Goal: Task Accomplishment & Management: Use online tool/utility

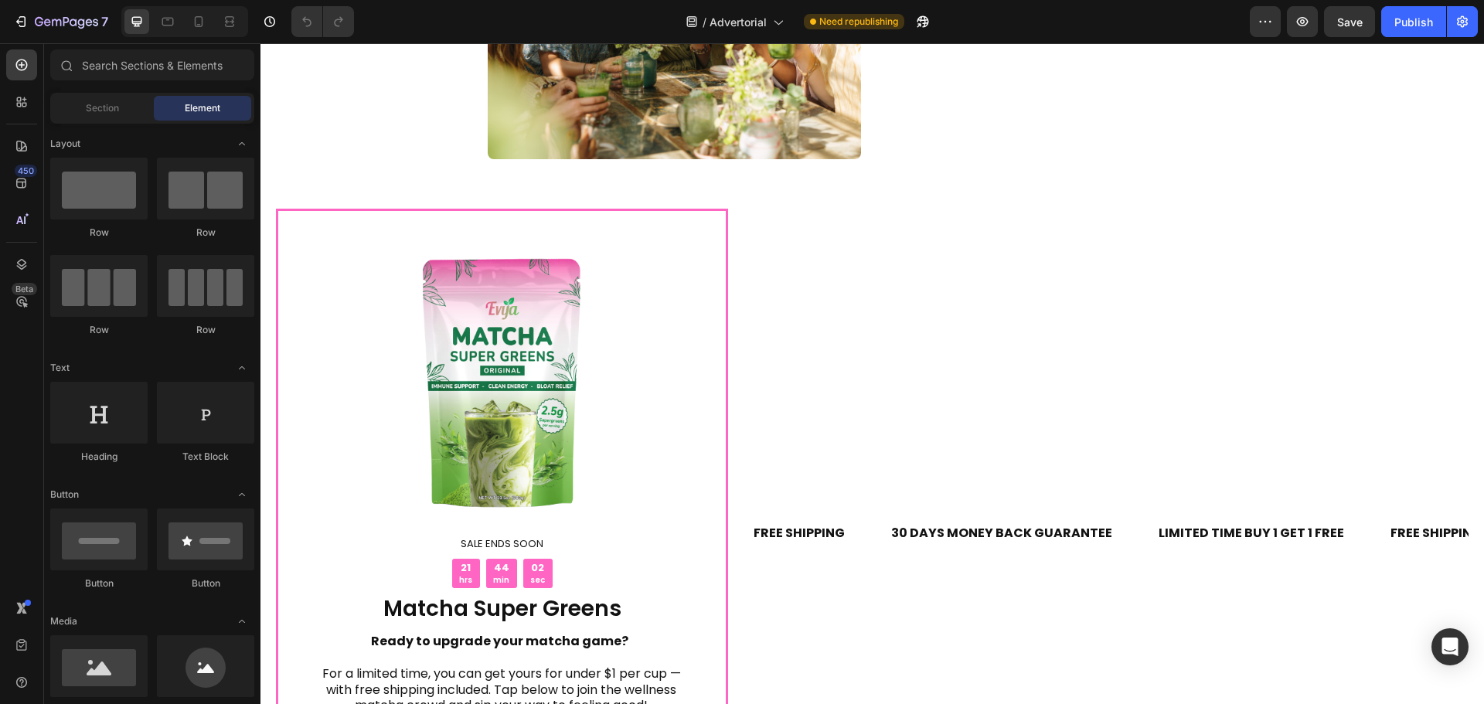
scroll to position [5087, 0]
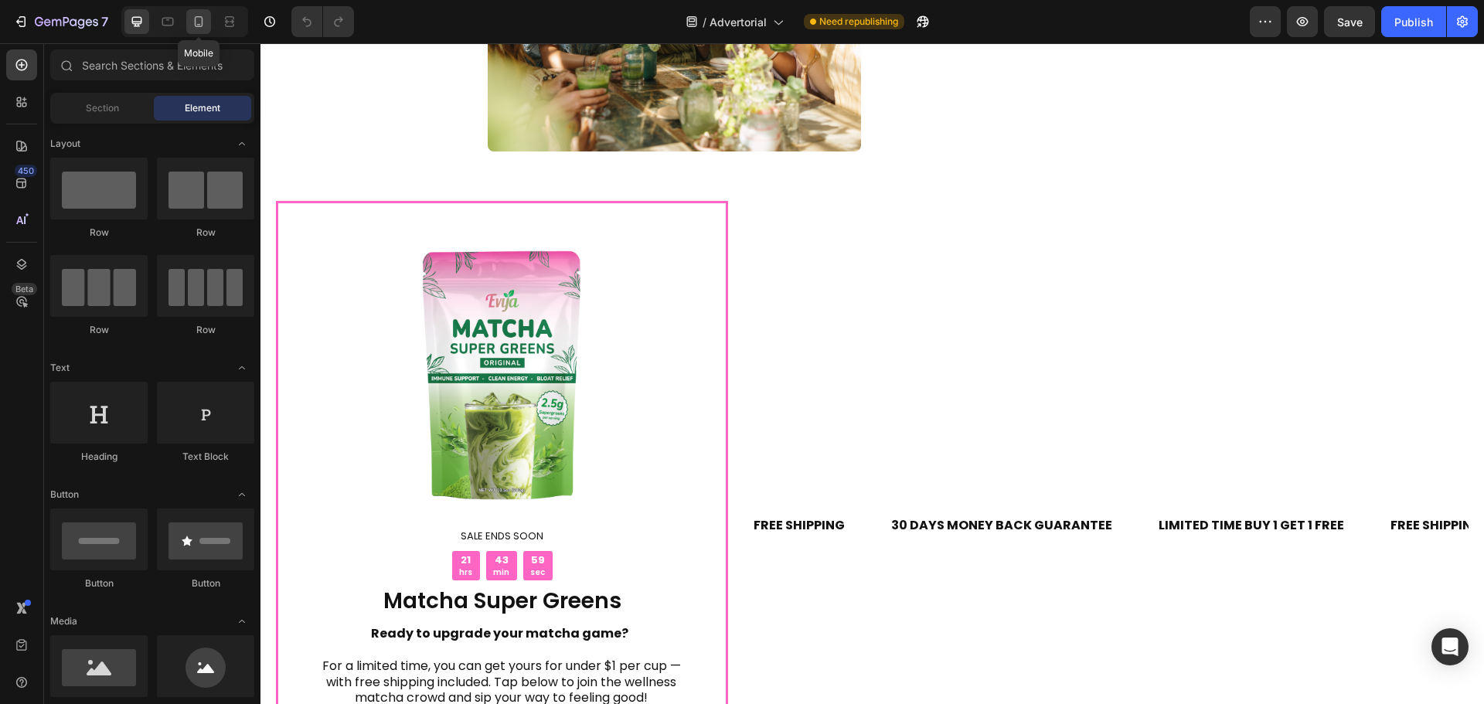
click at [195, 20] on icon at bounding box center [198, 21] width 15 height 15
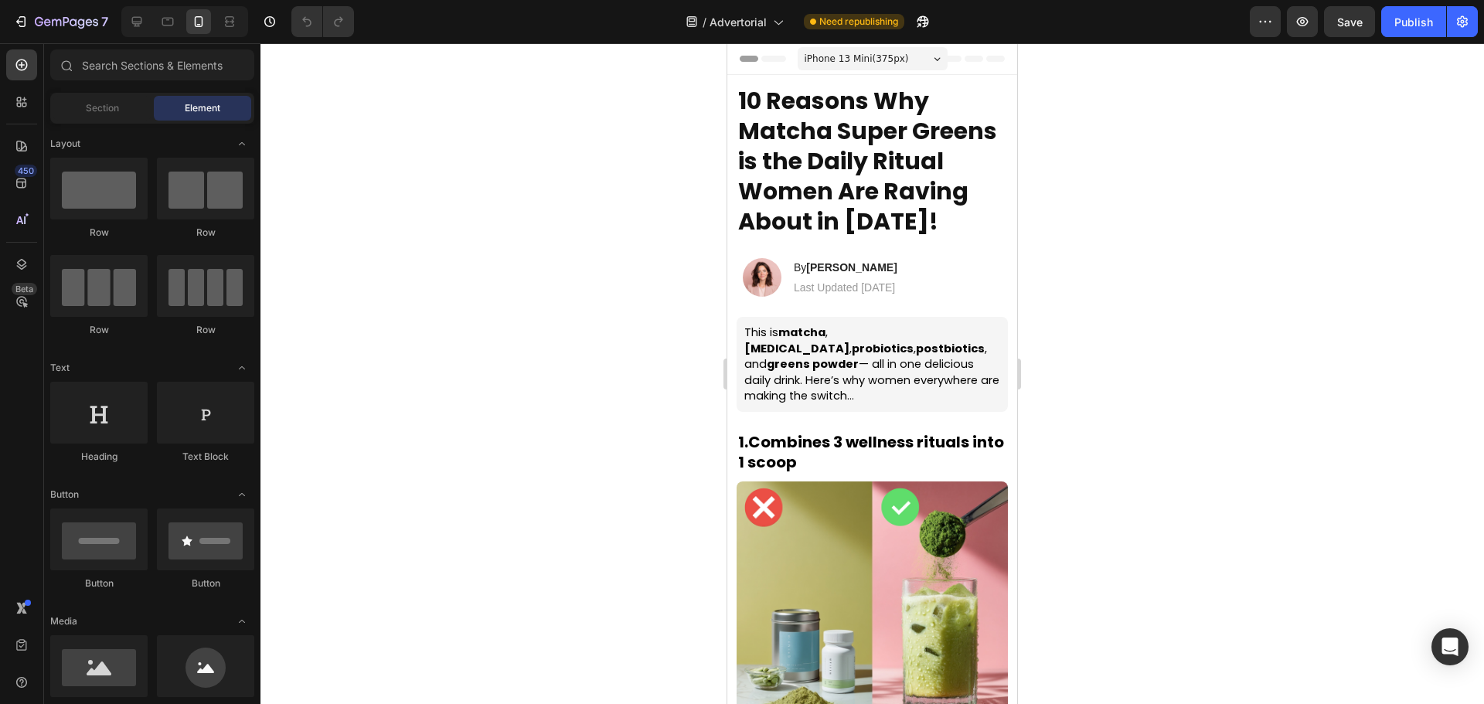
drag, startPoint x: 1017, startPoint y: 500, endPoint x: 1758, endPoint y: 121, distance: 832.9
click at [84, 22] on icon "button" at bounding box center [81, 24] width 7 height 10
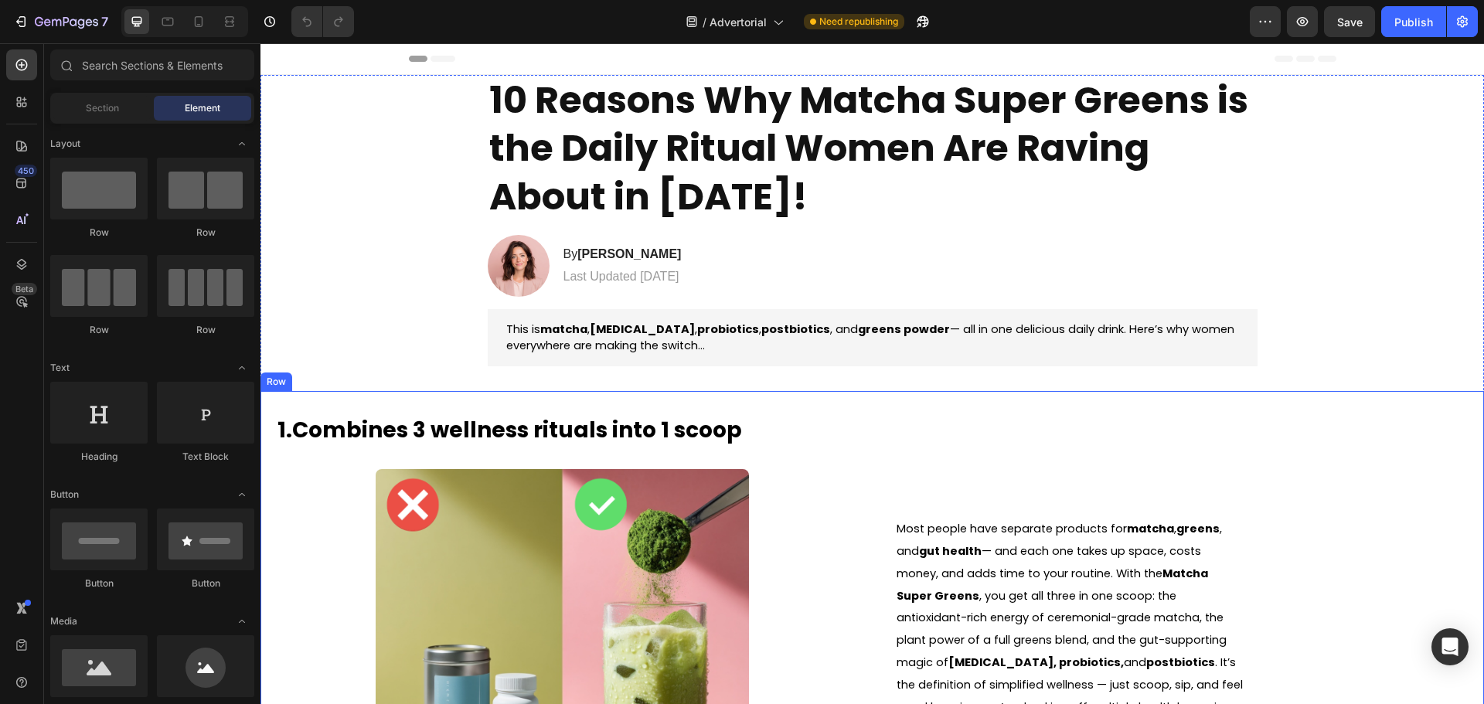
click at [506, 393] on div "1. Combines 3 wellness rituals into 1 scoop Heading Image Most people have sepa…" at bounding box center [873, 629] width 1224 height 477
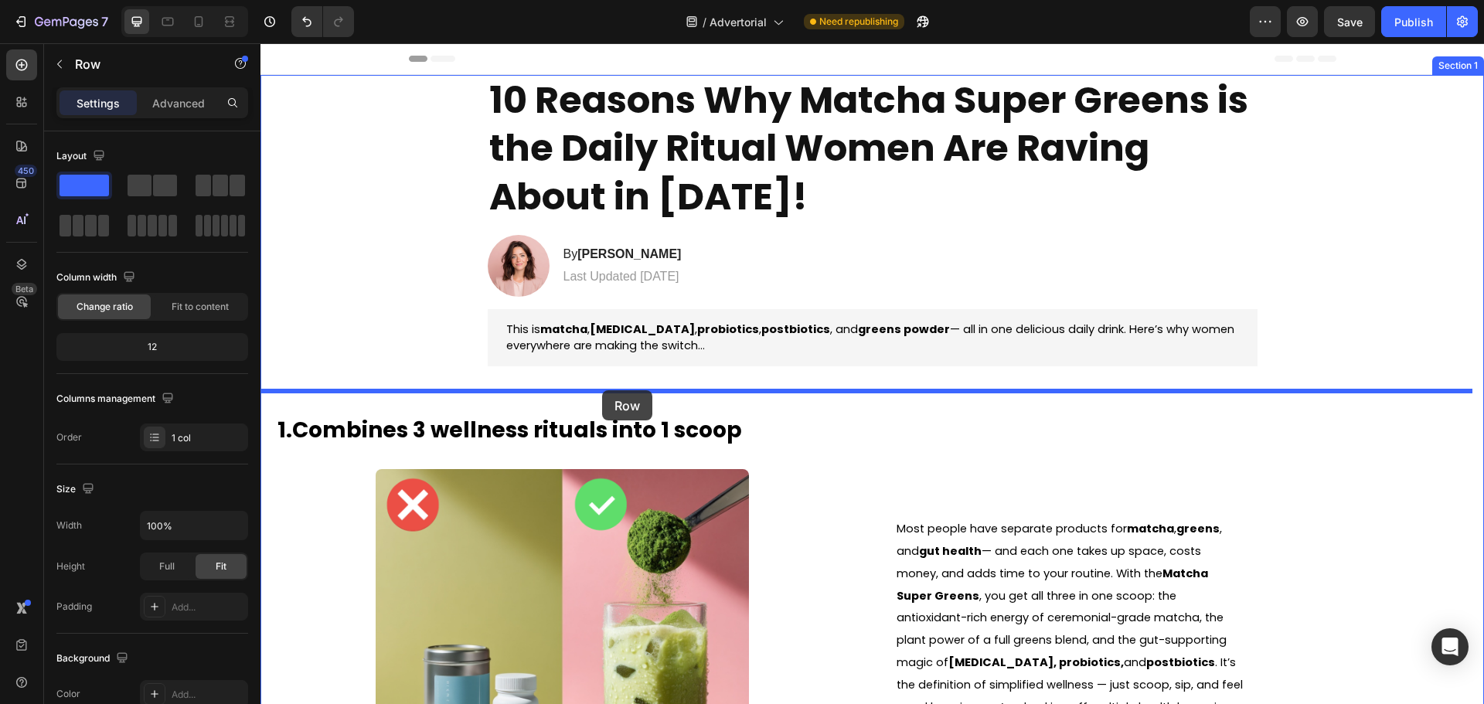
drag, startPoint x: 408, startPoint y: 571, endPoint x: 602, endPoint y: 390, distance: 265.3
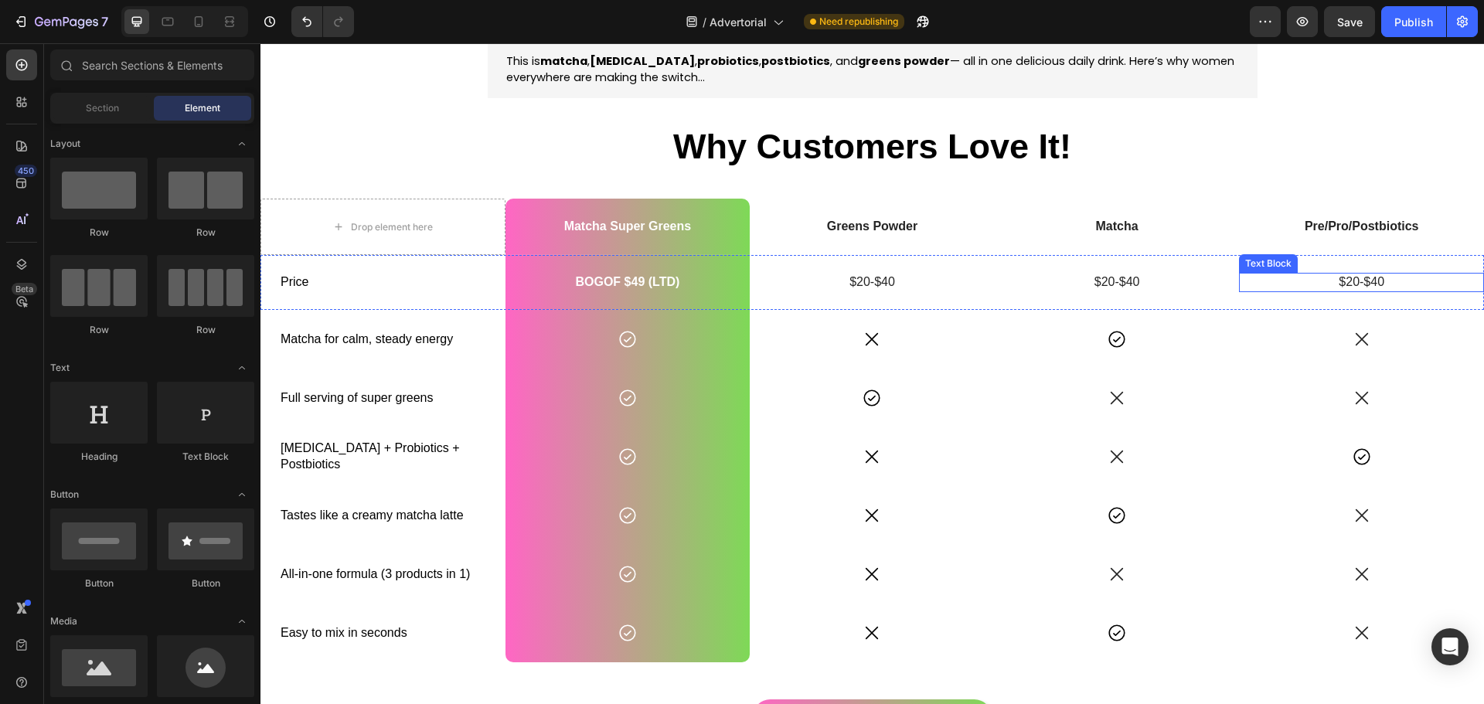
scroll to position [309, 0]
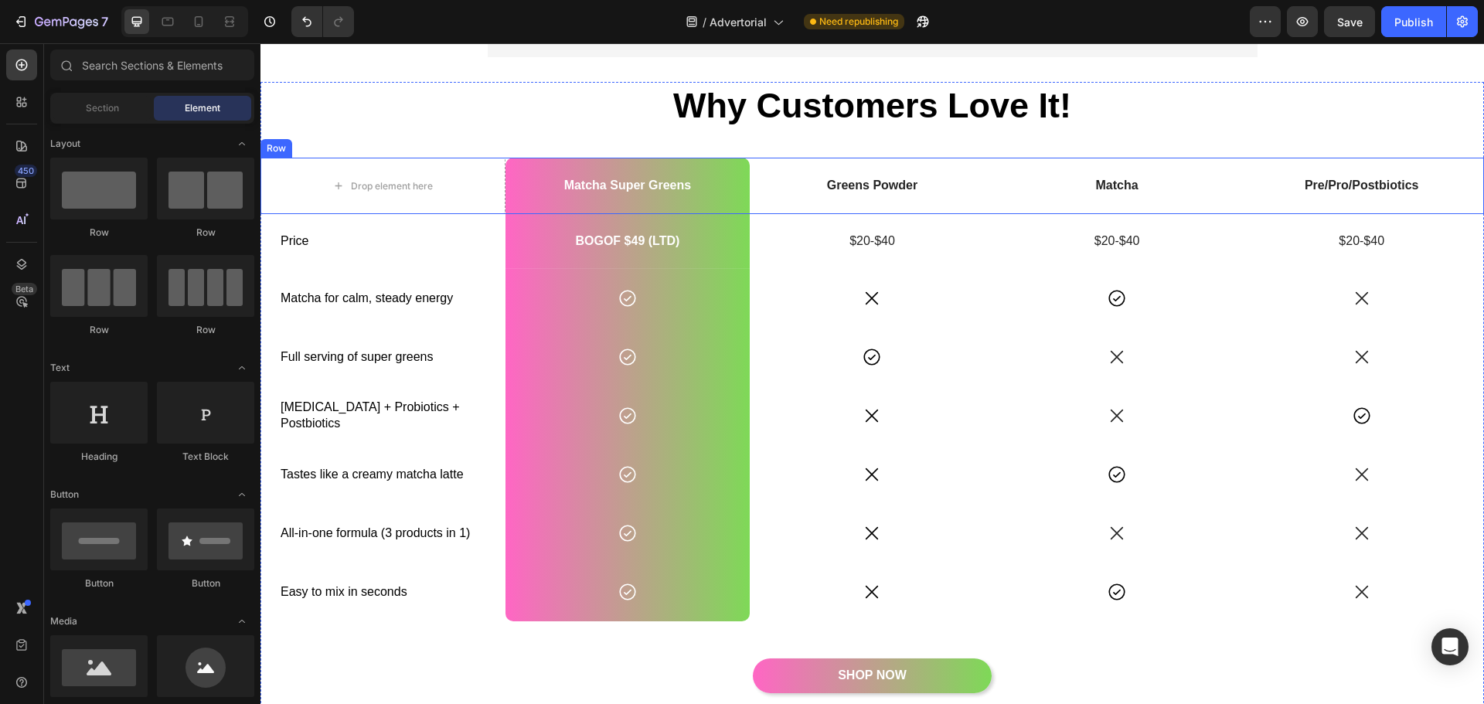
click at [1385, 172] on div "Pre/Pro/Postbiotics Text Block" at bounding box center [1361, 186] width 245 height 56
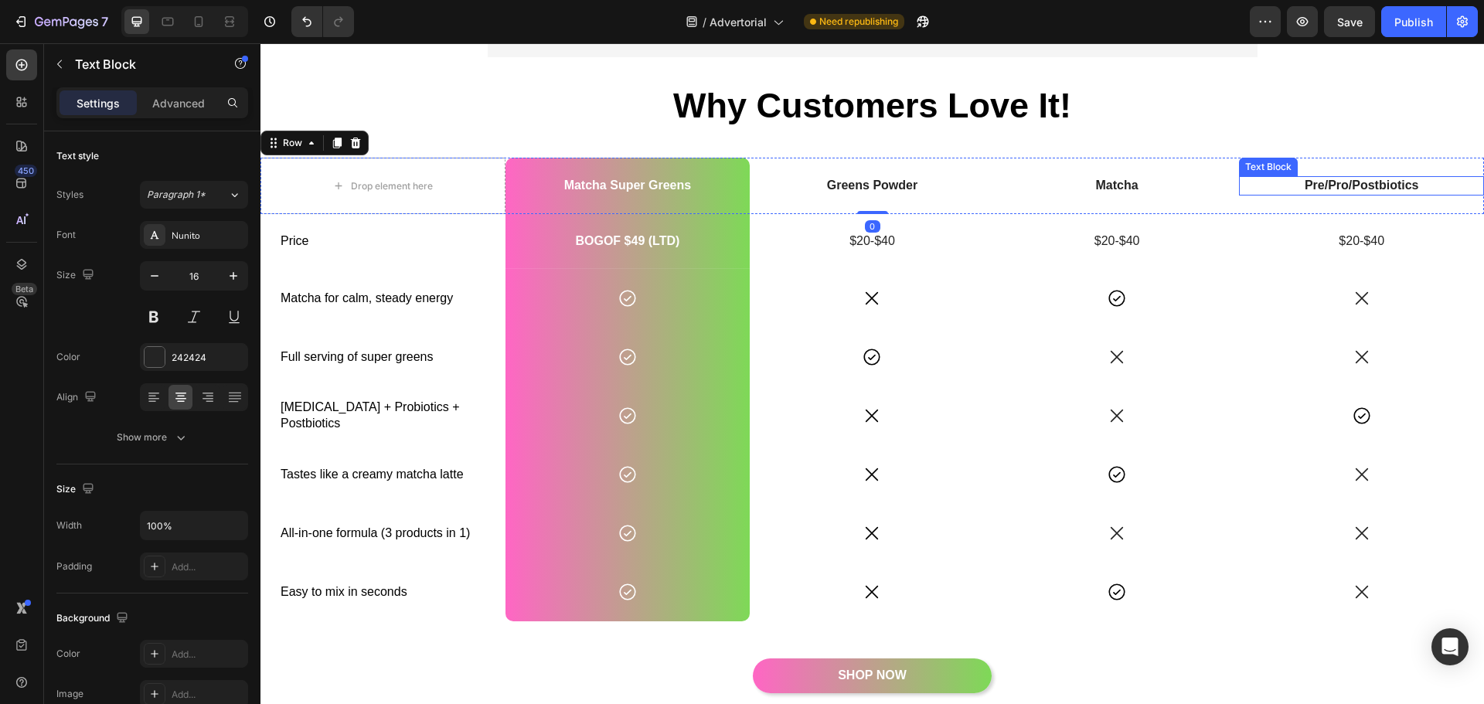
click at [1373, 193] on p "Pre/Pro/Postbiotics" at bounding box center [1362, 186] width 242 height 16
click at [1355, 160] on icon at bounding box center [1361, 161] width 12 height 12
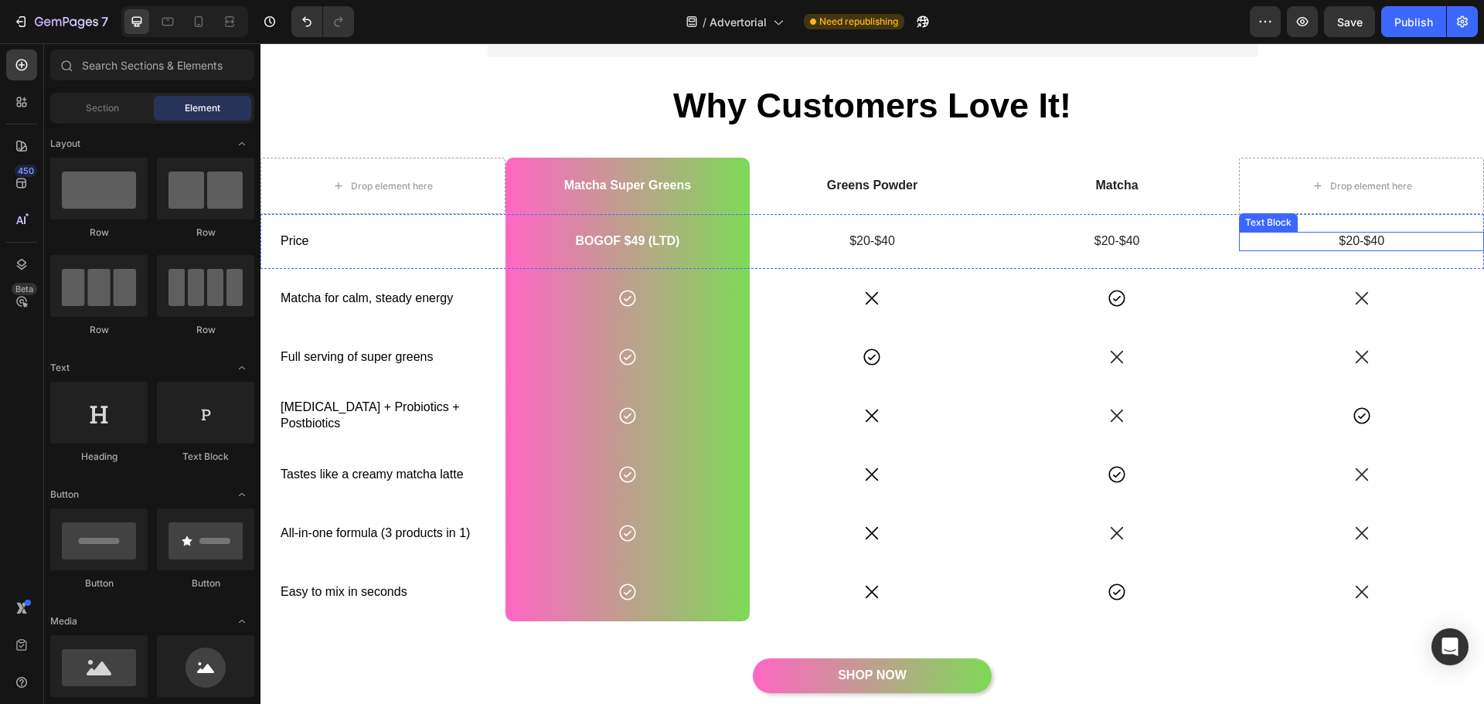
click at [1355, 239] on p "$20-$40" at bounding box center [1362, 241] width 242 height 16
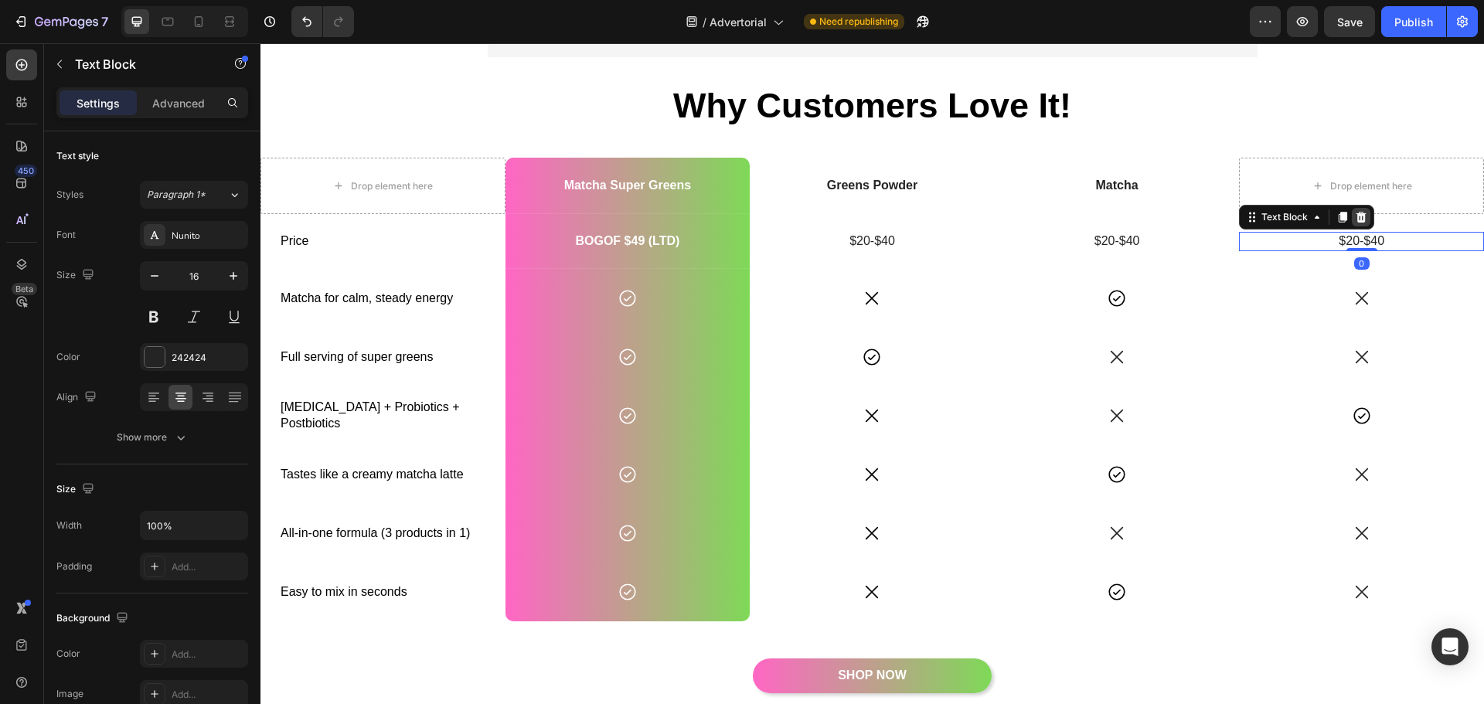
click at [1357, 222] on icon at bounding box center [1362, 217] width 10 height 11
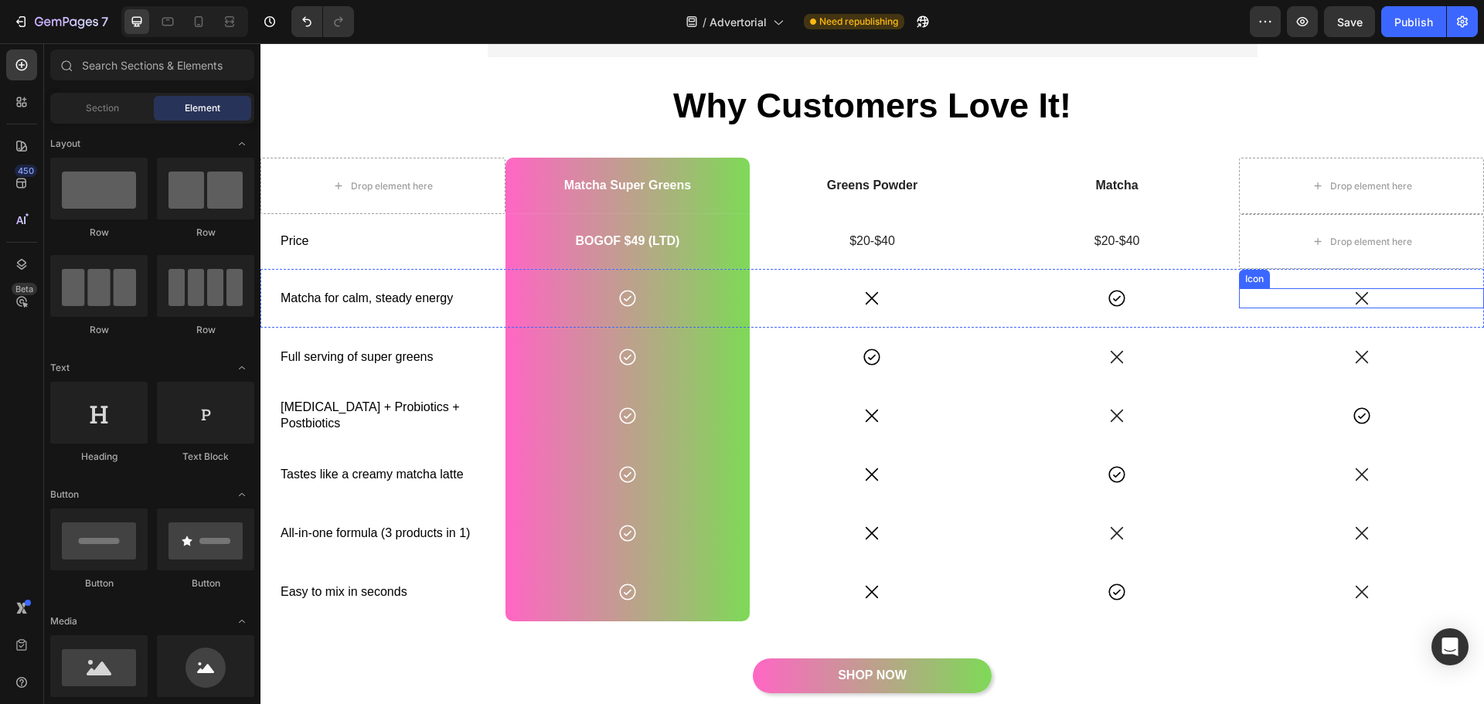
click at [1352, 299] on icon at bounding box center [1362, 298] width 20 height 20
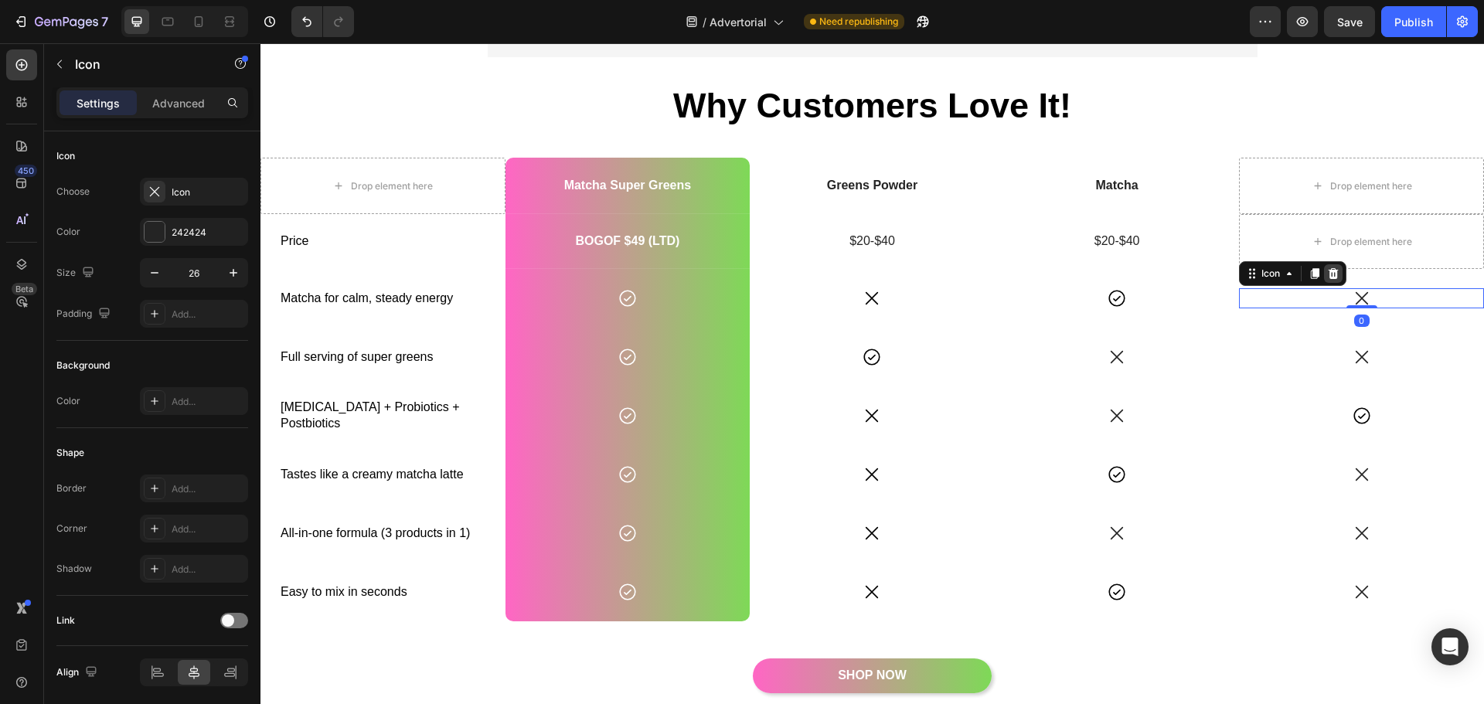
click at [1327, 273] on icon at bounding box center [1333, 273] width 12 height 12
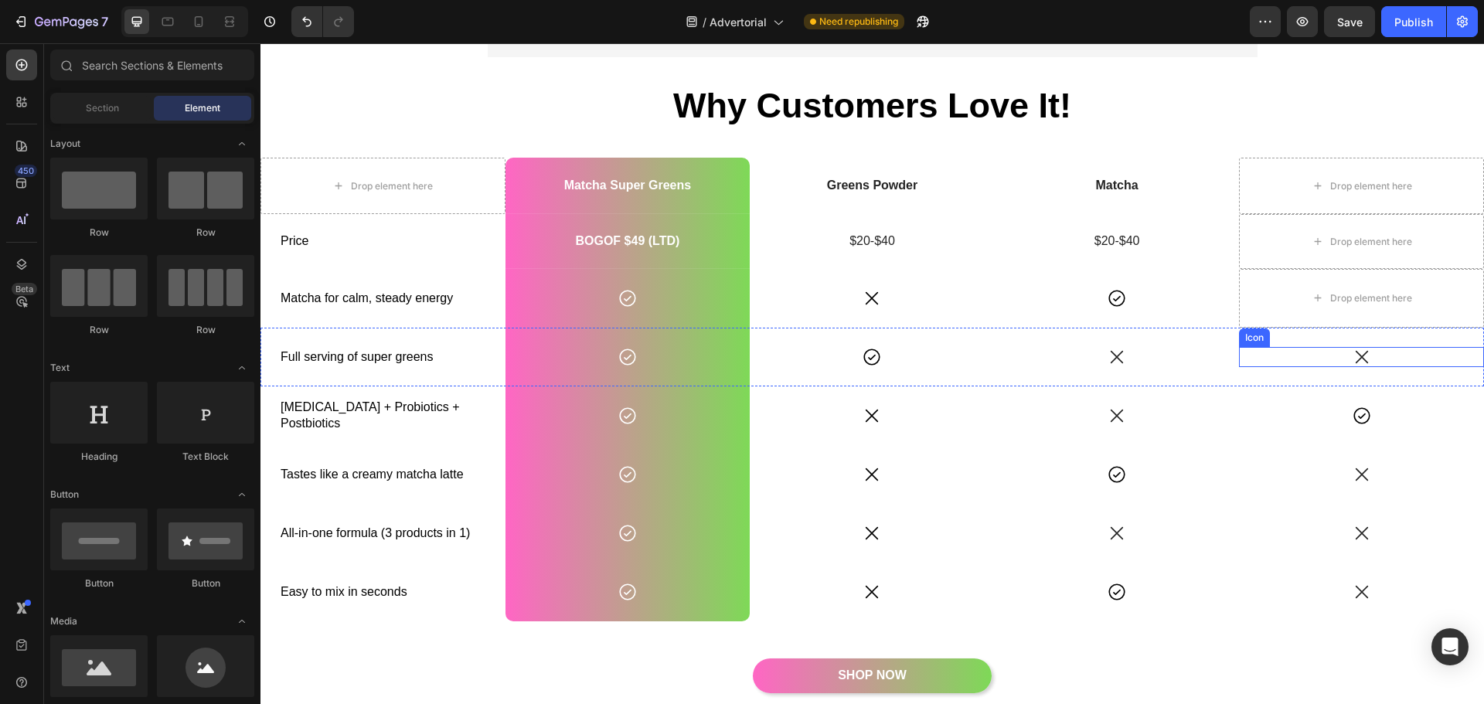
click at [1356, 353] on icon at bounding box center [1362, 357] width 12 height 12
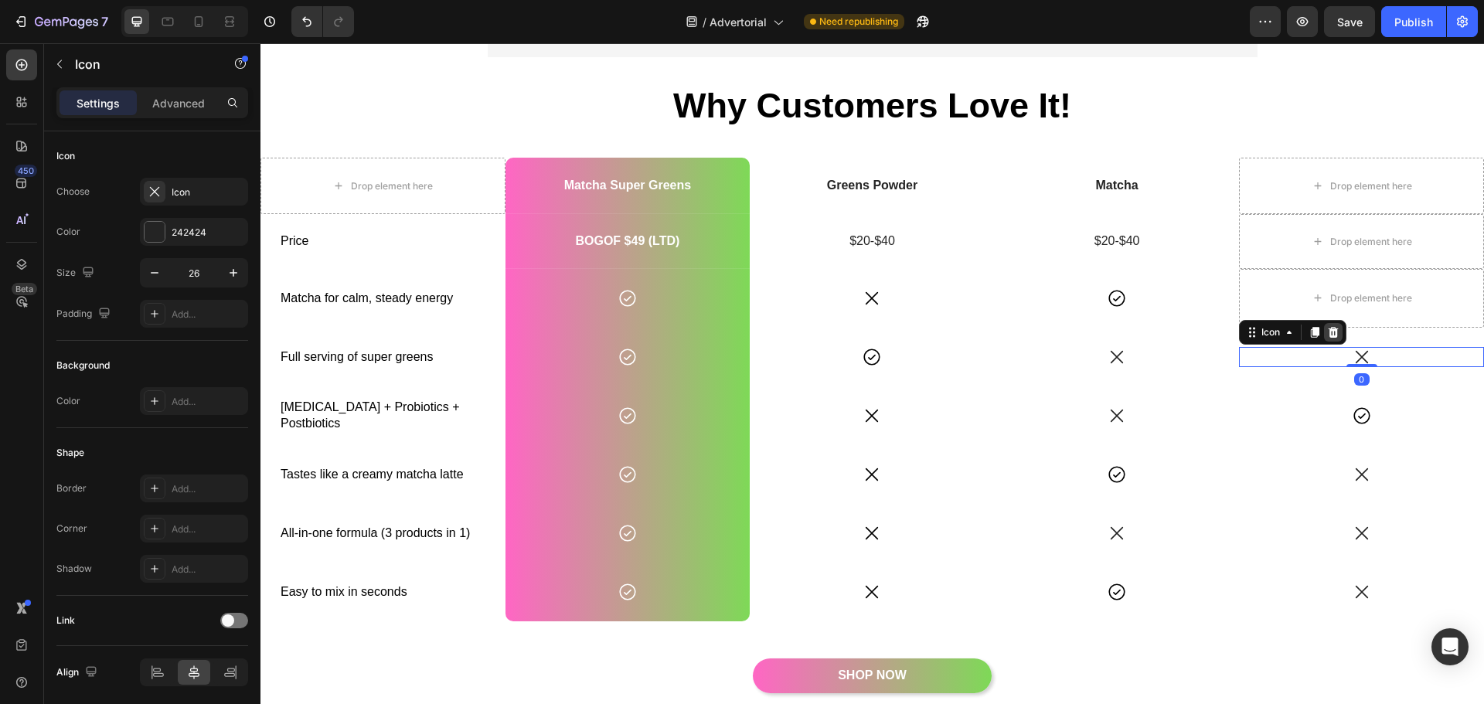
click at [1327, 332] on icon at bounding box center [1333, 332] width 12 height 12
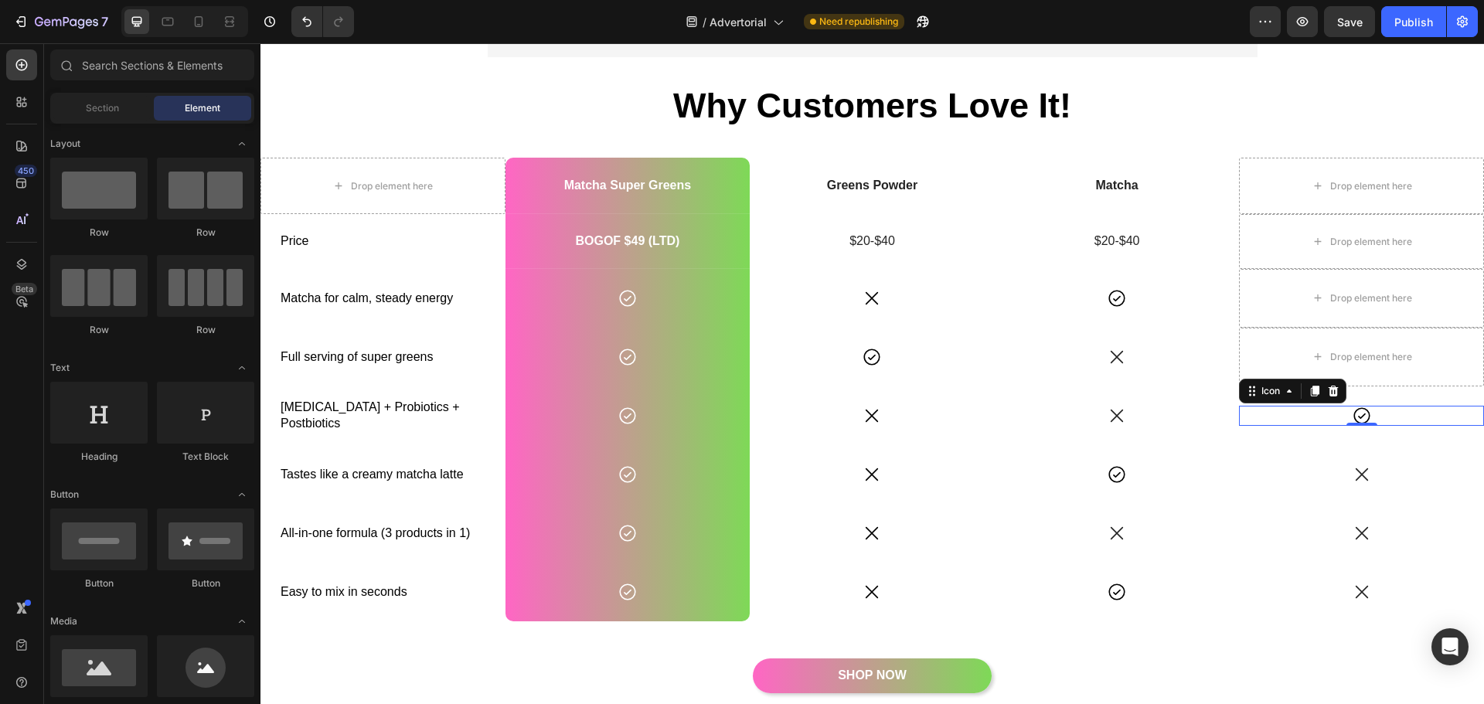
click at [1358, 417] on icon at bounding box center [1362, 416] width 20 height 20
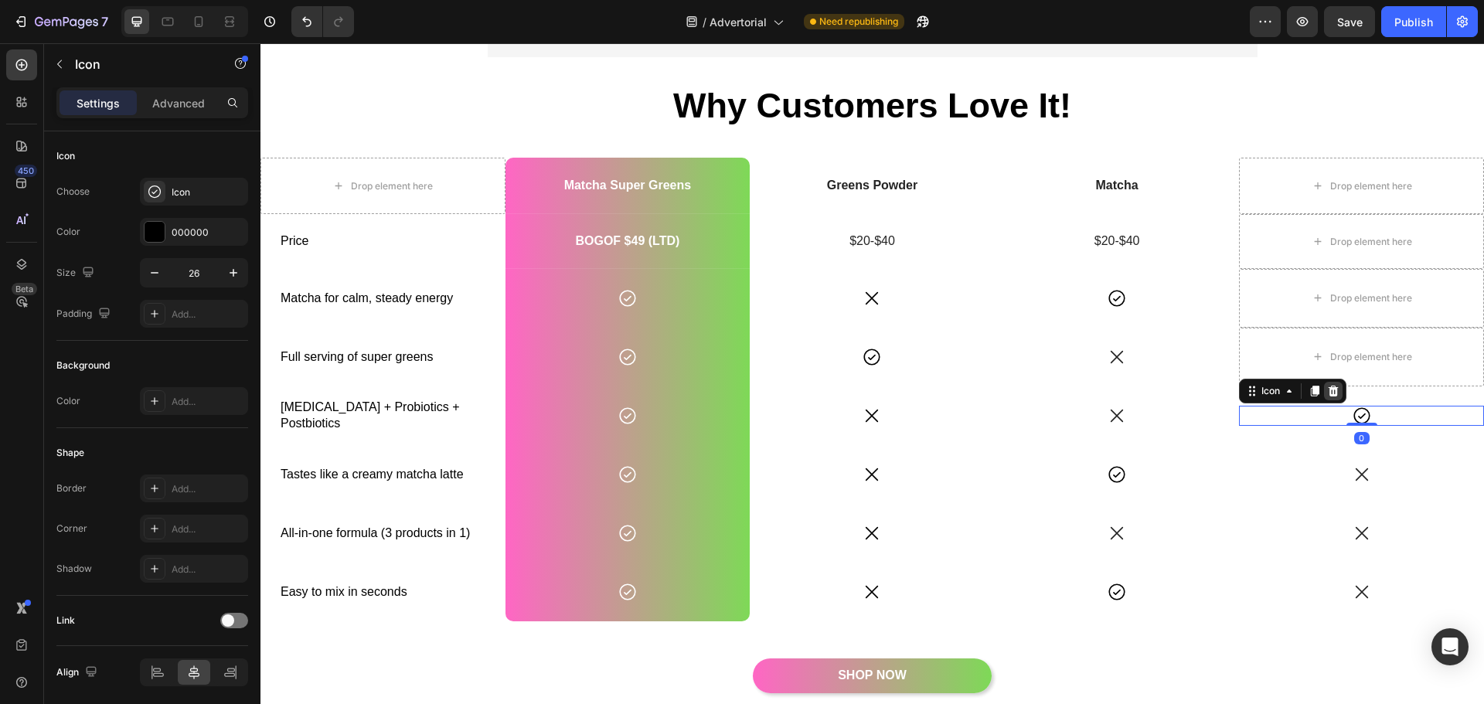
click at [1327, 385] on icon at bounding box center [1333, 391] width 12 height 12
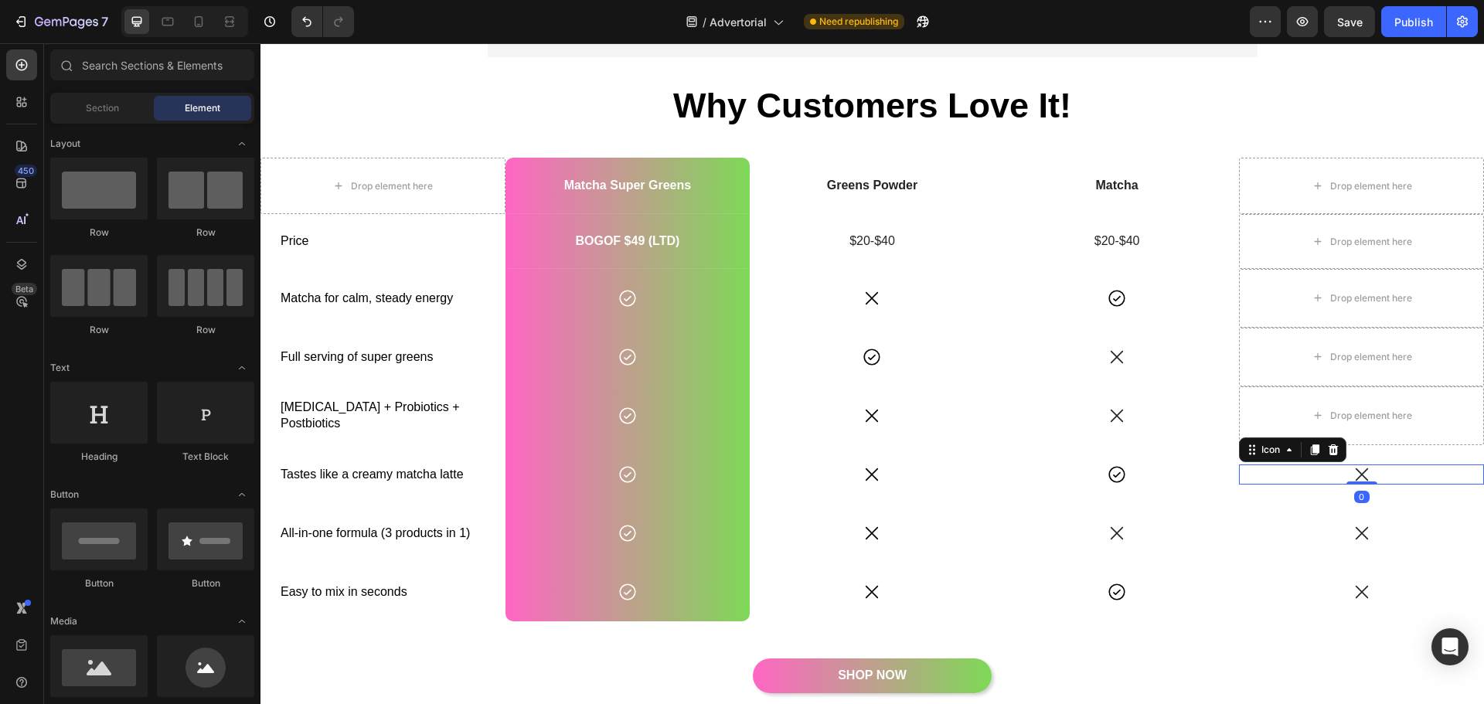
click at [1352, 473] on icon at bounding box center [1362, 475] width 20 height 20
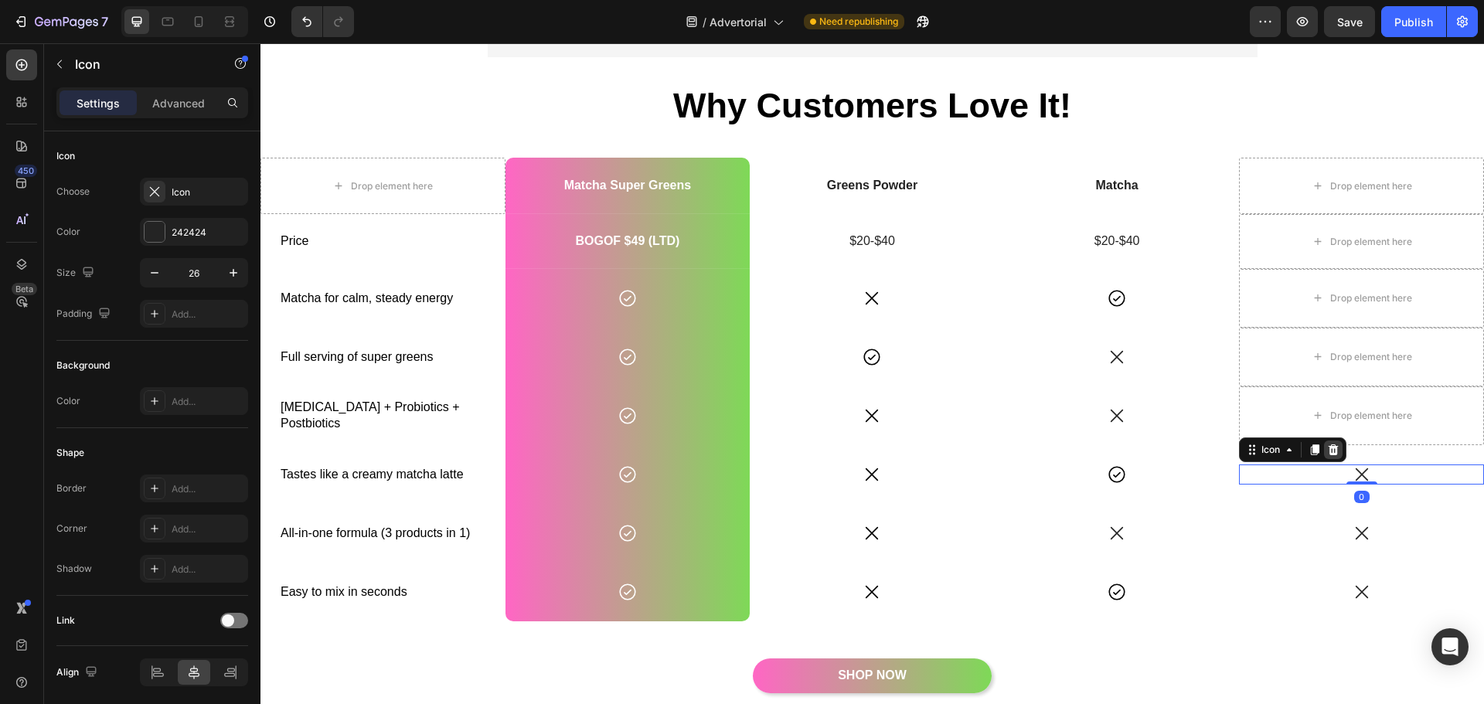
click at [1327, 445] on icon at bounding box center [1333, 450] width 12 height 12
click at [1352, 530] on icon at bounding box center [1362, 533] width 20 height 20
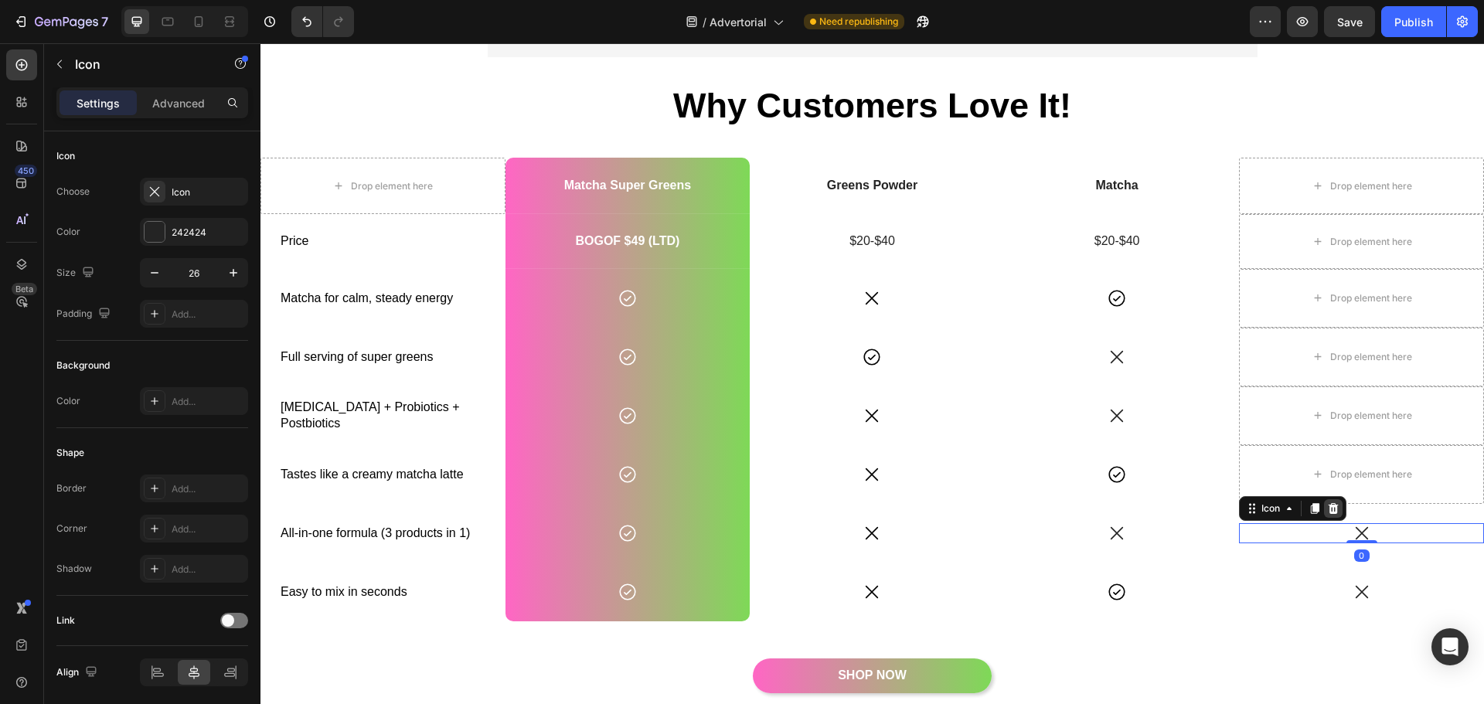
click at [1324, 515] on div at bounding box center [1333, 508] width 19 height 19
click at [1359, 591] on icon at bounding box center [1362, 592] width 20 height 20
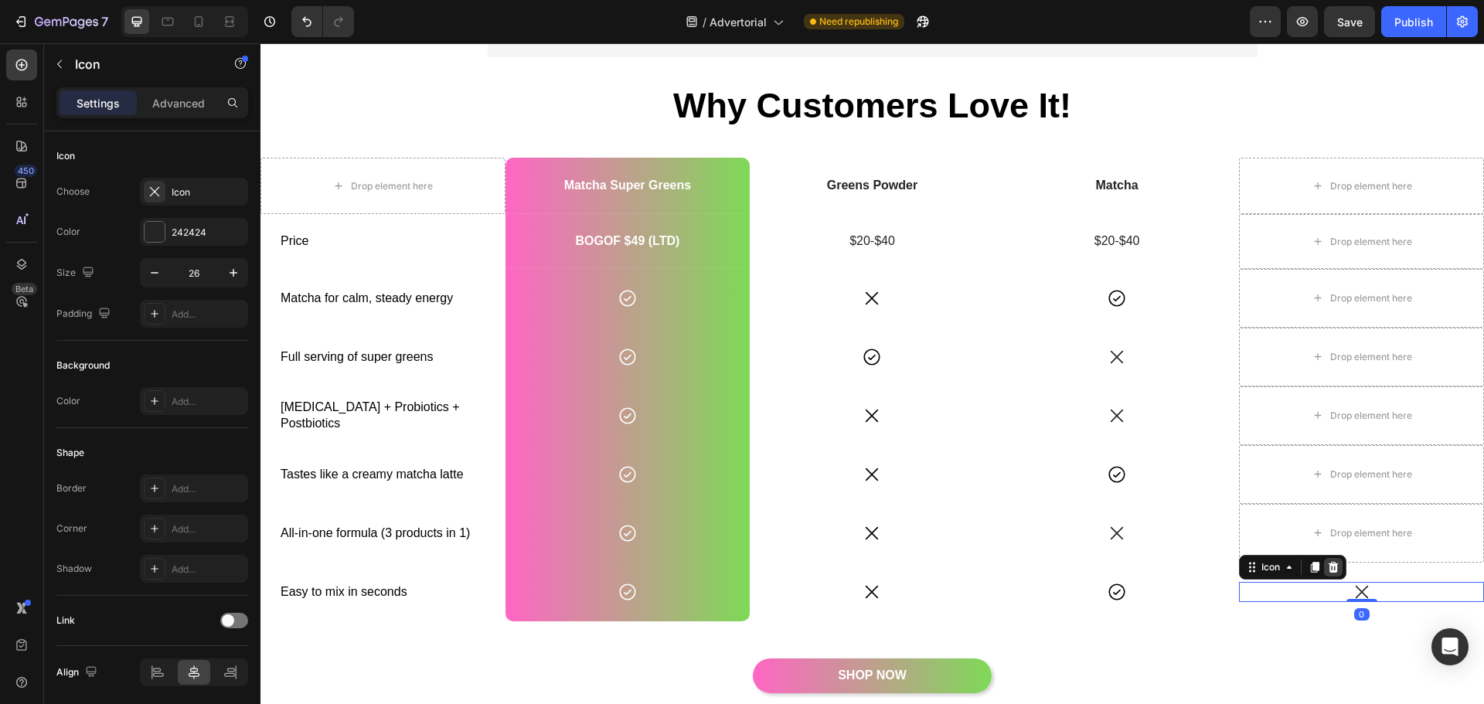
click at [1329, 564] on icon at bounding box center [1334, 567] width 10 height 11
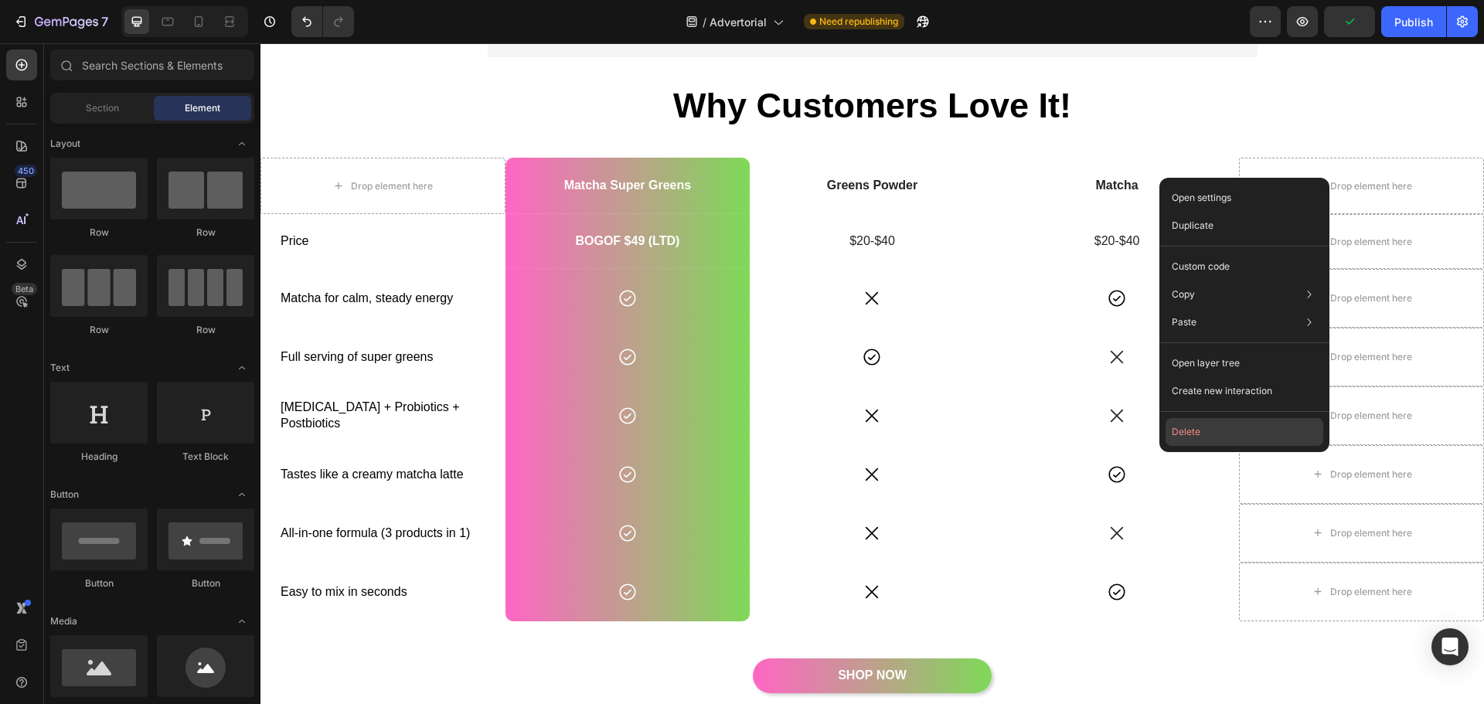
click at [1189, 438] on button "Delete" at bounding box center [1245, 432] width 158 height 28
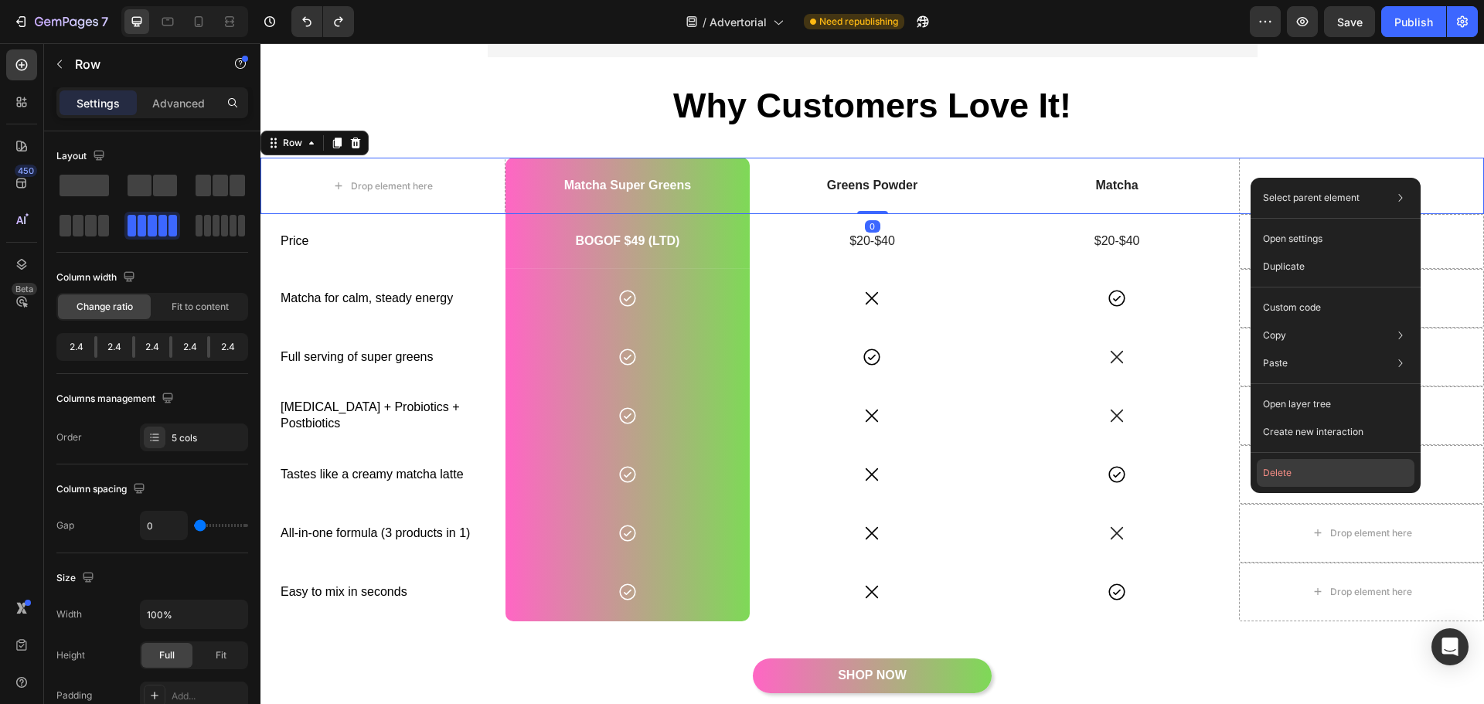
click at [1311, 469] on button "Delete" at bounding box center [1336, 473] width 158 height 28
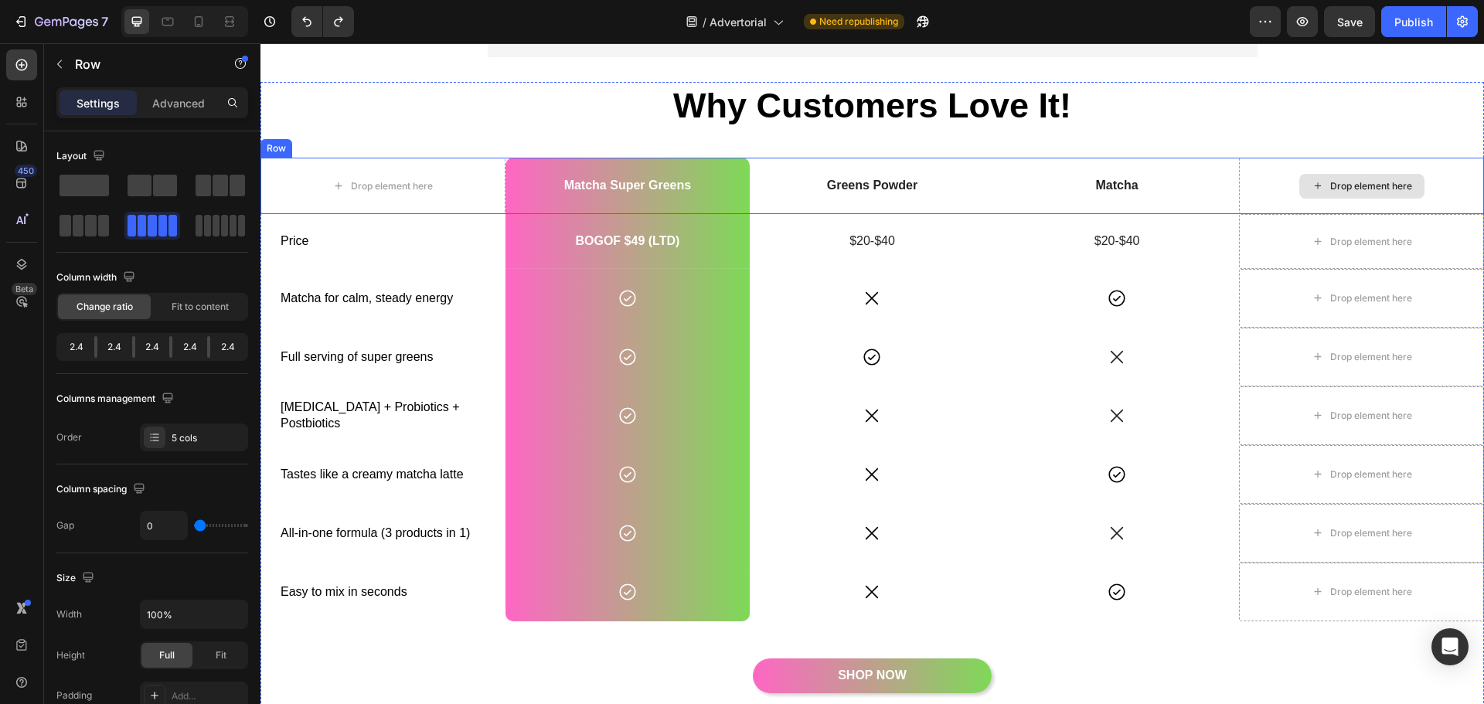
click at [1268, 175] on div "Drop element here" at bounding box center [1361, 186] width 245 height 56
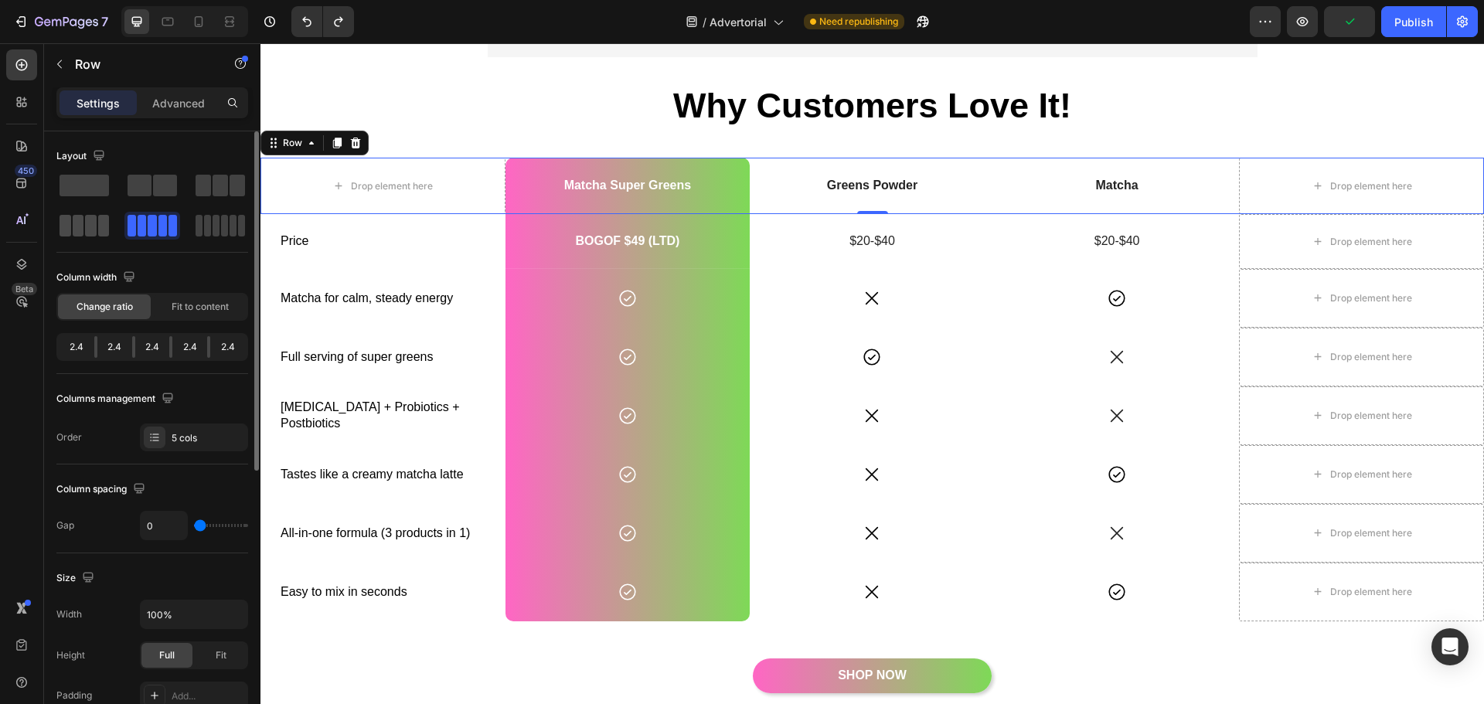
click at [93, 233] on span at bounding box center [91, 226] width 12 height 22
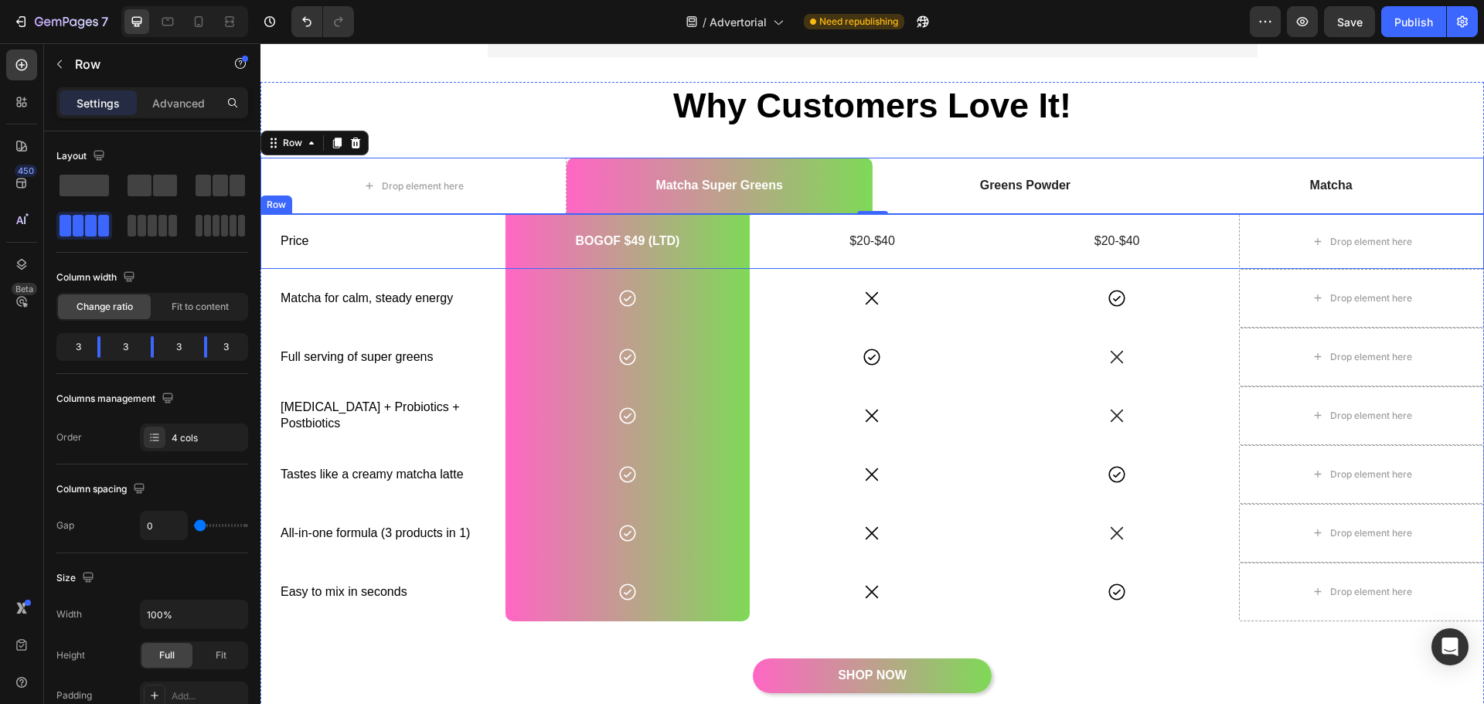
click at [383, 259] on div "Price Text Block" at bounding box center [383, 241] width 245 height 55
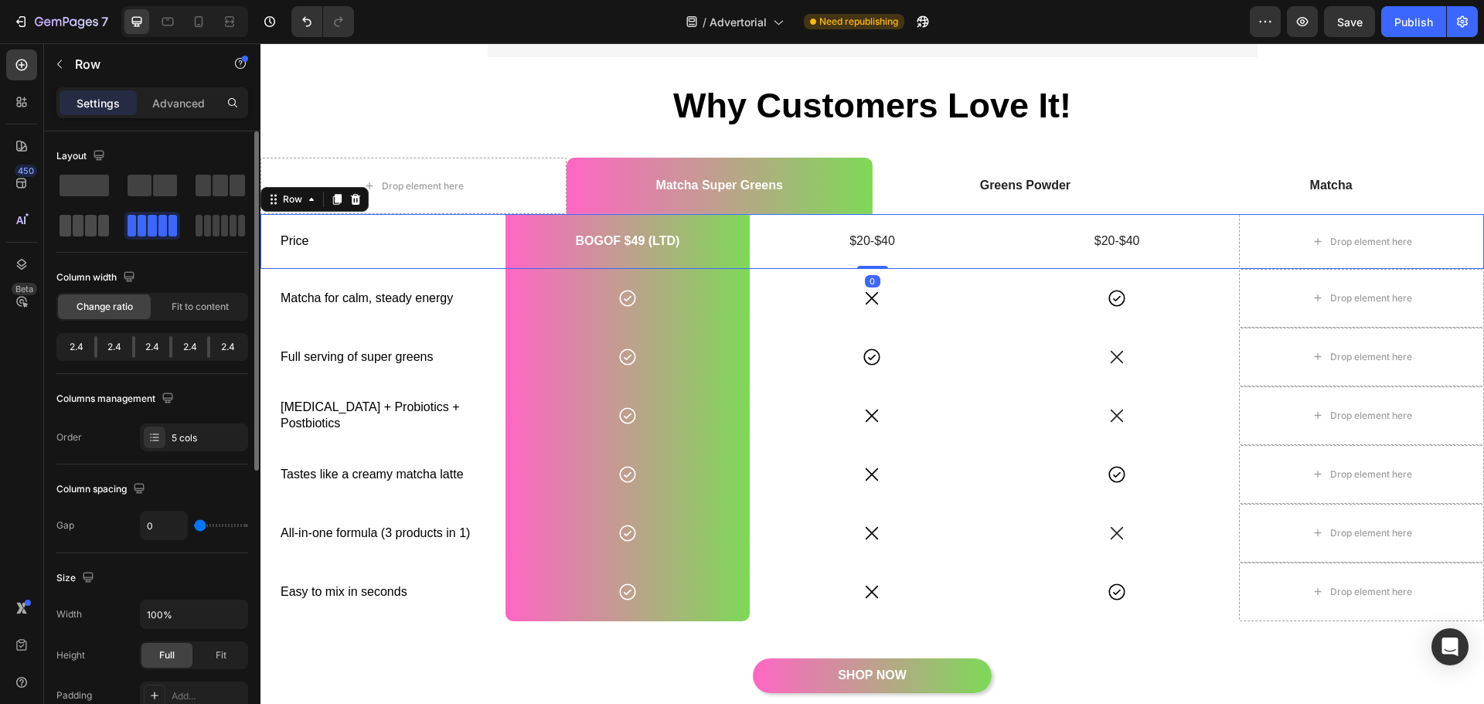
drag, startPoint x: 83, startPoint y: 222, endPoint x: 64, endPoint y: 264, distance: 45.7
click at [83, 222] on span at bounding box center [79, 226] width 12 height 22
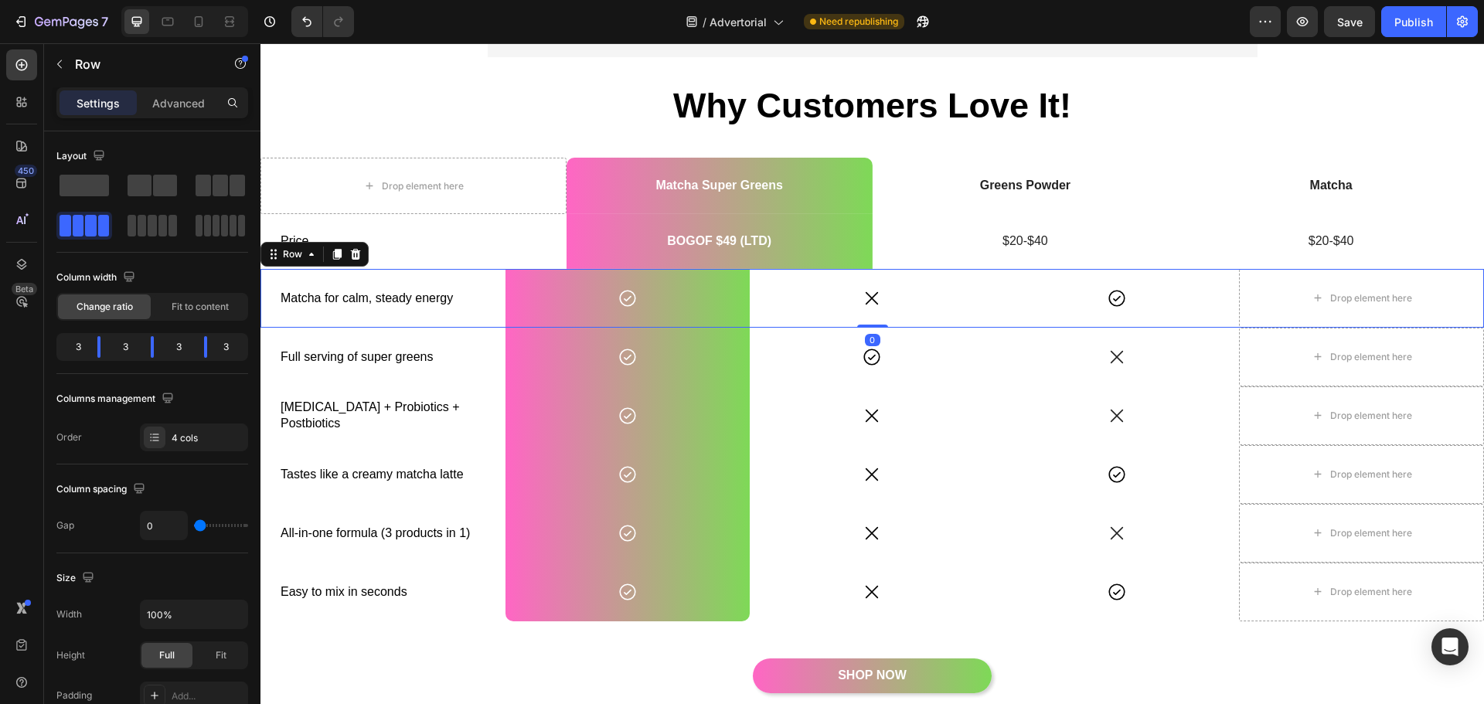
click at [462, 313] on div "Matcha for calm, steady energy Text Block" at bounding box center [383, 298] width 245 height 59
click at [68, 218] on span at bounding box center [66, 226] width 12 height 22
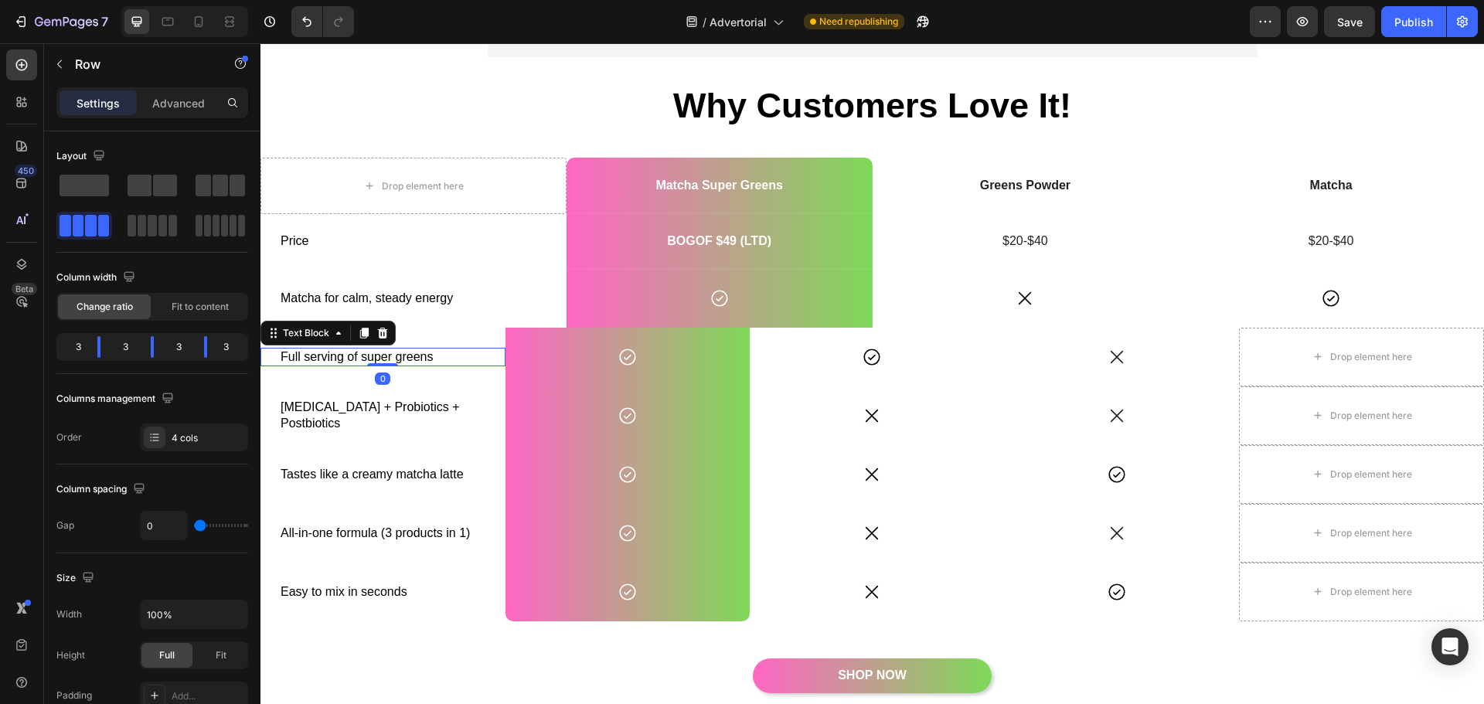
click at [478, 358] on p "Full serving of super greens" at bounding box center [383, 357] width 205 height 16
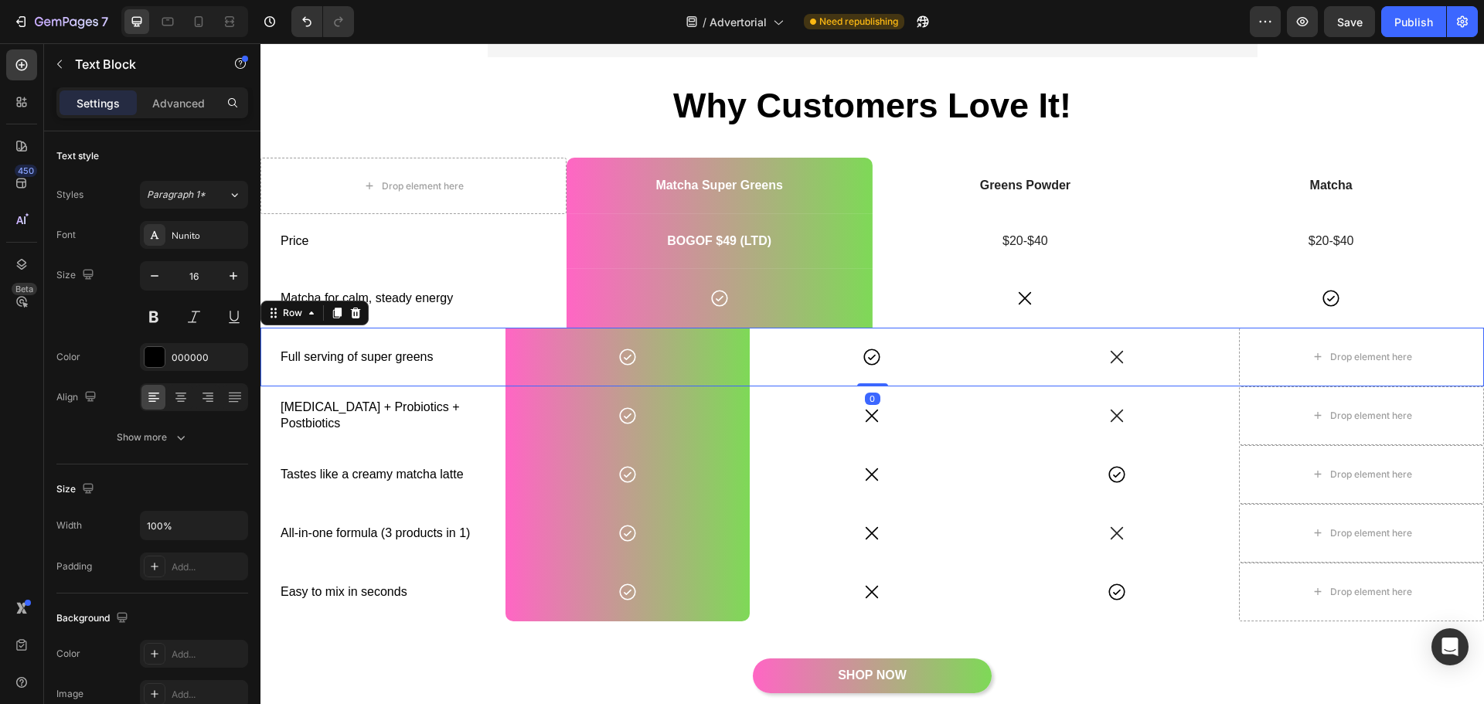
click at [481, 380] on div "Full serving of super greens Text Block" at bounding box center [383, 357] width 245 height 59
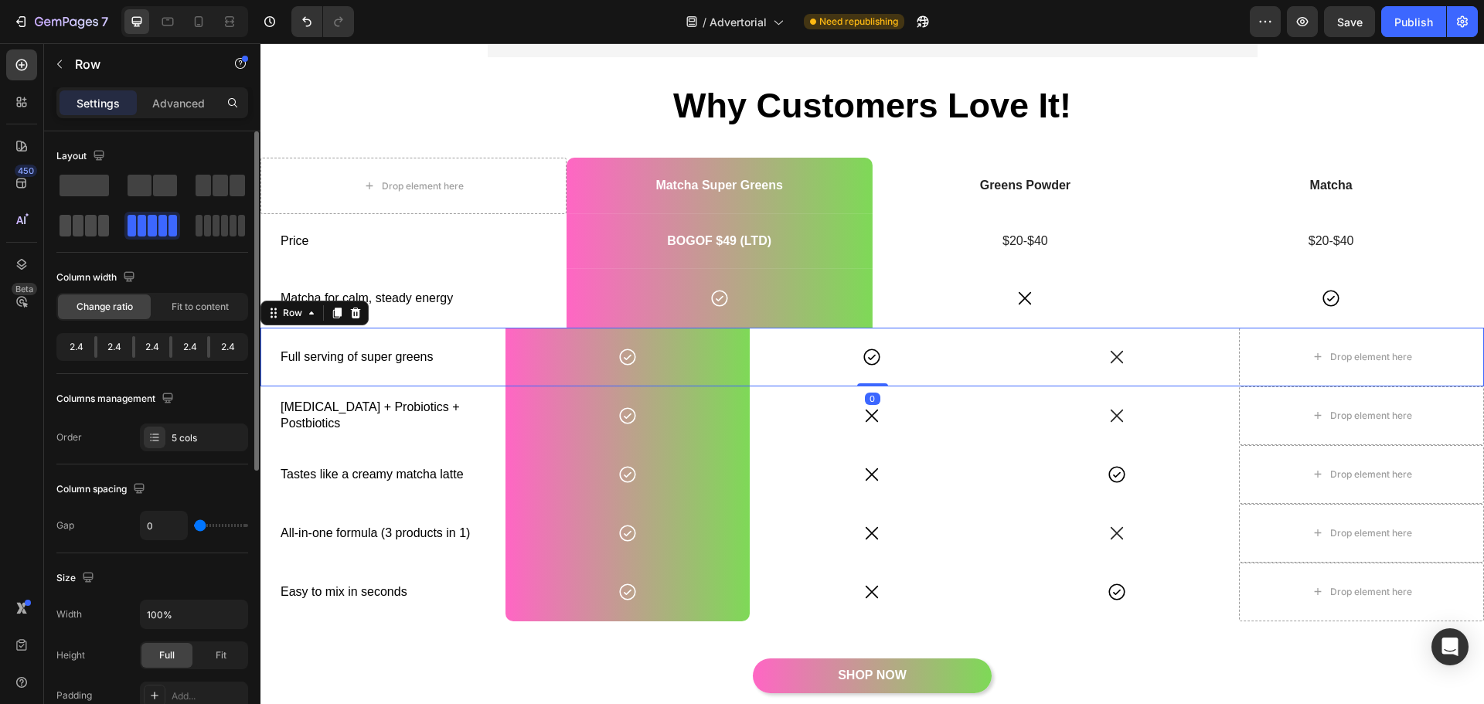
click at [230, 233] on span at bounding box center [233, 226] width 7 height 22
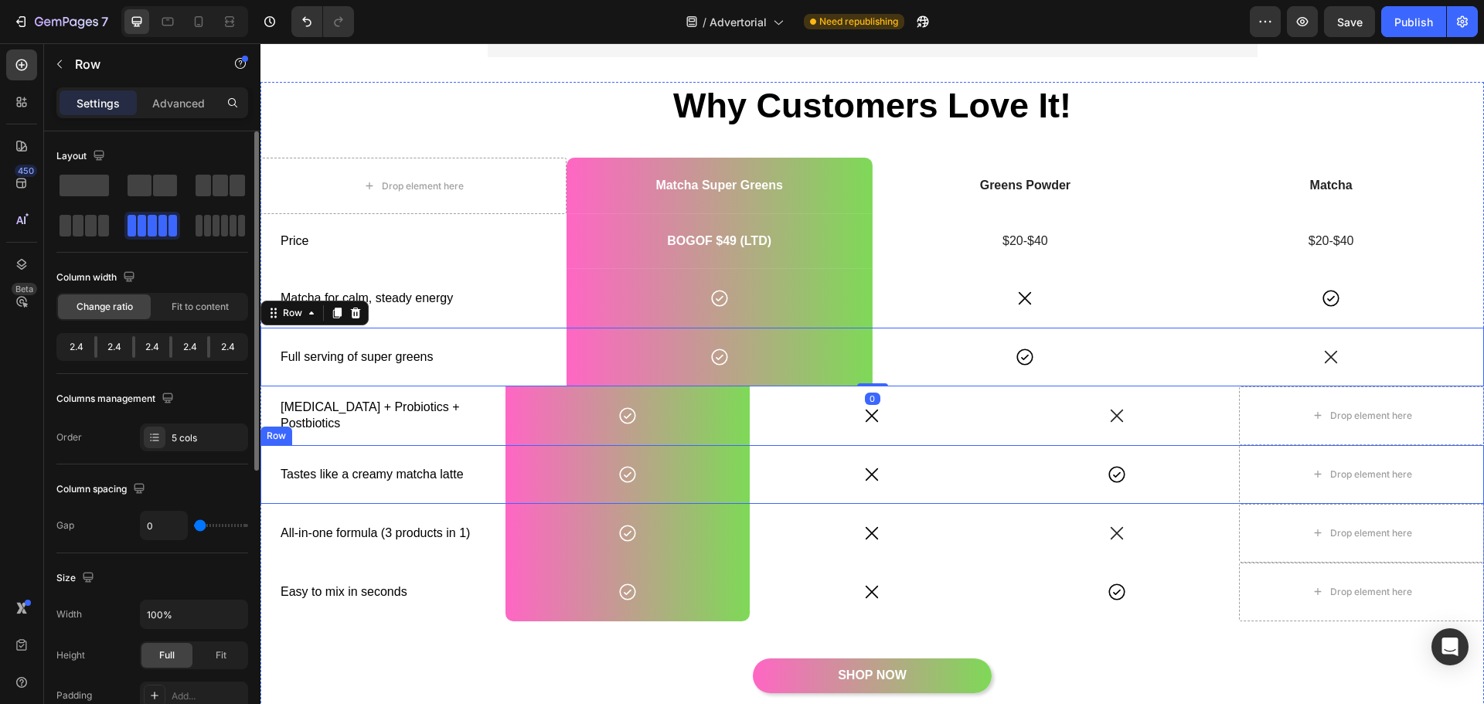
click at [482, 445] on div "Tastes like a creamy matcha latte Text Block" at bounding box center [383, 474] width 245 height 59
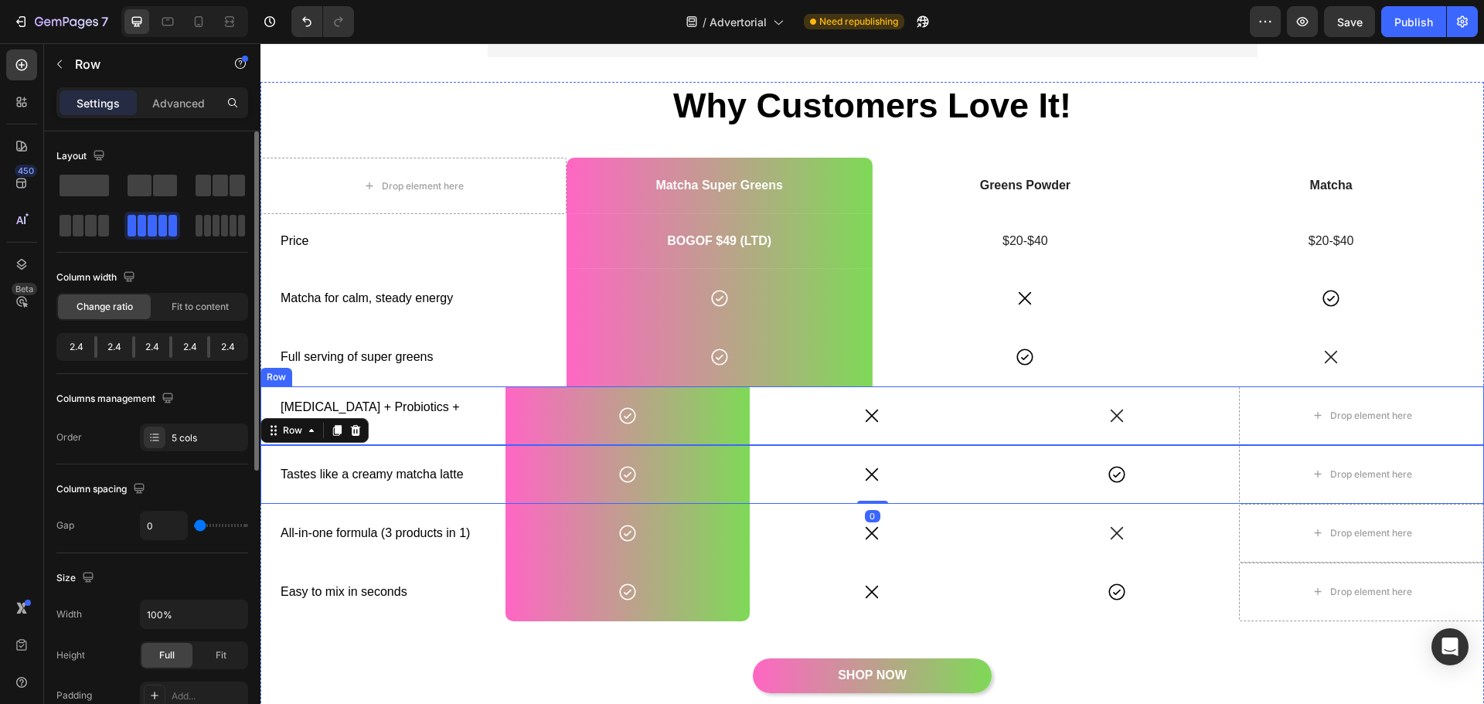
click at [483, 430] on div "Prebiotics + Probiotics + Postbiotics Text Block" at bounding box center [383, 416] width 245 height 59
click at [97, 223] on div at bounding box center [84, 226] width 49 height 22
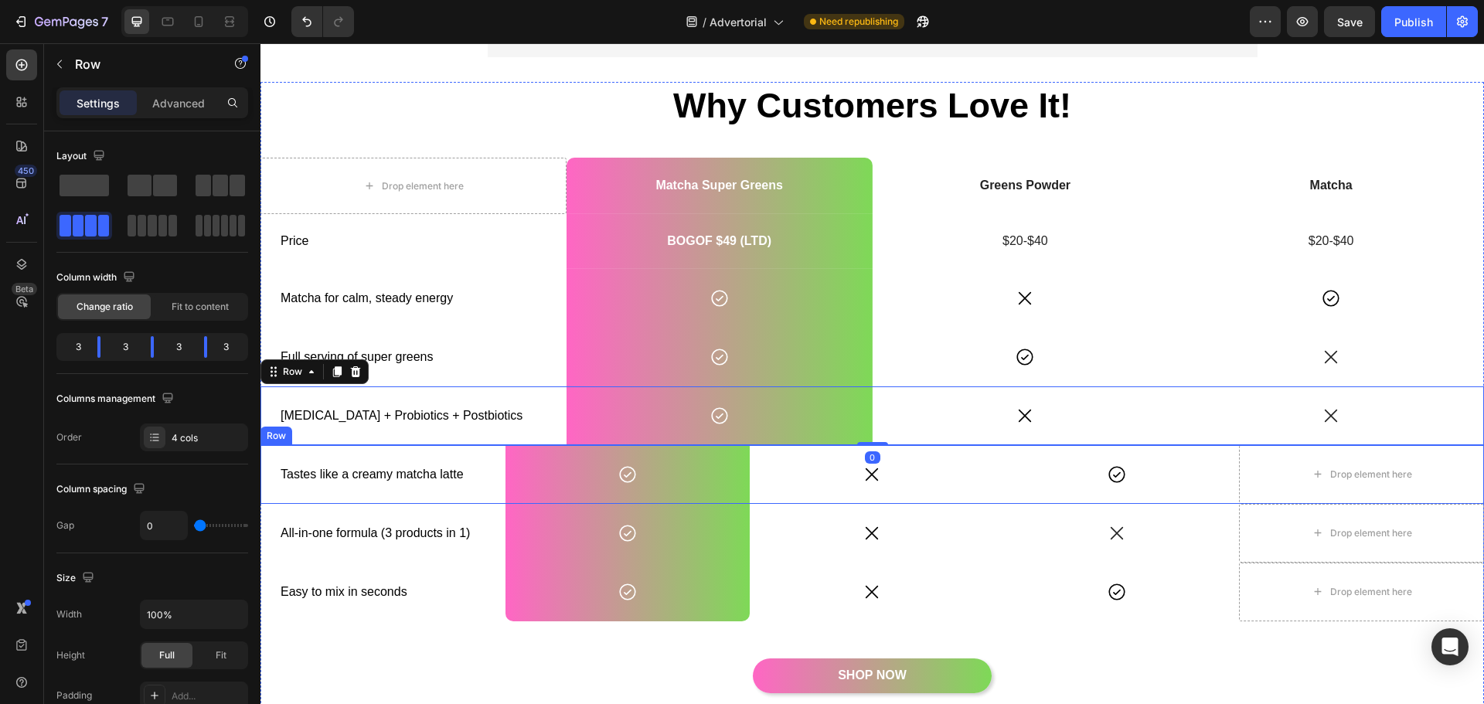
click at [475, 497] on div "Tastes like a creamy matcha latte Text Block" at bounding box center [383, 474] width 245 height 59
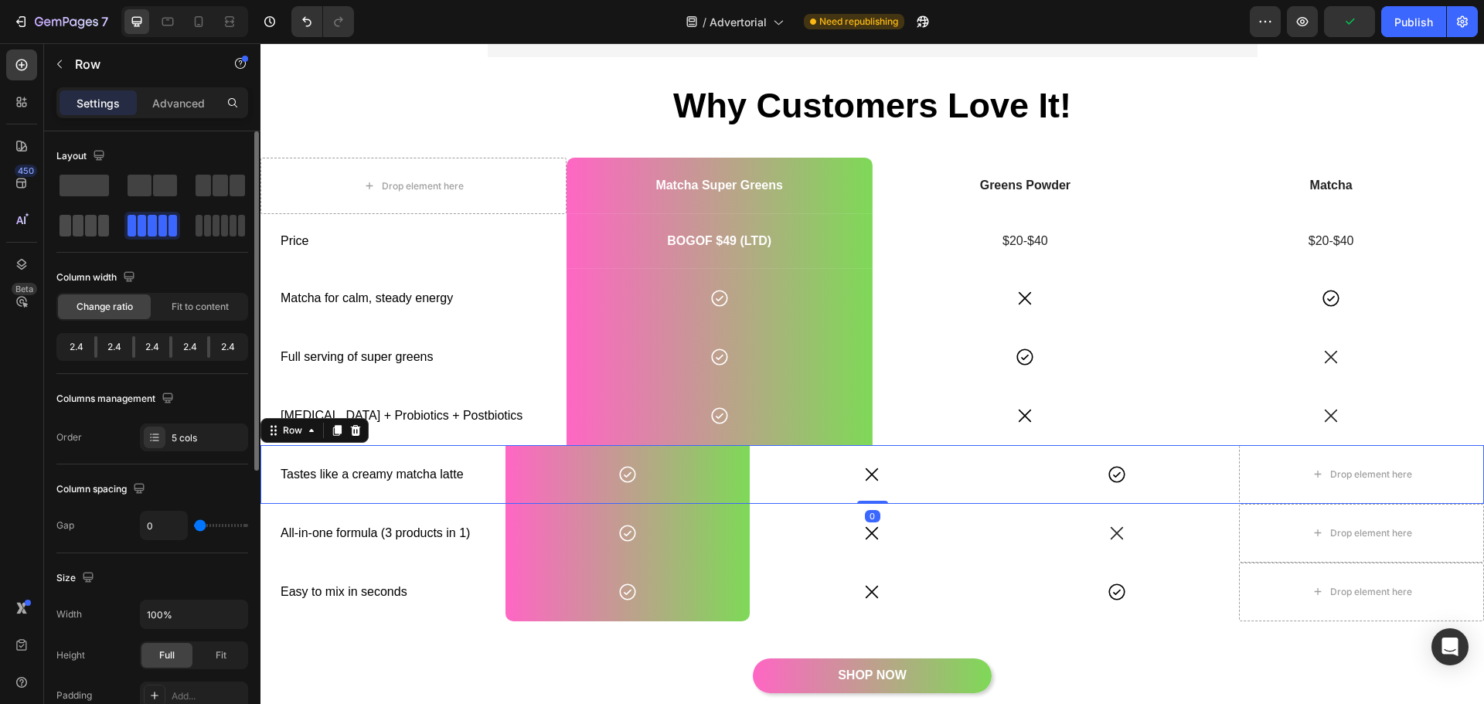
click at [230, 231] on span at bounding box center [233, 226] width 7 height 22
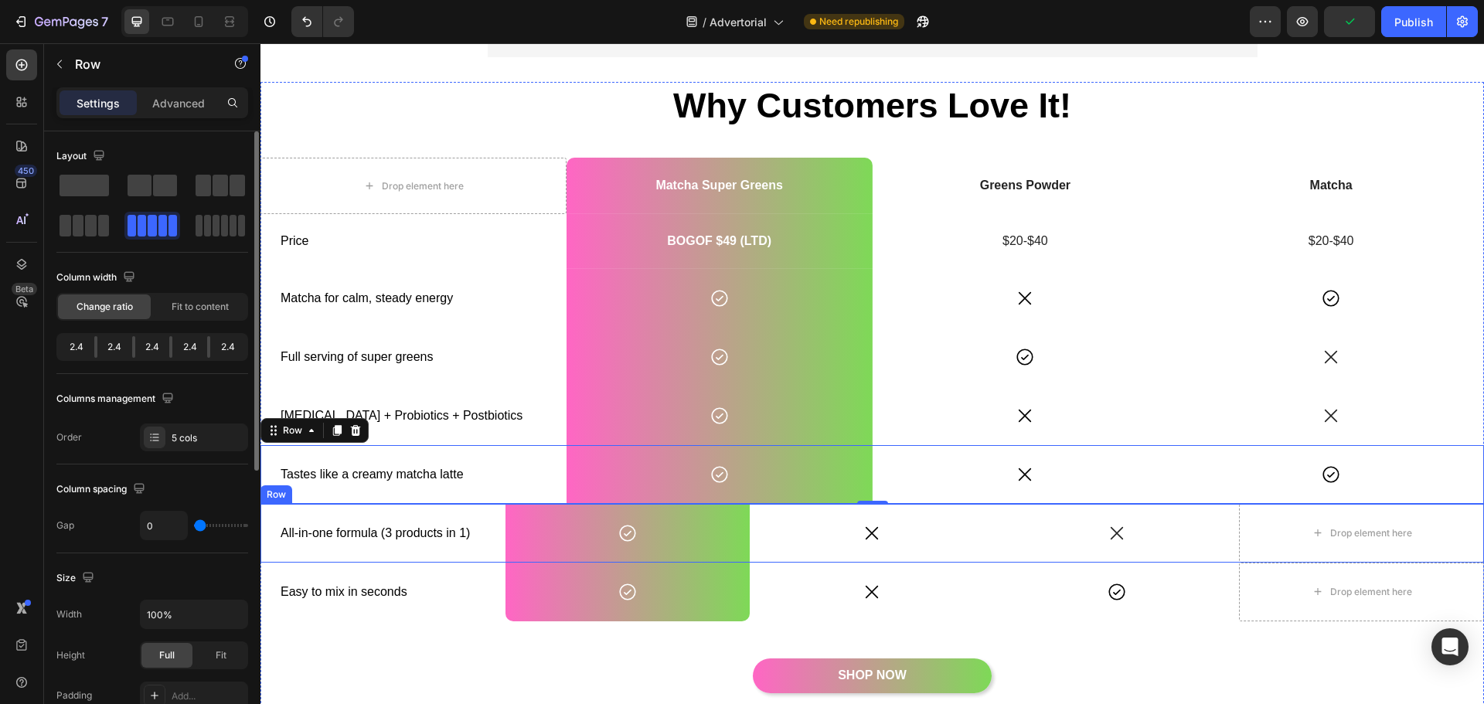
click at [475, 554] on div "All-in-one formula (3 products in 1) Text Block" at bounding box center [383, 533] width 245 height 59
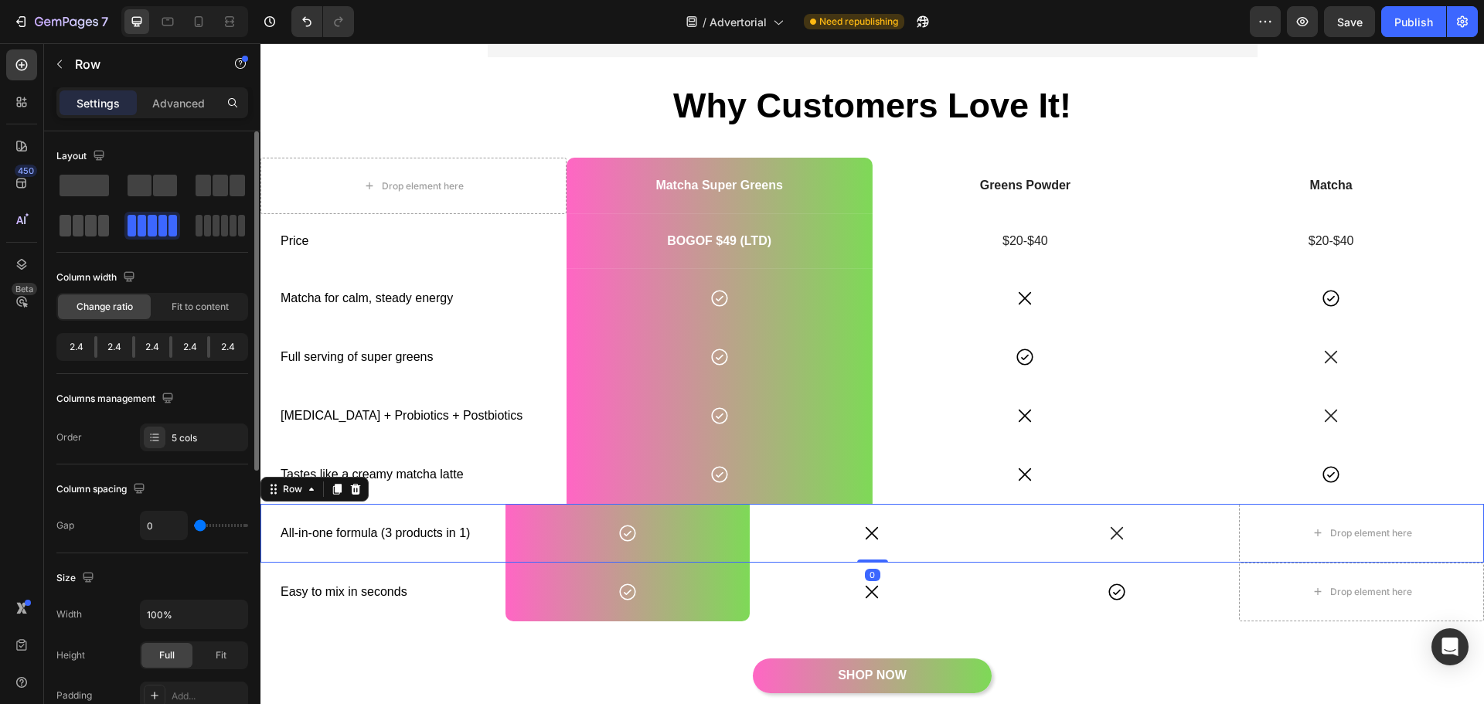
click at [83, 228] on div at bounding box center [84, 226] width 49 height 22
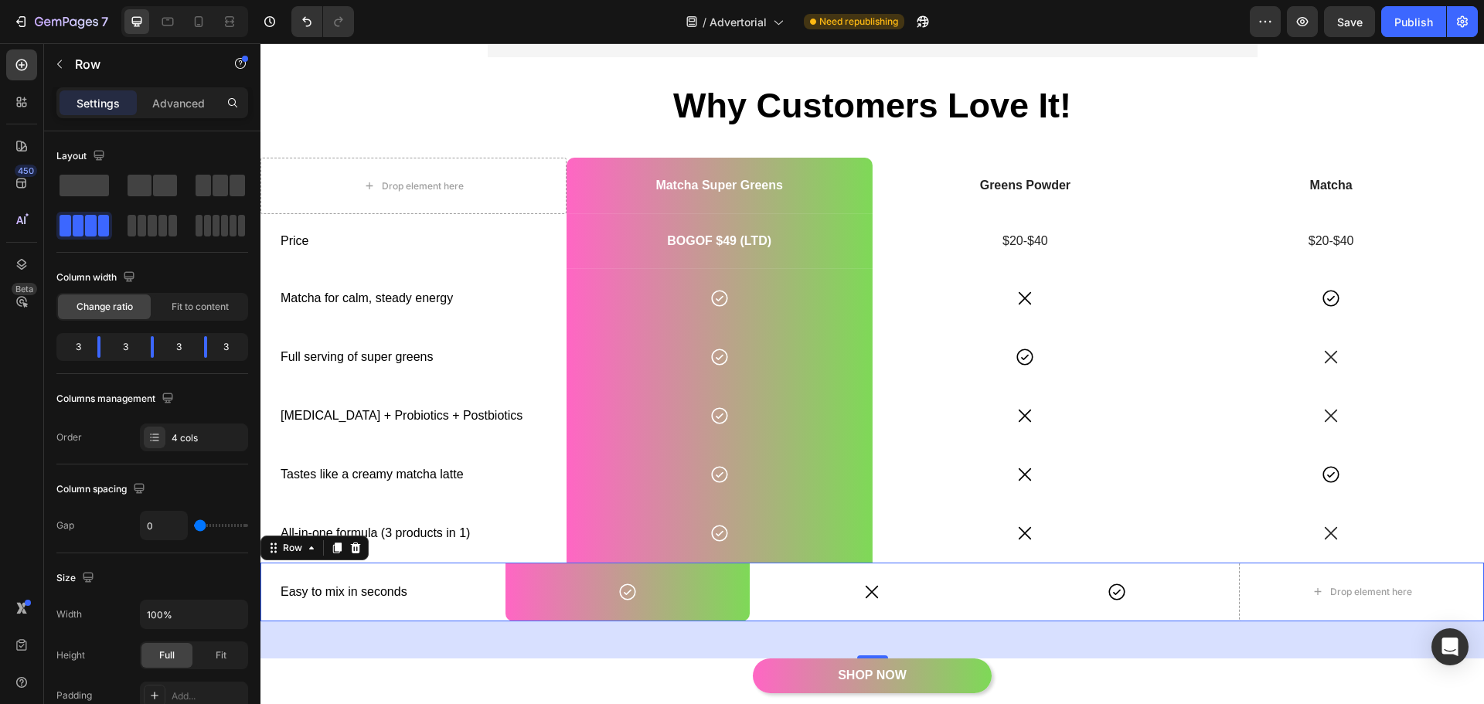
click at [475, 611] on div "Easy to mix in seconds Text Block" at bounding box center [383, 592] width 245 height 59
click at [73, 222] on span at bounding box center [79, 226] width 12 height 22
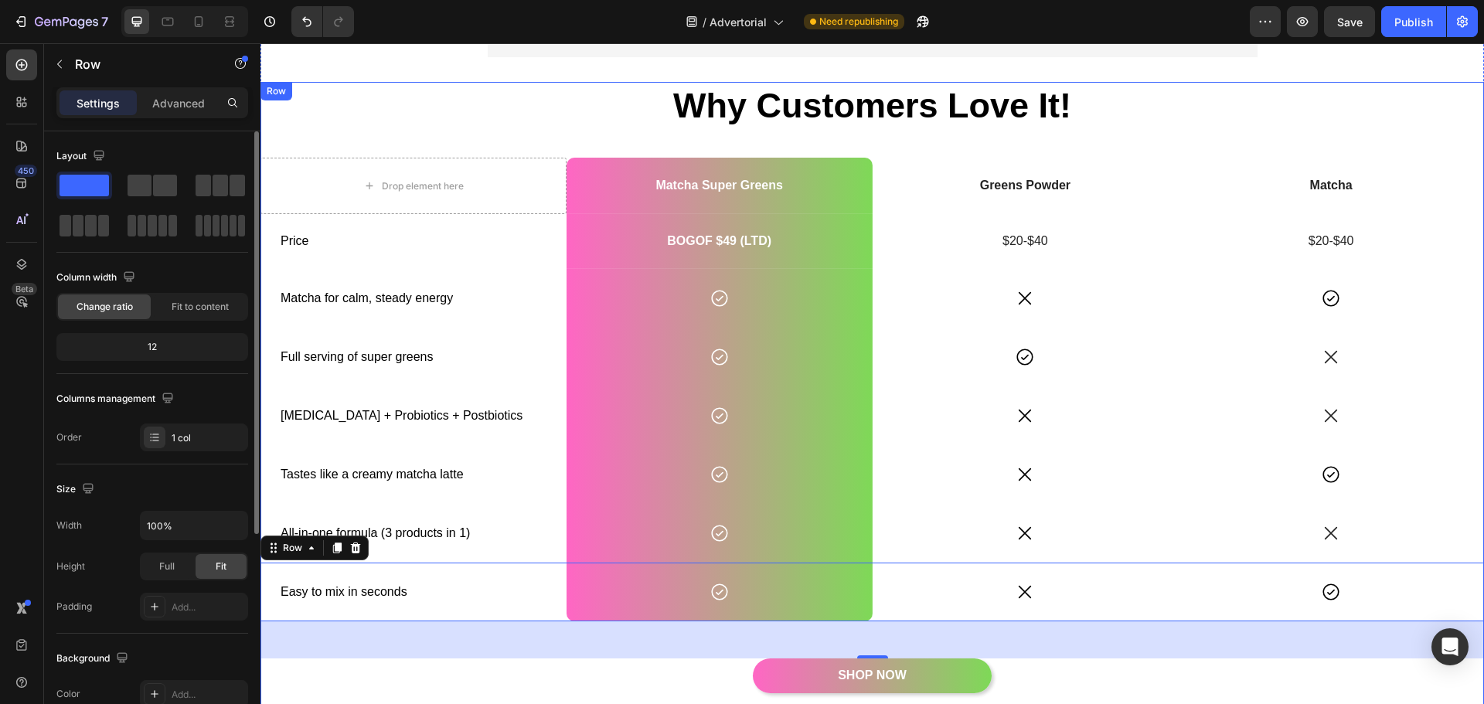
click at [524, 144] on div "Why Customers Love It! Heading Drop element here Matcha Super Greens Text Block…" at bounding box center [873, 408] width 1224 height 653
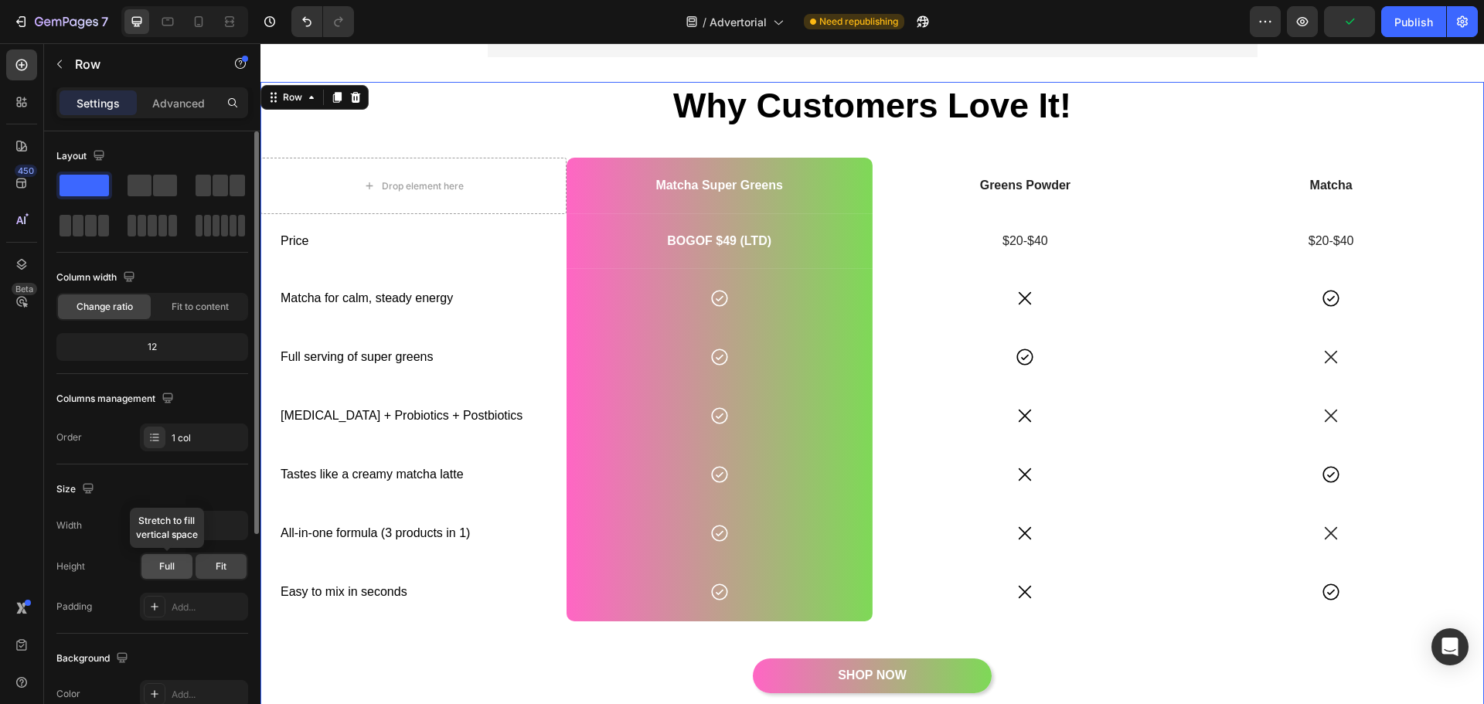
click at [168, 569] on span "Full" at bounding box center [166, 567] width 15 height 14
click at [222, 572] on span "Fit" at bounding box center [221, 567] width 11 height 14
click at [209, 532] on input "100%" at bounding box center [194, 526] width 107 height 28
click at [230, 529] on icon "button" at bounding box center [233, 525] width 15 height 15
click at [189, 560] on p "Default 1200px" at bounding box center [190, 565] width 88 height 14
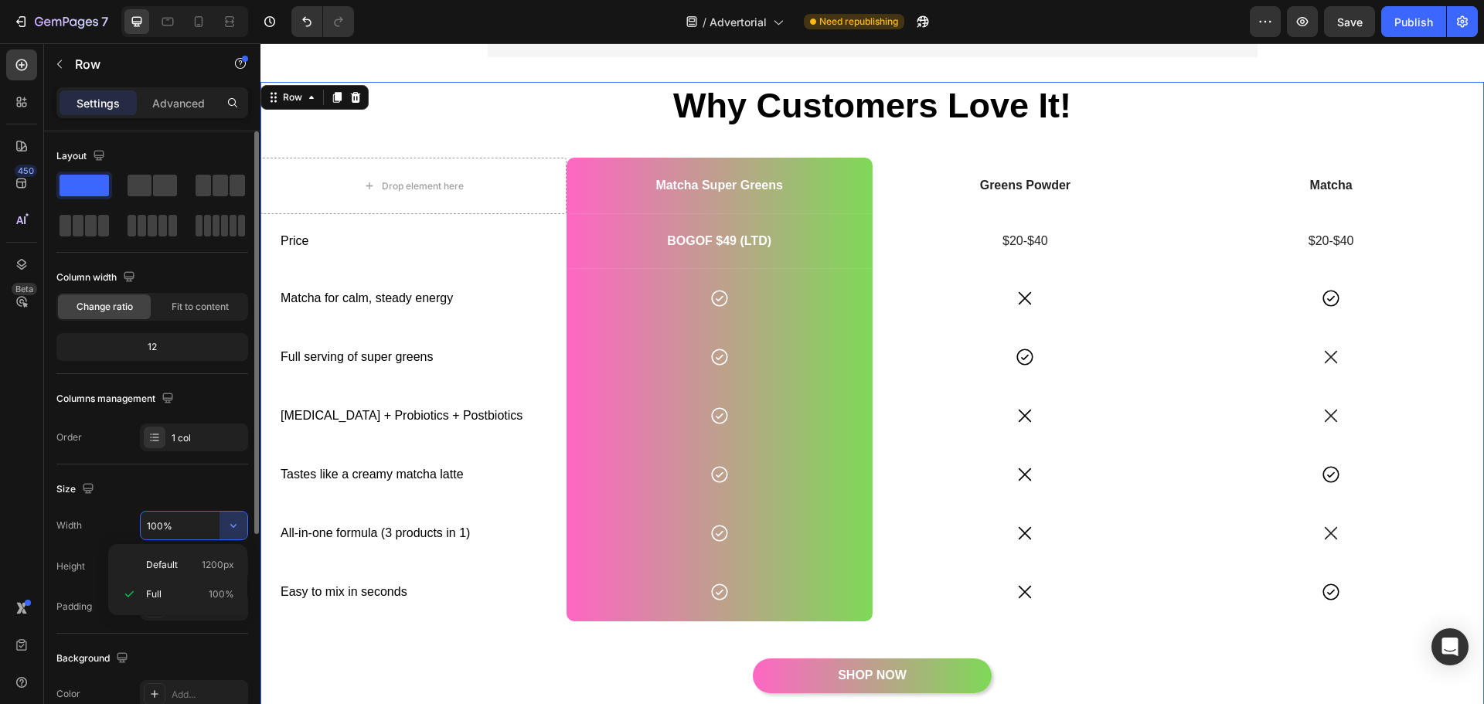
type input "1200"
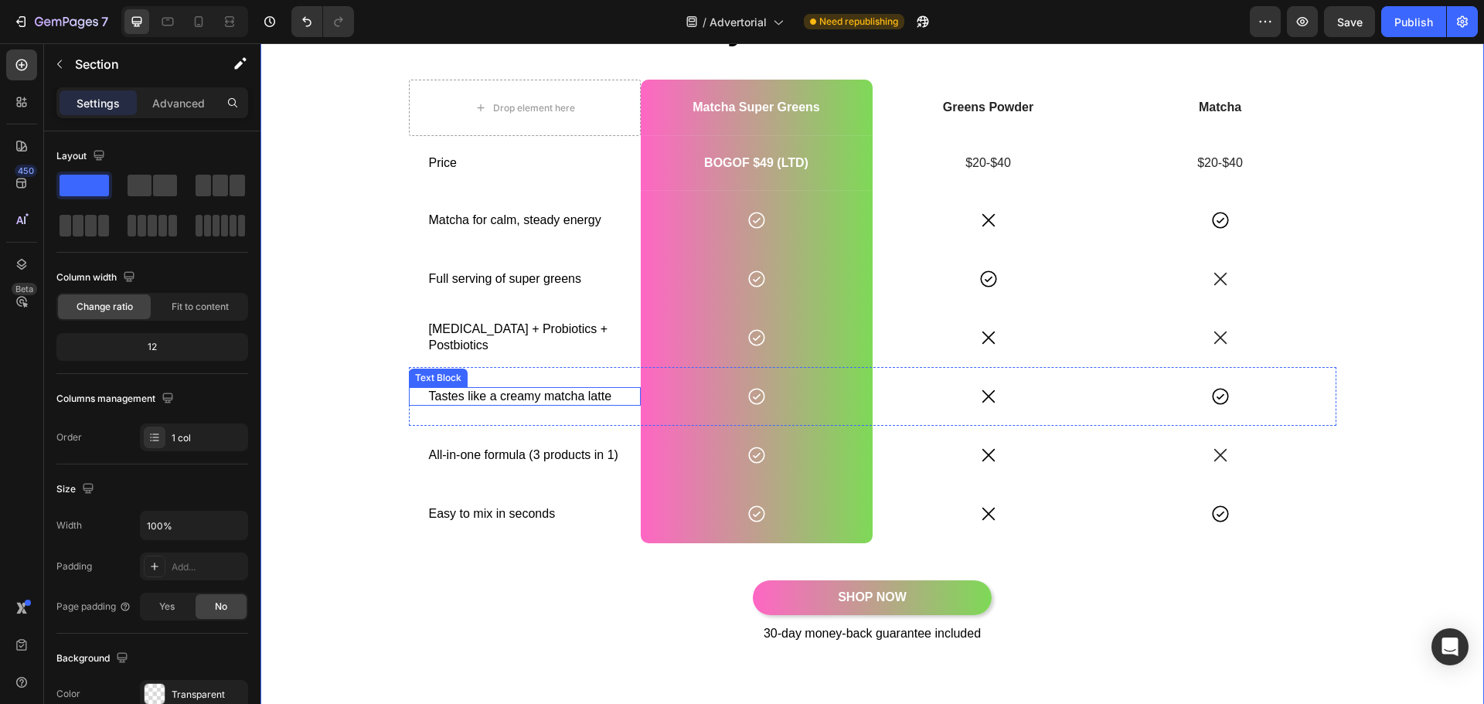
scroll to position [387, 0]
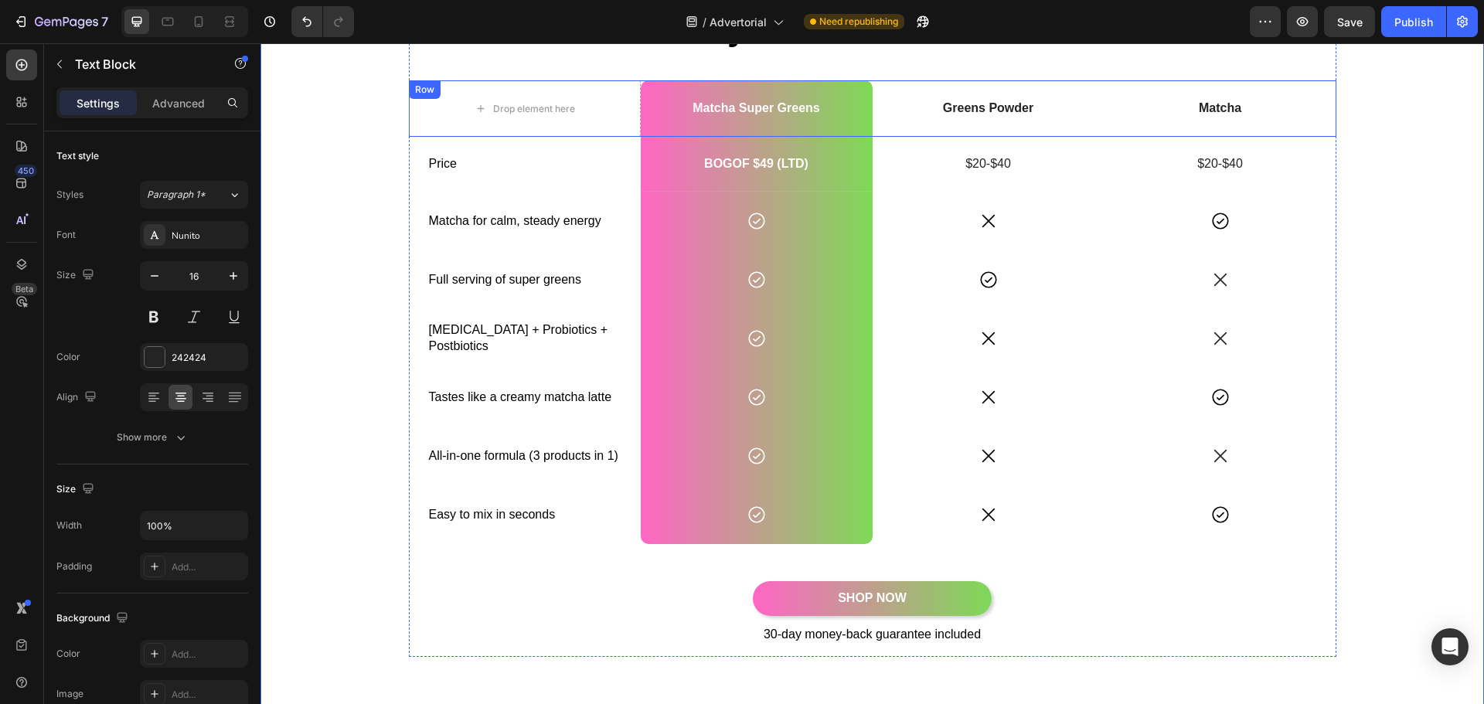
click at [961, 106] on p "Greens Powder" at bounding box center [988, 109] width 229 height 16
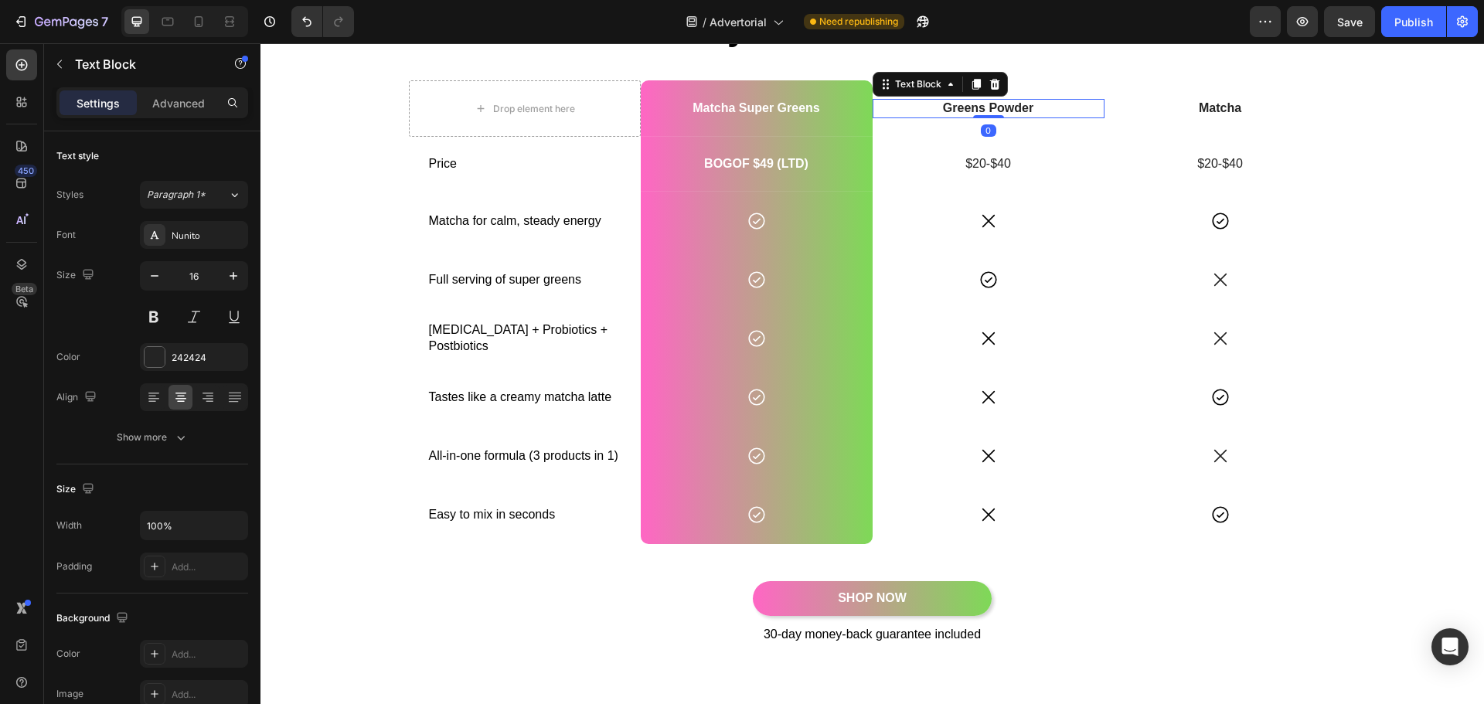
click at [961, 106] on p "Greens Powder" at bounding box center [988, 109] width 229 height 16
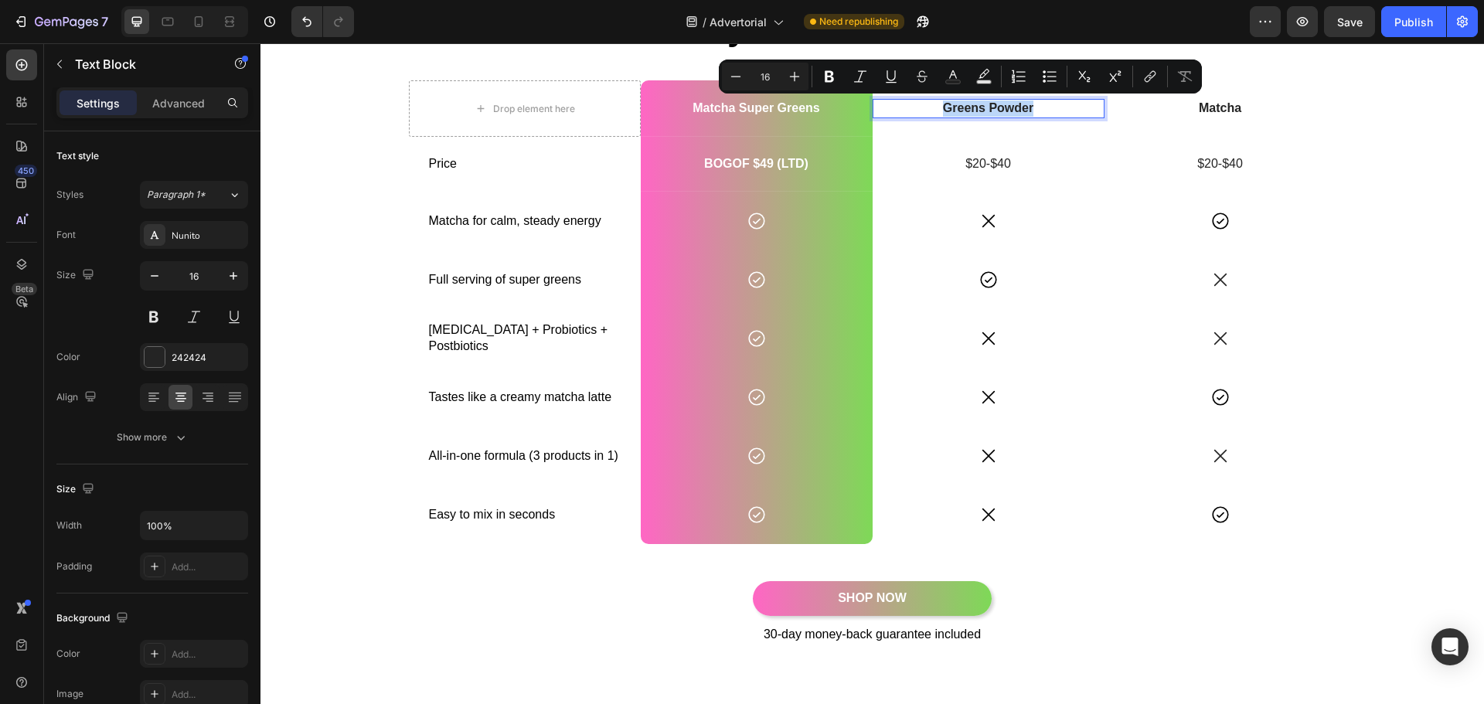
click at [961, 106] on p "Greens Powder" at bounding box center [988, 109] width 229 height 16
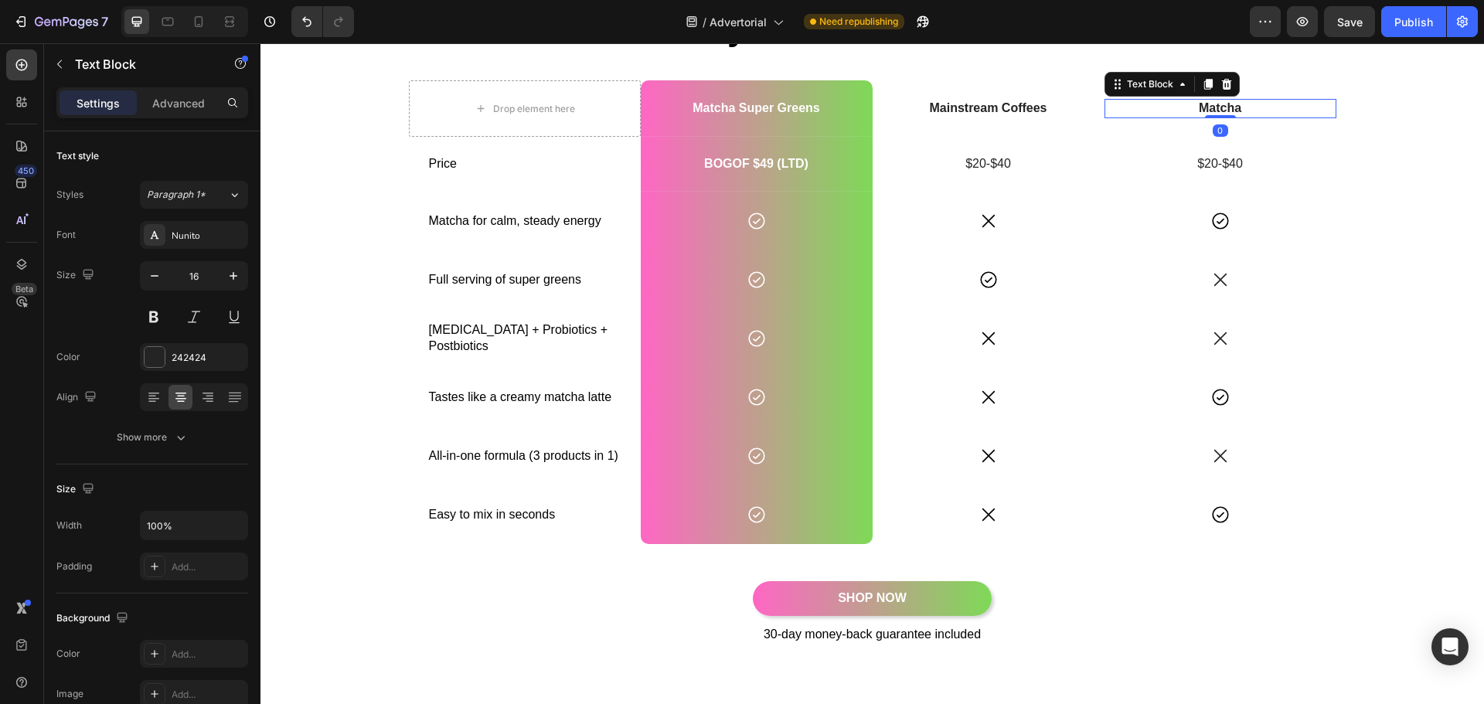
click at [1201, 110] on p "Matcha" at bounding box center [1220, 109] width 229 height 16
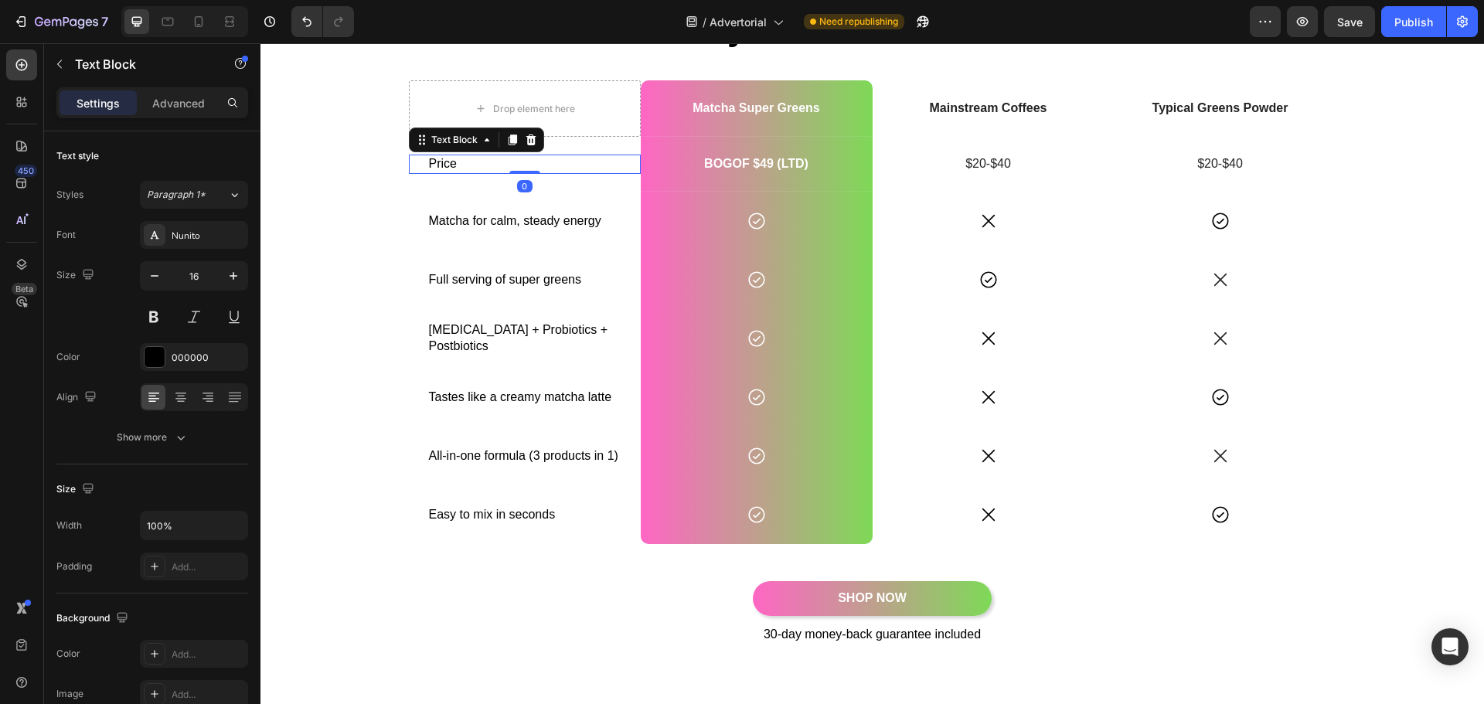
click at [470, 160] on p "Price" at bounding box center [525, 164] width 192 height 16
click at [470, 161] on p "Price" at bounding box center [525, 164] width 192 height 16
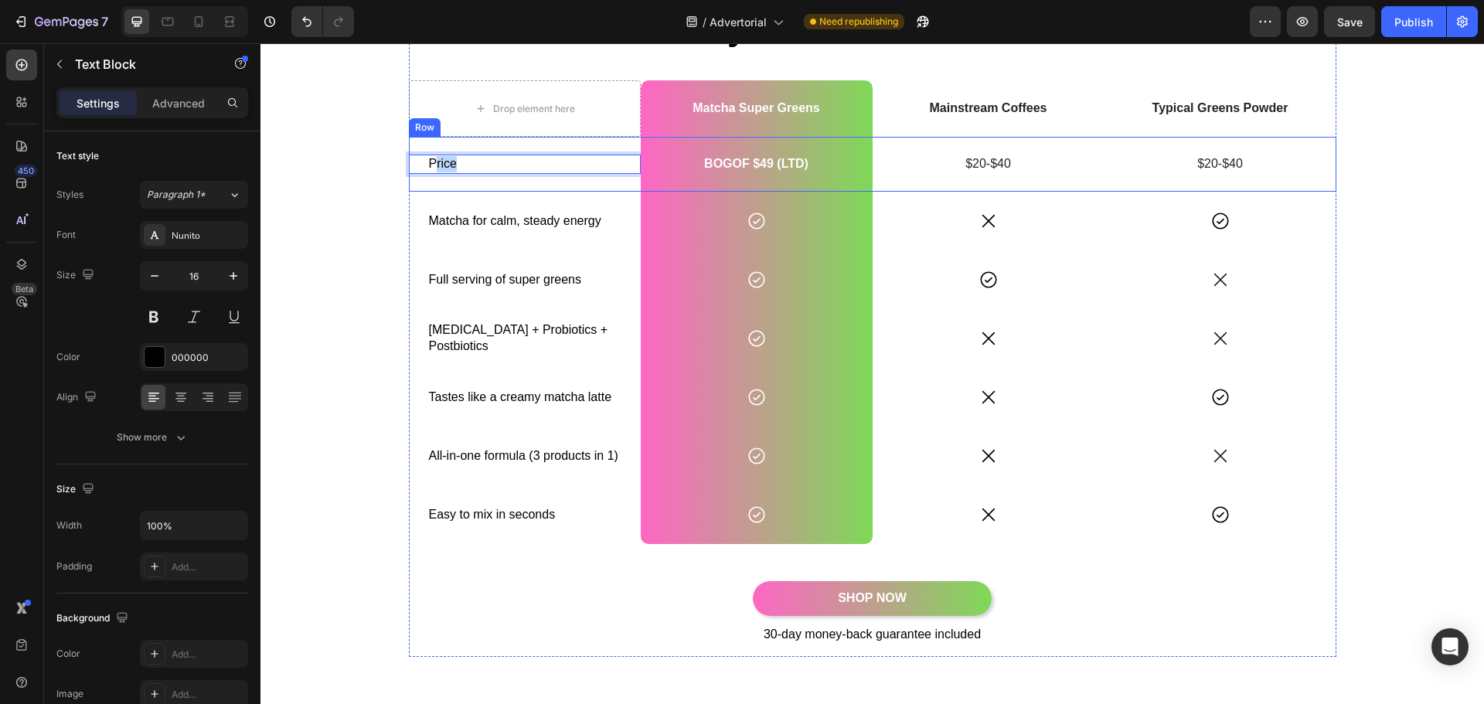
drag, startPoint x: 428, startPoint y: 153, endPoint x: 407, endPoint y: 155, distance: 20.2
click at [425, 153] on div "Price Text Block 0" at bounding box center [525, 164] width 232 height 55
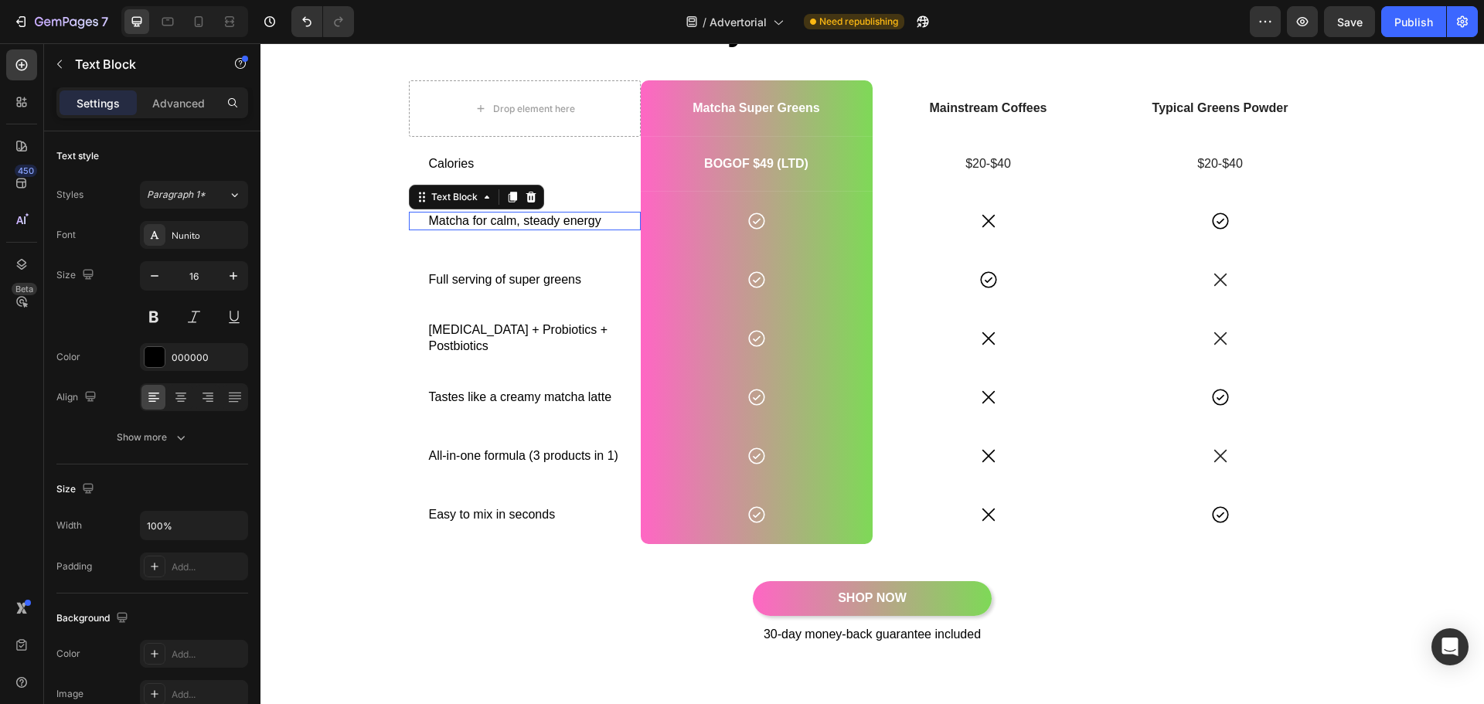
click at [506, 223] on p "Matcha for calm, steady energy" at bounding box center [525, 221] width 192 height 16
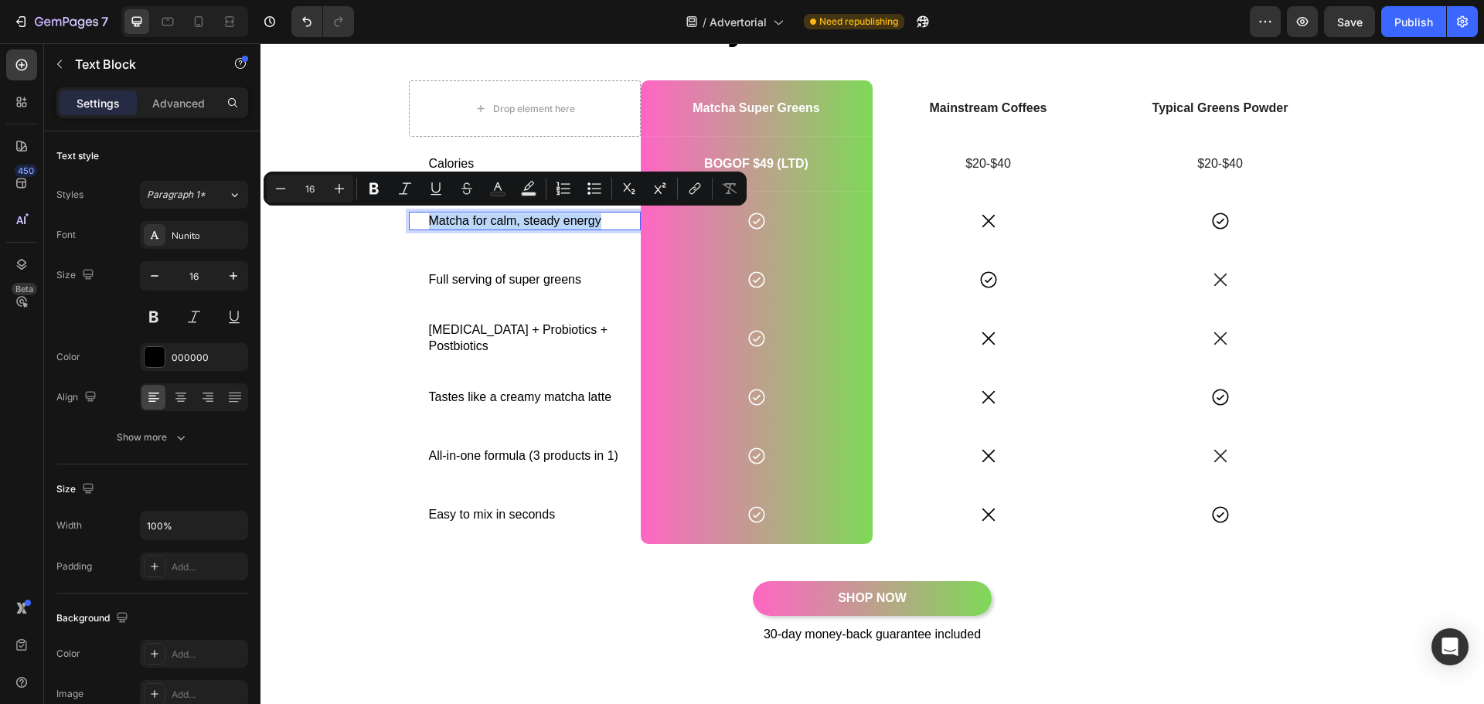
click at [506, 223] on p "Matcha for calm, steady energy" at bounding box center [525, 221] width 192 height 16
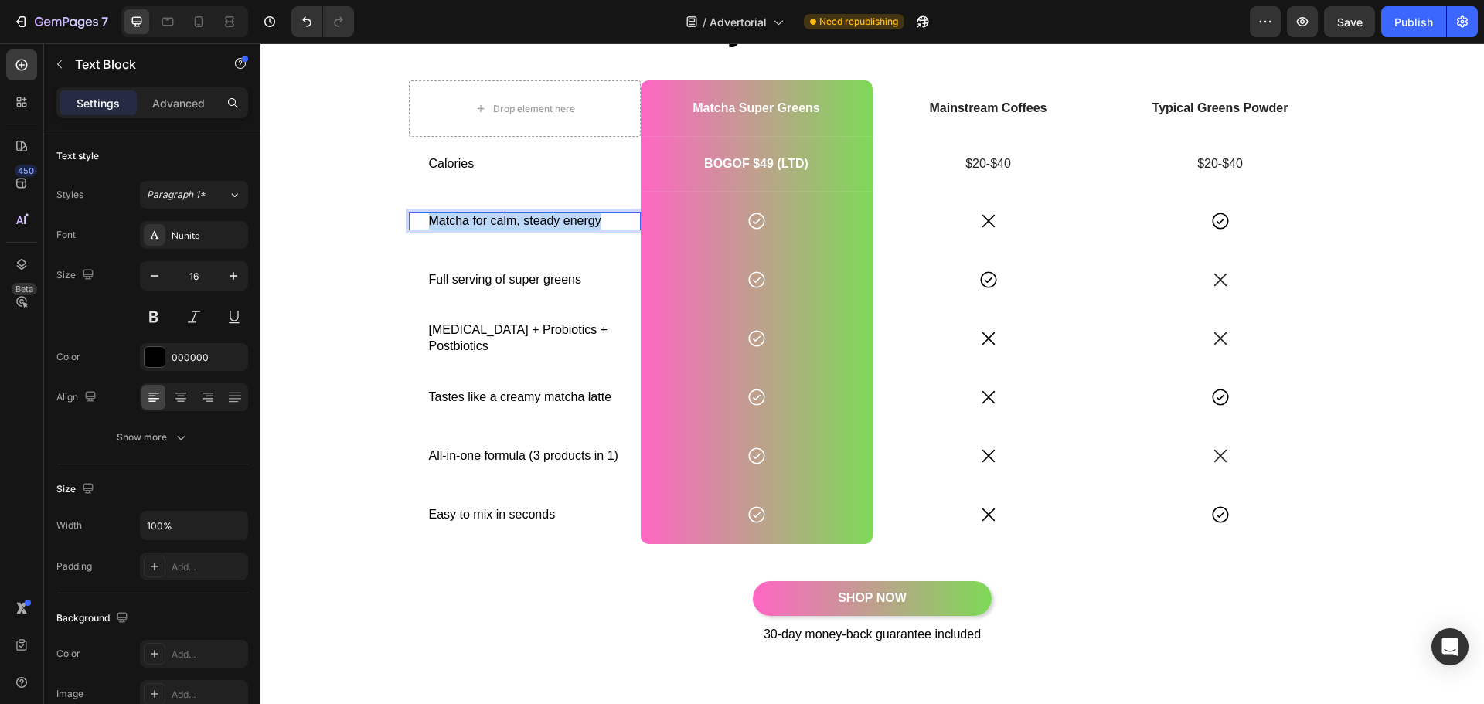
click at [506, 223] on p "Matcha for calm, steady energy" at bounding box center [525, 221] width 192 height 16
click at [443, 215] on p "Caffine" at bounding box center [525, 221] width 192 height 16
click at [491, 281] on p "Full serving of super greens" at bounding box center [525, 280] width 192 height 16
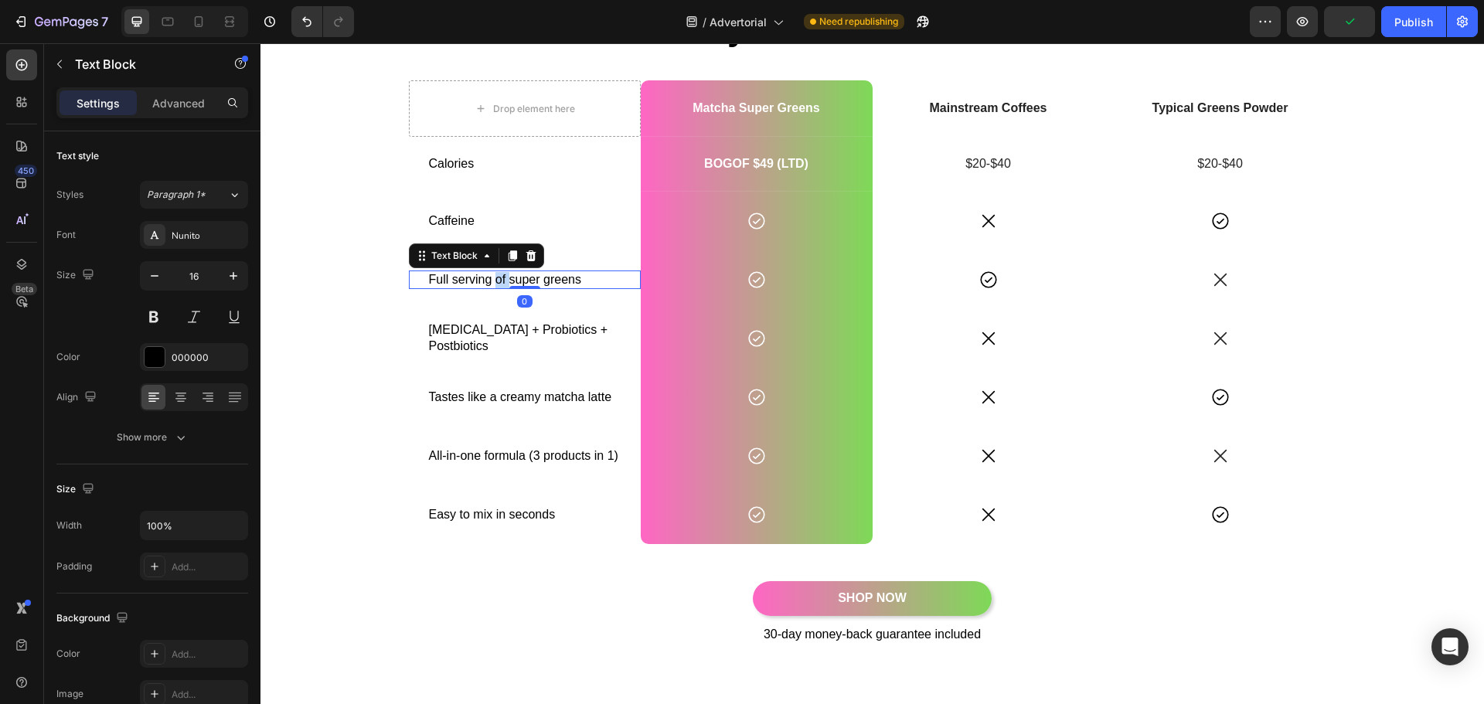
click at [491, 281] on p "Full serving of super greens" at bounding box center [525, 280] width 192 height 16
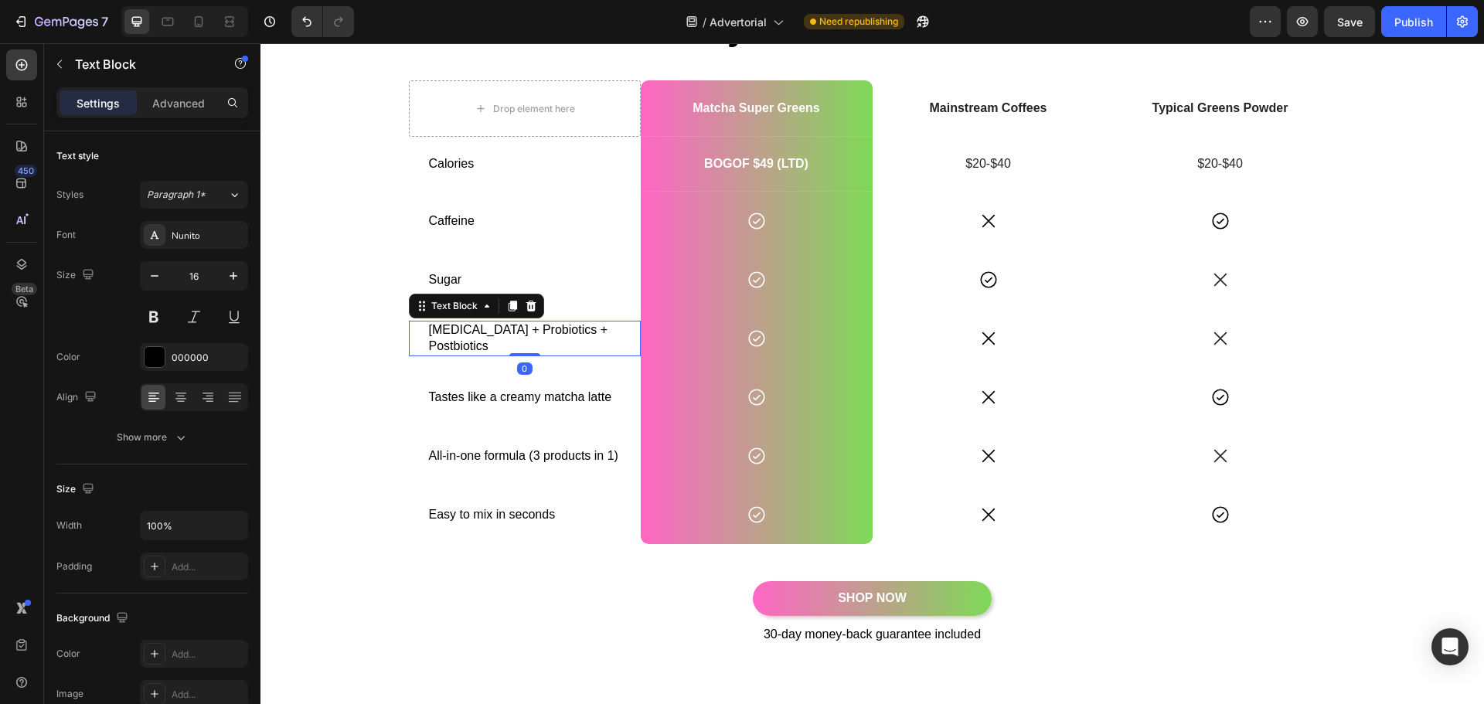
click at [460, 329] on p "[MEDICAL_DATA] + Probiotics + Postbiotics" at bounding box center [525, 338] width 192 height 32
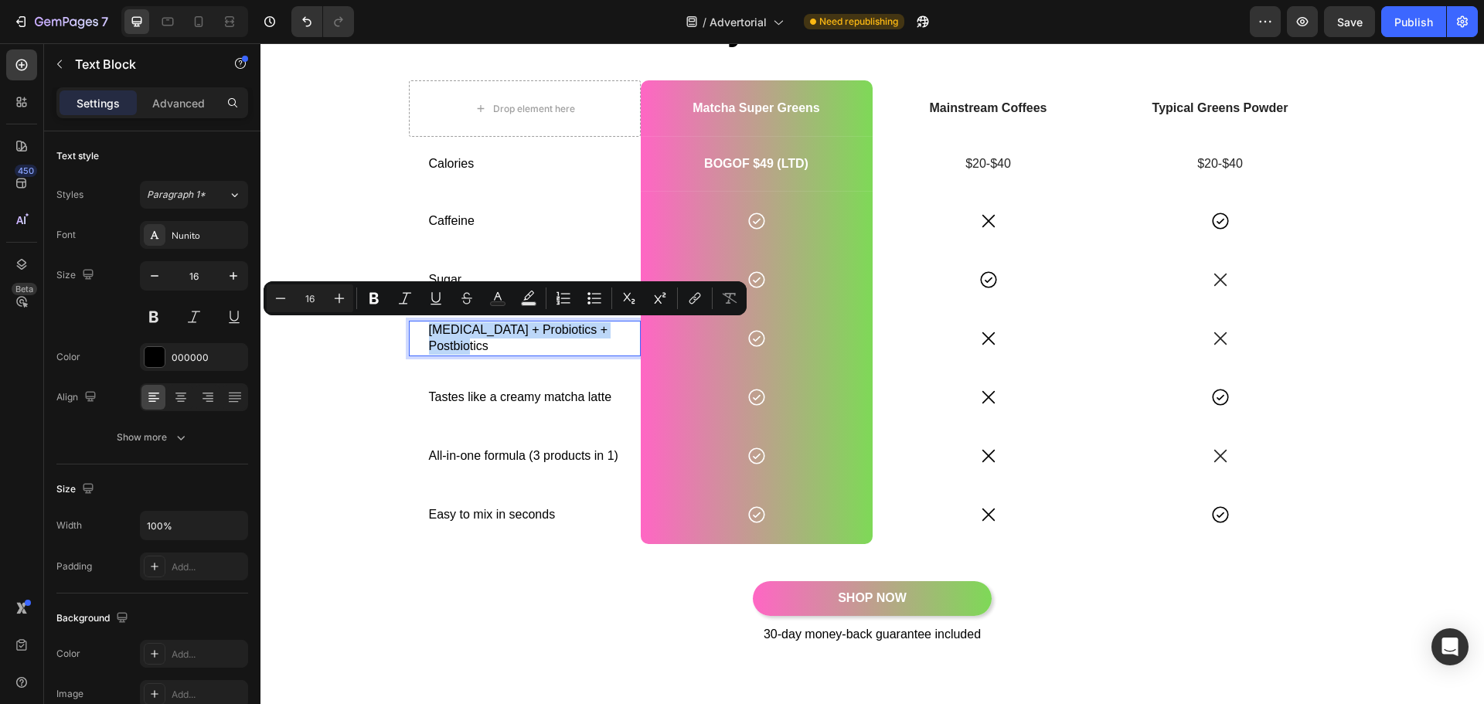
drag, startPoint x: 460, startPoint y: 329, endPoint x: 463, endPoint y: 342, distance: 14.3
click at [460, 329] on p "[MEDICAL_DATA] + Probiotics + Postbiotics" at bounding box center [525, 338] width 192 height 32
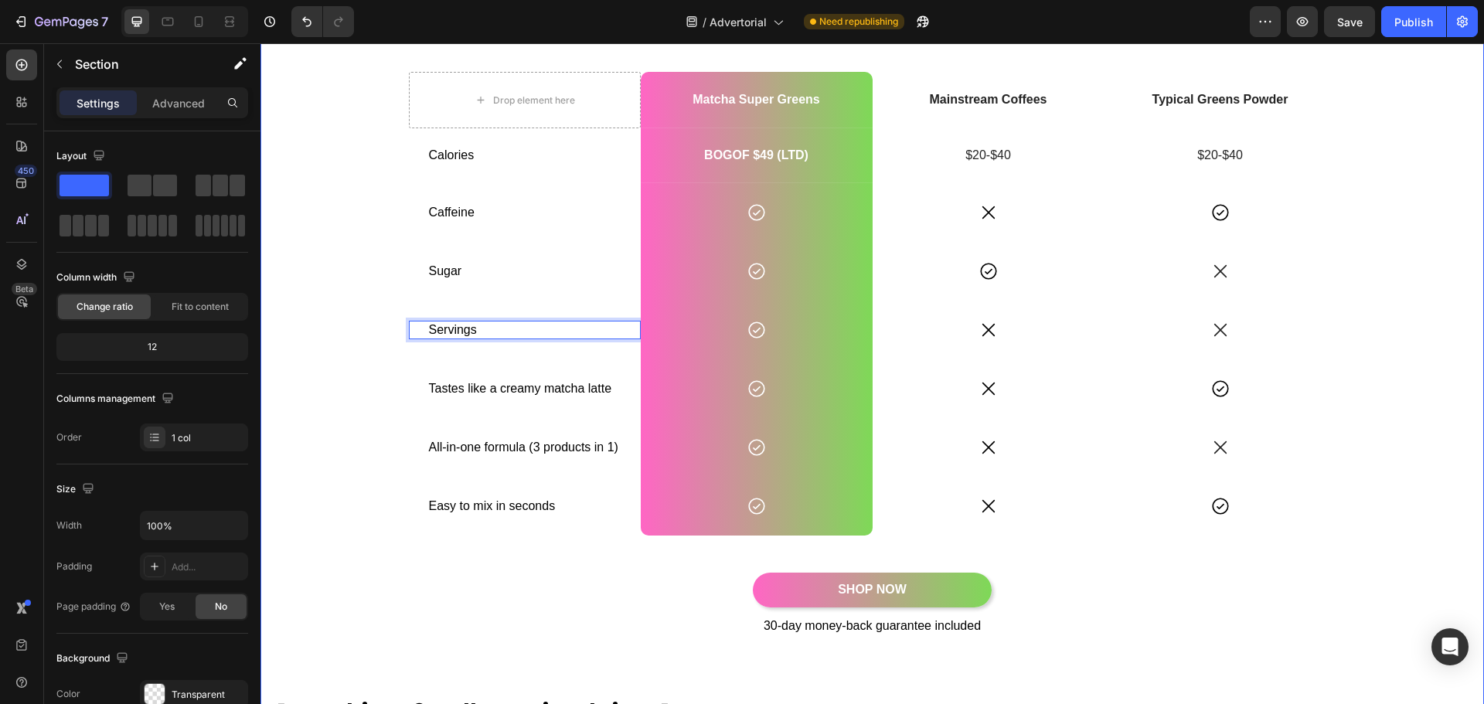
click at [440, 385] on p "Tastes like a creamy matcha latte" at bounding box center [525, 389] width 192 height 16
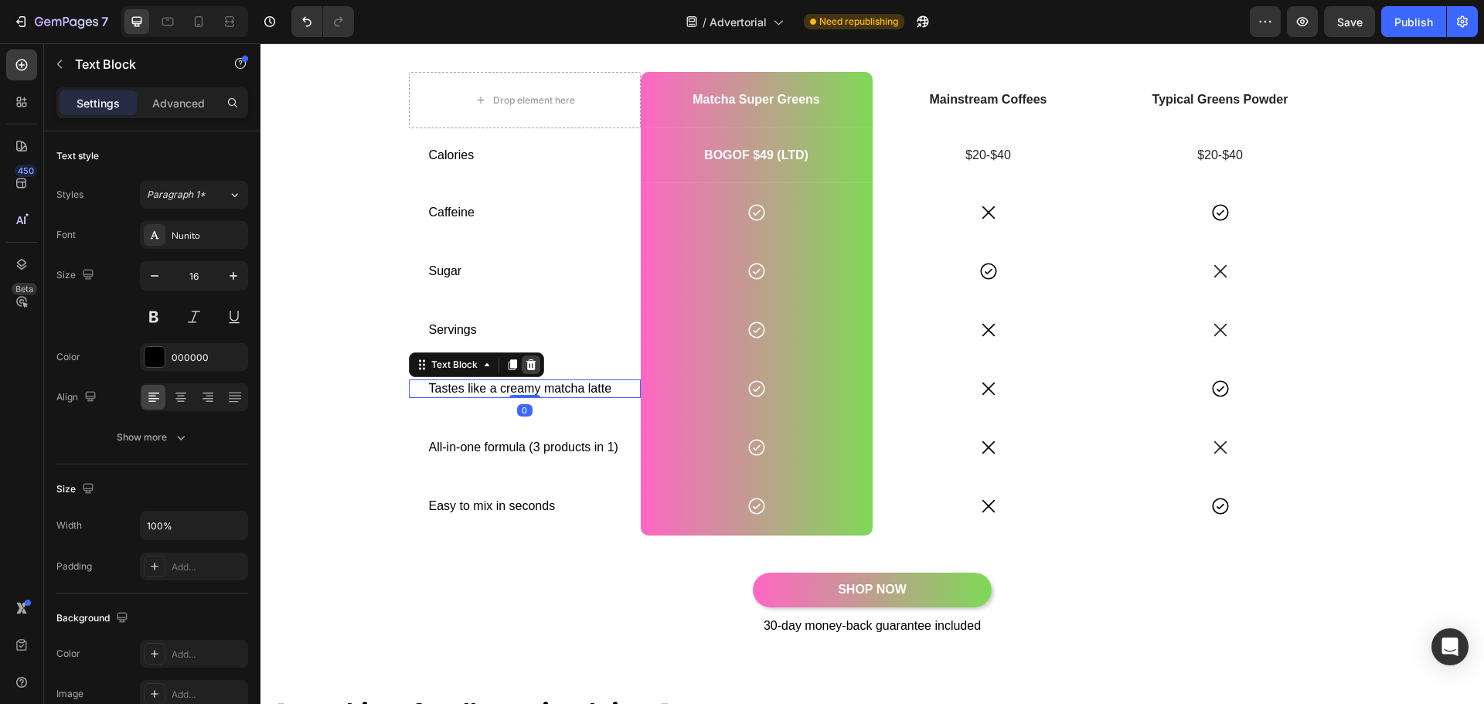
click at [525, 366] on icon at bounding box center [531, 365] width 12 height 12
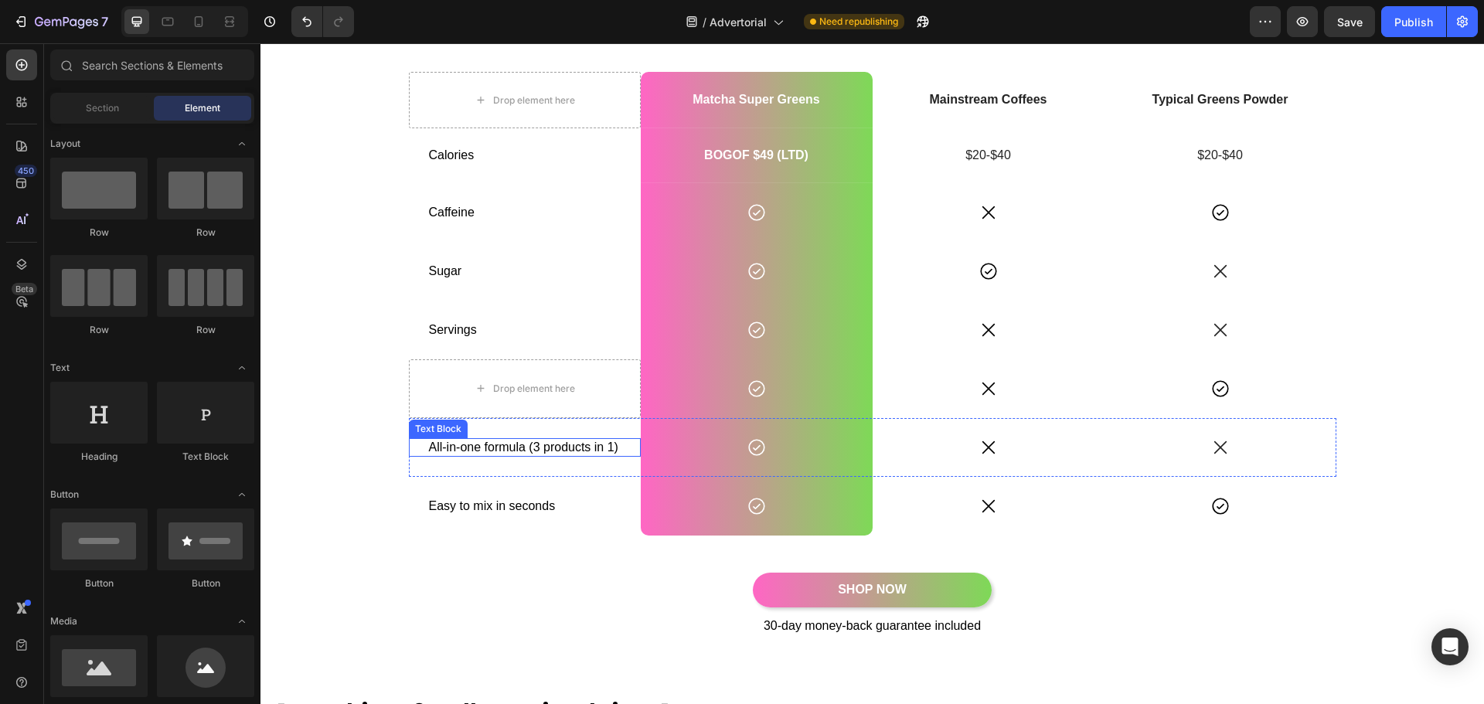
click at [497, 440] on p "All-in-one formula (3 products in 1)" at bounding box center [525, 448] width 192 height 16
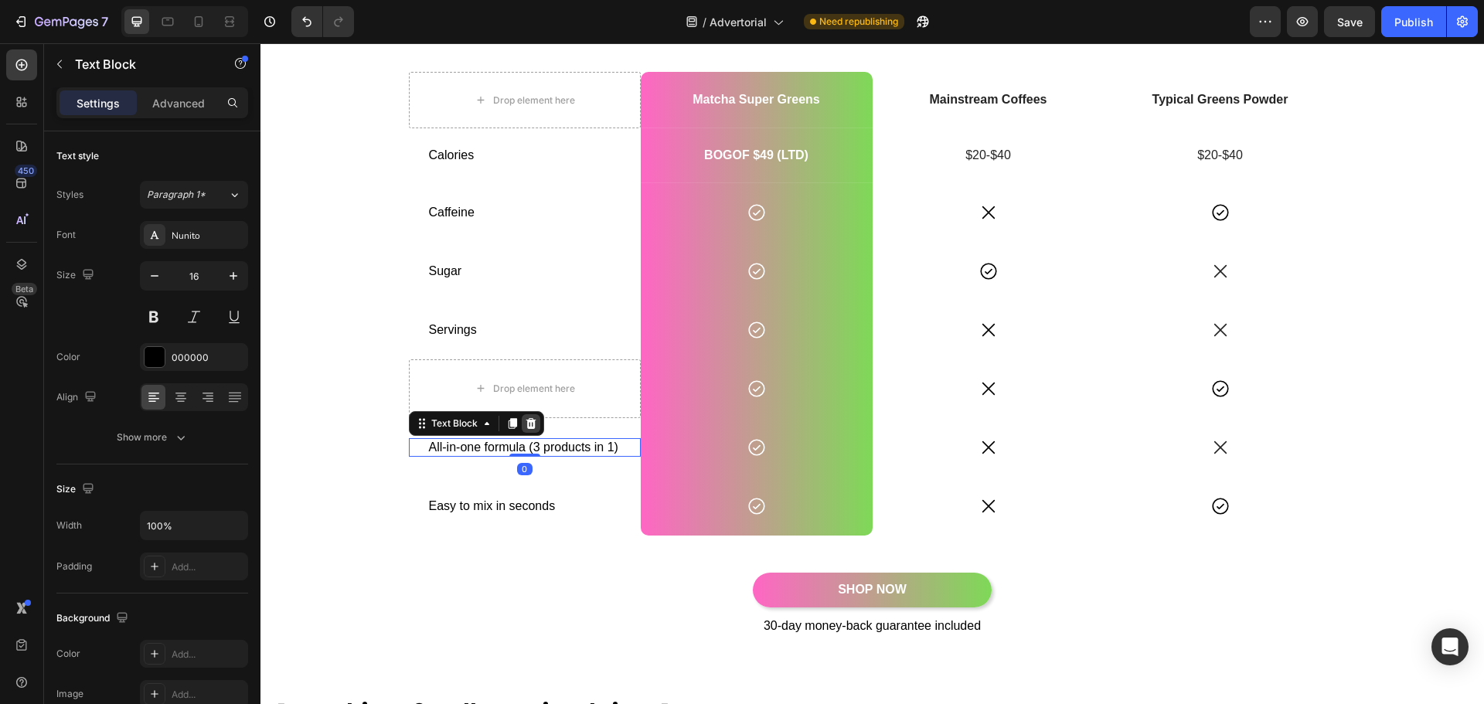
click at [525, 417] on icon at bounding box center [531, 423] width 12 height 12
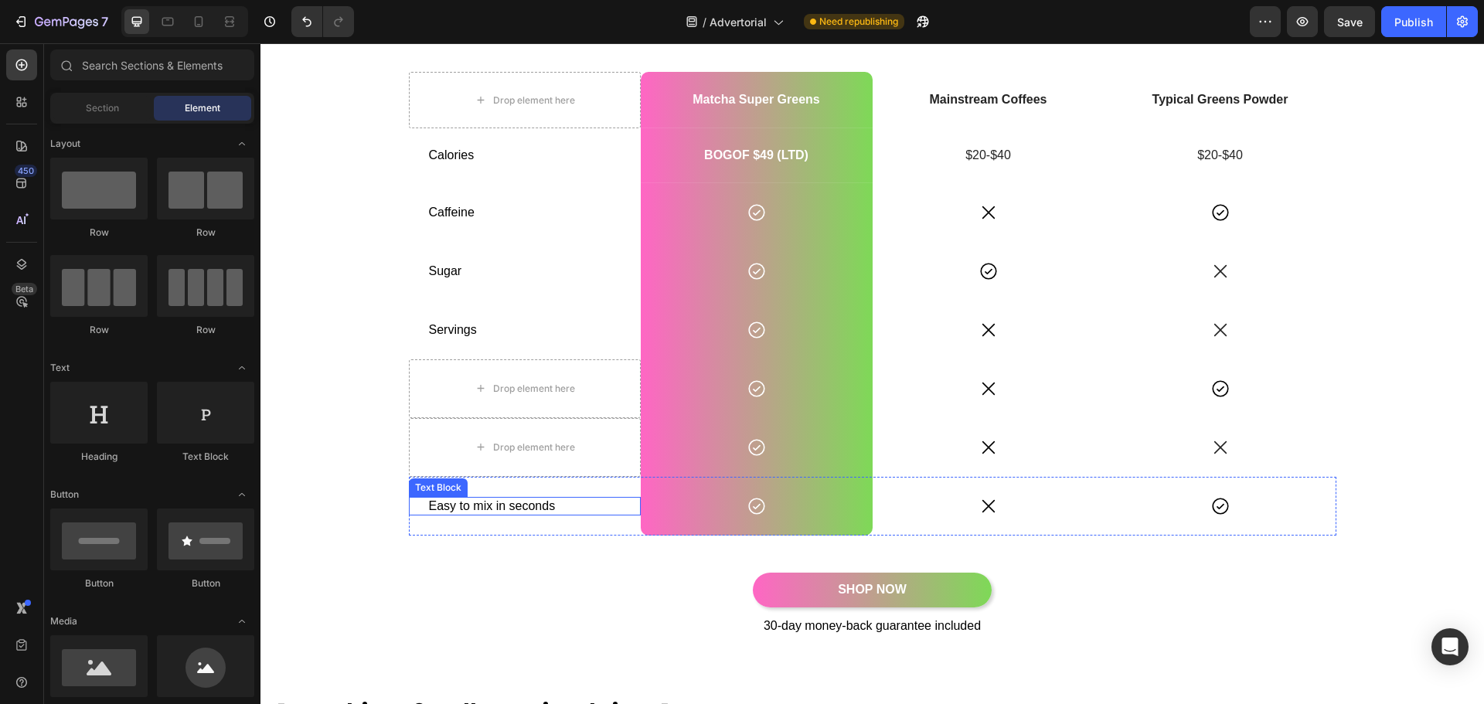
click at [512, 499] on p "Easy to mix in seconds" at bounding box center [525, 507] width 192 height 16
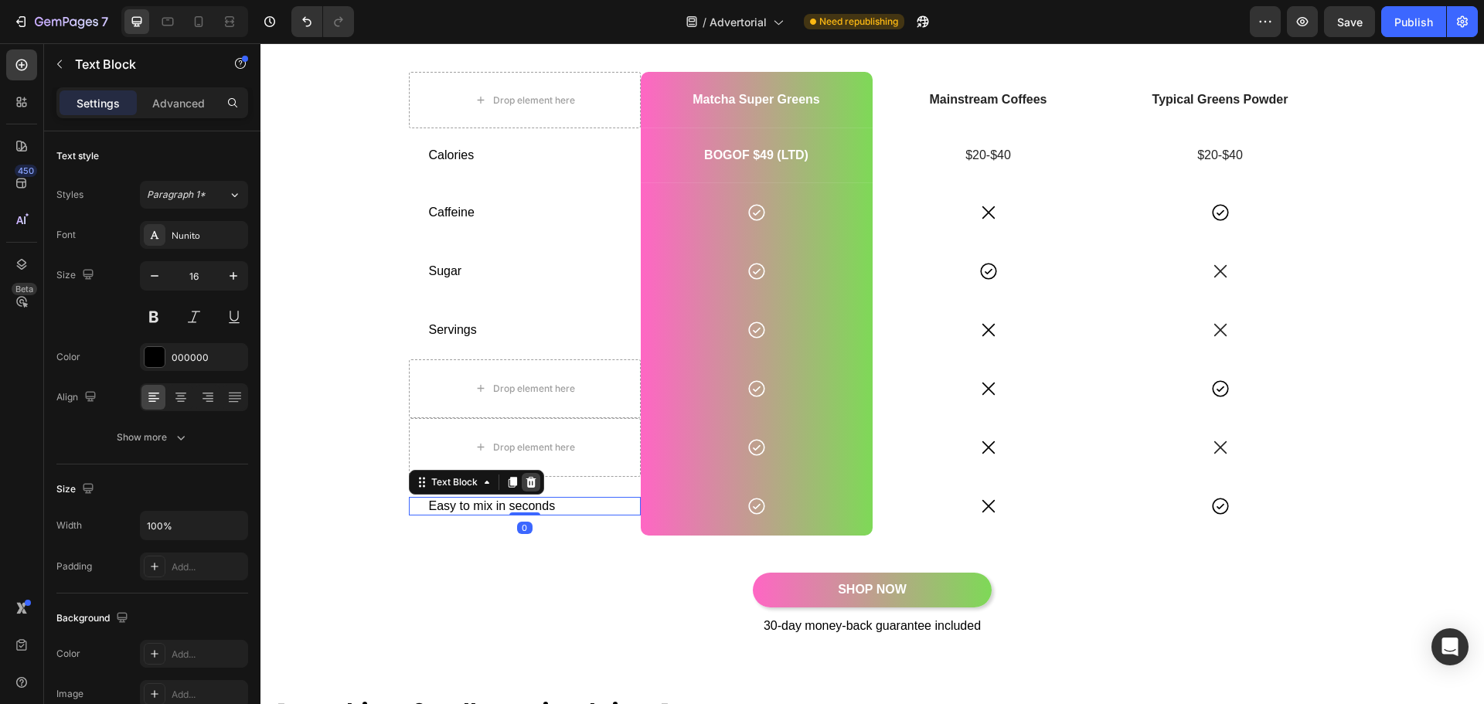
click at [526, 483] on icon at bounding box center [531, 482] width 12 height 12
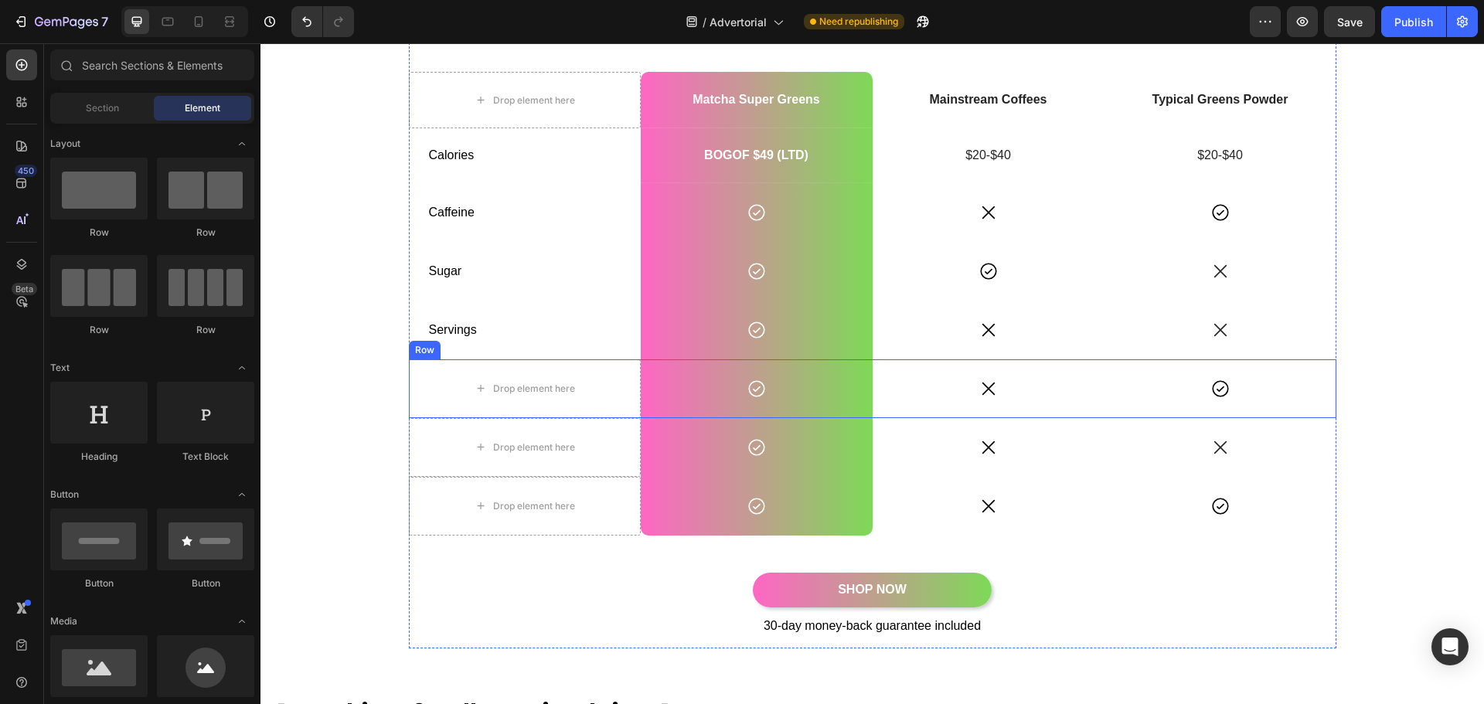
click at [946, 401] on div "Icon" at bounding box center [989, 388] width 232 height 59
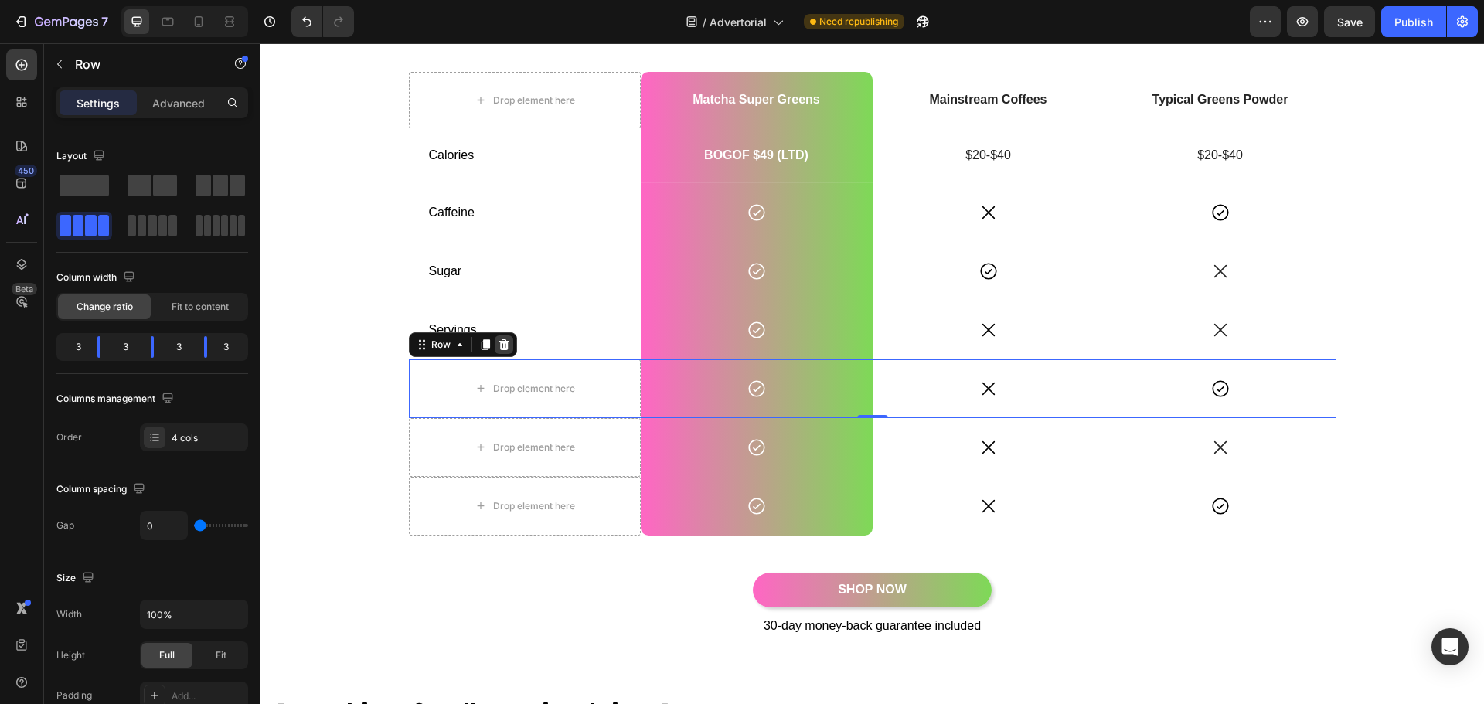
click at [499, 346] on icon at bounding box center [504, 345] width 12 height 12
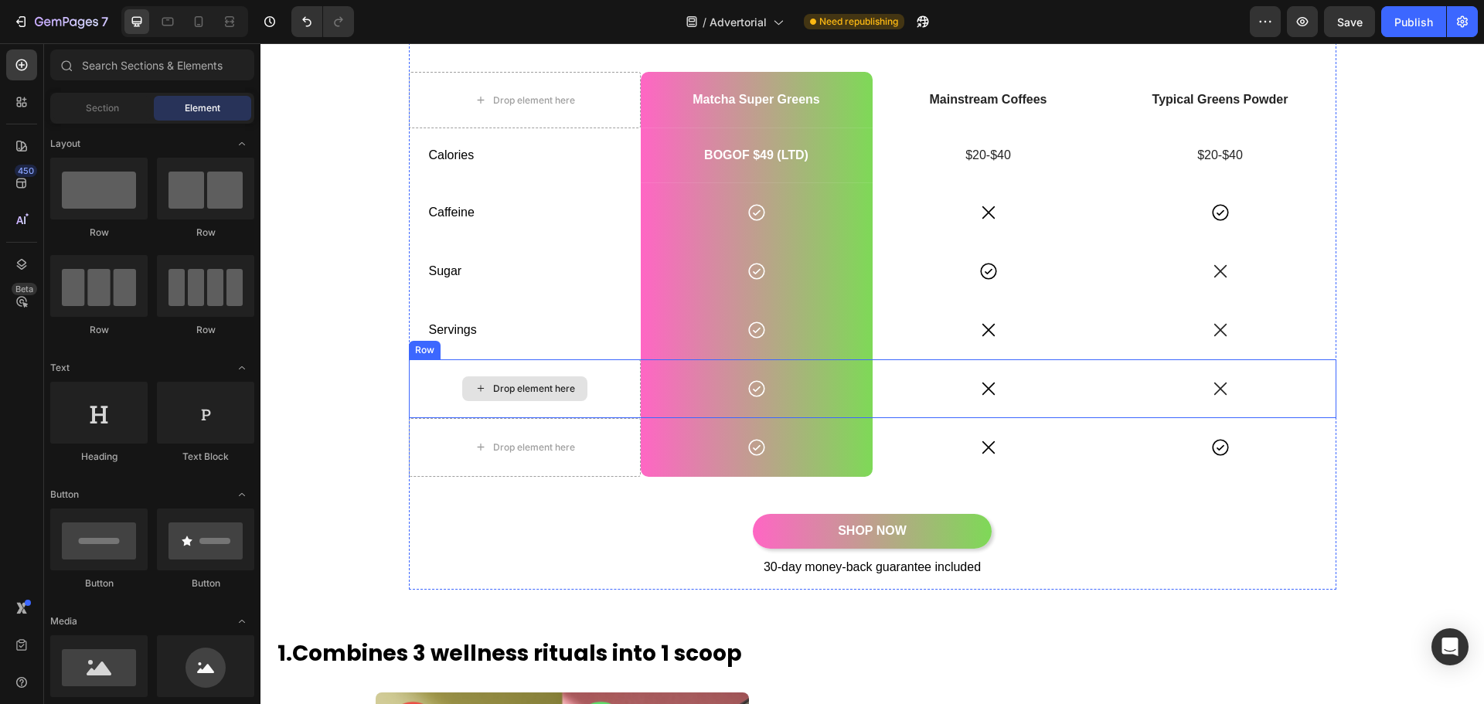
click at [613, 400] on div "Drop element here" at bounding box center [525, 388] width 232 height 59
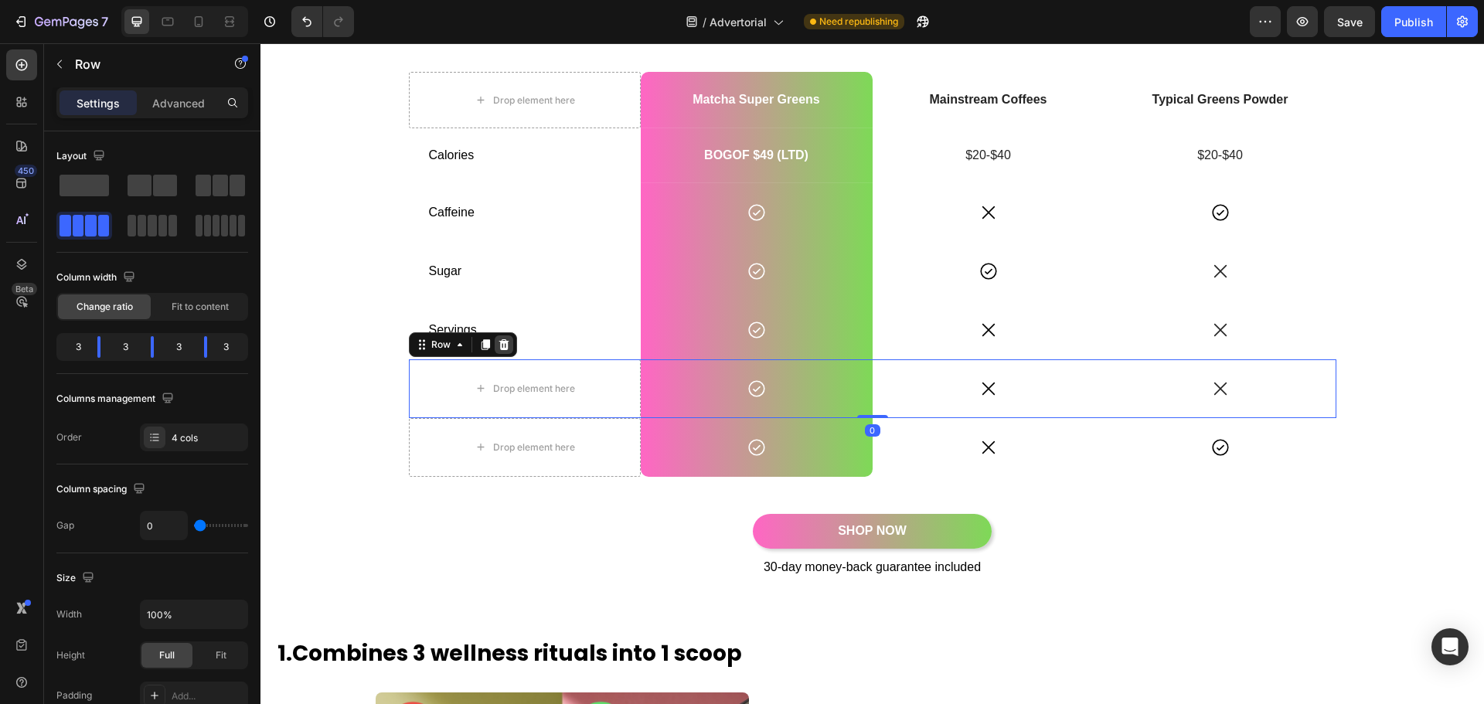
click at [500, 348] on icon at bounding box center [504, 344] width 10 height 11
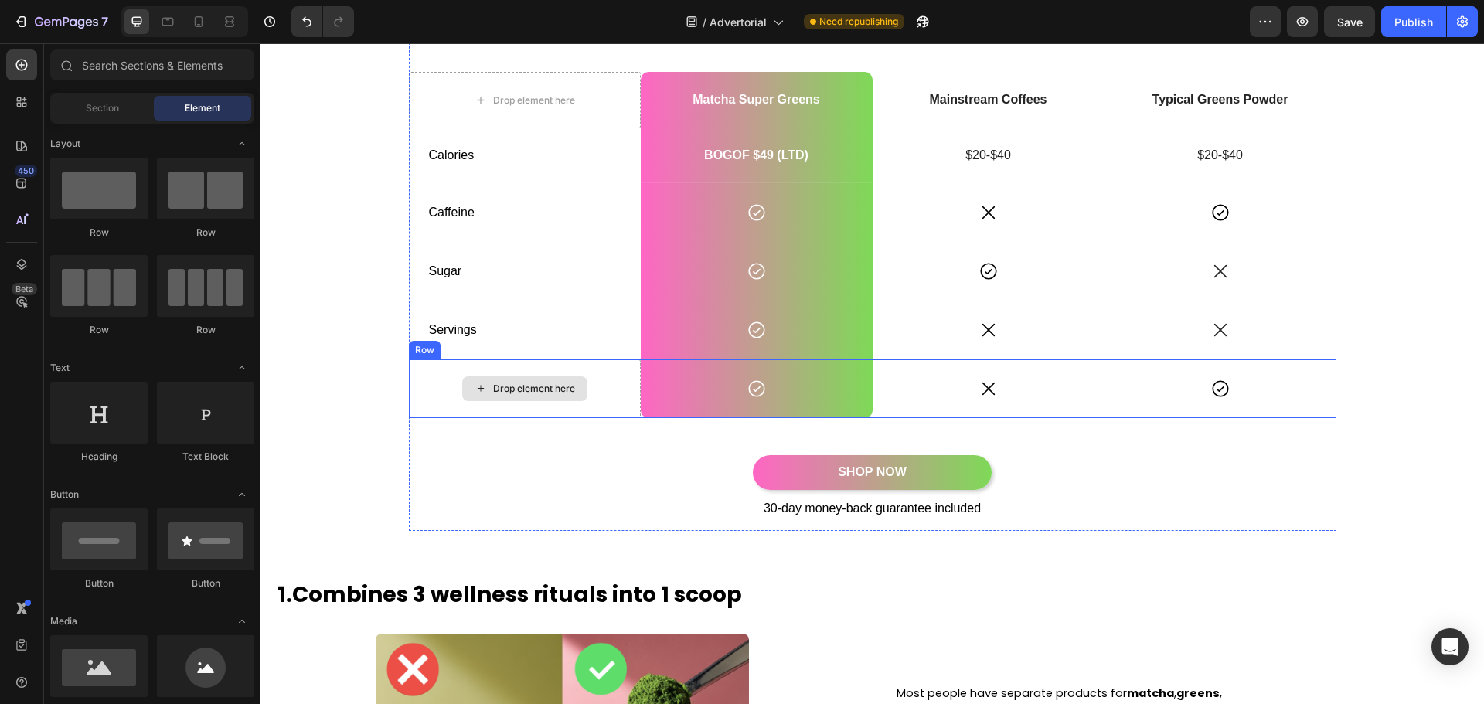
click at [615, 399] on div "Drop element here" at bounding box center [525, 388] width 232 height 59
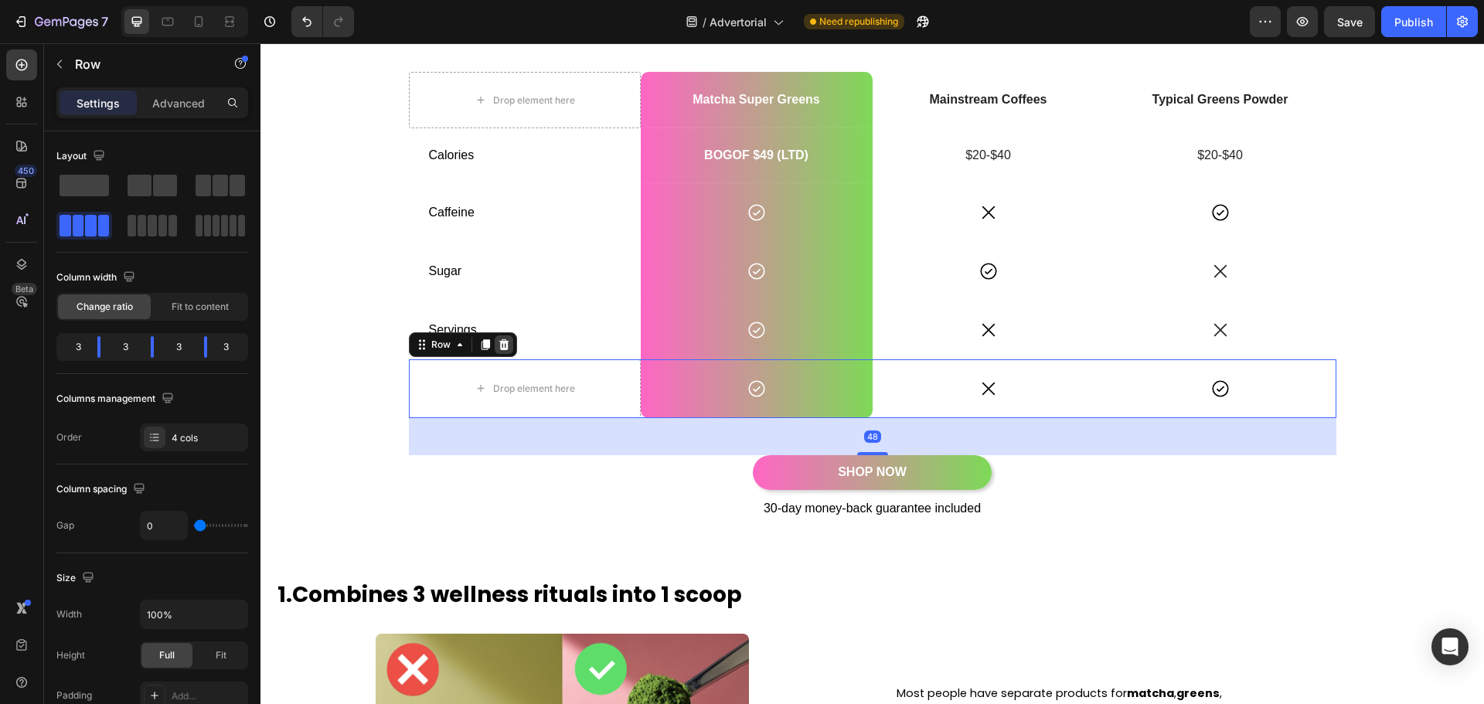
click at [498, 344] on icon at bounding box center [504, 345] width 12 height 12
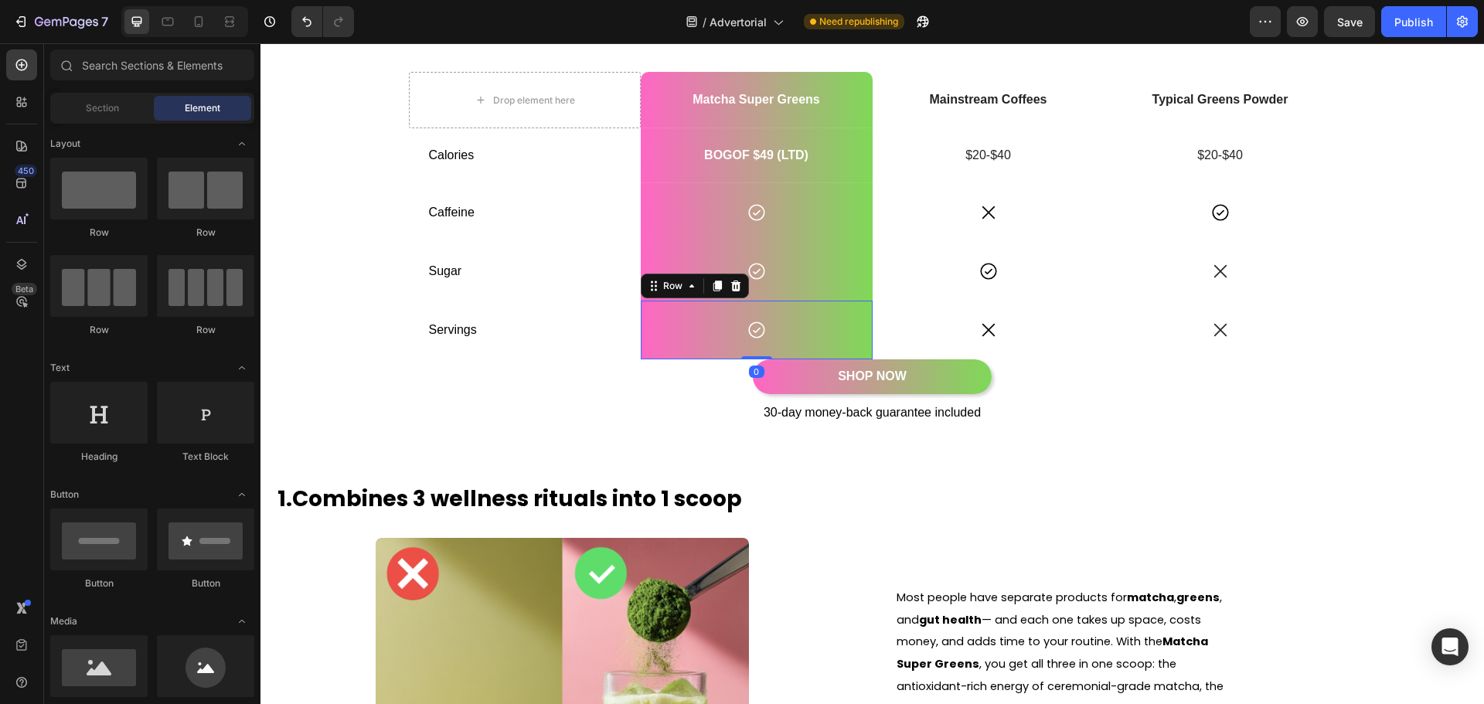
click at [653, 345] on div "Icon Row 0" at bounding box center [757, 330] width 232 height 59
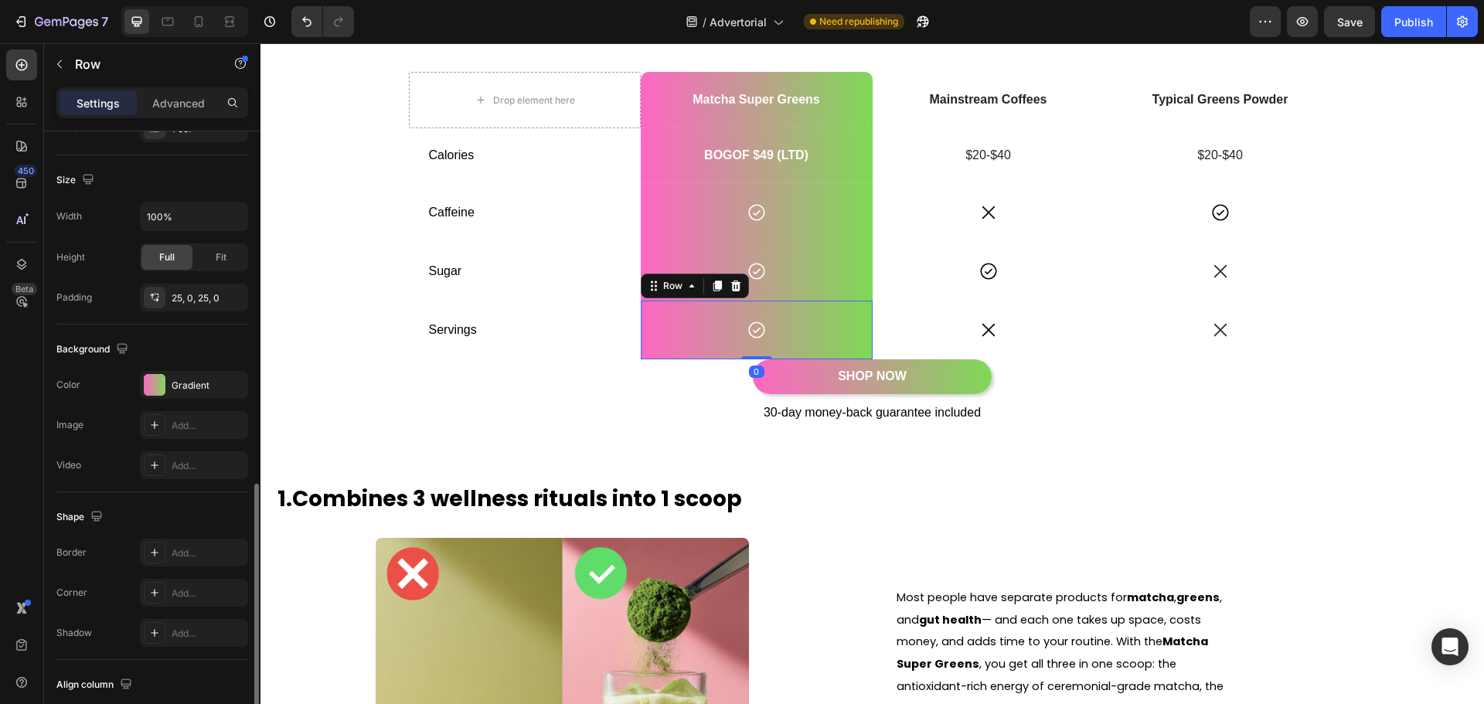
scroll to position [414, 0]
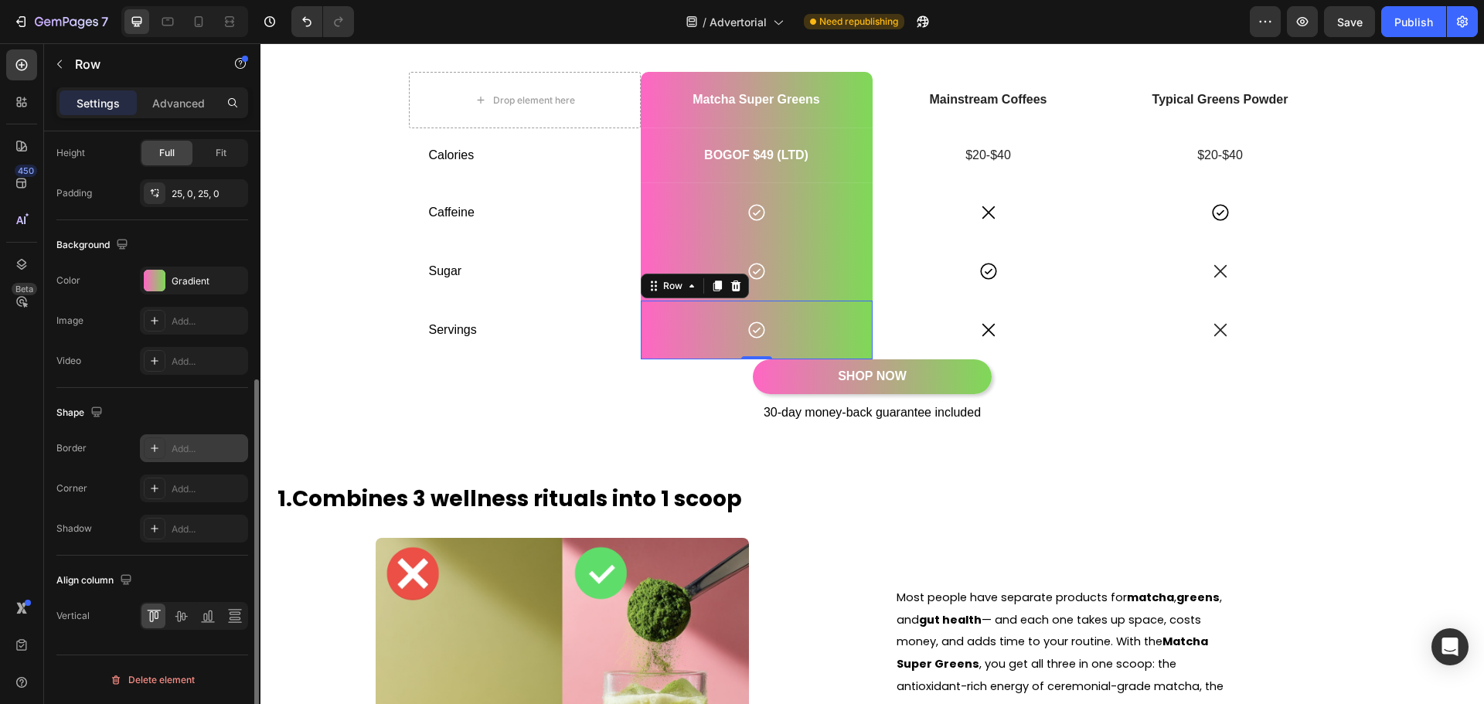
click at [186, 442] on div "Add..." at bounding box center [208, 449] width 73 height 14
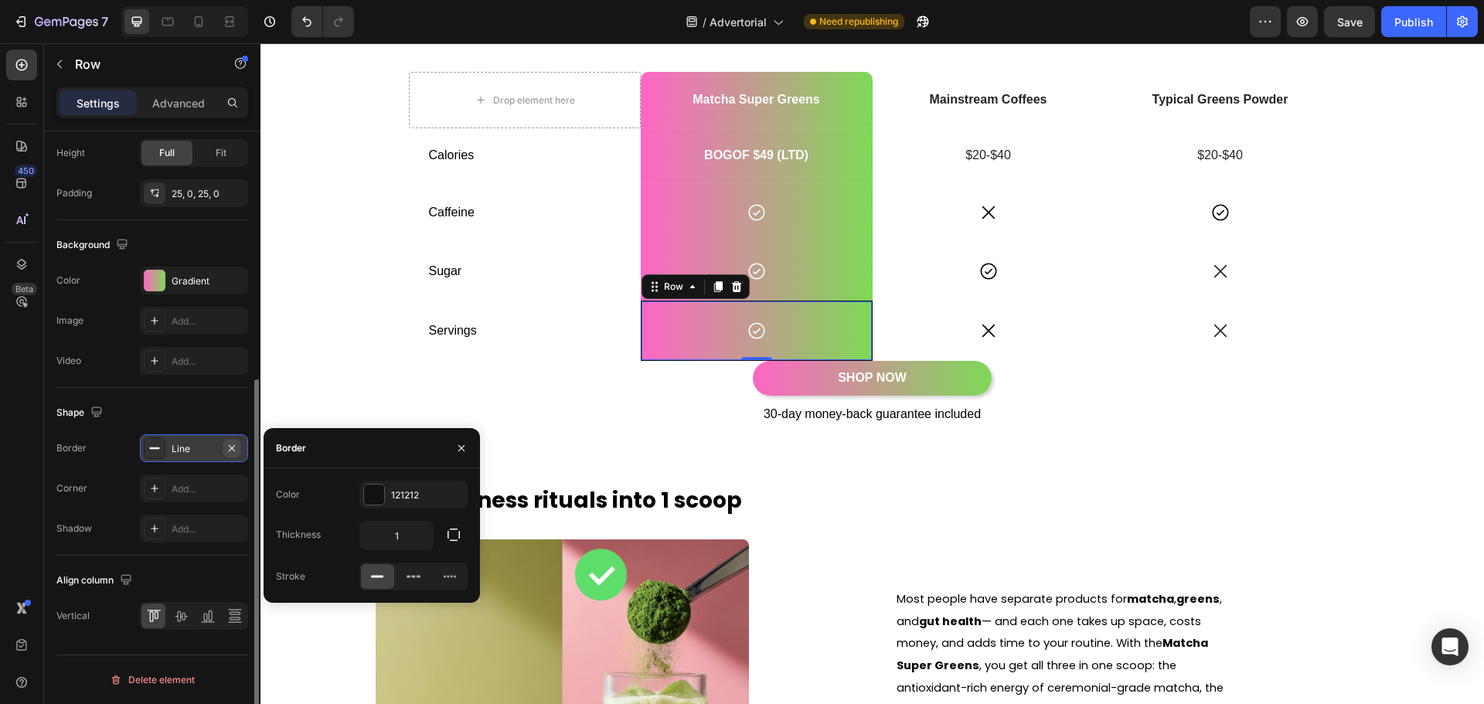
click at [234, 451] on icon "button" at bounding box center [232, 448] width 6 height 6
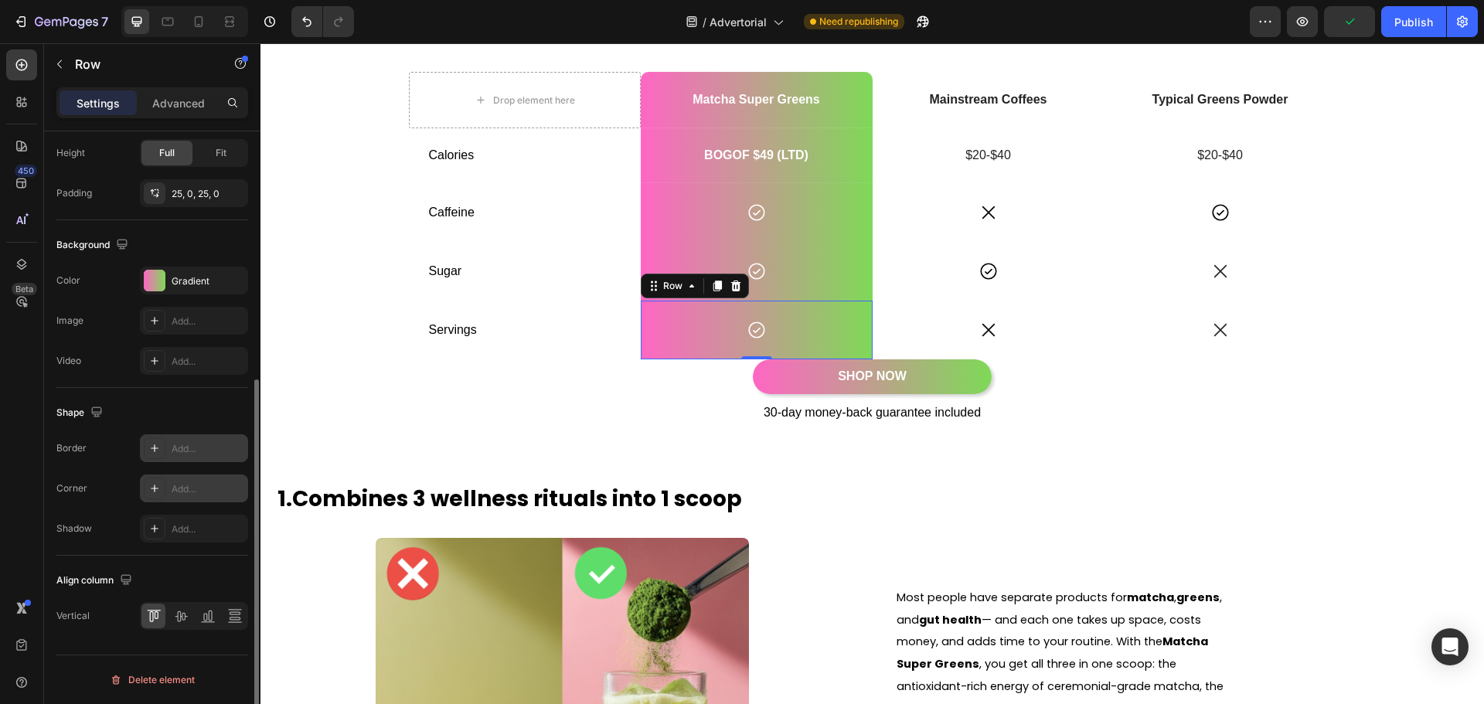
click at [188, 493] on div "Add..." at bounding box center [208, 489] width 73 height 14
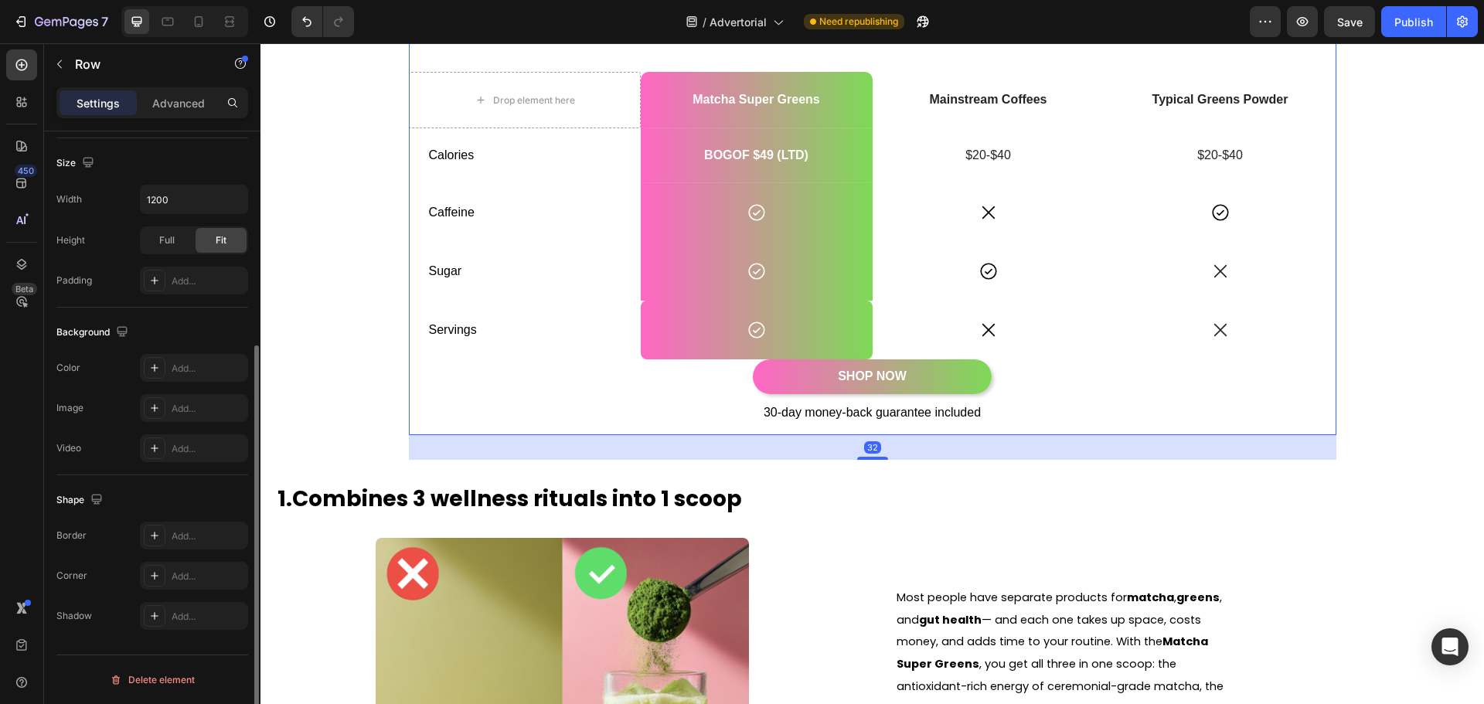
click at [584, 394] on div "SHOP NOW Button" at bounding box center [873, 381] width 928 height 44
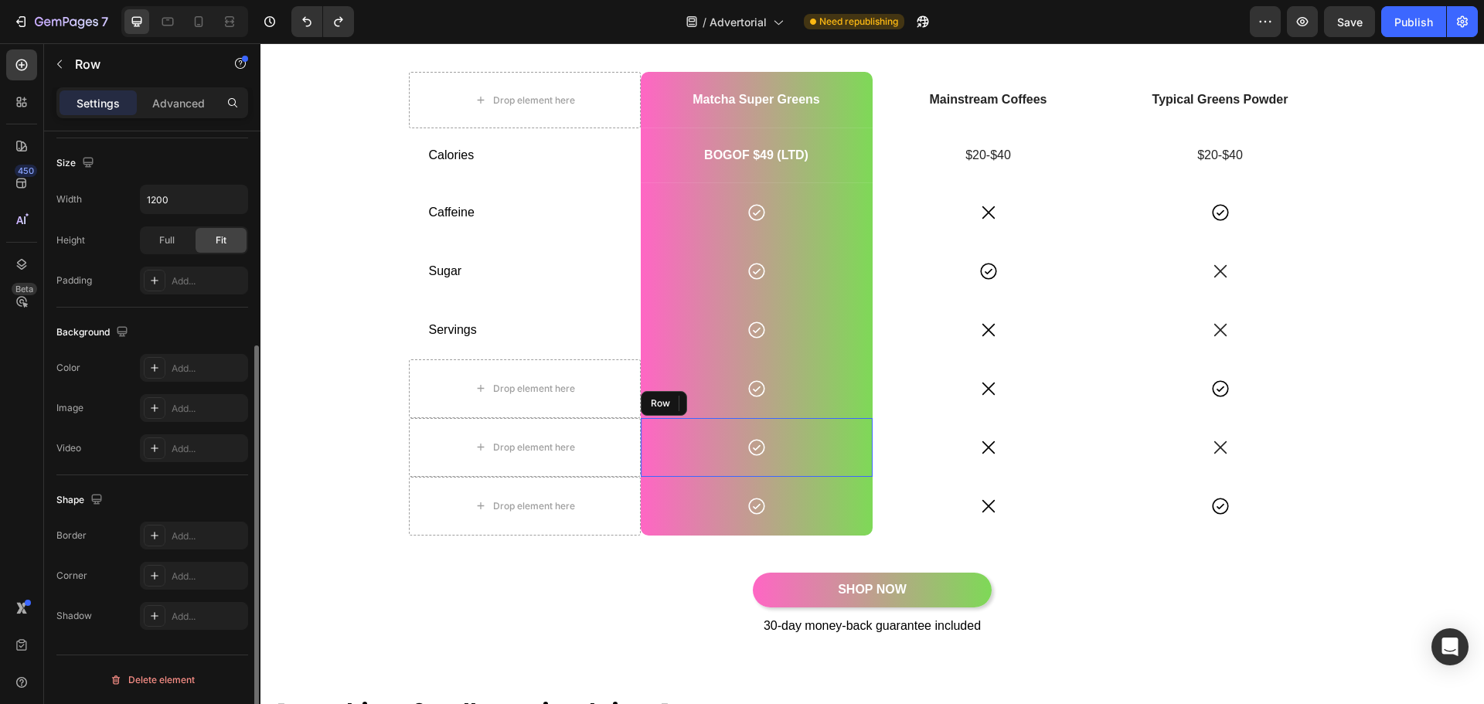
click at [680, 428] on div "Icon Row" at bounding box center [757, 447] width 232 height 59
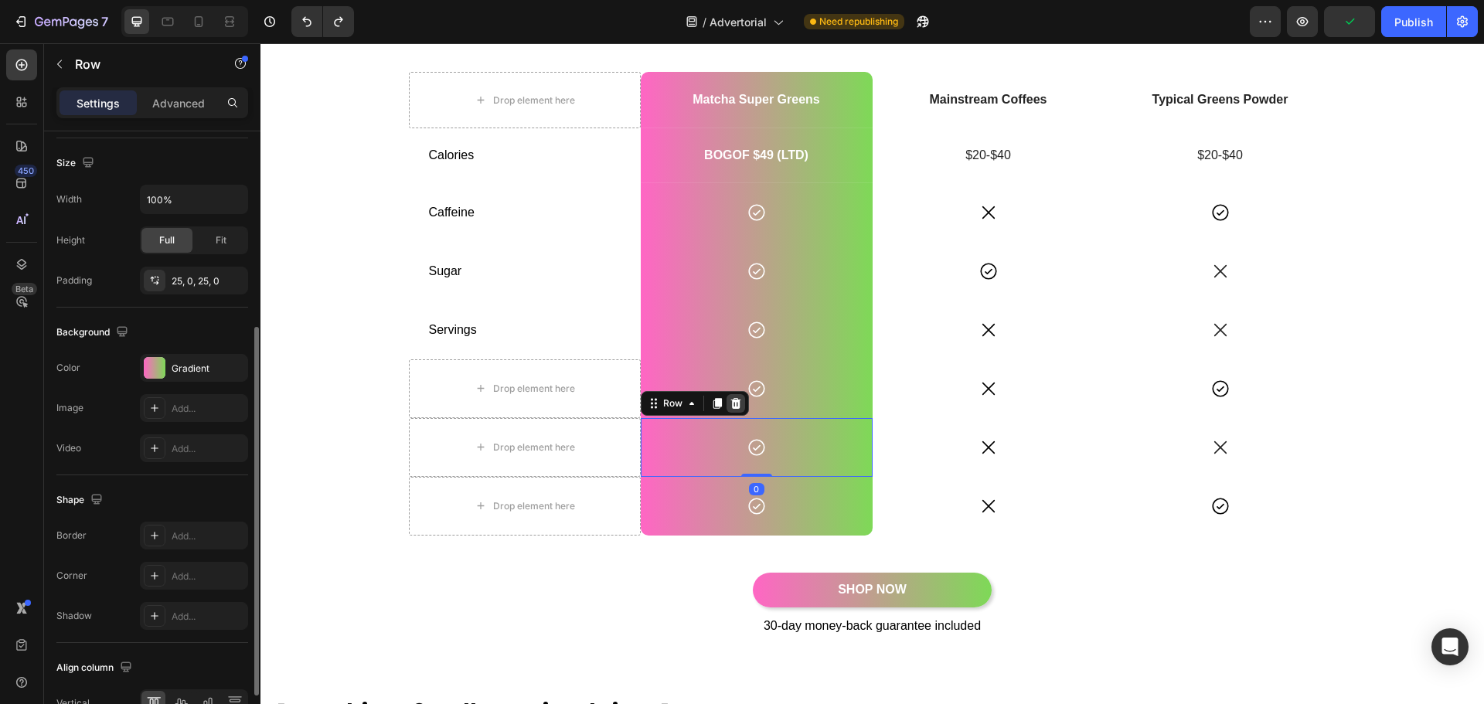
click at [731, 402] on icon at bounding box center [736, 403] width 10 height 11
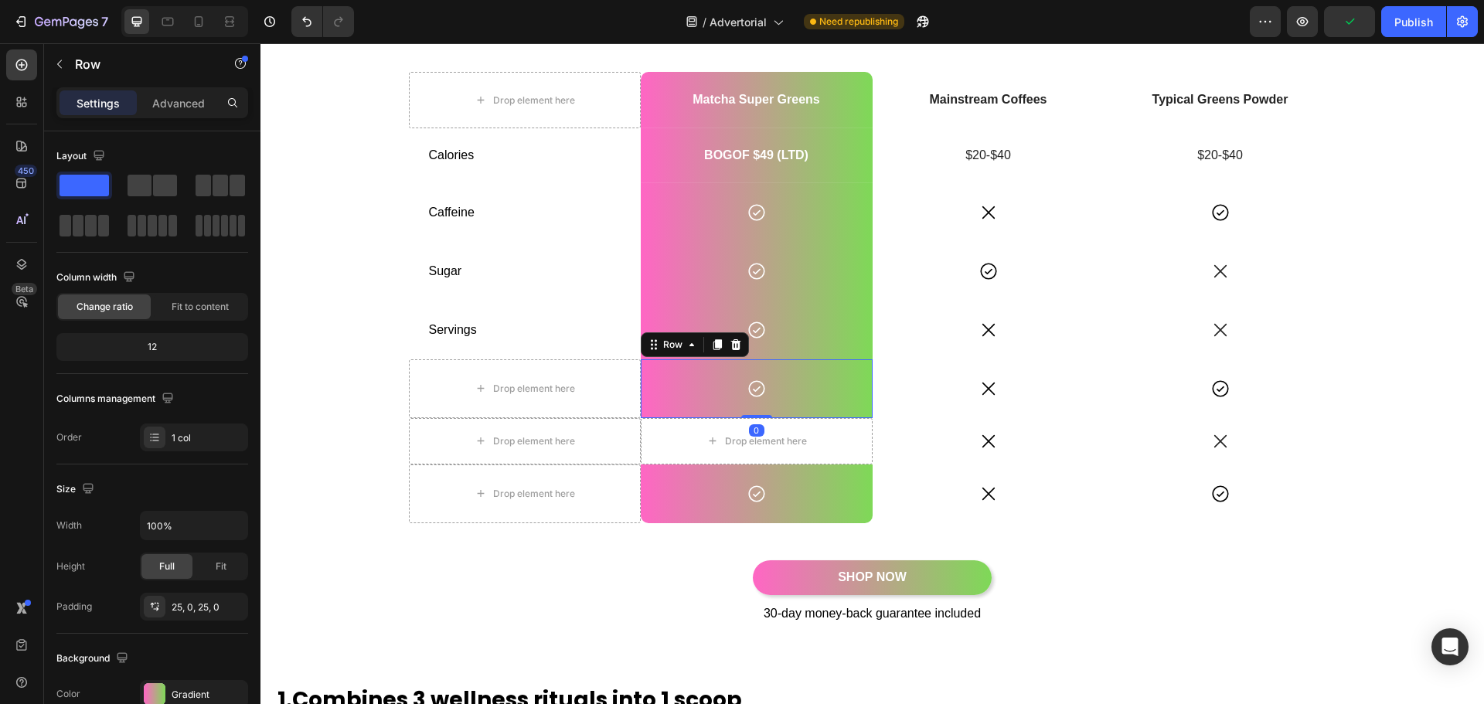
click at [683, 370] on div "Icon Row 0" at bounding box center [757, 388] width 232 height 59
drag, startPoint x: 729, startPoint y: 349, endPoint x: 726, endPoint y: 358, distance: 9.8
click at [731, 350] on icon at bounding box center [736, 344] width 10 height 11
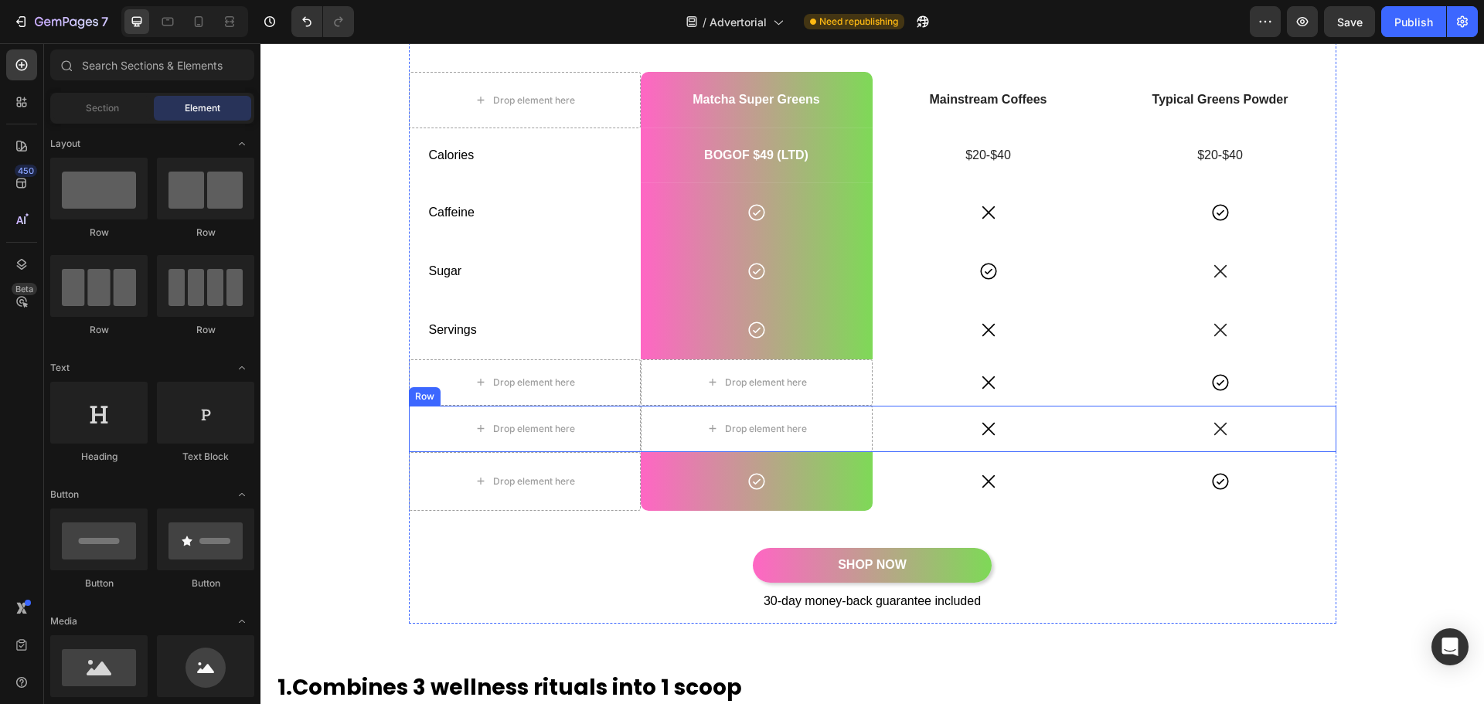
click at [1129, 447] on div "Icon" at bounding box center [1221, 429] width 232 height 46
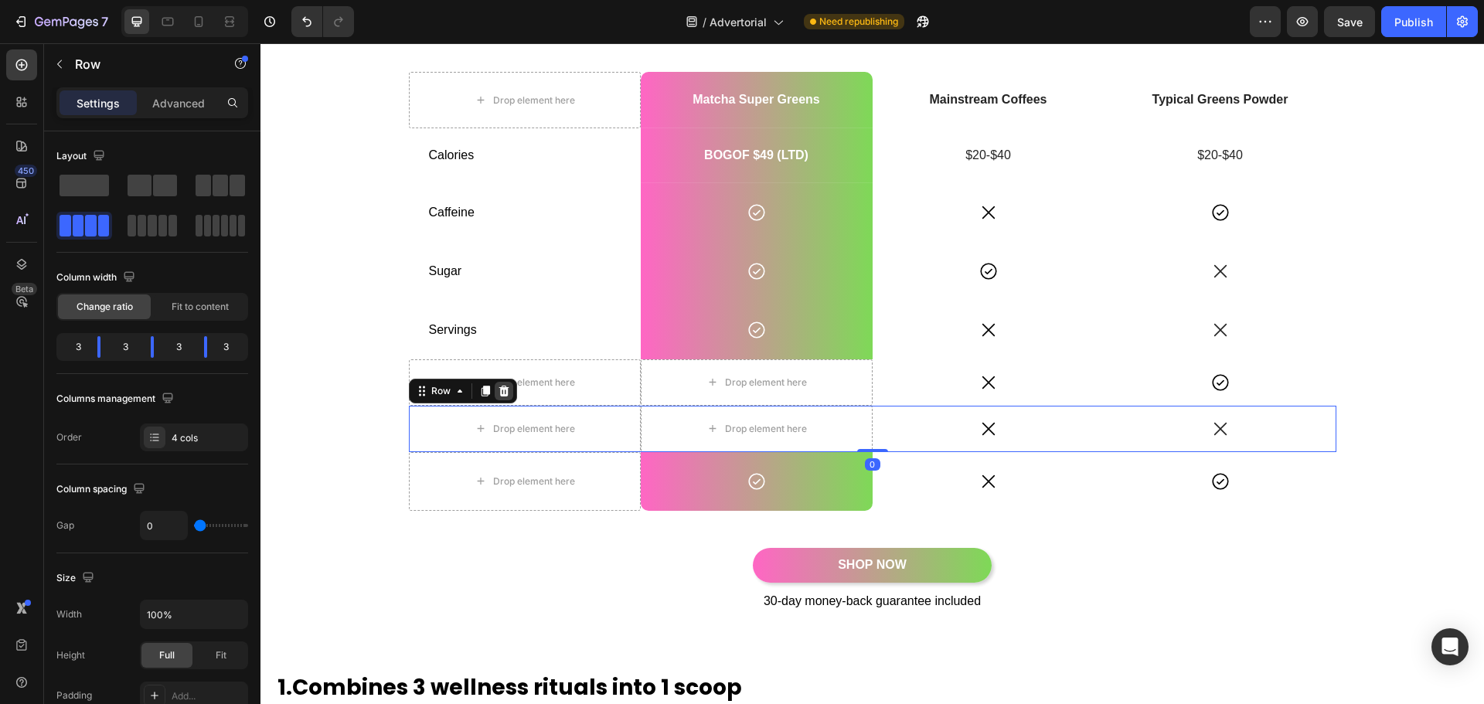
click at [499, 394] on icon at bounding box center [504, 391] width 10 height 11
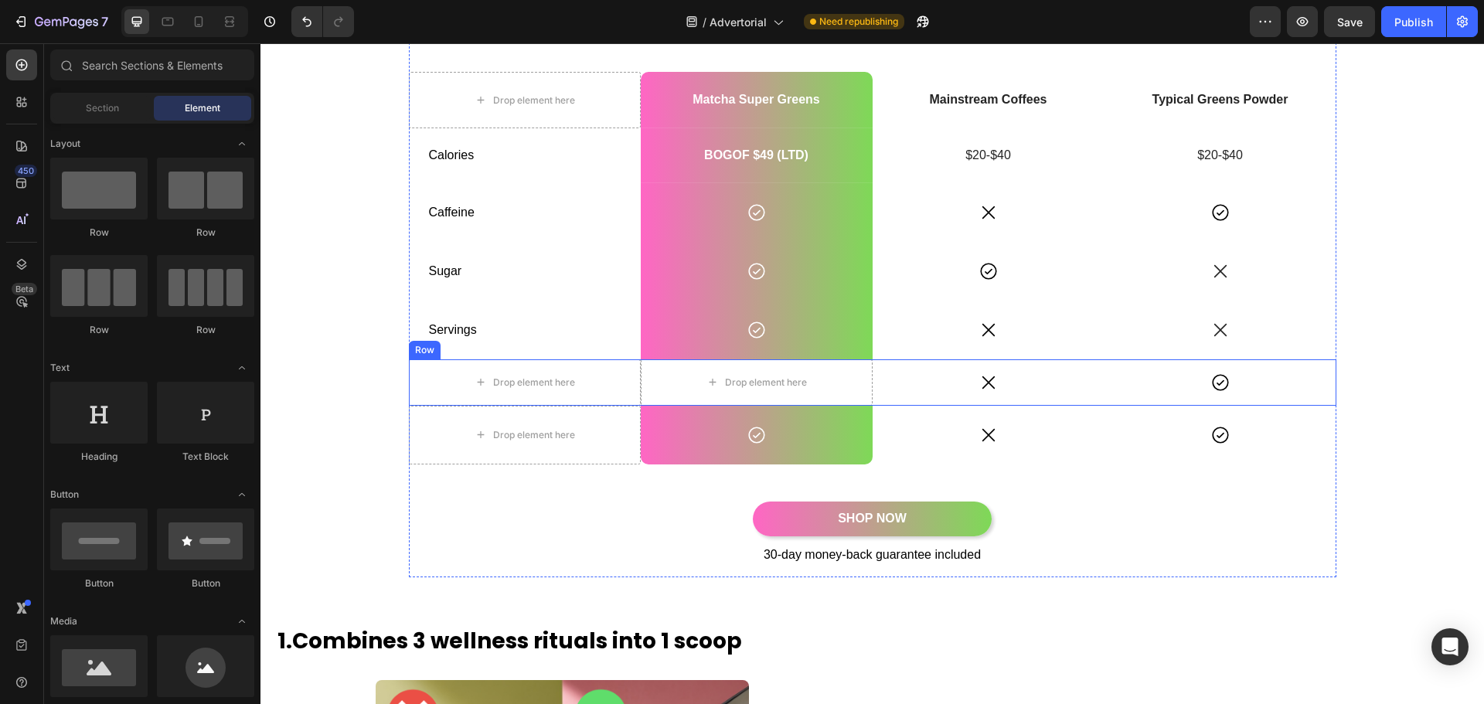
click at [1089, 396] on div "Icon" at bounding box center [989, 382] width 232 height 46
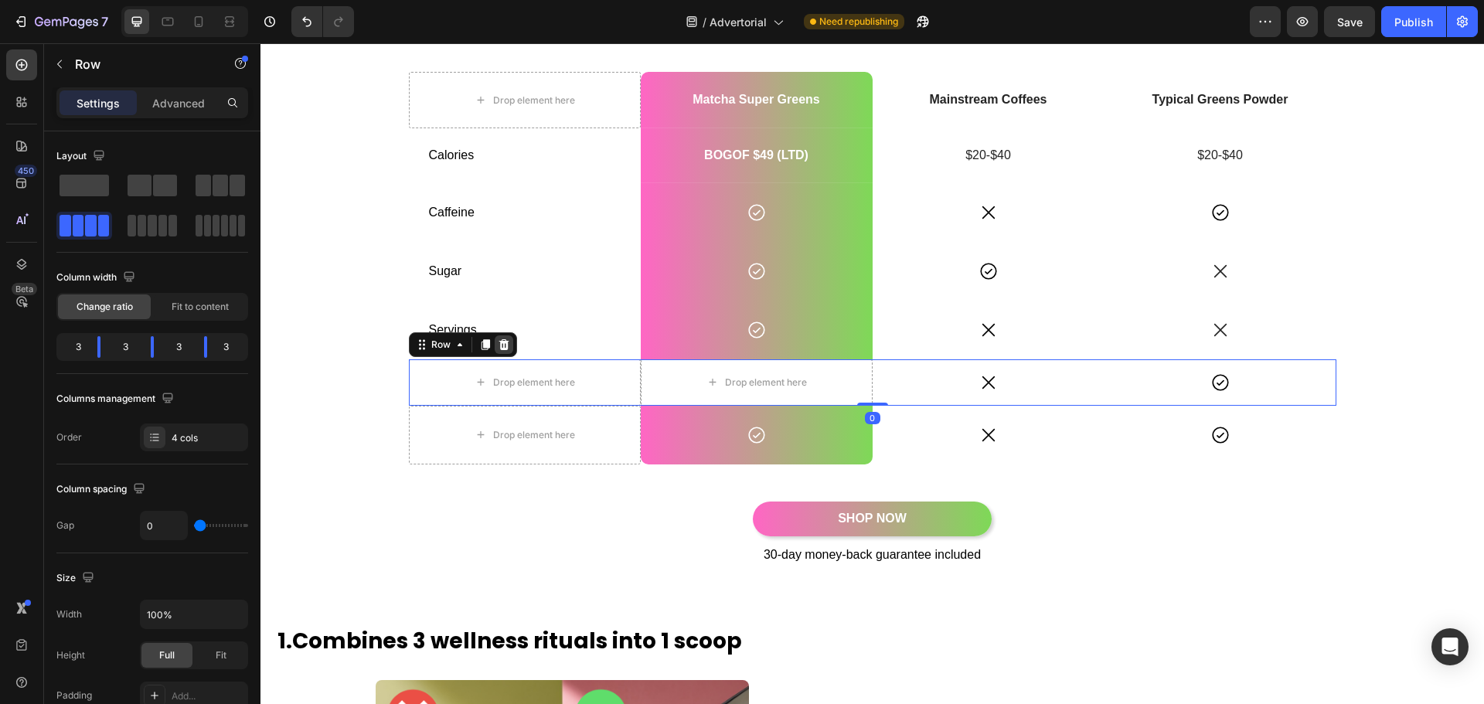
click at [499, 341] on icon at bounding box center [504, 344] width 10 height 11
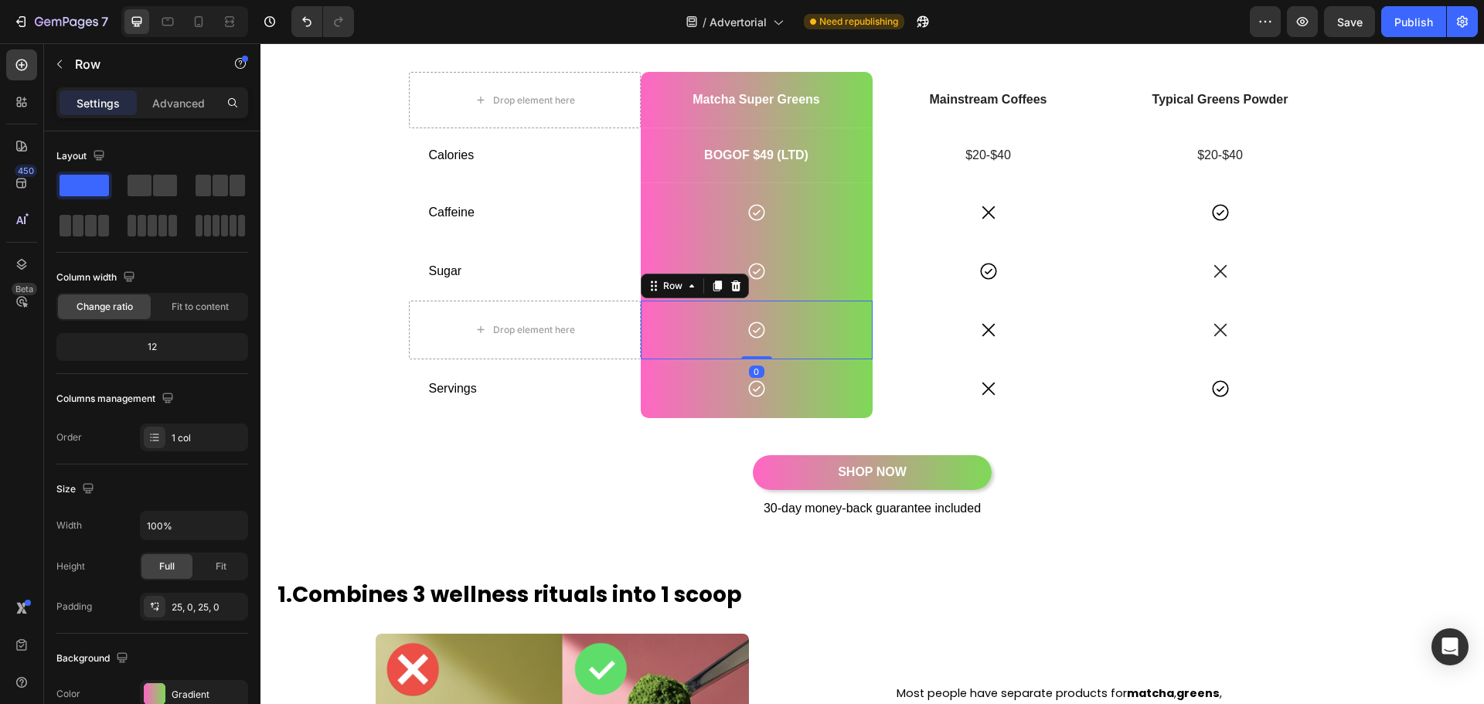
click at [674, 349] on div "Icon Row 0" at bounding box center [757, 330] width 232 height 59
click at [957, 346] on div "Icon" at bounding box center [989, 330] width 232 height 59
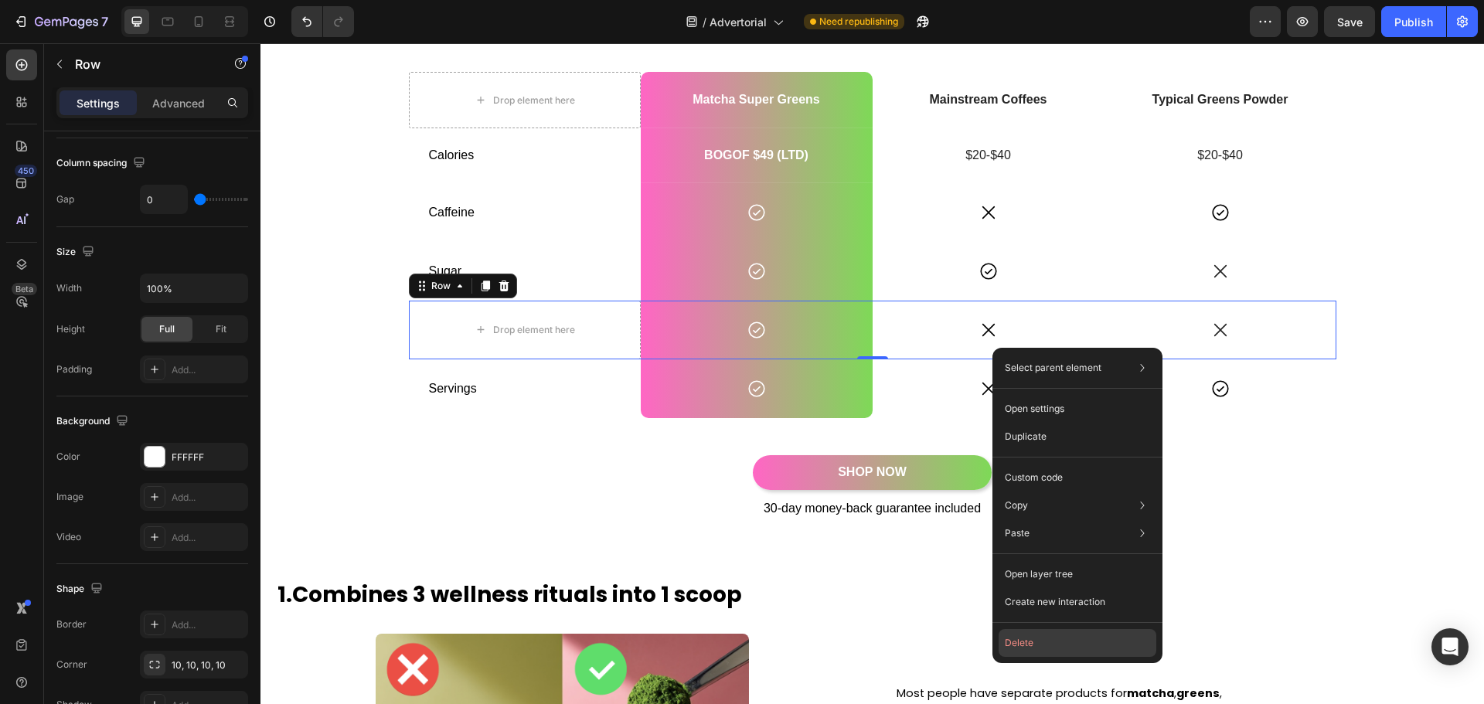
click at [1028, 638] on button "Delete" at bounding box center [1078, 643] width 158 height 28
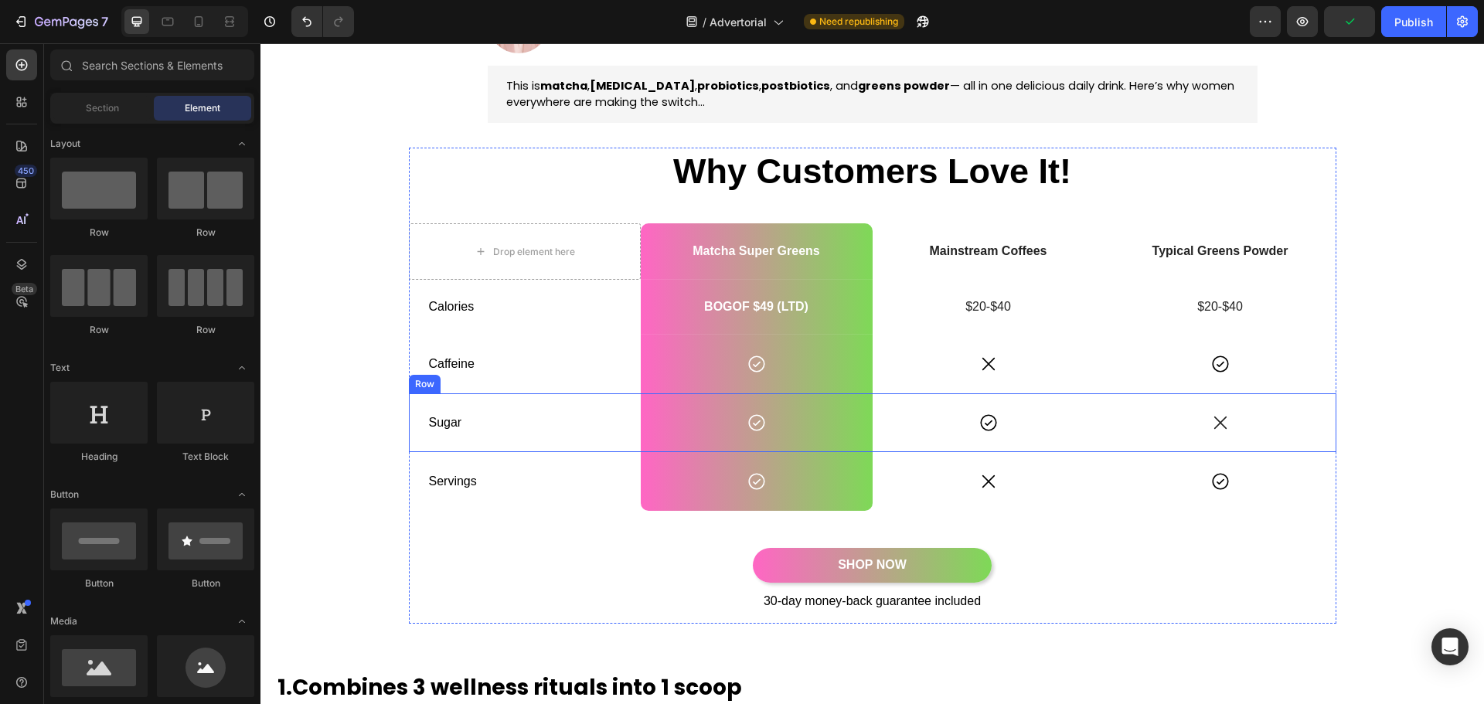
scroll to position [240, 0]
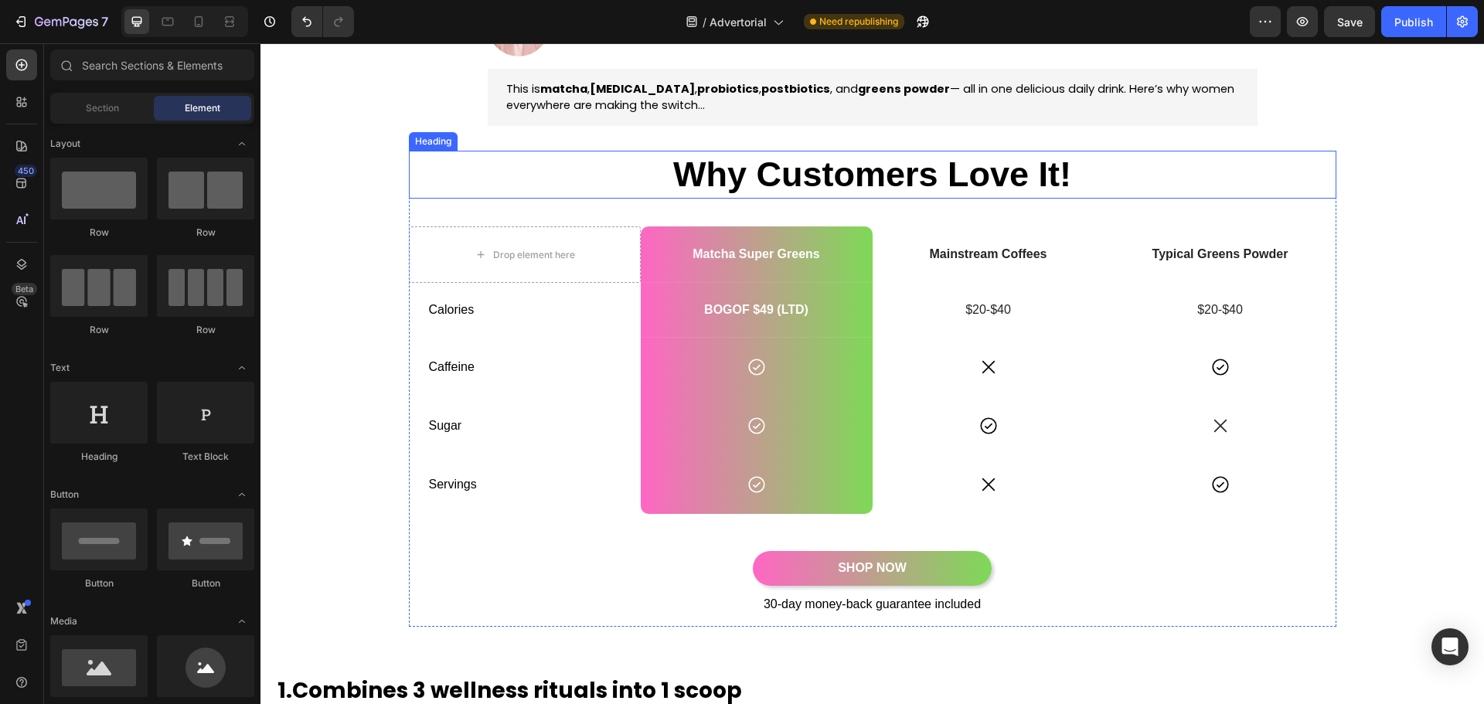
click at [837, 175] on h2 "Why Customers Love It!" at bounding box center [873, 175] width 928 height 49
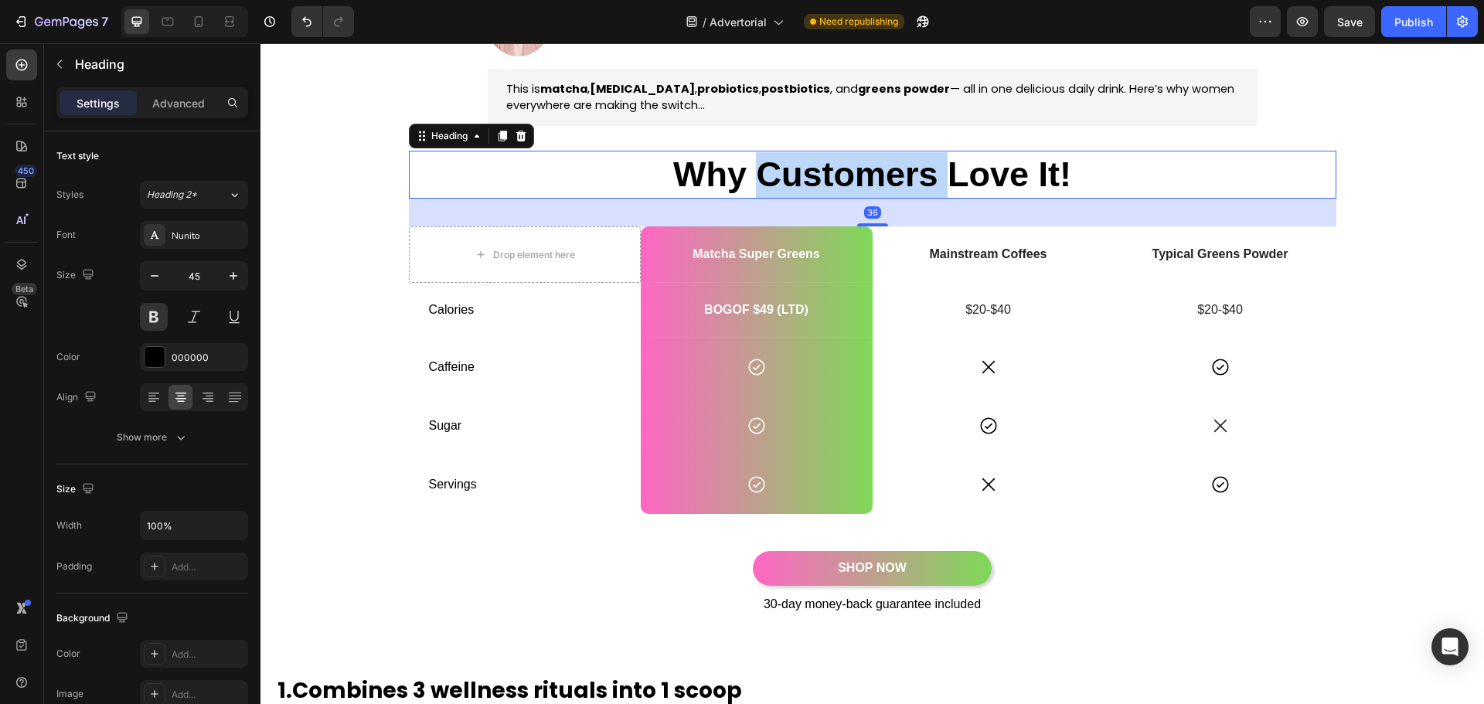
click at [837, 175] on h2 "Why Customers Love It!" at bounding box center [873, 175] width 928 height 49
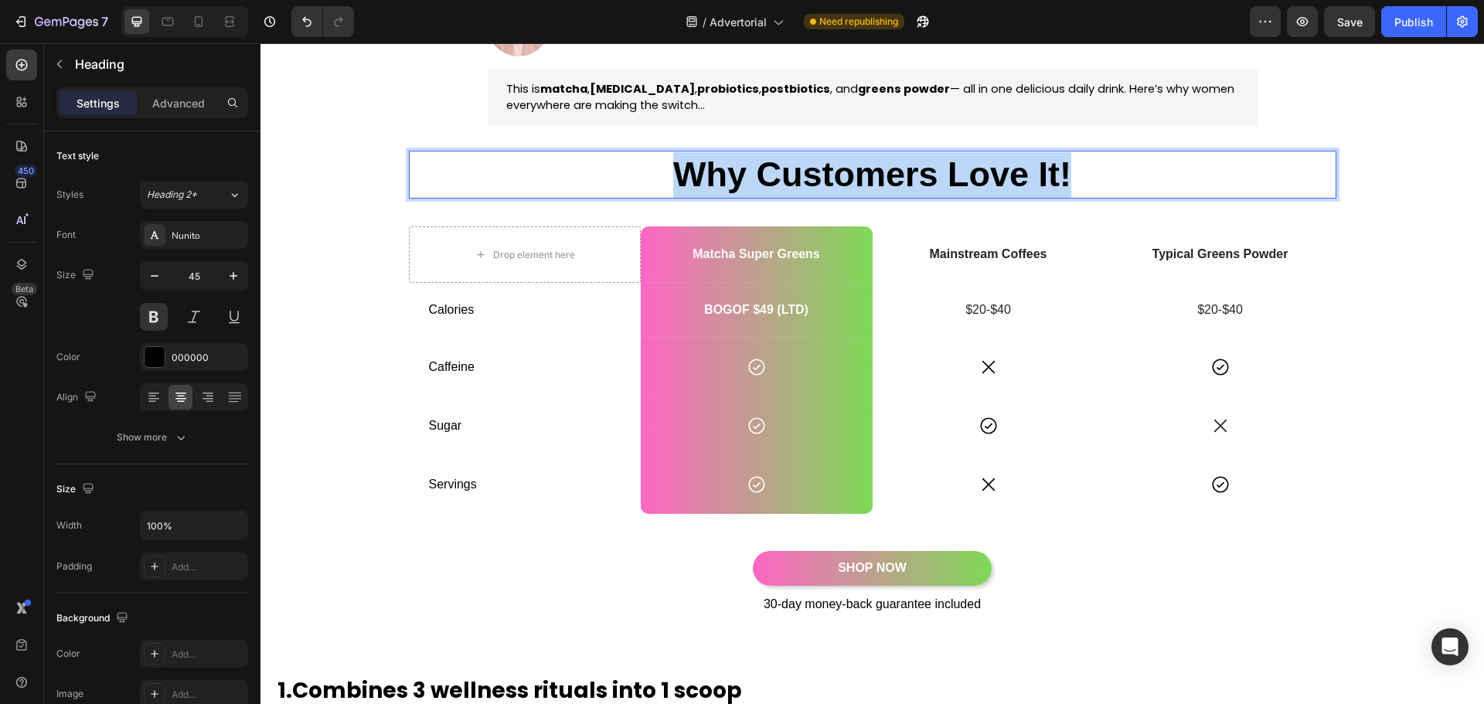
click at [837, 175] on p "Why Customers Love It!" at bounding box center [873, 175] width 925 height 46
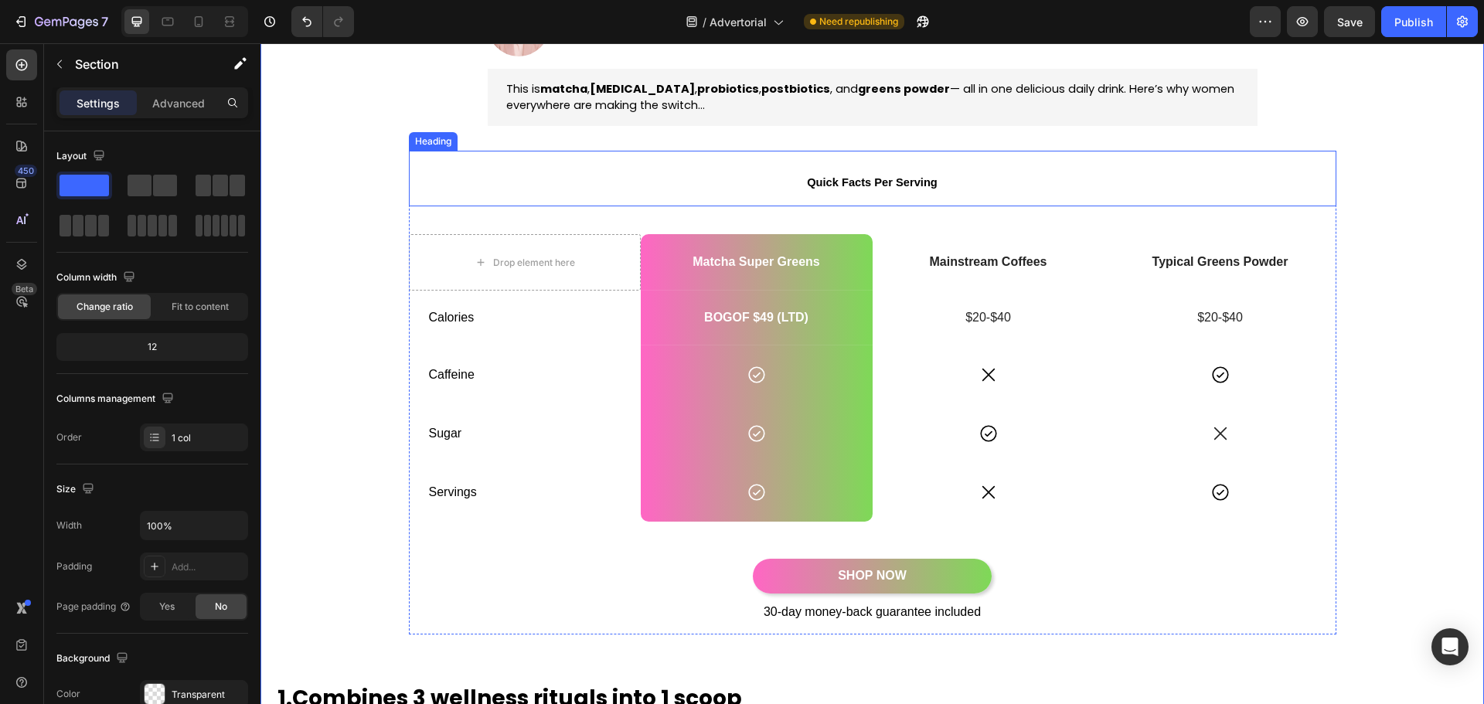
click at [888, 182] on strong "Quick Facts Per Serving" at bounding box center [872, 182] width 131 height 12
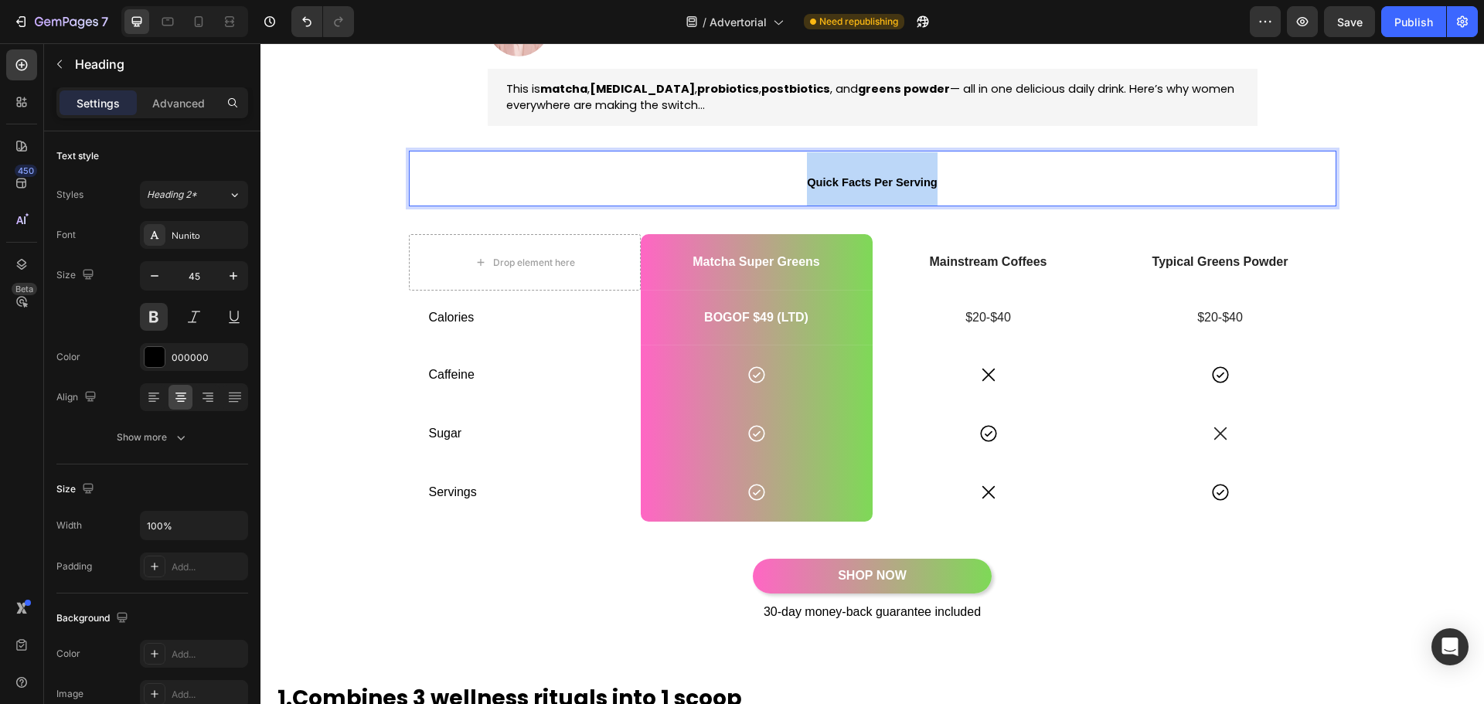
click at [888, 182] on strong "Quick Facts Per Serving" at bounding box center [872, 182] width 131 height 12
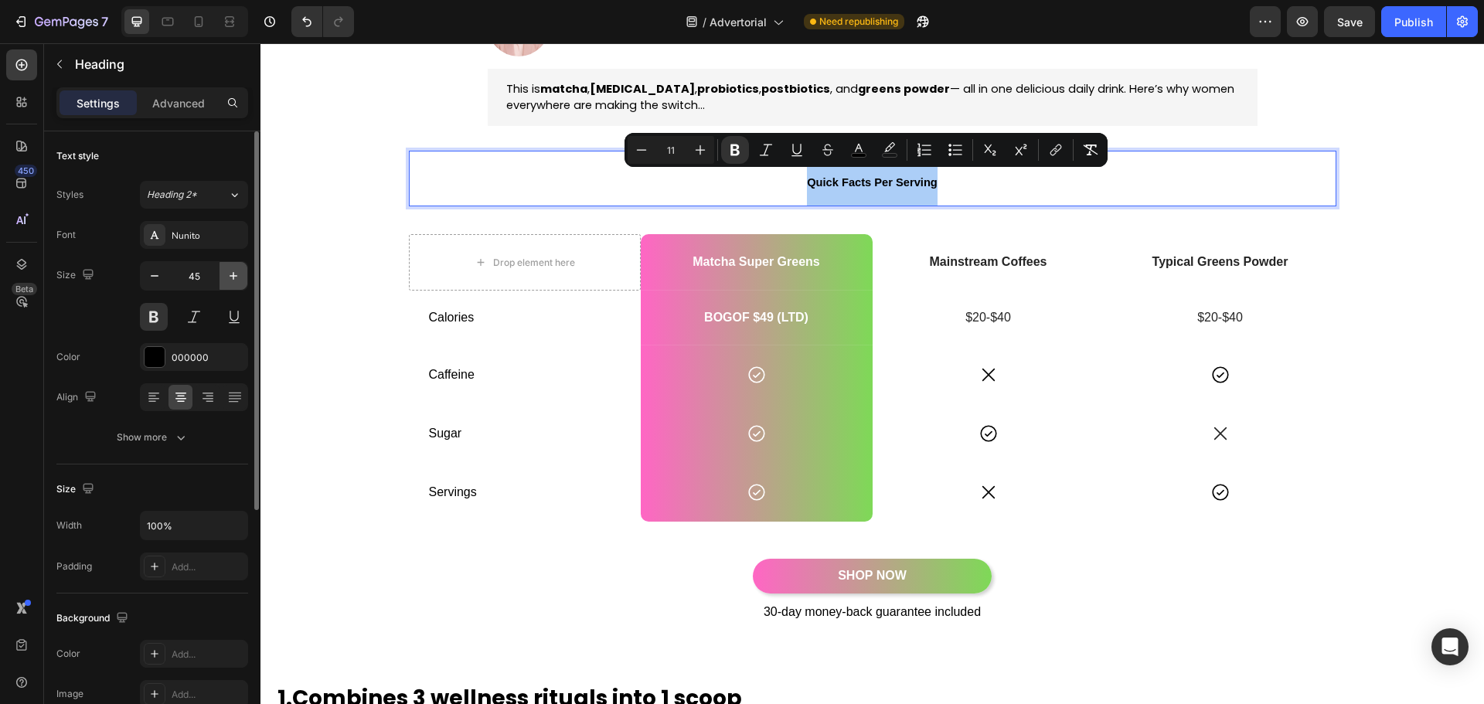
click at [238, 270] on icon "button" at bounding box center [233, 275] width 15 height 15
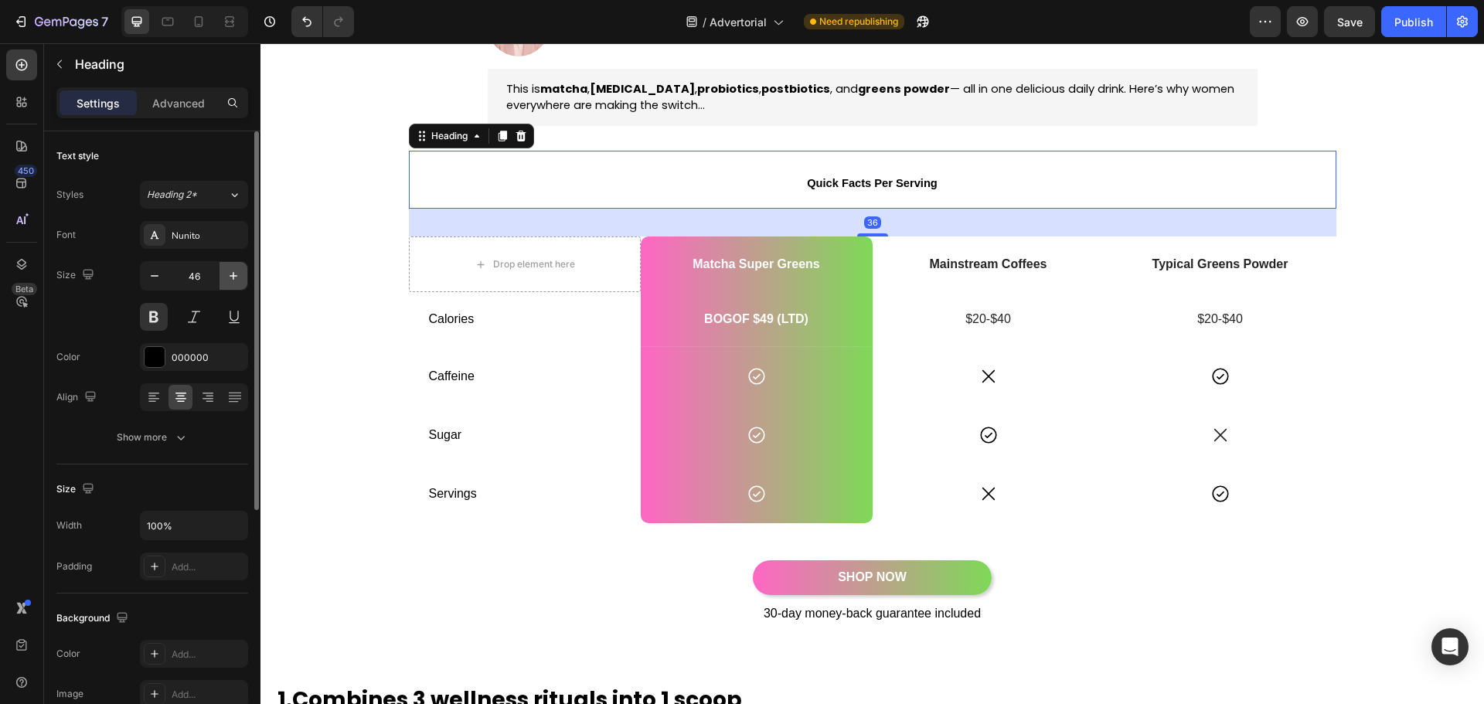
click at [238, 270] on icon "button" at bounding box center [233, 275] width 15 height 15
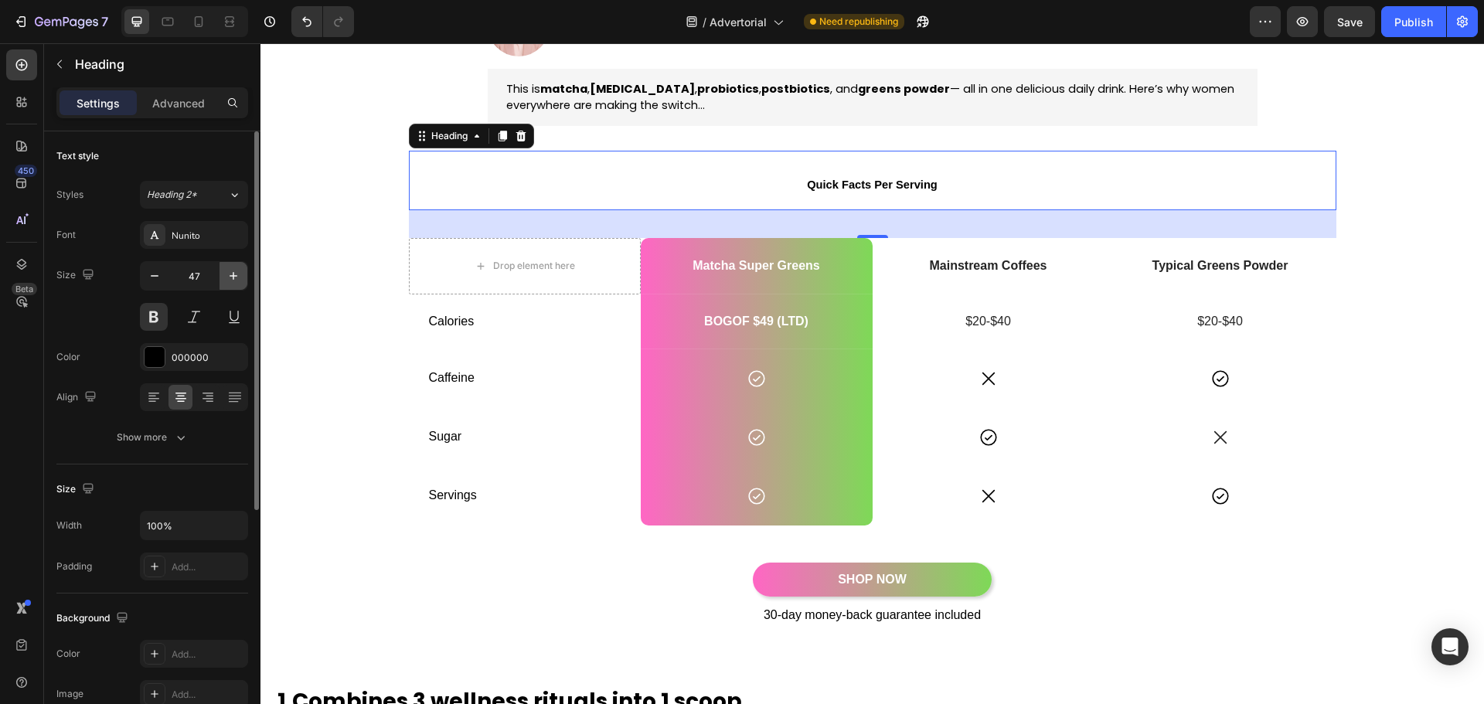
click at [238, 270] on icon "button" at bounding box center [233, 275] width 15 height 15
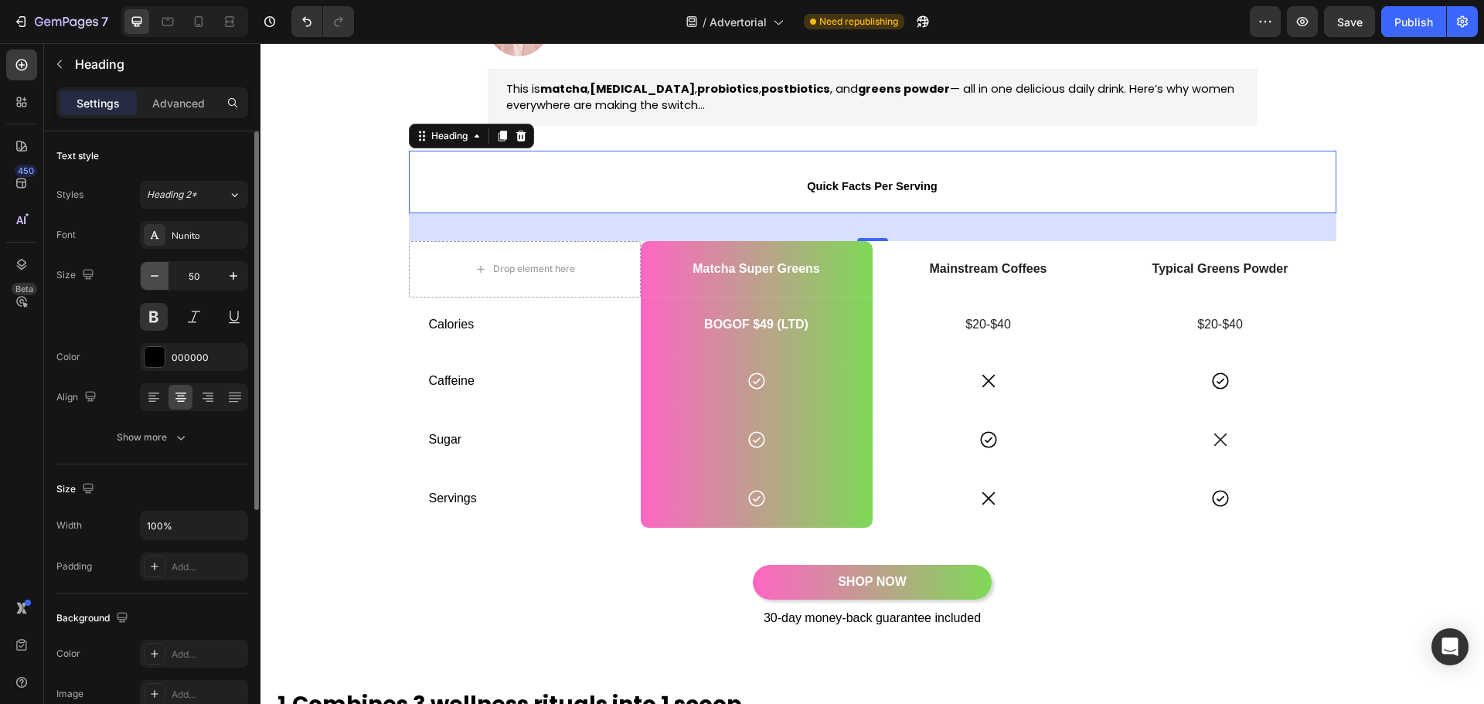
click at [164, 279] on button "button" at bounding box center [155, 276] width 28 height 28
type input "49"
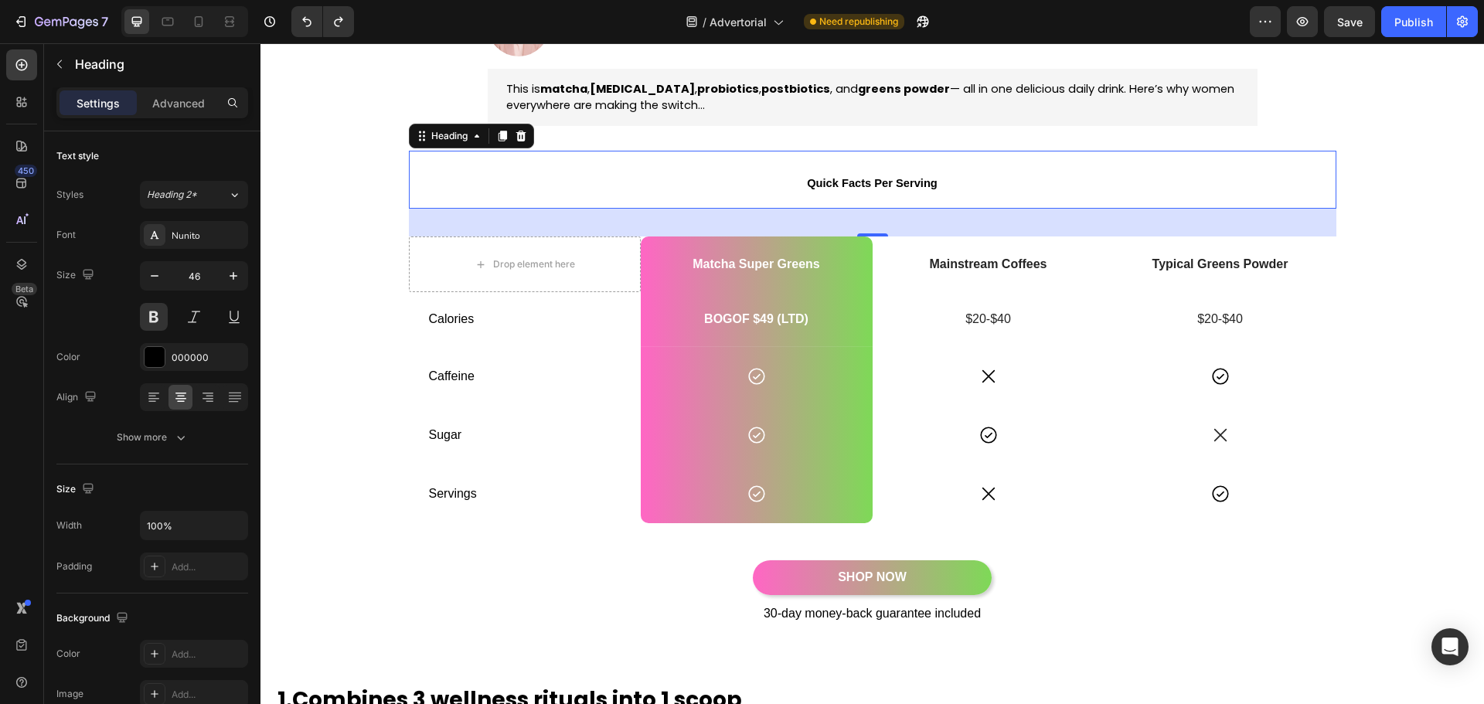
type input "45"
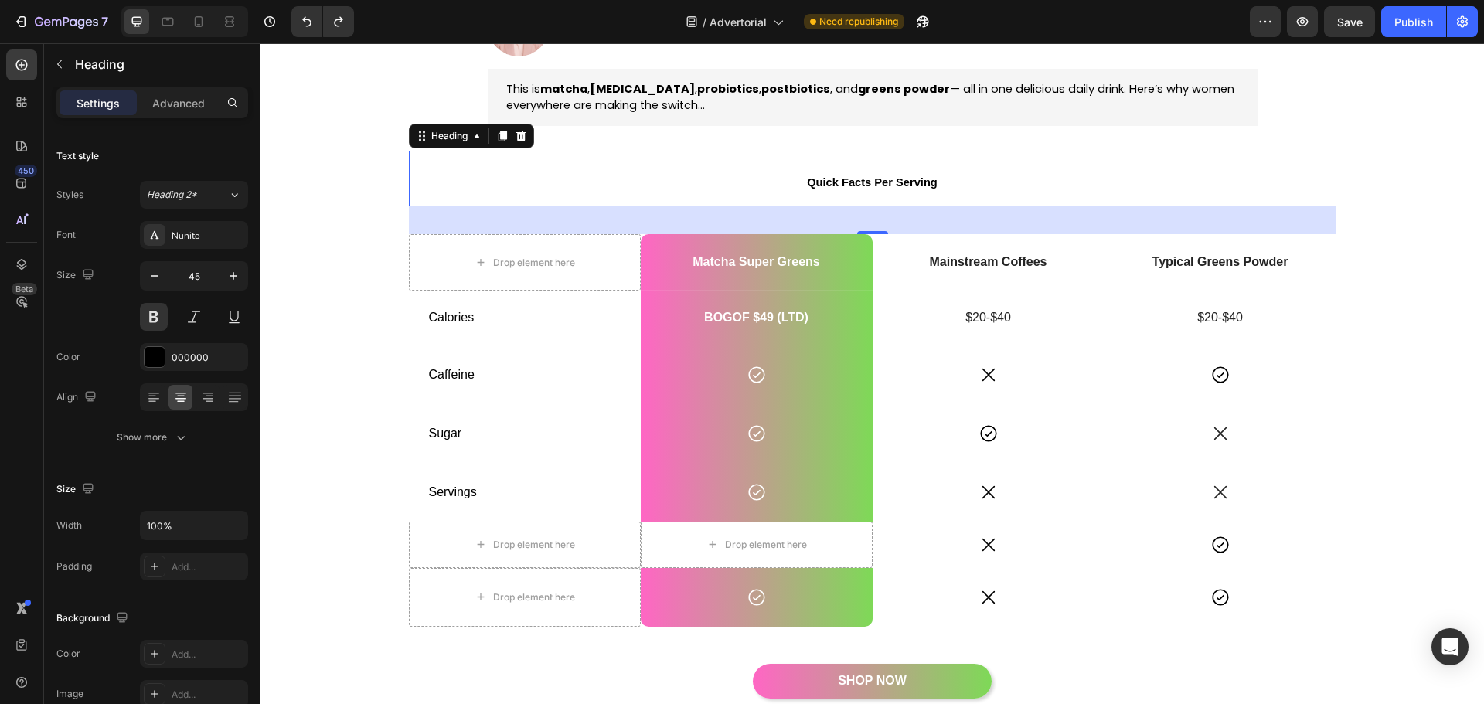
click at [834, 186] on strong "Quick Facts Per Serving" at bounding box center [872, 182] width 131 height 12
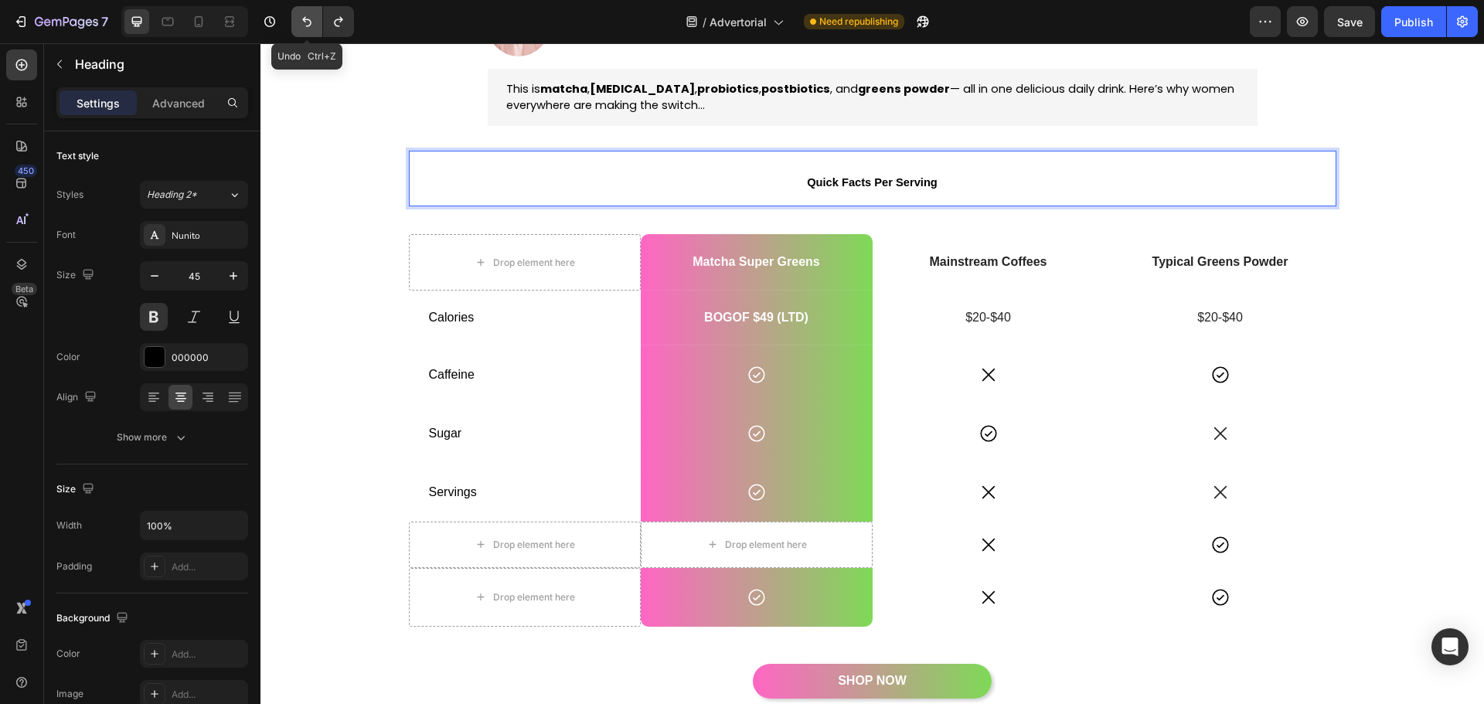
click at [310, 29] on icon "Undo/Redo" at bounding box center [306, 21] width 15 height 15
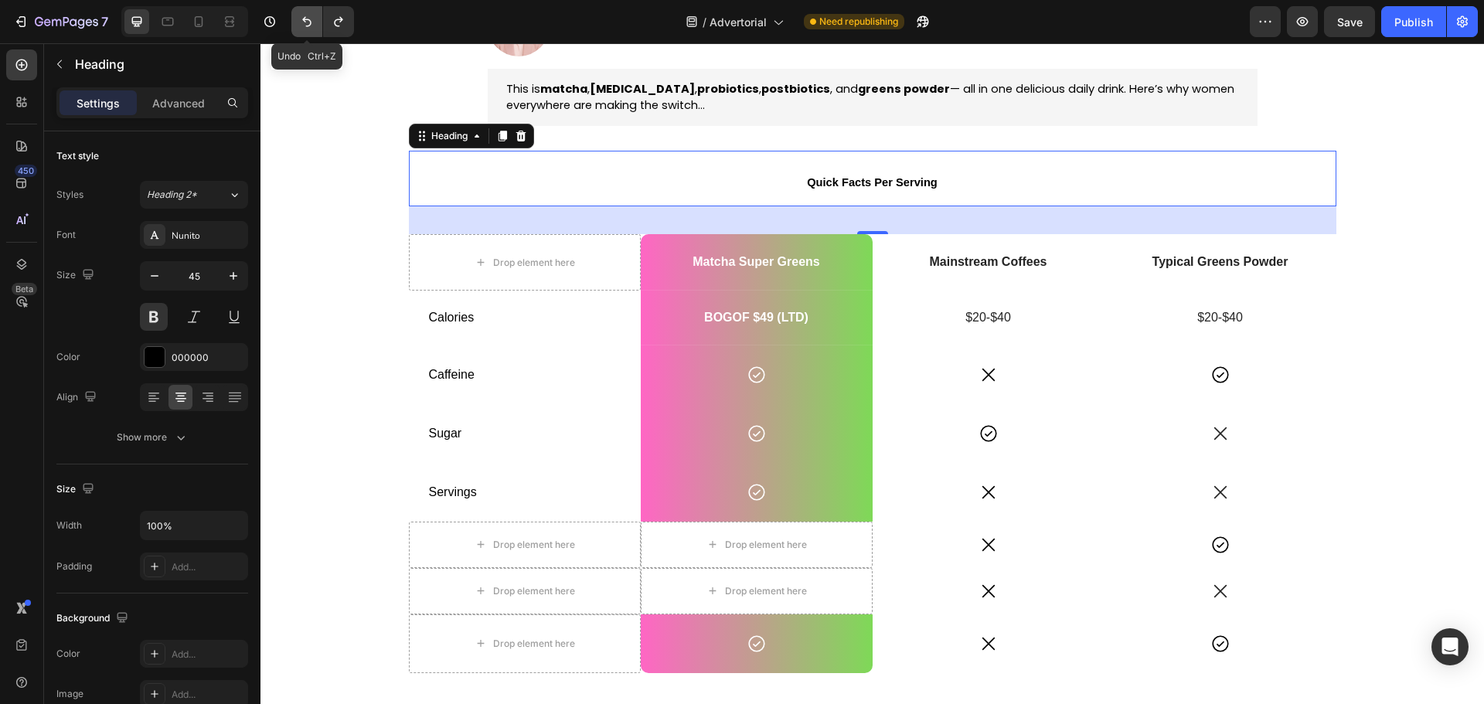
click at [310, 29] on icon "Undo/Redo" at bounding box center [306, 21] width 15 height 15
click at [307, 20] on icon "Undo/Redo" at bounding box center [306, 22] width 9 height 10
click at [308, 22] on icon "Undo/Redo" at bounding box center [306, 21] width 15 height 15
click at [310, 24] on icon "Undo/Redo" at bounding box center [306, 21] width 15 height 15
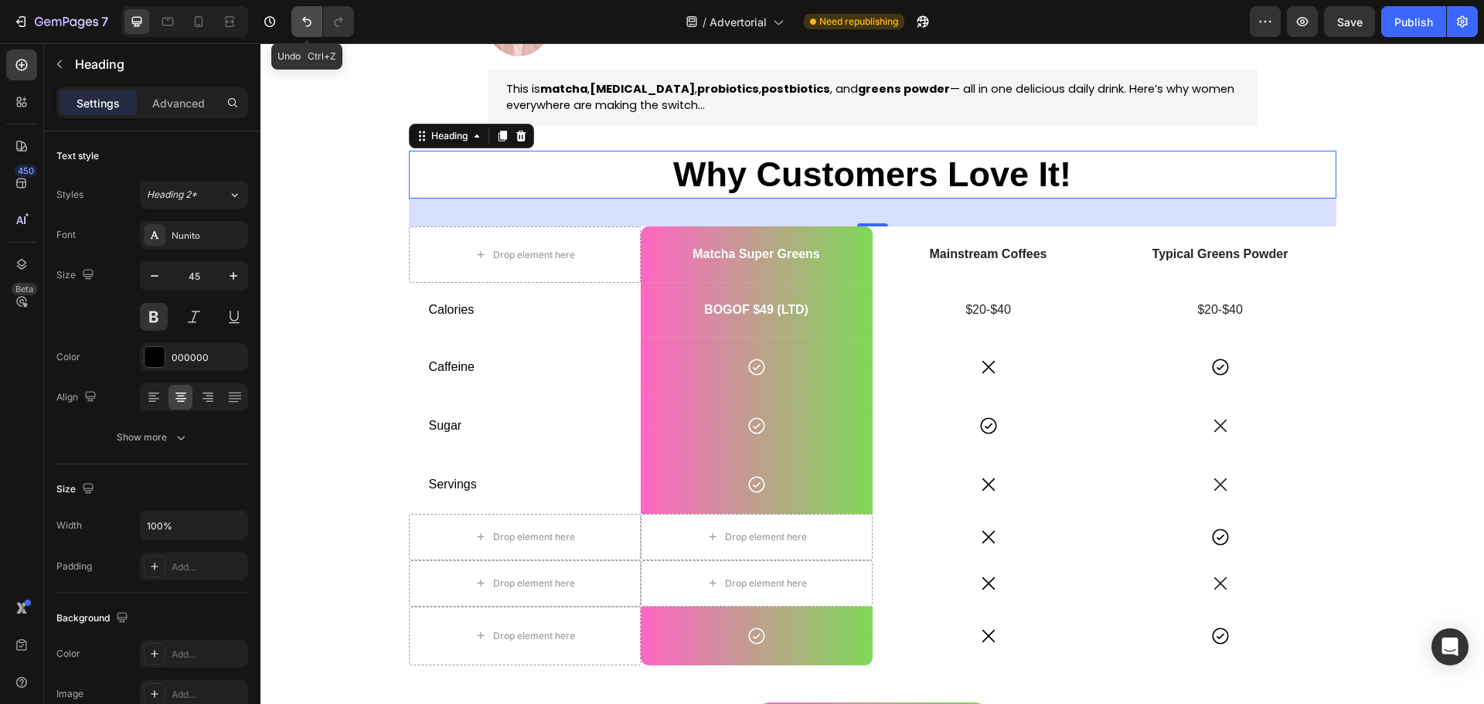
click at [310, 24] on icon "Undo/Redo" at bounding box center [306, 21] width 15 height 15
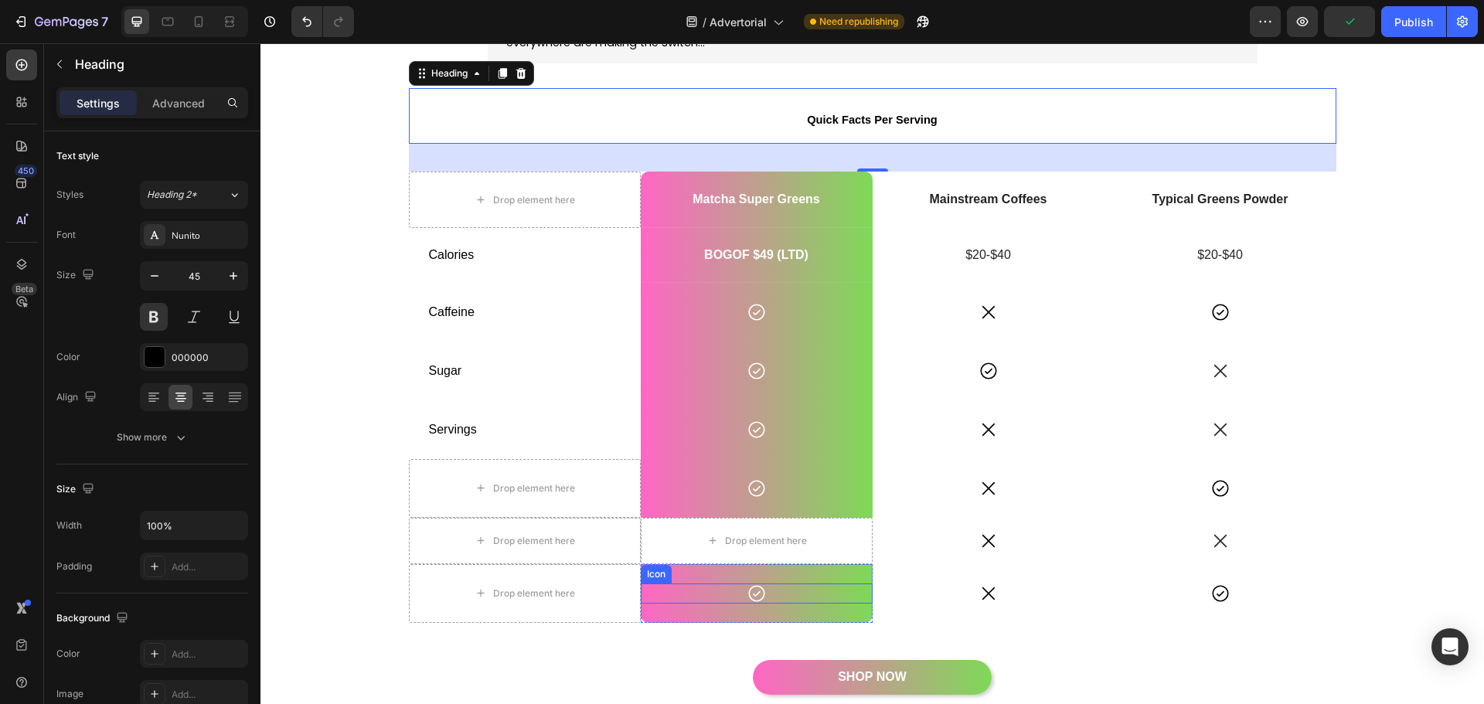
scroll to position [318, 0]
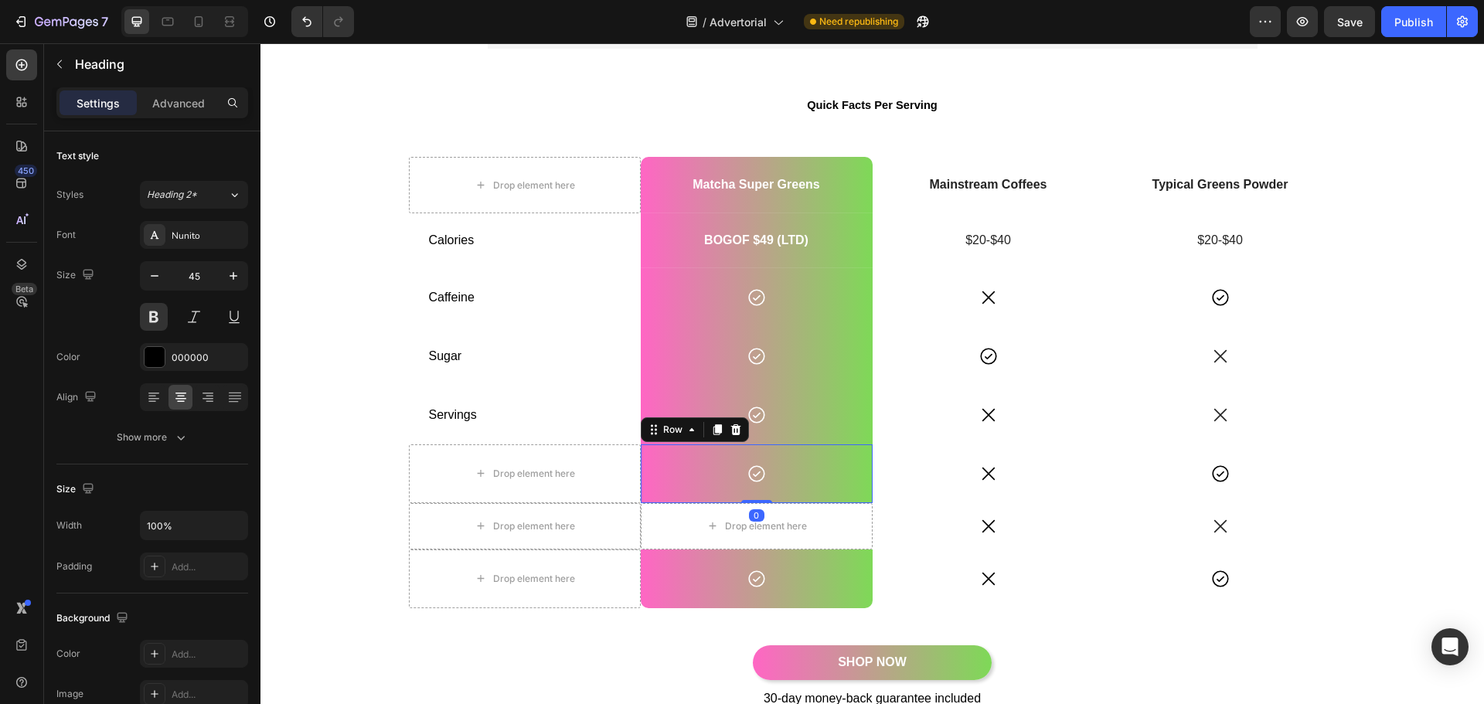
click at [704, 455] on div "Icon Row 0" at bounding box center [757, 474] width 232 height 59
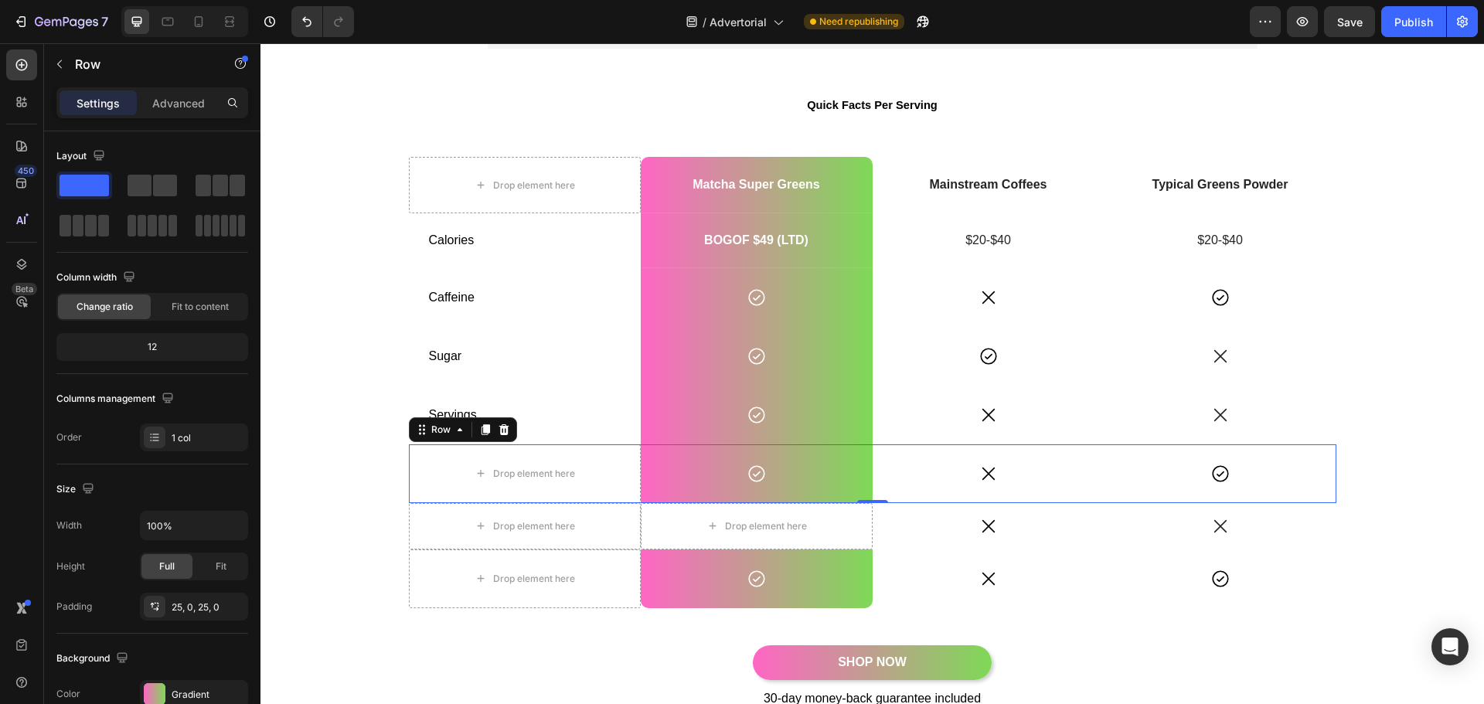
click at [911, 486] on div "Icon" at bounding box center [989, 474] width 232 height 59
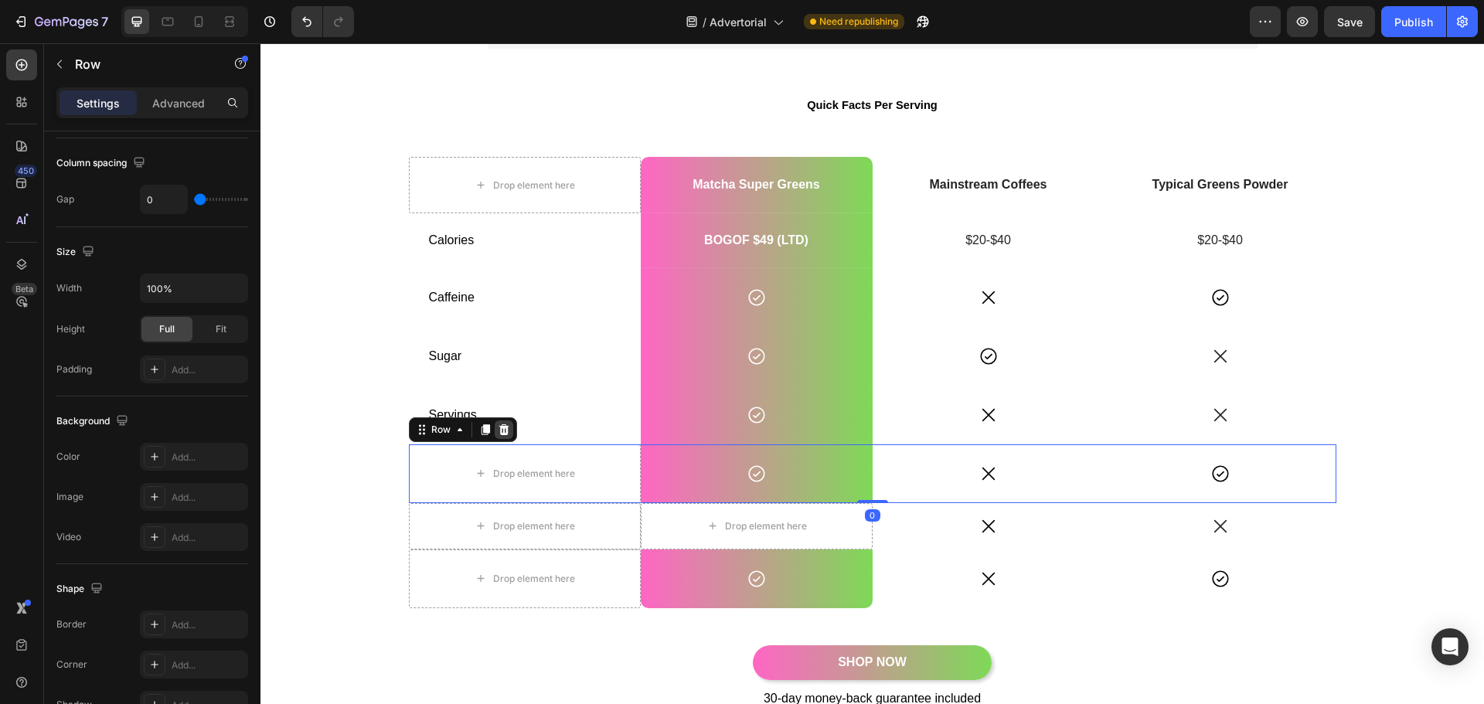
click at [498, 424] on icon at bounding box center [504, 430] width 12 height 12
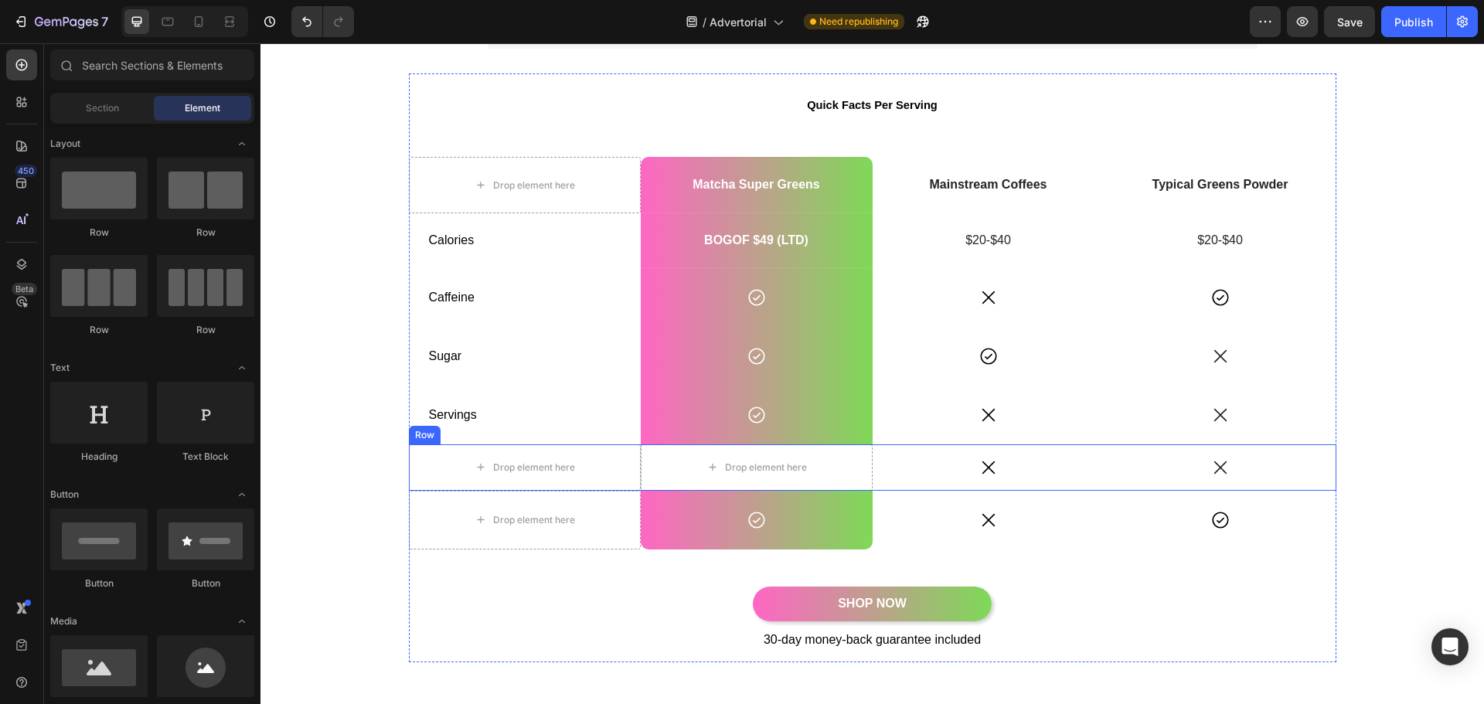
click at [906, 478] on div "Icon" at bounding box center [989, 468] width 232 height 46
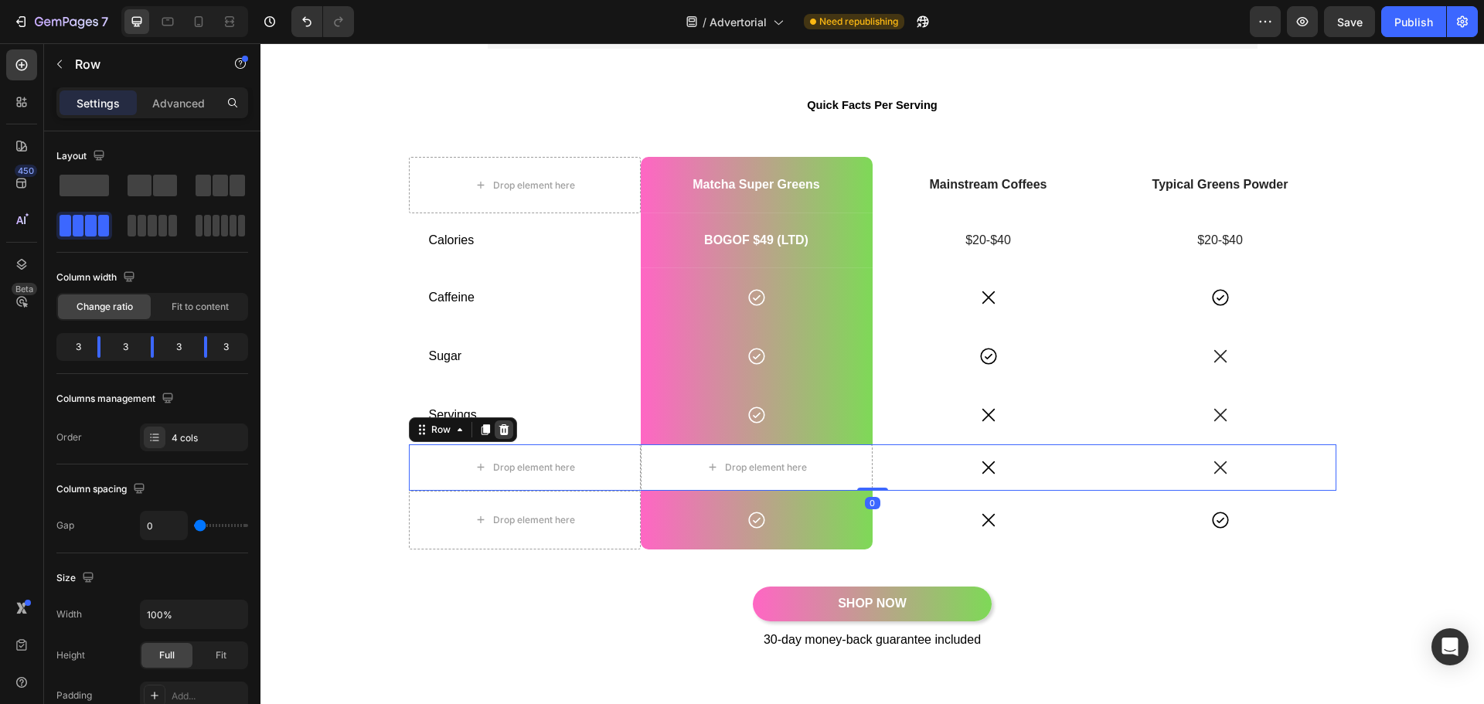
click at [499, 424] on icon at bounding box center [504, 429] width 10 height 11
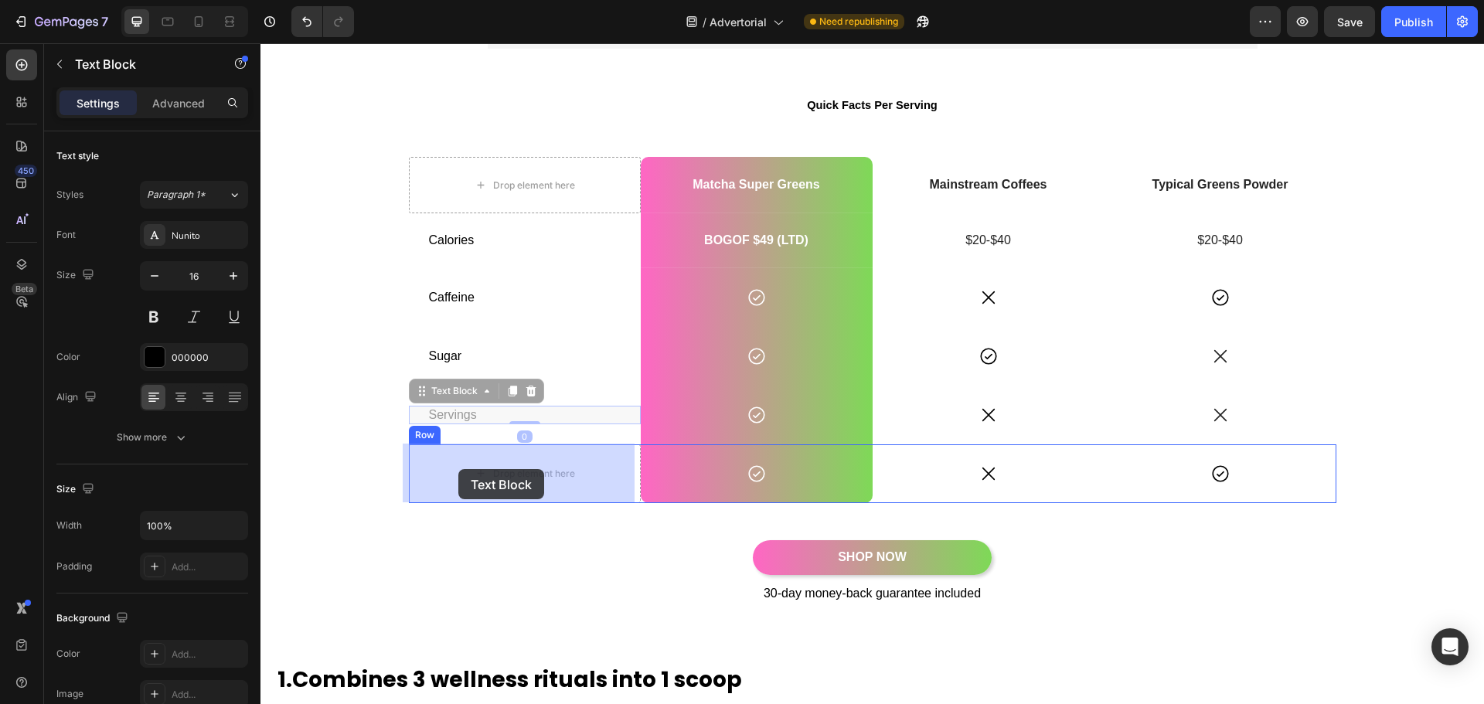
drag, startPoint x: 442, startPoint y: 419, endPoint x: 458, endPoint y: 469, distance: 52.8
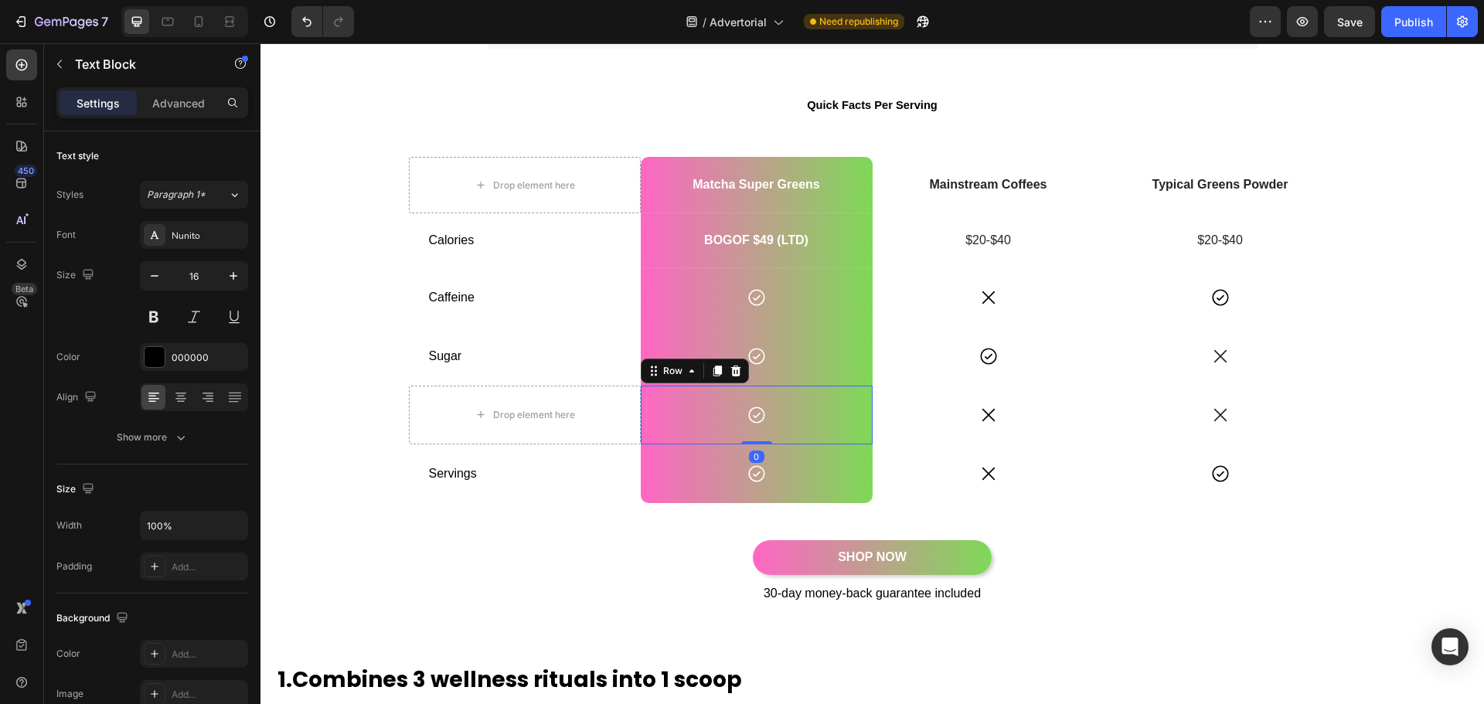
click at [673, 434] on div "Icon Row 0" at bounding box center [757, 415] width 232 height 59
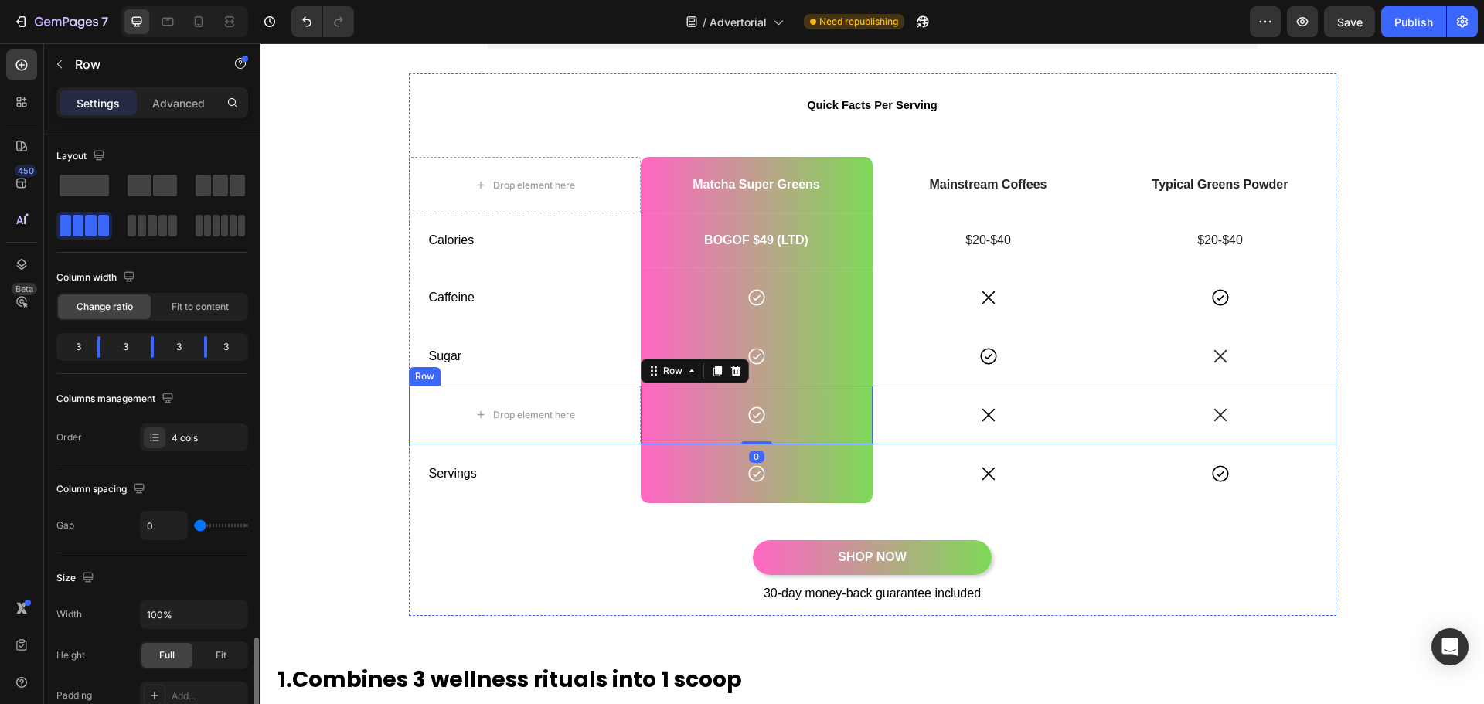
click at [934, 435] on div "Icon" at bounding box center [989, 415] width 232 height 59
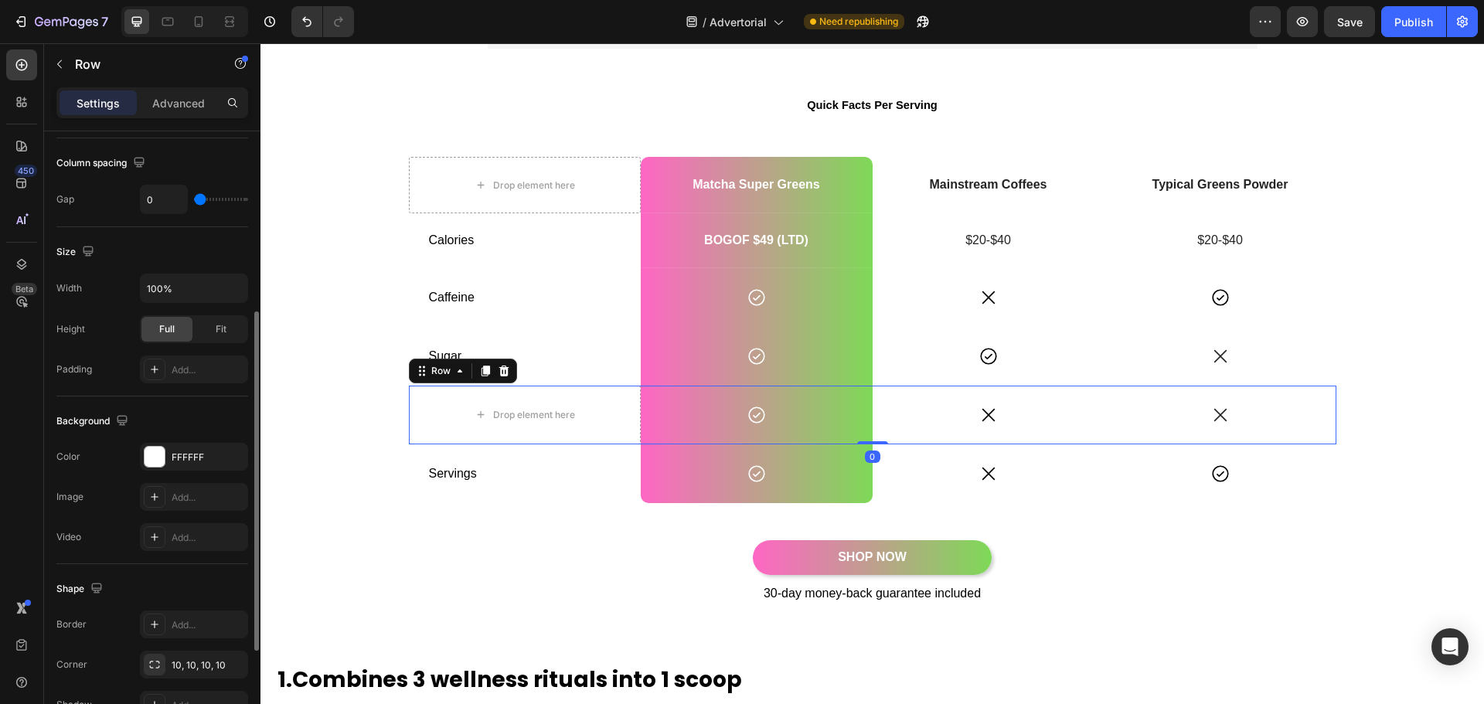
click at [922, 439] on div "Icon" at bounding box center [989, 415] width 232 height 59
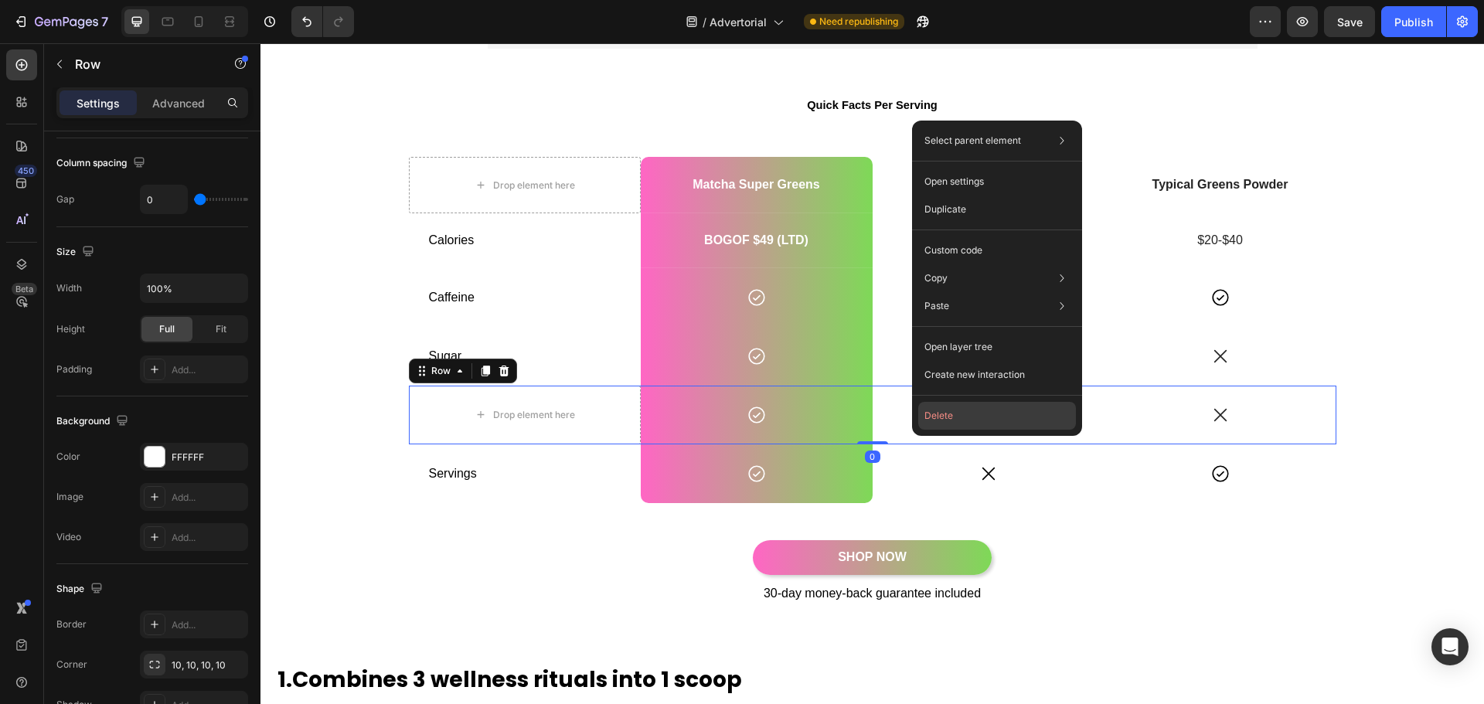
drag, startPoint x: 934, startPoint y: 421, endPoint x: 655, endPoint y: 390, distance: 280.7
click at [934, 421] on button "Delete" at bounding box center [997, 416] width 158 height 28
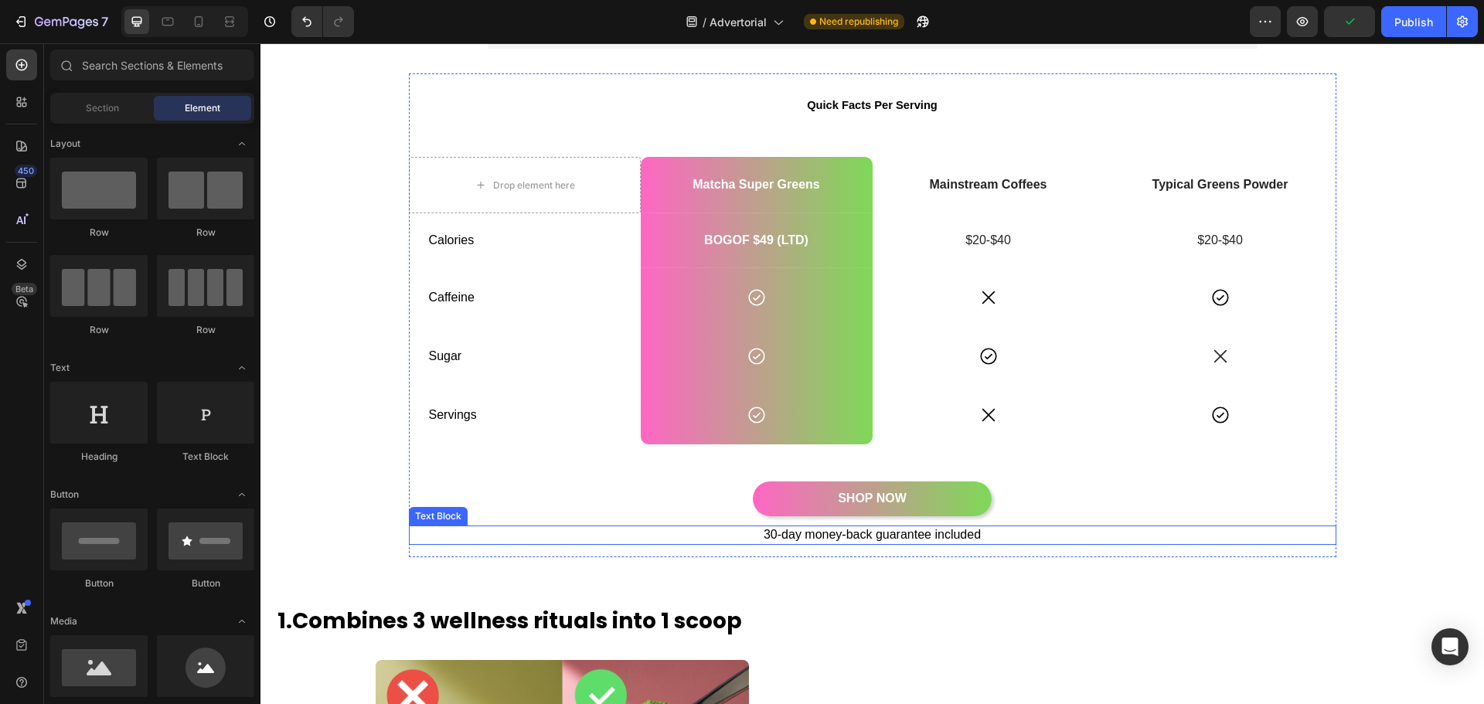
click at [849, 535] on p "30-day money-back guarantee included" at bounding box center [873, 535] width 925 height 16
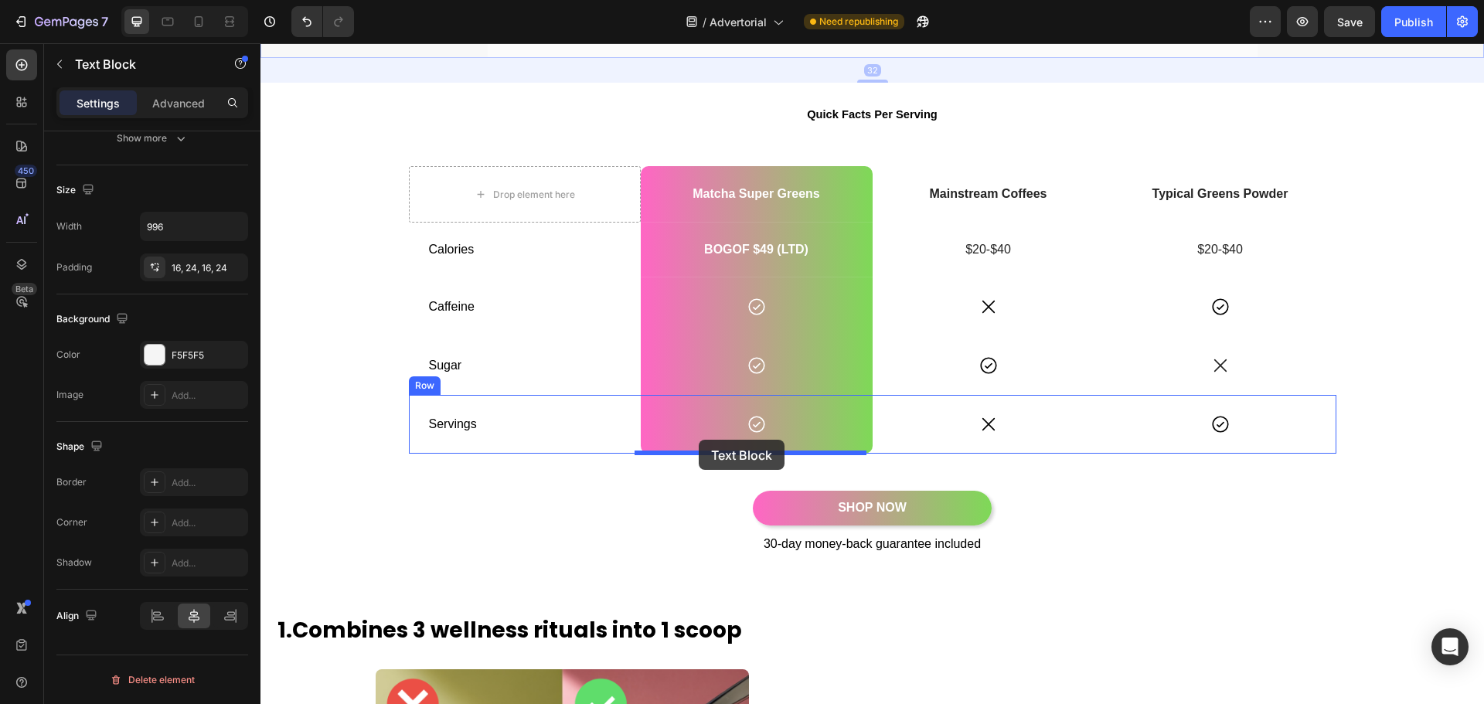
scroll to position [309, 0]
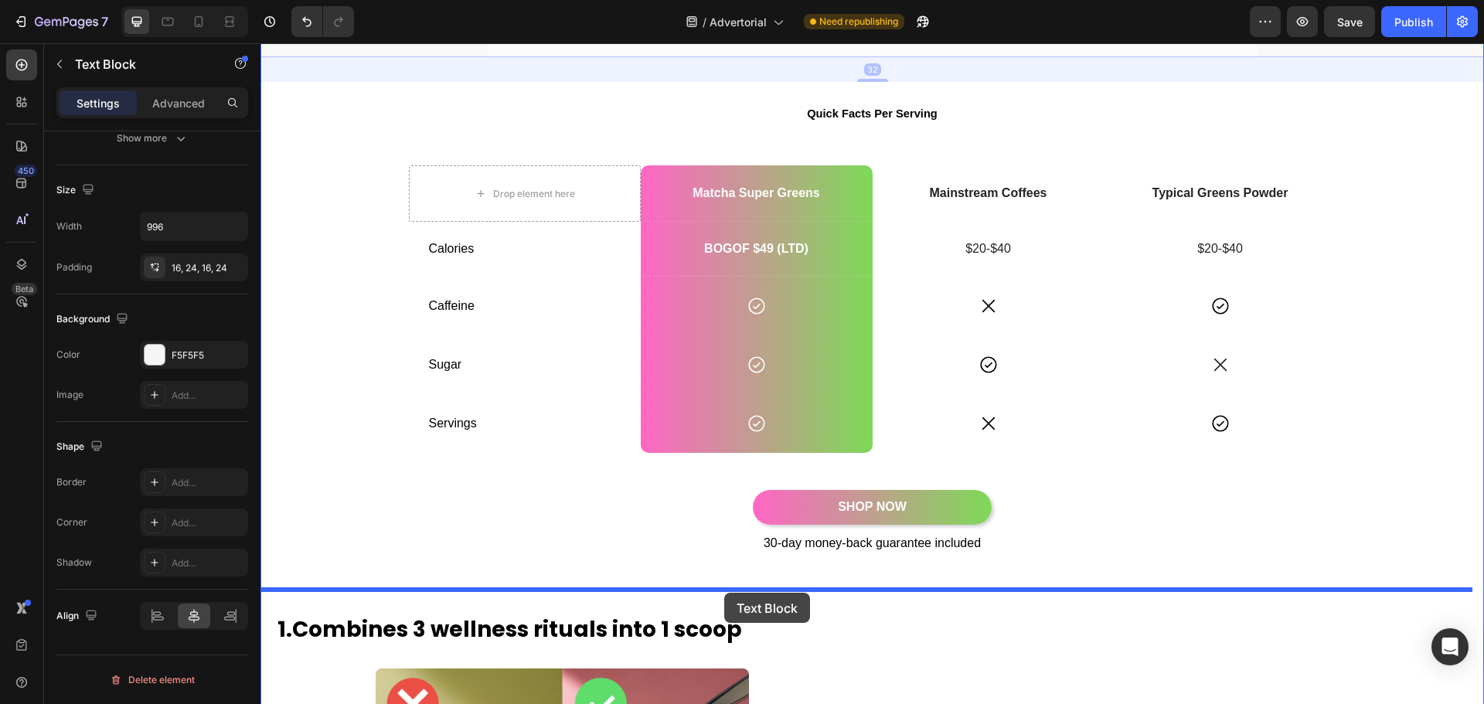
drag, startPoint x: 685, startPoint y: 334, endPoint x: 724, endPoint y: 593, distance: 262.0
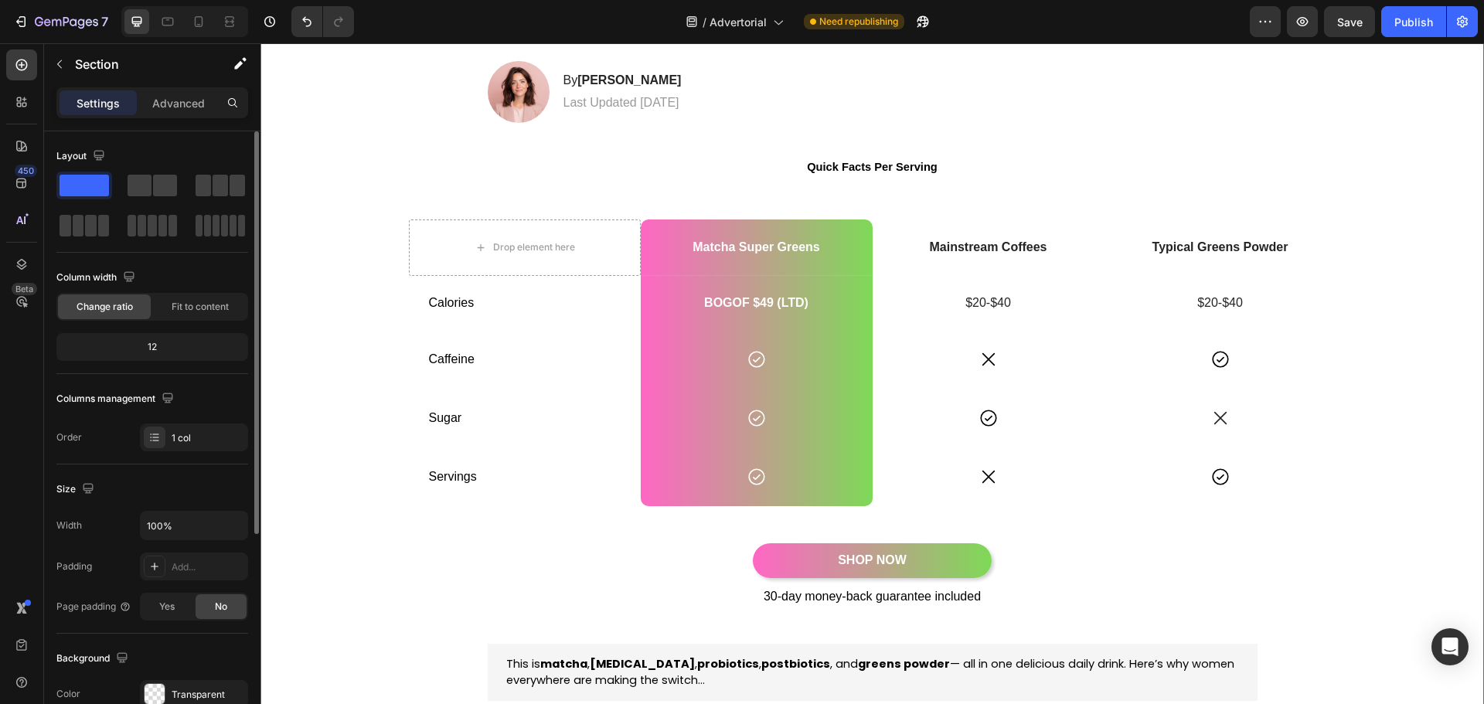
scroll to position [0, 0]
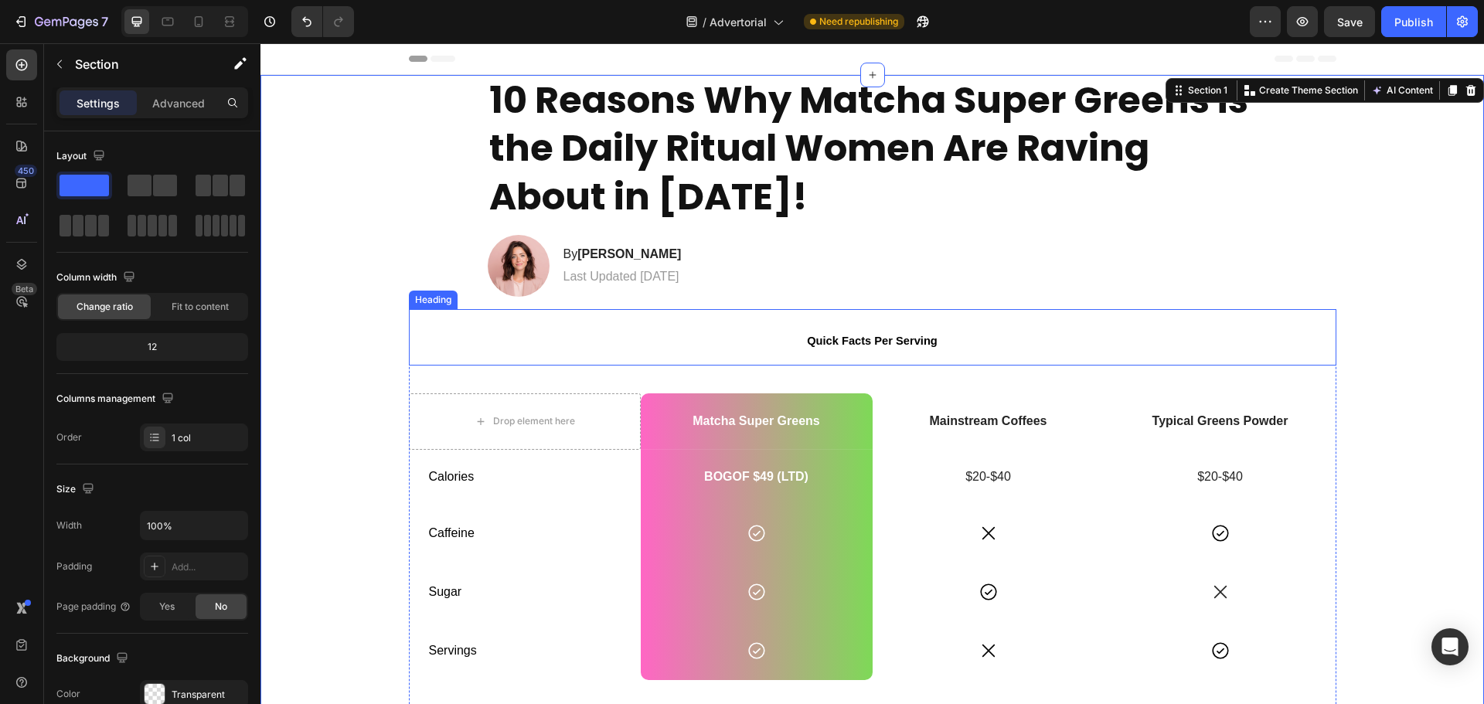
click at [871, 335] on strong "Quick Facts Per Serving" at bounding box center [872, 341] width 131 height 12
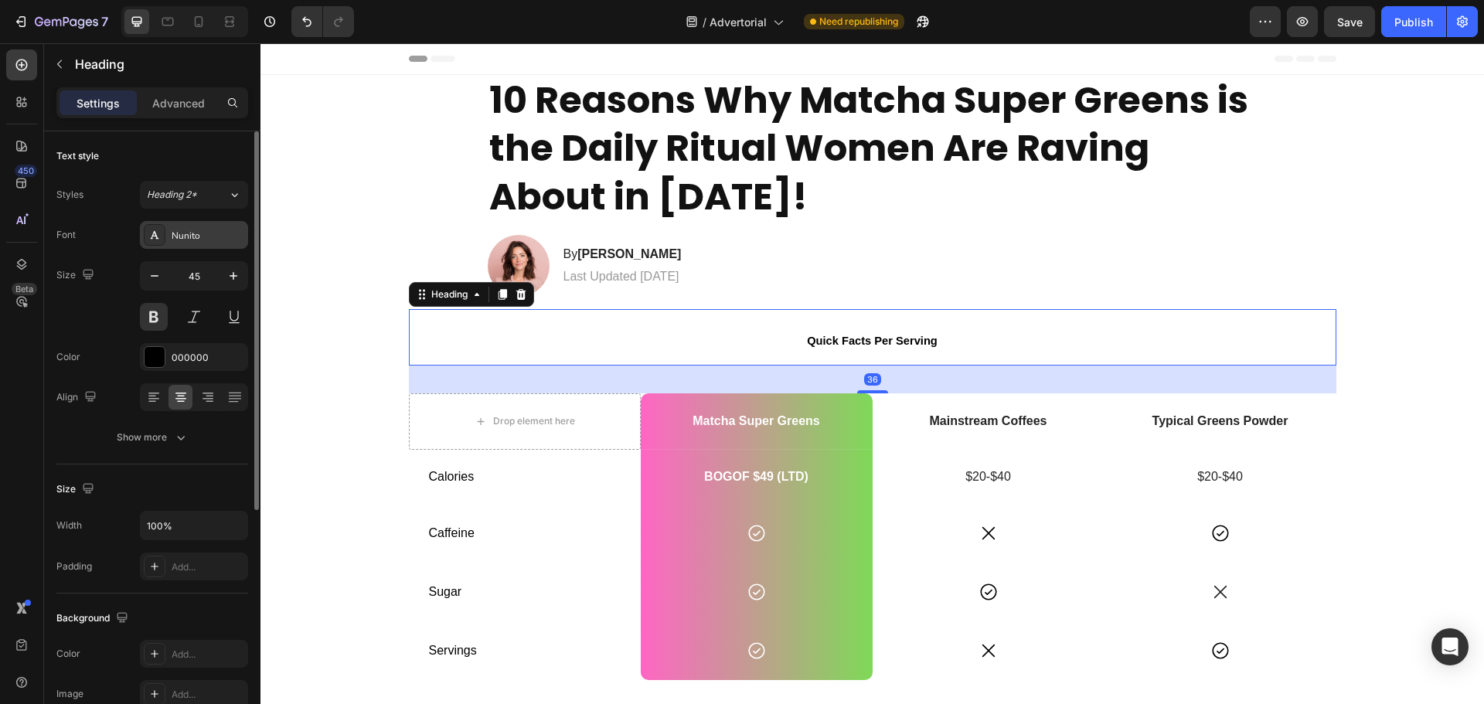
click at [201, 238] on div "Nunito" at bounding box center [208, 236] width 73 height 14
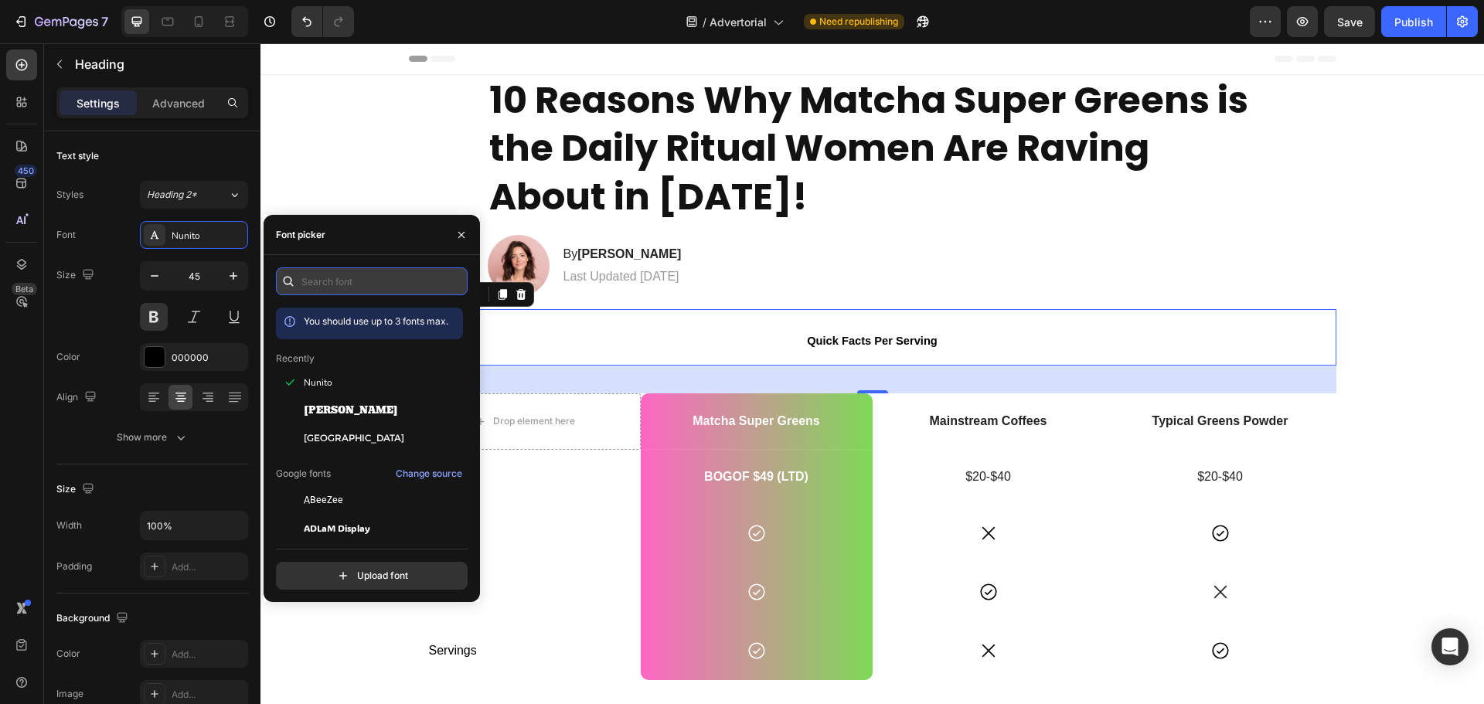
click at [344, 278] on input "text" at bounding box center [372, 281] width 192 height 28
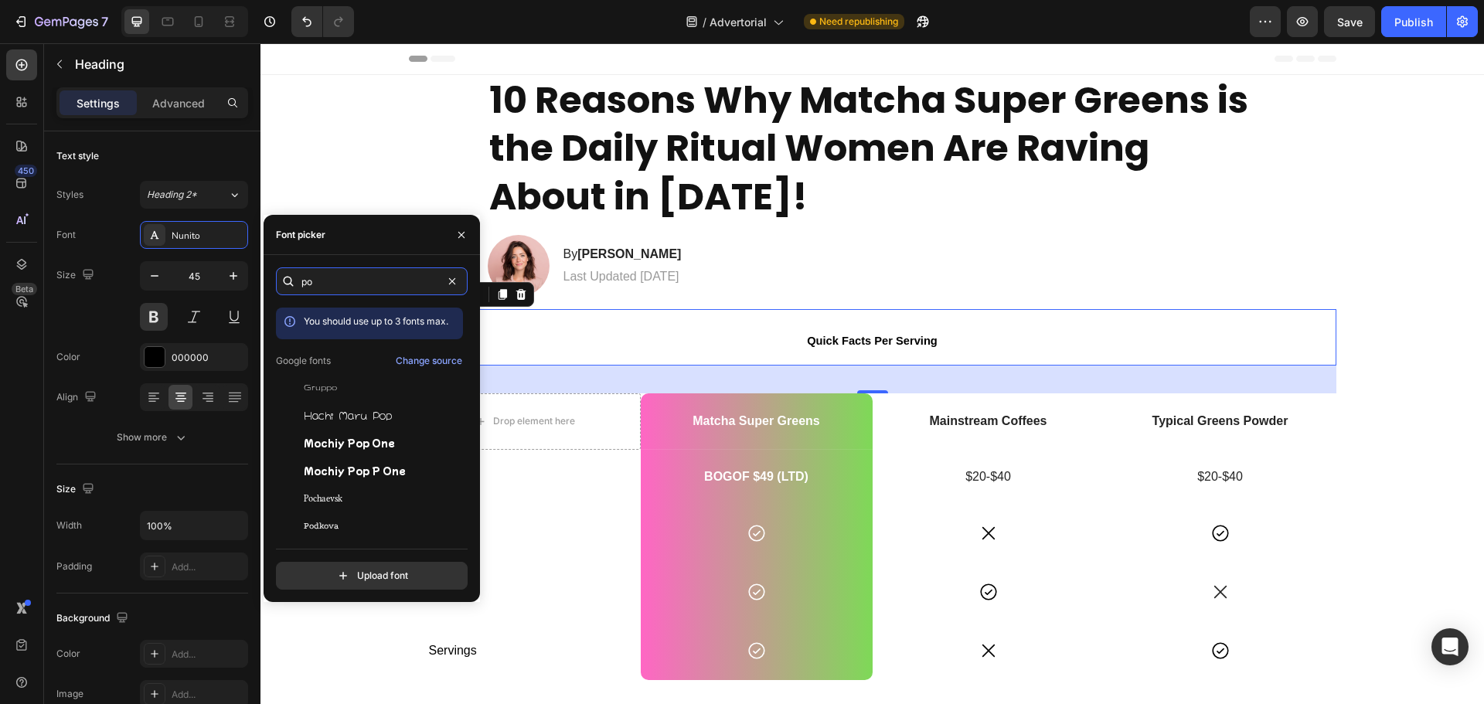
type input "p"
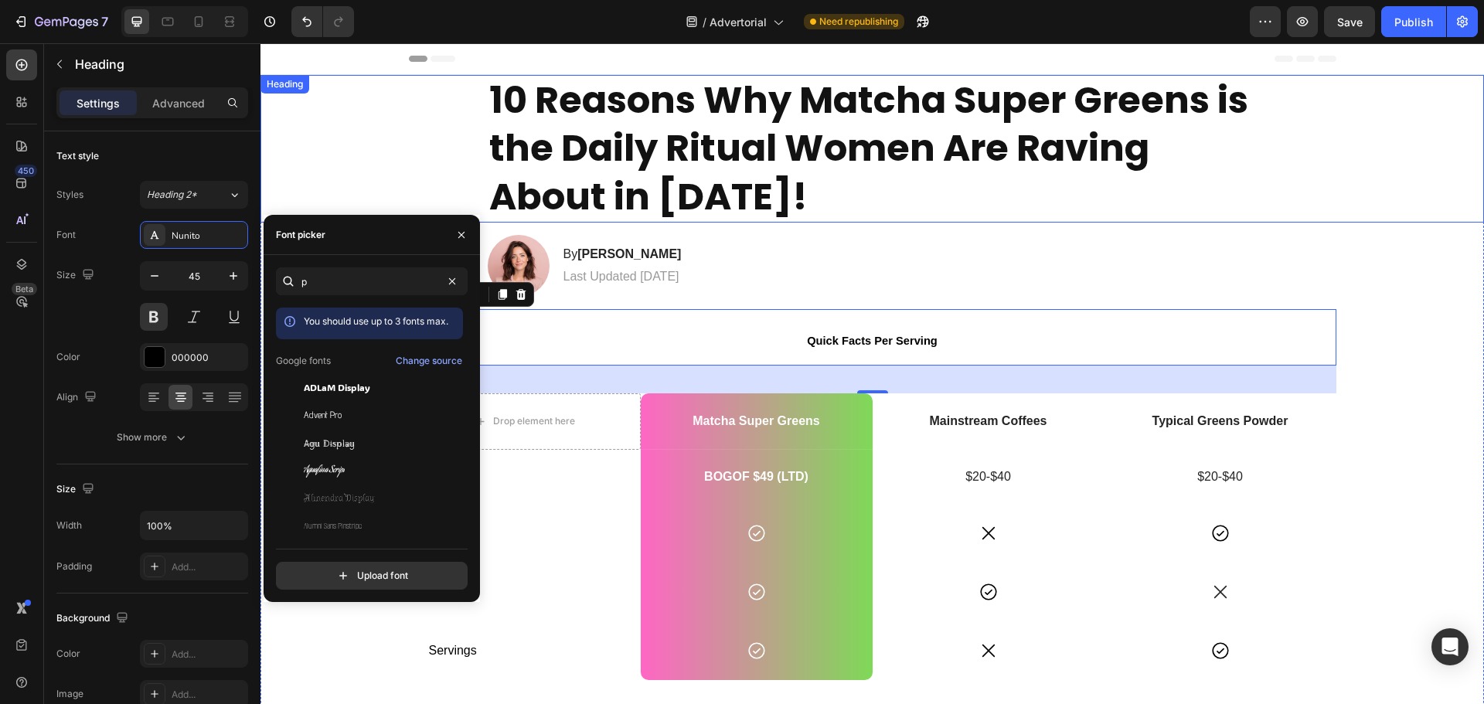
click at [683, 179] on h1 "10 Reasons Why Matcha Super Greens is the Daily Ritual Women Are Raving About i…" at bounding box center [873, 149] width 770 height 148
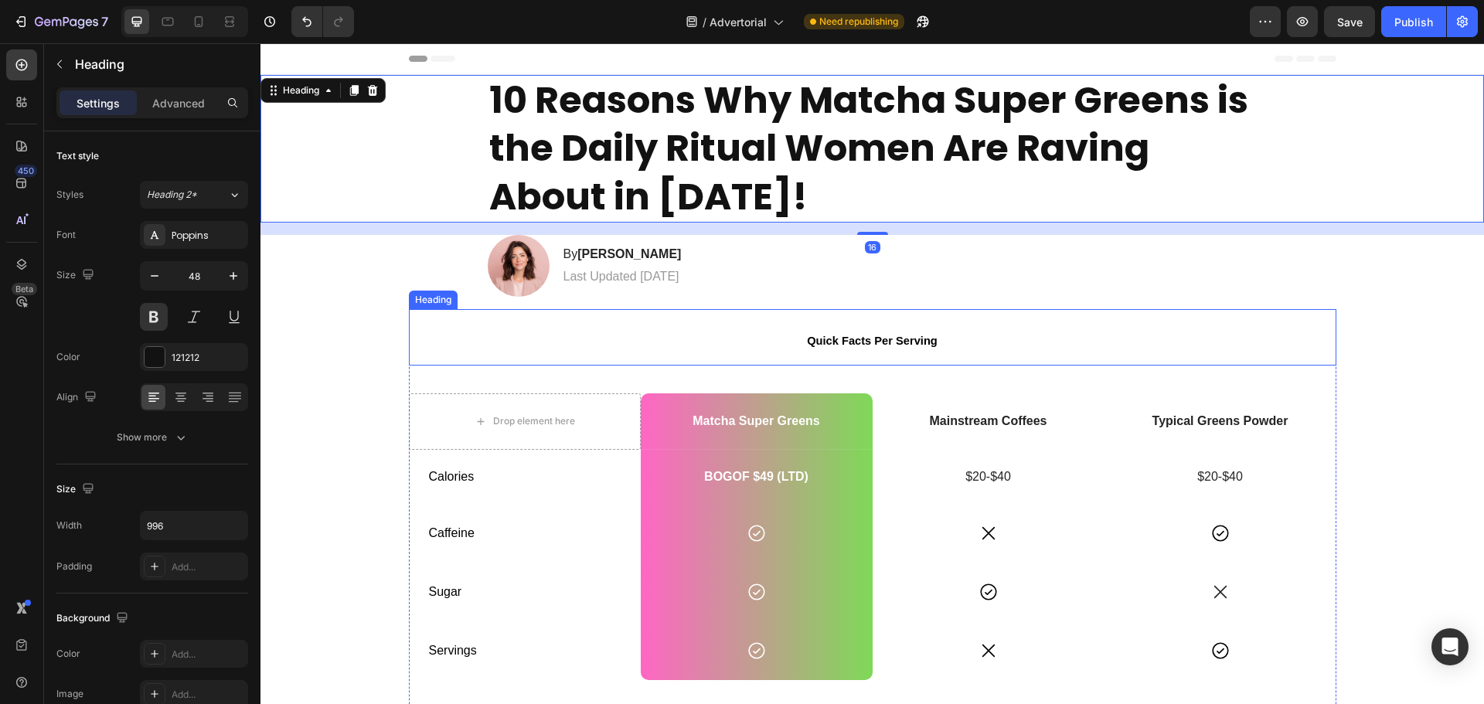
click at [701, 332] on p "⁠⁠⁠⁠⁠⁠⁠ Quick Facts Per Serving" at bounding box center [873, 337] width 925 height 53
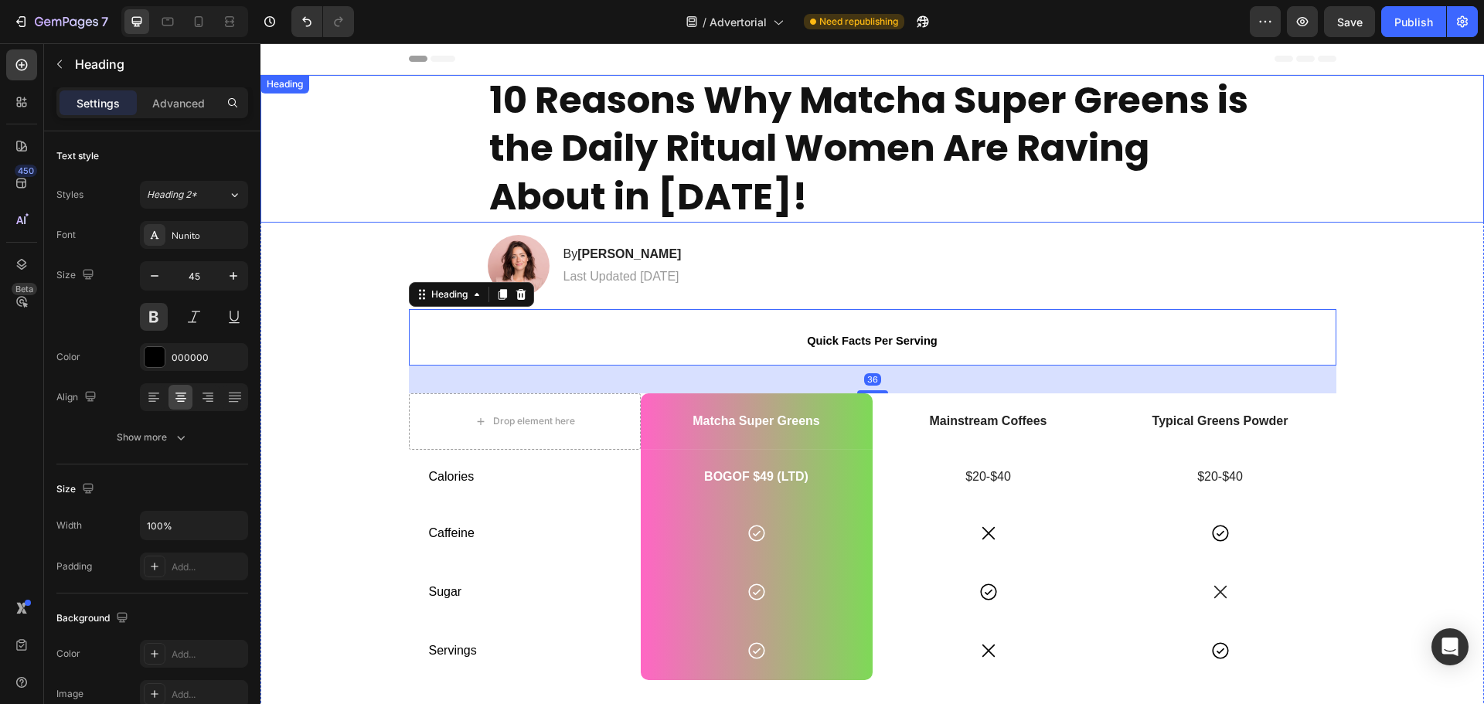
click at [605, 150] on h1 "10 Reasons Why Matcha Super Greens is the Daily Ritual Women Are Raving About i…" at bounding box center [873, 149] width 770 height 148
drag, startPoint x: 669, startPoint y: 331, endPoint x: 479, endPoint y: 329, distance: 189.4
click at [669, 331] on p "⁠⁠⁠⁠⁠⁠⁠ Quick Facts Per Serving" at bounding box center [873, 337] width 925 height 53
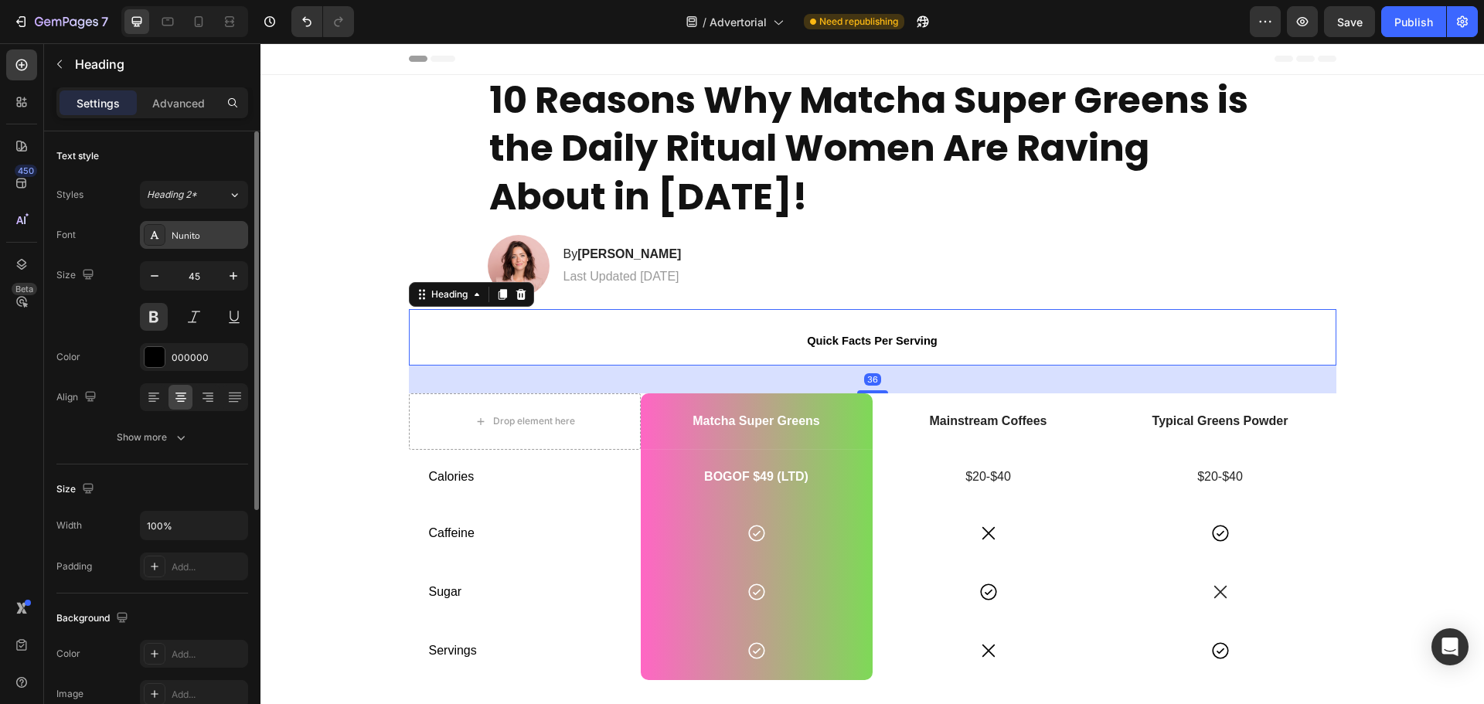
click at [170, 240] on div "Nunito" at bounding box center [194, 235] width 108 height 28
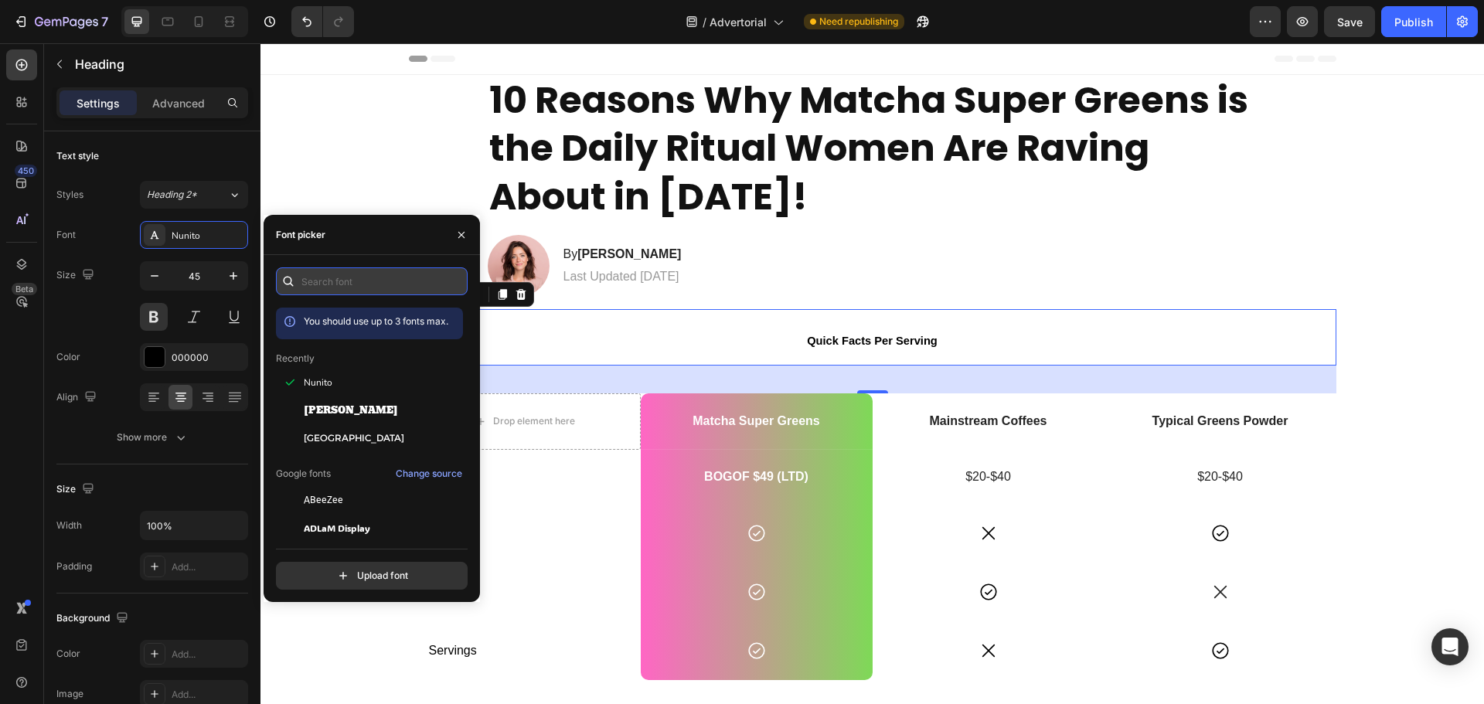
click at [388, 278] on input "text" at bounding box center [372, 281] width 192 height 28
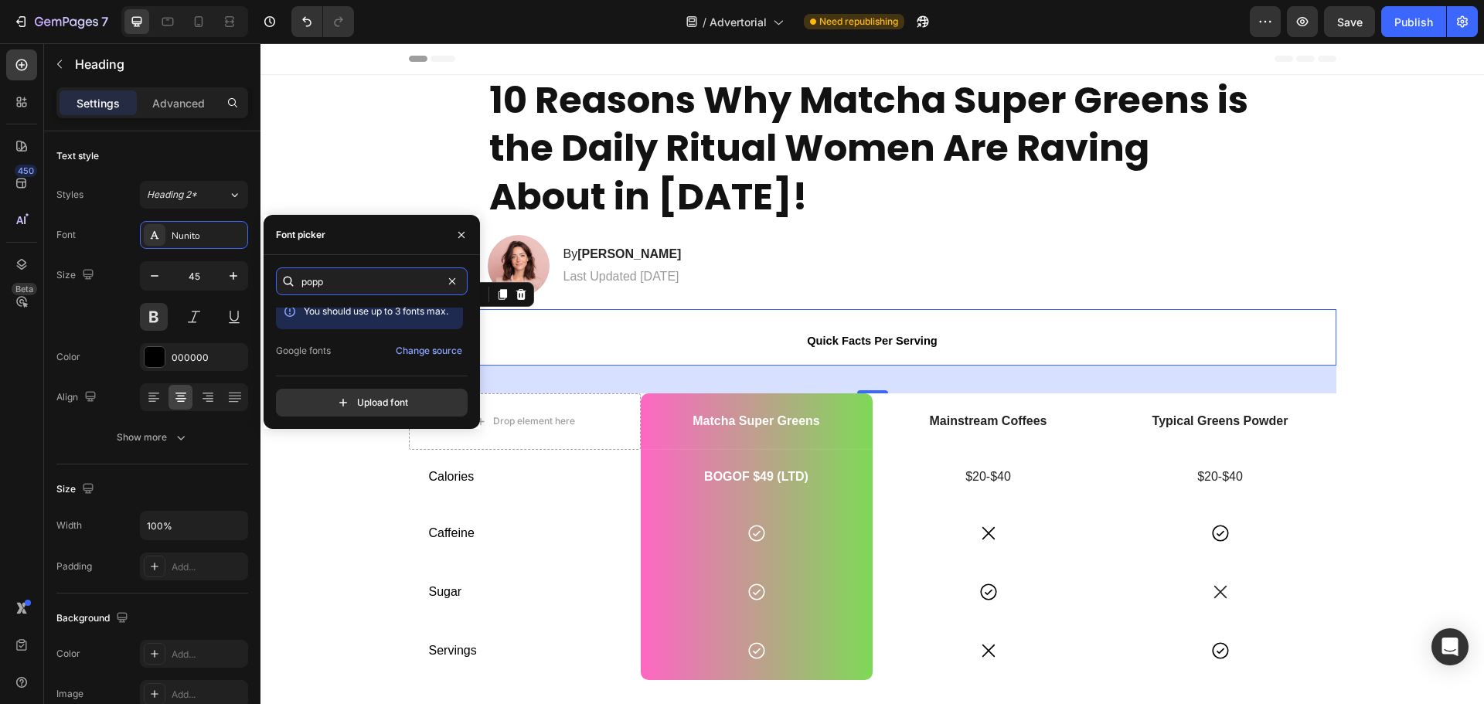
scroll to position [38, 0]
type input "popp"
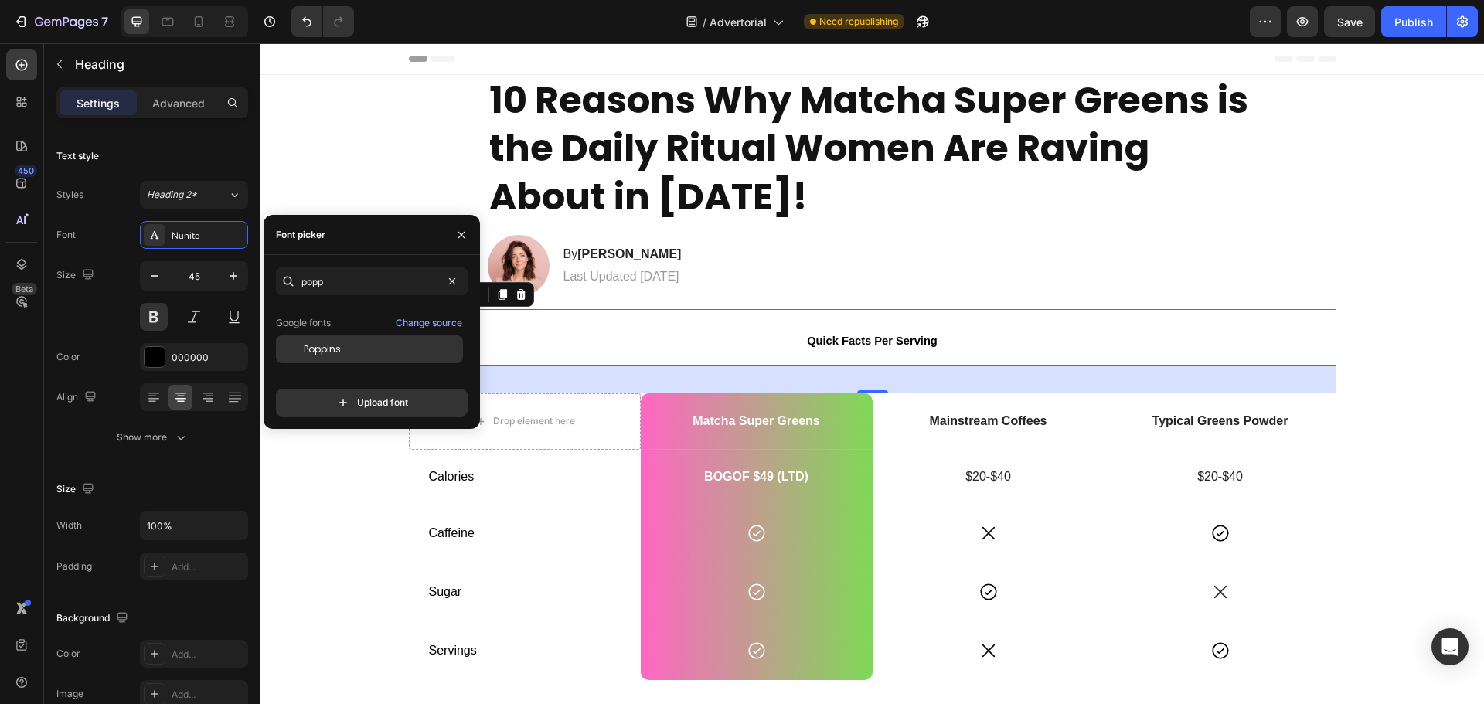
click at [335, 339] on div "Poppins" at bounding box center [369, 350] width 187 height 28
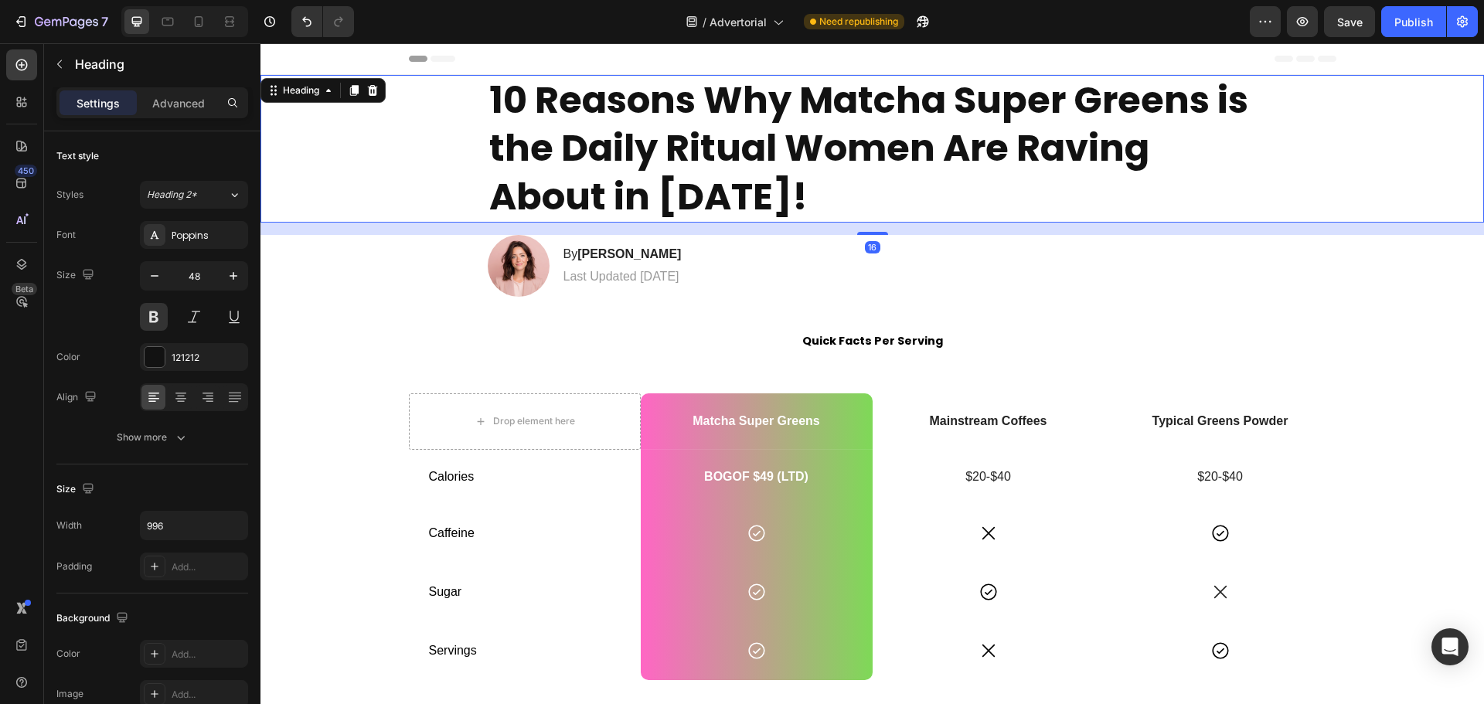
drag, startPoint x: 854, startPoint y: 177, endPoint x: 766, endPoint y: 189, distance: 88.1
click at [854, 176] on h1 "10 Reasons Why Matcha Super Greens is the Daily Ritual Women Are Raving About i…" at bounding box center [873, 149] width 770 height 148
click at [193, 237] on div "Poppins" at bounding box center [208, 236] width 73 height 14
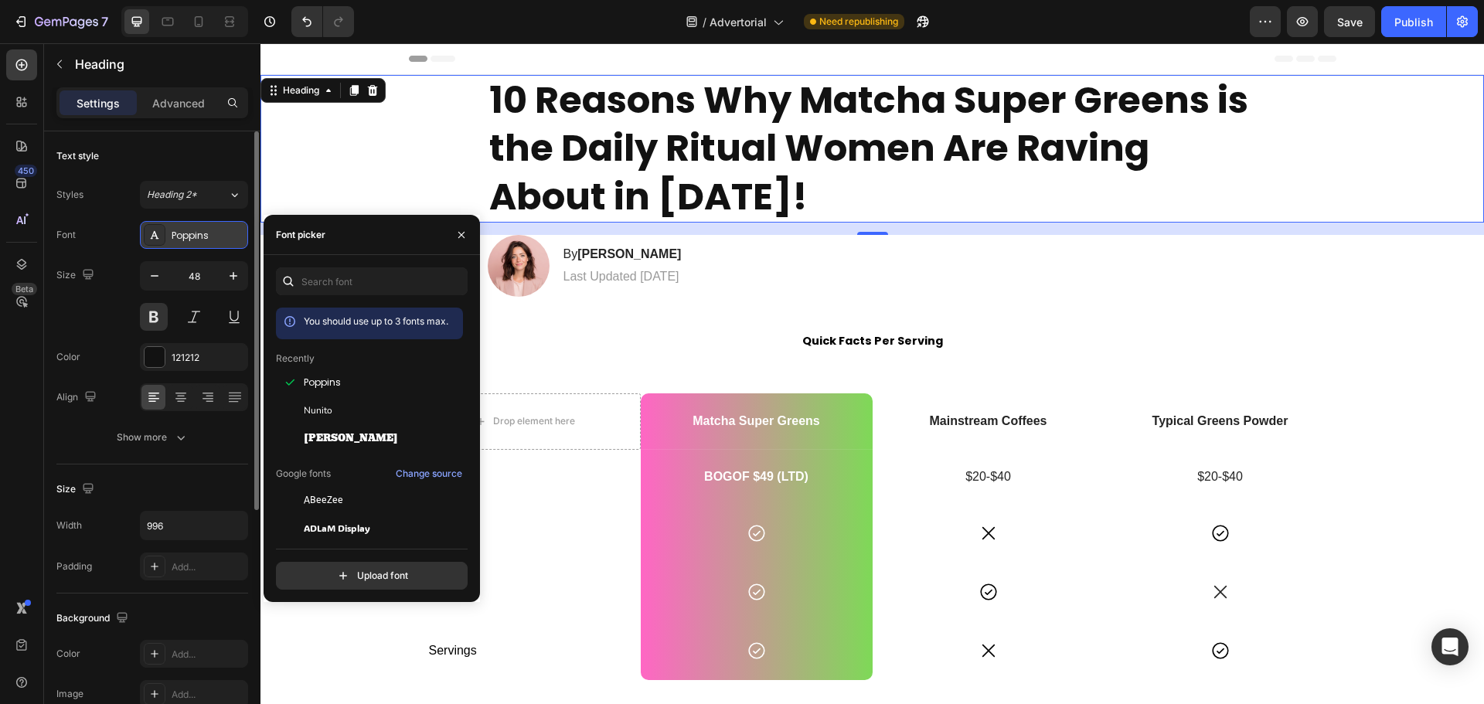
click at [193, 227] on div "Poppins" at bounding box center [194, 235] width 108 height 28
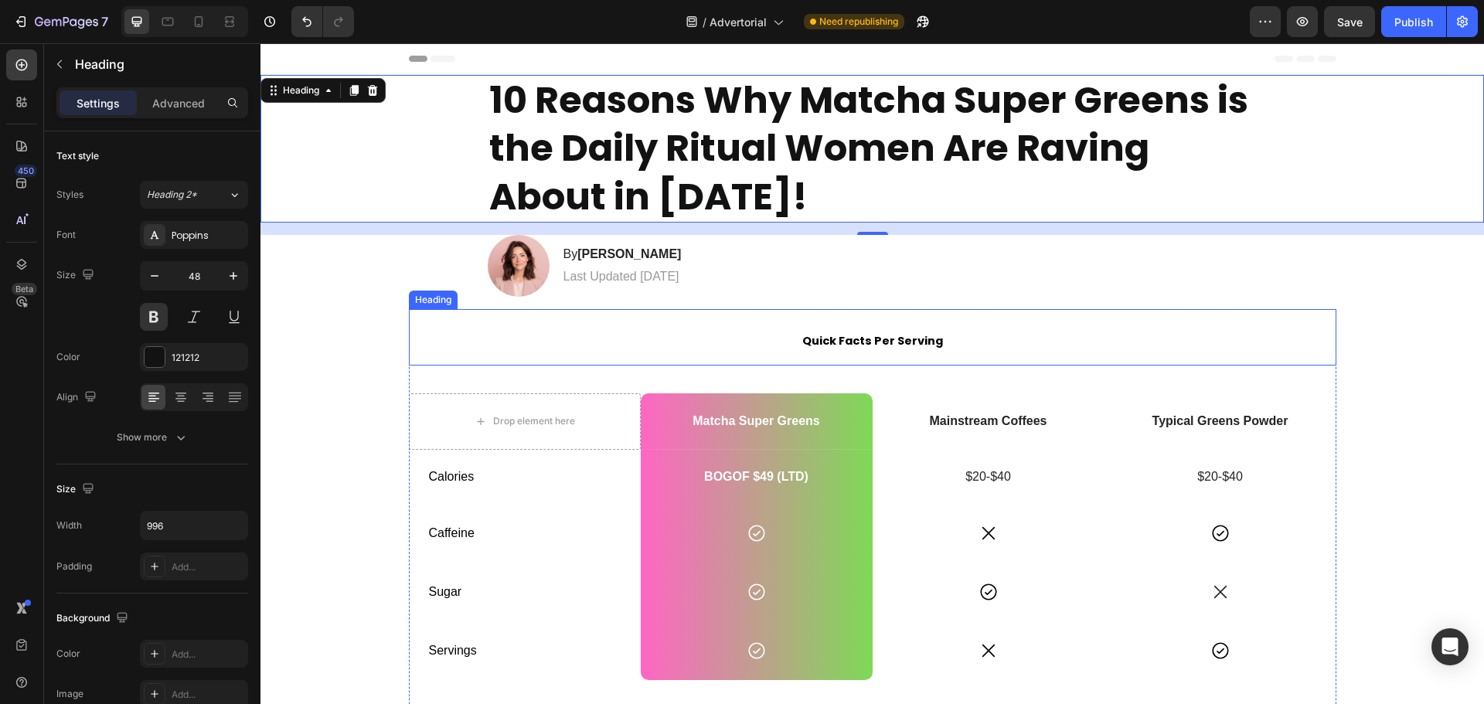
click at [881, 333] on p "⁠⁠⁠⁠⁠⁠⁠ Quick Facts Per Serving" at bounding box center [873, 337] width 925 height 53
click at [591, 120] on h1 "10 Reasons Why Matcha Super Greens is the Daily Ritual Women Are Raving About i…" at bounding box center [873, 149] width 770 height 148
click at [841, 336] on strong "Quick Facts Per Serving" at bounding box center [872, 340] width 141 height 15
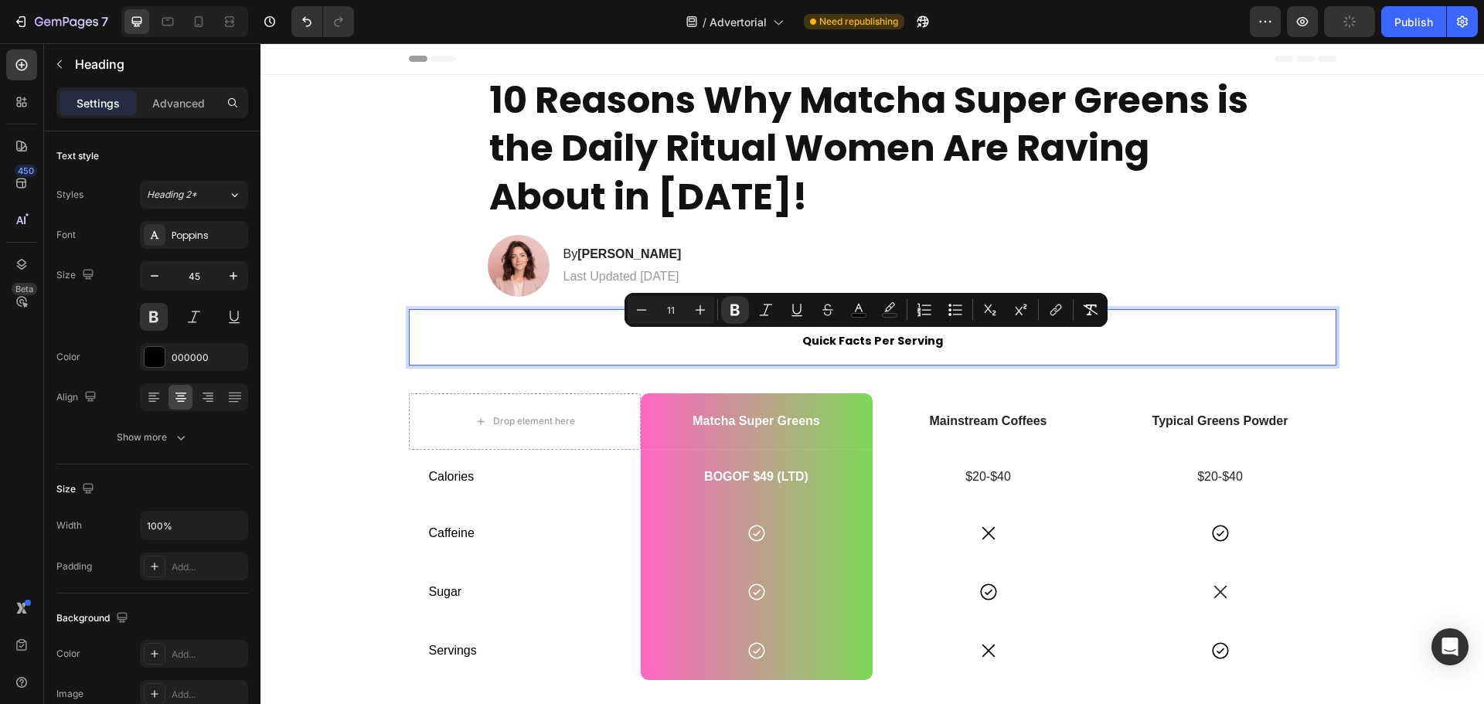
drag, startPoint x: 785, startPoint y: 339, endPoint x: 1002, endPoint y: 336, distance: 216.5
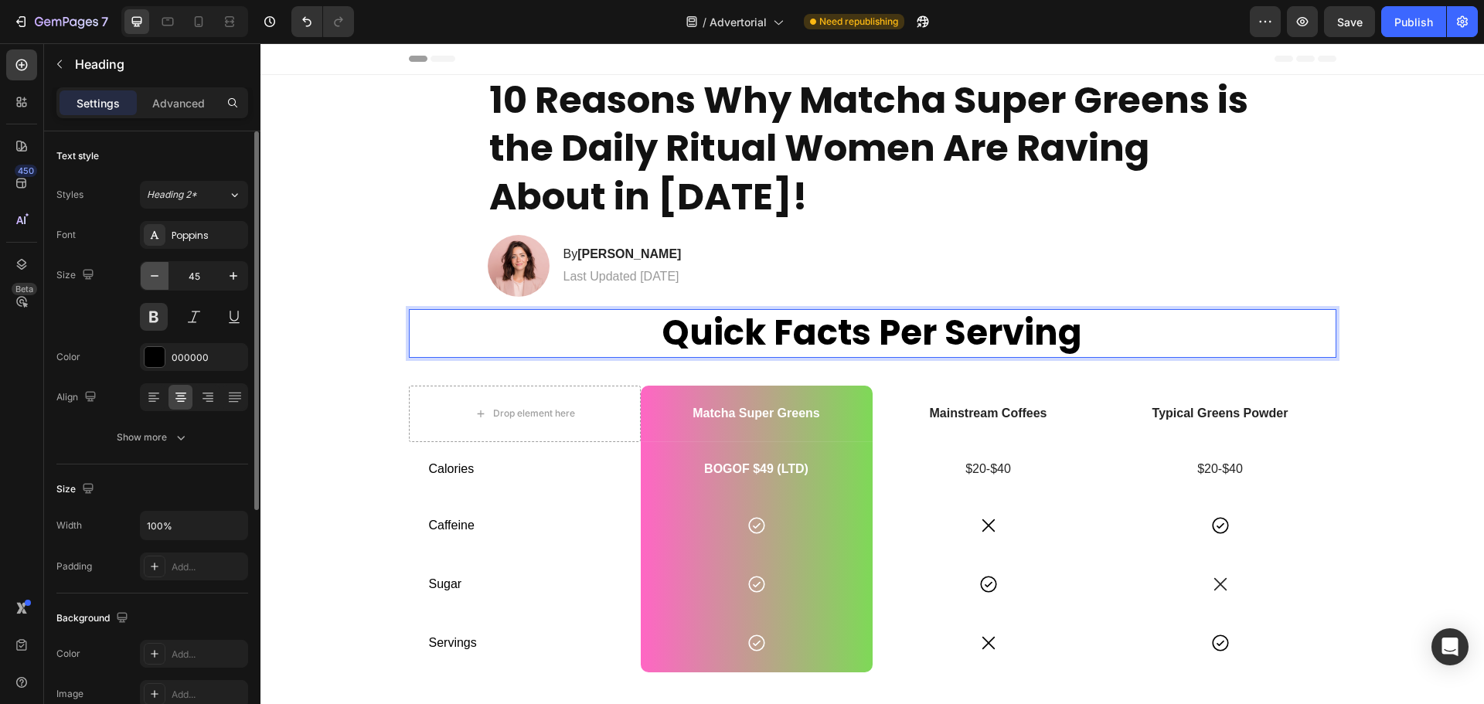
click at [150, 274] on icon "button" at bounding box center [154, 275] width 15 height 15
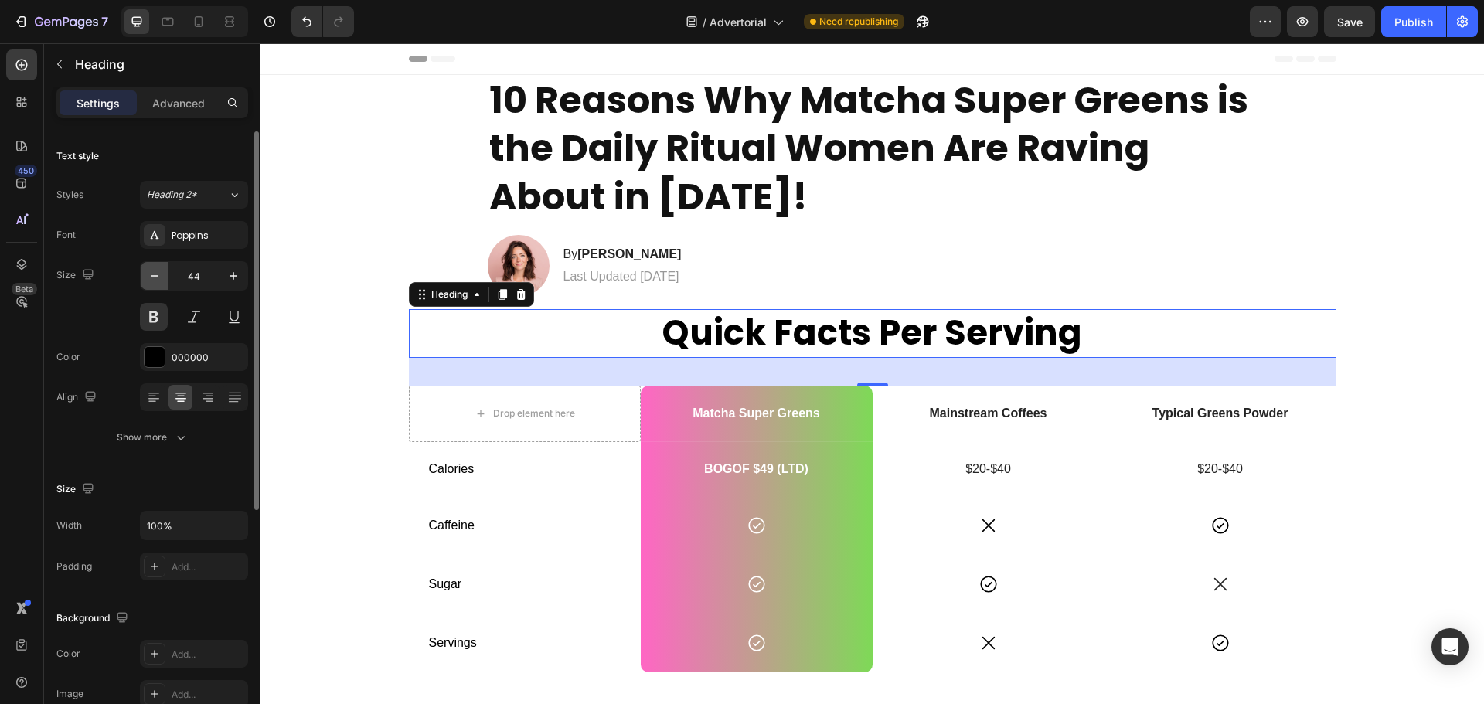
click at [151, 276] on icon "button" at bounding box center [154, 275] width 15 height 15
click at [151, 276] on icon "button" at bounding box center [155, 276] width 8 height 2
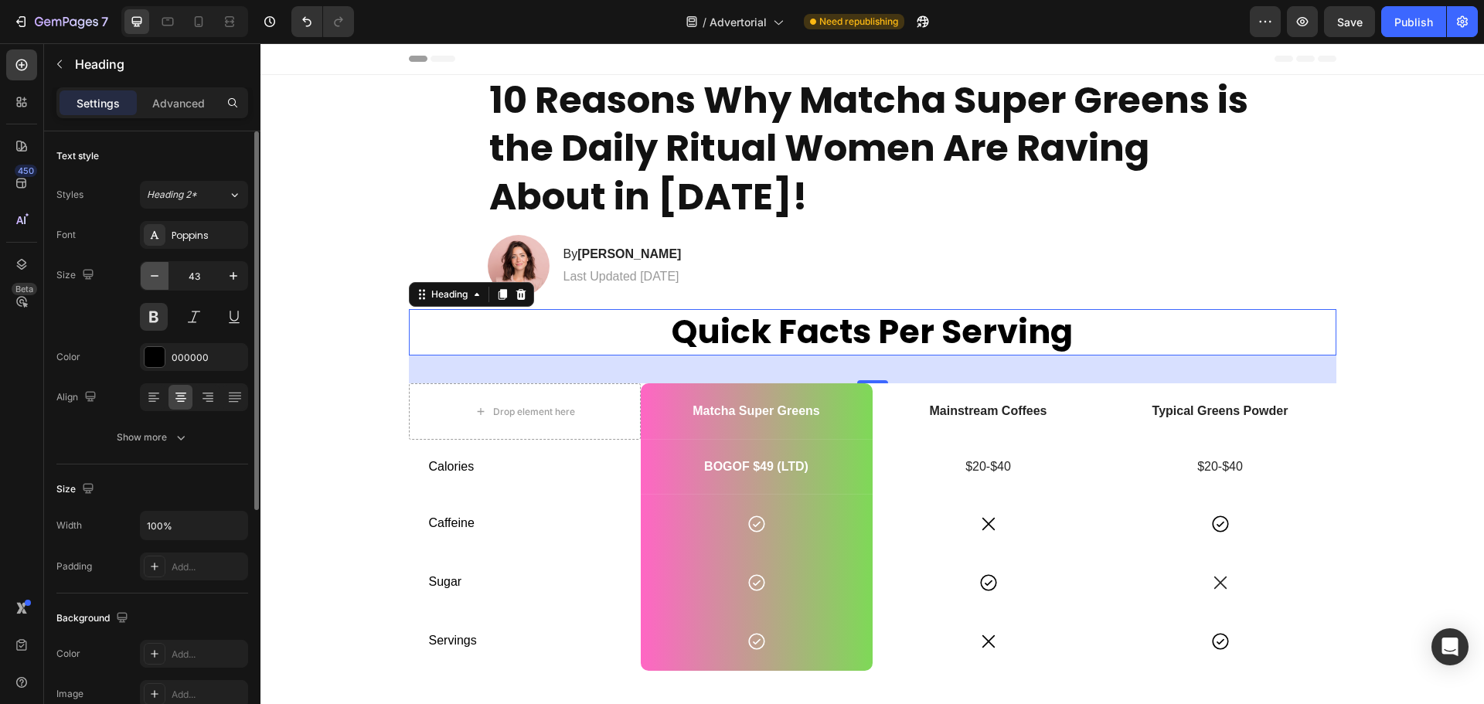
click at [151, 276] on icon "button" at bounding box center [155, 276] width 8 height 2
click at [152, 276] on icon "button" at bounding box center [155, 276] width 8 height 2
type input "40"
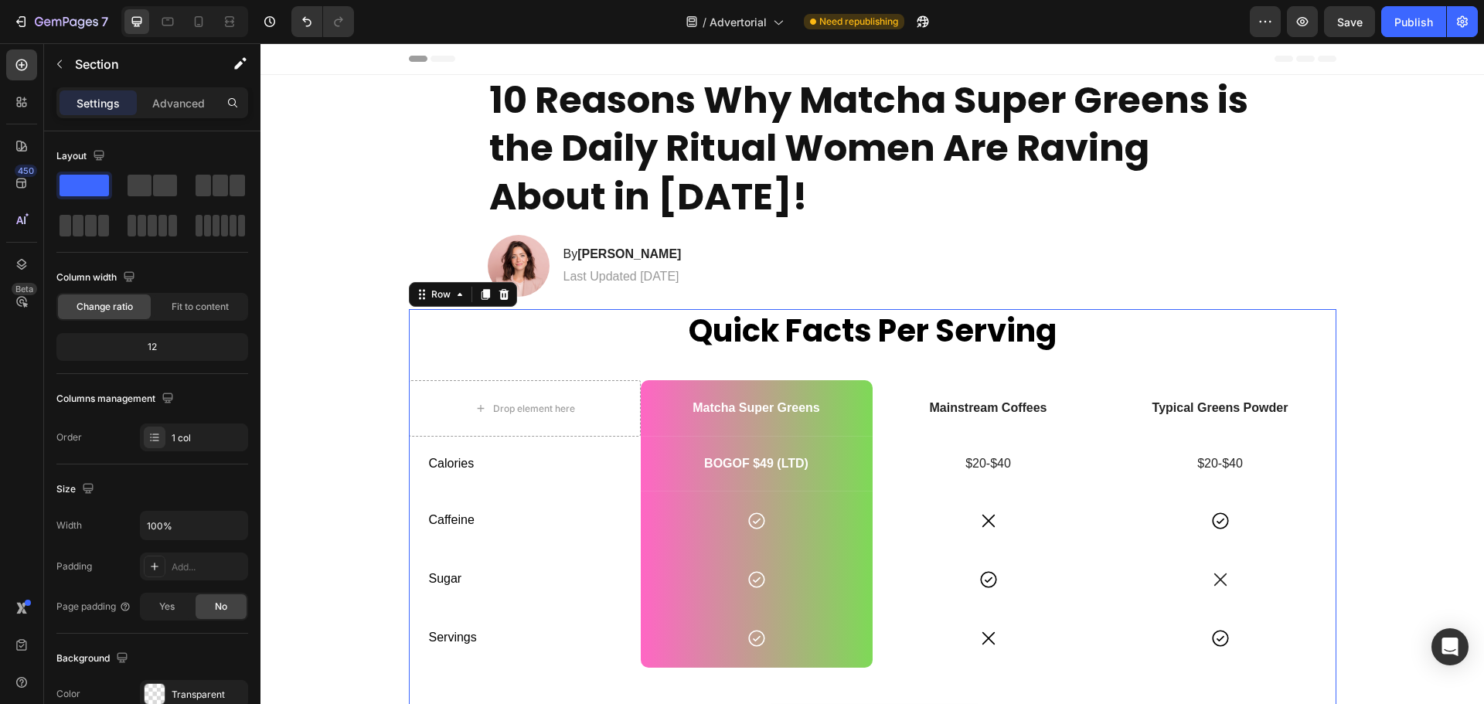
click at [874, 367] on div "Quick Facts Per Serving Heading Drop element here Matcha Super Greens Text Bloc…" at bounding box center [873, 544] width 928 height 471
click at [867, 371] on div "Quick Facts Per Serving Heading Drop element here Matcha Super Greens Text Bloc…" at bounding box center [873, 544] width 928 height 471
click at [653, 335] on p "Quick Facts Per Serving" at bounding box center [873, 331] width 925 height 40
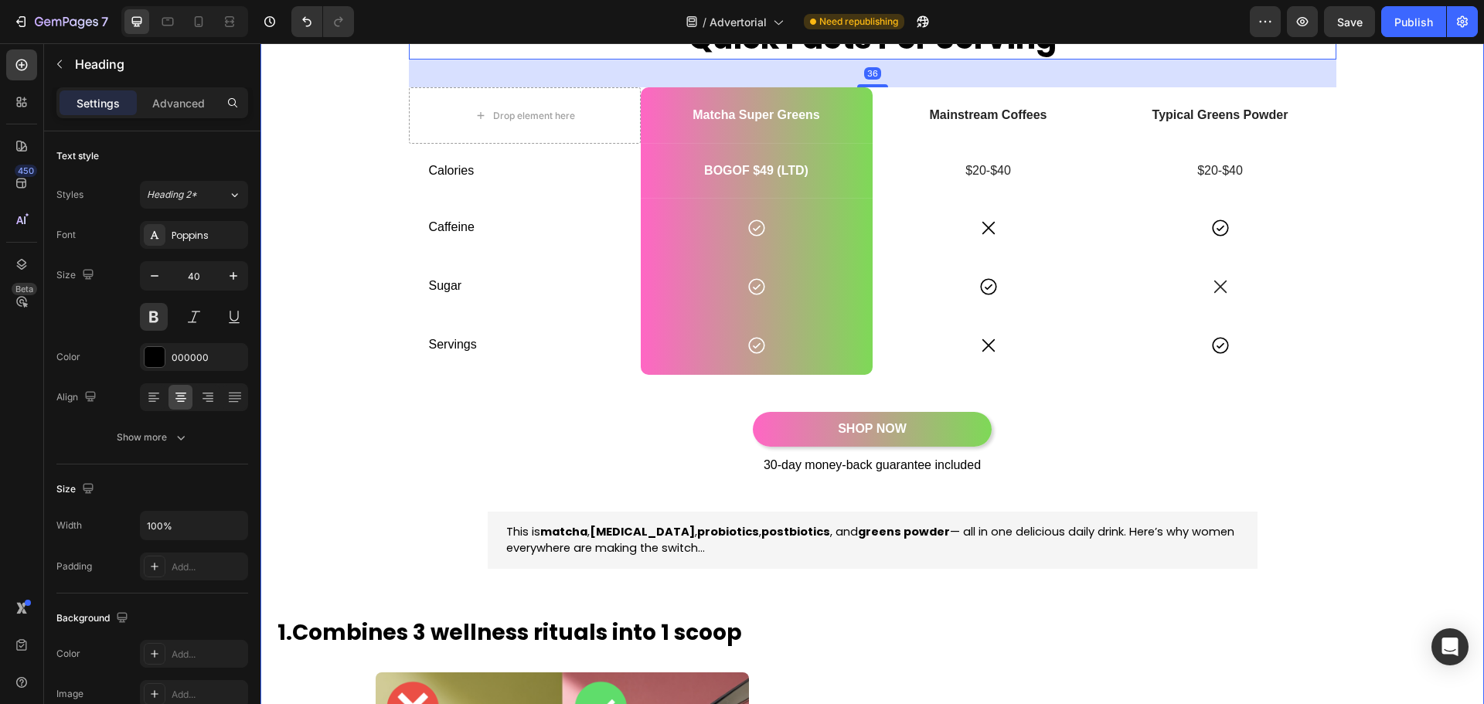
scroll to position [309, 0]
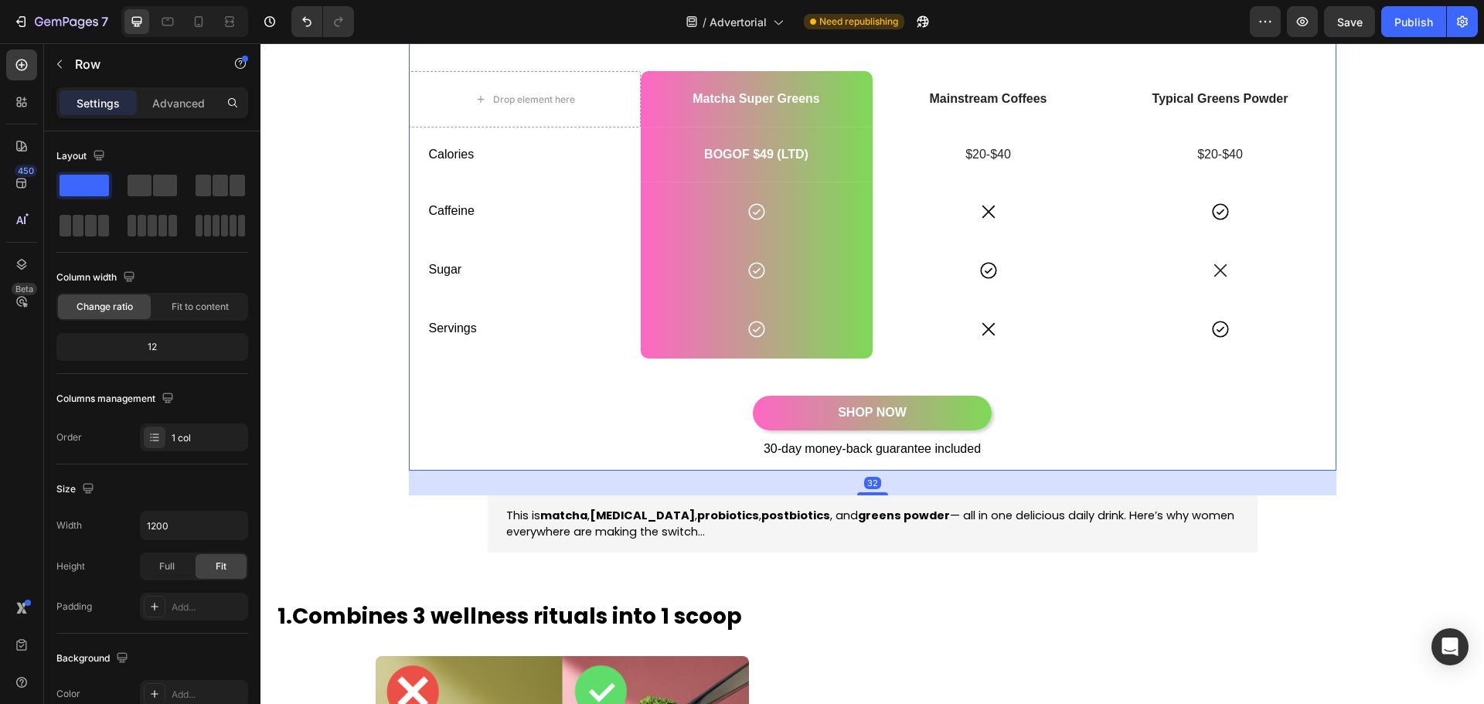
click at [880, 370] on div "Quick Facts Per Serving Heading Drop element here Matcha Super Greens Text Bloc…" at bounding box center [873, 235] width 928 height 471
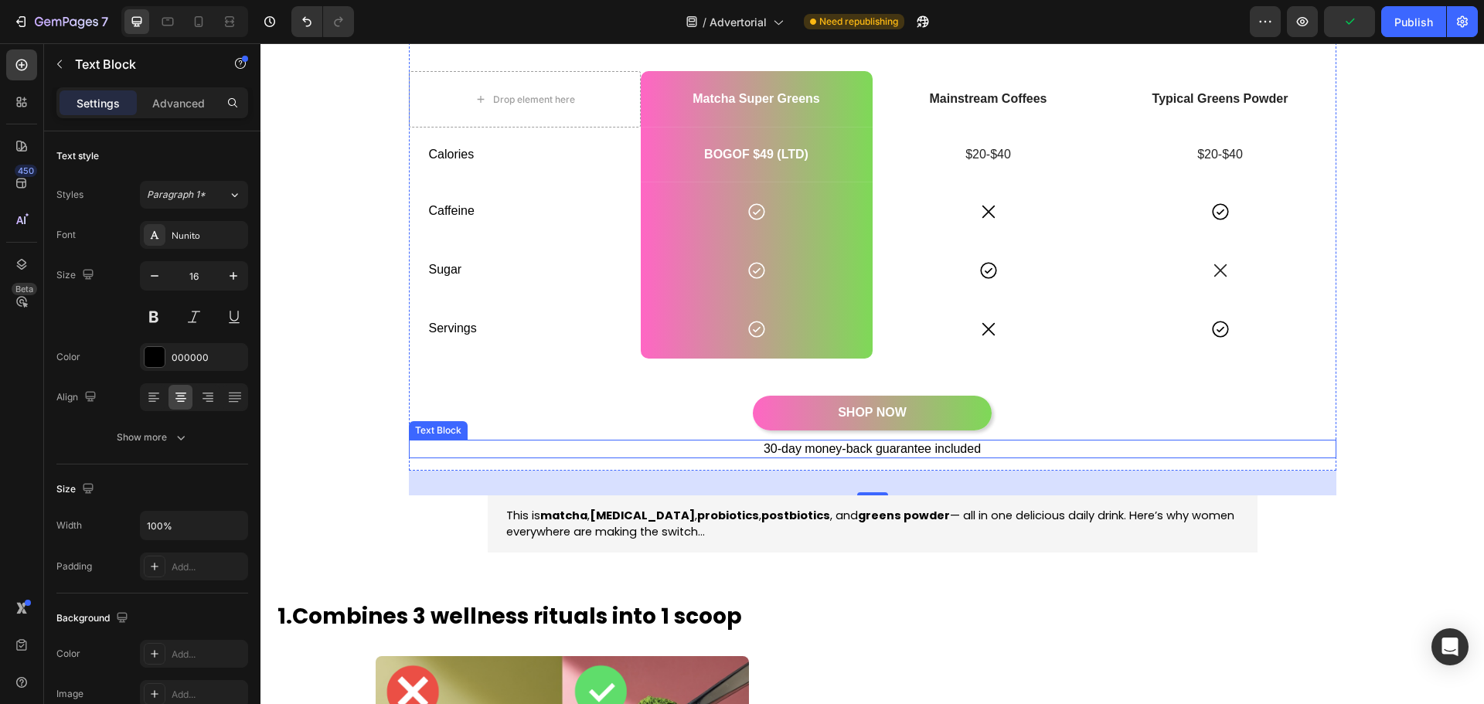
click at [903, 451] on p "30-day money-back guarantee included" at bounding box center [873, 449] width 925 height 16
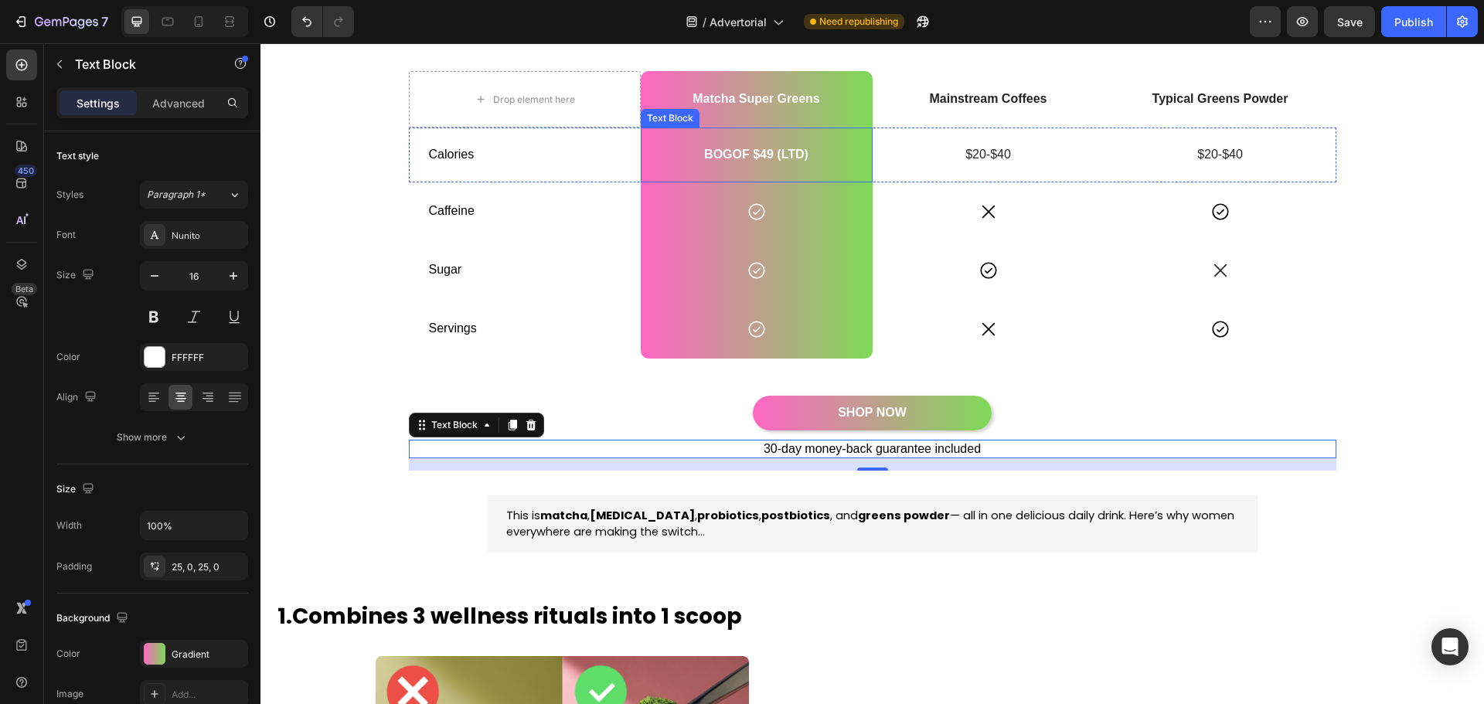
click at [762, 164] on div "BOGOF $49 (LTD)" at bounding box center [757, 155] width 232 height 55
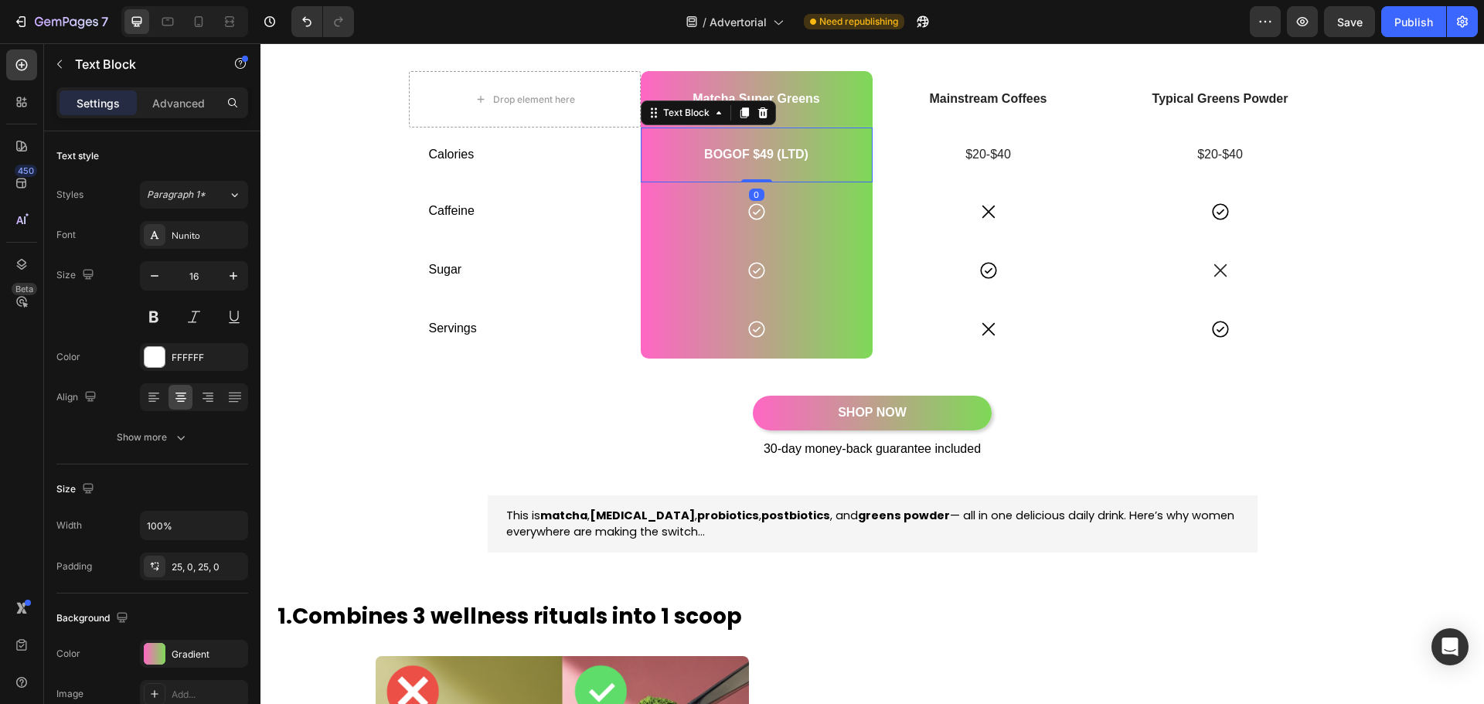
click at [760, 154] on p "BOGOF $49 (LTD)" at bounding box center [756, 155] width 229 height 16
click at [826, 167] on div "BOGOF $49 (LTD)" at bounding box center [757, 155] width 232 height 55
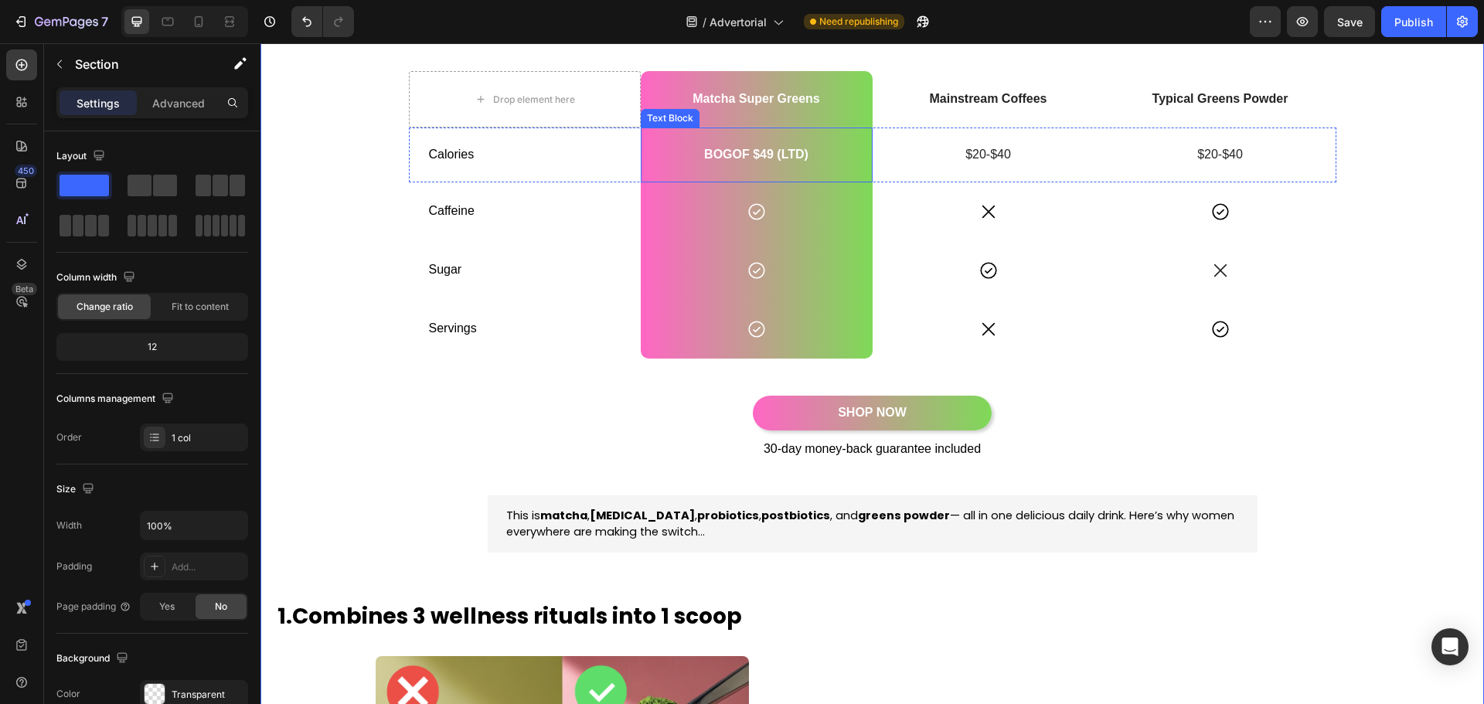
click at [711, 157] on p "BOGOF $49 (LTD)" at bounding box center [756, 155] width 229 height 16
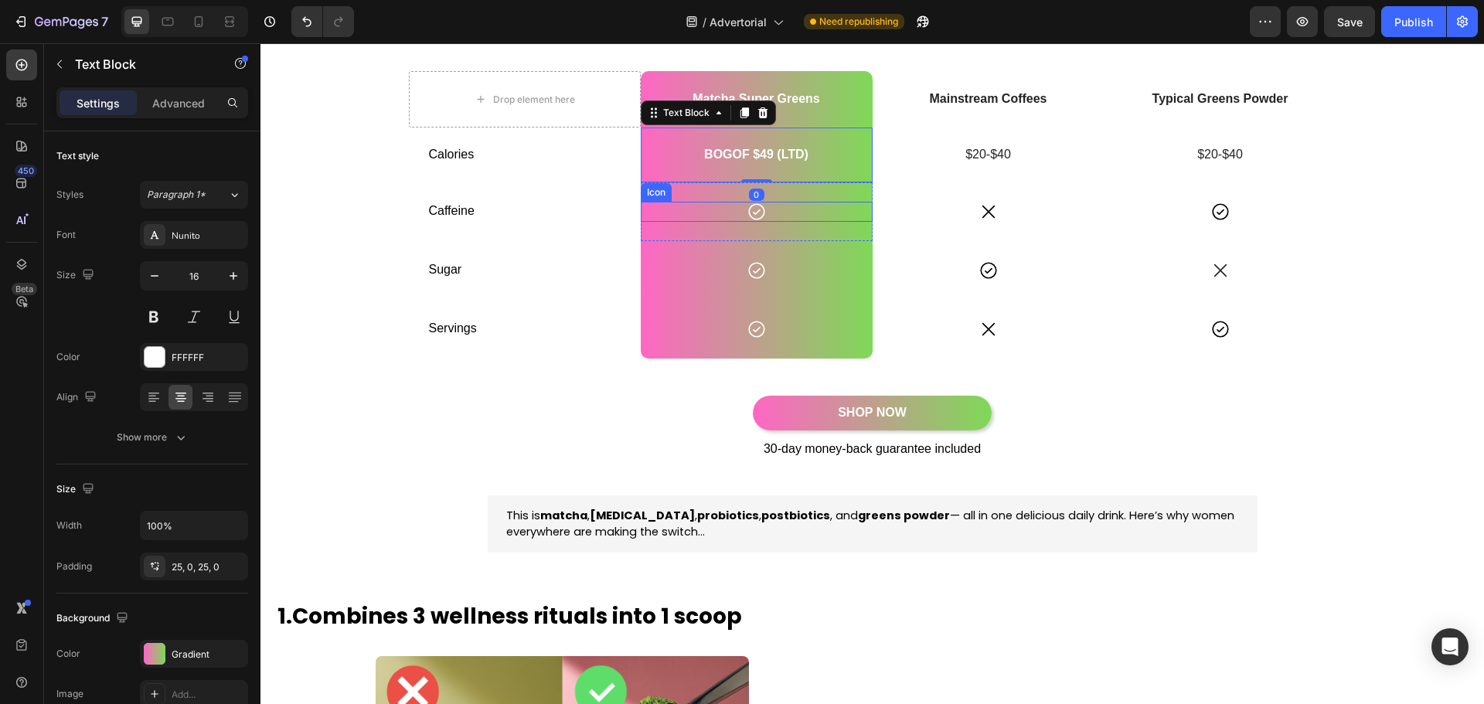
click at [757, 214] on icon at bounding box center [757, 212] width 20 height 20
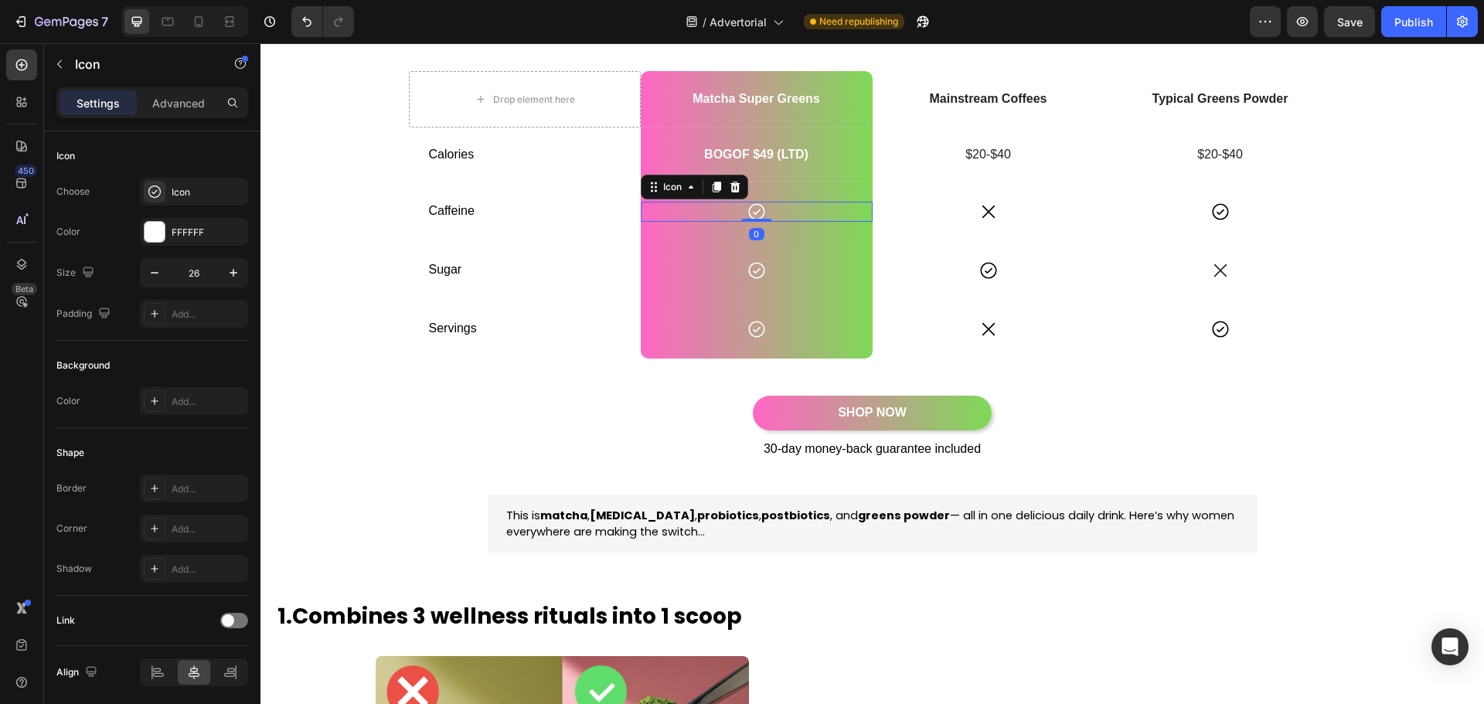
drag, startPoint x: 734, startPoint y: 184, endPoint x: 741, endPoint y: 198, distance: 15.2
click at [734, 185] on icon at bounding box center [735, 187] width 12 height 12
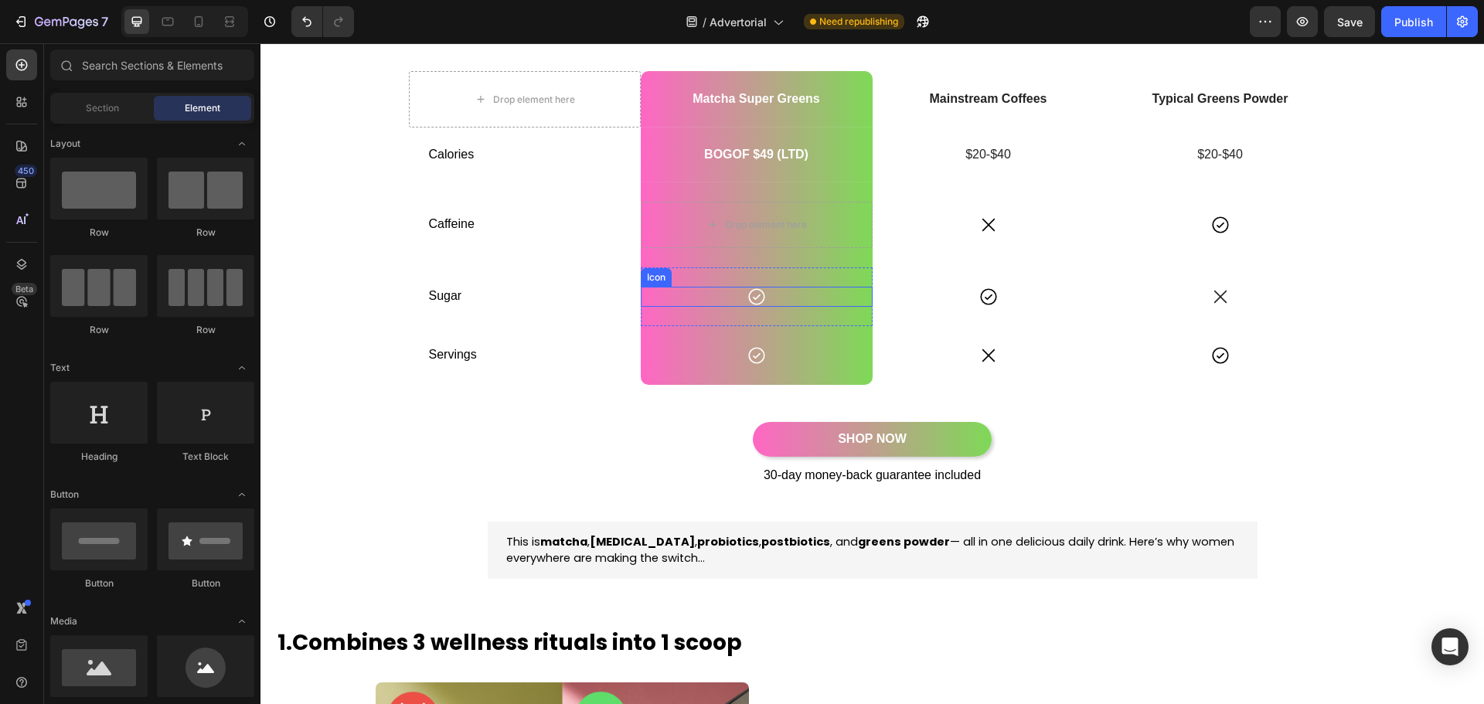
click at [764, 299] on div "Icon" at bounding box center [757, 297] width 232 height 20
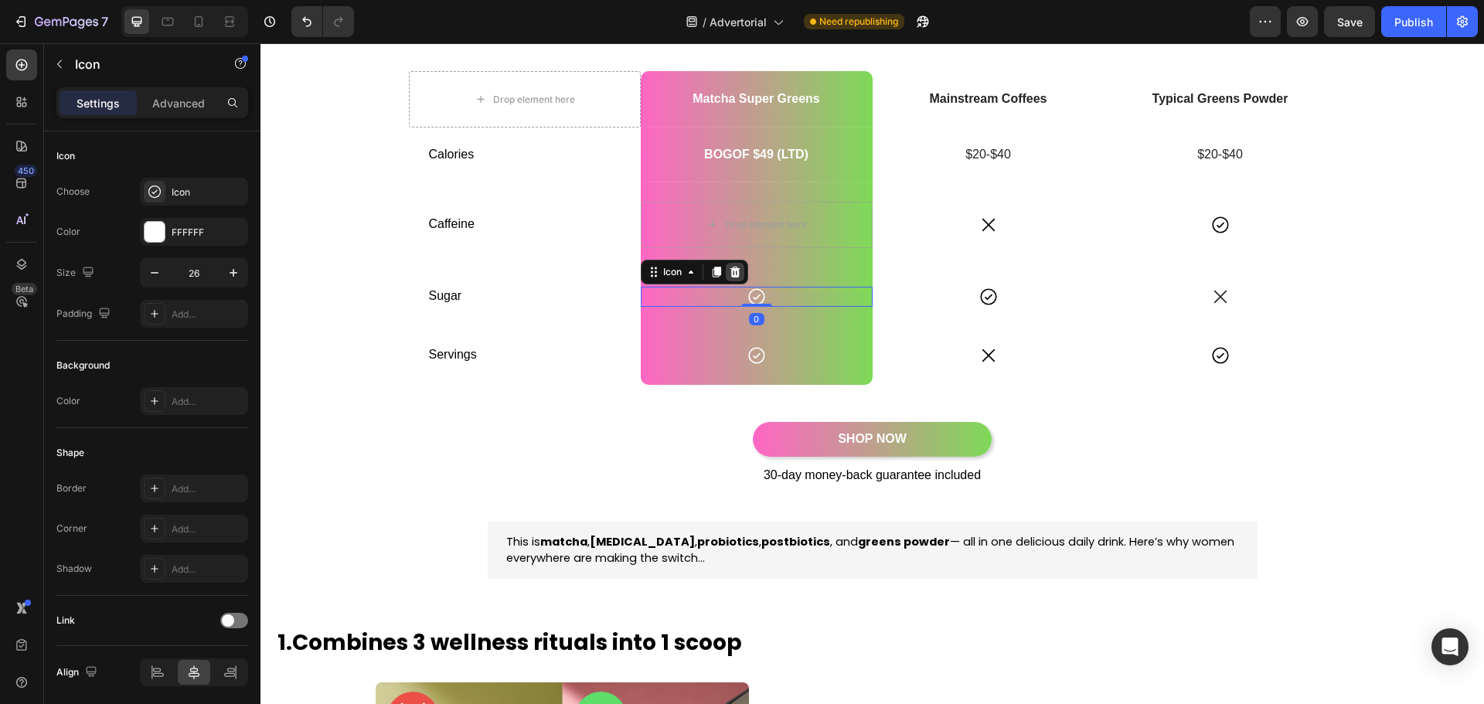
click at [731, 269] on icon at bounding box center [735, 272] width 10 height 11
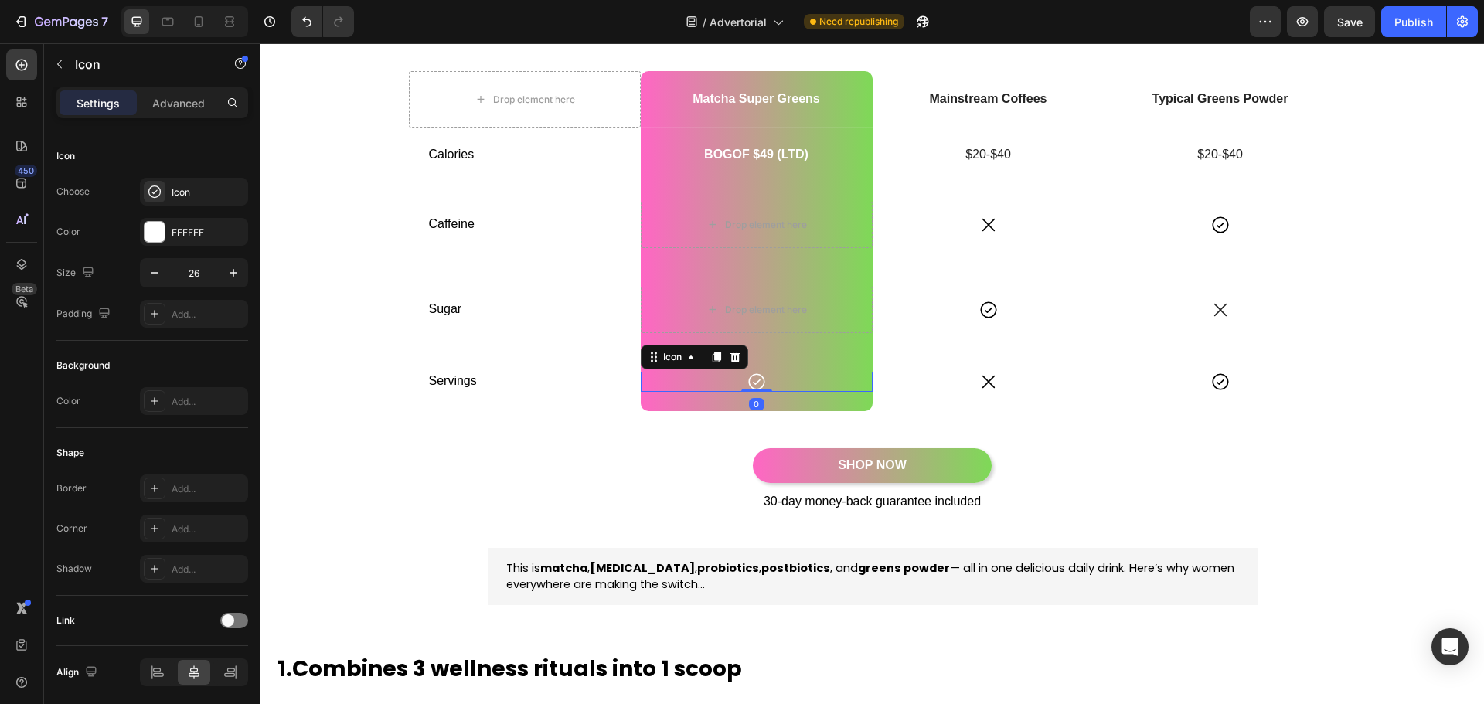
click at [772, 384] on div "Icon 0" at bounding box center [757, 382] width 232 height 20
click at [726, 351] on div at bounding box center [735, 357] width 19 height 19
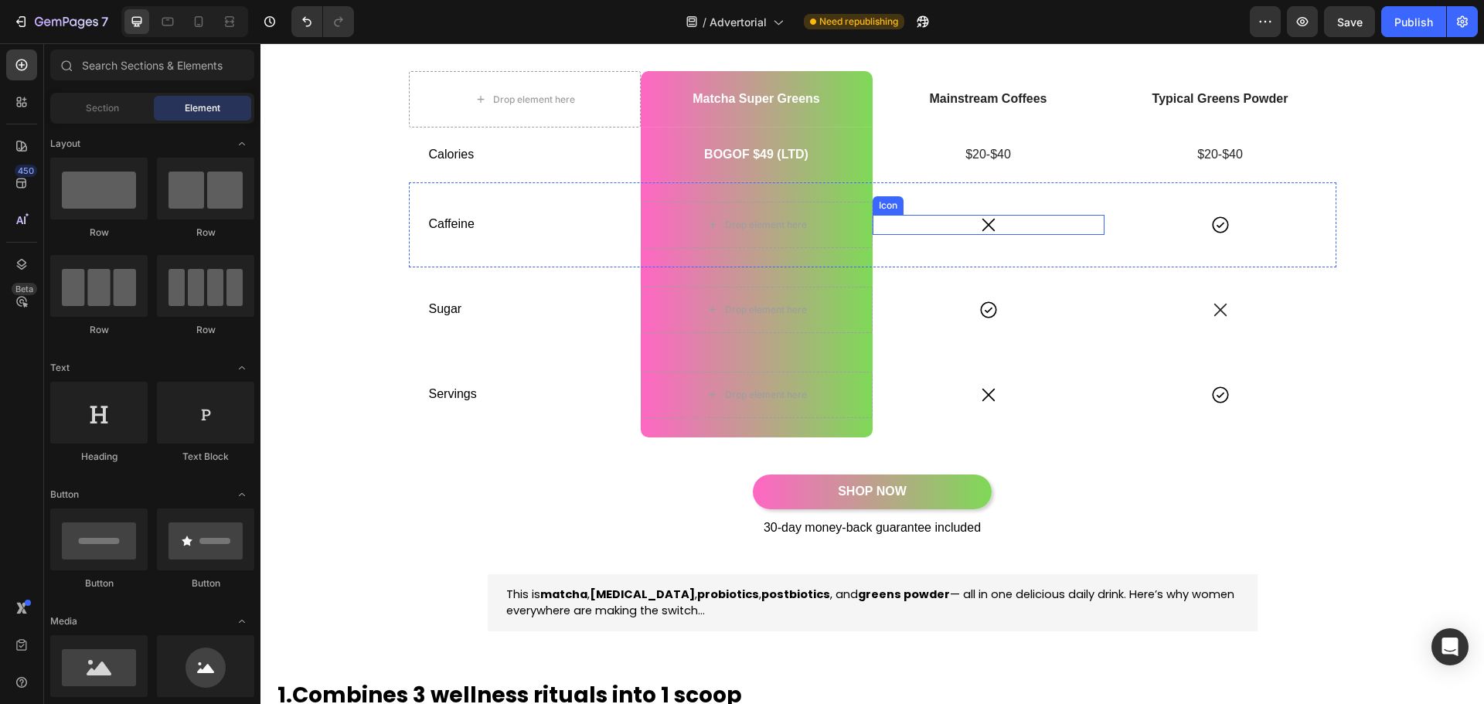
click at [990, 227] on icon at bounding box center [989, 225] width 20 height 20
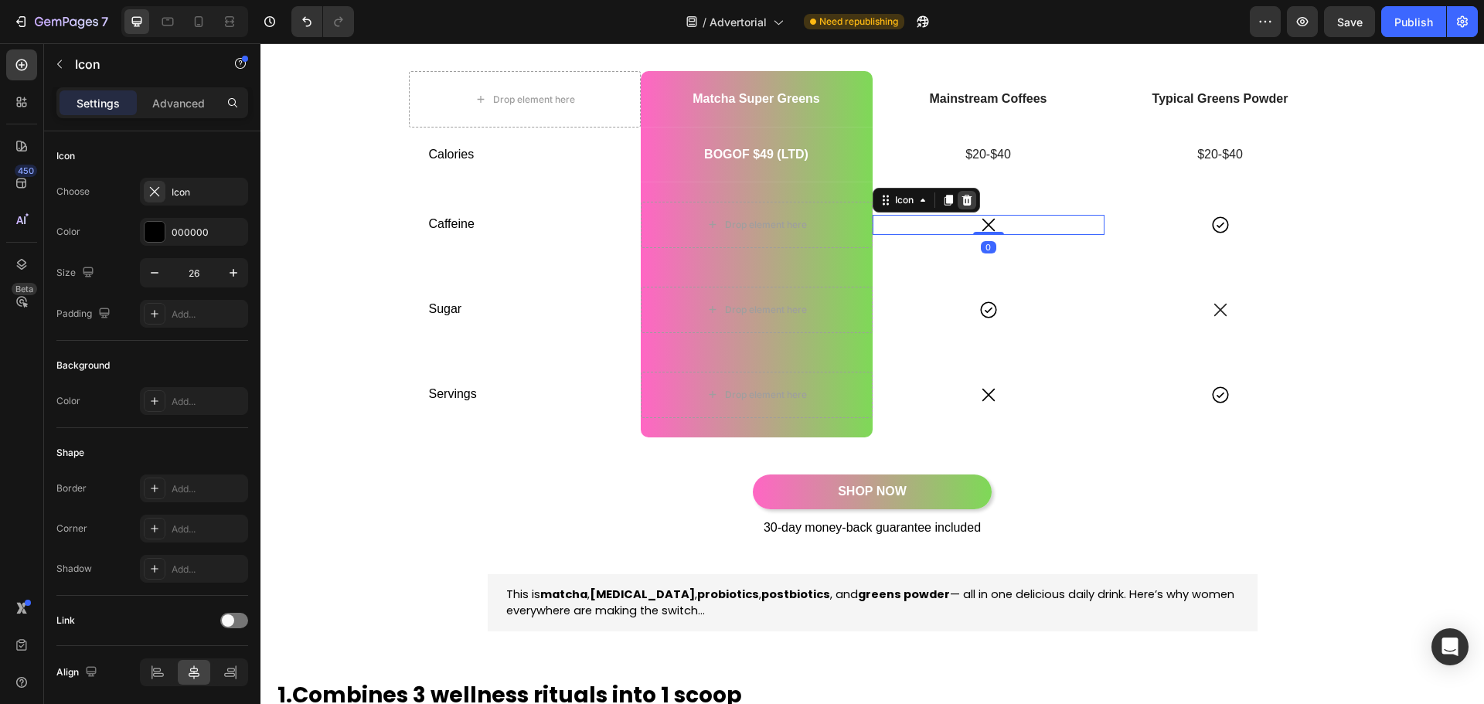
click at [962, 196] on icon at bounding box center [967, 200] width 10 height 11
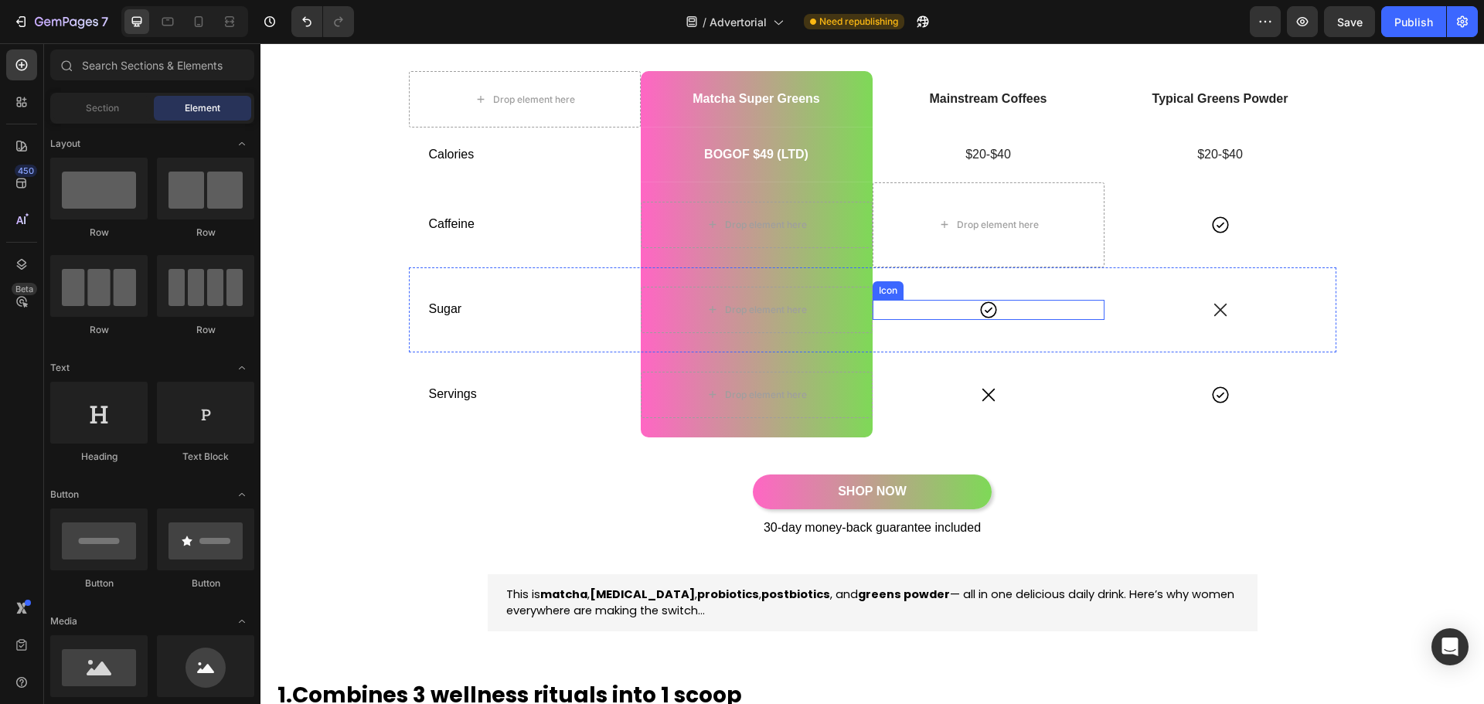
click at [982, 305] on icon at bounding box center [989, 310] width 20 height 20
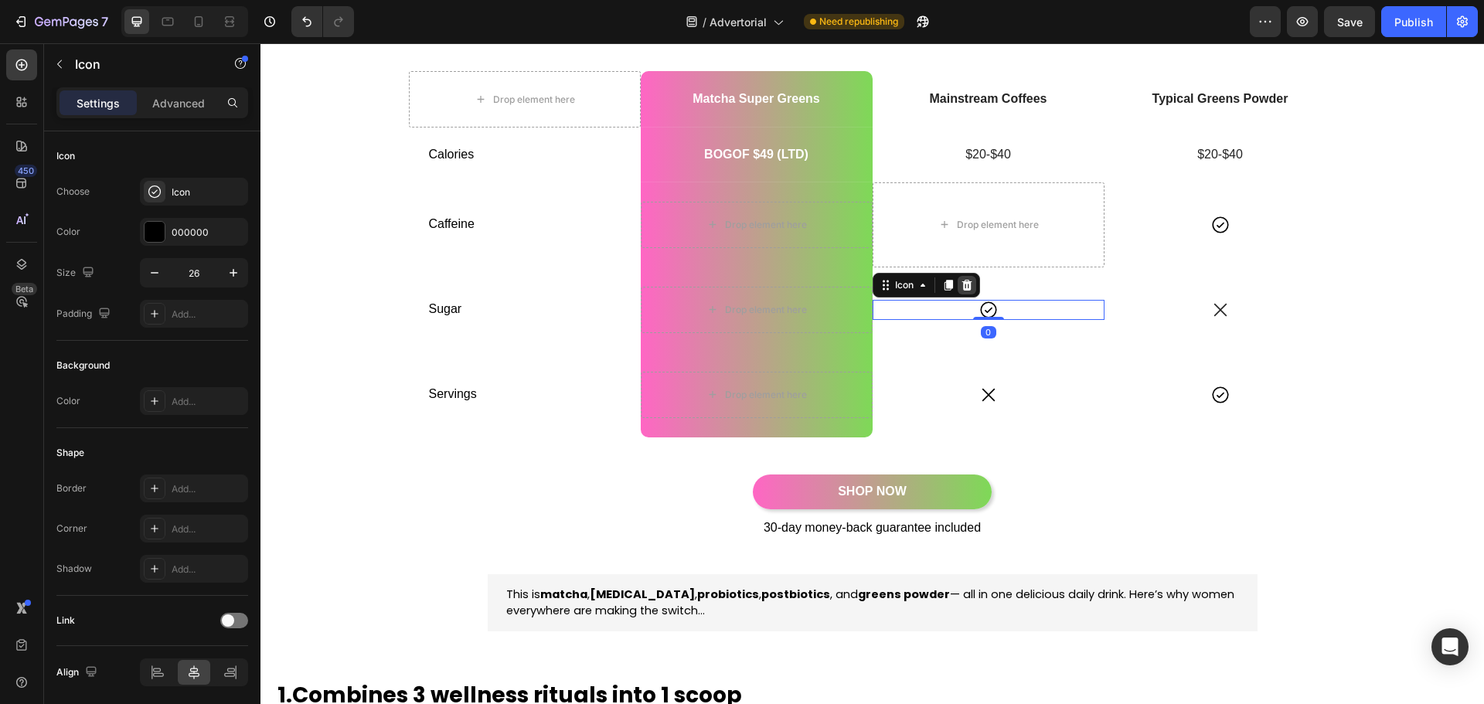
click at [963, 278] on div at bounding box center [967, 285] width 19 height 19
click at [983, 395] on icon at bounding box center [988, 395] width 12 height 12
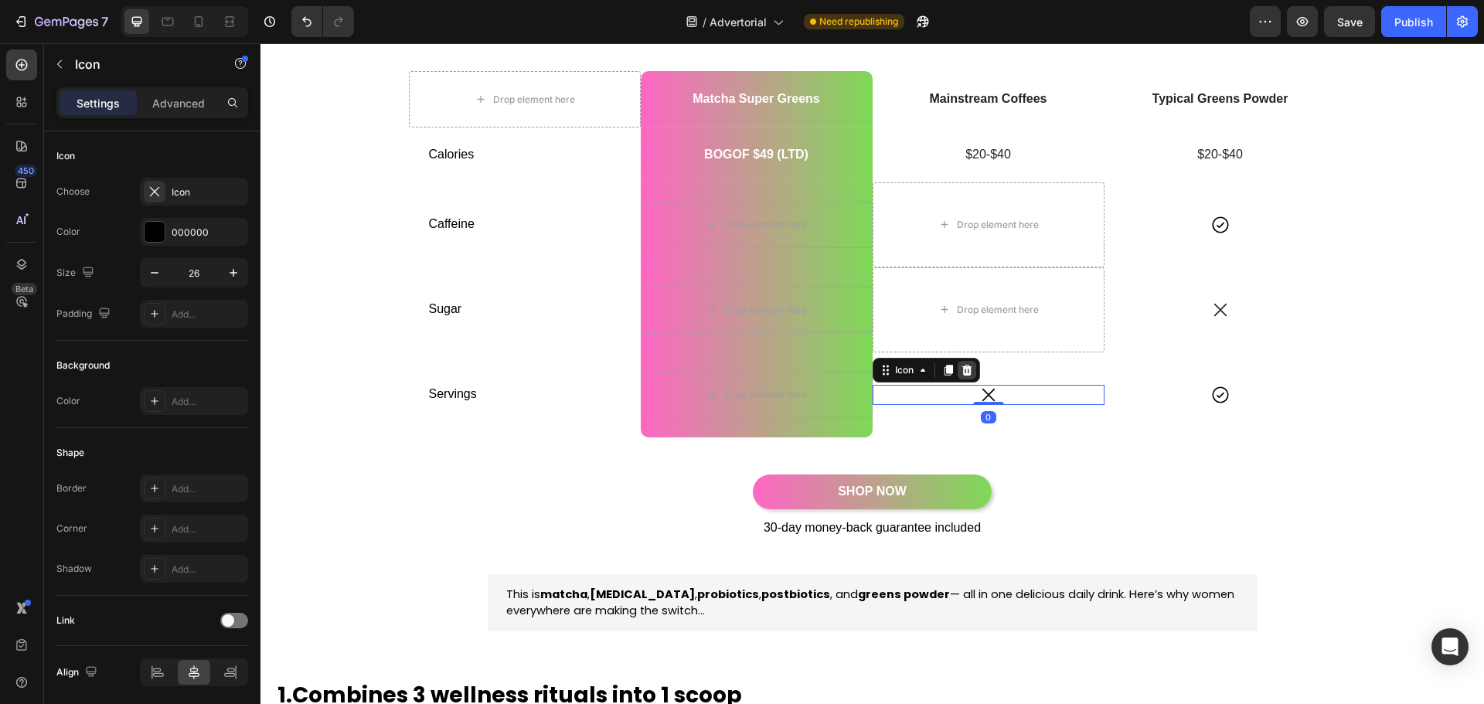
click at [961, 364] on icon at bounding box center [967, 370] width 12 height 12
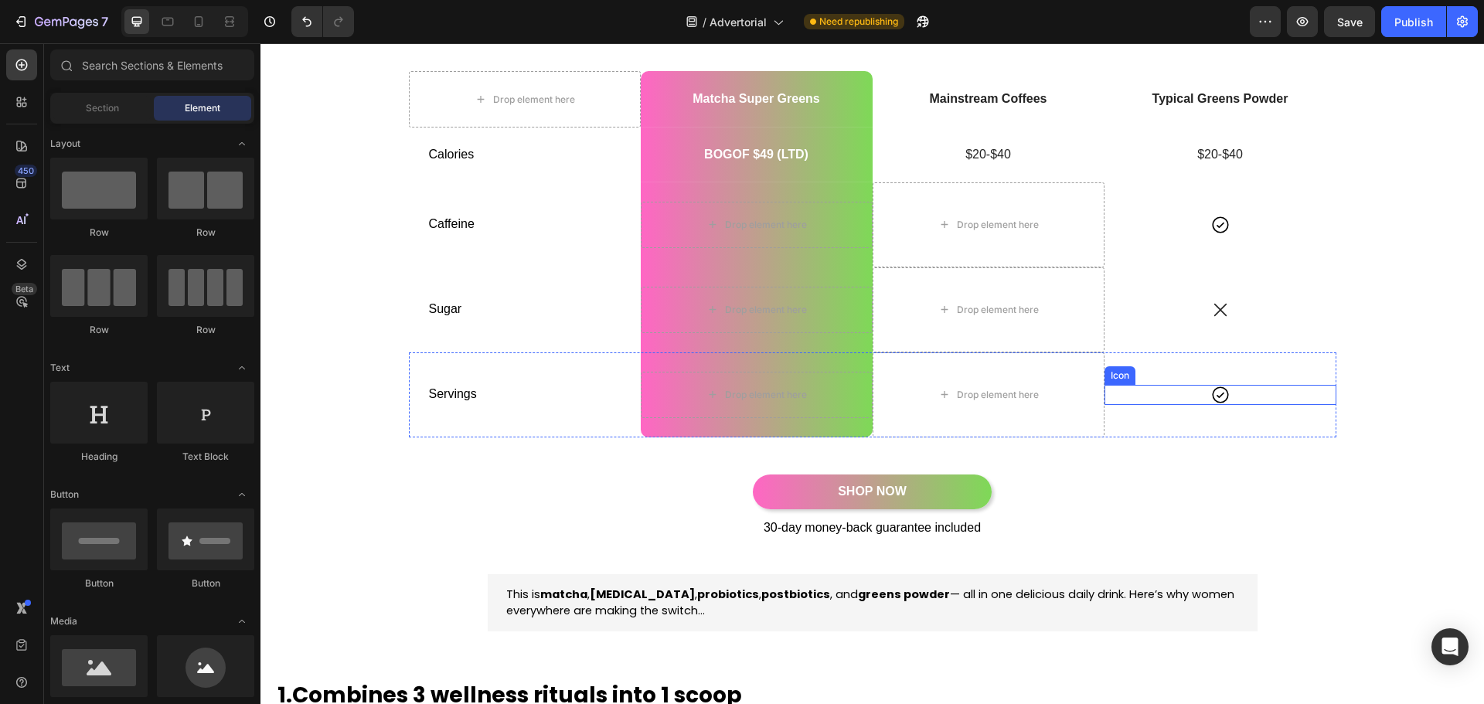
click at [1227, 397] on div "Icon" at bounding box center [1221, 395] width 232 height 20
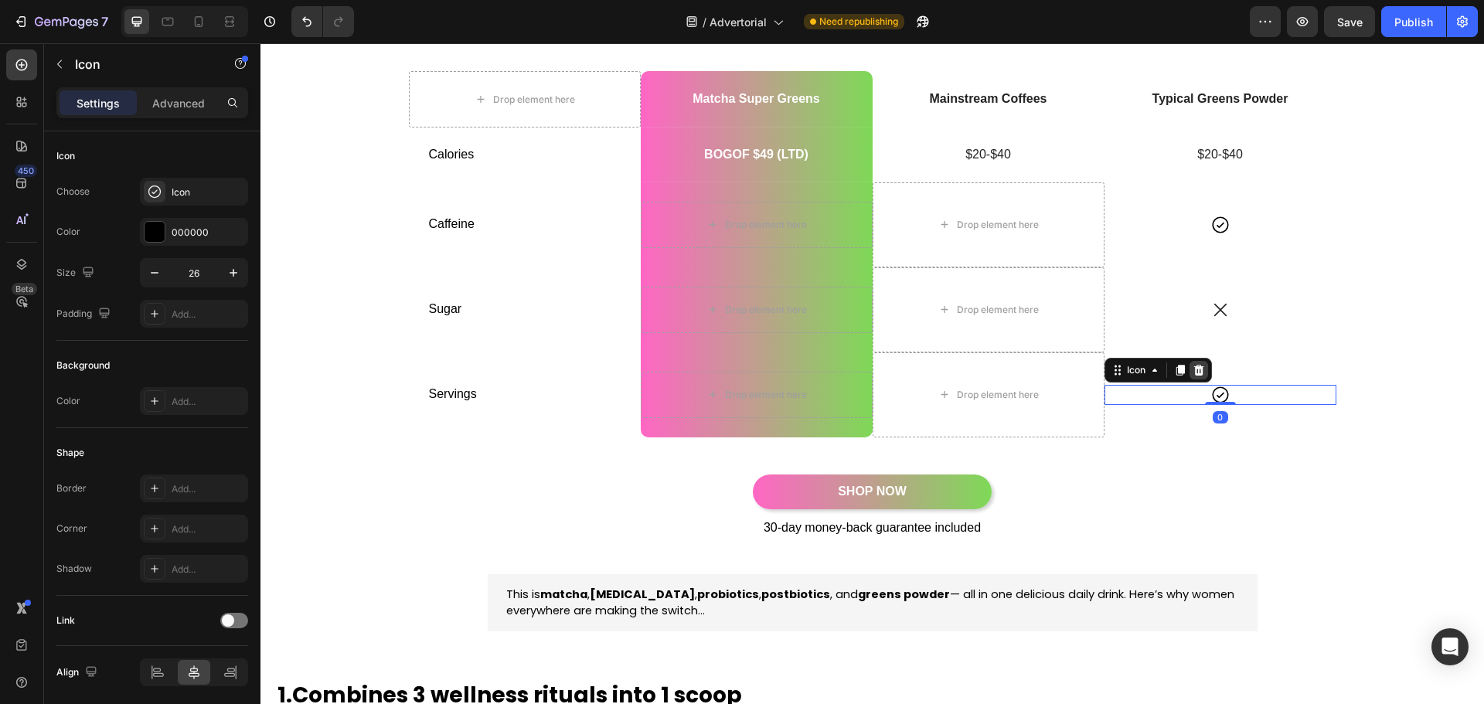
click at [1193, 366] on icon at bounding box center [1199, 370] width 12 height 12
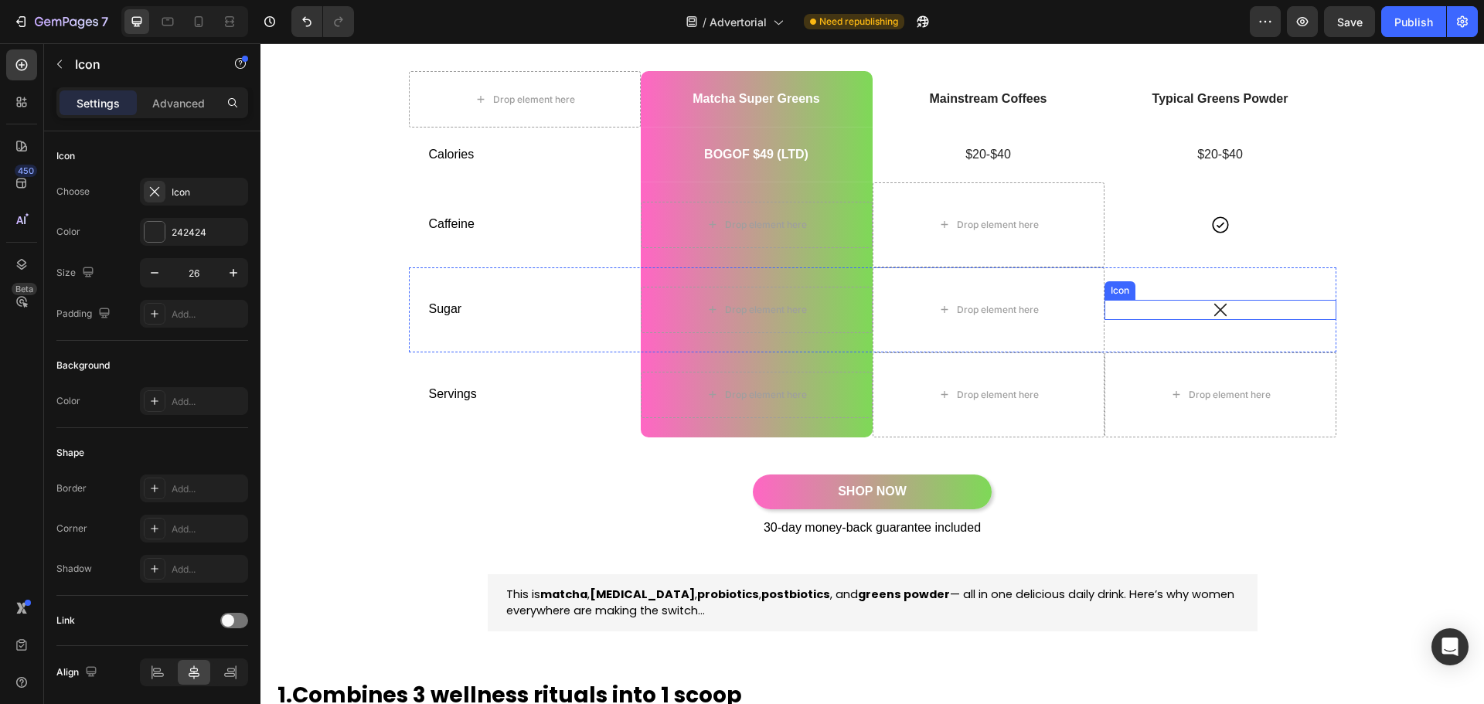
click at [1211, 302] on icon at bounding box center [1221, 310] width 20 height 20
click at [1194, 283] on icon at bounding box center [1199, 285] width 10 height 11
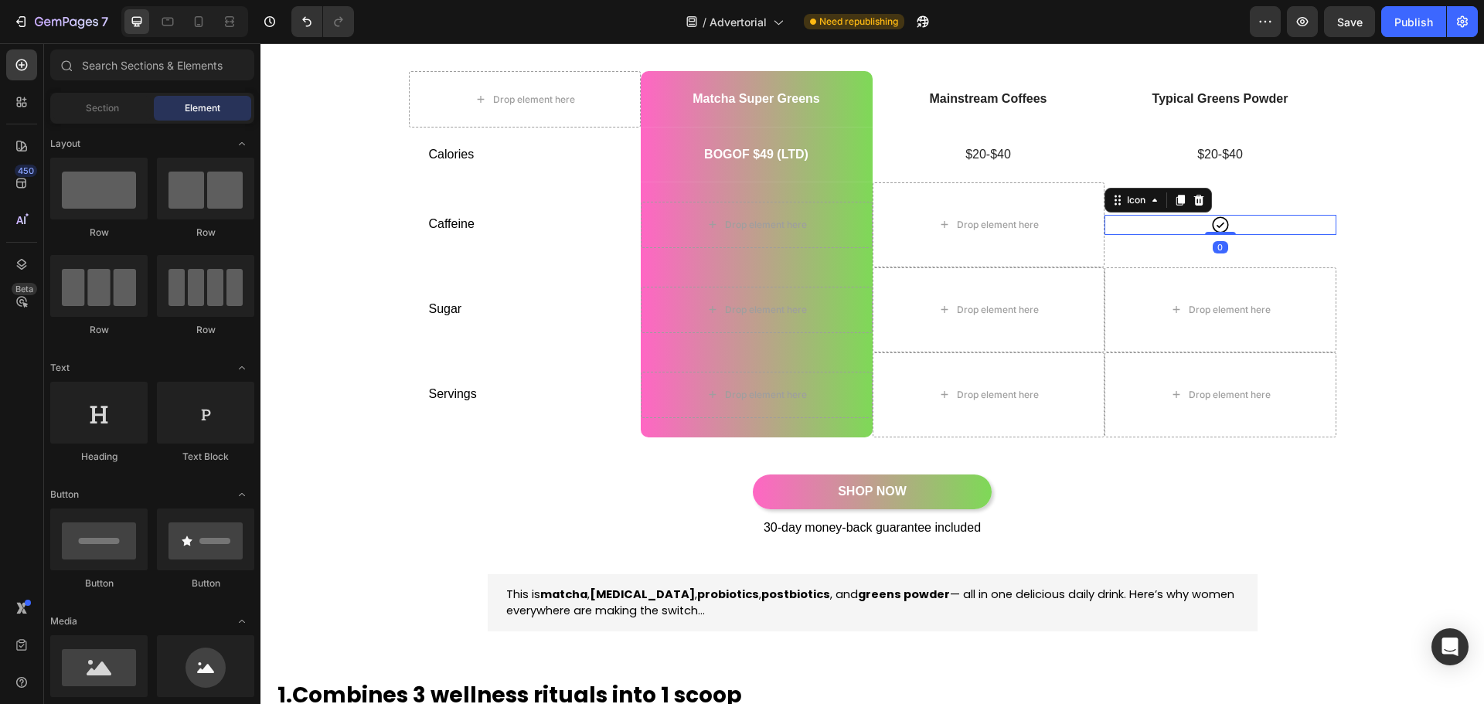
click at [1222, 226] on icon at bounding box center [1220, 224] width 16 height 16
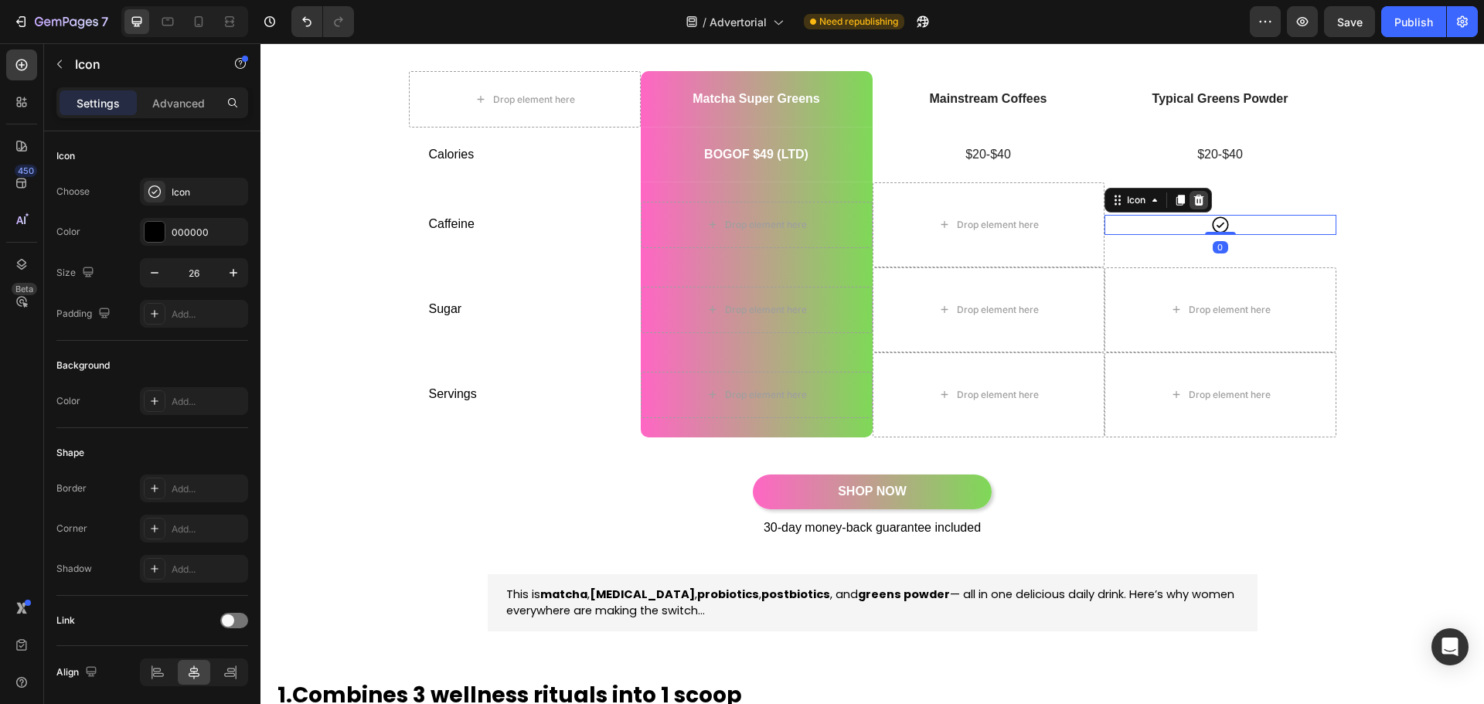
click at [1200, 200] on div at bounding box center [1199, 200] width 19 height 19
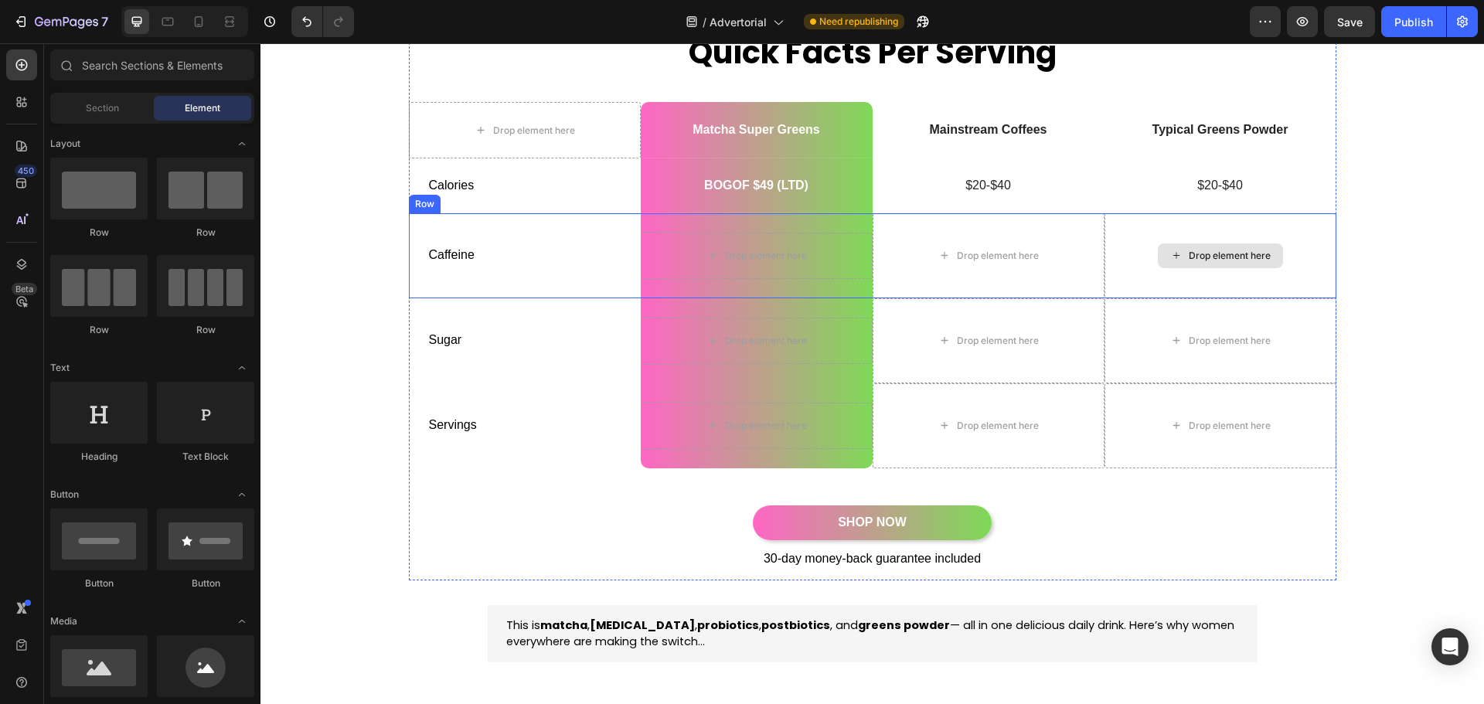
scroll to position [232, 0]
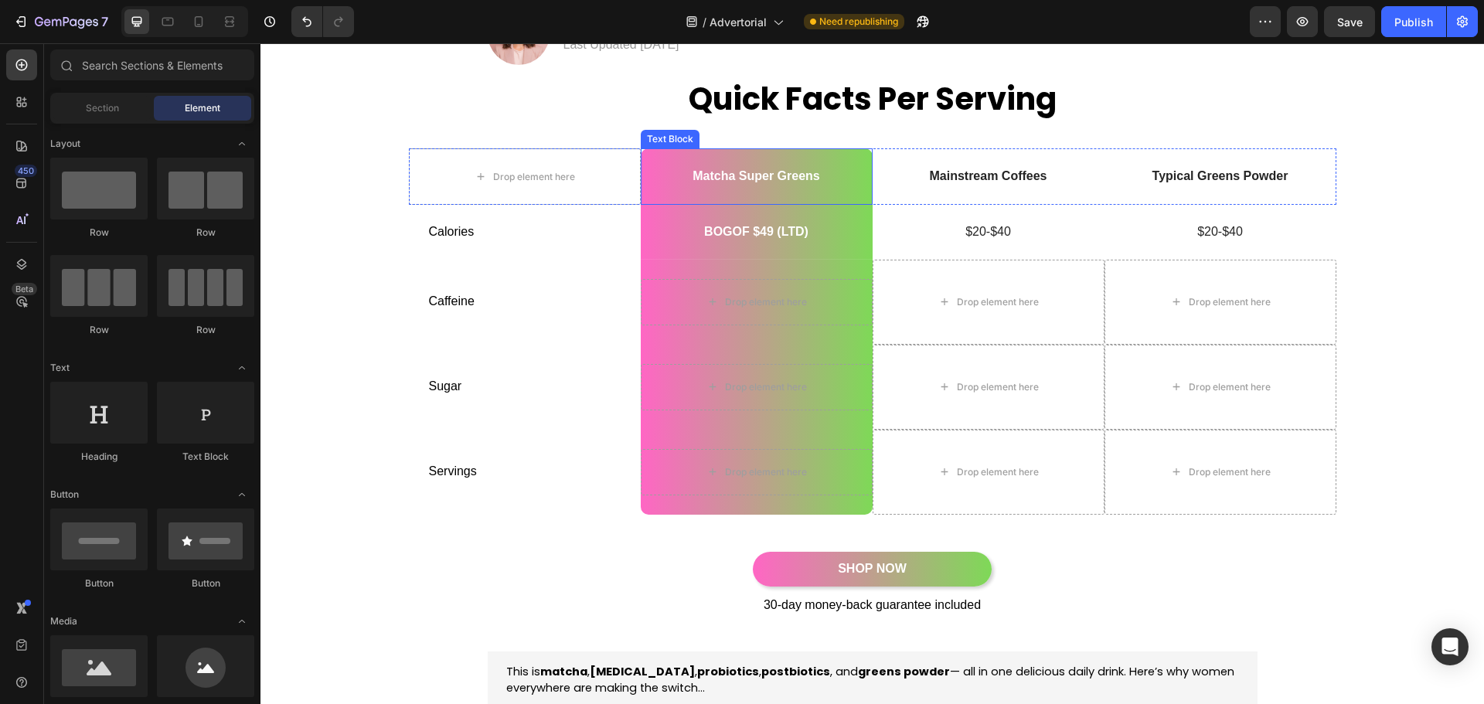
click at [727, 172] on p "Matcha Super Greens" at bounding box center [756, 177] width 229 height 16
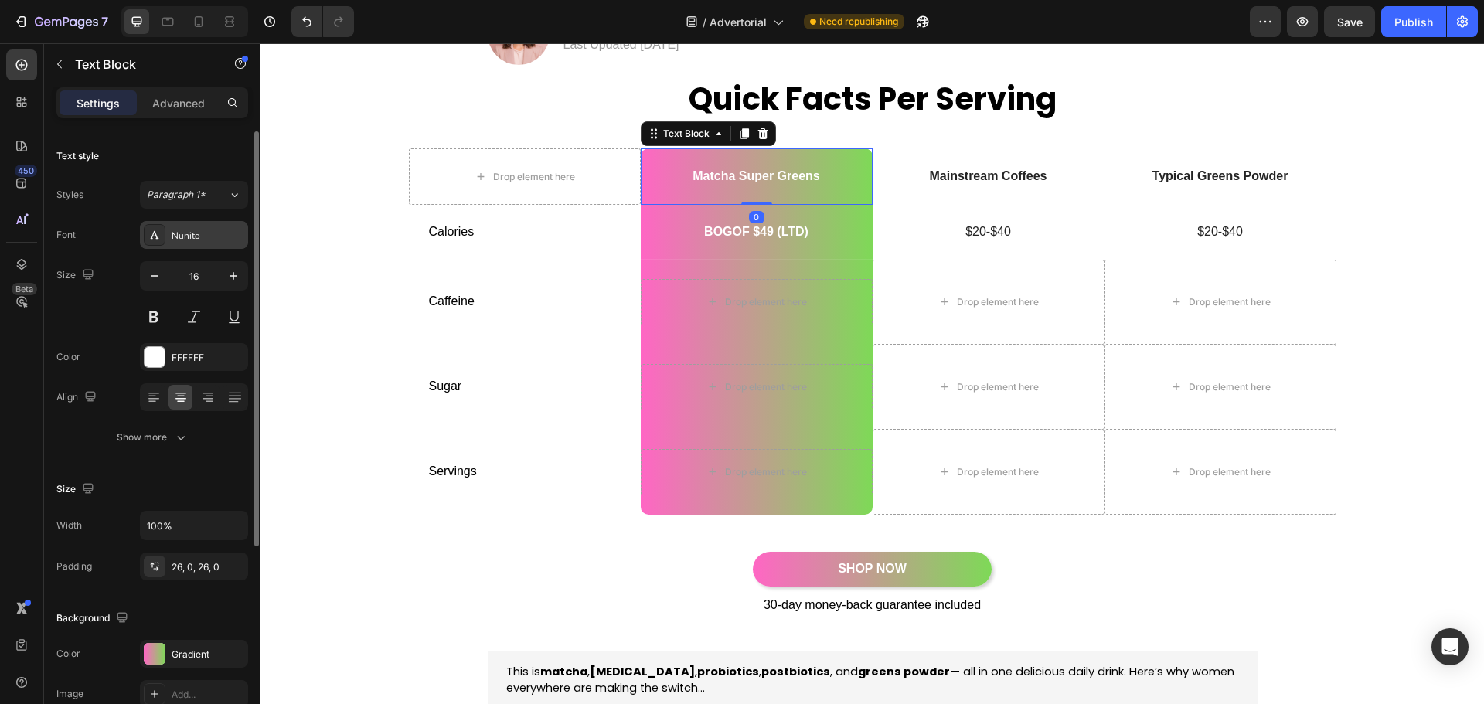
click at [210, 235] on div "Nunito" at bounding box center [208, 236] width 73 height 14
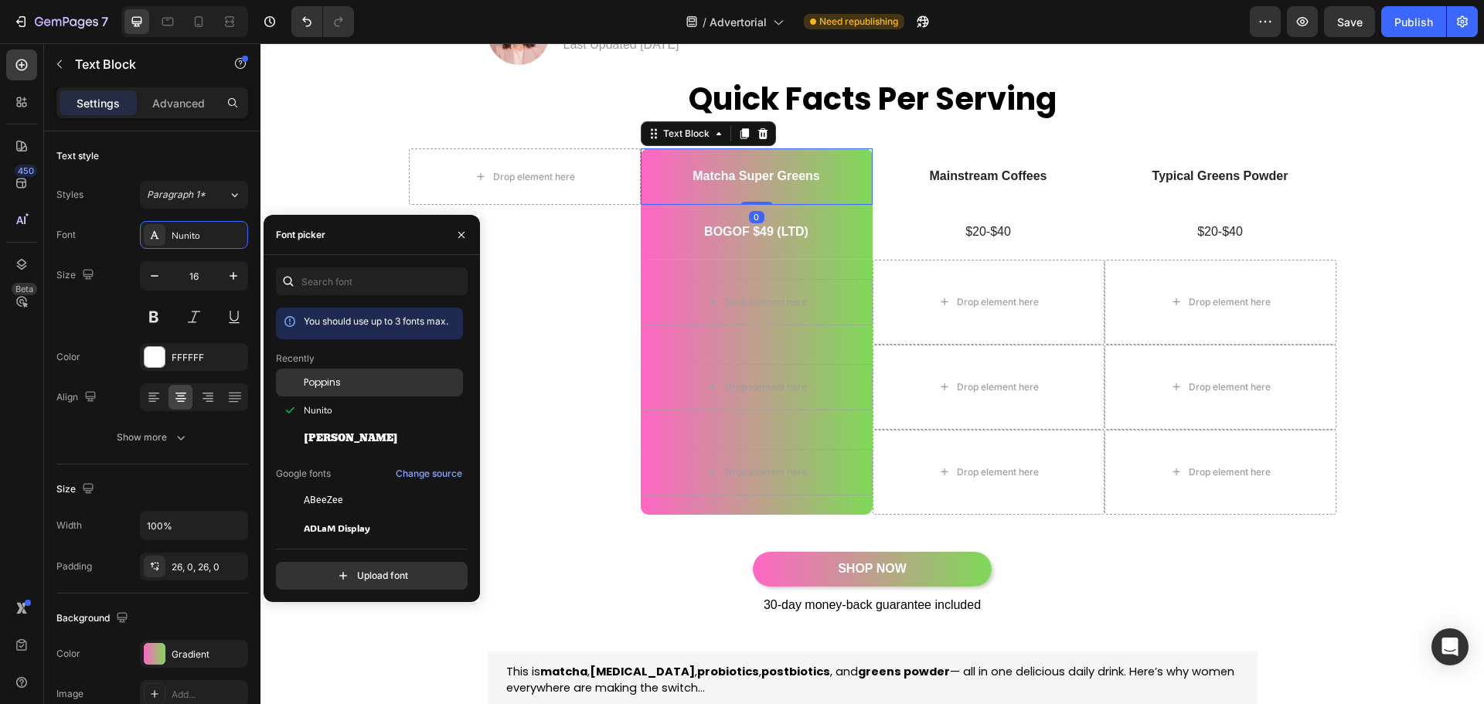
click at [342, 377] on div "Poppins" at bounding box center [382, 383] width 156 height 14
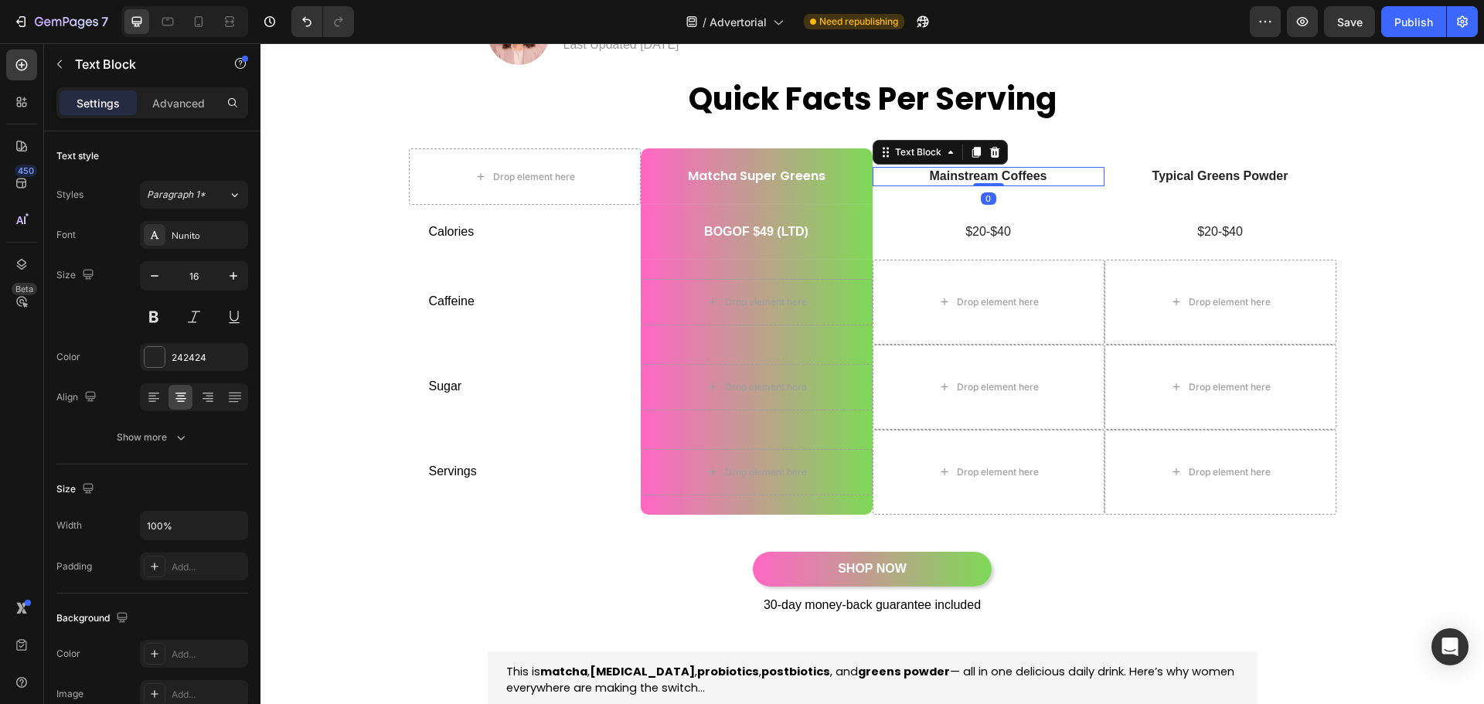
click at [959, 170] on p "Mainstream Coffees" at bounding box center [988, 177] width 229 height 16
click at [197, 229] on div "Nunito" at bounding box center [208, 236] width 73 height 14
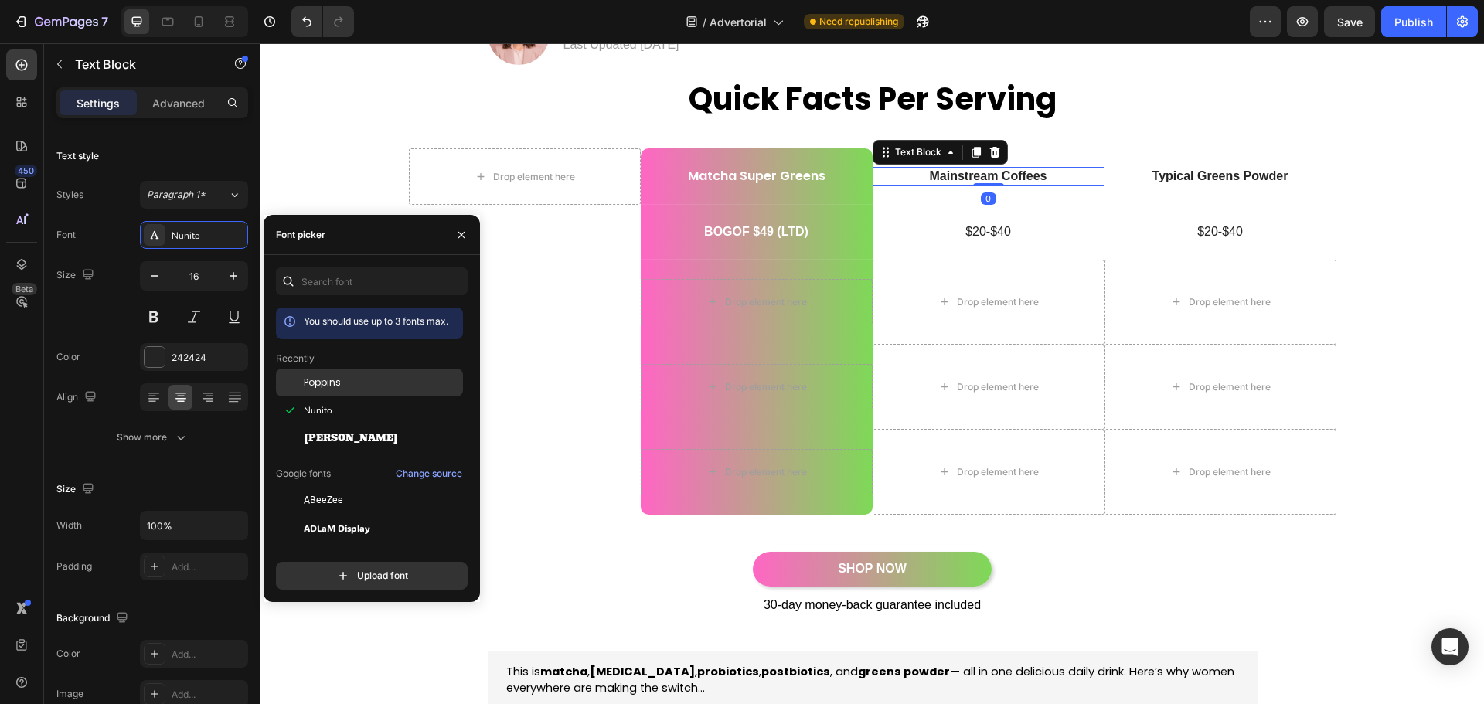
click at [341, 377] on div "Poppins" at bounding box center [382, 383] width 156 height 14
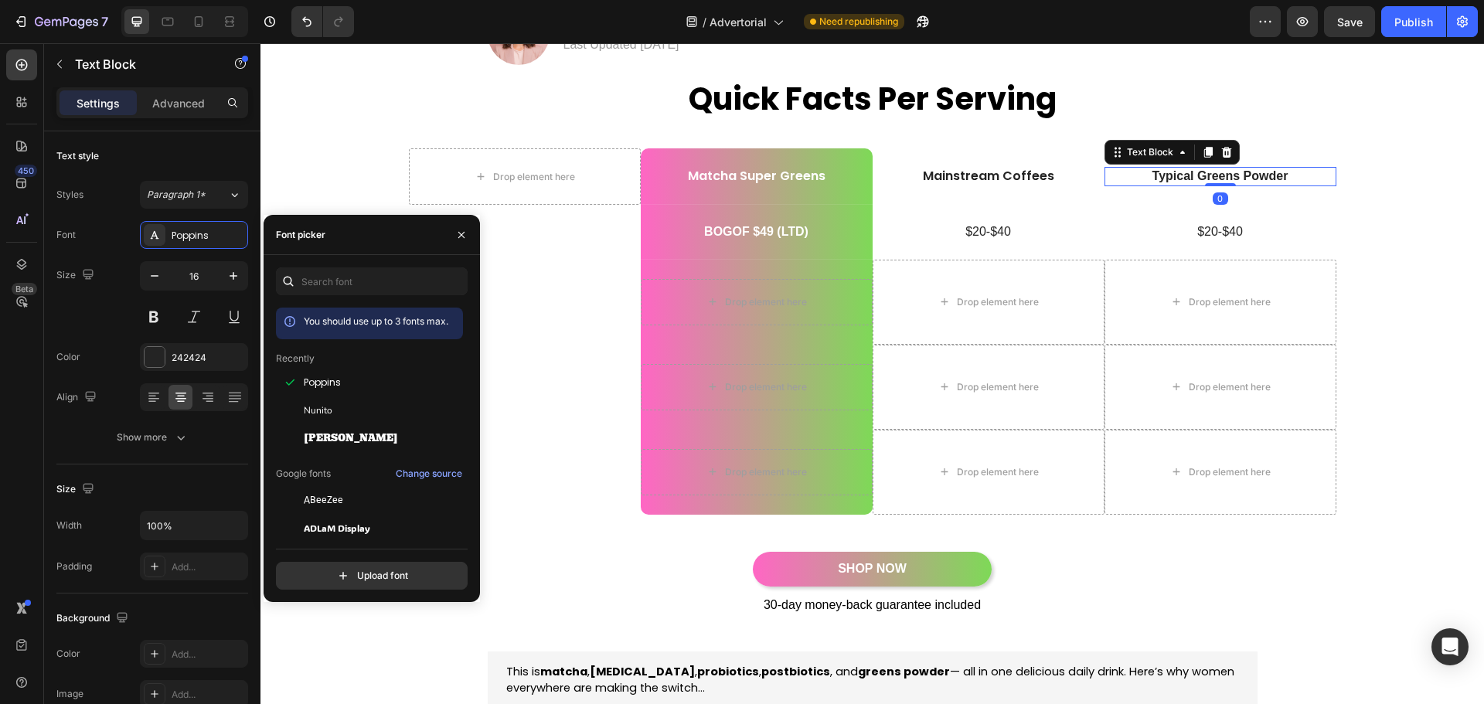
click at [1195, 177] on p "Typical Greens Powder" at bounding box center [1220, 177] width 229 height 16
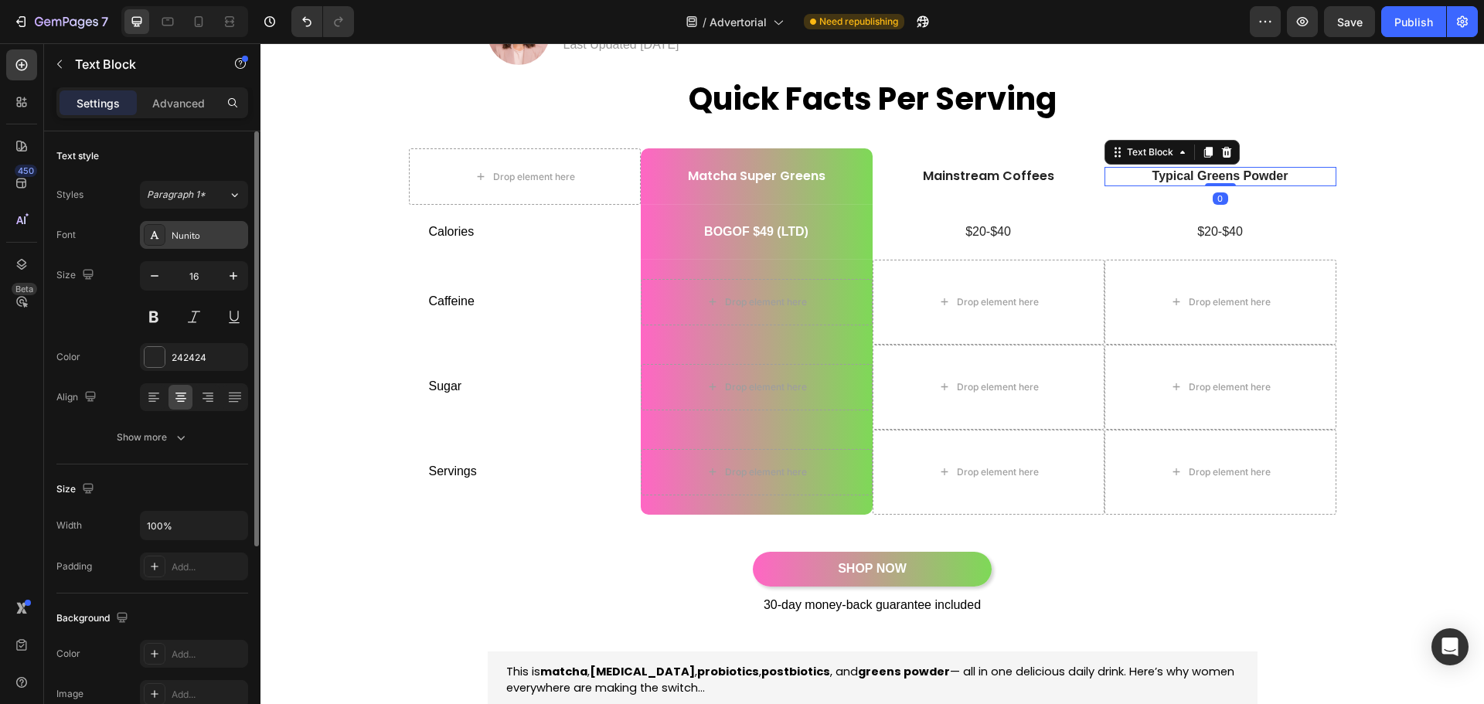
click at [194, 239] on div "Nunito" at bounding box center [208, 236] width 73 height 14
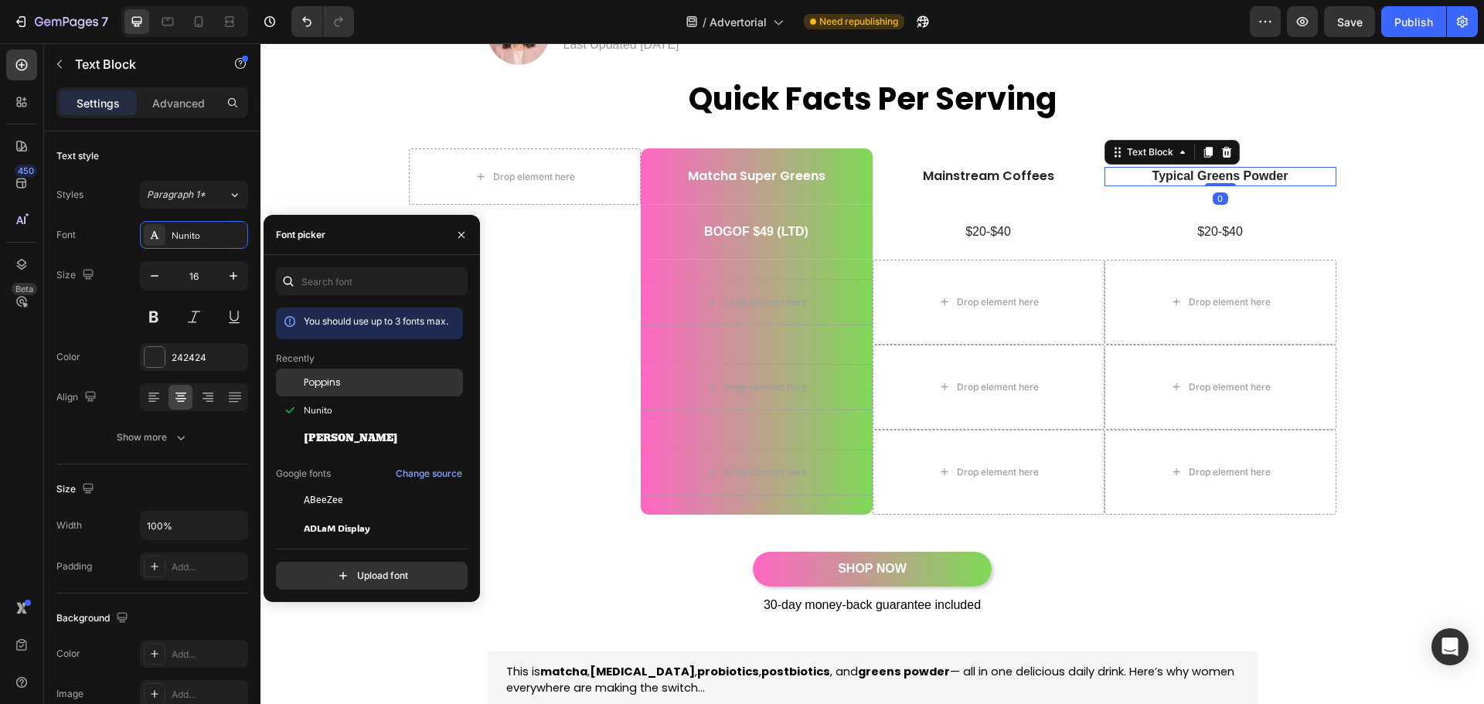
click at [338, 379] on span "Poppins" at bounding box center [322, 383] width 37 height 14
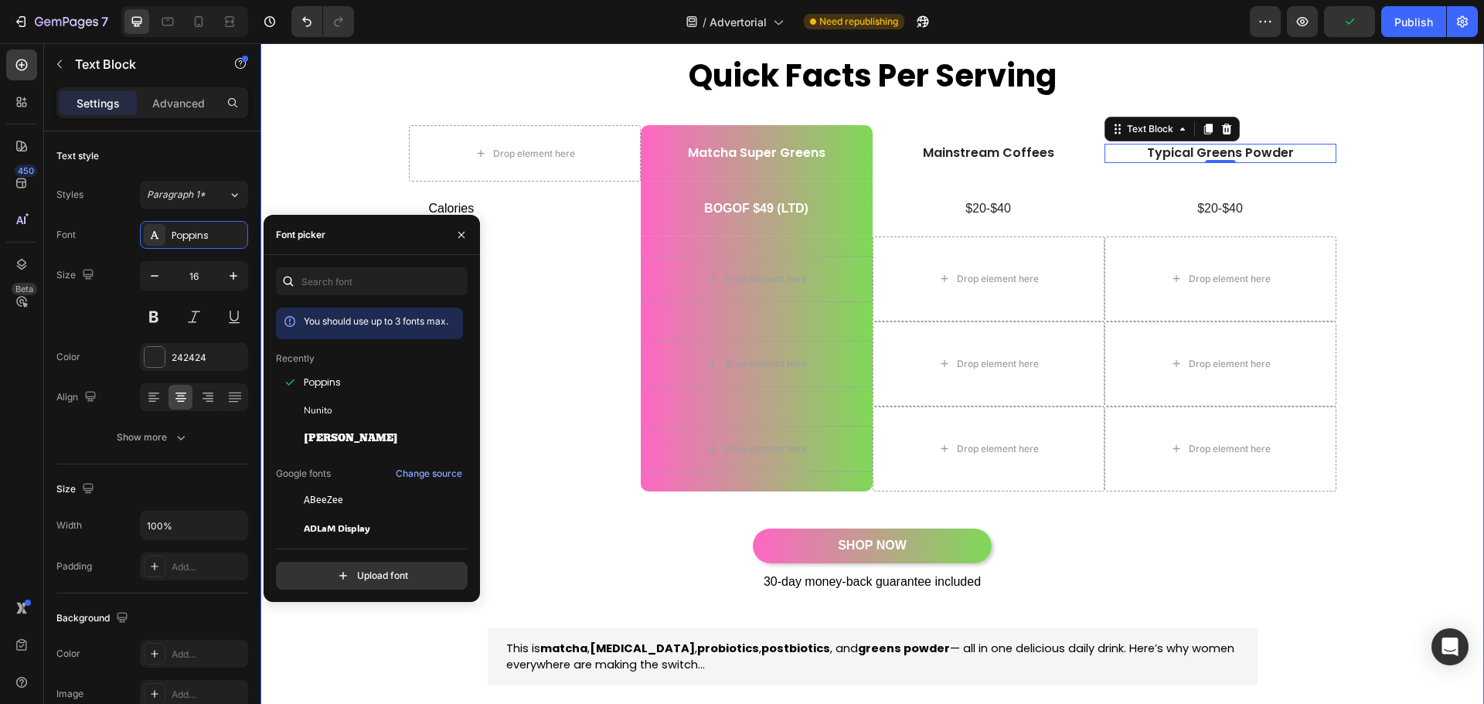
scroll to position [309, 0]
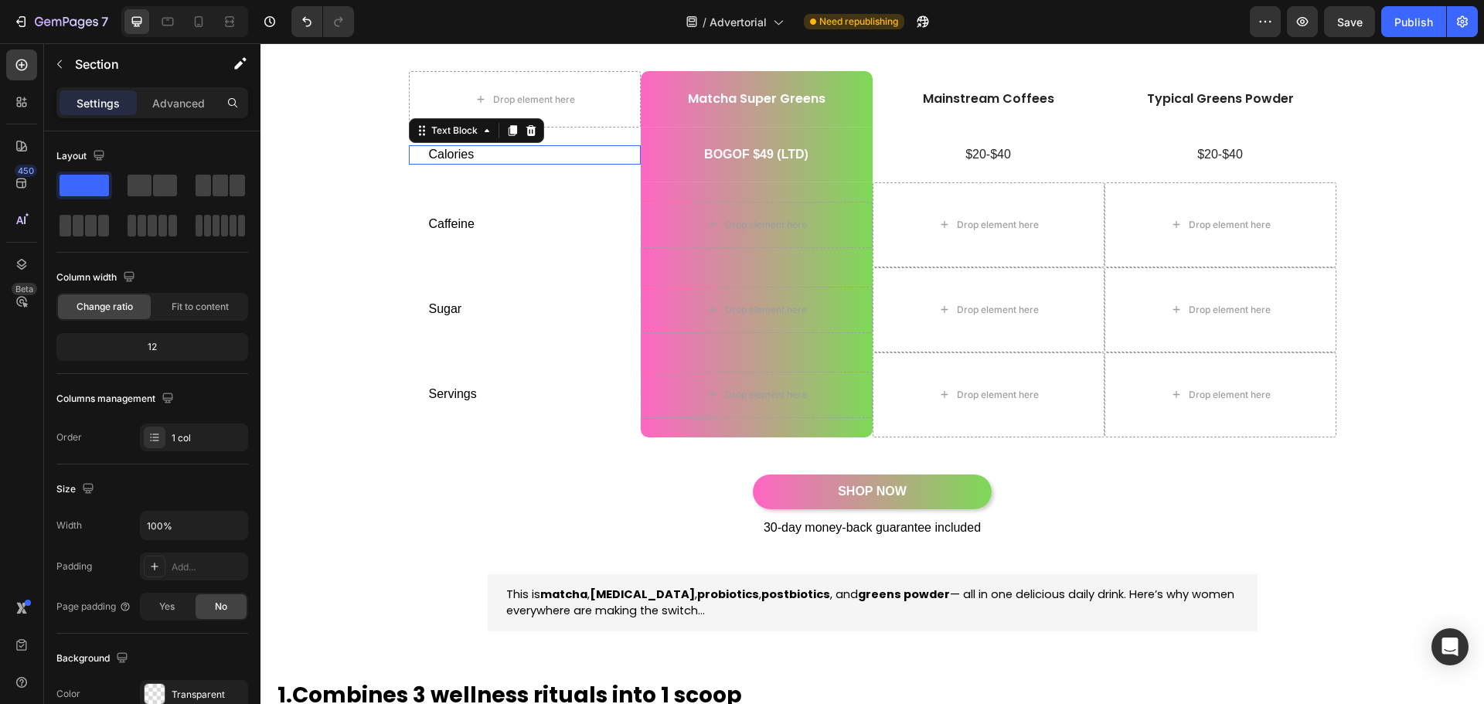
click at [457, 151] on p "Calories" at bounding box center [525, 155] width 192 height 16
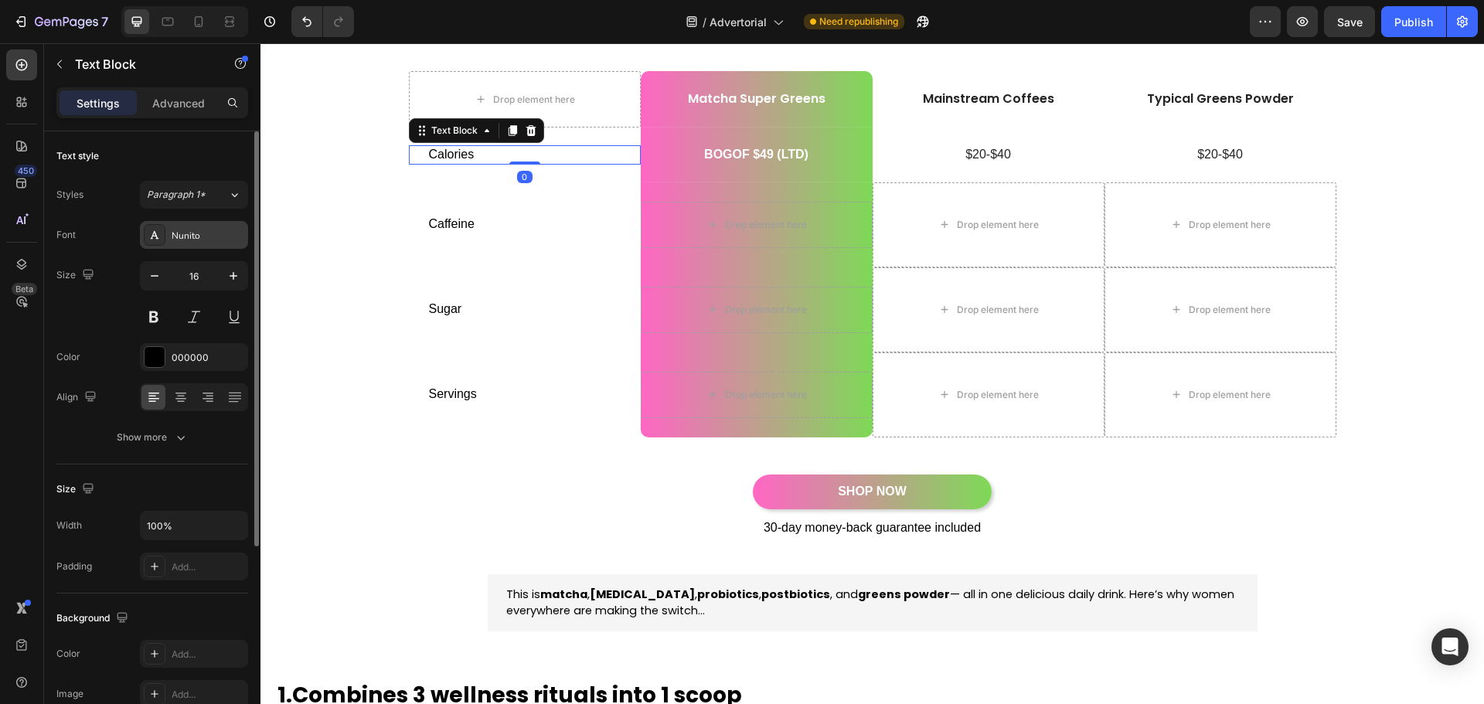
click at [199, 229] on div "Nunito" at bounding box center [208, 236] width 73 height 14
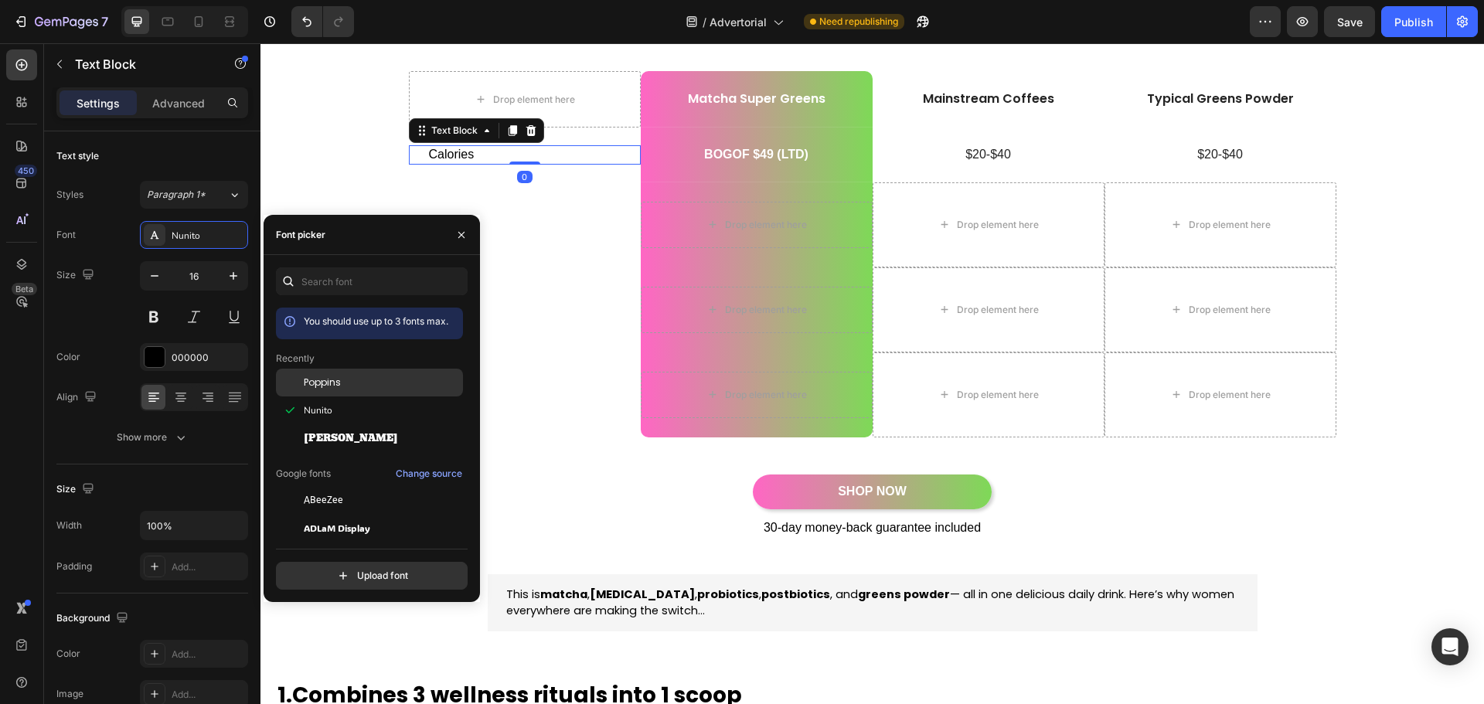
click at [322, 377] on span "Poppins" at bounding box center [322, 383] width 37 height 14
click at [546, 204] on div "Caffeine Text Block" at bounding box center [525, 224] width 232 height 85
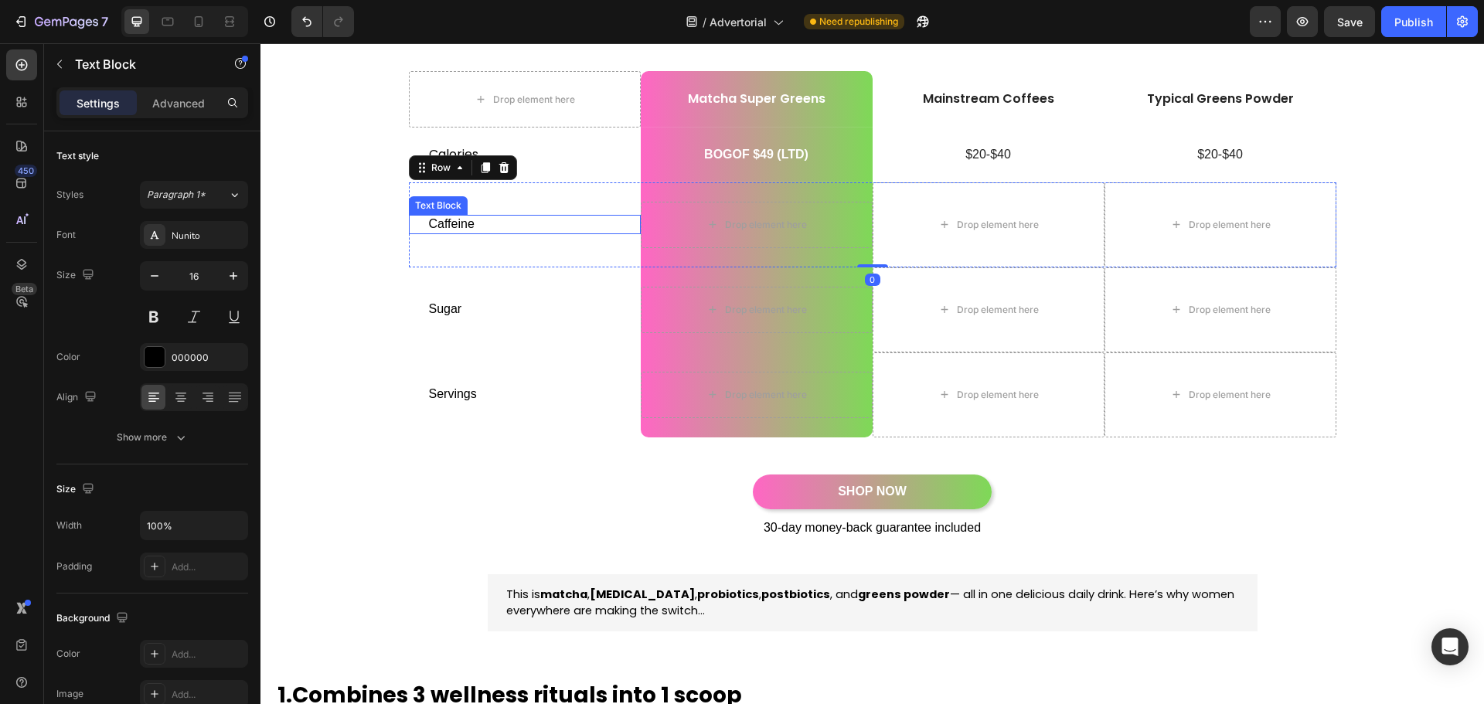
click at [471, 233] on div "Caffeine" at bounding box center [525, 224] width 195 height 19
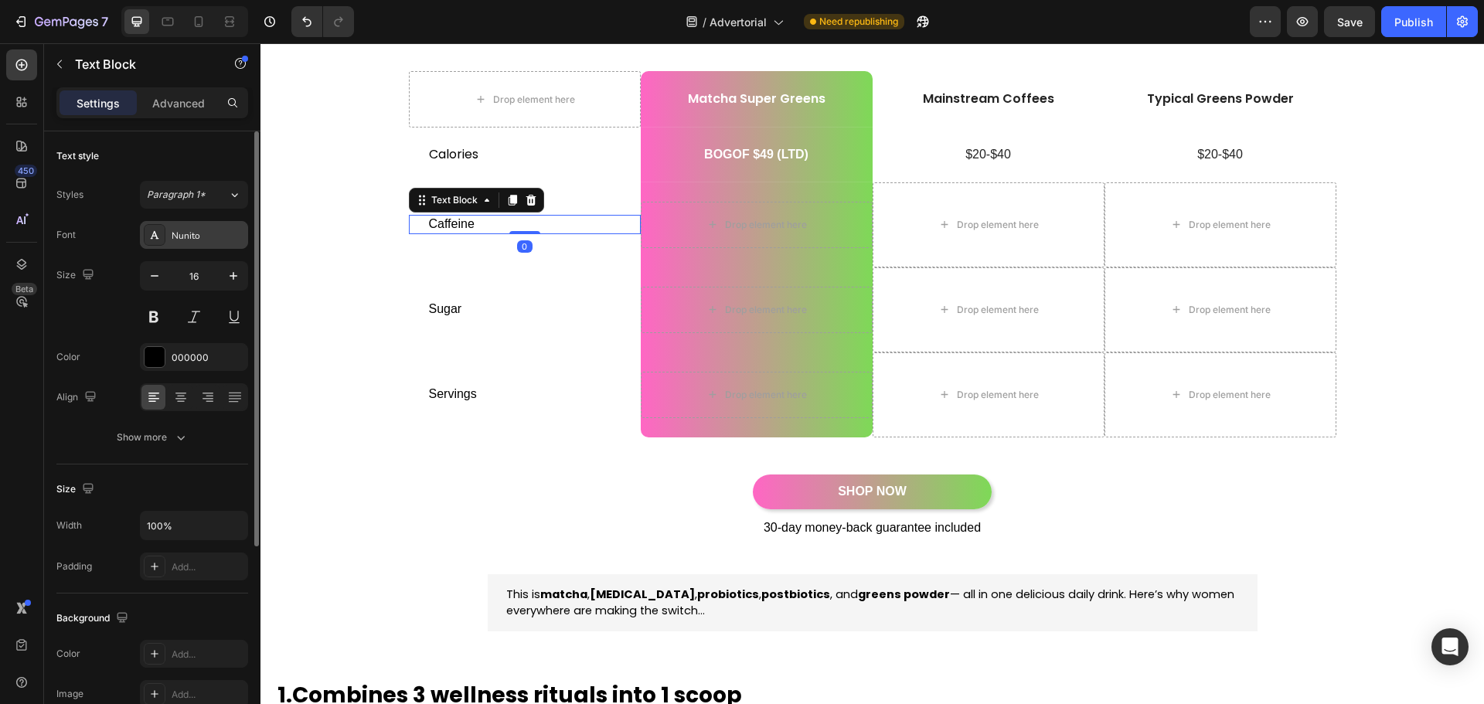
drag, startPoint x: 179, startPoint y: 223, endPoint x: 186, endPoint y: 238, distance: 17.0
click at [179, 225] on div "Nunito" at bounding box center [194, 235] width 108 height 28
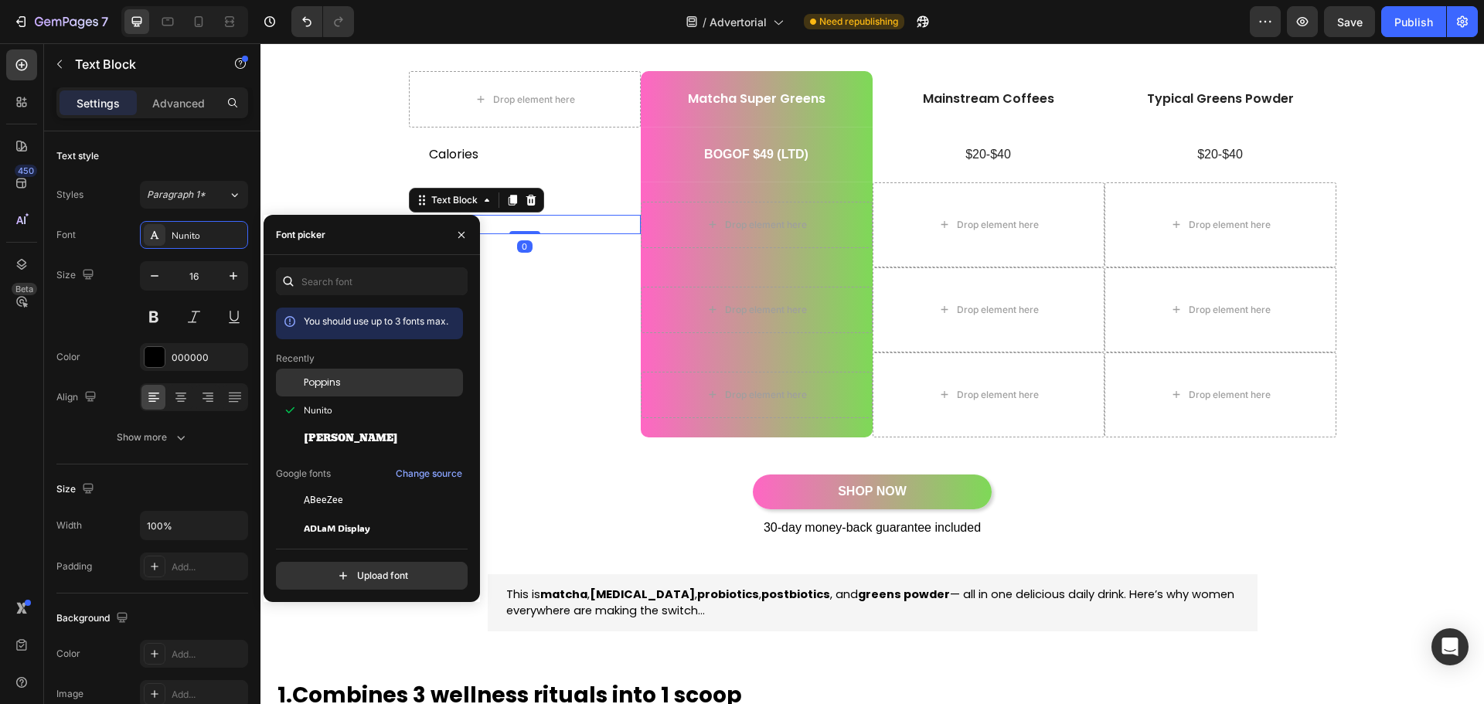
click at [342, 380] on div "Poppins" at bounding box center [382, 383] width 156 height 14
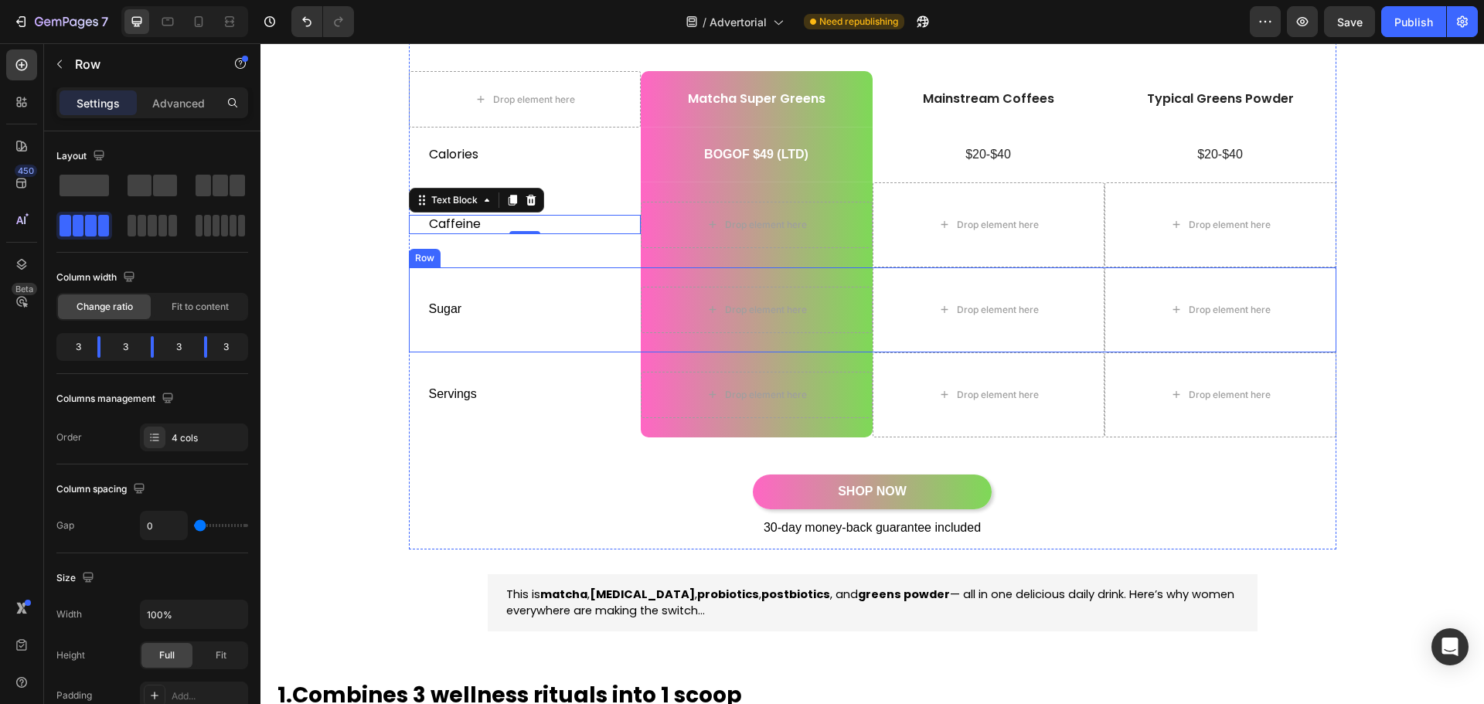
click at [553, 282] on div "Sugar Text Block" at bounding box center [525, 309] width 232 height 85
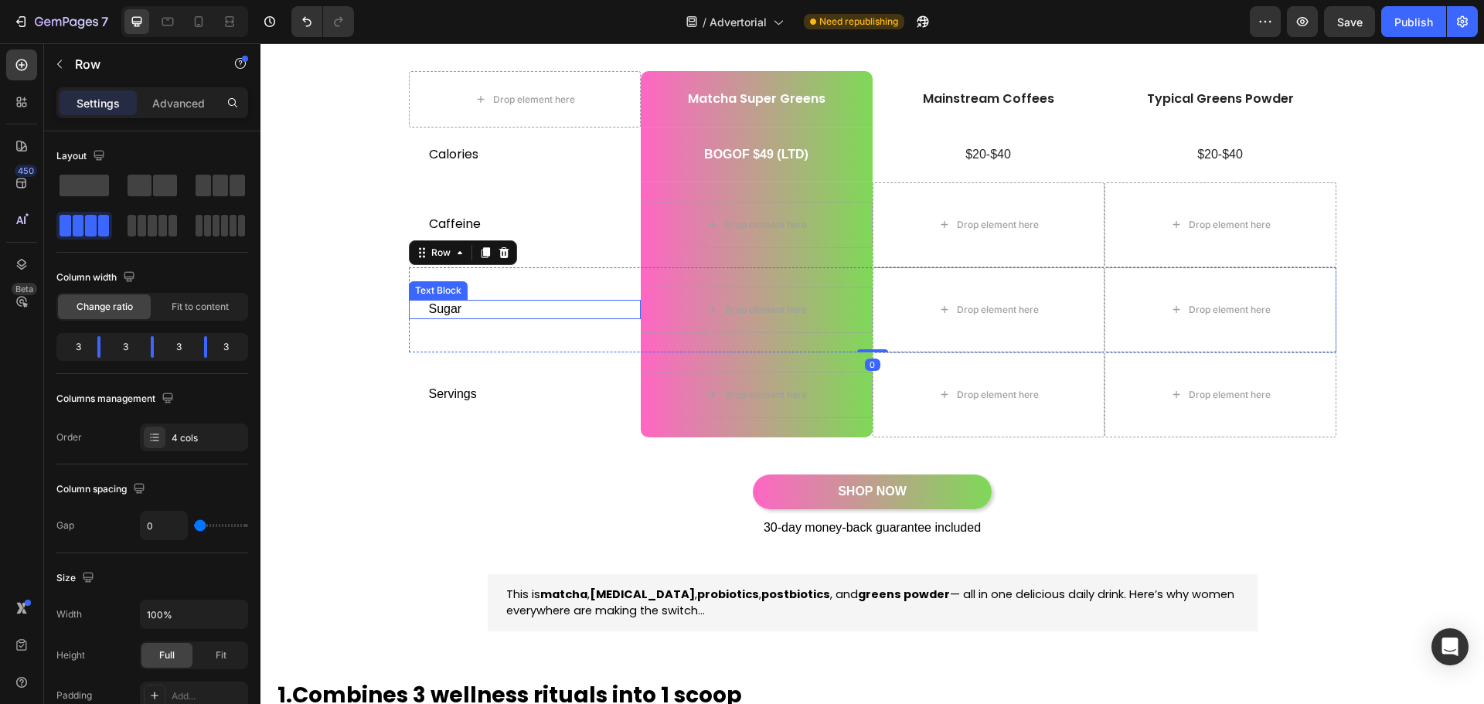
click at [448, 308] on p "Sugar" at bounding box center [525, 310] width 192 height 16
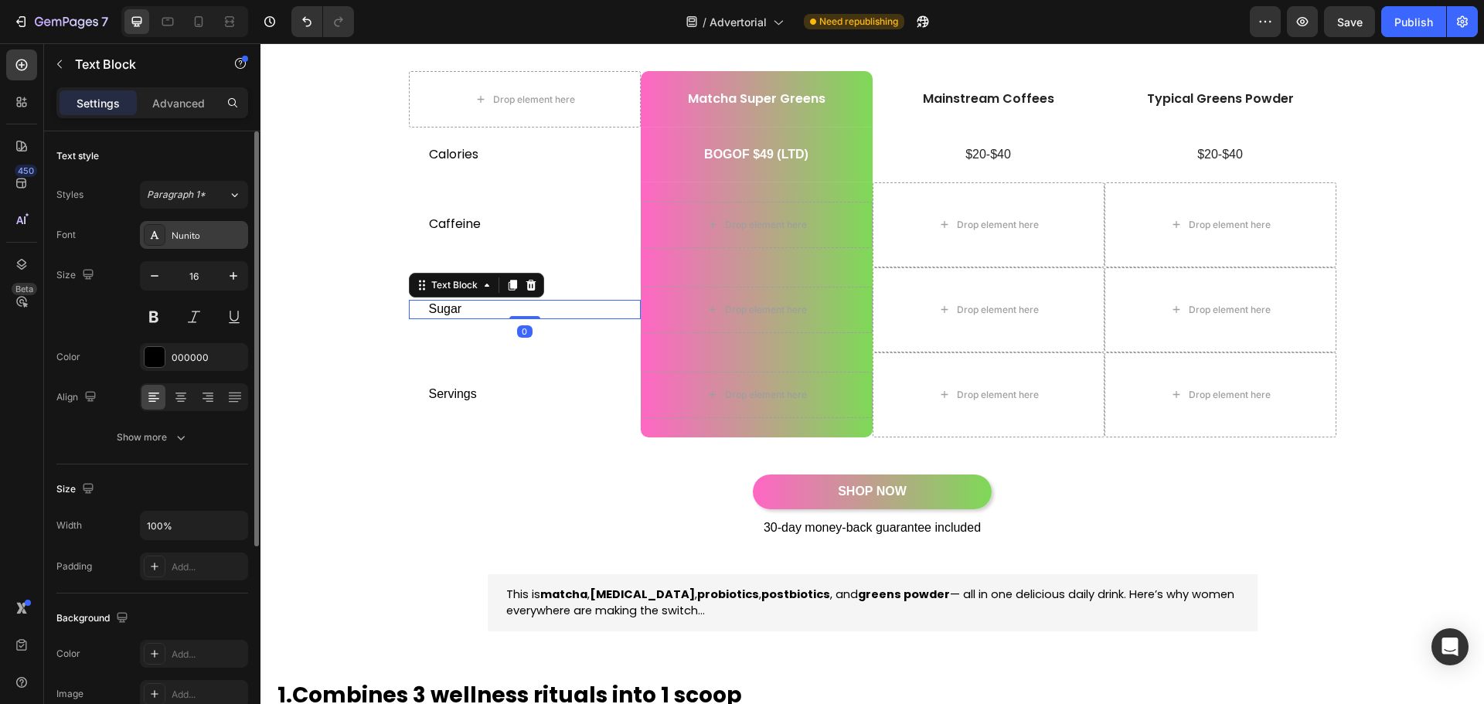
click at [203, 230] on div "Nunito" at bounding box center [208, 236] width 73 height 14
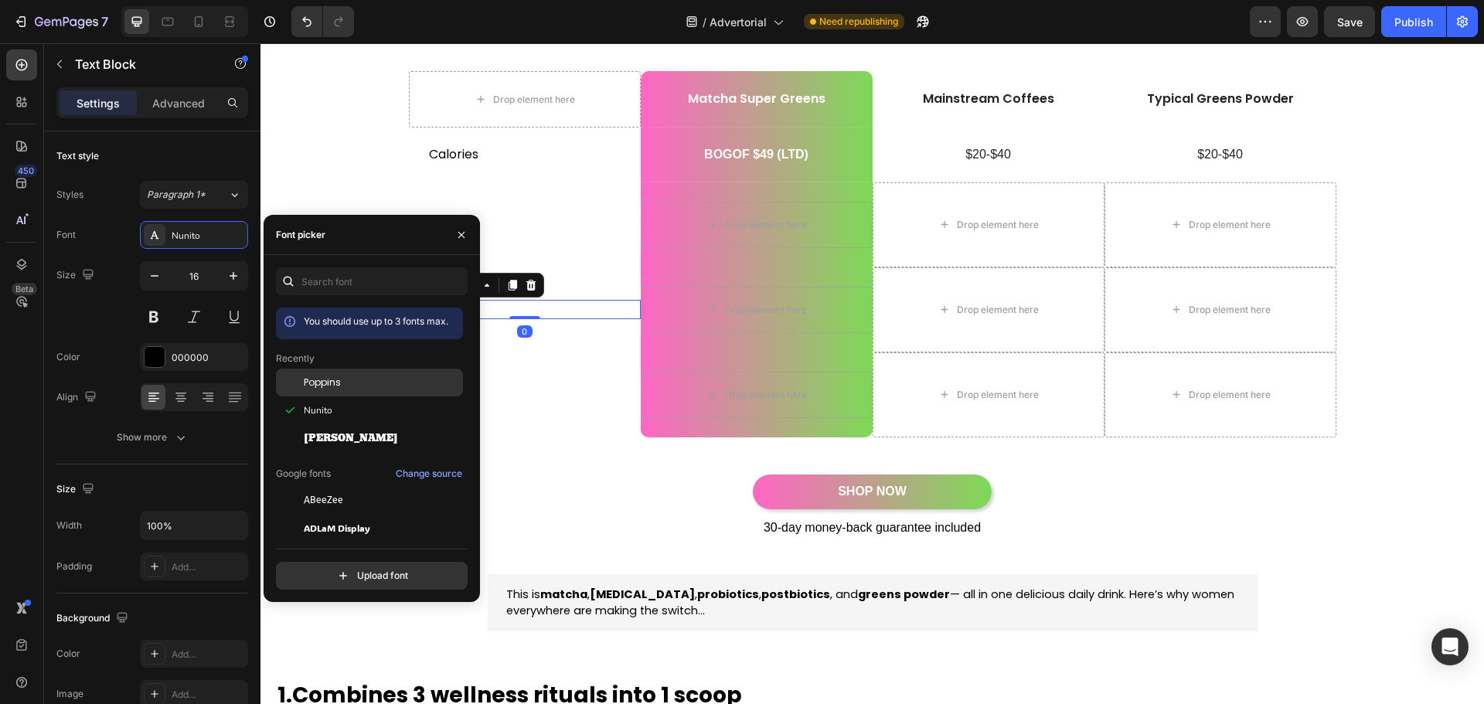
click at [350, 486] on div "Poppins" at bounding box center [369, 500] width 187 height 28
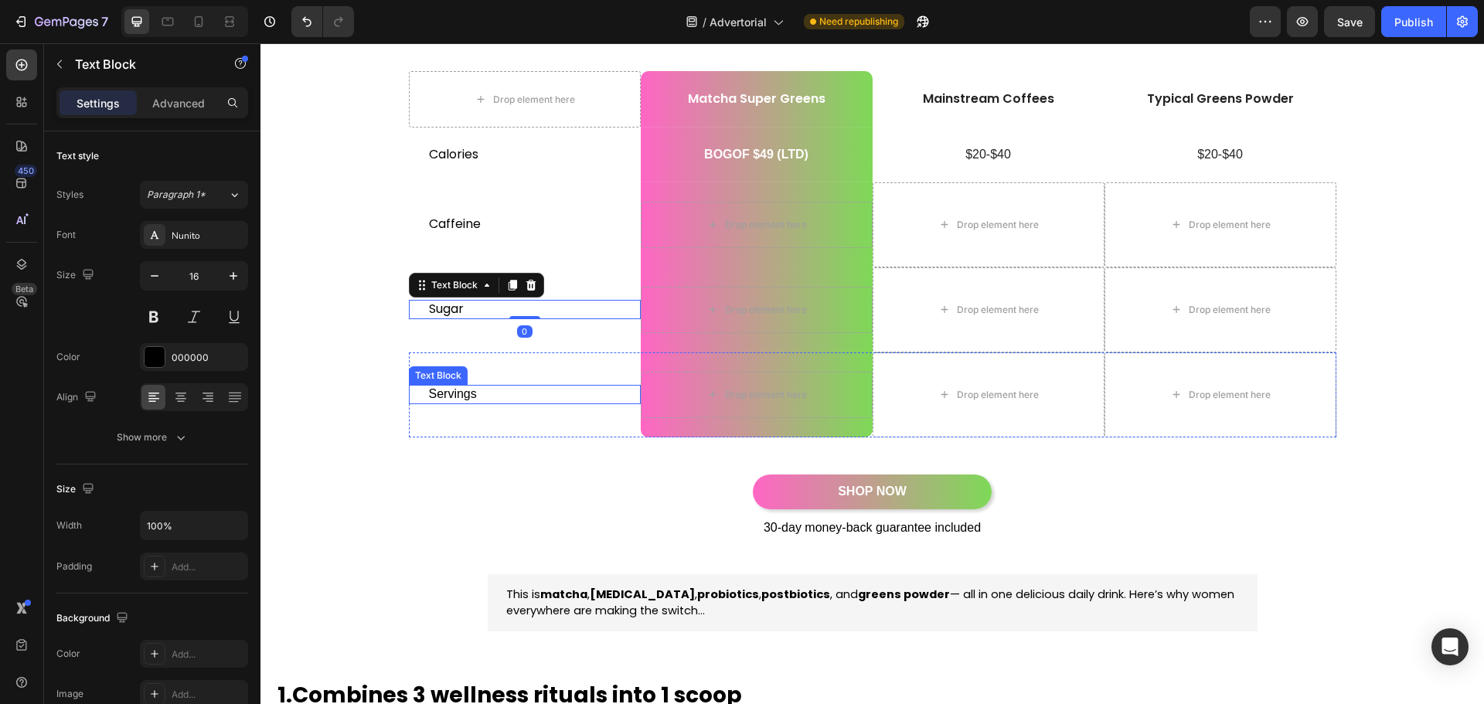
click at [586, 392] on p "Servings" at bounding box center [525, 395] width 192 height 16
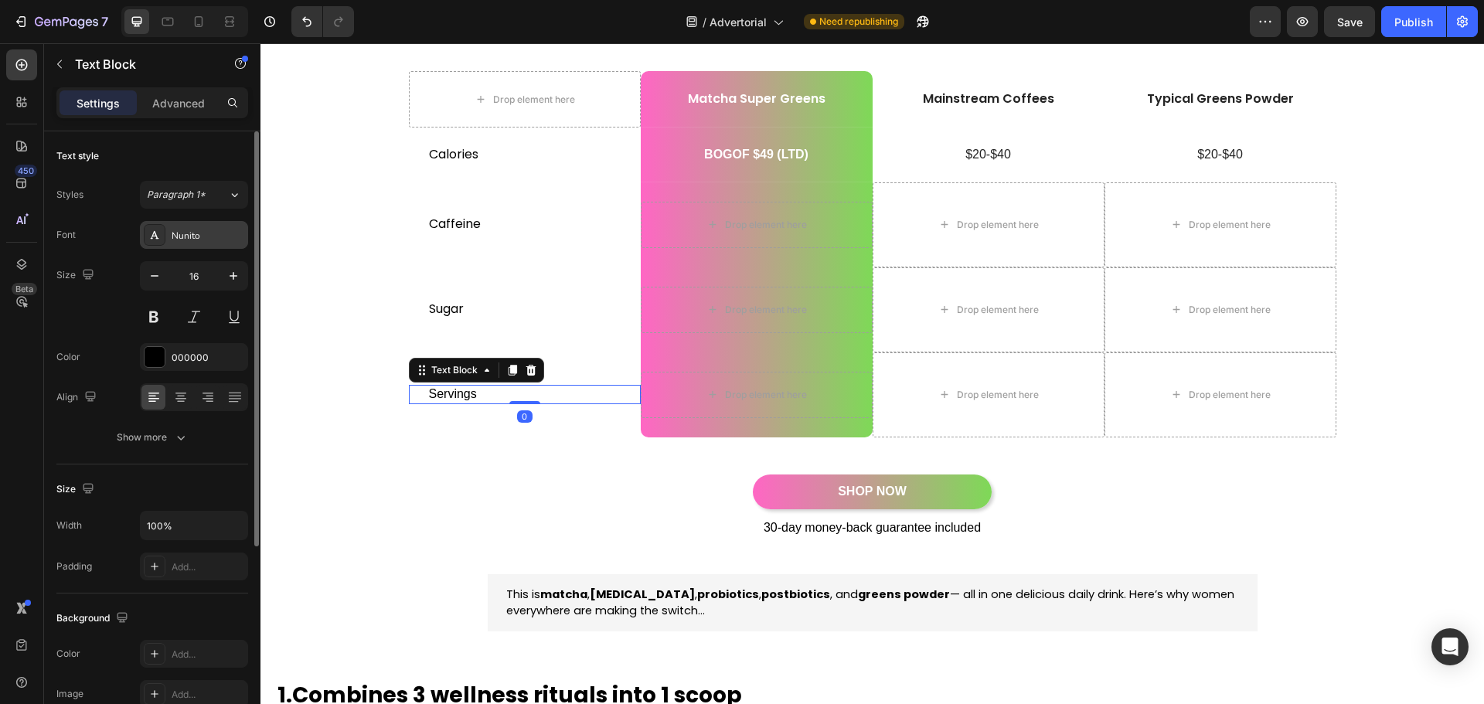
click at [177, 233] on div "Nunito" at bounding box center [208, 236] width 73 height 14
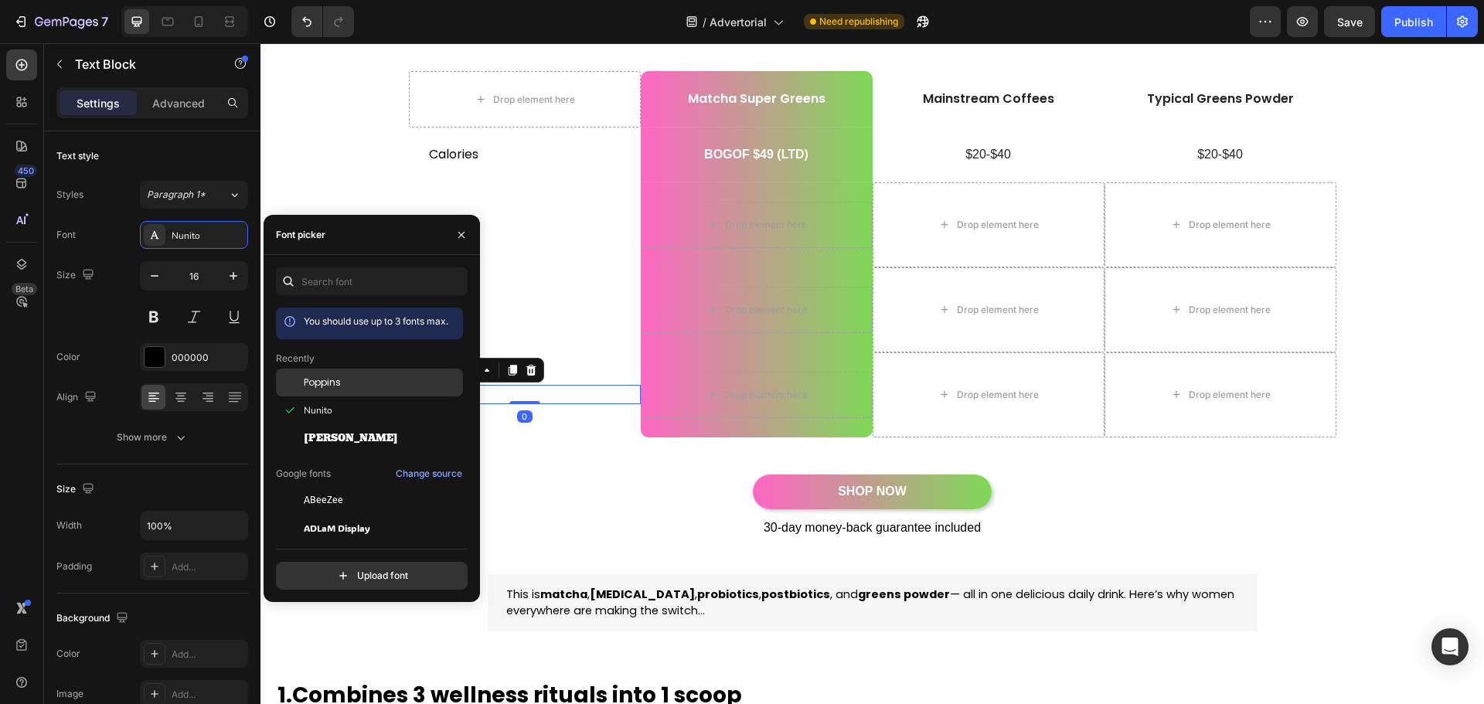
click at [353, 380] on div "Poppins" at bounding box center [382, 383] width 156 height 14
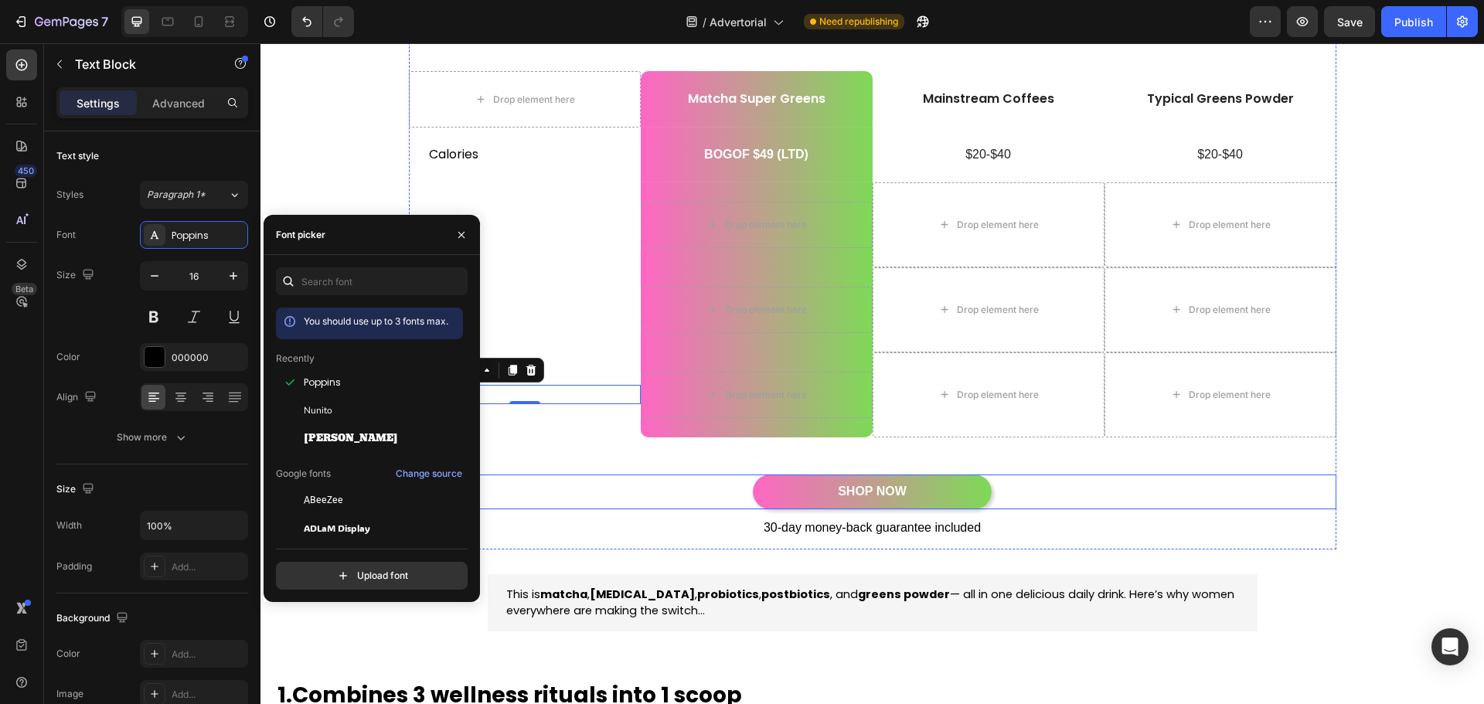
click at [594, 475] on div "SHOP NOW Button" at bounding box center [873, 492] width 928 height 35
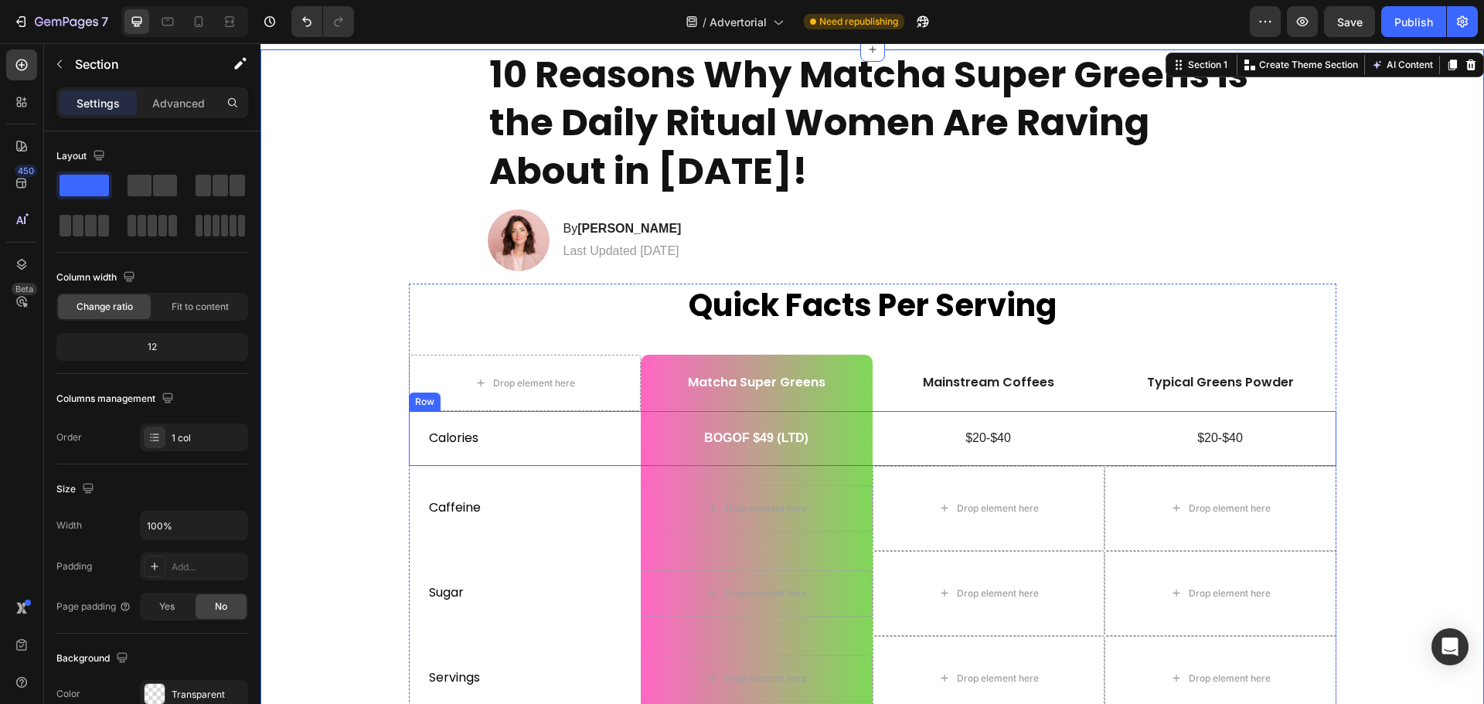
scroll to position [77, 0]
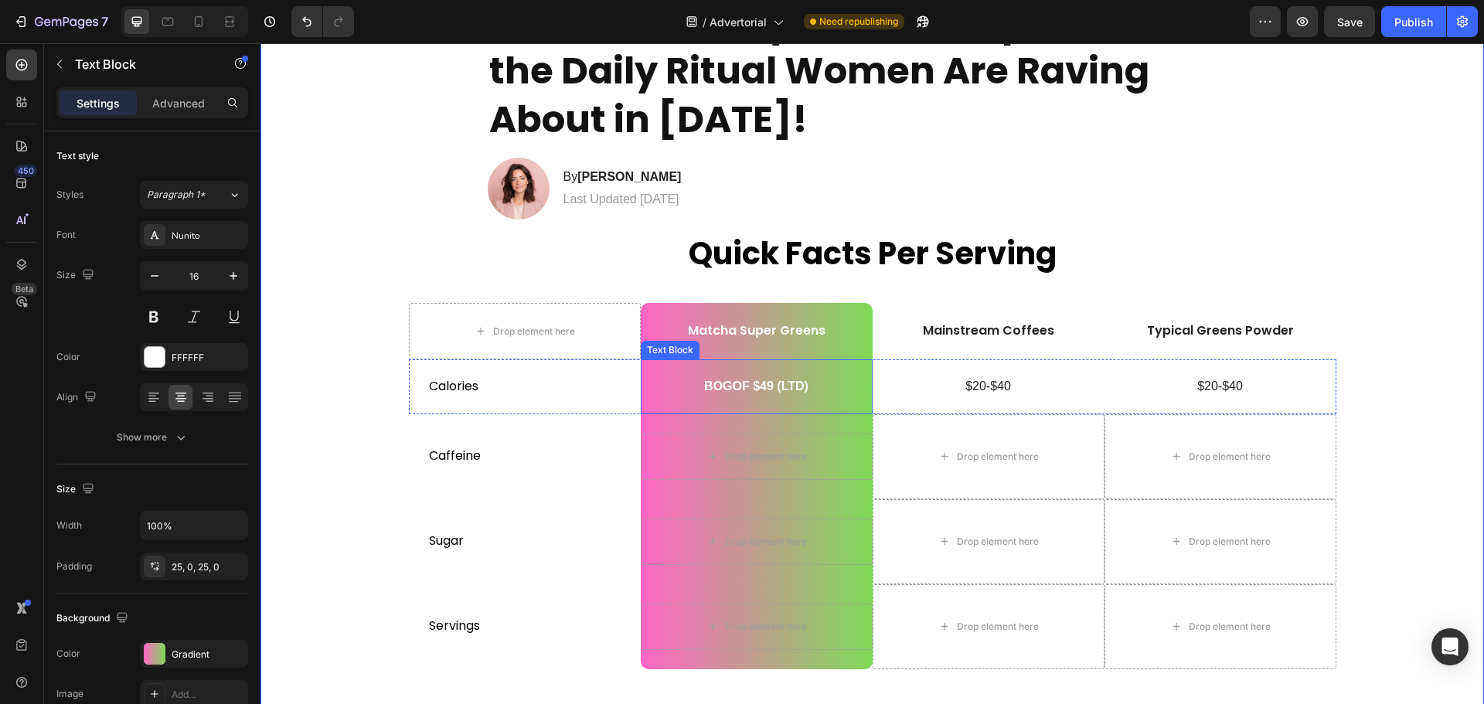
click at [737, 383] on p "BOGOF $49 (LTD)" at bounding box center [756, 387] width 229 height 16
drag, startPoint x: 690, startPoint y: 385, endPoint x: 823, endPoint y: 387, distance: 133.0
click at [823, 387] on p "BOGOF $49 (LTD)" at bounding box center [756, 387] width 229 height 16
drag, startPoint x: 738, startPoint y: 386, endPoint x: 757, endPoint y: 387, distance: 18.6
click at [757, 387] on p "~35" at bounding box center [756, 387] width 229 height 16
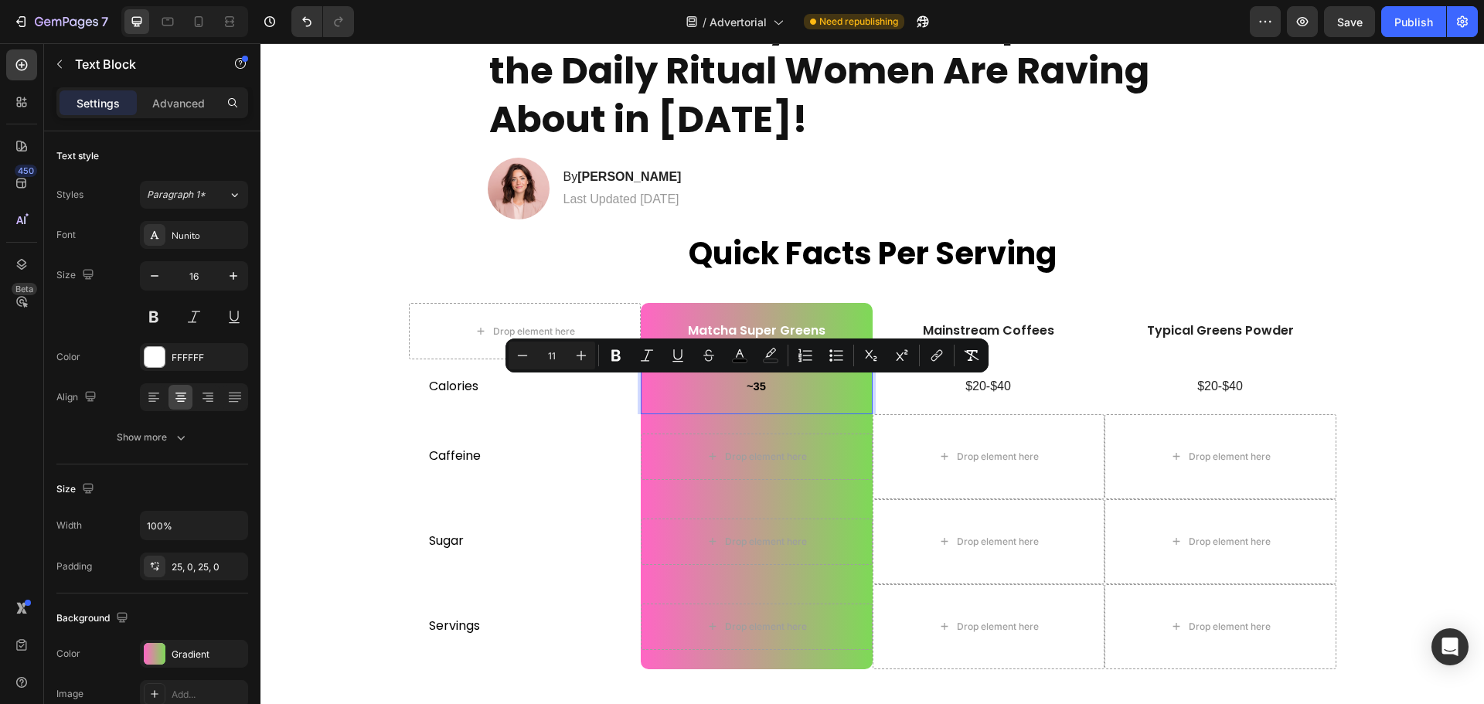
click at [766, 385] on p "~35" at bounding box center [756, 387] width 229 height 16
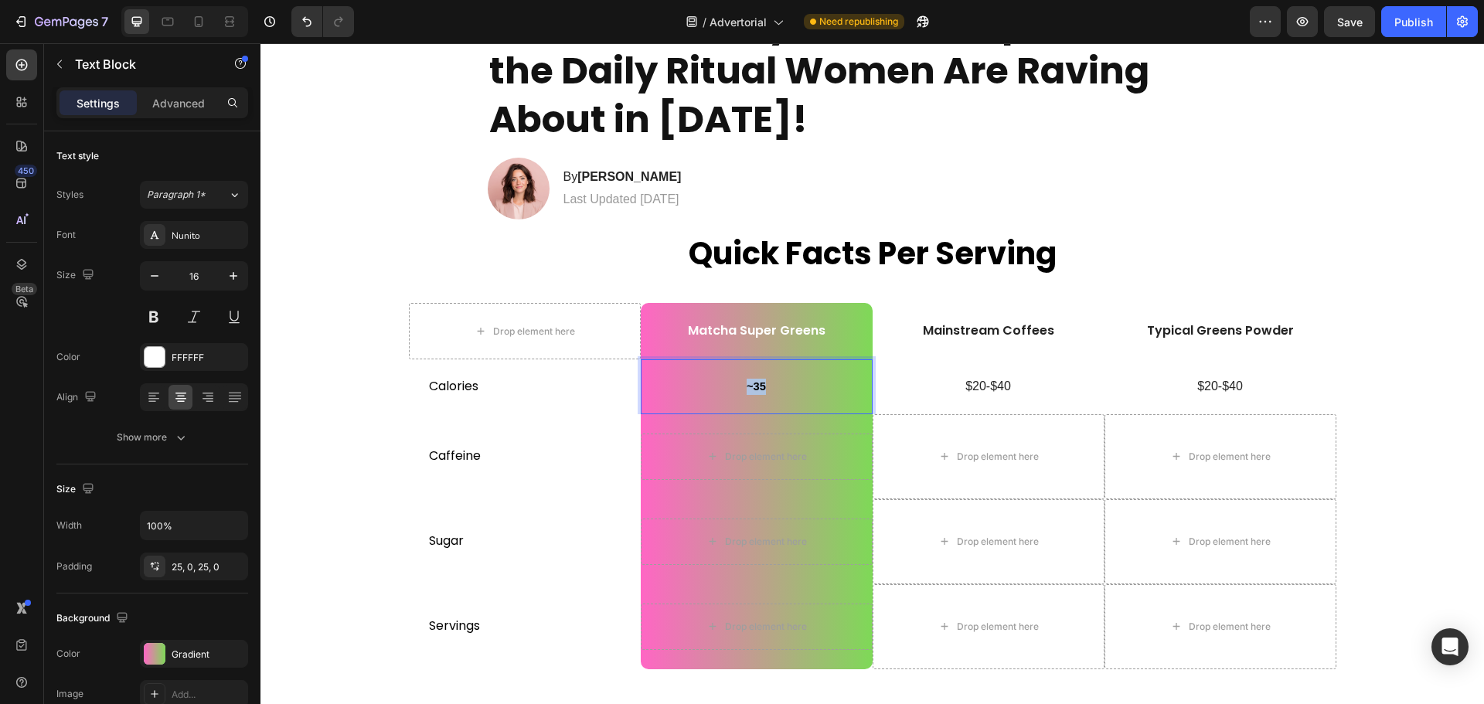
drag, startPoint x: 738, startPoint y: 383, endPoint x: 771, endPoint y: 387, distance: 32.6
click at [771, 387] on p "~35" at bounding box center [756, 387] width 229 height 16
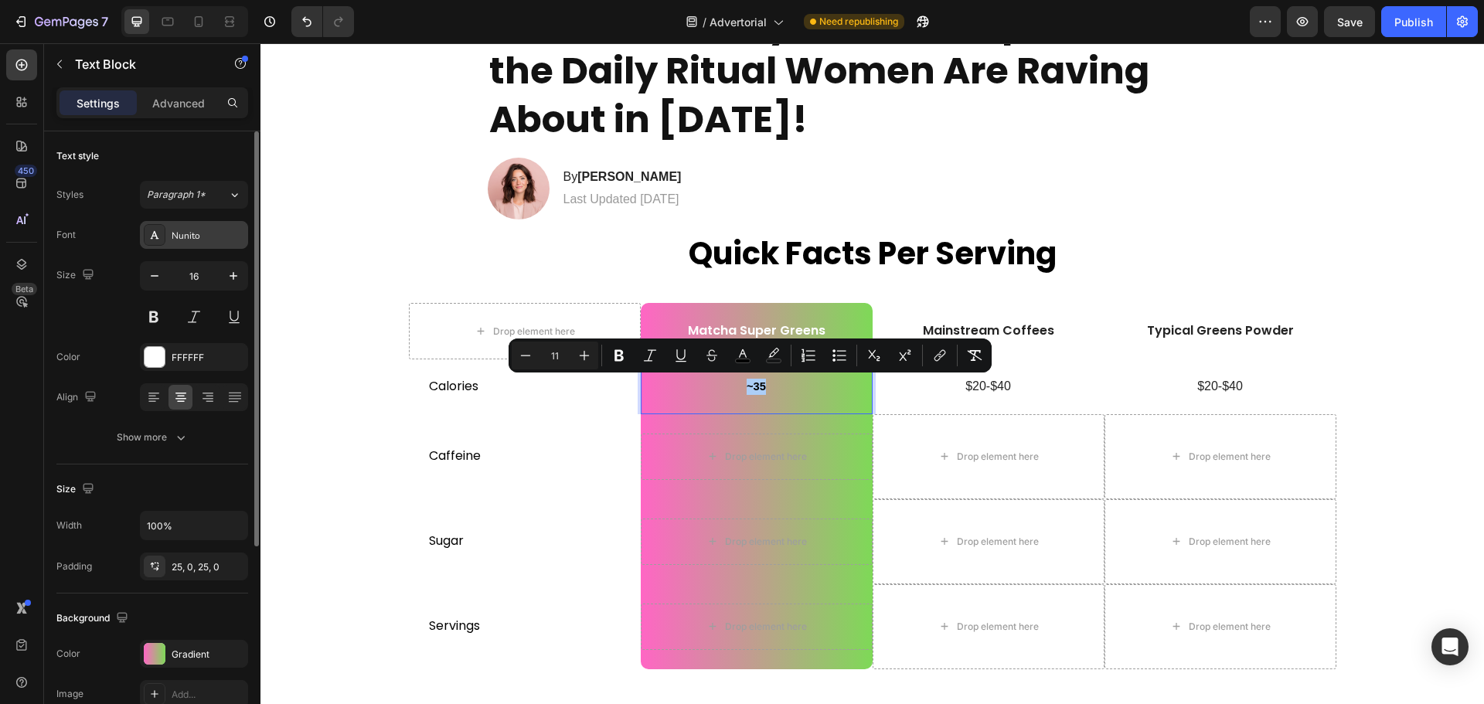
click at [192, 230] on div "Nunito" at bounding box center [208, 236] width 73 height 14
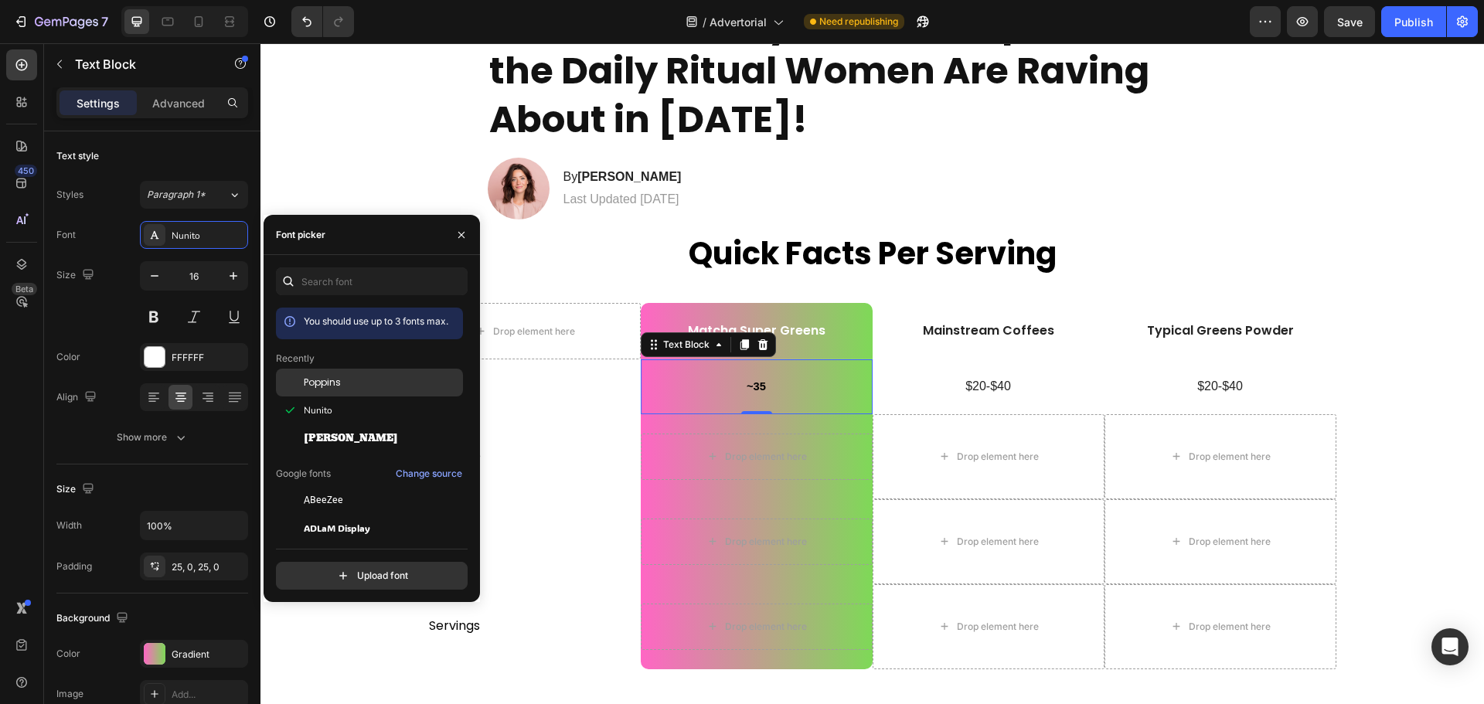
click at [362, 382] on div "Poppins" at bounding box center [382, 383] width 156 height 14
click at [196, 353] on div "FFFFFF" at bounding box center [194, 358] width 45 height 14
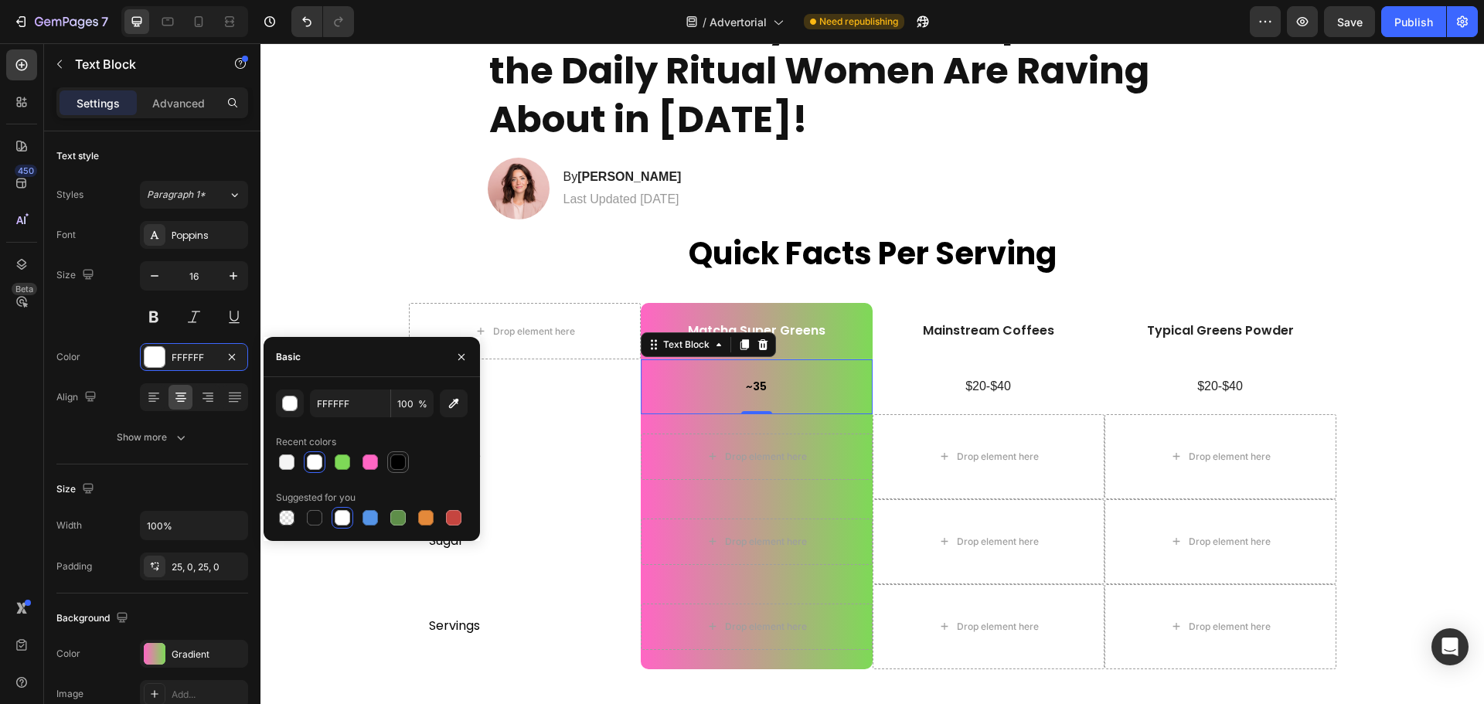
click at [396, 457] on div at bounding box center [397, 462] width 15 height 15
click at [315, 458] on div at bounding box center [314, 462] width 15 height 15
type input "FFFFFF"
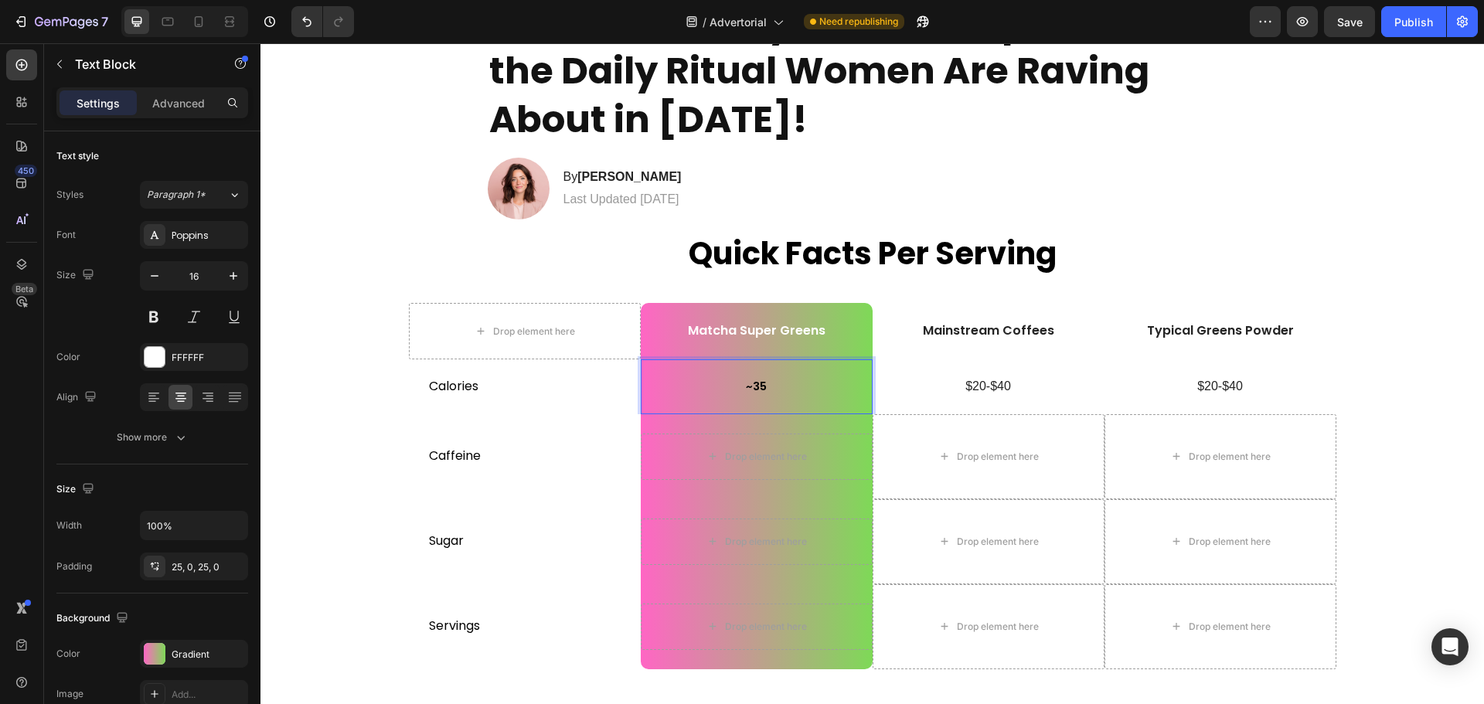
click at [751, 387] on span "~35" at bounding box center [756, 386] width 21 height 15
click at [746, 390] on span "~35" at bounding box center [756, 386] width 21 height 15
click at [746, 392] on span "~35" at bounding box center [756, 386] width 21 height 15
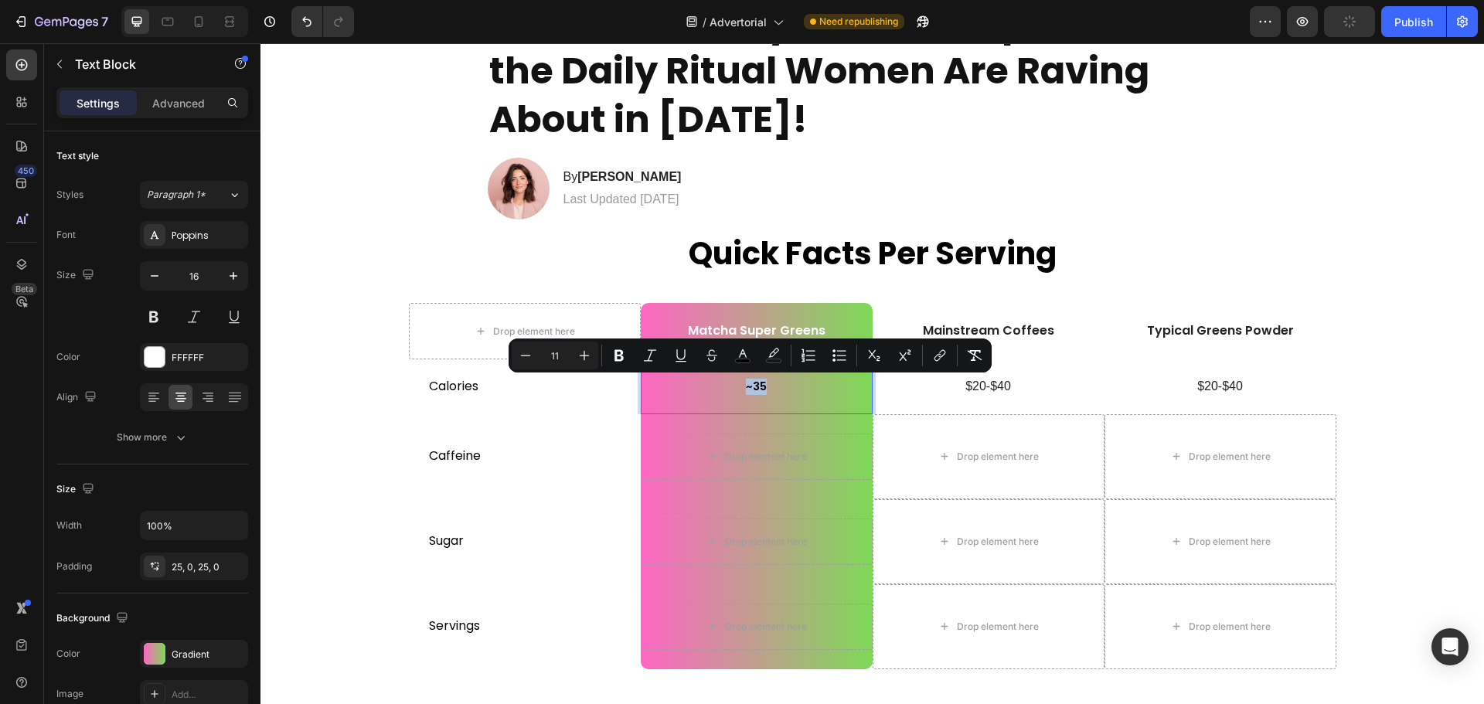
click at [739, 393] on p "~35" at bounding box center [756, 387] width 229 height 16
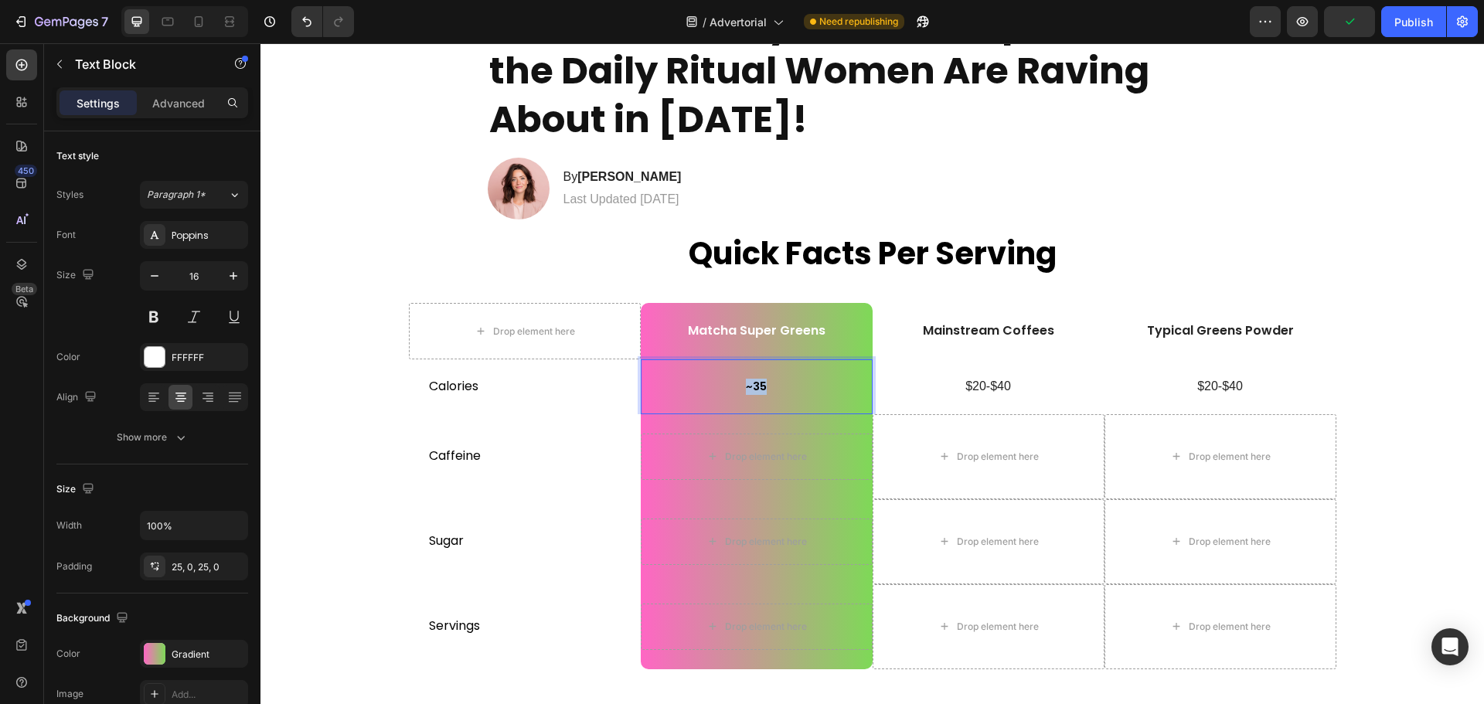
drag, startPoint x: 772, startPoint y: 382, endPoint x: 738, endPoint y: 381, distance: 34.0
click at [738, 381] on p "~35" at bounding box center [756, 387] width 229 height 16
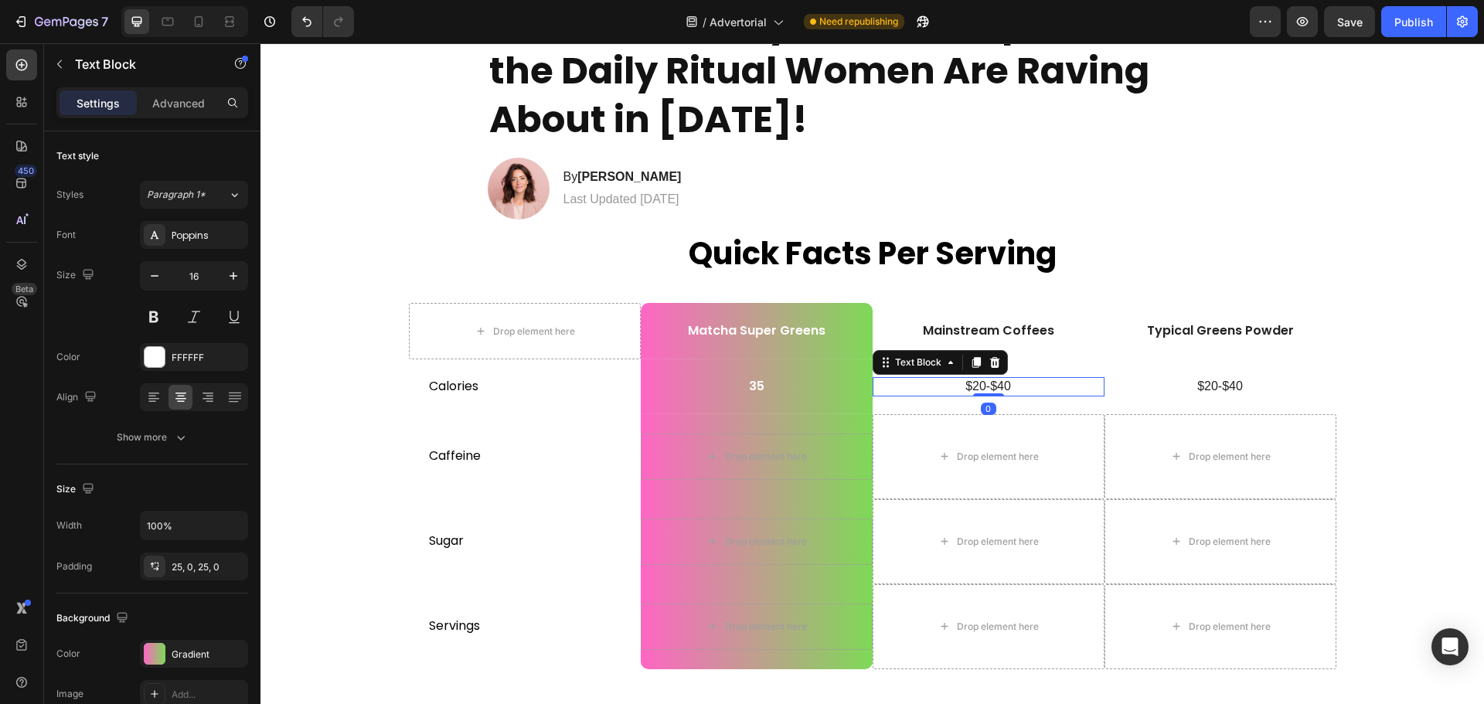
click at [939, 388] on p "$20-$40" at bounding box center [988, 387] width 229 height 16
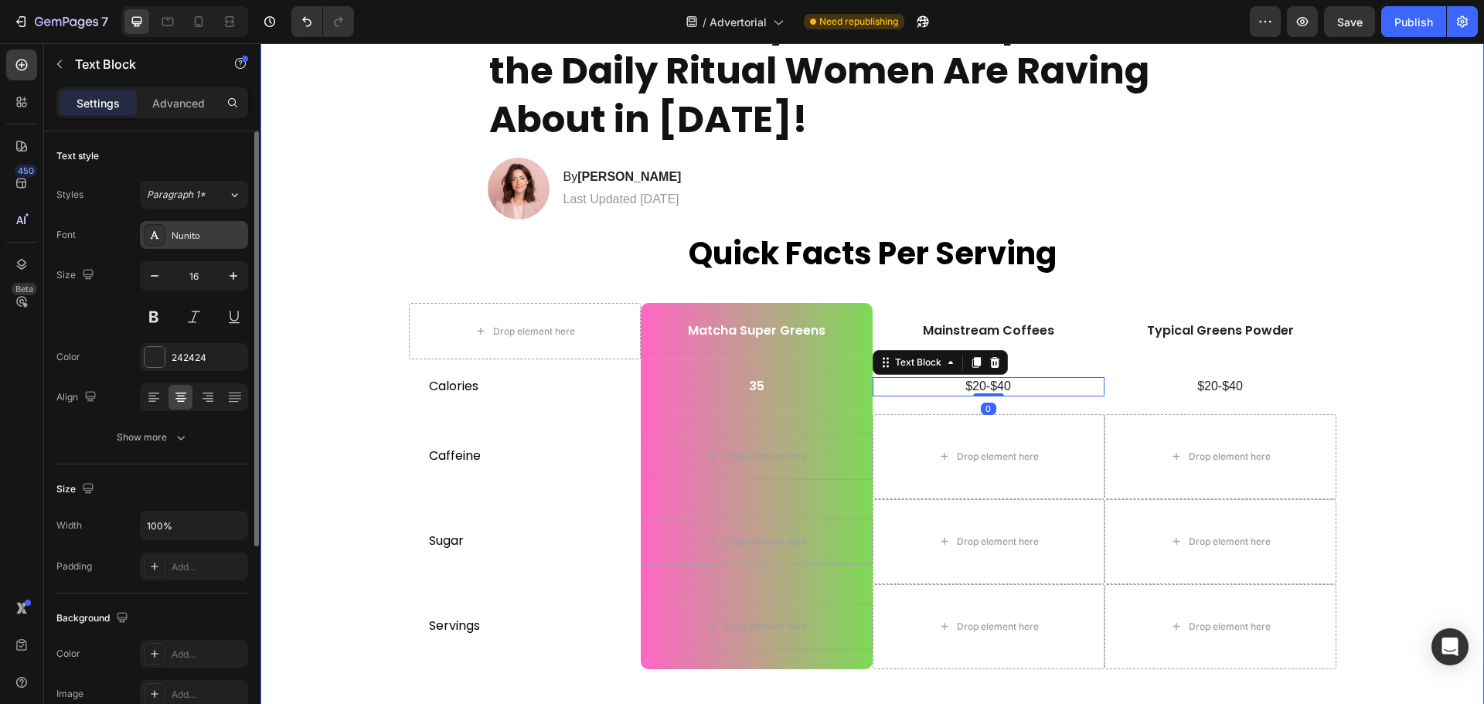
click at [200, 234] on div "Nunito" at bounding box center [208, 236] width 73 height 14
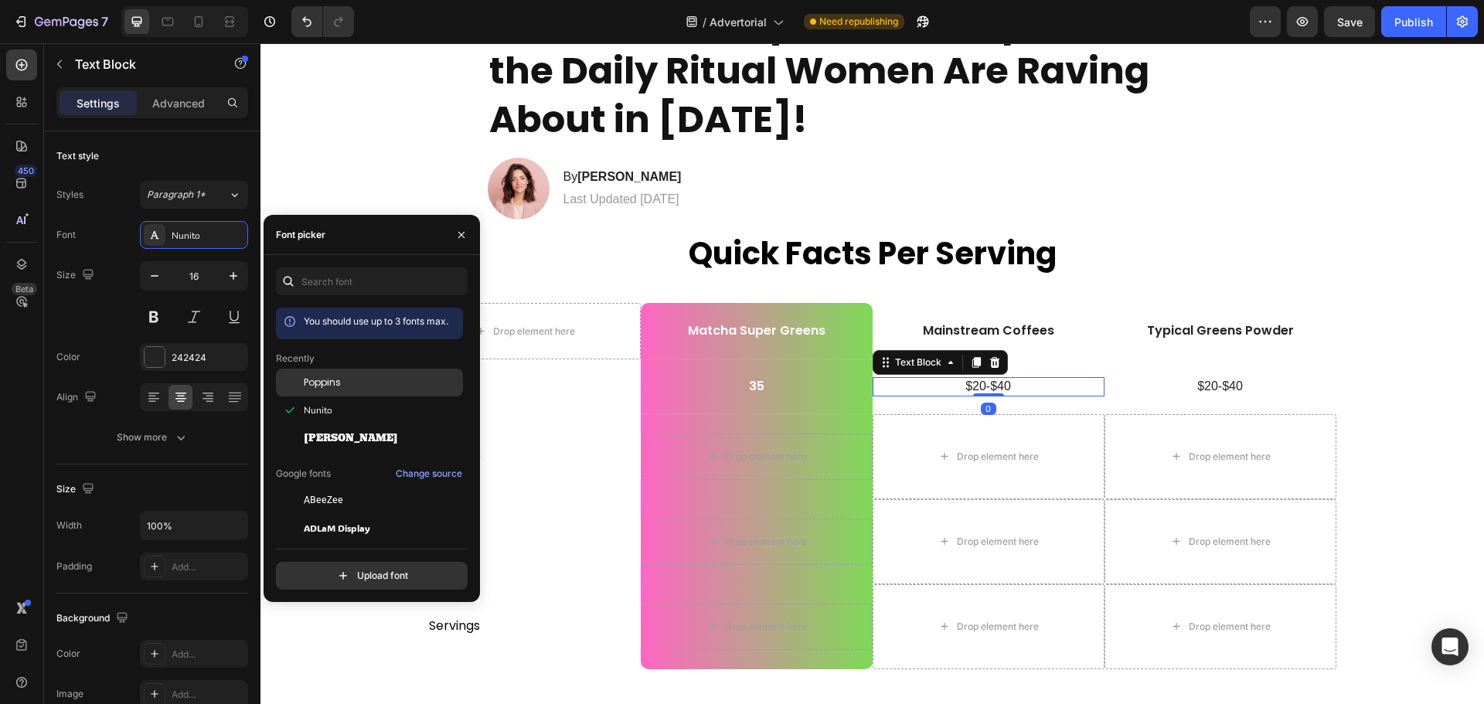
click at [358, 486] on div "Poppins" at bounding box center [369, 500] width 187 height 28
click at [1225, 382] on p "$20-$40" at bounding box center [1220, 387] width 229 height 16
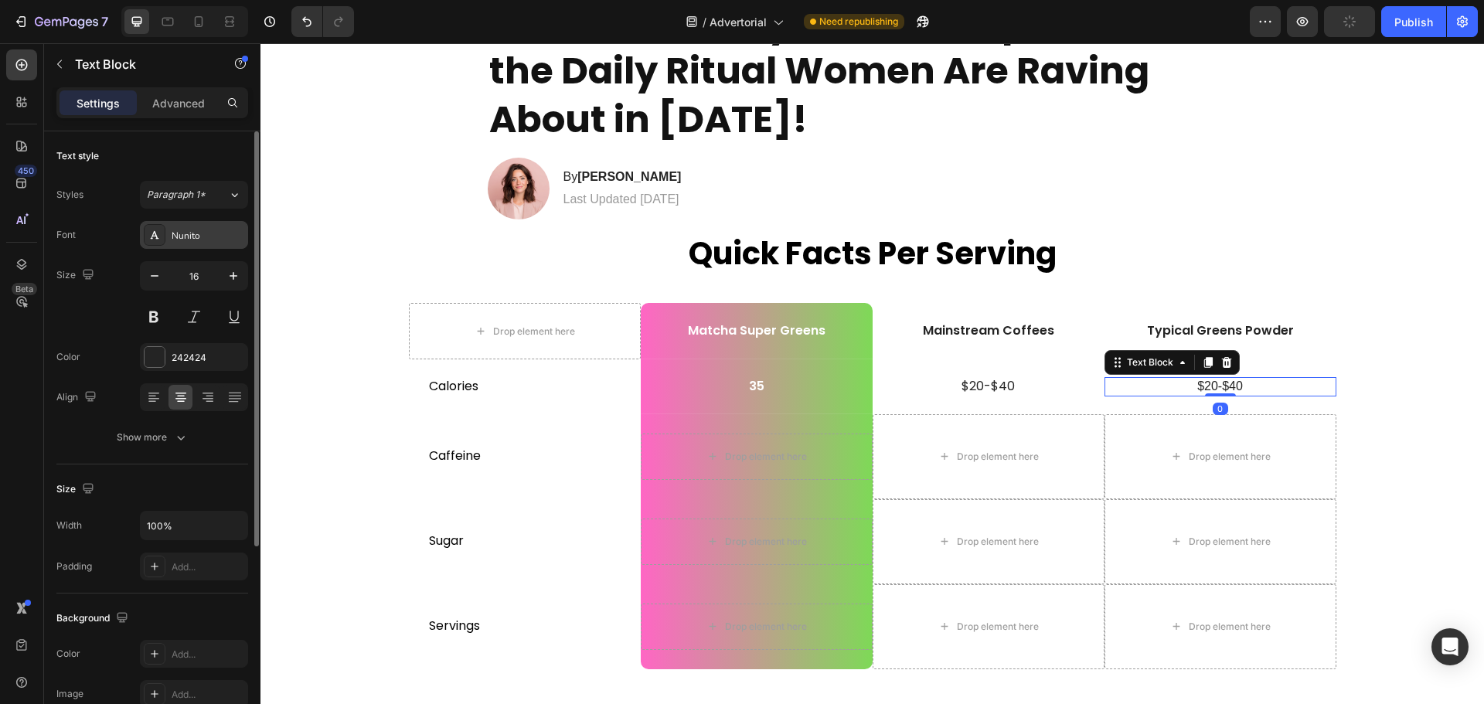
click at [182, 231] on div "Nunito" at bounding box center [208, 236] width 73 height 14
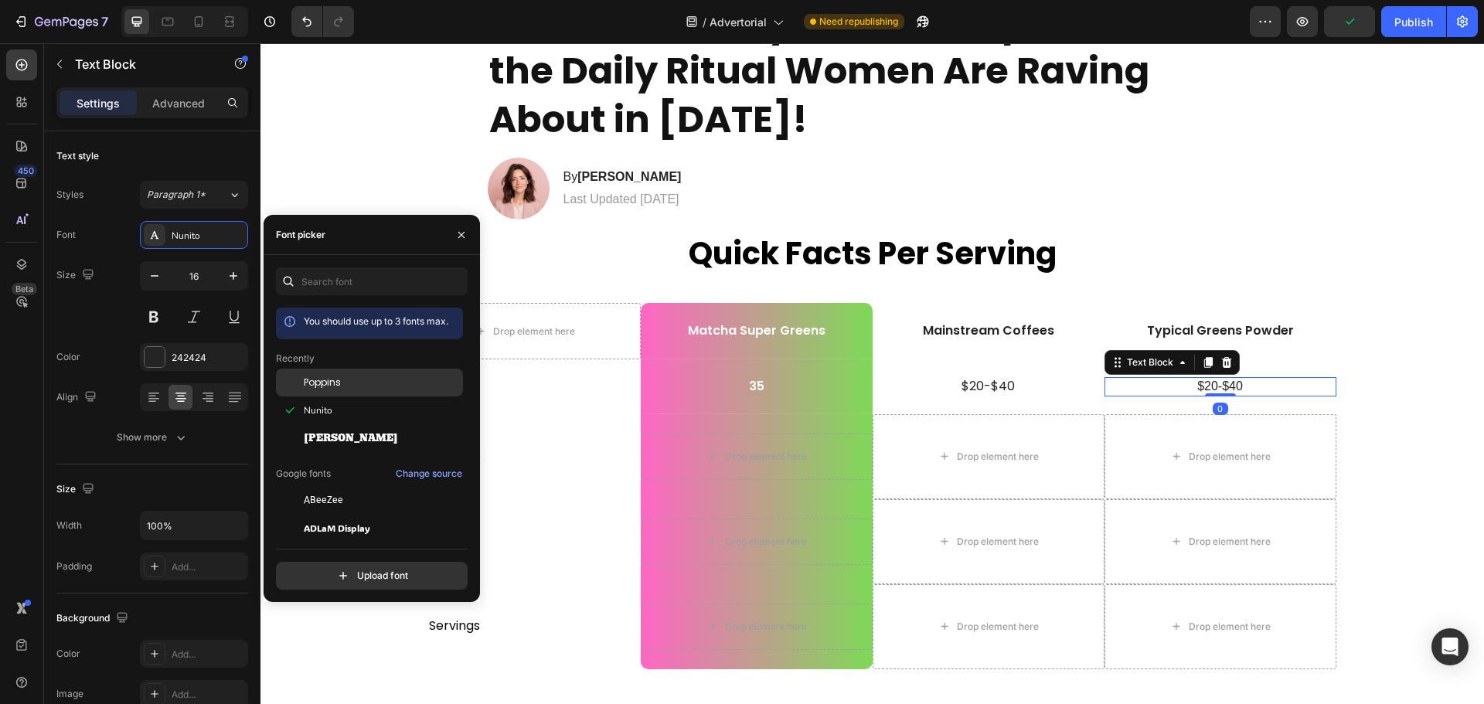
click at [343, 486] on div "Poppins" at bounding box center [369, 500] width 187 height 28
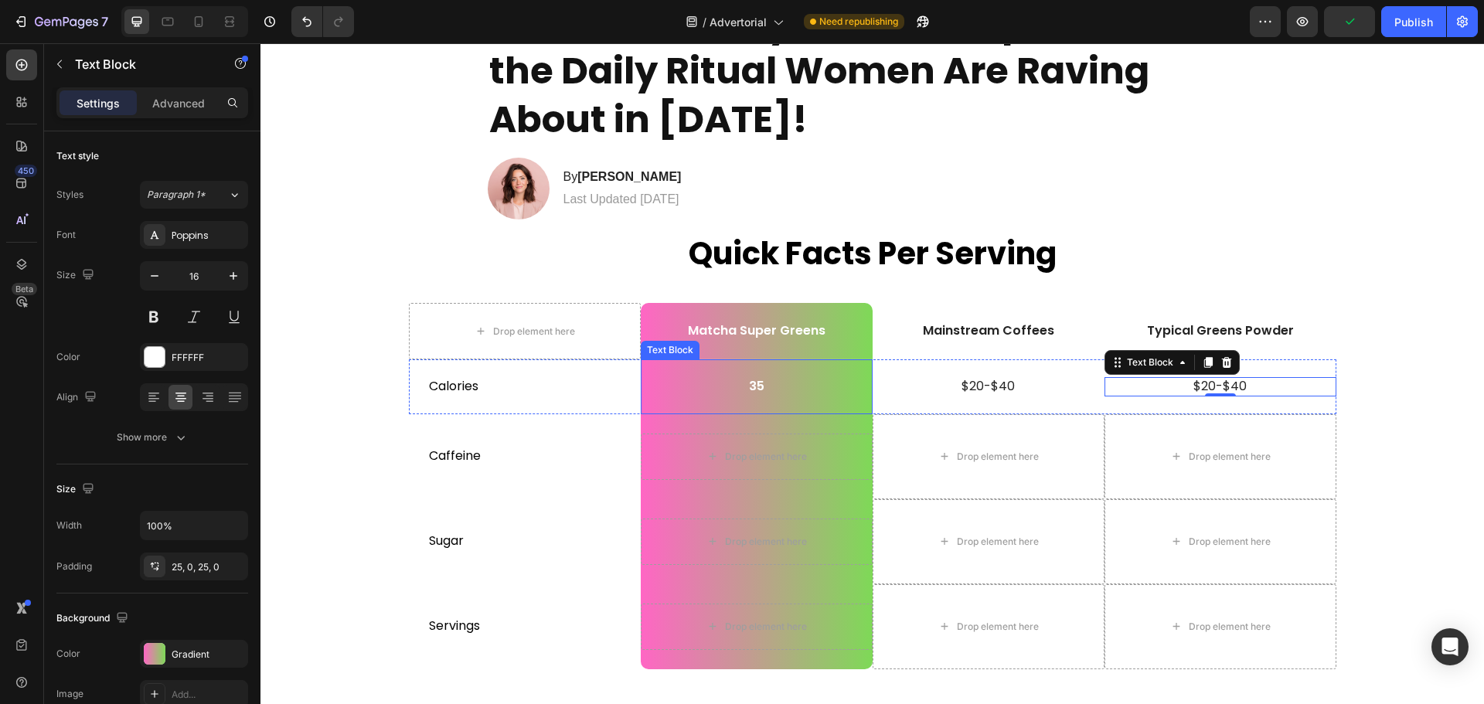
click at [748, 386] on p "35" at bounding box center [756, 387] width 229 height 16
click at [679, 390] on p "35" at bounding box center [756, 387] width 229 height 16
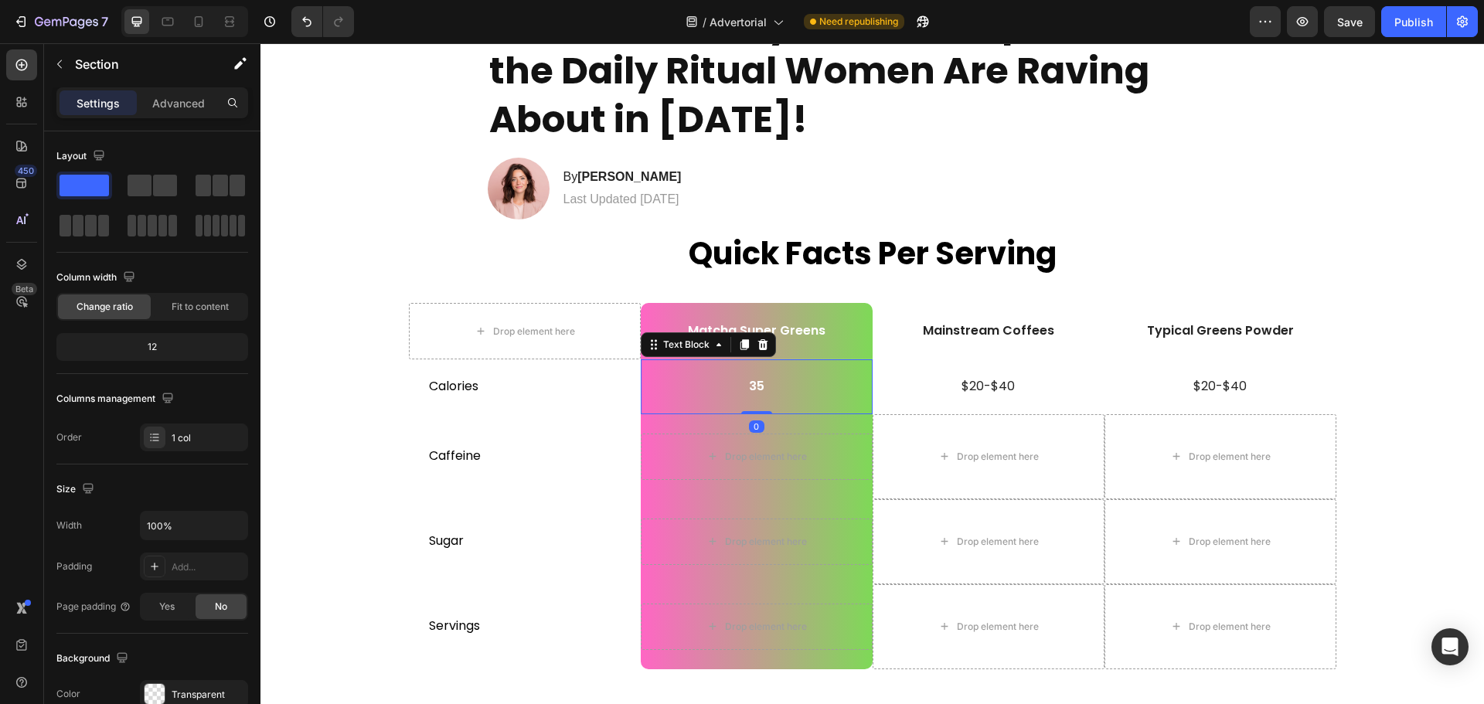
click at [748, 387] on p "35" at bounding box center [756, 387] width 229 height 16
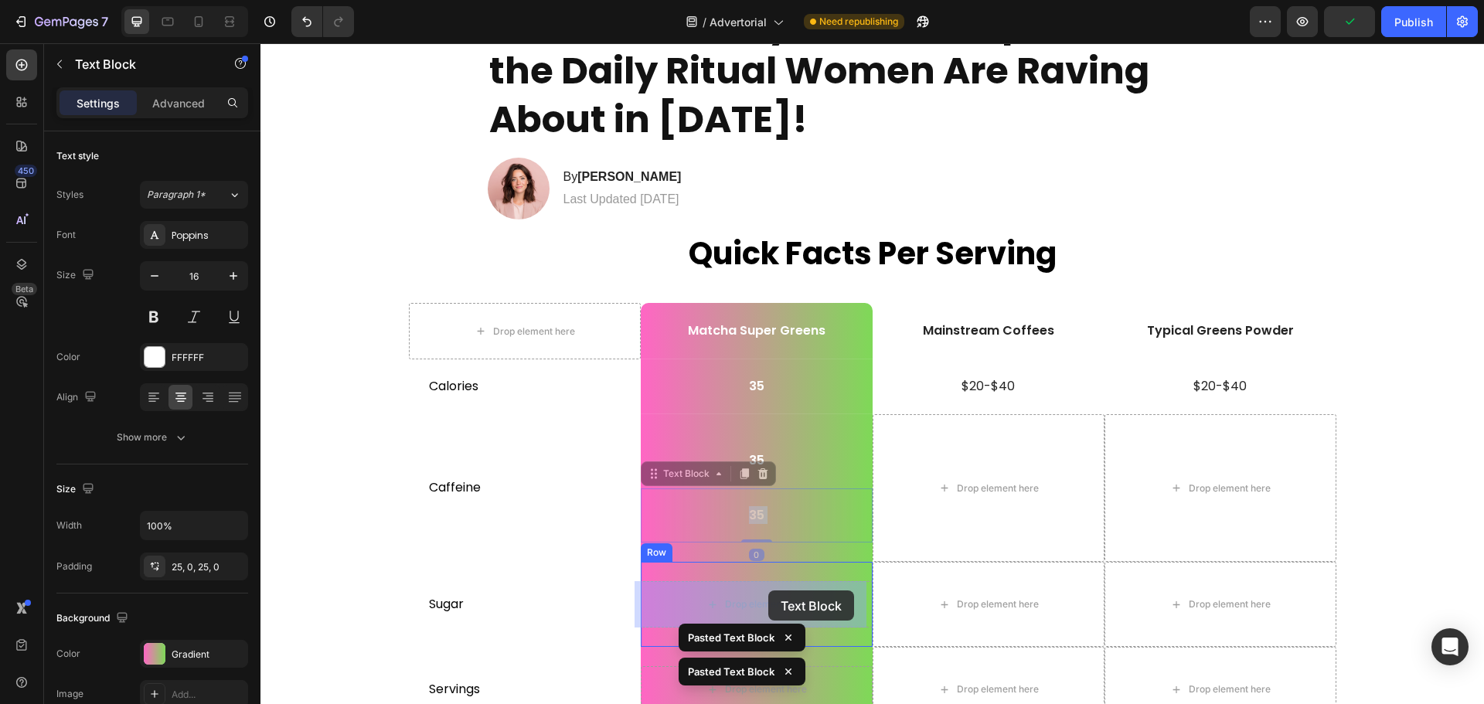
drag, startPoint x: 744, startPoint y: 511, endPoint x: 768, endPoint y: 592, distance: 84.9
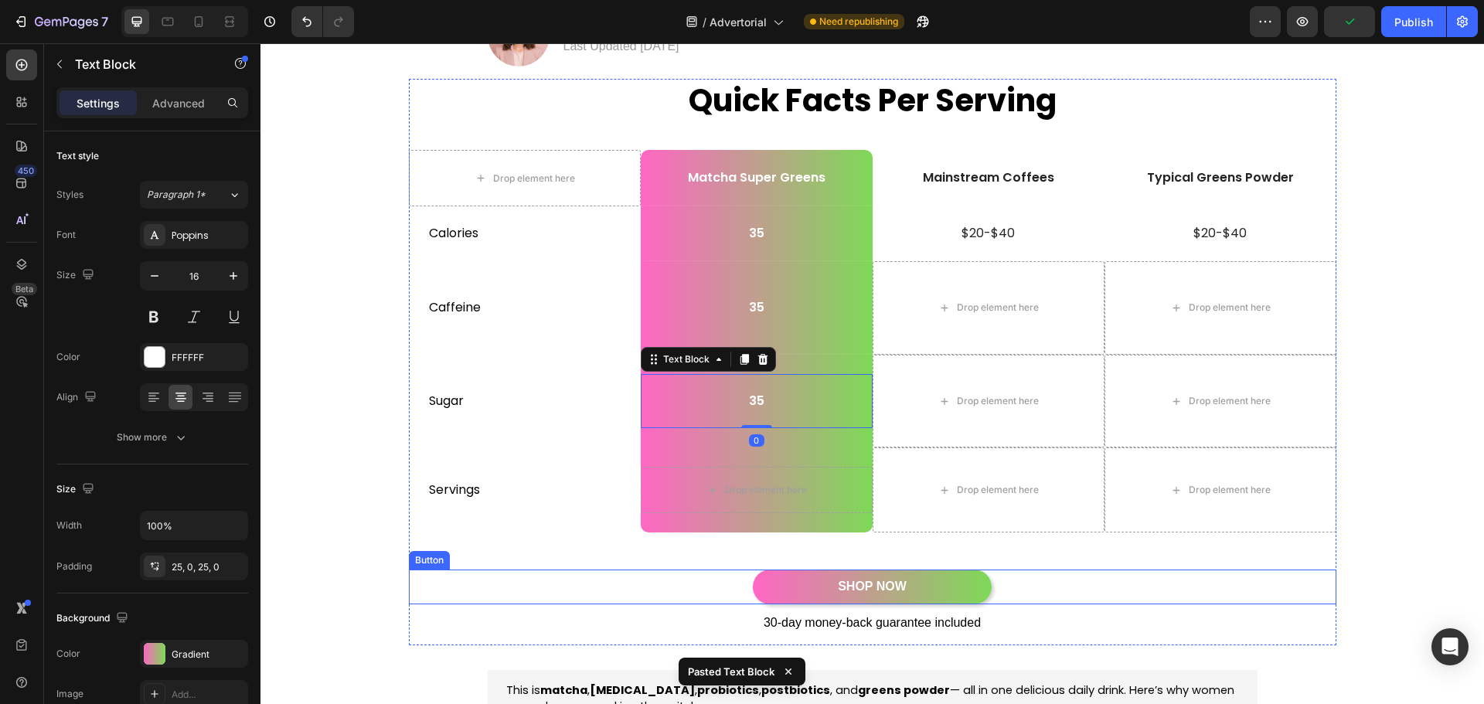
scroll to position [232, 0]
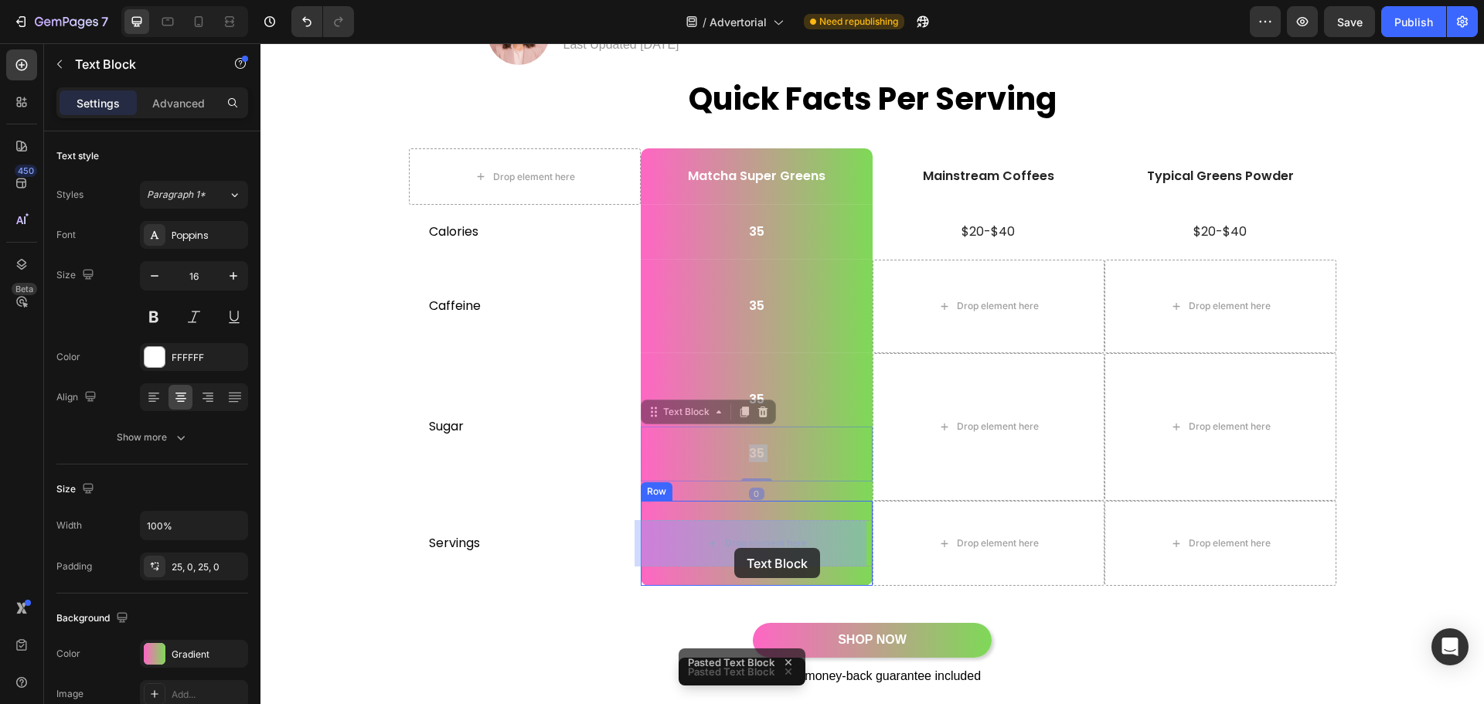
drag, startPoint x: 724, startPoint y: 451, endPoint x: 734, endPoint y: 548, distance: 98.0
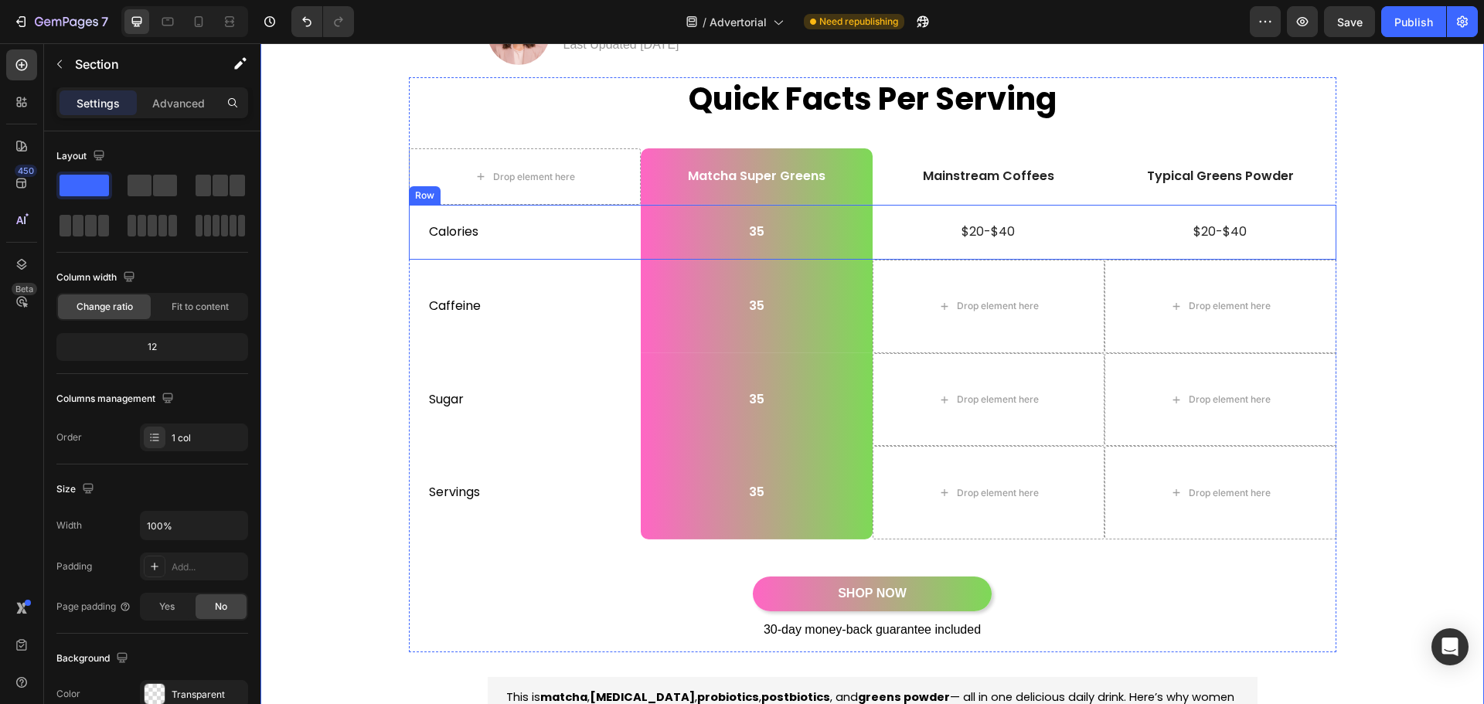
click at [992, 233] on p "$20-$40" at bounding box center [988, 232] width 229 height 16
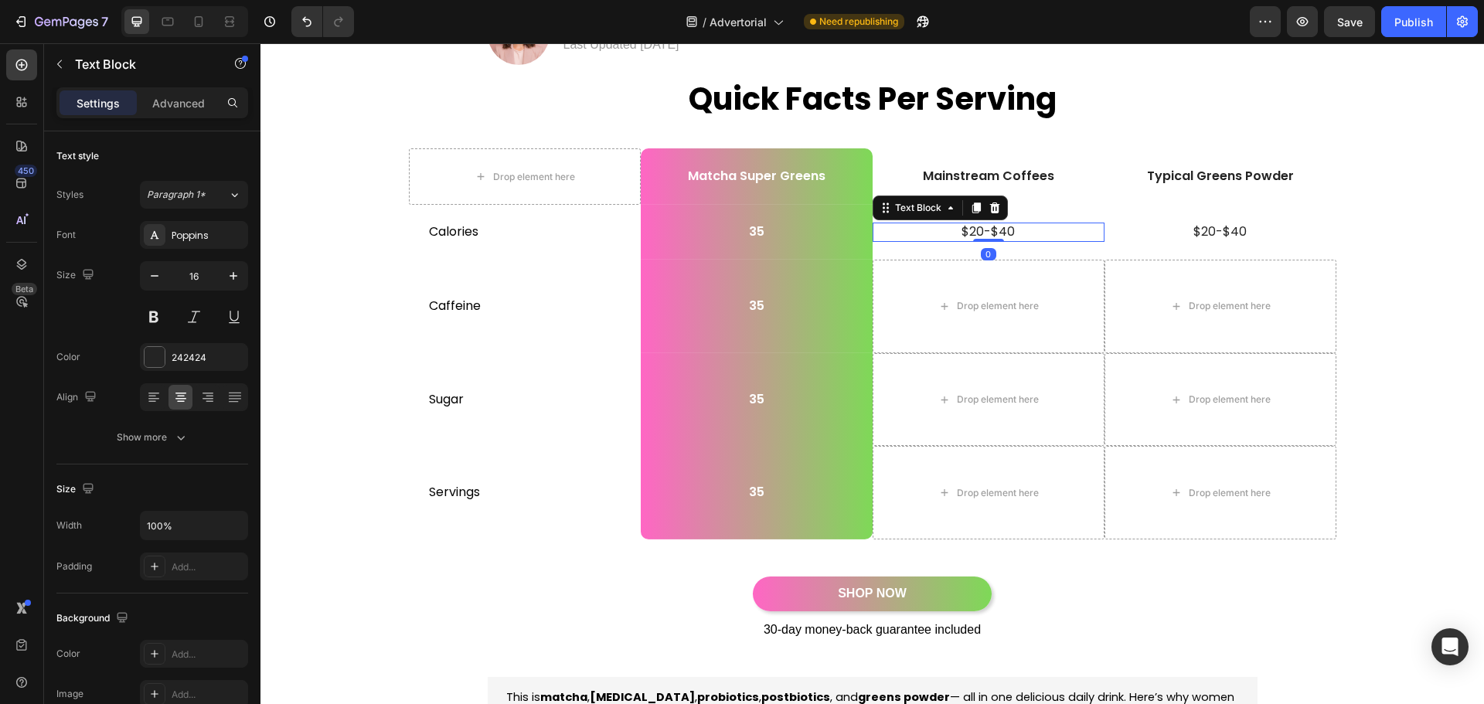
click at [992, 233] on p "$20-$40" at bounding box center [988, 232] width 229 height 16
click at [991, 232] on p "$20-$40" at bounding box center [988, 232] width 229 height 16
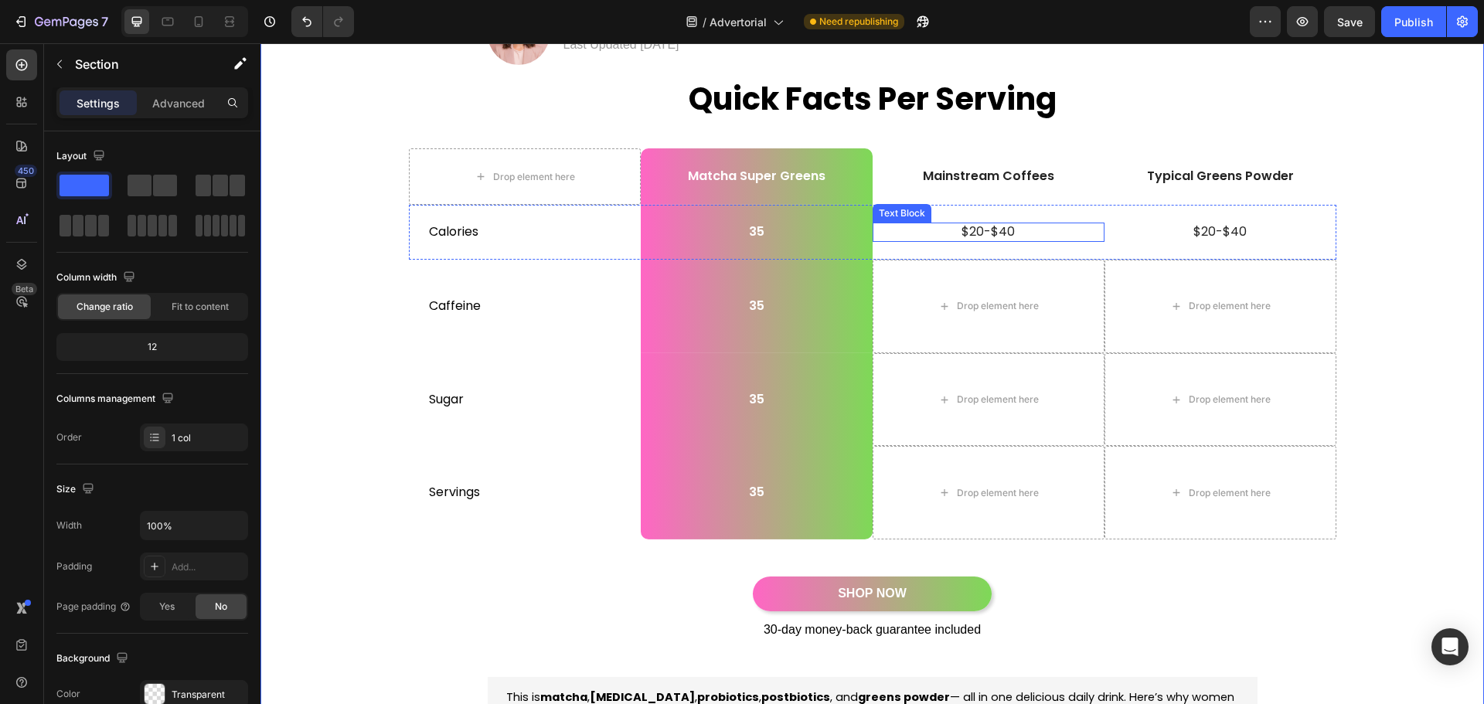
click at [1034, 233] on p "$20-$40" at bounding box center [988, 232] width 229 height 16
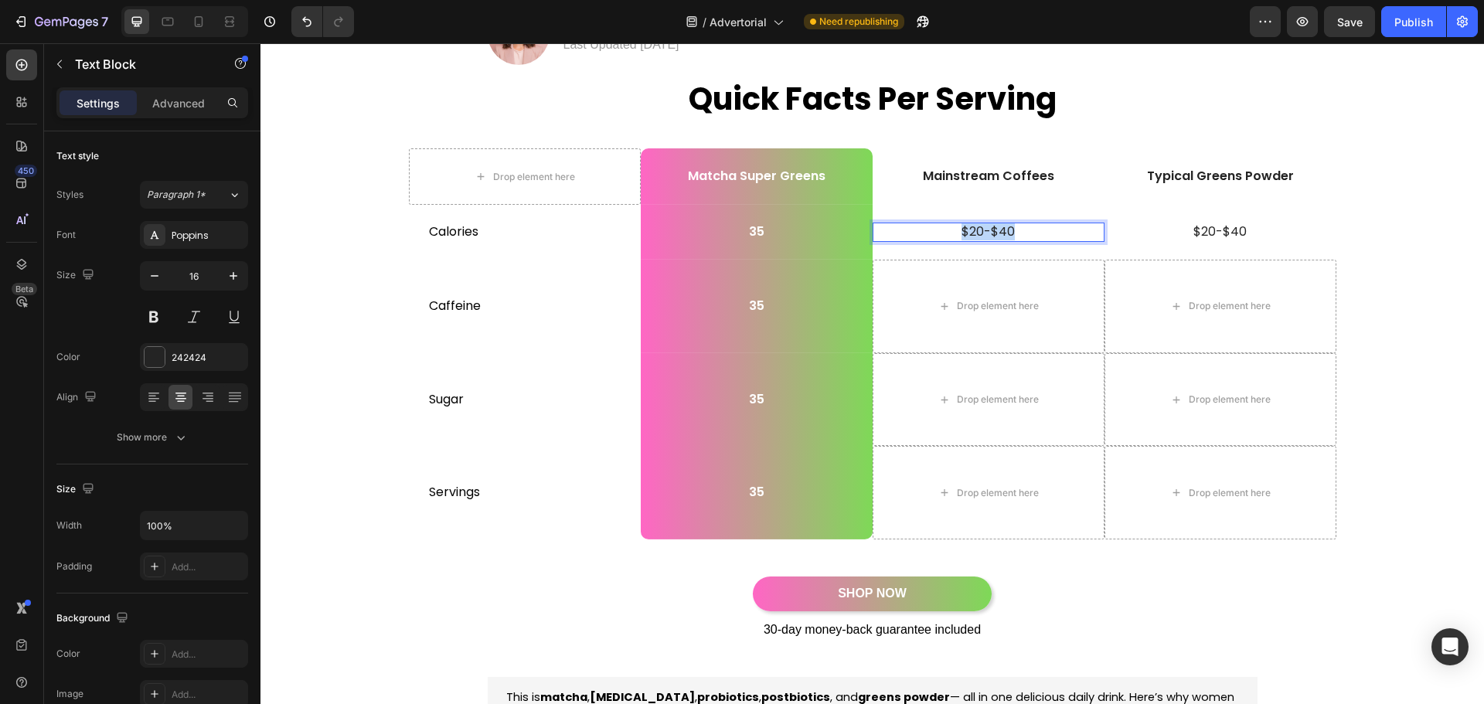
click at [1034, 233] on p "$20-$40" at bounding box center [988, 232] width 229 height 16
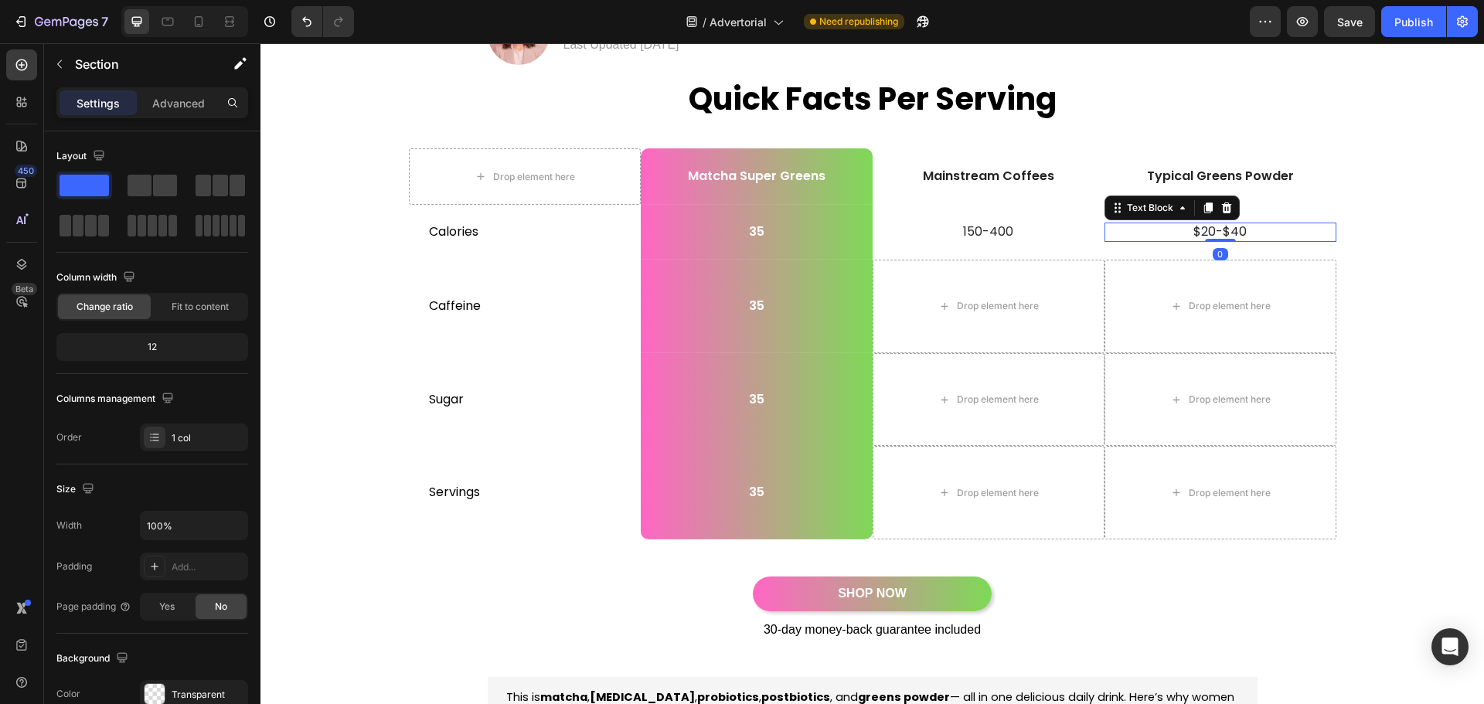
click at [1210, 227] on p "$20-$40" at bounding box center [1220, 232] width 229 height 16
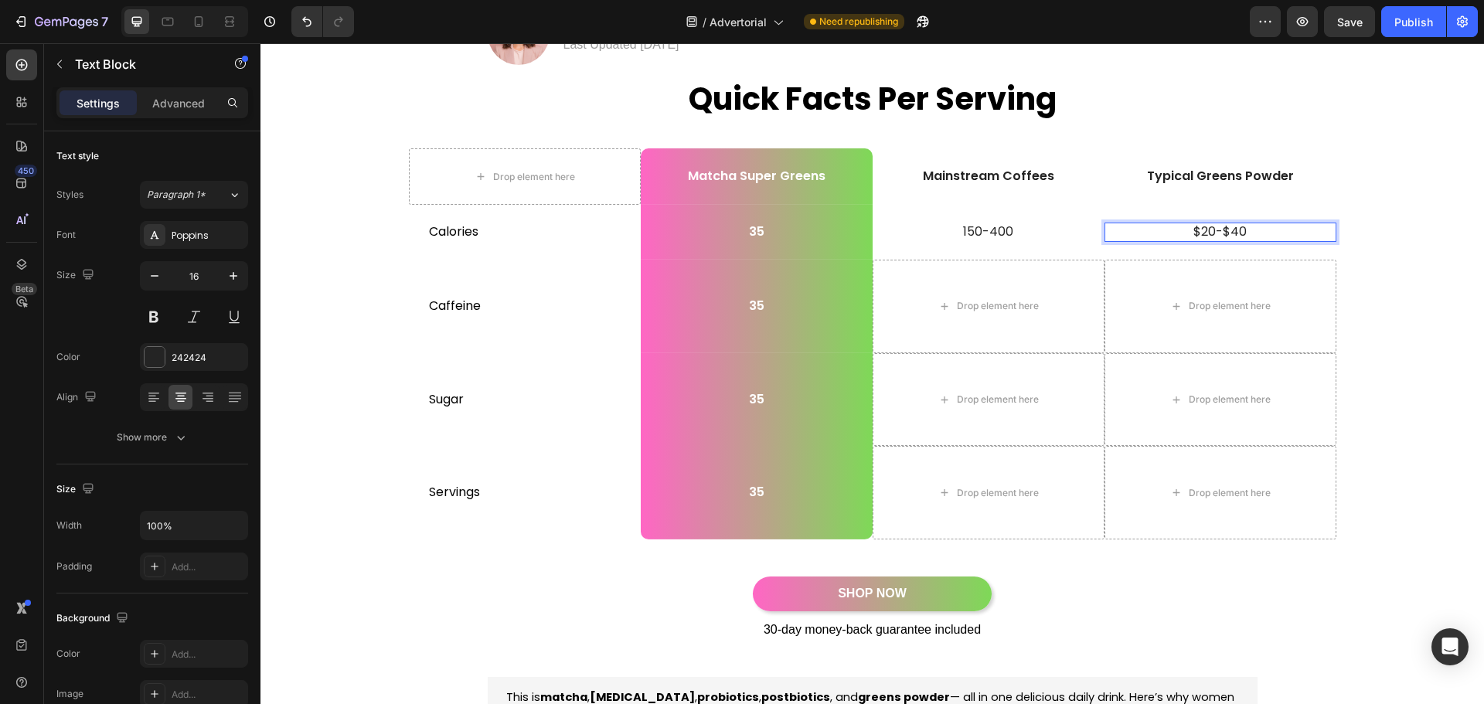
click at [1230, 232] on p "$20-$40" at bounding box center [1220, 232] width 229 height 16
click at [1248, 233] on p "$20-$40" at bounding box center [1220, 232] width 229 height 16
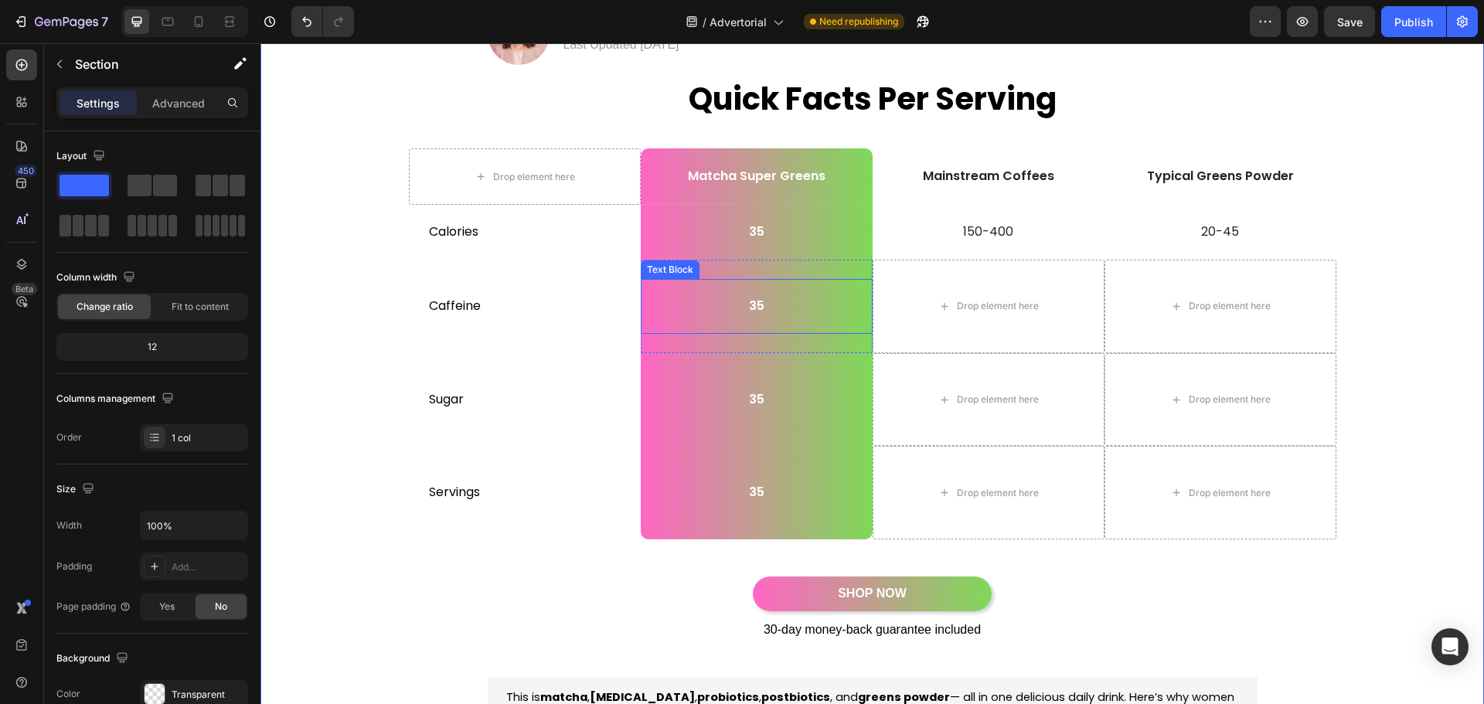
click at [758, 305] on p "35" at bounding box center [756, 306] width 229 height 16
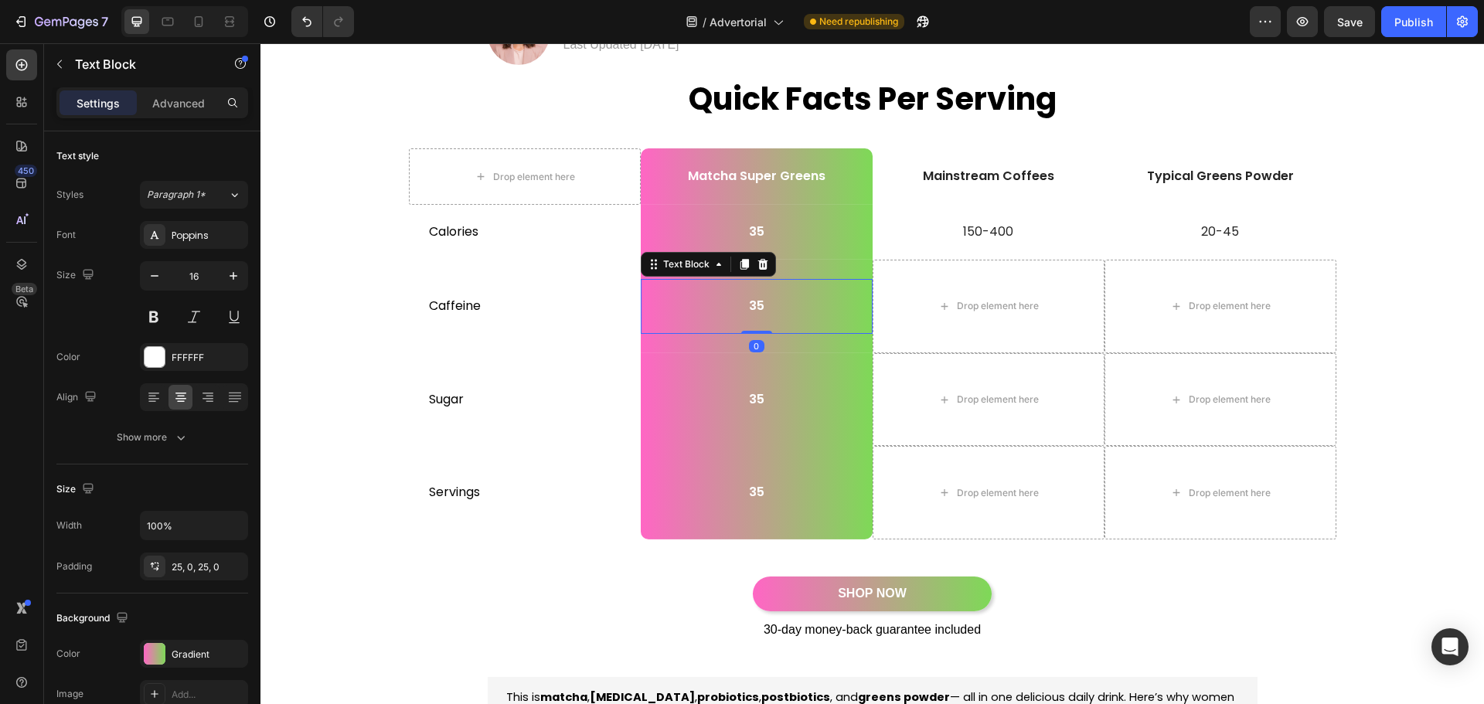
click at [758, 305] on p "35" at bounding box center [756, 306] width 229 height 16
click at [823, 304] on p "60-70mg" at bounding box center [756, 306] width 229 height 16
drag, startPoint x: 820, startPoint y: 319, endPoint x: 782, endPoint y: 306, distance: 39.1
click at [782, 306] on p "60-70mg" at bounding box center [756, 306] width 229 height 16
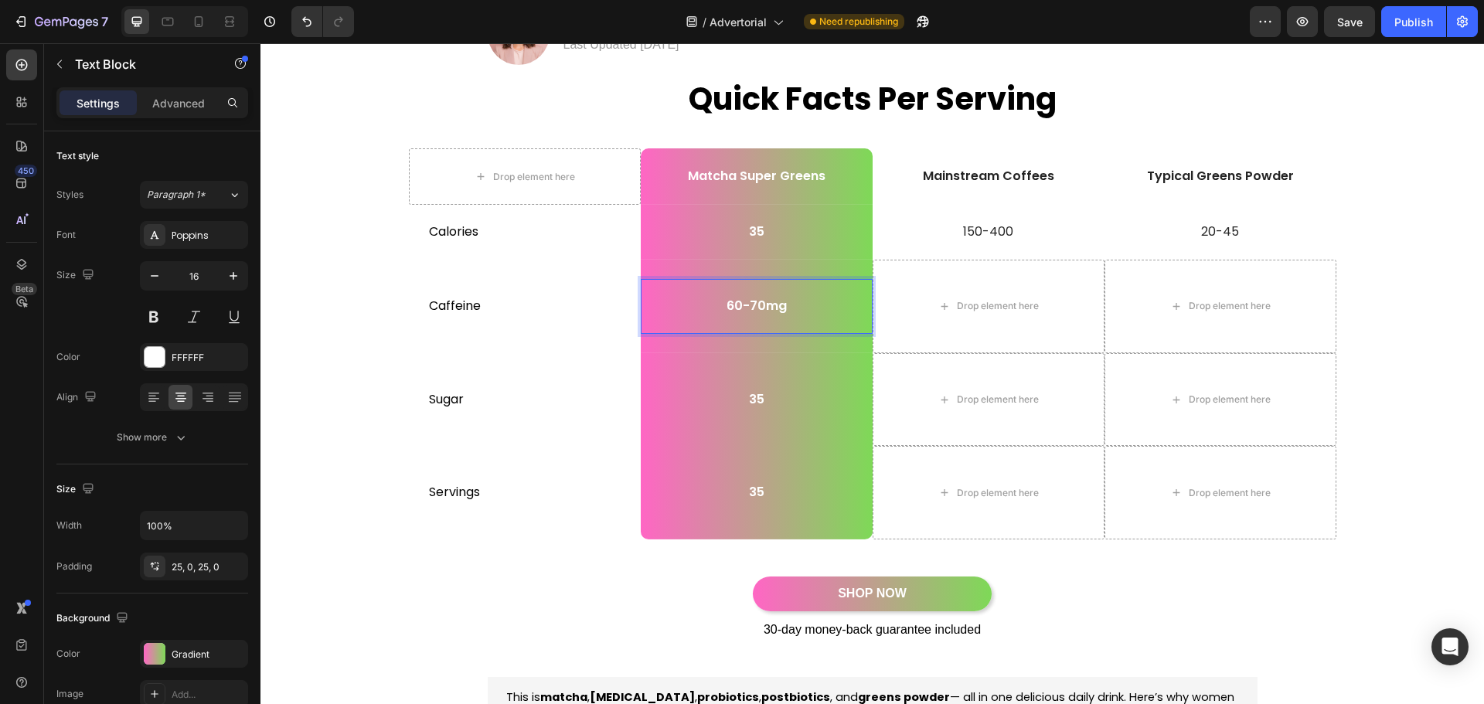
click at [550, 357] on div "Sugar Text Block" at bounding box center [525, 400] width 232 height 94
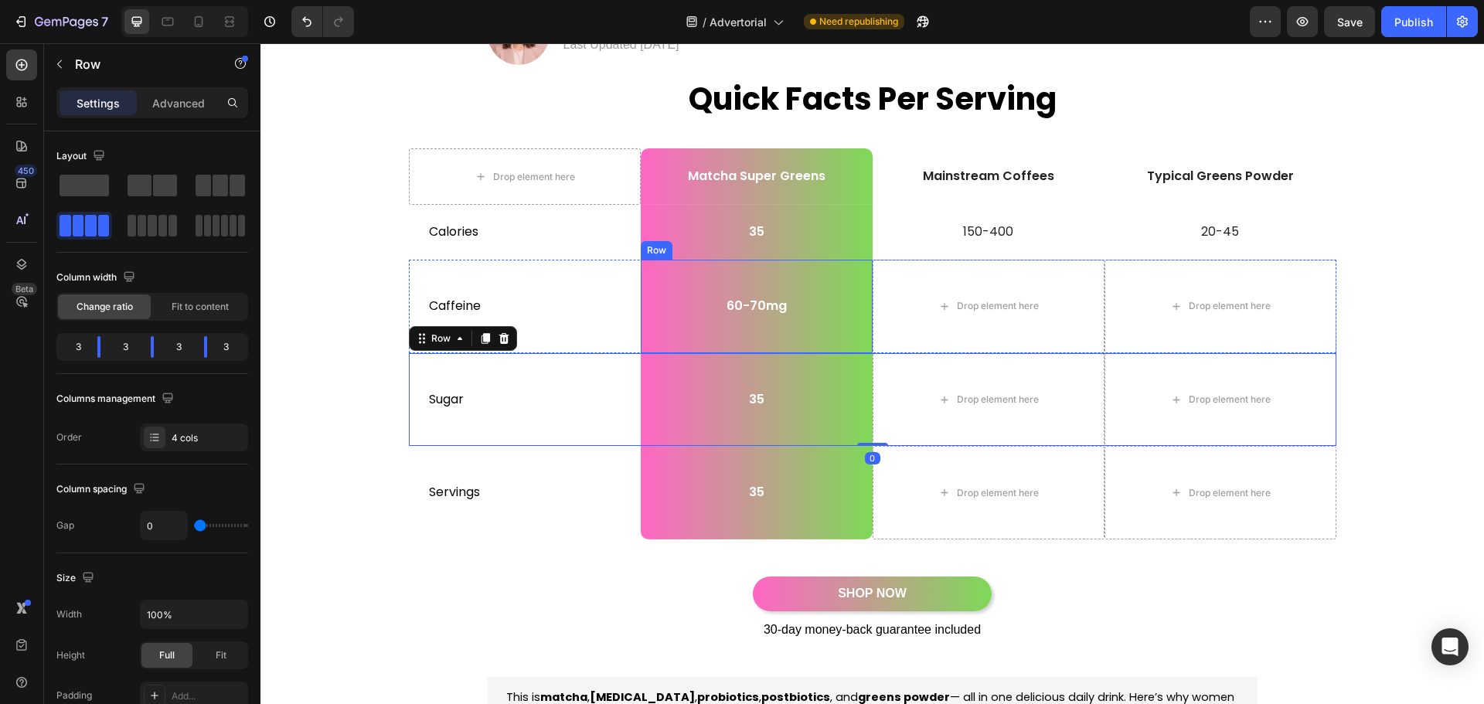
click at [768, 314] on p "60-70mg" at bounding box center [756, 306] width 229 height 16
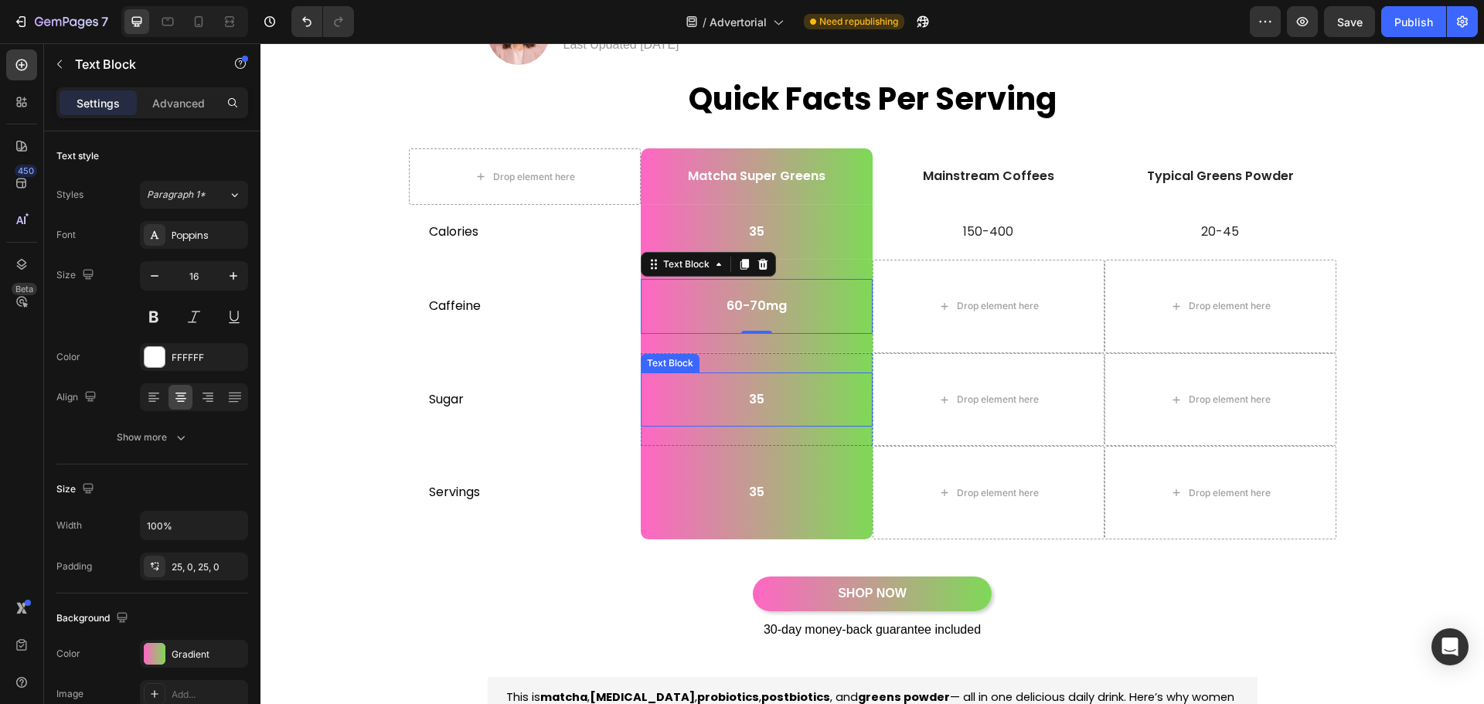
click at [734, 400] on p "35" at bounding box center [756, 400] width 229 height 16
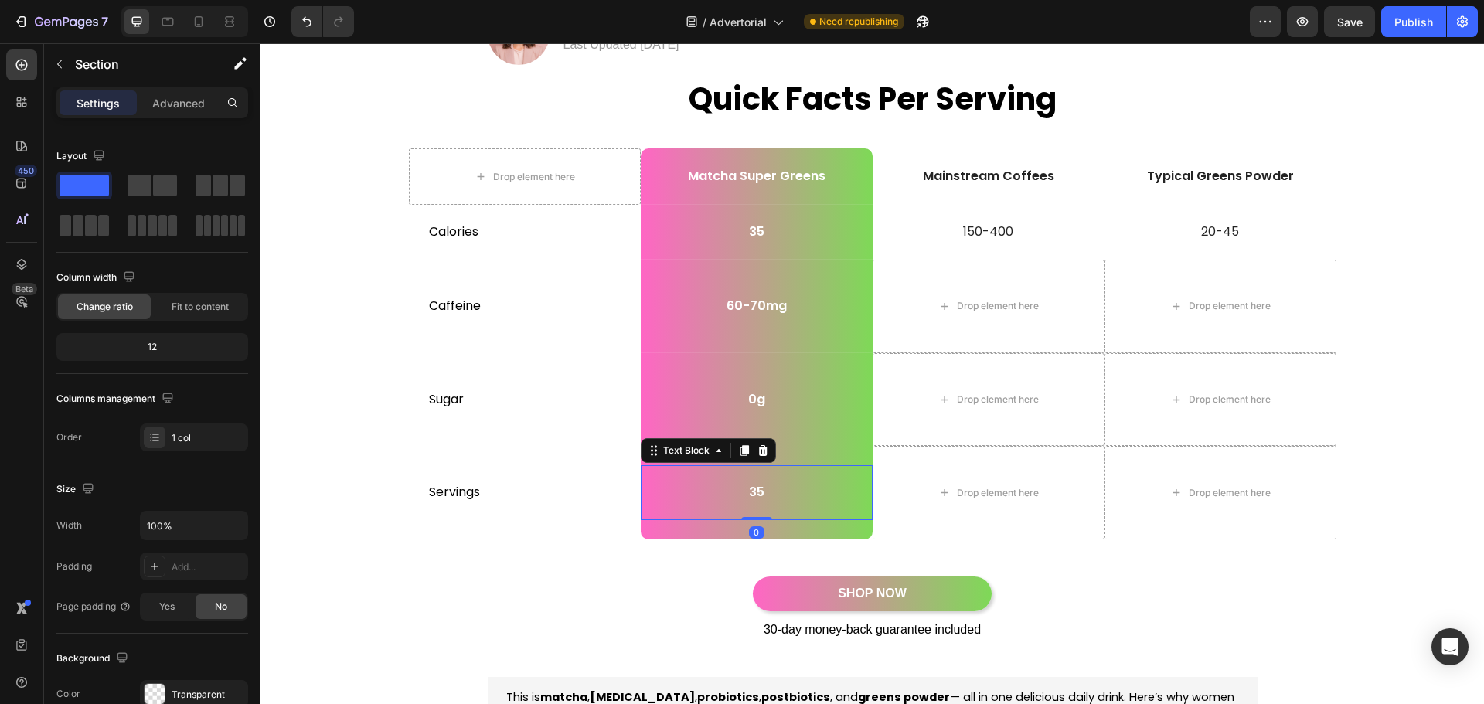
click at [751, 489] on p "35" at bounding box center [756, 493] width 229 height 16
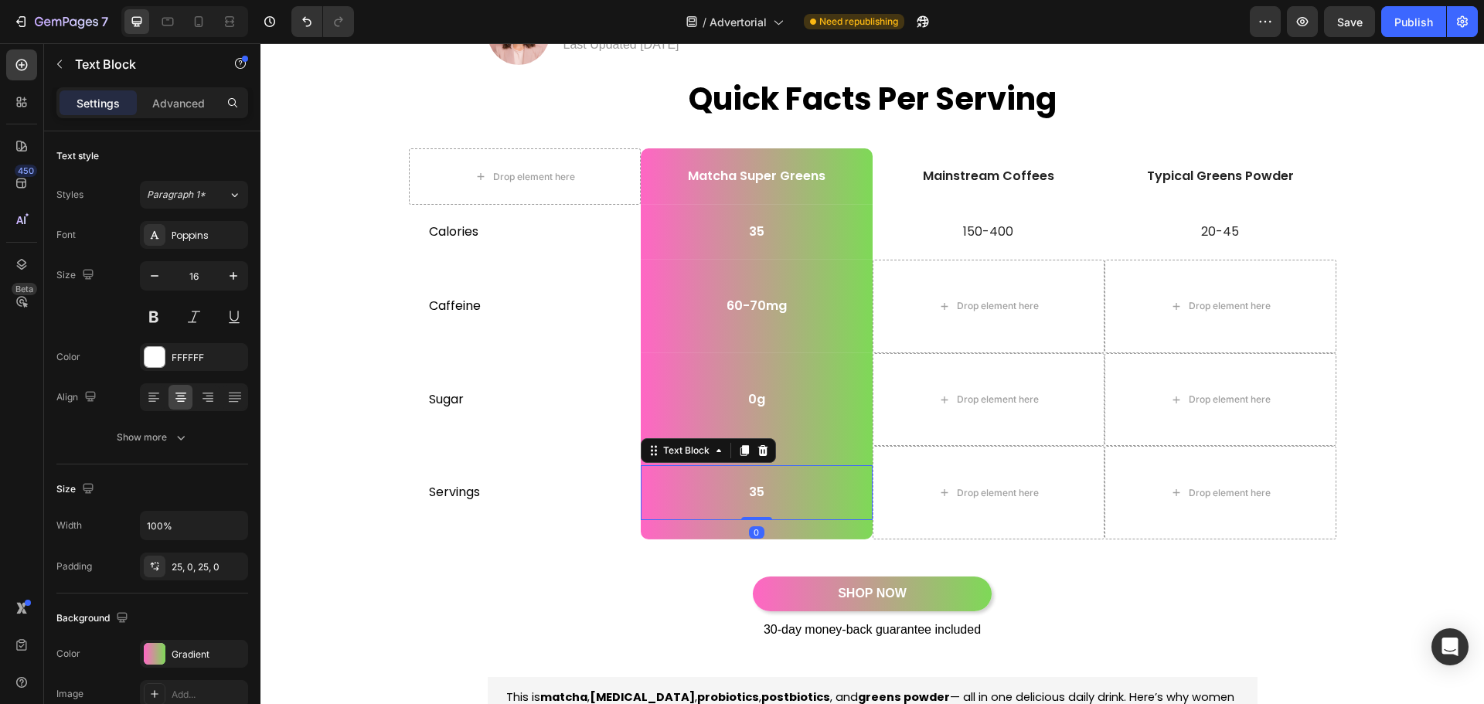
click at [751, 489] on p "35" at bounding box center [756, 493] width 229 height 16
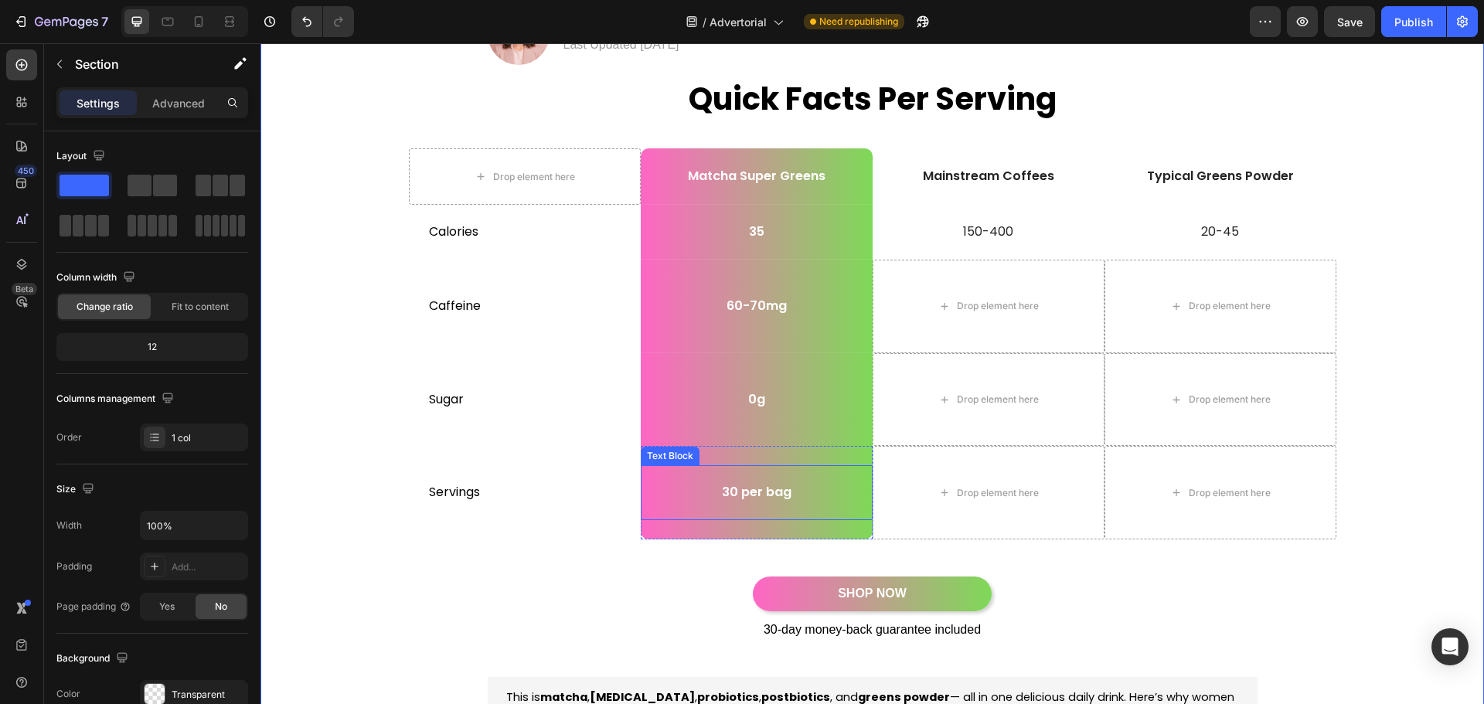
click at [775, 499] on p "30 per bag" at bounding box center [756, 493] width 229 height 16
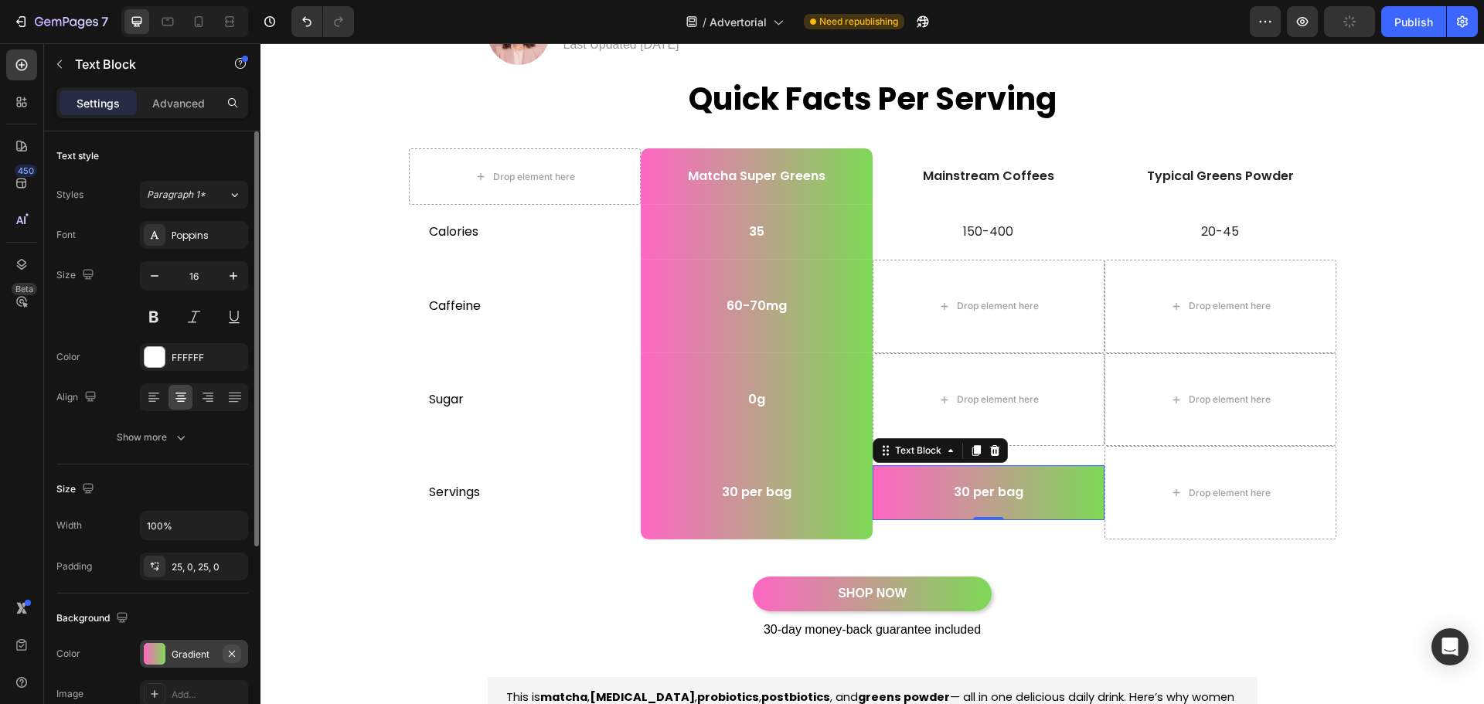
click at [232, 648] on icon "button" at bounding box center [232, 654] width 12 height 12
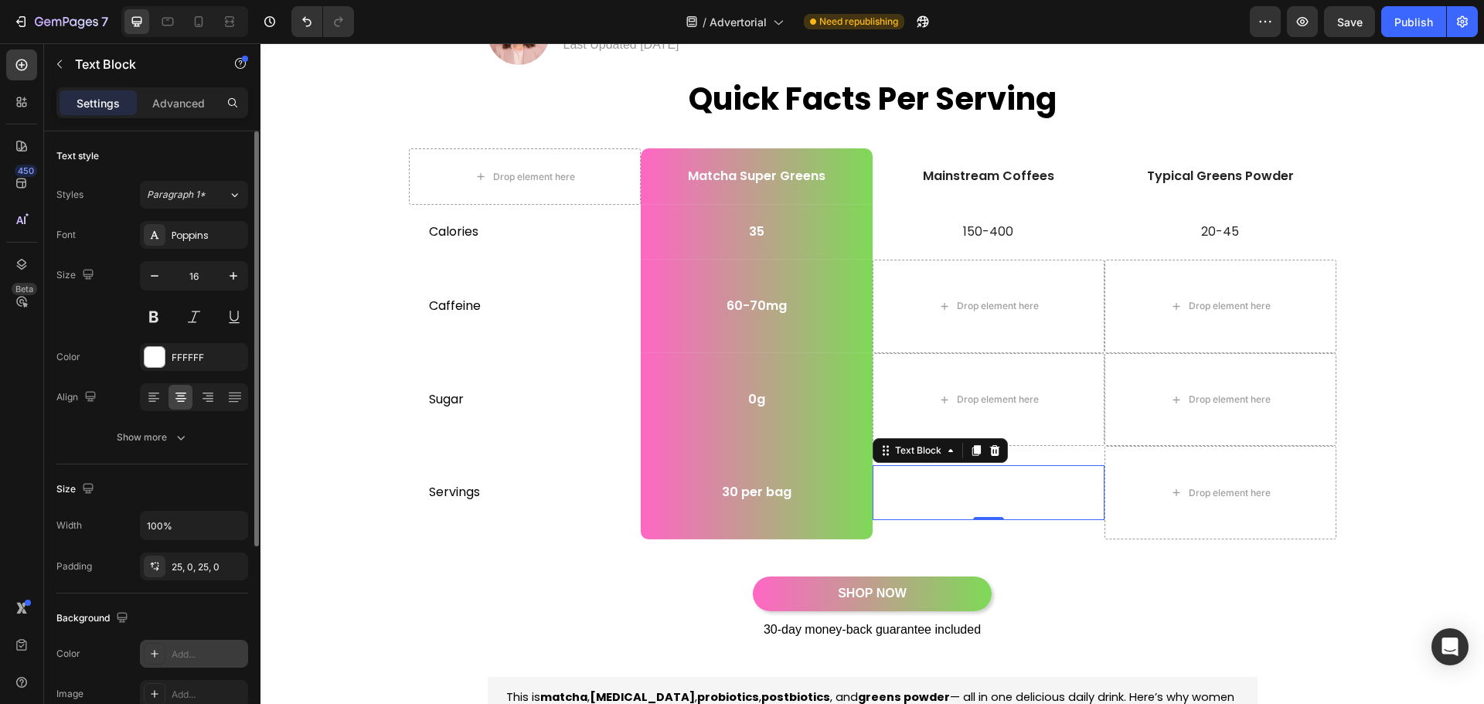
click at [974, 486] on p "30 per bag" at bounding box center [988, 493] width 229 height 16
click at [203, 352] on div "FFFFFF" at bounding box center [194, 358] width 45 height 14
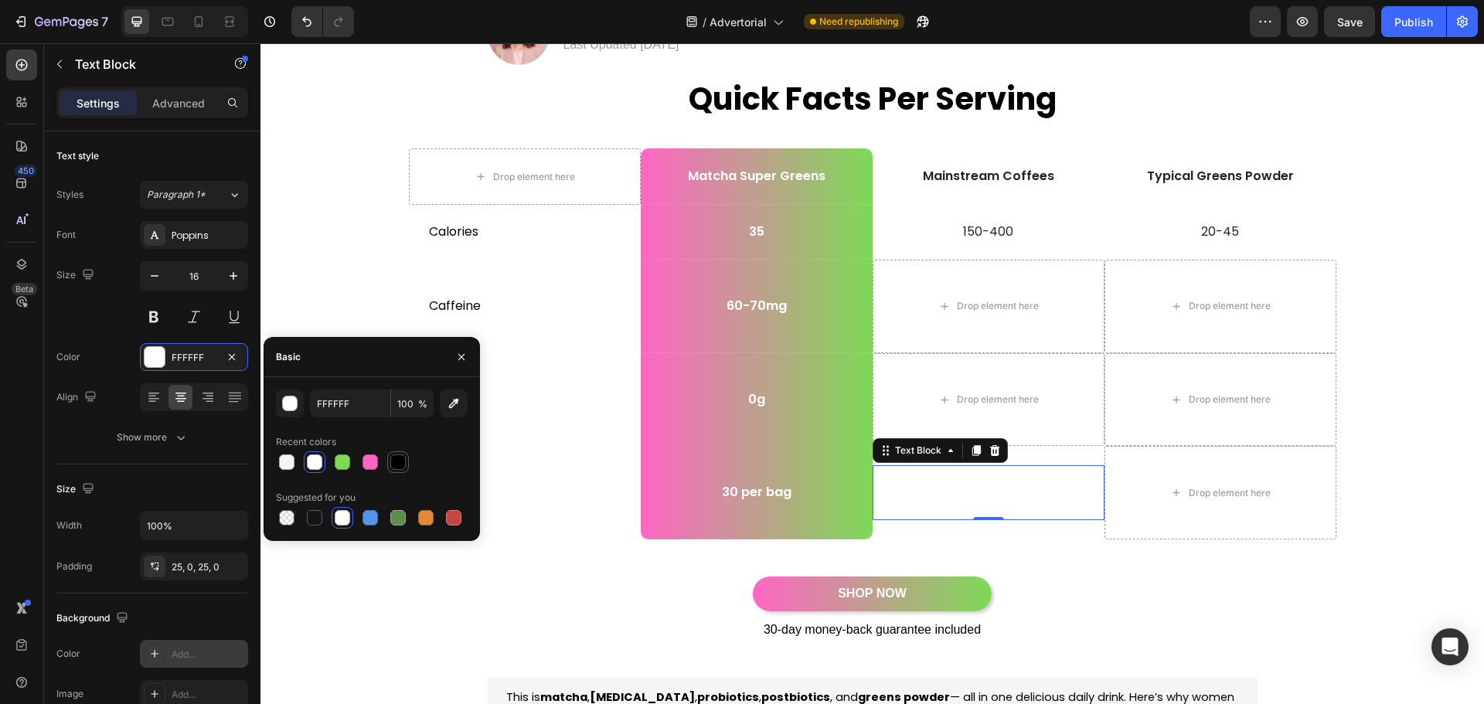
click at [393, 462] on div at bounding box center [397, 462] width 15 height 15
type input "000000"
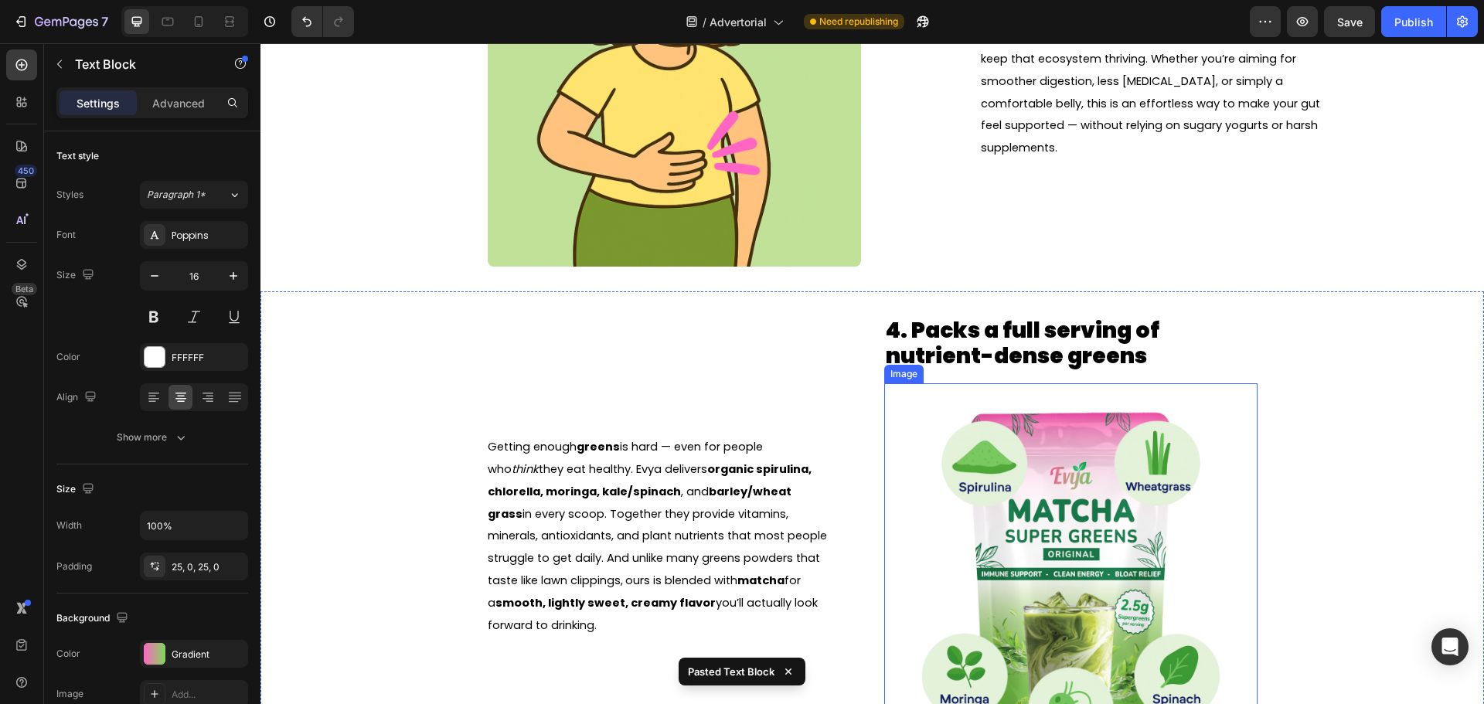
scroll to position [2815, 0]
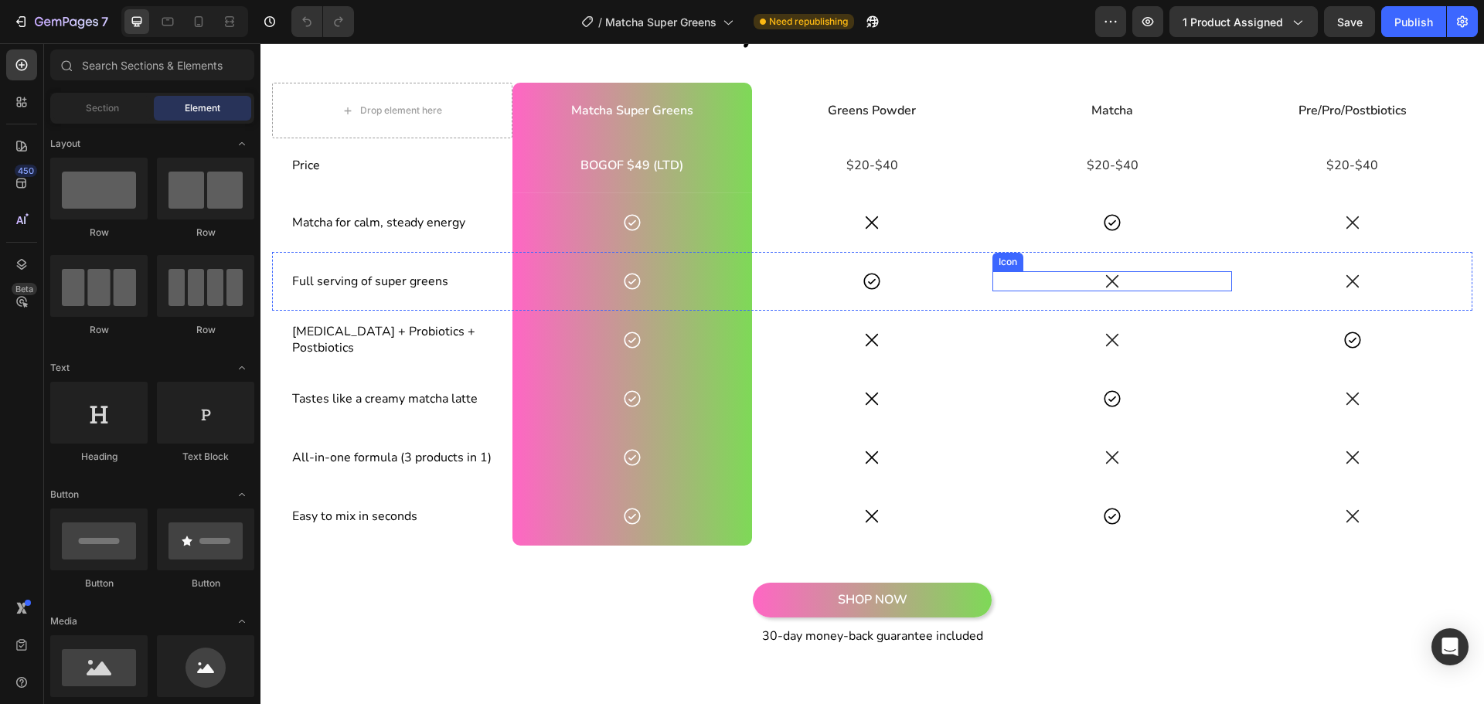
scroll to position [1693, 0]
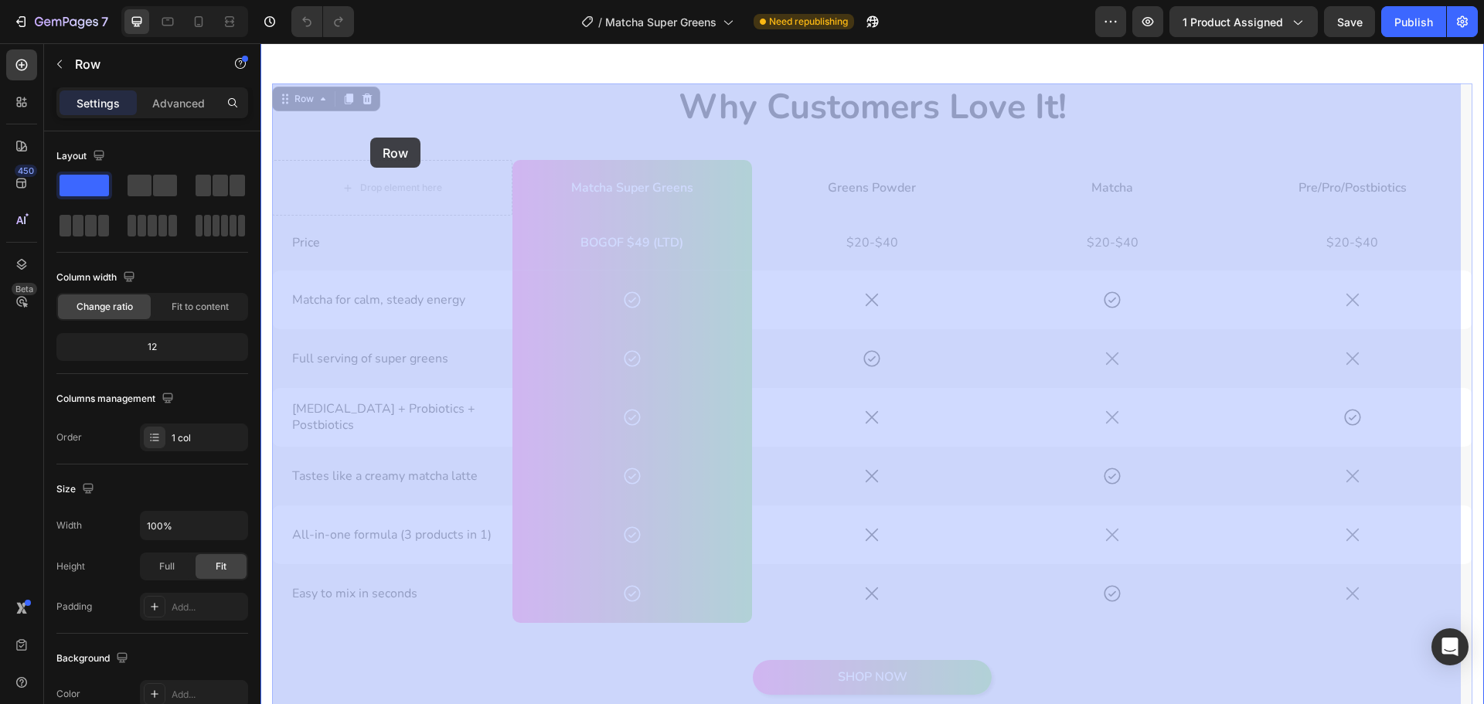
drag, startPoint x: 370, startPoint y: 145, endPoint x: 370, endPoint y: 138, distance: 7.8
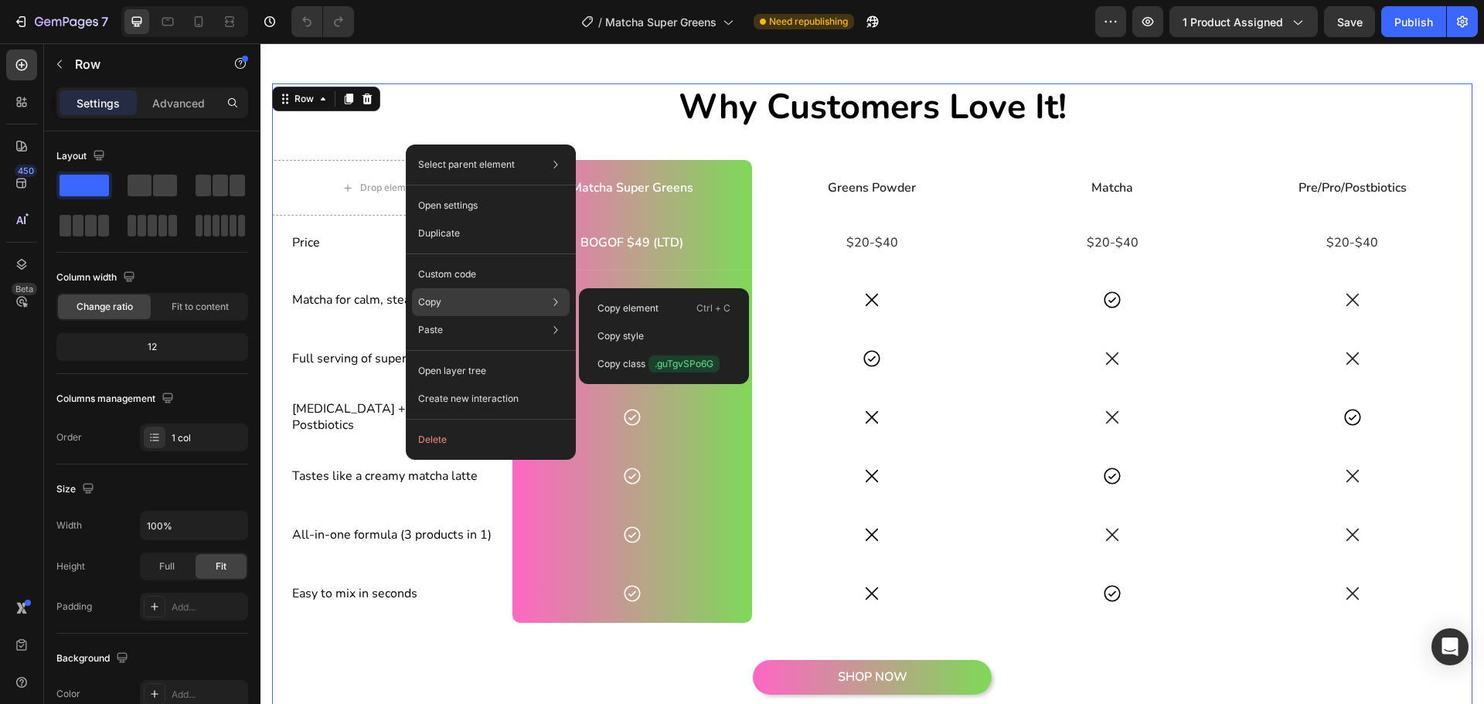
click at [471, 297] on div "Copy Copy element Ctrl + C Copy style Copy class .guTgvSPo6G" at bounding box center [491, 302] width 158 height 28
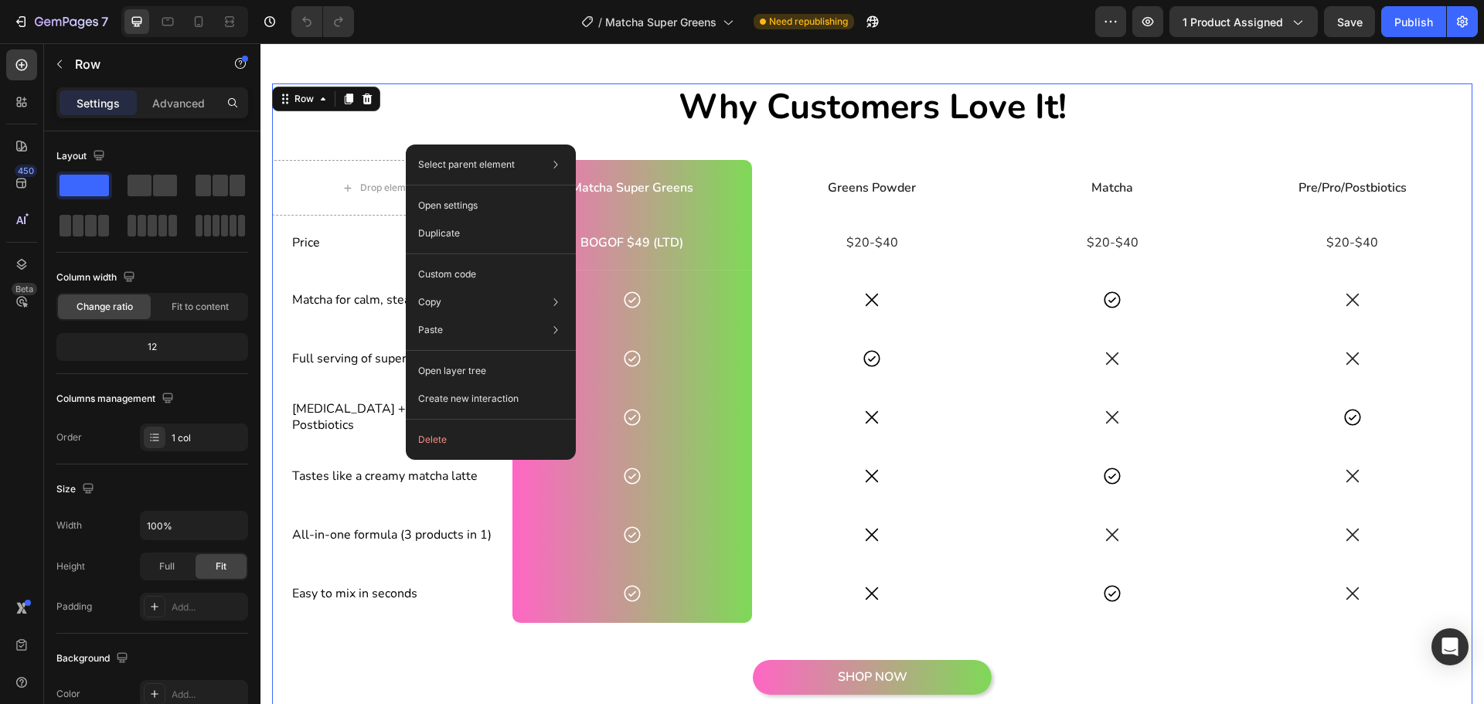
click at [381, 137] on div "Why Customers Love It! Heading Drop element here Matcha Super Greens Text Block…" at bounding box center [872, 409] width 1201 height 653
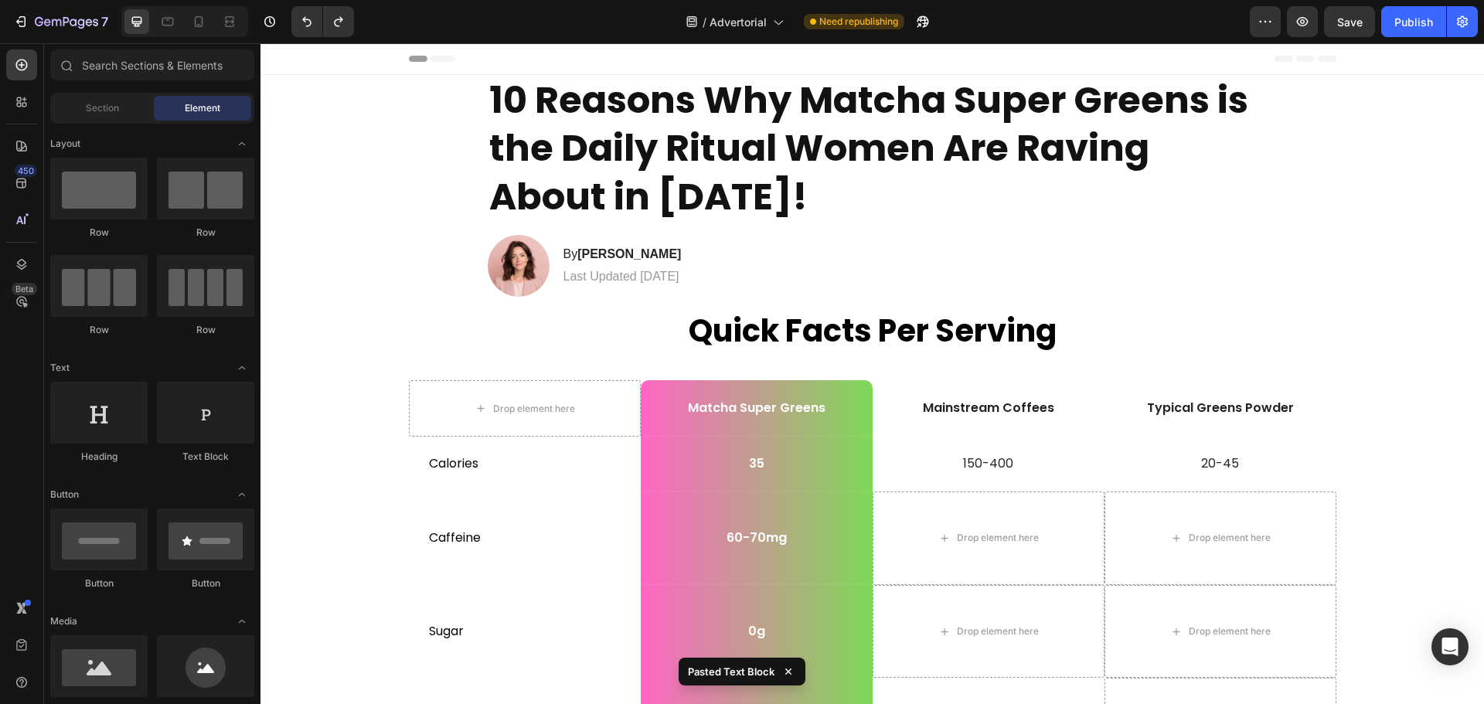
drag, startPoint x: 1484, startPoint y: 271, endPoint x: 1695, endPoint y: 84, distance: 282.0
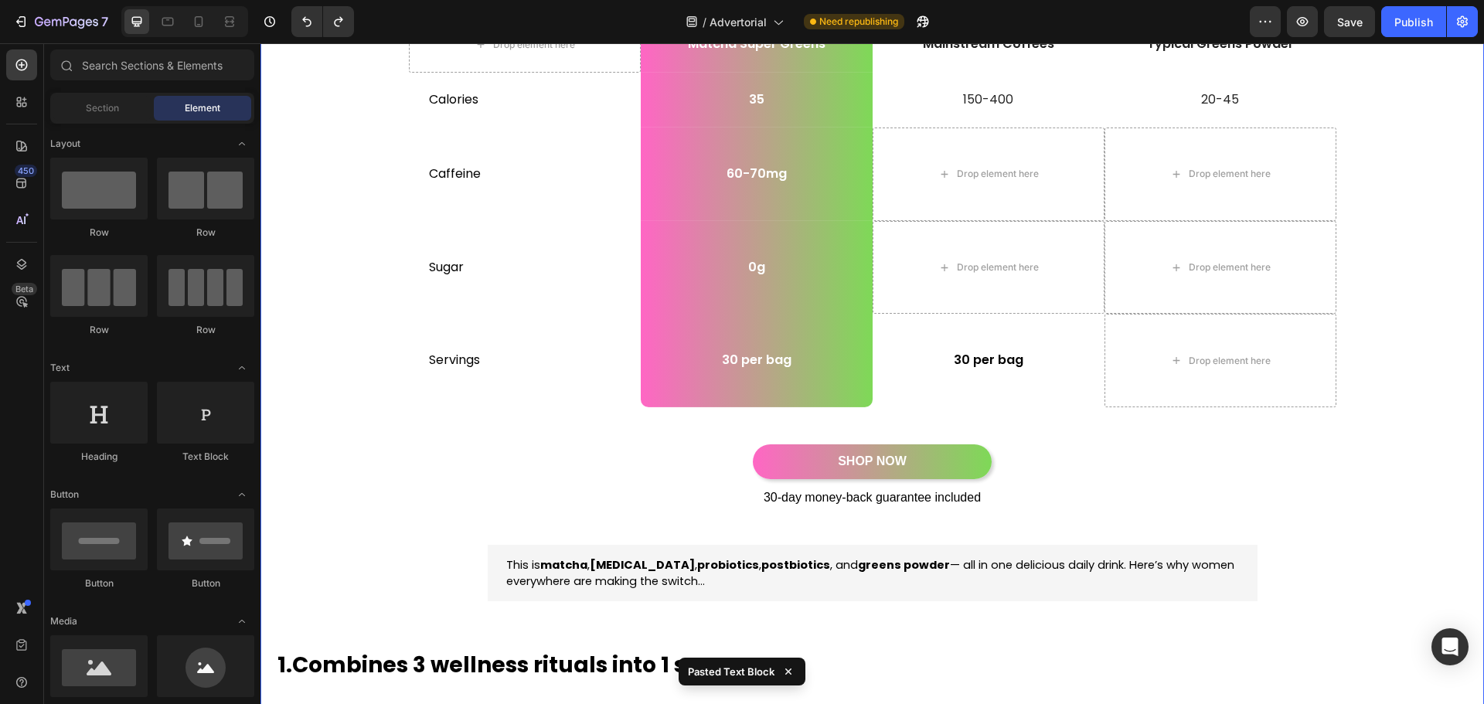
scroll to position [387, 0]
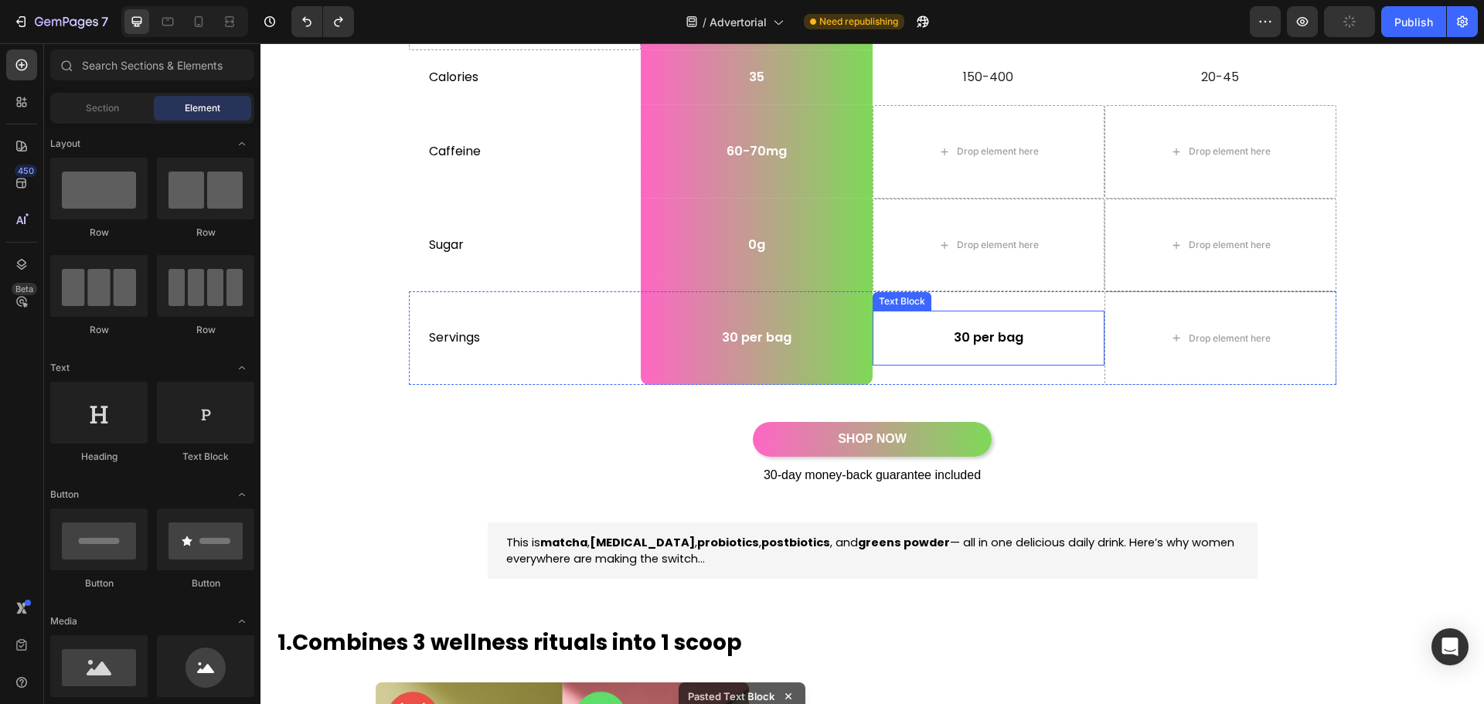
click at [970, 327] on div "30 per bag" at bounding box center [989, 338] width 232 height 55
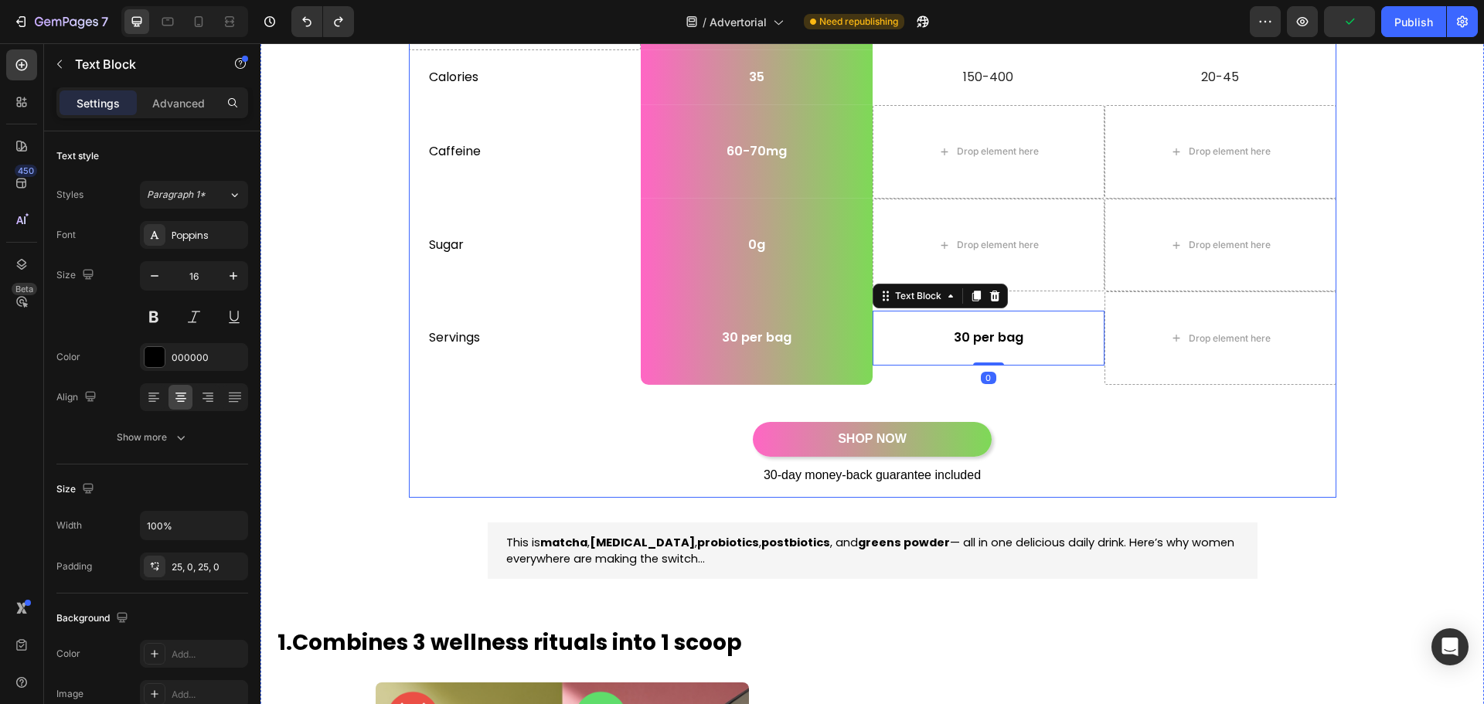
click at [1143, 459] on div "SHOP NOW Button" at bounding box center [873, 444] width 928 height 44
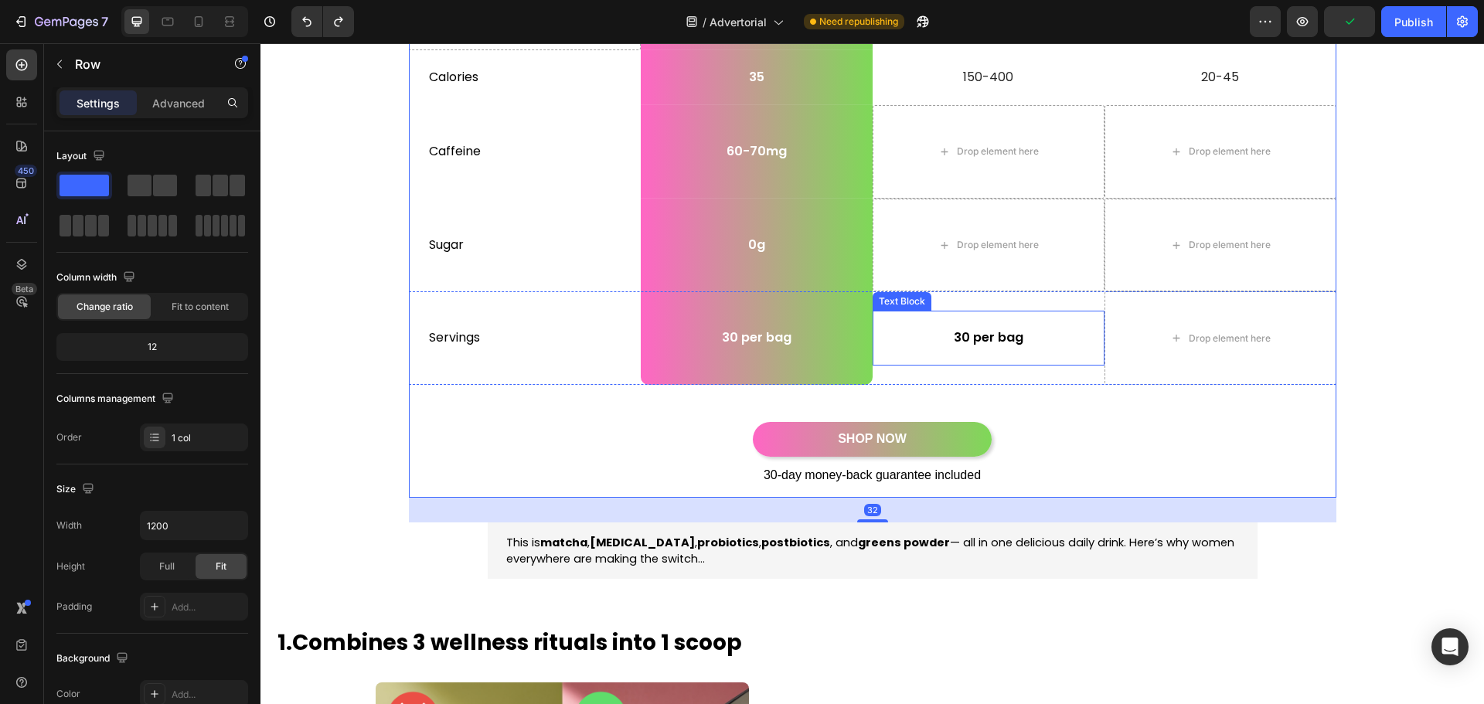
click at [1022, 326] on div "30 per bag" at bounding box center [989, 338] width 232 height 55
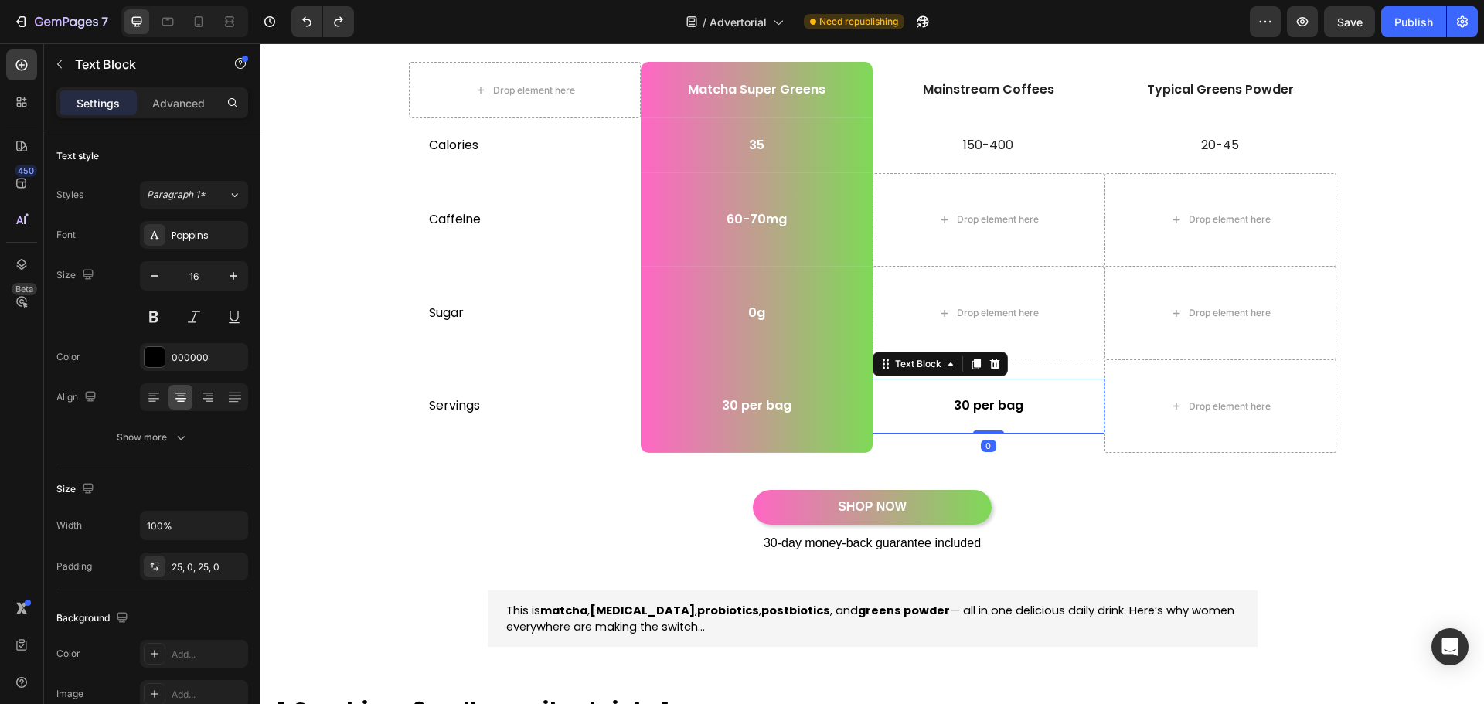
scroll to position [309, 0]
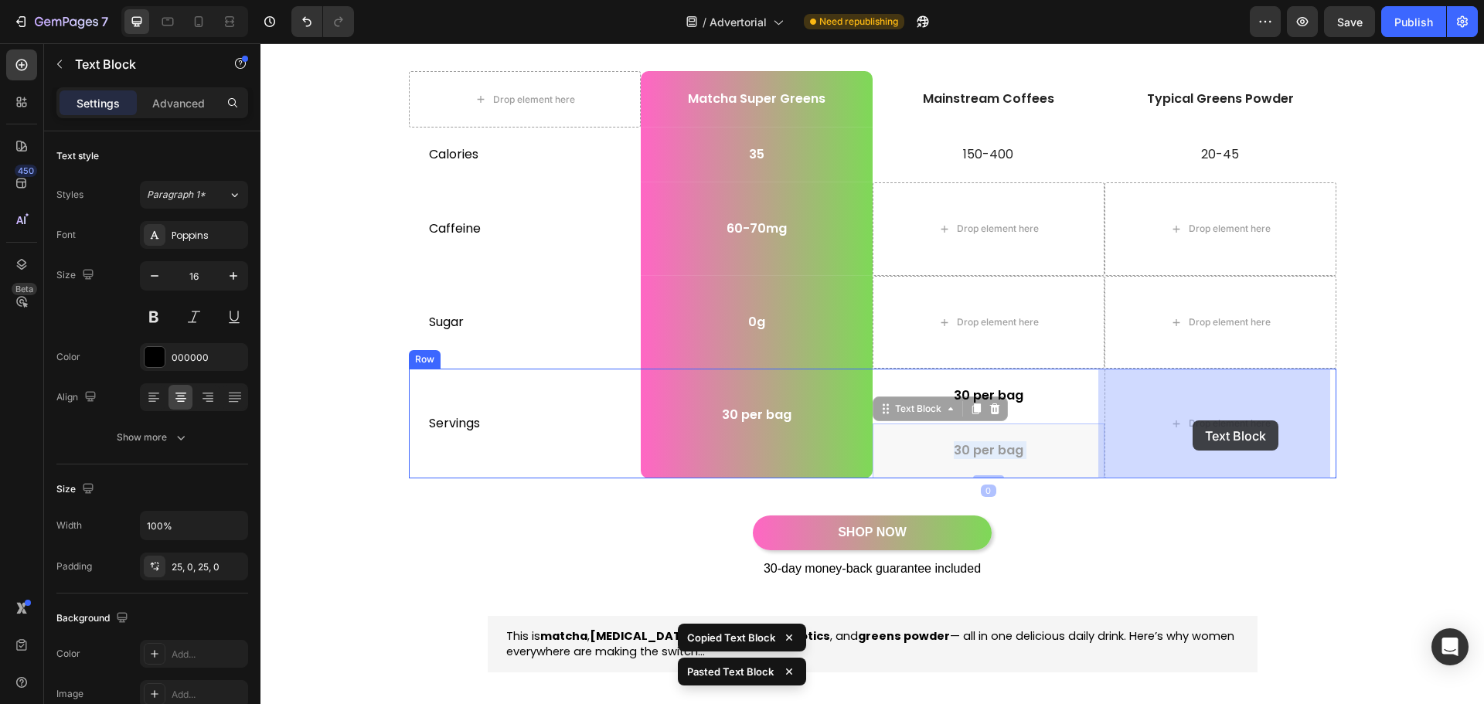
drag, startPoint x: 1000, startPoint y: 449, endPoint x: 1193, endPoint y: 421, distance: 195.4
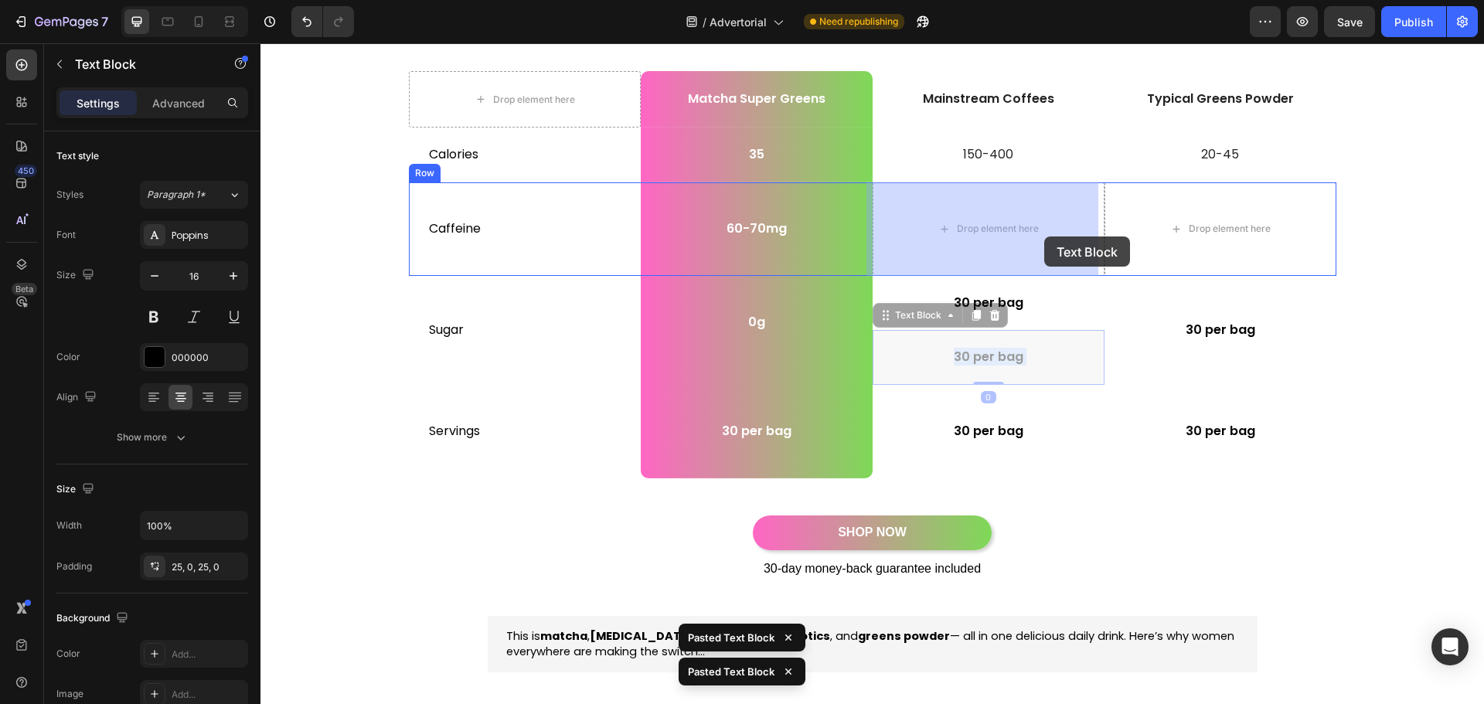
drag, startPoint x: 1014, startPoint y: 361, endPoint x: 1046, endPoint y: 237, distance: 128.4
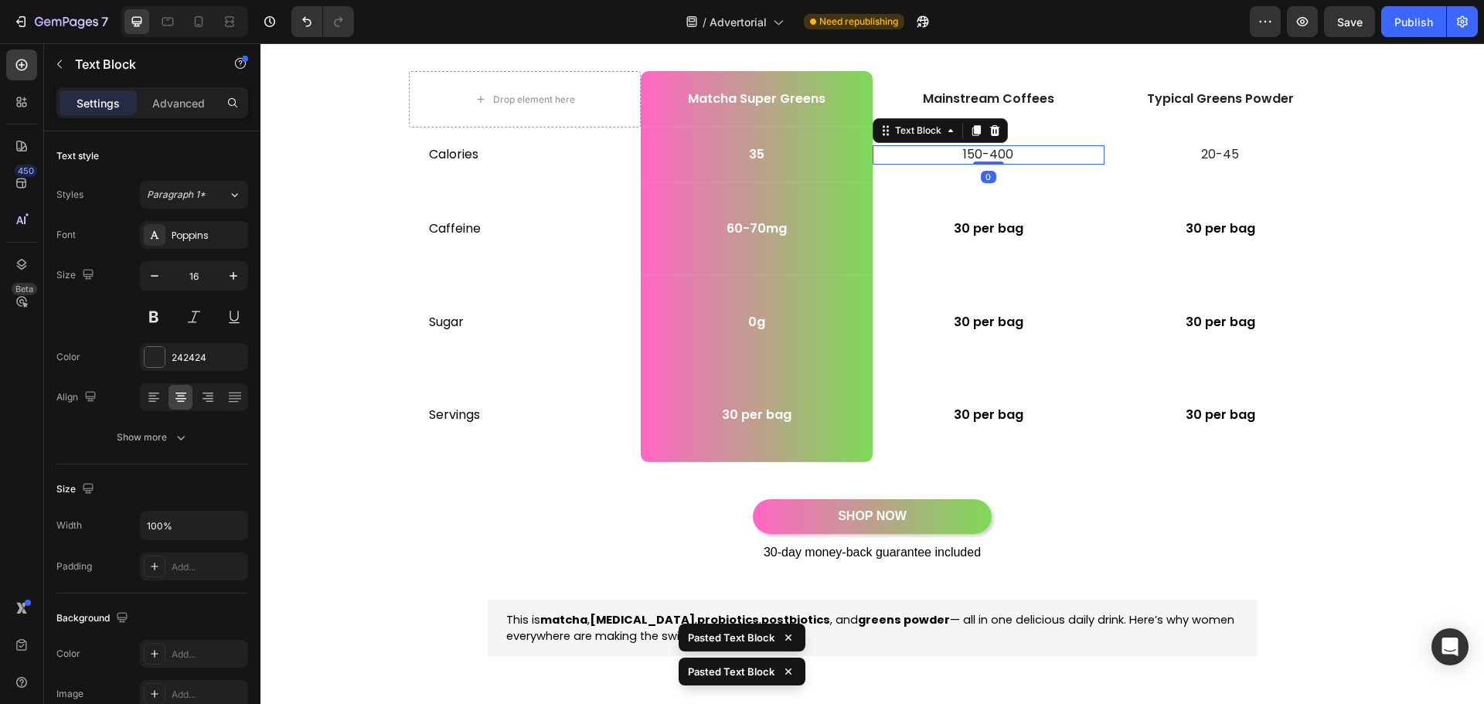
click at [969, 158] on p "150-400" at bounding box center [988, 155] width 229 height 16
click at [151, 322] on button at bounding box center [154, 317] width 28 height 28
drag, startPoint x: 1195, startPoint y: 150, endPoint x: 1095, endPoint y: 176, distance: 103.9
click at [1195, 151] on p "20-45" at bounding box center [1220, 155] width 229 height 16
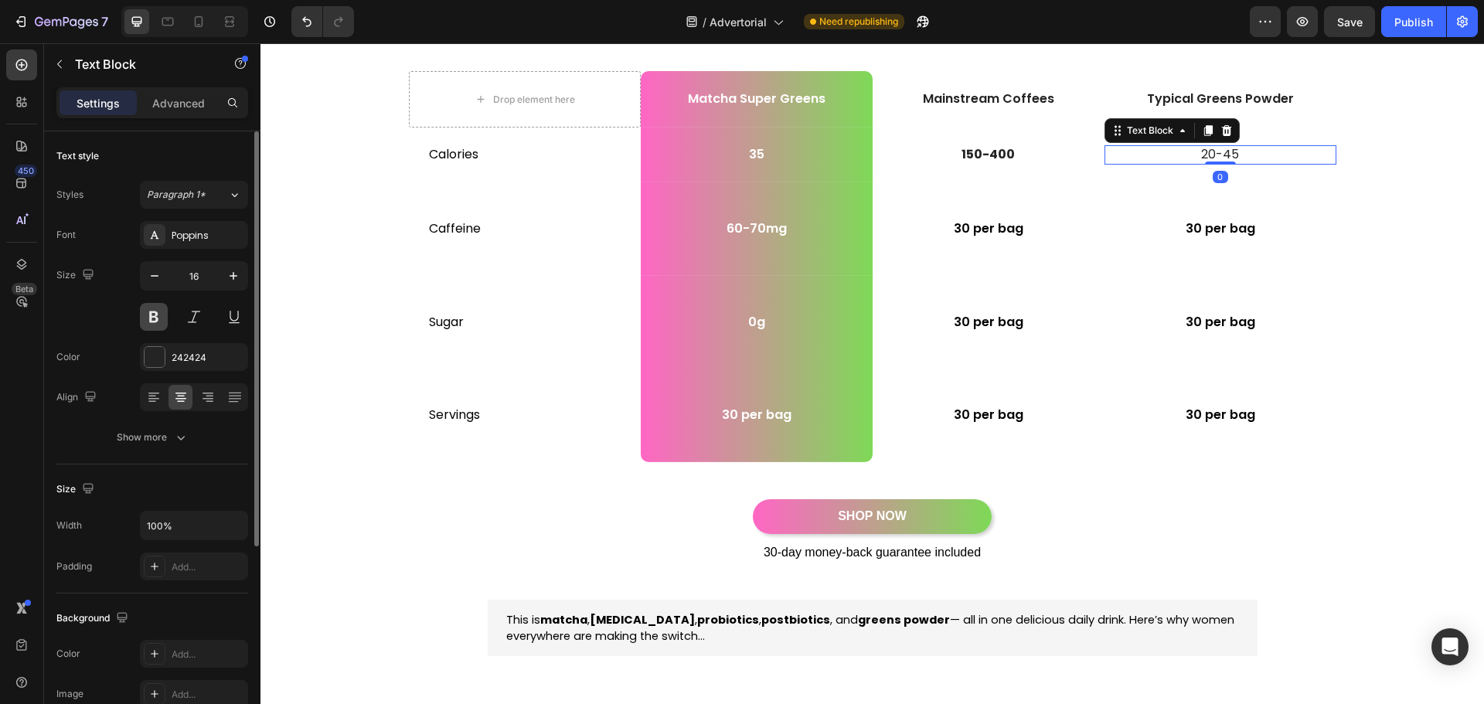
click at [152, 316] on button at bounding box center [154, 317] width 28 height 28
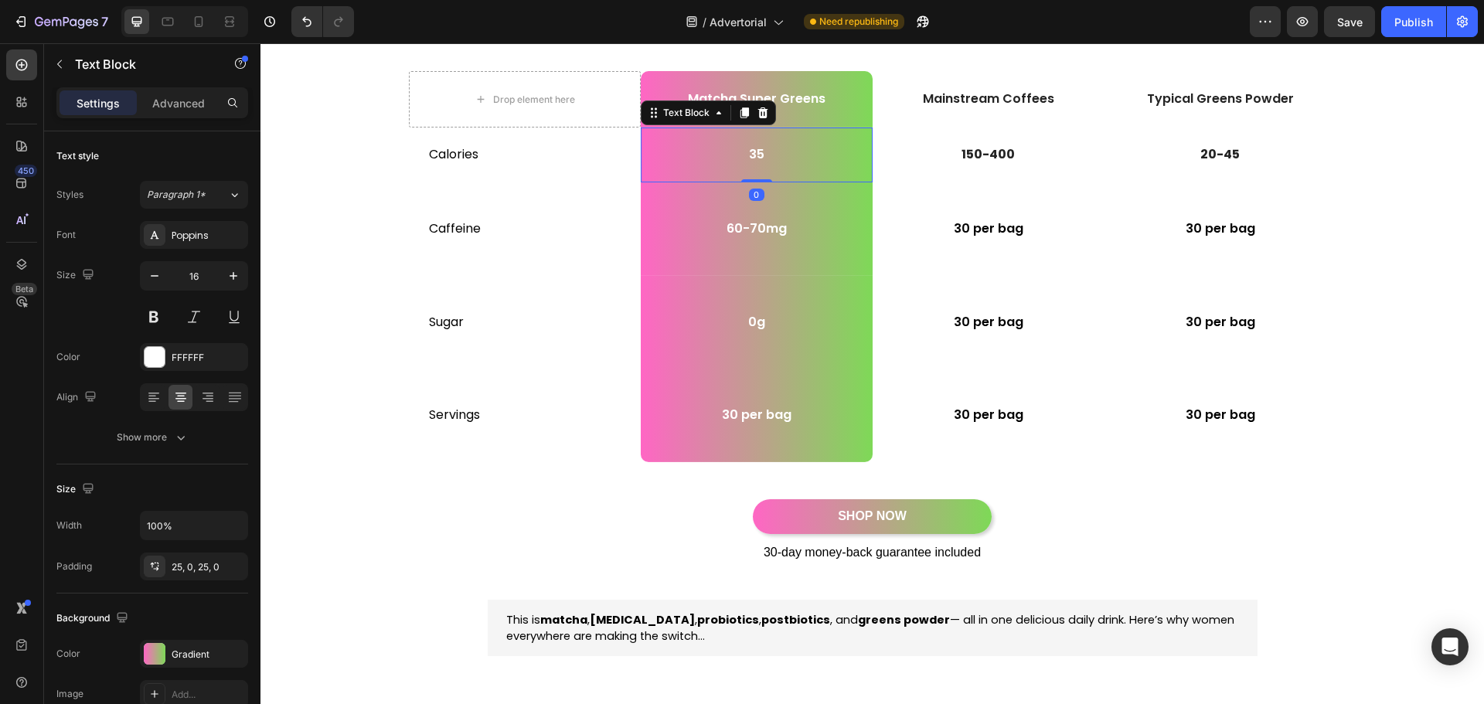
click at [758, 150] on p "35" at bounding box center [756, 155] width 229 height 16
click at [152, 315] on button at bounding box center [154, 317] width 28 height 28
click at [757, 227] on p "60-70mg" at bounding box center [756, 229] width 229 height 16
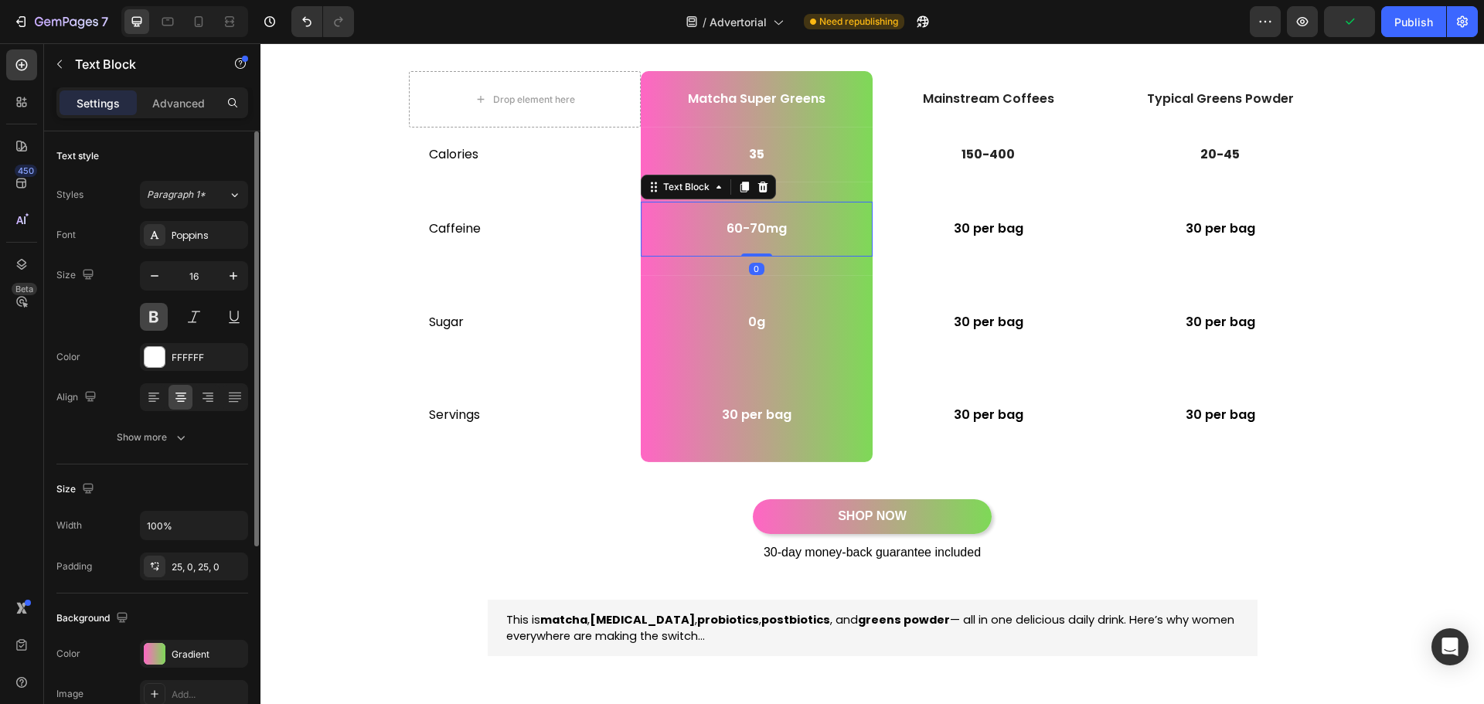
click at [145, 317] on button at bounding box center [154, 317] width 28 height 28
click at [765, 323] on p "0g" at bounding box center [756, 323] width 229 height 16
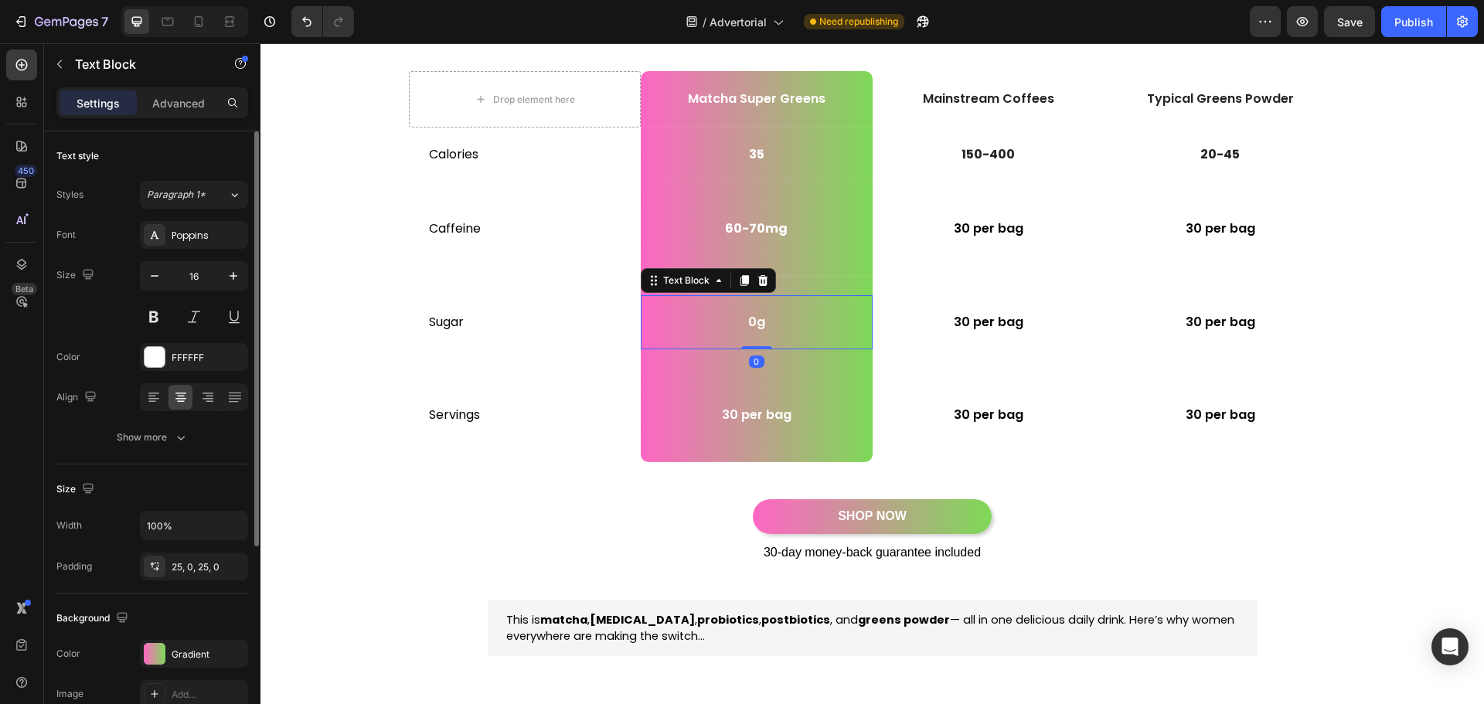
click at [155, 302] on div "16" at bounding box center [194, 296] width 108 height 70
click at [157, 314] on button at bounding box center [154, 317] width 28 height 28
click at [759, 417] on p "30 per bag" at bounding box center [756, 415] width 229 height 16
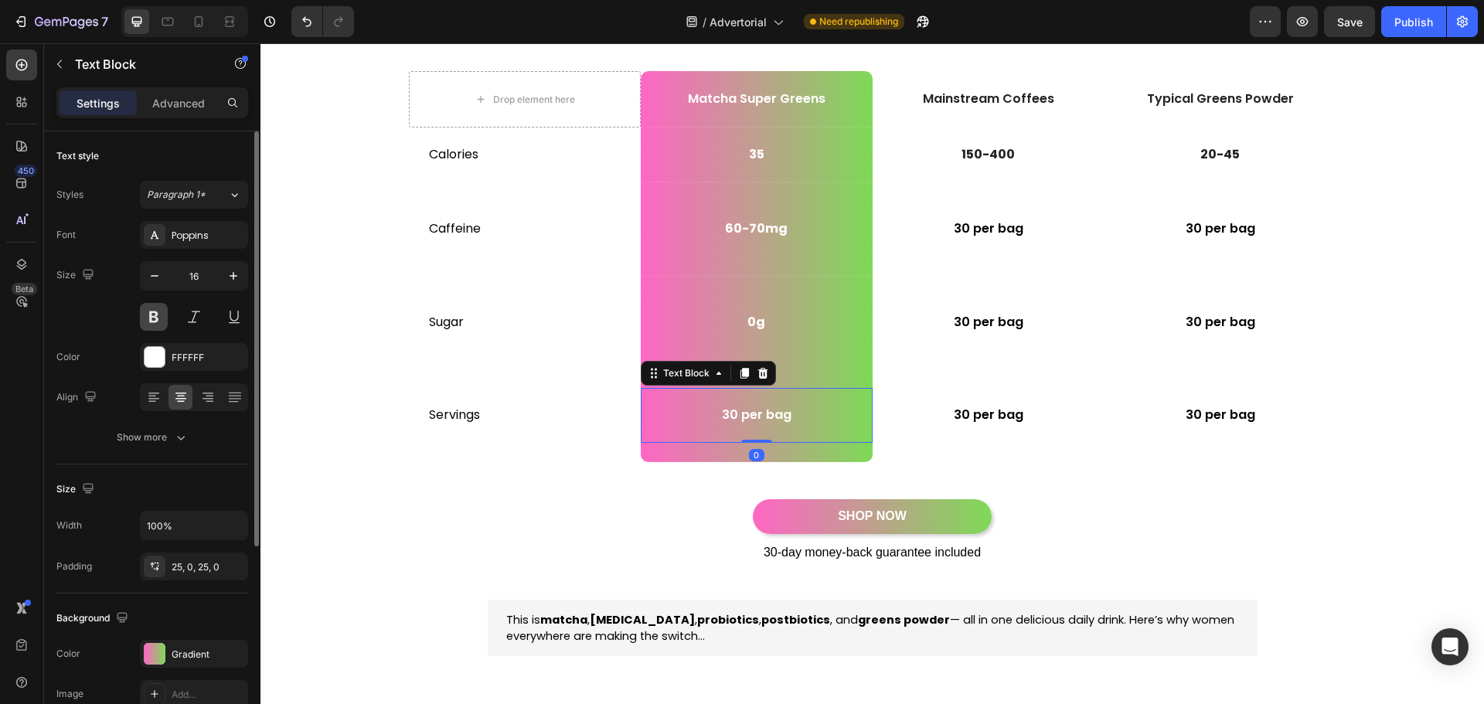
click at [150, 319] on button at bounding box center [154, 317] width 28 height 28
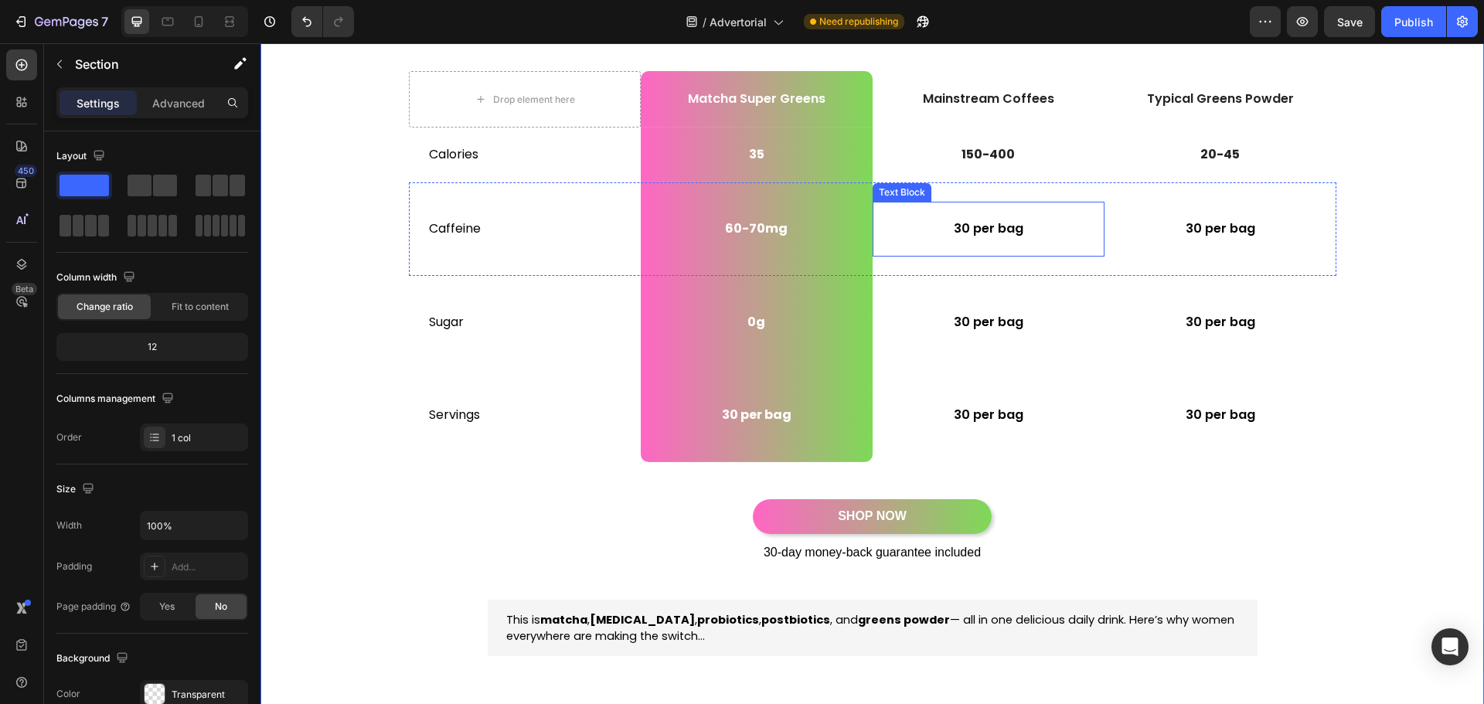
click at [970, 228] on p "30 per bag" at bounding box center [988, 229] width 229 height 16
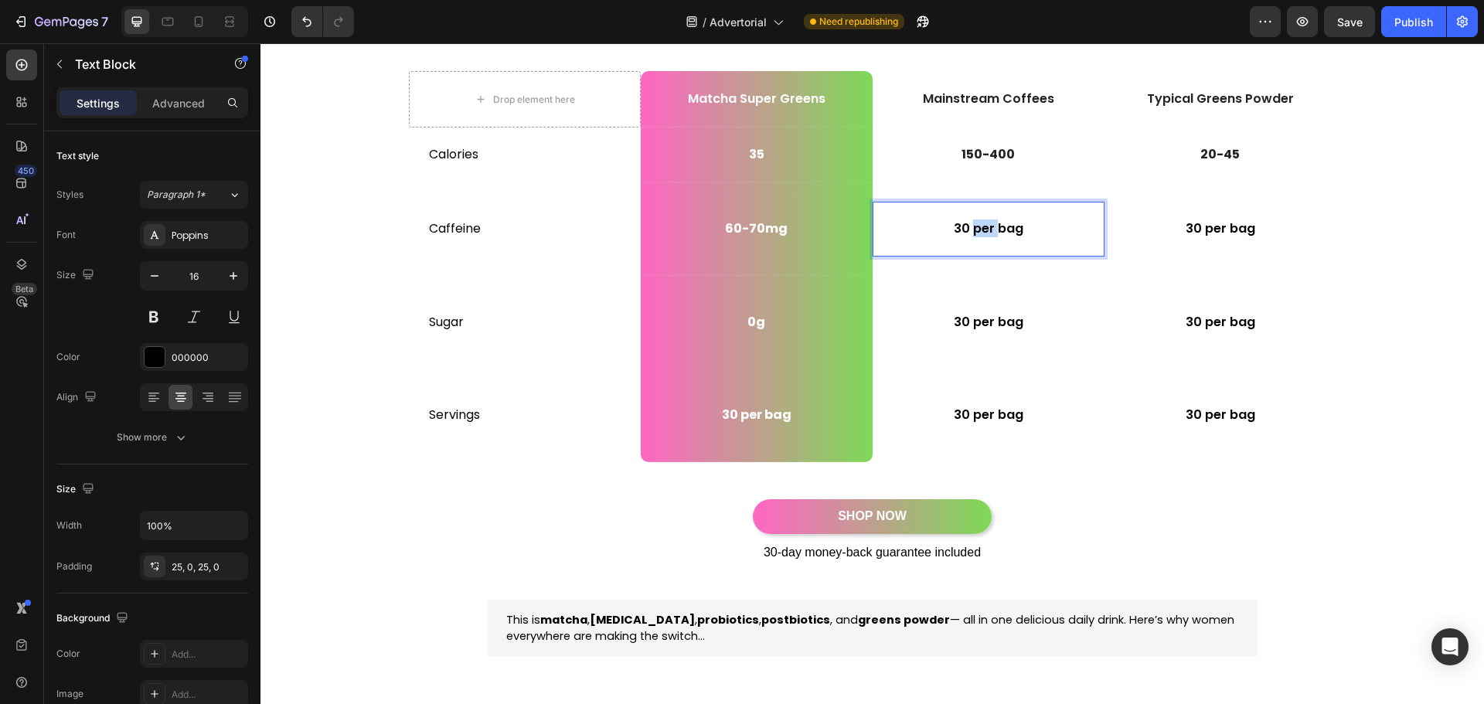
click at [970, 228] on p "30 per bag" at bounding box center [988, 229] width 229 height 16
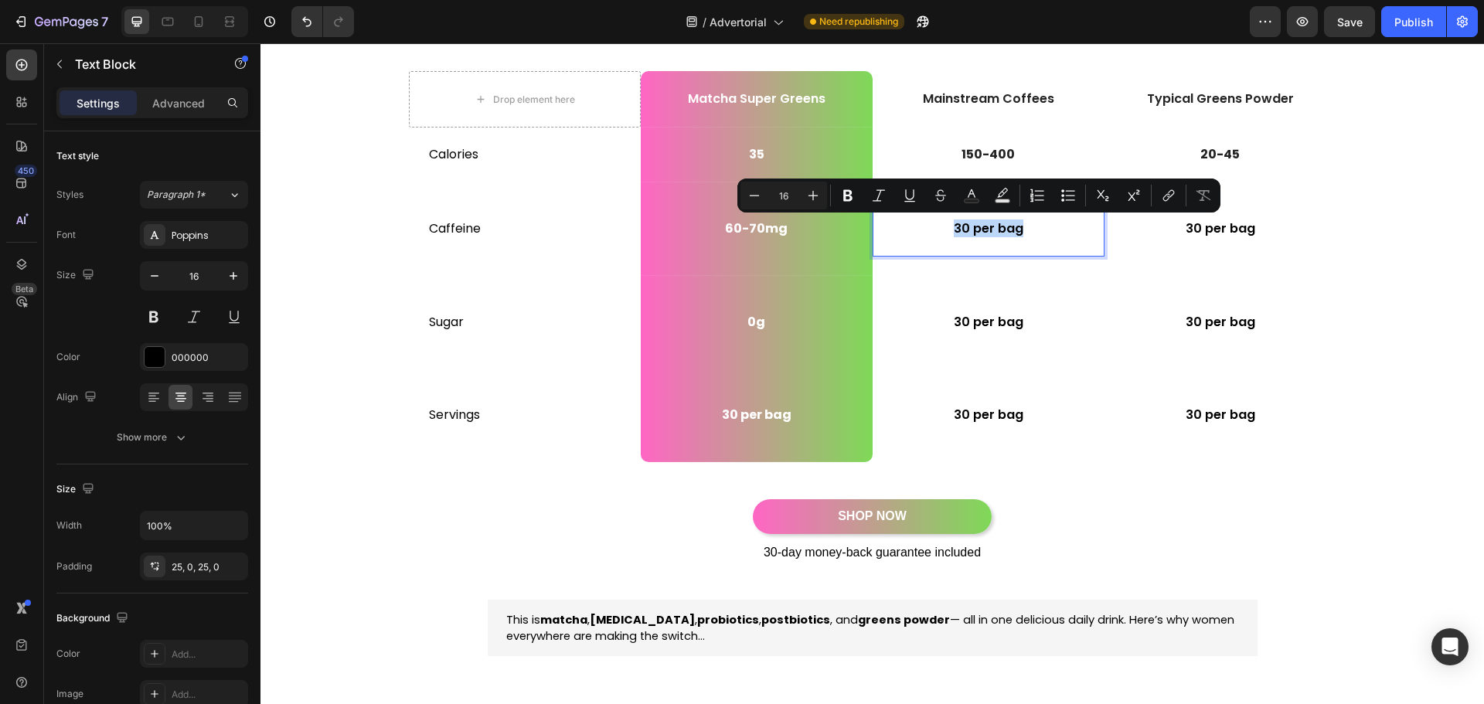
click at [970, 228] on p "30 per bag" at bounding box center [988, 229] width 229 height 16
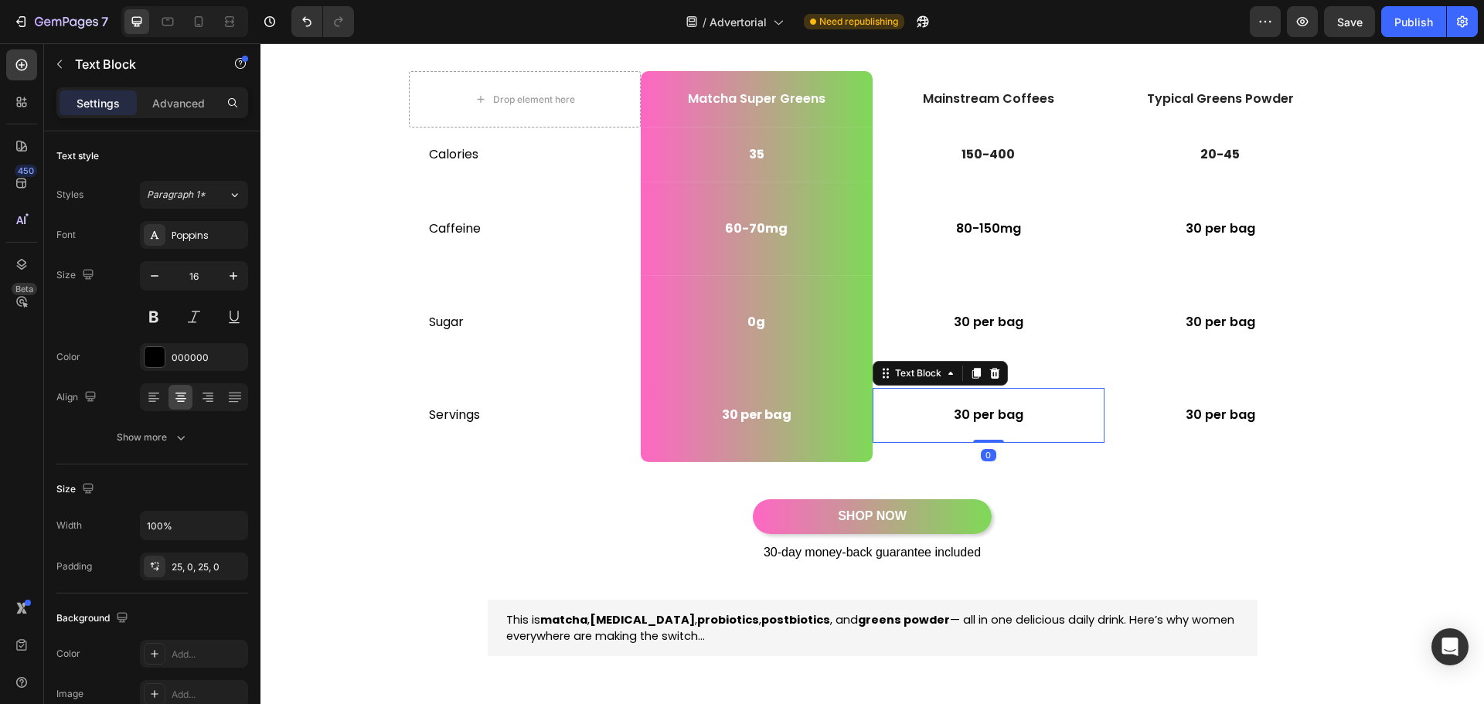
click at [1001, 410] on p "30 per bag" at bounding box center [988, 415] width 229 height 16
click at [994, 378] on icon at bounding box center [995, 373] width 12 height 12
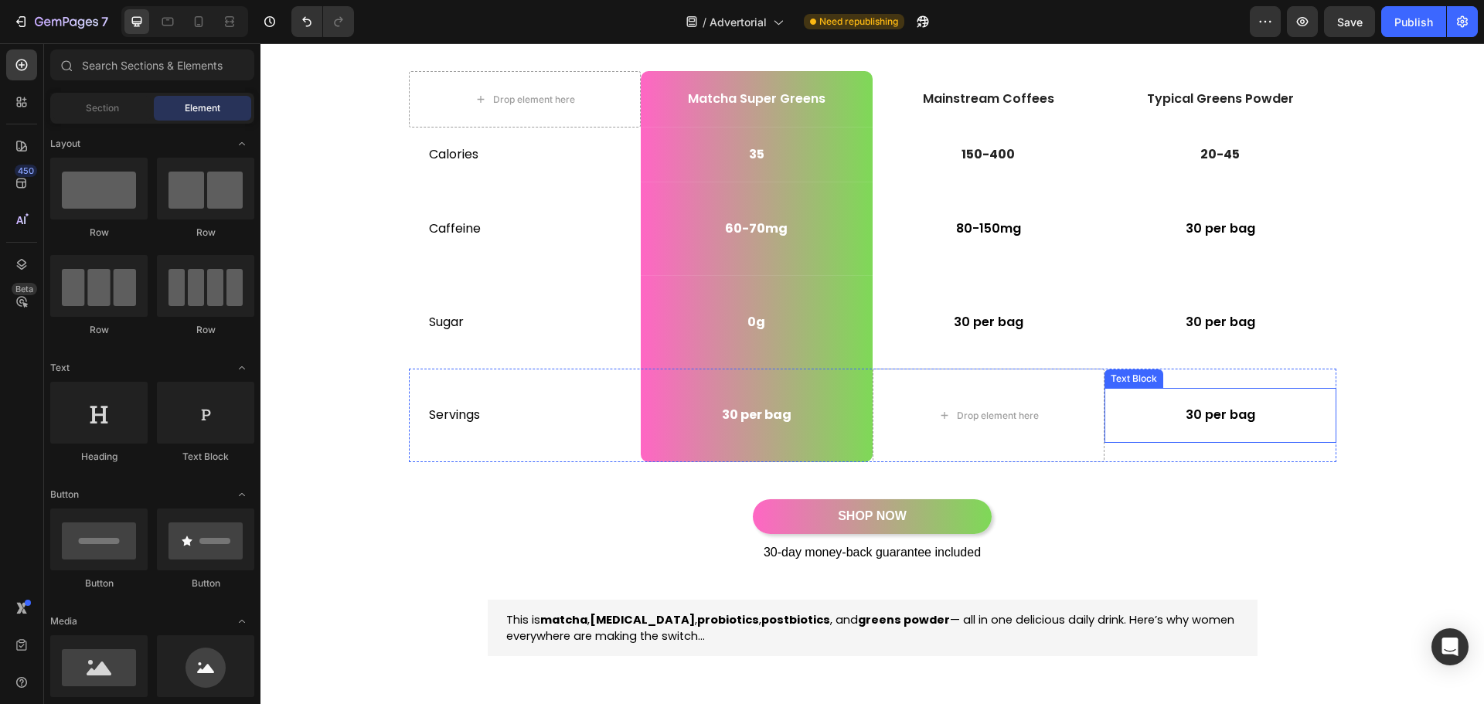
click at [1206, 419] on p "30 per bag" at bounding box center [1220, 415] width 229 height 16
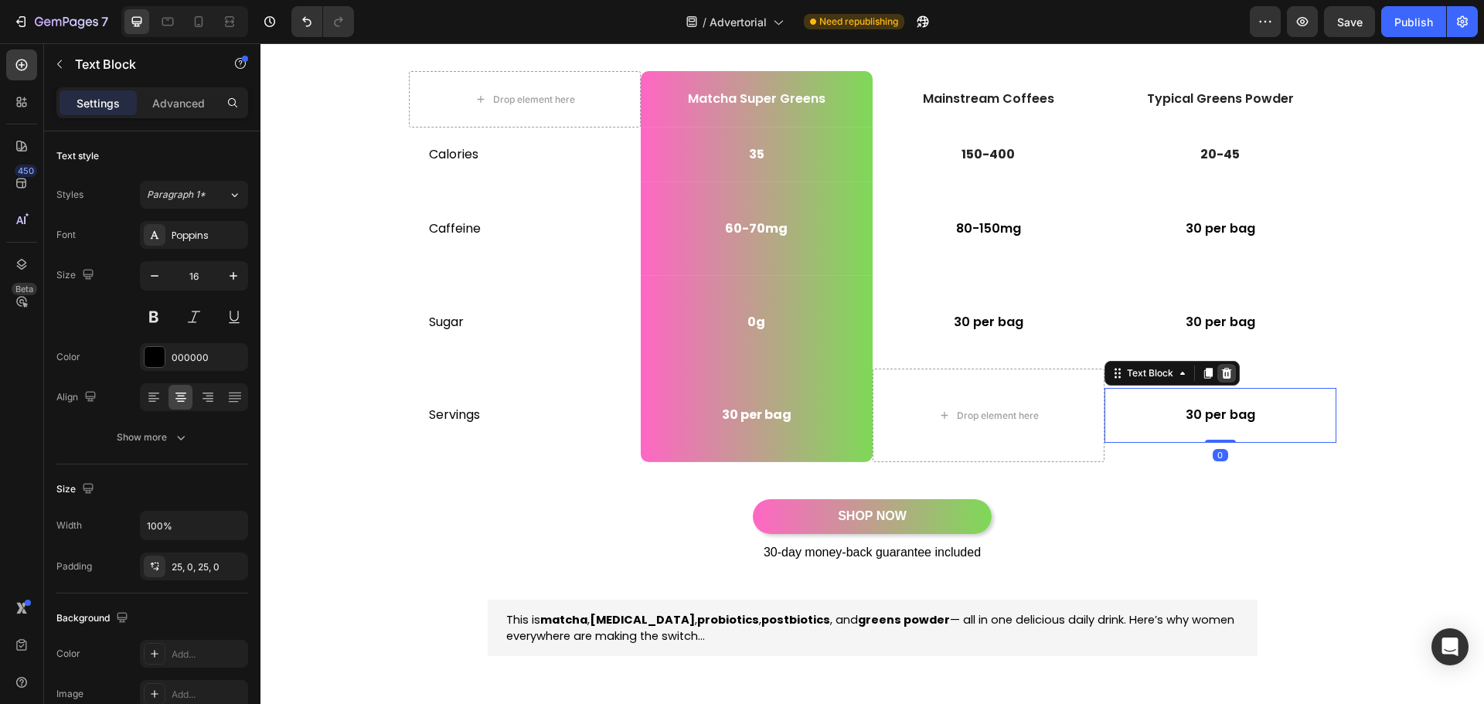
click at [1228, 376] on div at bounding box center [1227, 373] width 19 height 19
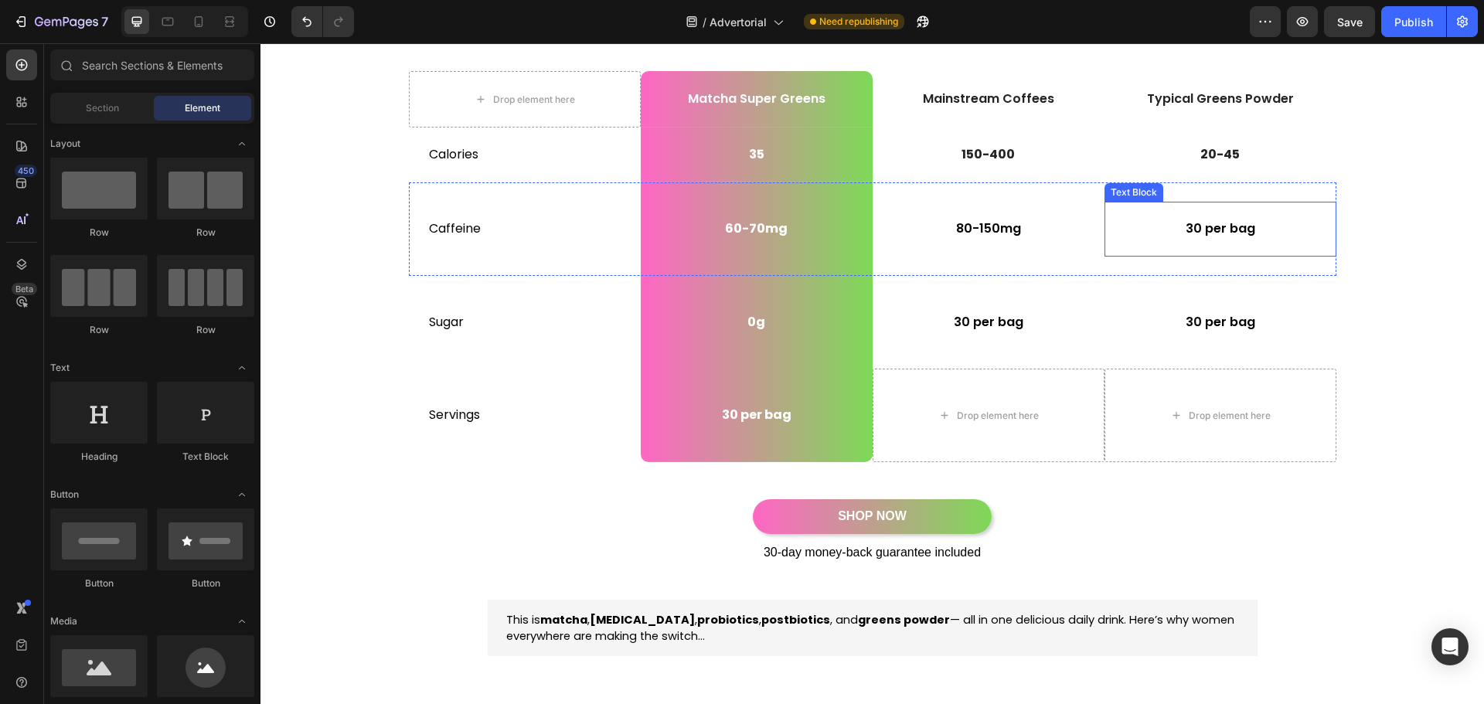
click at [1209, 227] on p "30 per bag" at bounding box center [1220, 229] width 229 height 16
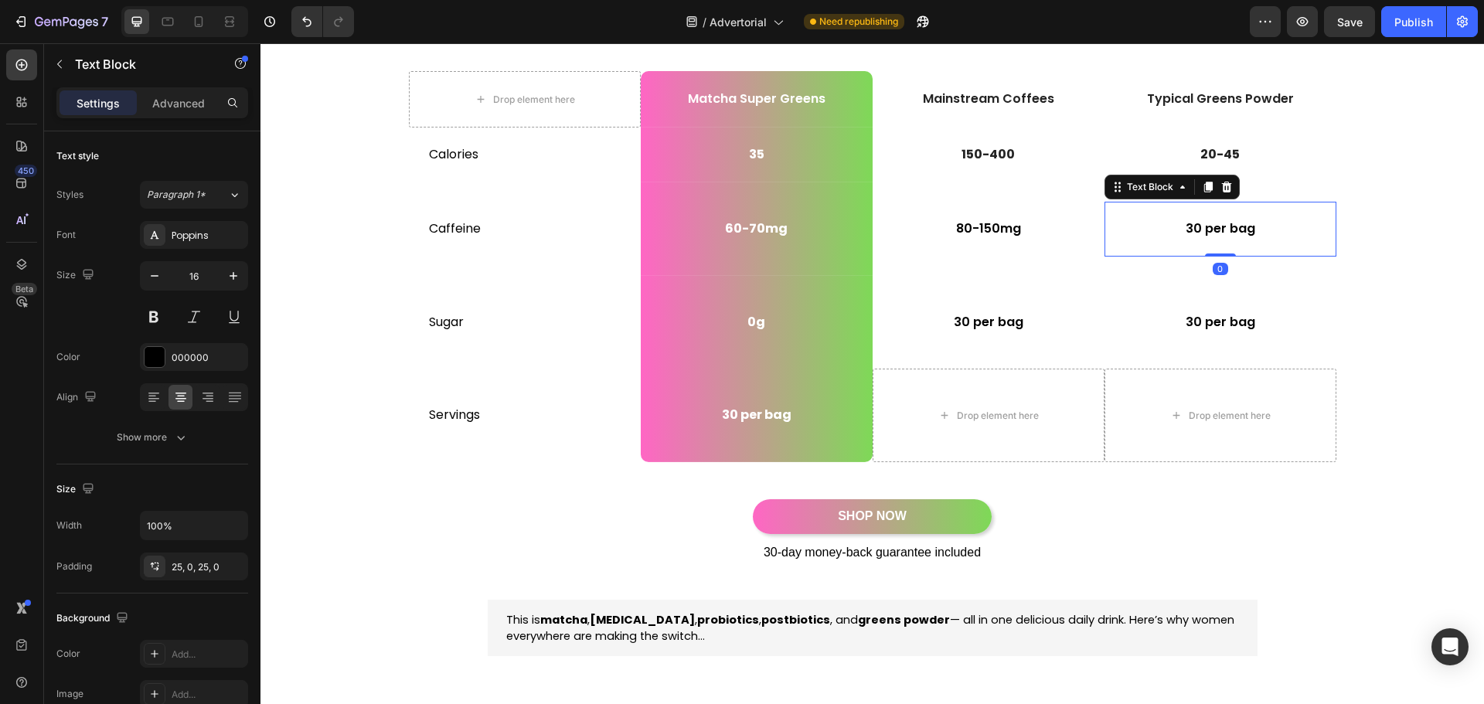
click at [1209, 227] on p "30 per bag" at bounding box center [1220, 229] width 229 height 16
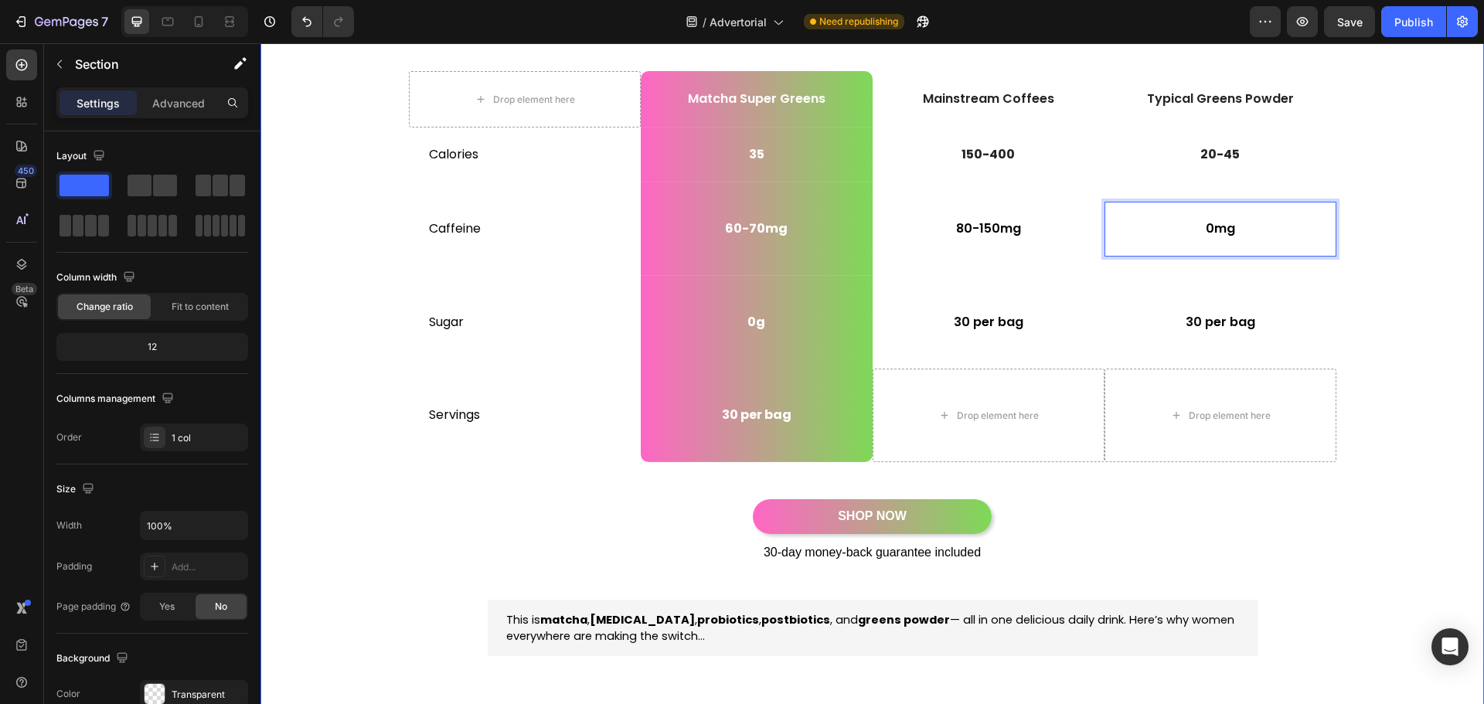
click at [990, 317] on p "30 per bag" at bounding box center [988, 323] width 229 height 16
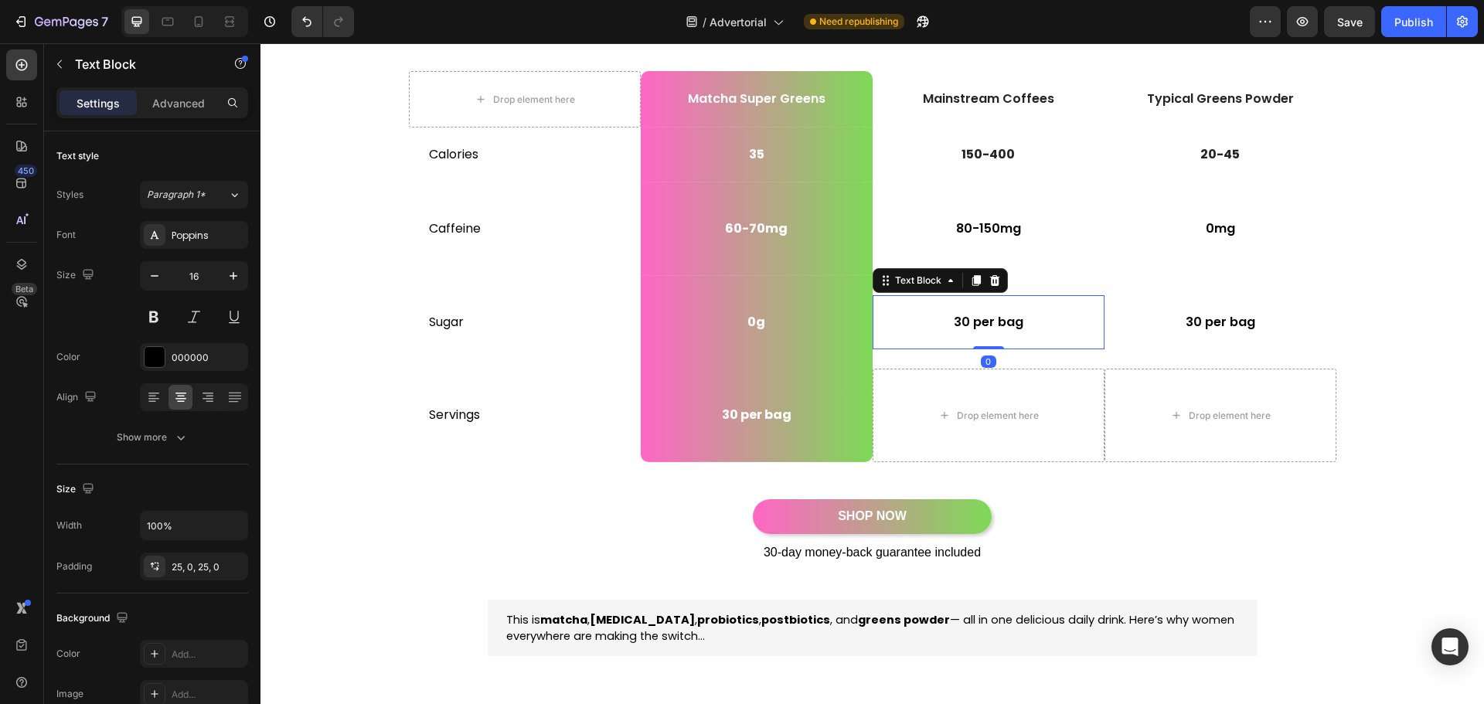
click at [990, 317] on p "30 per bag" at bounding box center [988, 323] width 229 height 16
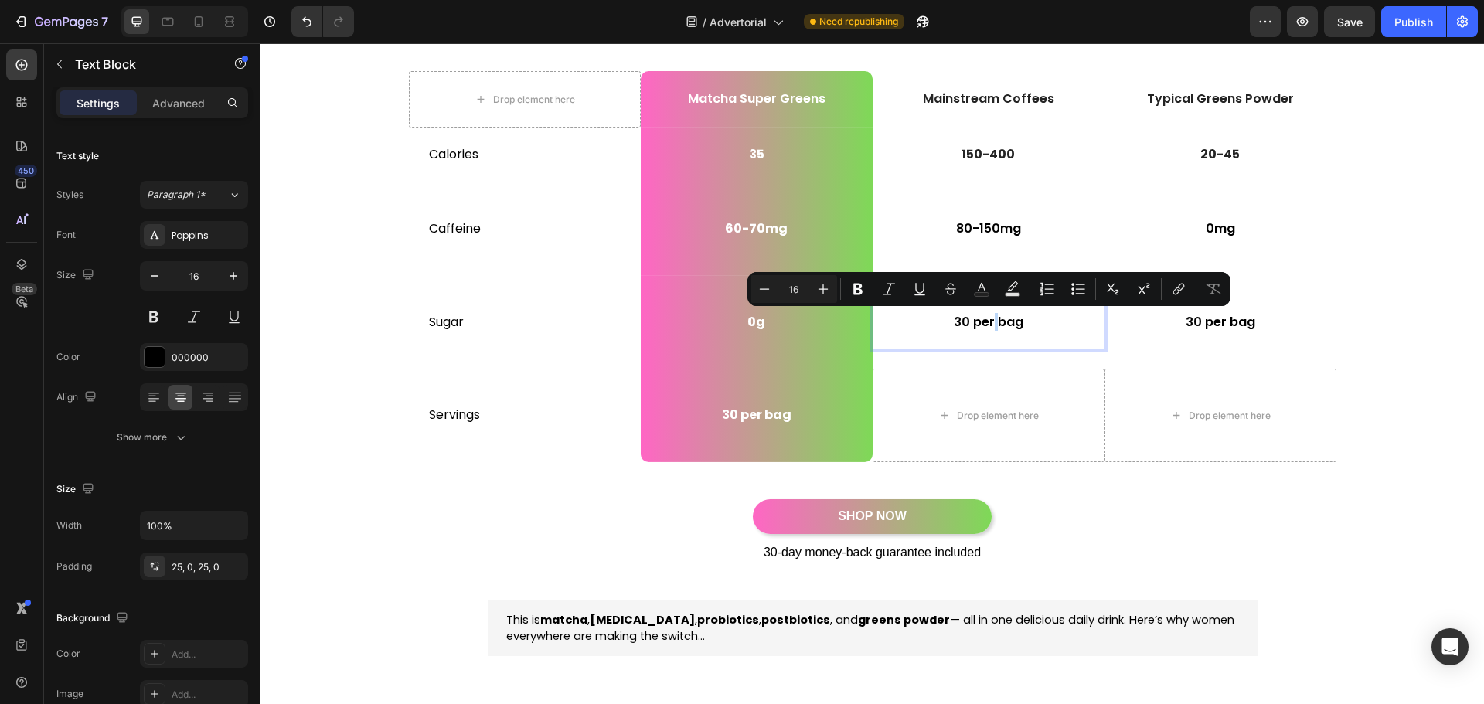
click at [990, 317] on p "30 per bag" at bounding box center [988, 323] width 229 height 16
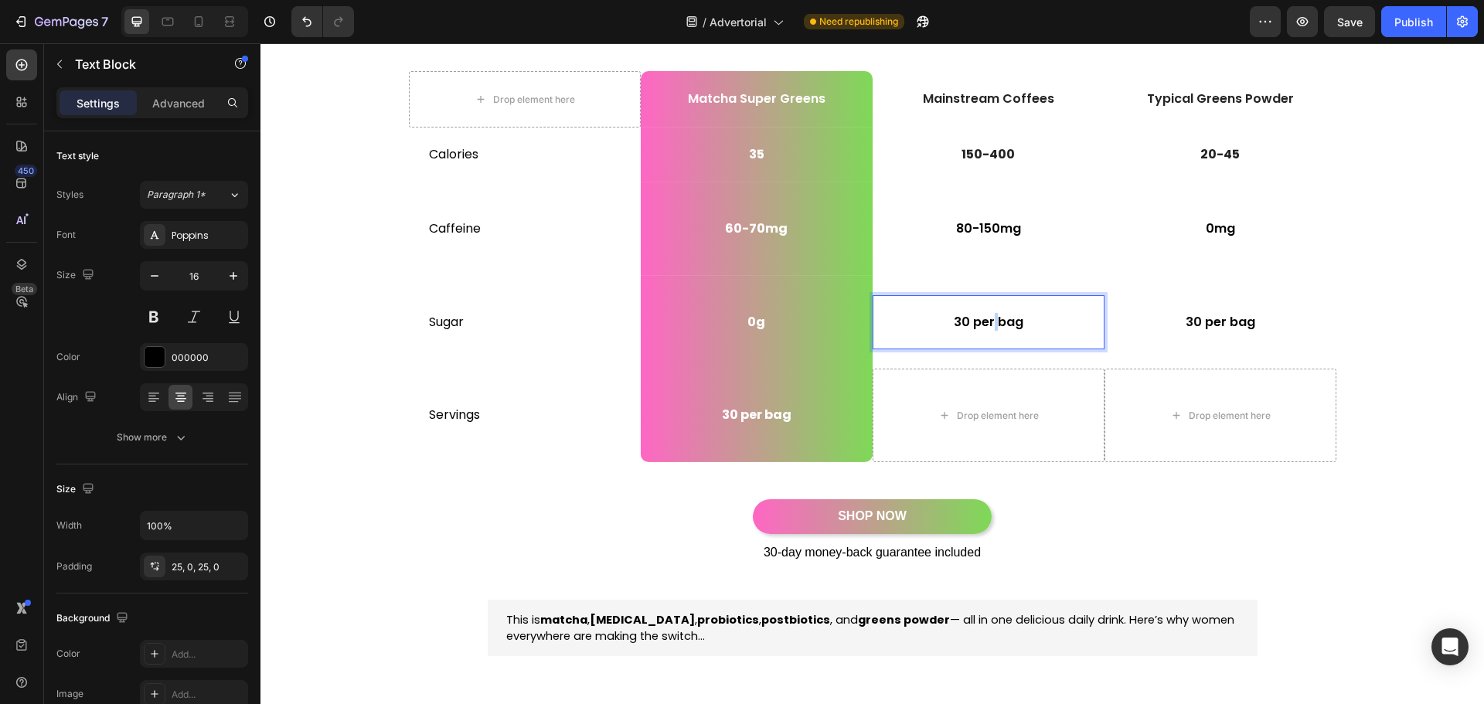
click at [990, 317] on p "30 per bag" at bounding box center [988, 323] width 229 height 16
click at [1192, 319] on p "30 per bag" at bounding box center [1220, 323] width 229 height 16
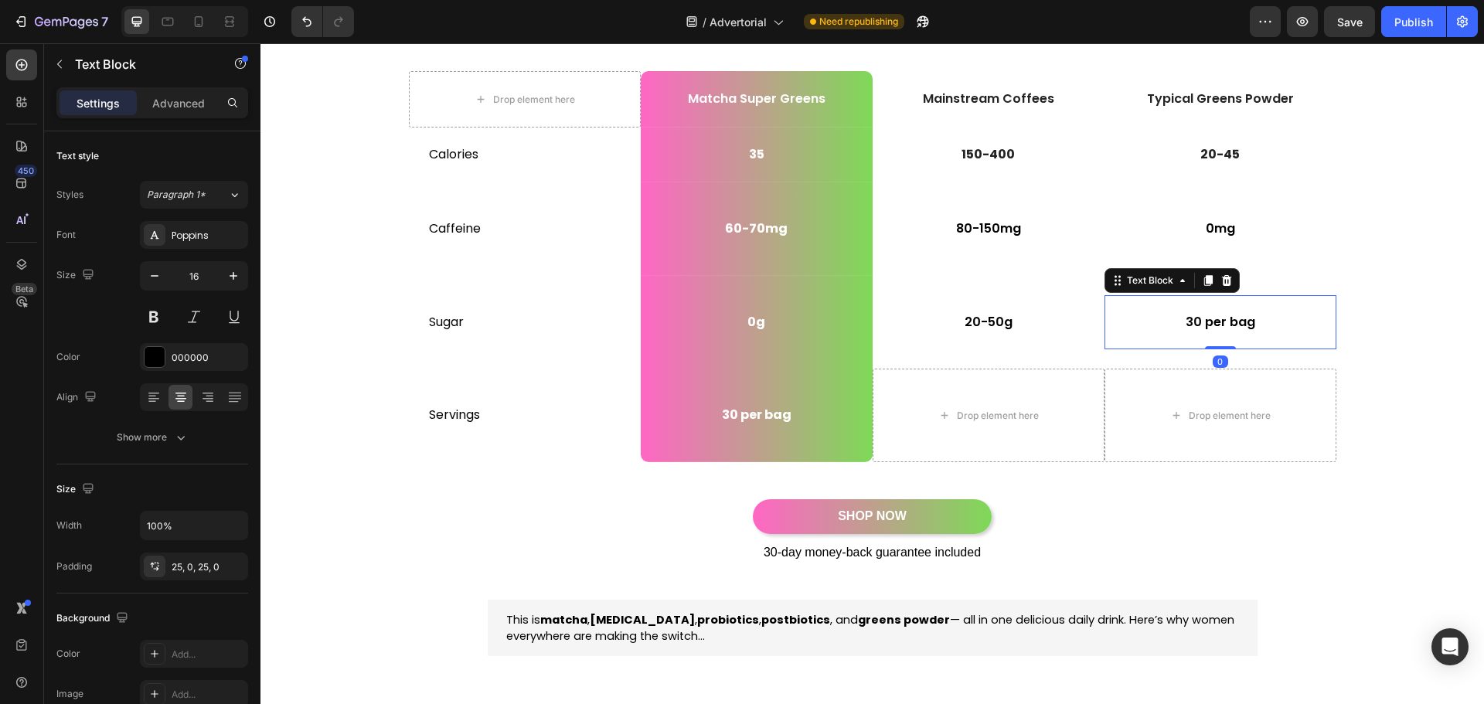
click at [1192, 319] on p "30 per bag" at bounding box center [1220, 323] width 229 height 16
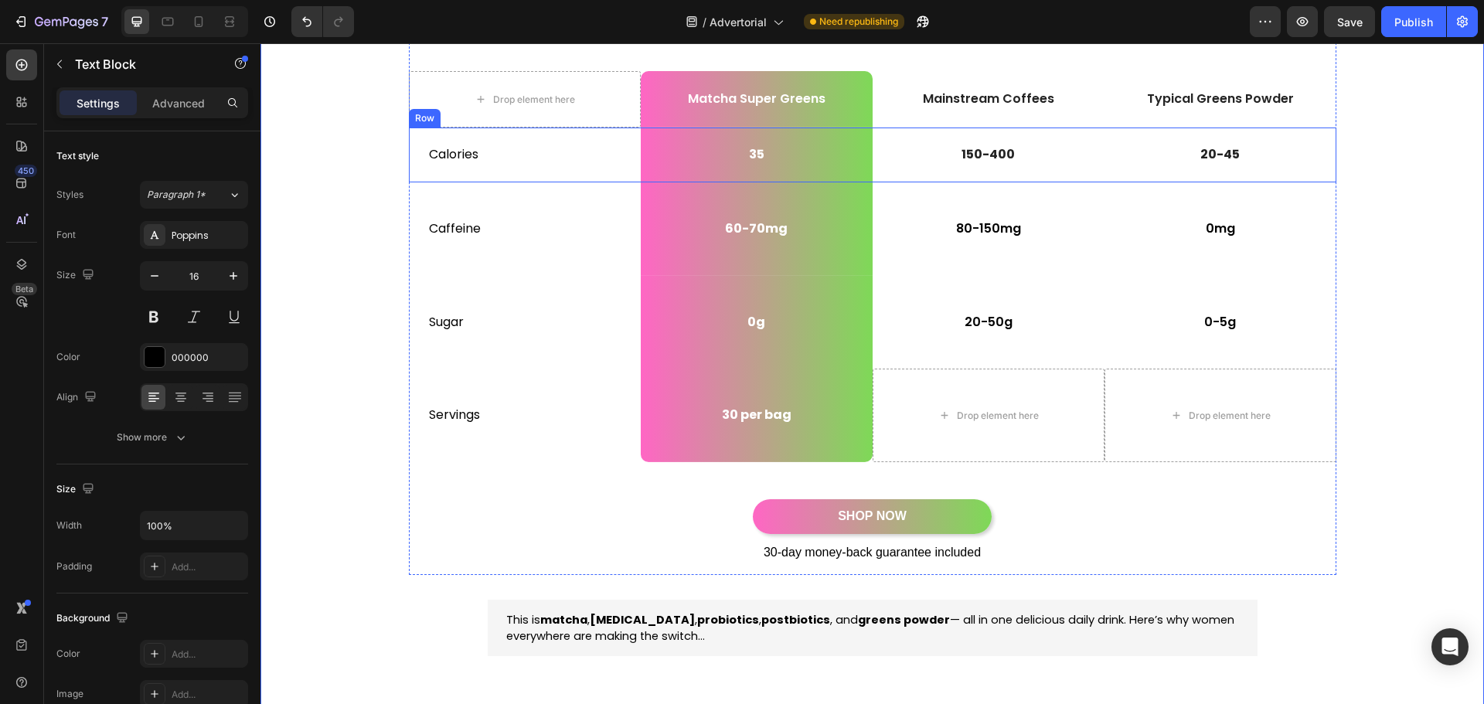
click at [444, 153] on p "Calories" at bounding box center [525, 155] width 192 height 16
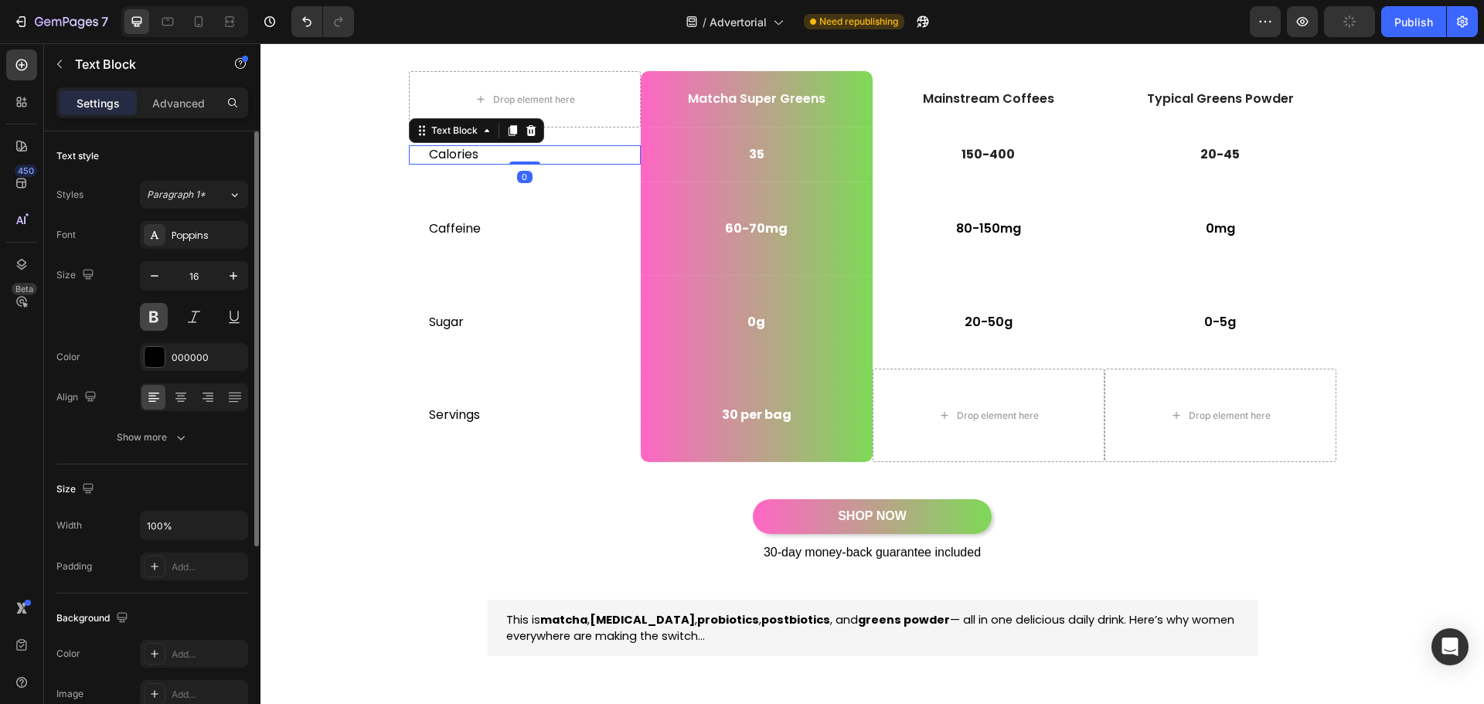
click at [159, 325] on button at bounding box center [154, 317] width 28 height 28
click at [456, 226] on p "Caffeine" at bounding box center [525, 229] width 192 height 16
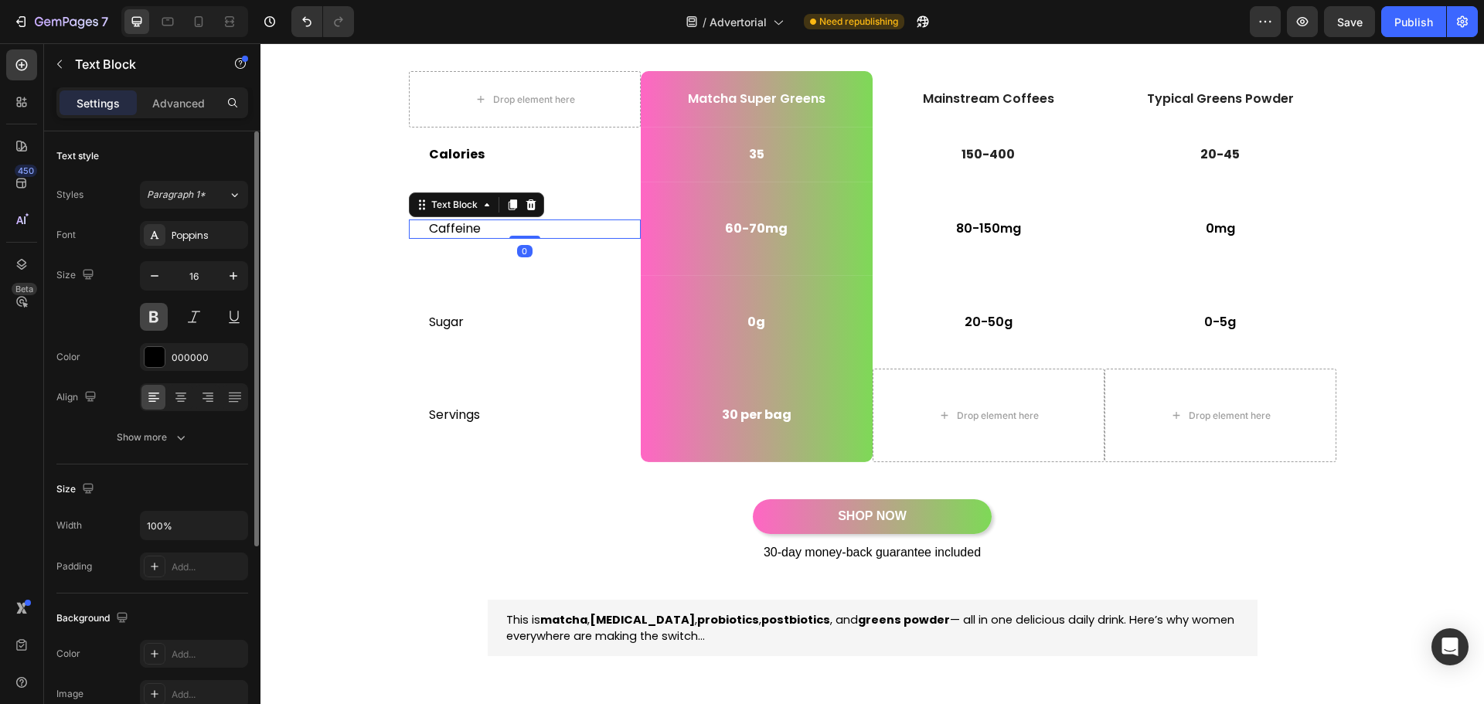
click at [155, 319] on button at bounding box center [154, 317] width 28 height 28
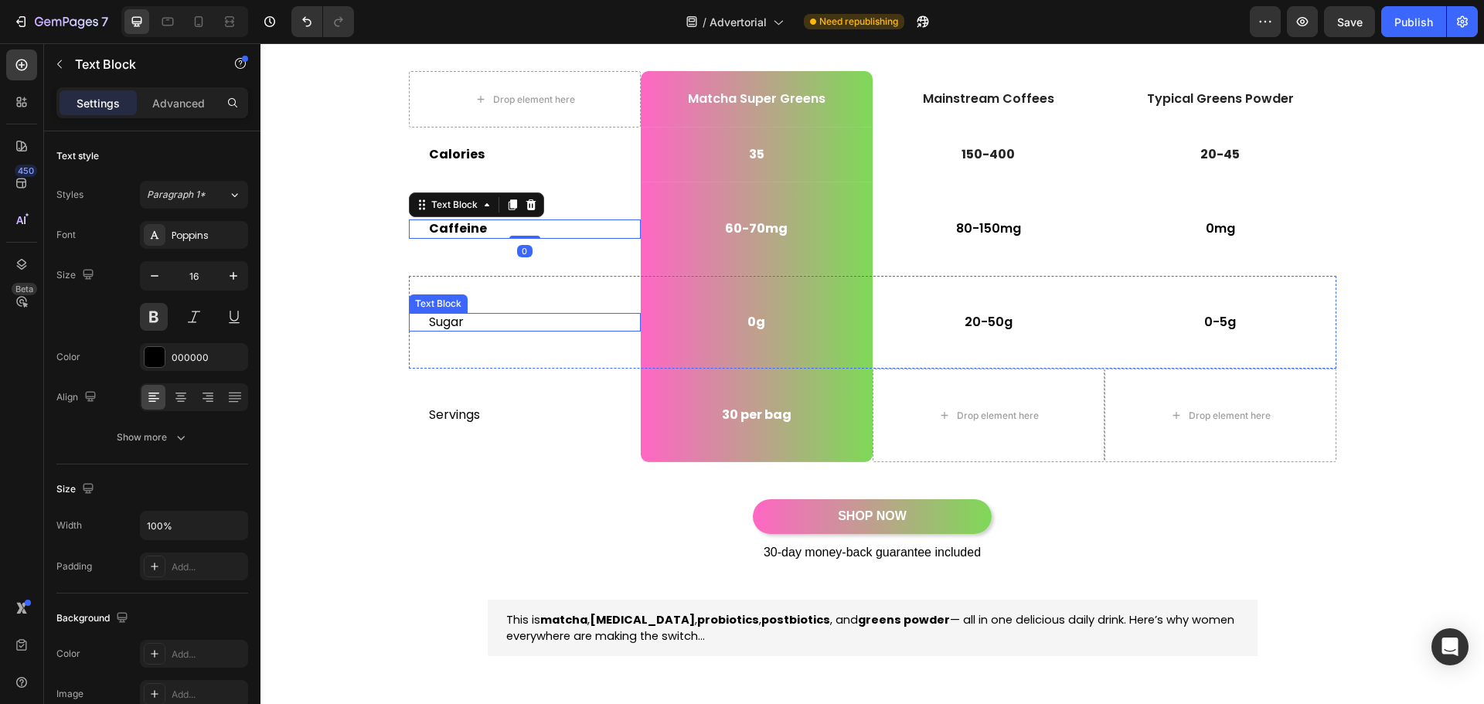
click at [430, 321] on p "Sugar" at bounding box center [525, 323] width 192 height 16
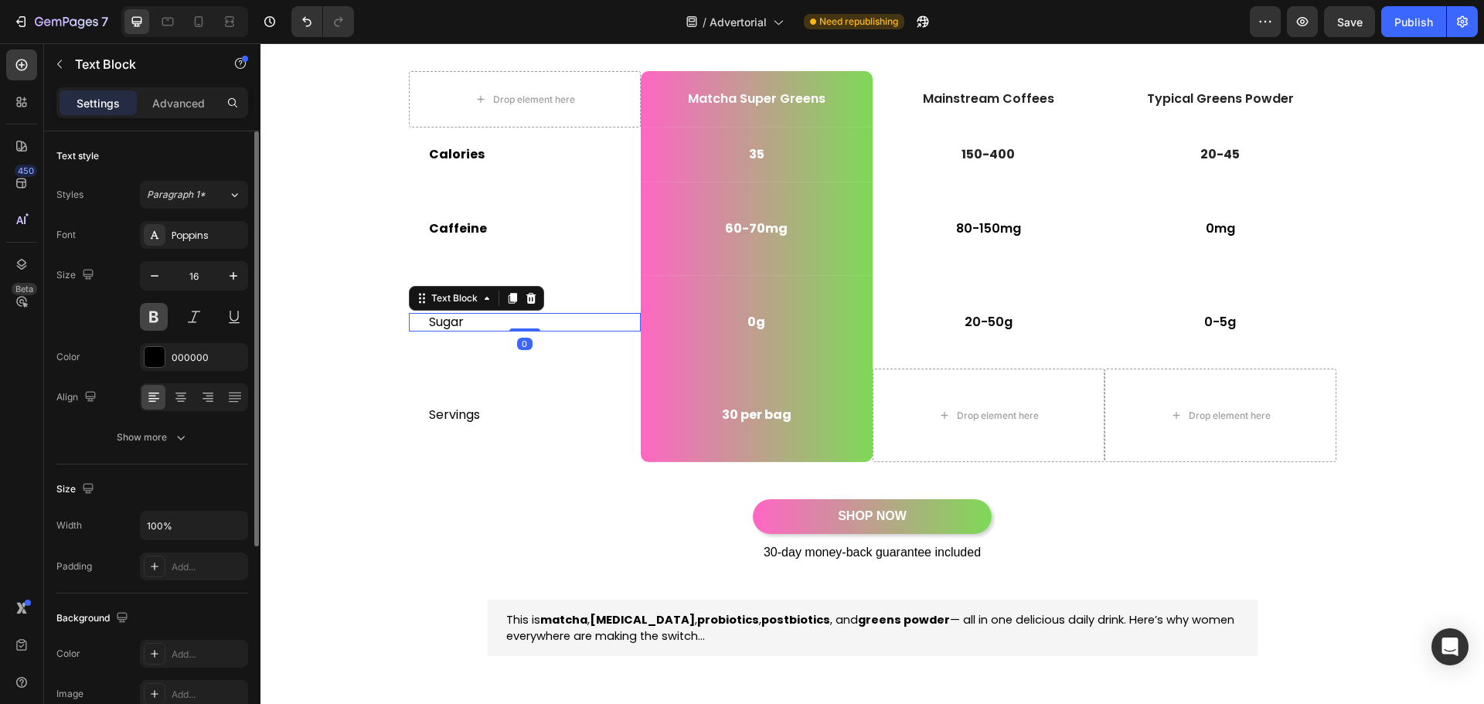
click at [154, 305] on button at bounding box center [154, 317] width 28 height 28
click at [438, 408] on p "Servings" at bounding box center [525, 415] width 192 height 16
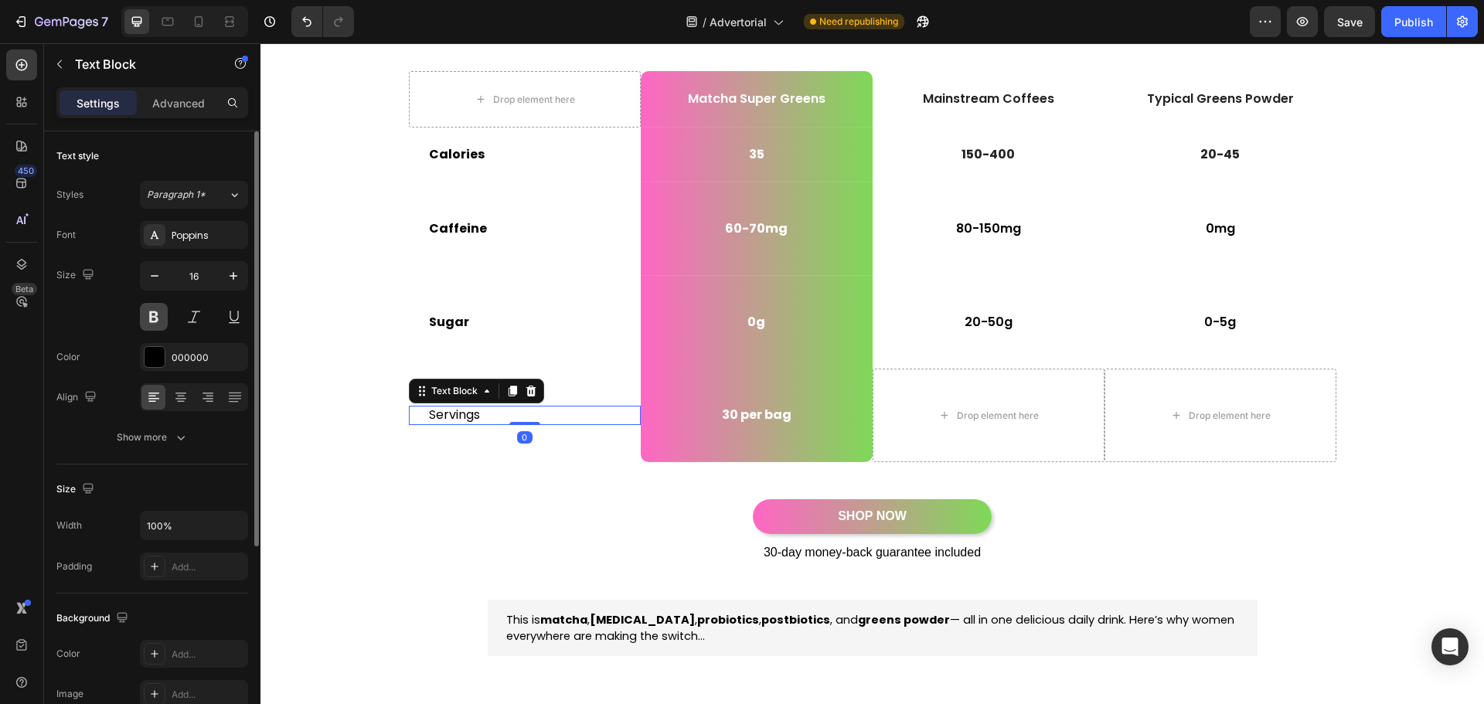
click at [155, 308] on button at bounding box center [154, 317] width 28 height 28
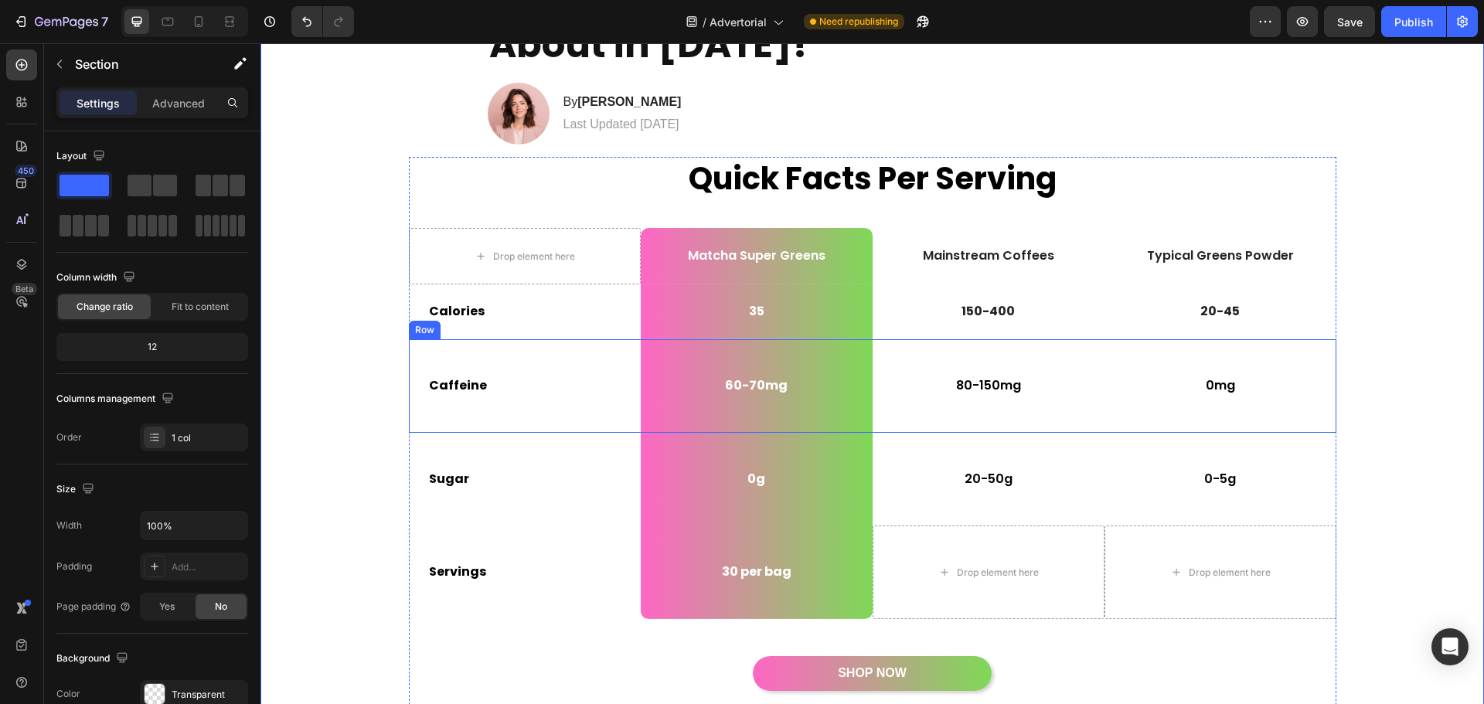
scroll to position [155, 0]
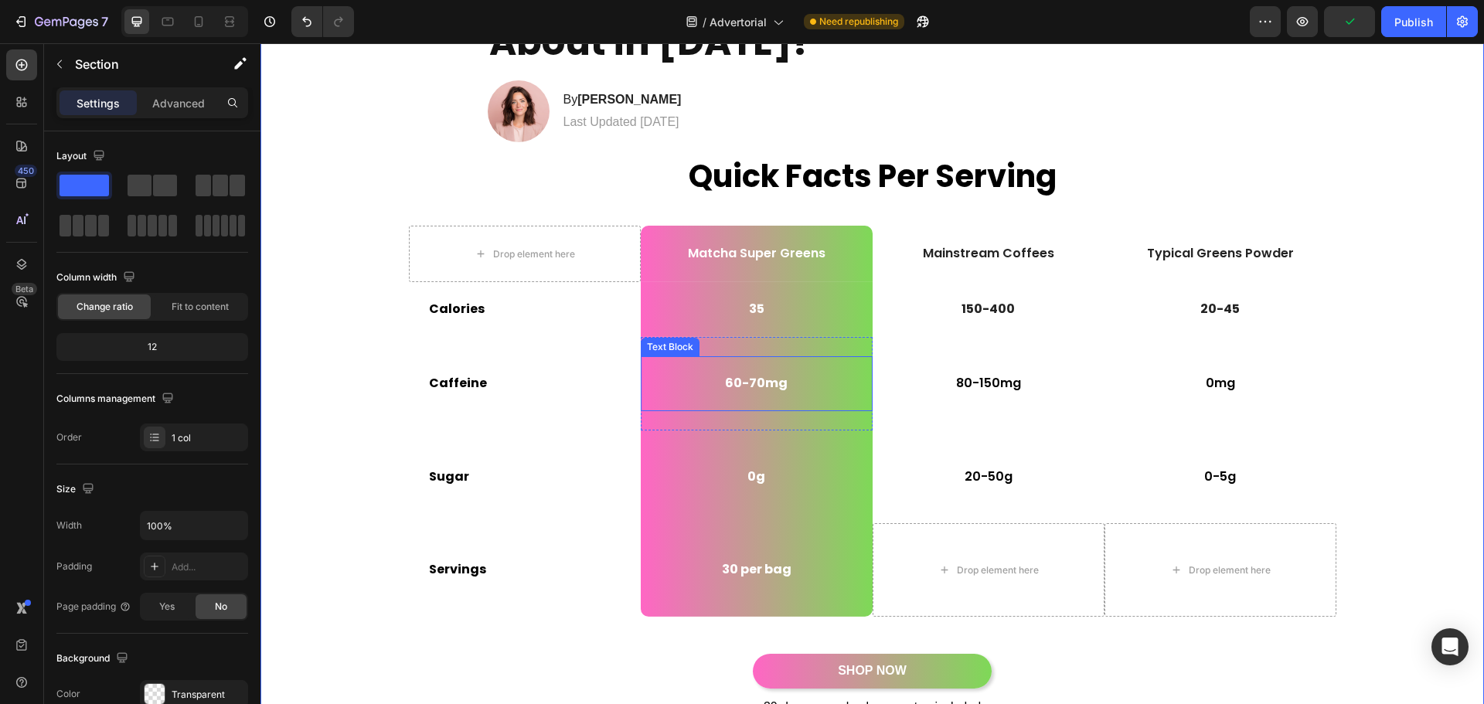
click at [752, 385] on p "60-70mg" at bounding box center [756, 384] width 229 height 16
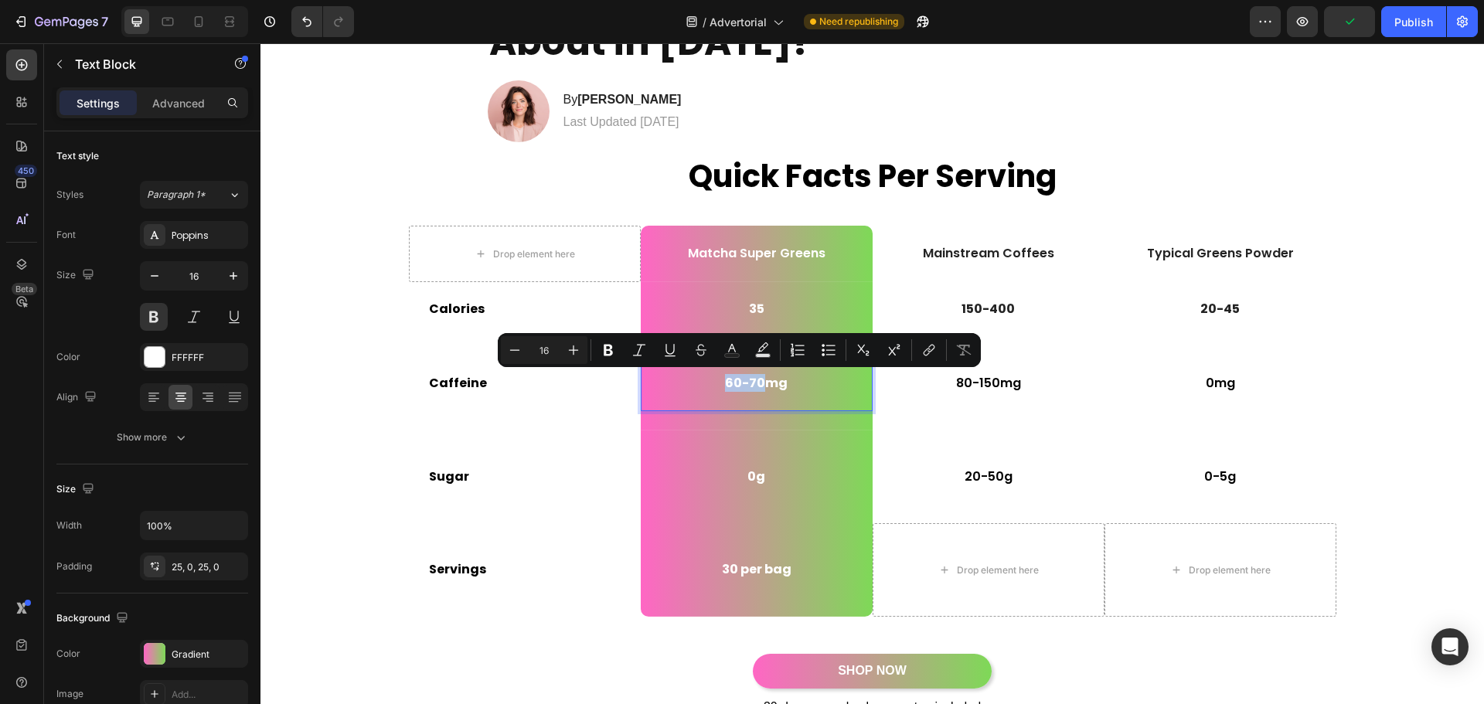
drag, startPoint x: 727, startPoint y: 383, endPoint x: 758, endPoint y: 386, distance: 31.8
click at [758, 386] on p "60-70mg" at bounding box center [756, 384] width 229 height 16
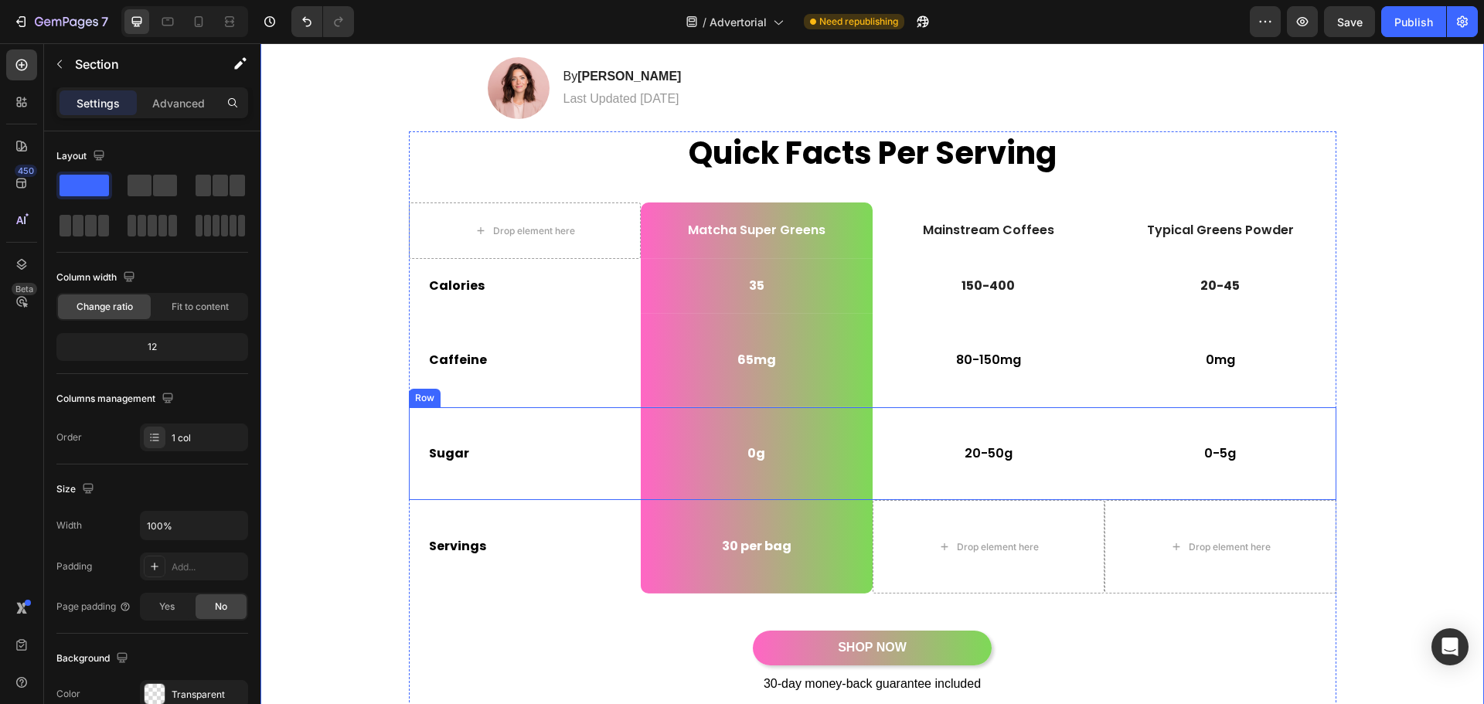
scroll to position [232, 0]
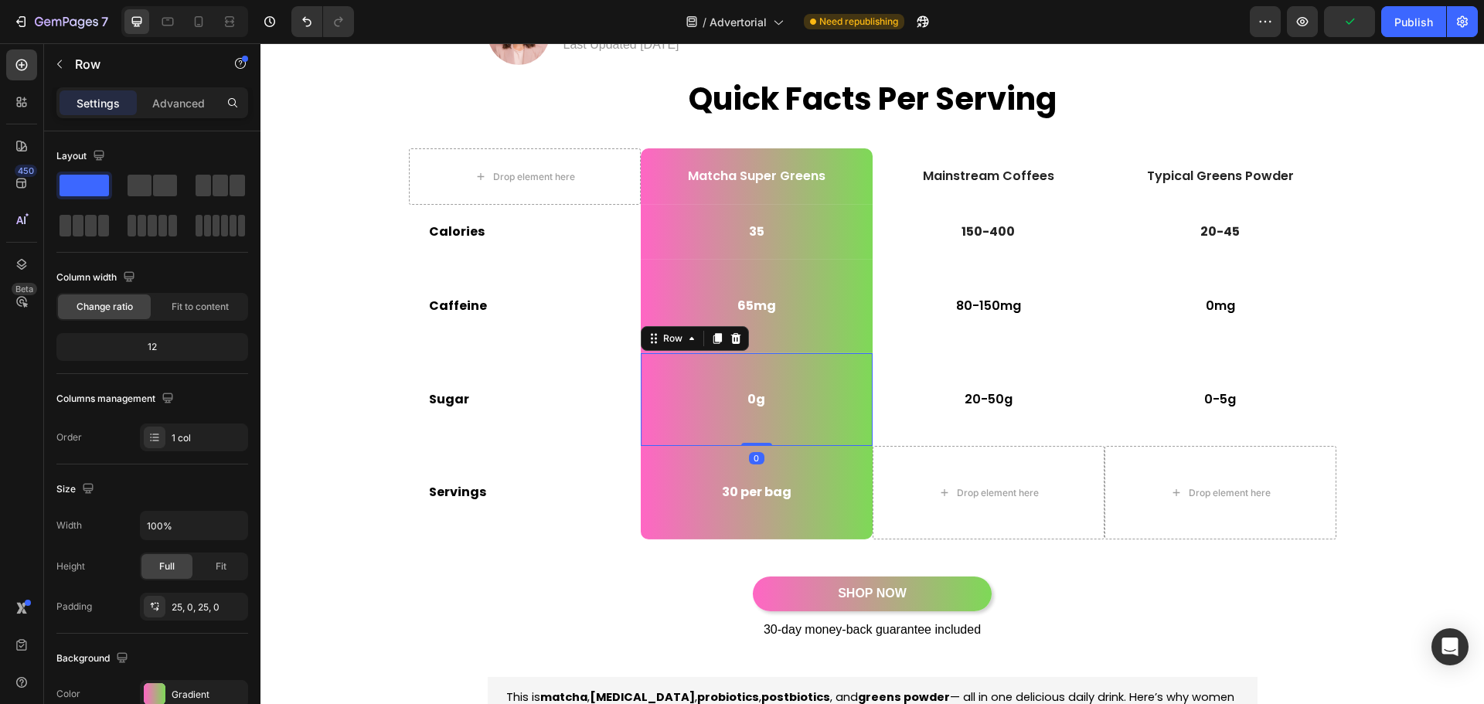
click at [673, 433] on div "0g Text Block Row 0" at bounding box center [757, 400] width 232 height 94
click at [672, 431] on div "0g Text Block 0 Row" at bounding box center [757, 400] width 232 height 94
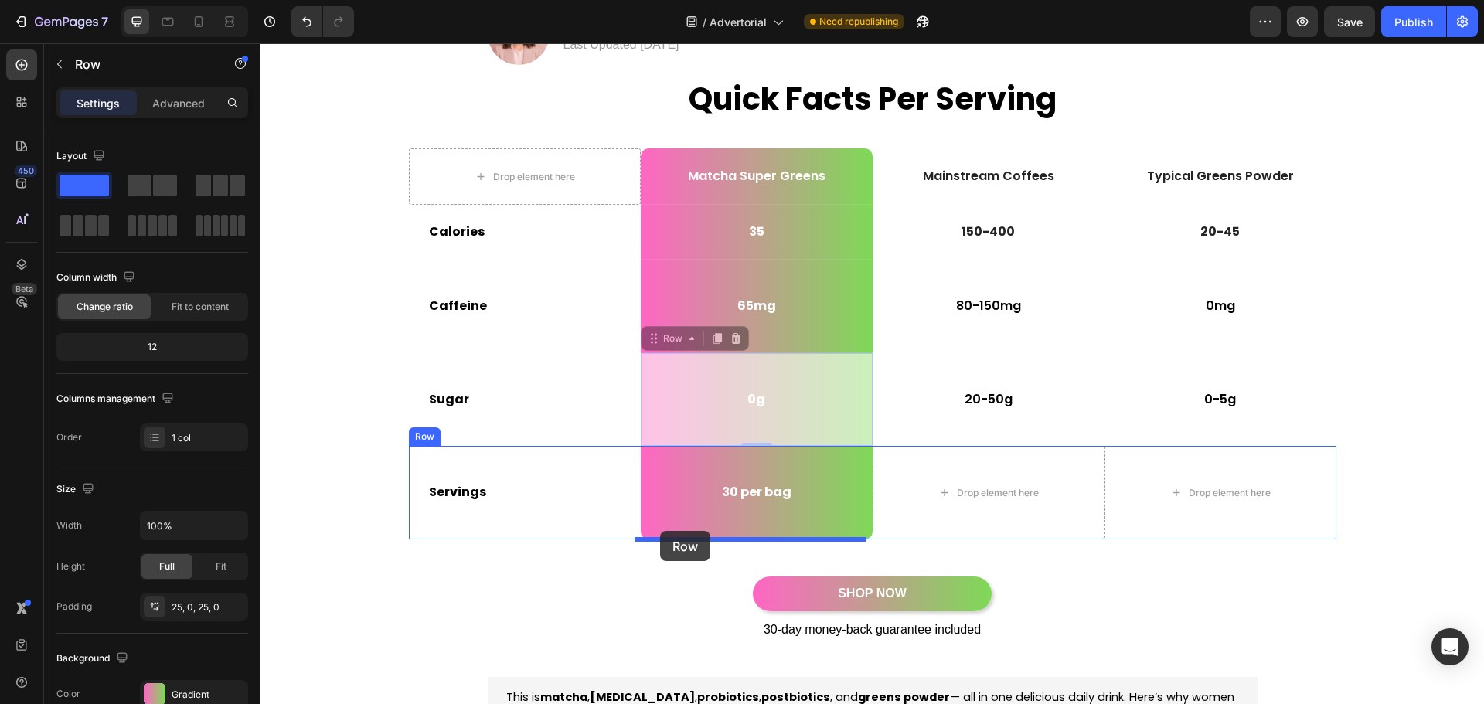
drag, startPoint x: 672, startPoint y: 431, endPoint x: 660, endPoint y: 531, distance: 100.4
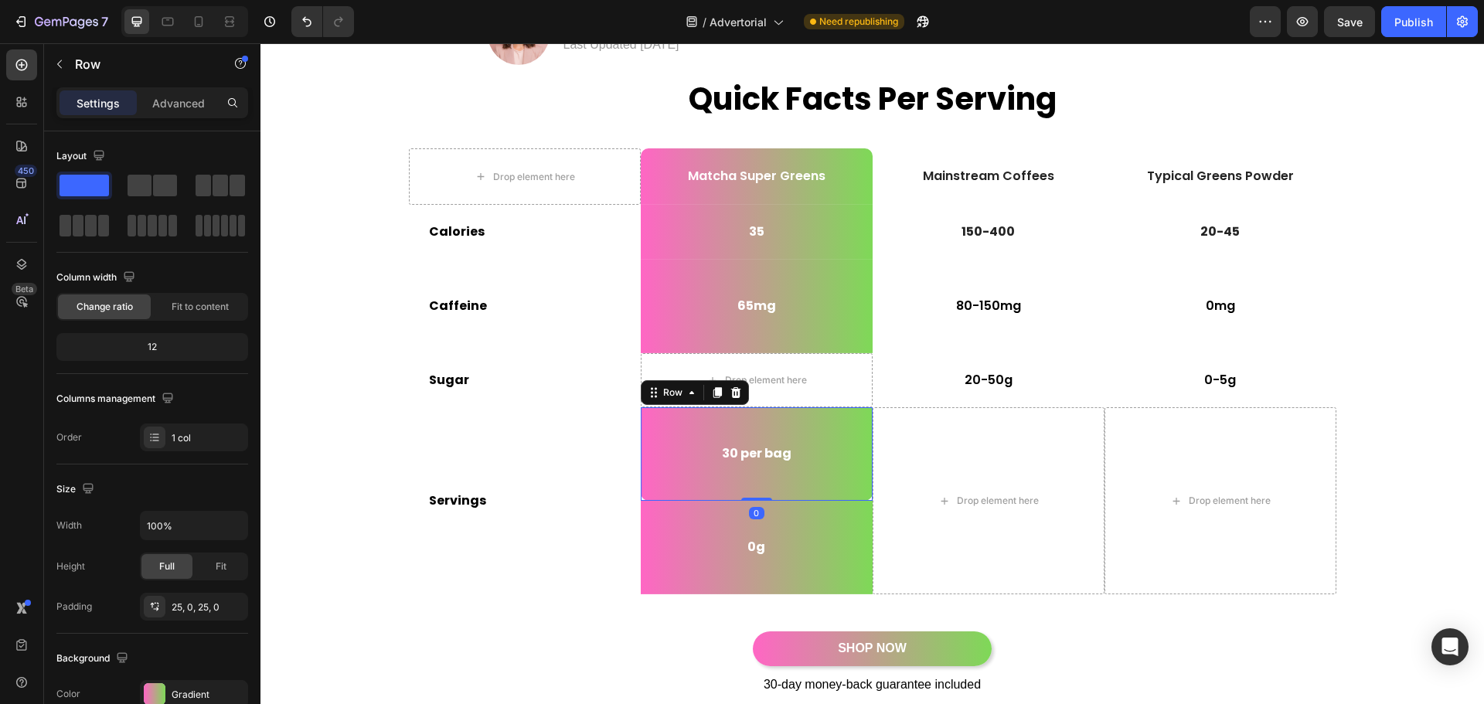
click at [849, 490] on div "30 per bag Text Block Row 0" at bounding box center [757, 454] width 232 height 94
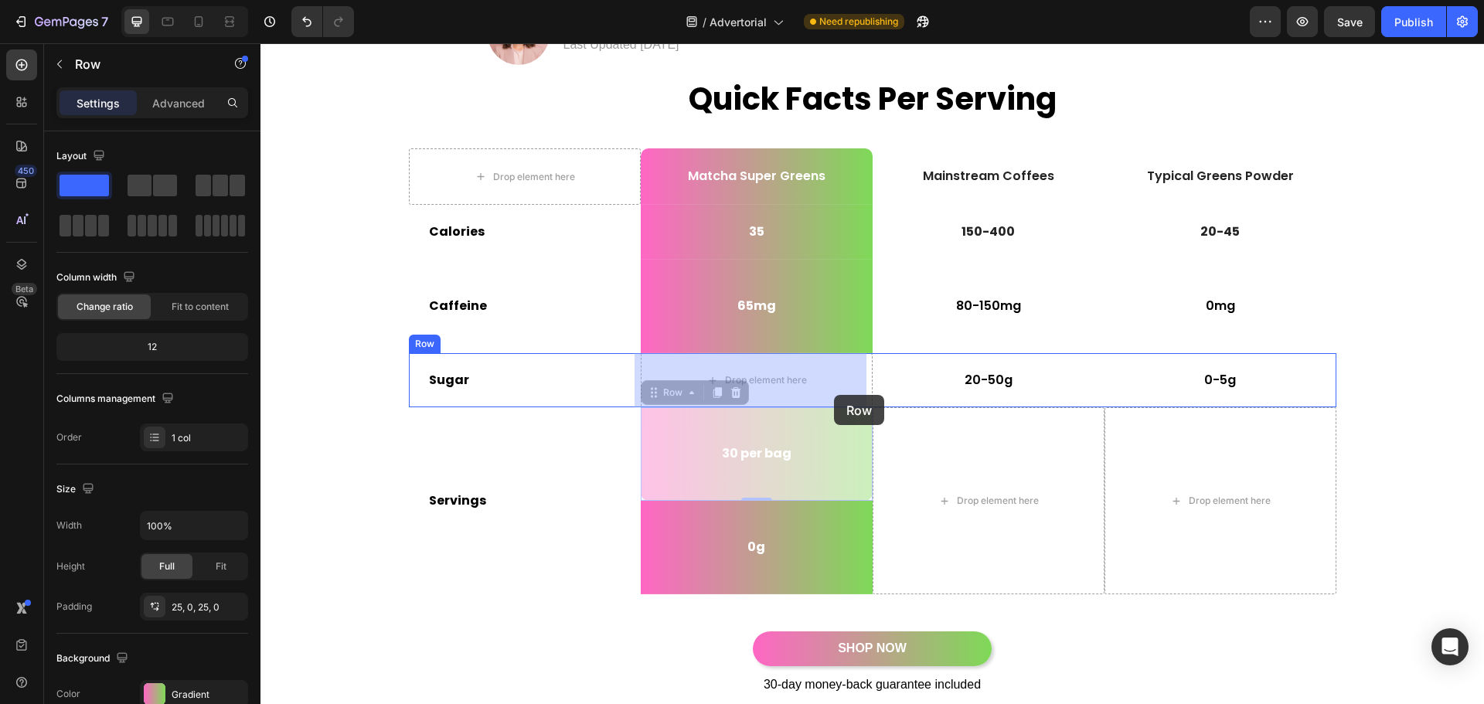
drag, startPoint x: 847, startPoint y: 491, endPoint x: 836, endPoint y: 400, distance: 92.0
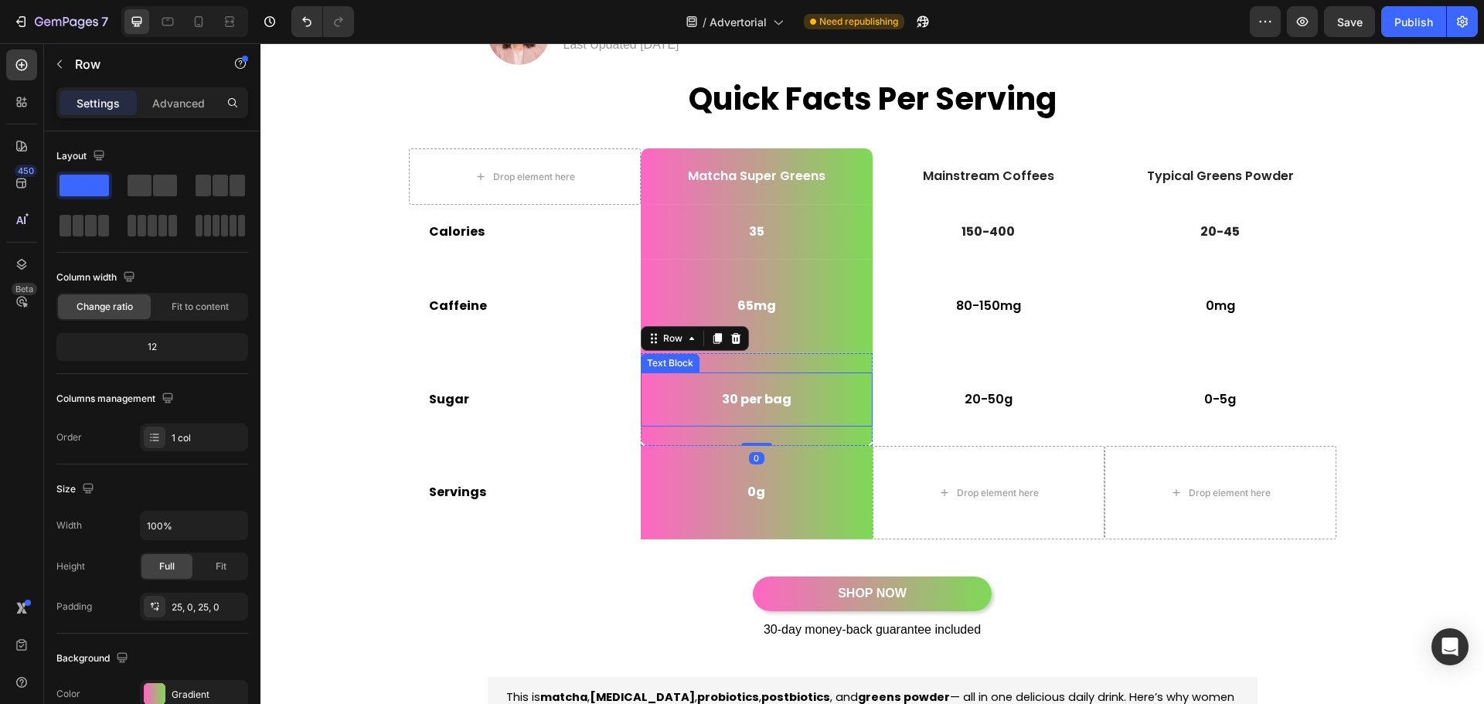
click at [753, 403] on p "30 per bag" at bounding box center [756, 400] width 229 height 16
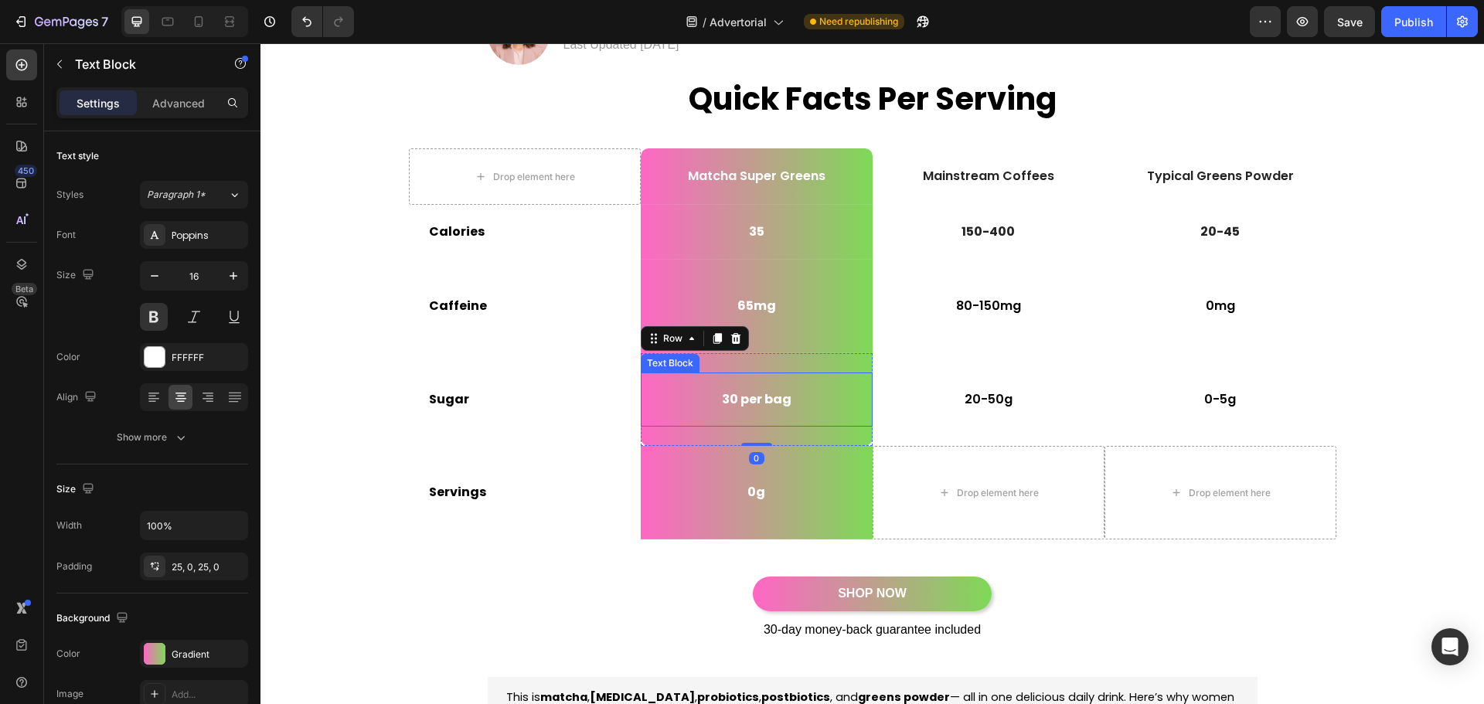
click at [753, 403] on p "30 per bag" at bounding box center [756, 400] width 229 height 16
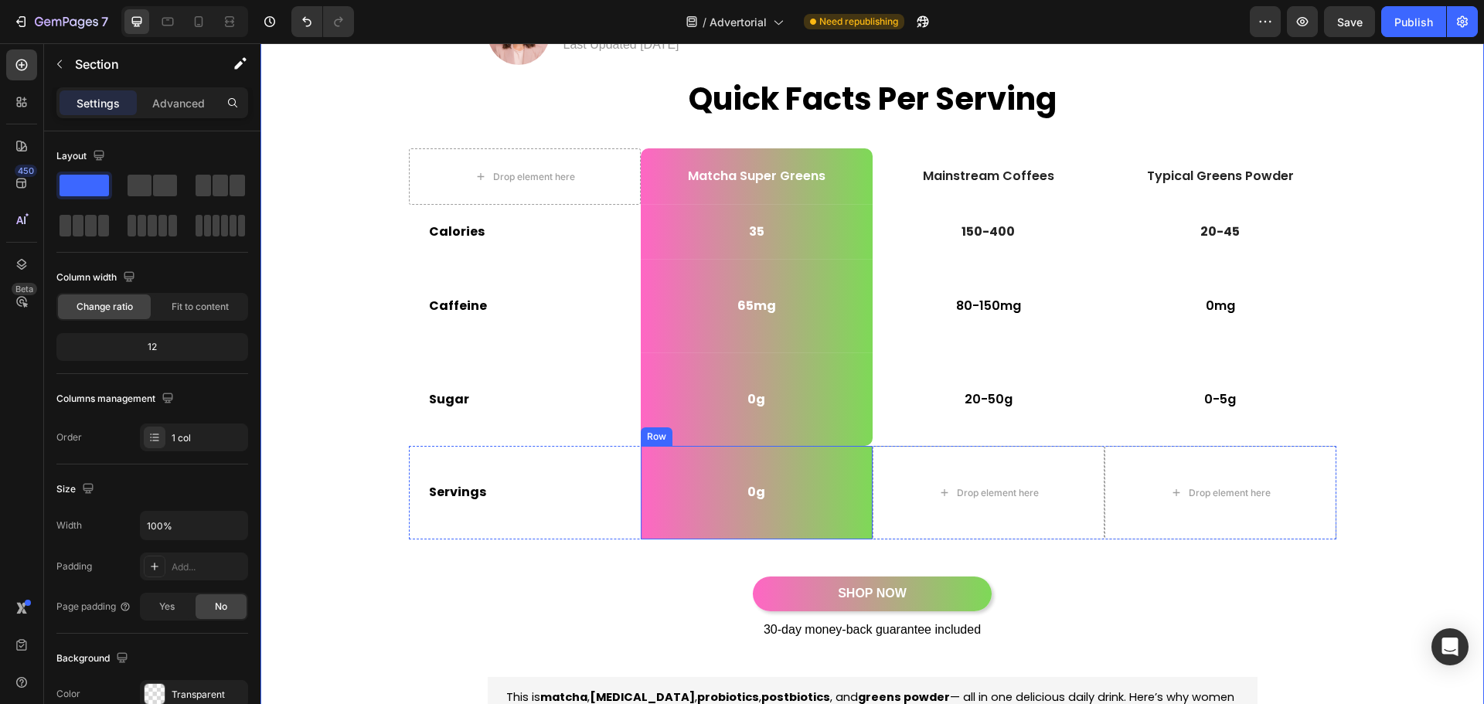
click at [748, 523] on div "0g Text Block Row" at bounding box center [757, 493] width 232 height 94
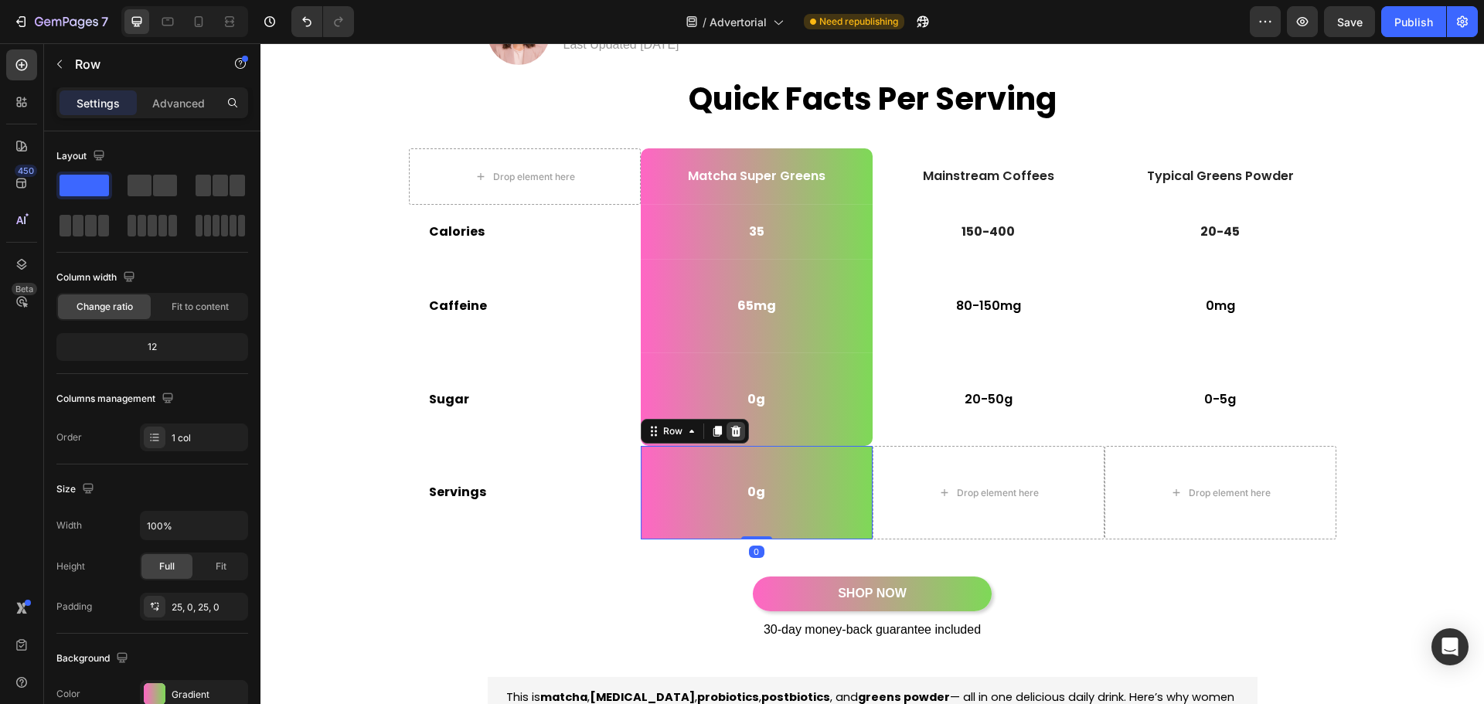
click at [733, 429] on icon at bounding box center [736, 431] width 10 height 11
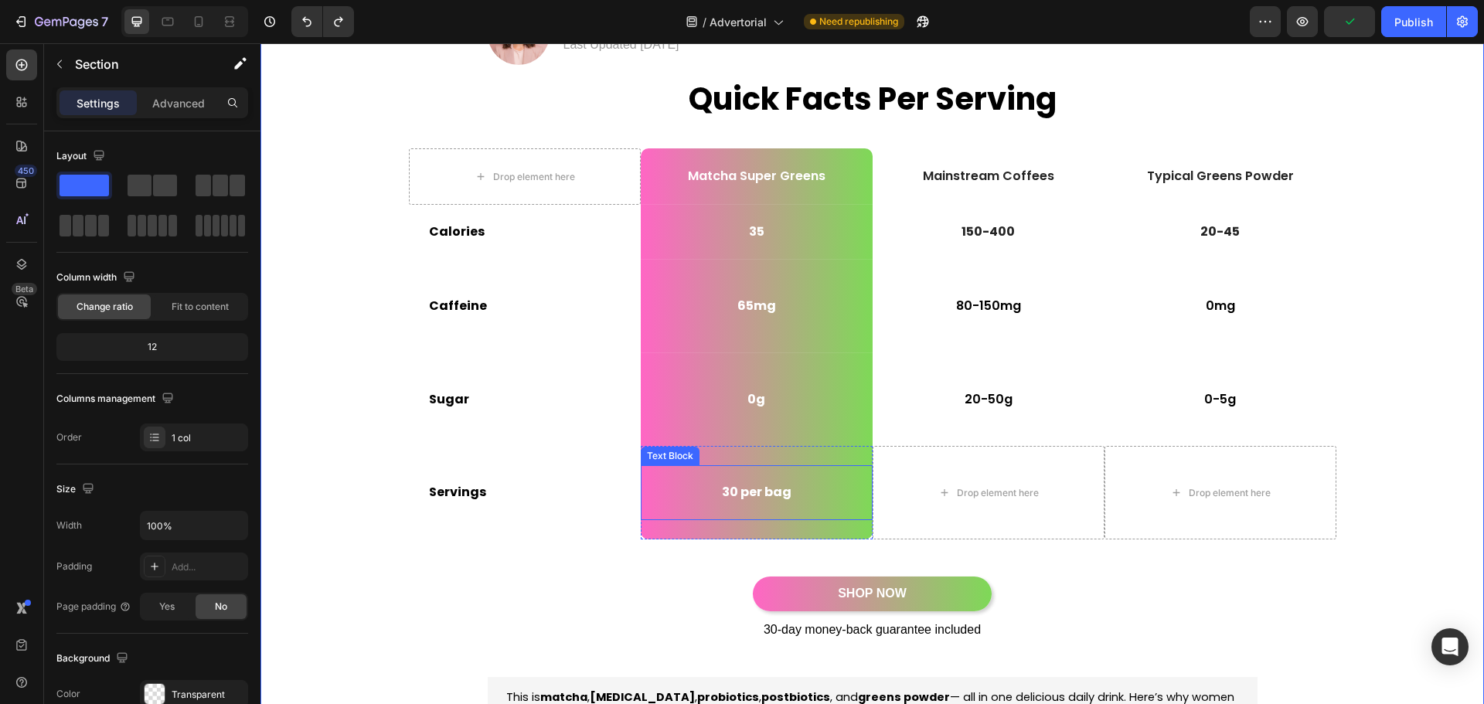
click at [770, 496] on p "30 per bag" at bounding box center [756, 493] width 229 height 16
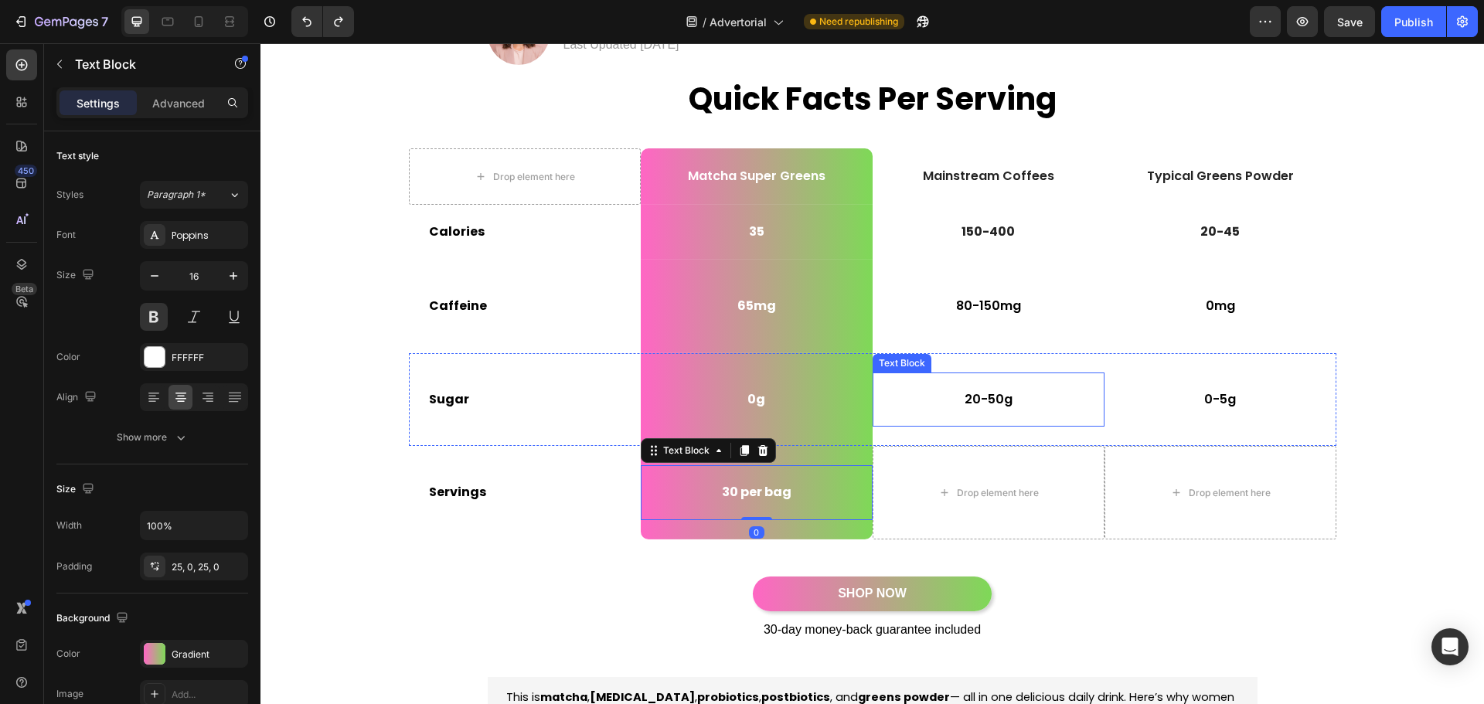
click at [1030, 408] on div "20-50g" at bounding box center [989, 400] width 232 height 55
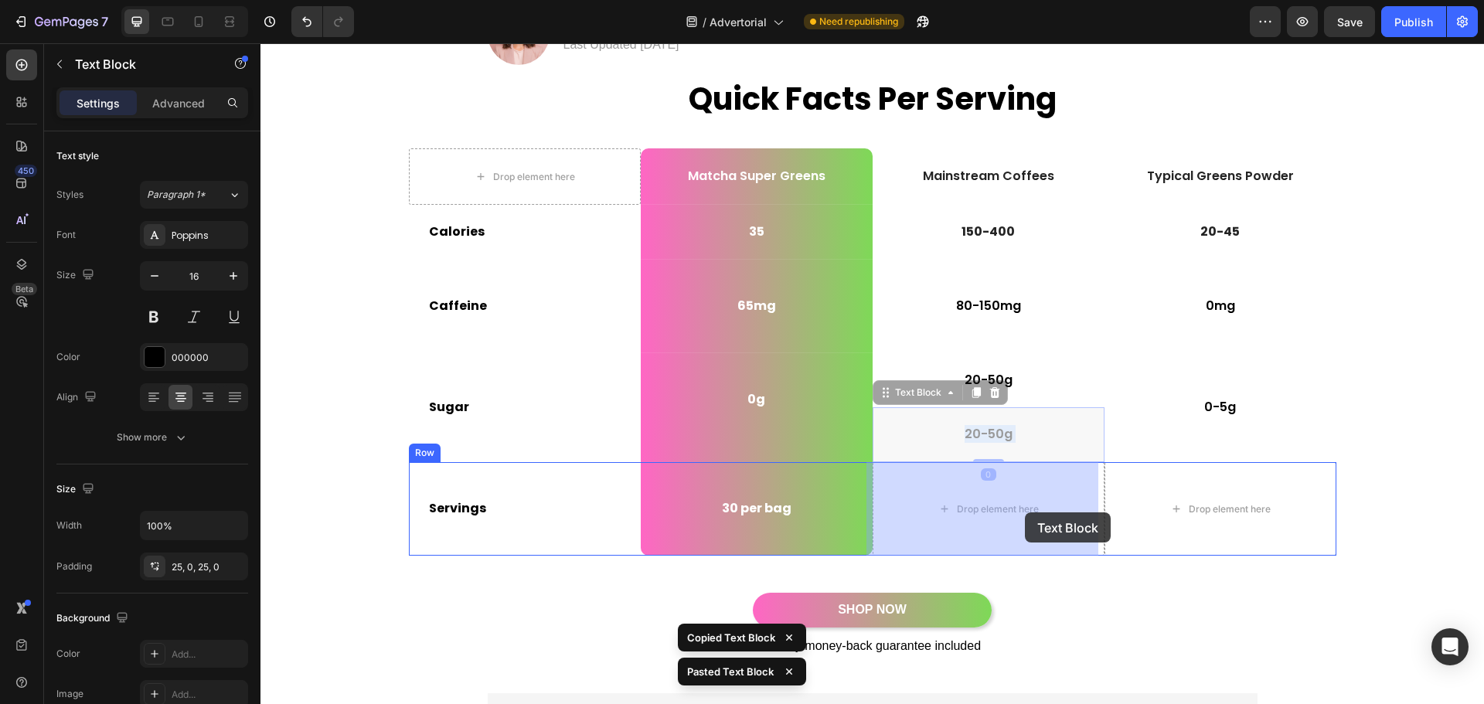
drag, startPoint x: 1030, startPoint y: 452, endPoint x: 1025, endPoint y: 513, distance: 60.5
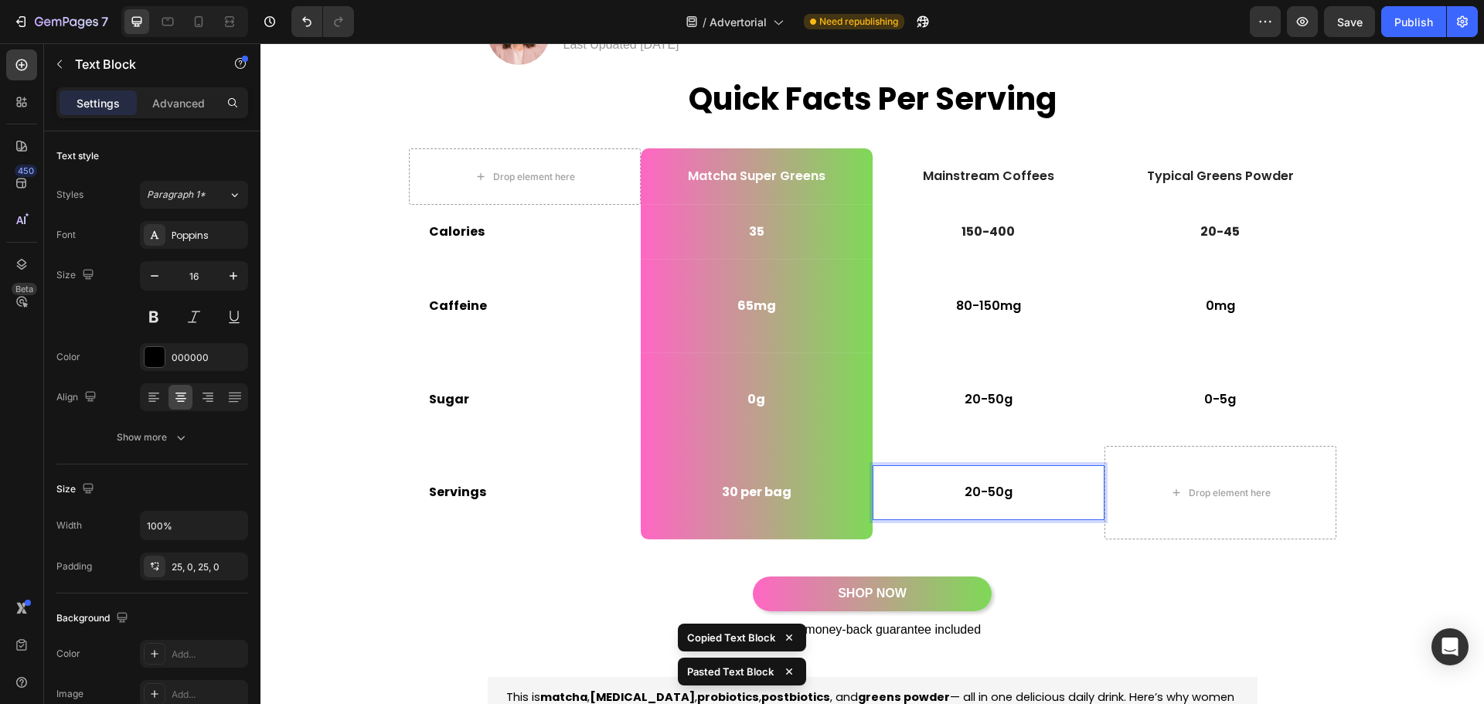
click at [998, 495] on p "20-50g" at bounding box center [988, 493] width 229 height 16
click at [998, 494] on p "20-50g" at bounding box center [988, 493] width 229 height 16
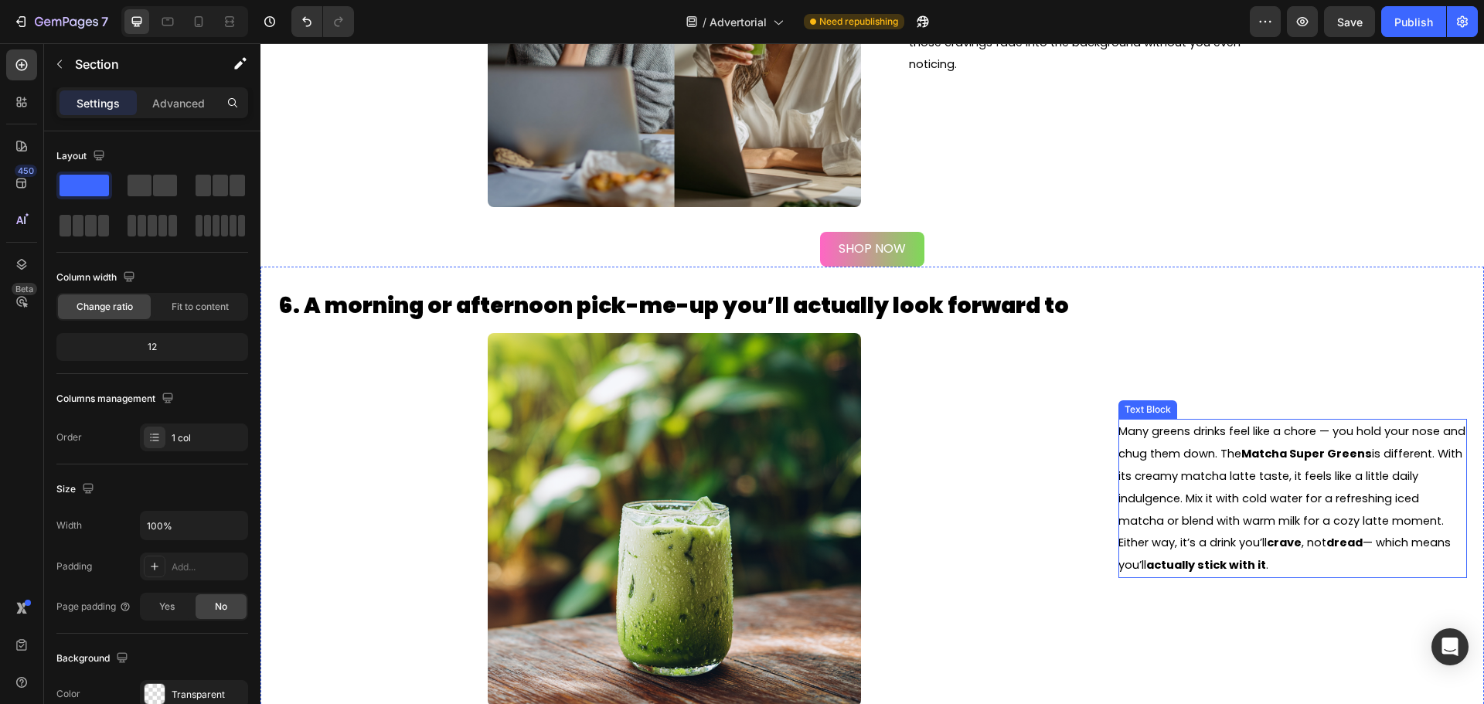
scroll to position [3170, 0]
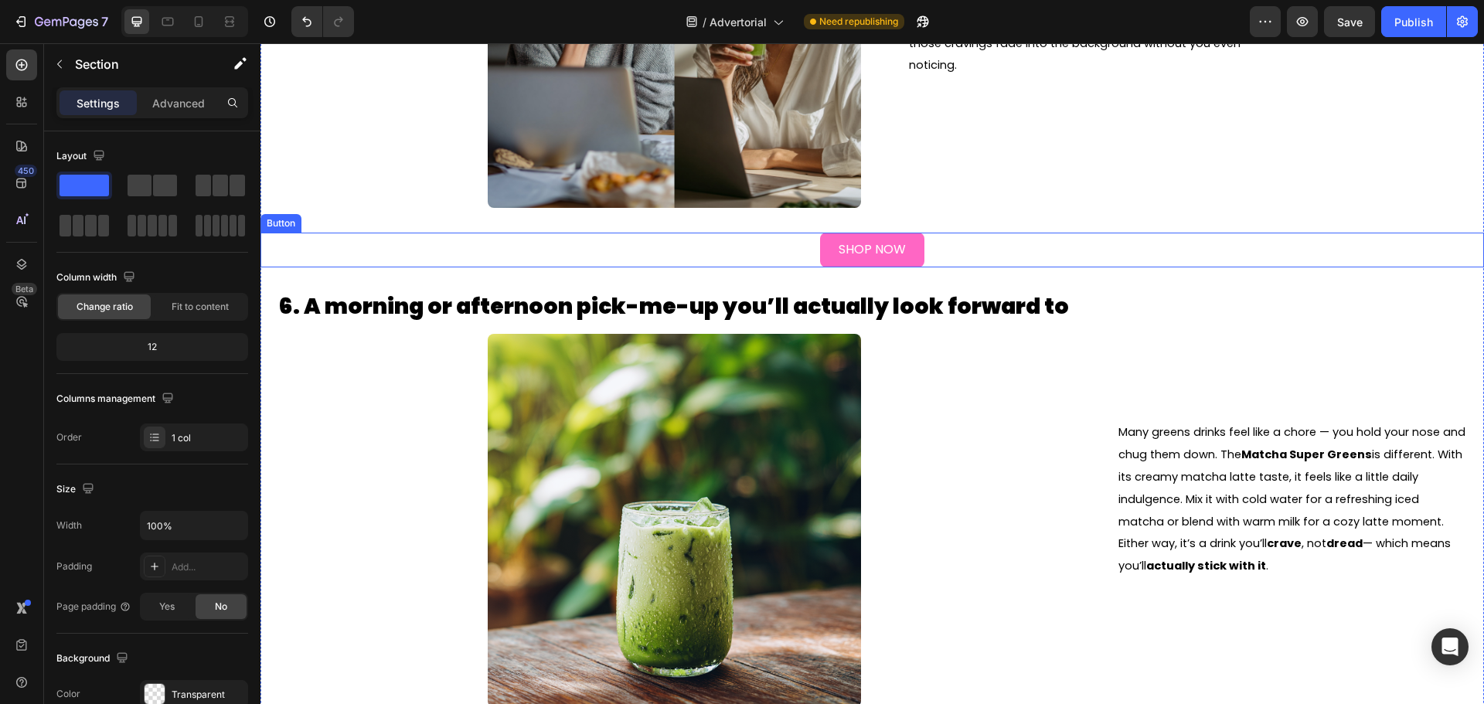
click at [909, 254] on link "SHOP NOW" at bounding box center [872, 250] width 104 height 35
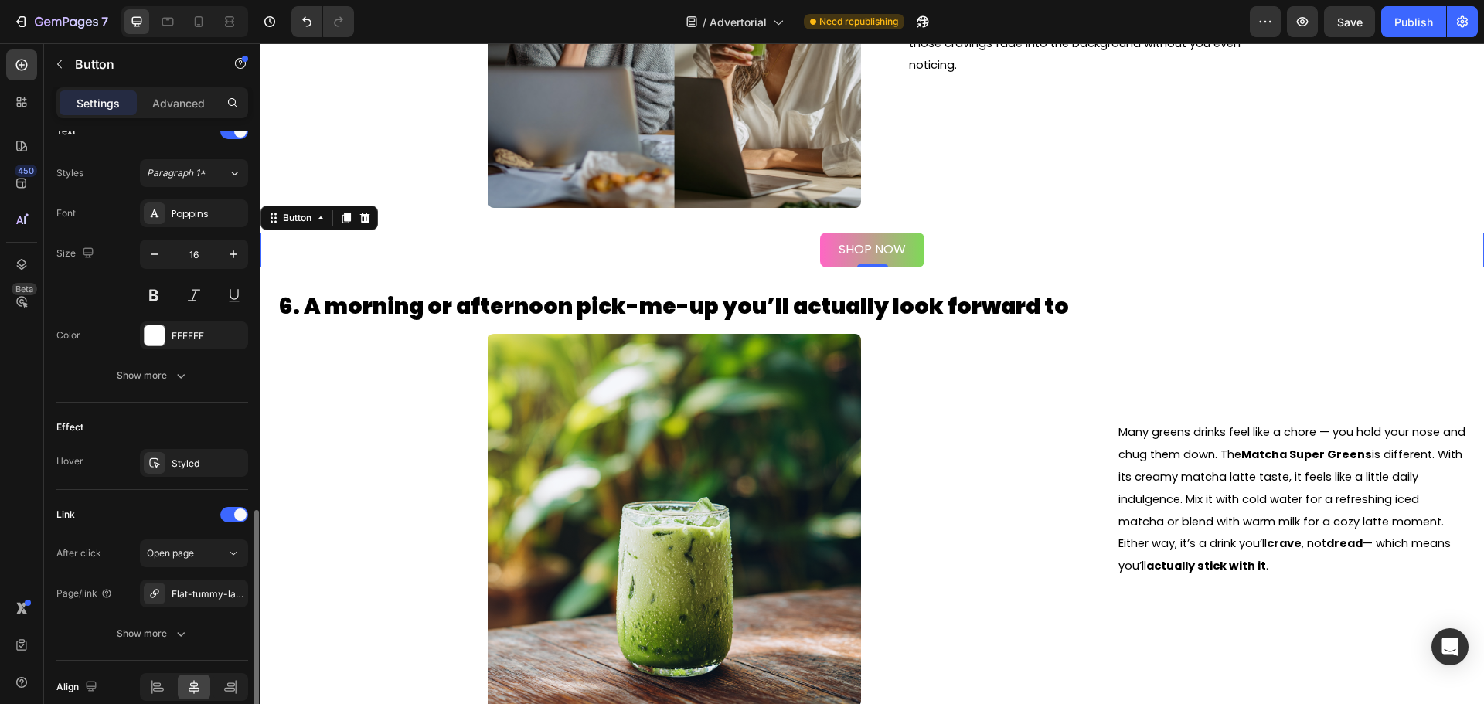
scroll to position [612, 0]
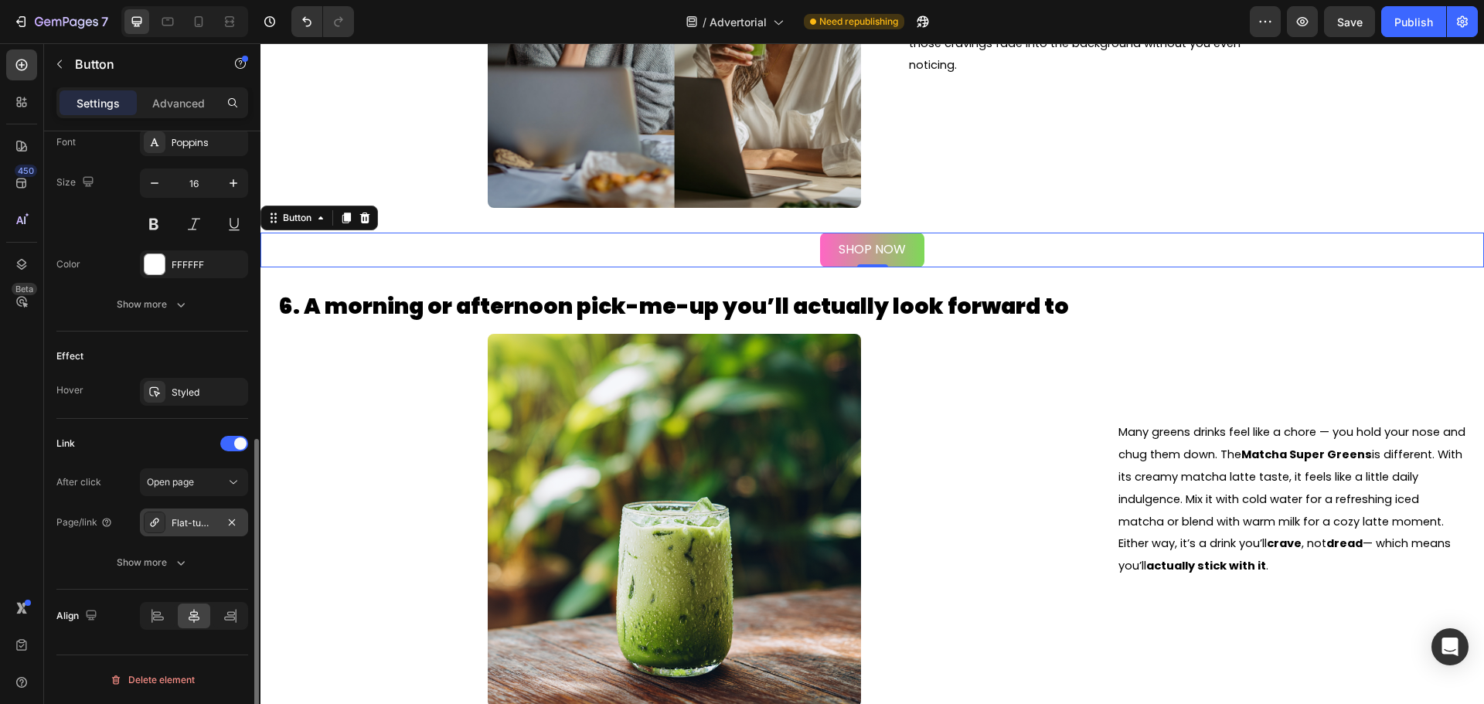
click at [210, 524] on div "Flat-tummy-latte" at bounding box center [194, 523] width 45 height 14
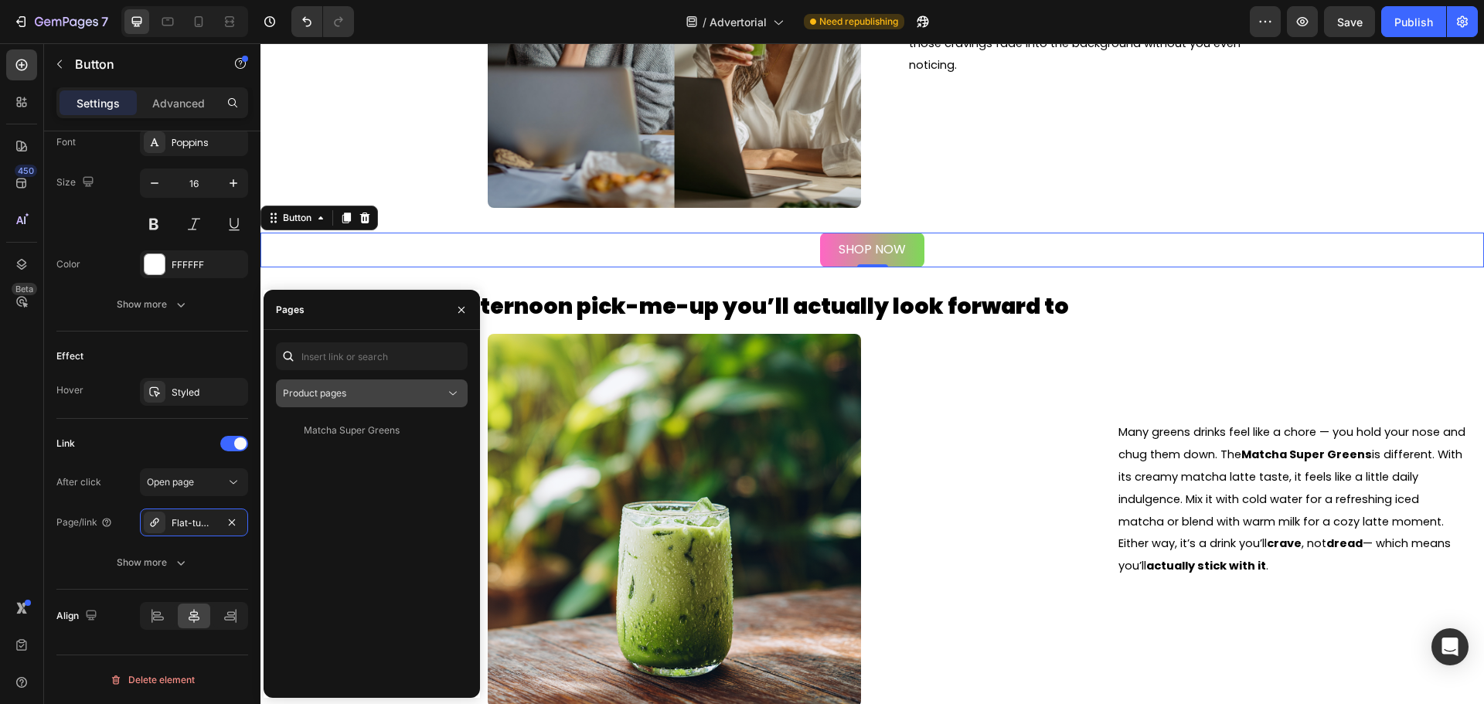
click at [383, 381] on button "Product pages" at bounding box center [372, 394] width 192 height 28
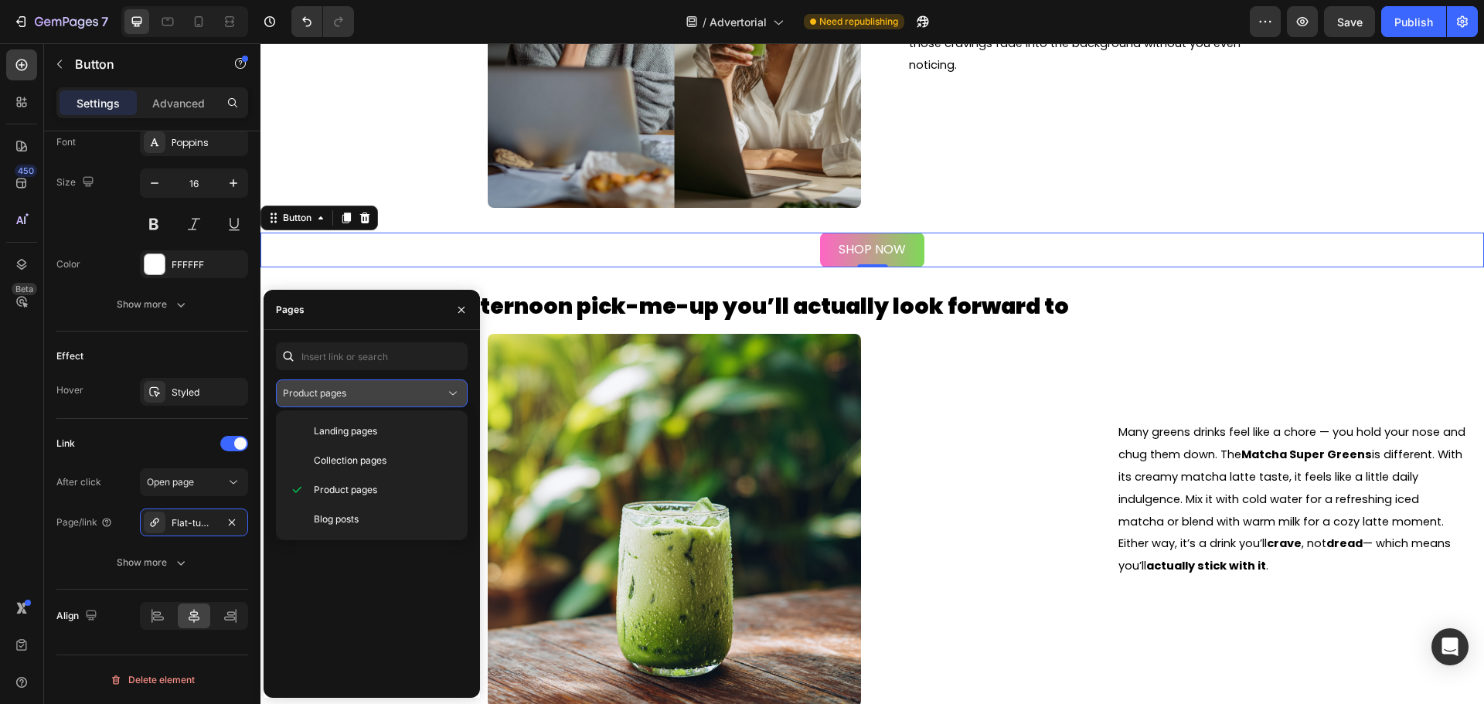
click at [383, 386] on div "Product pages" at bounding box center [372, 393] width 178 height 15
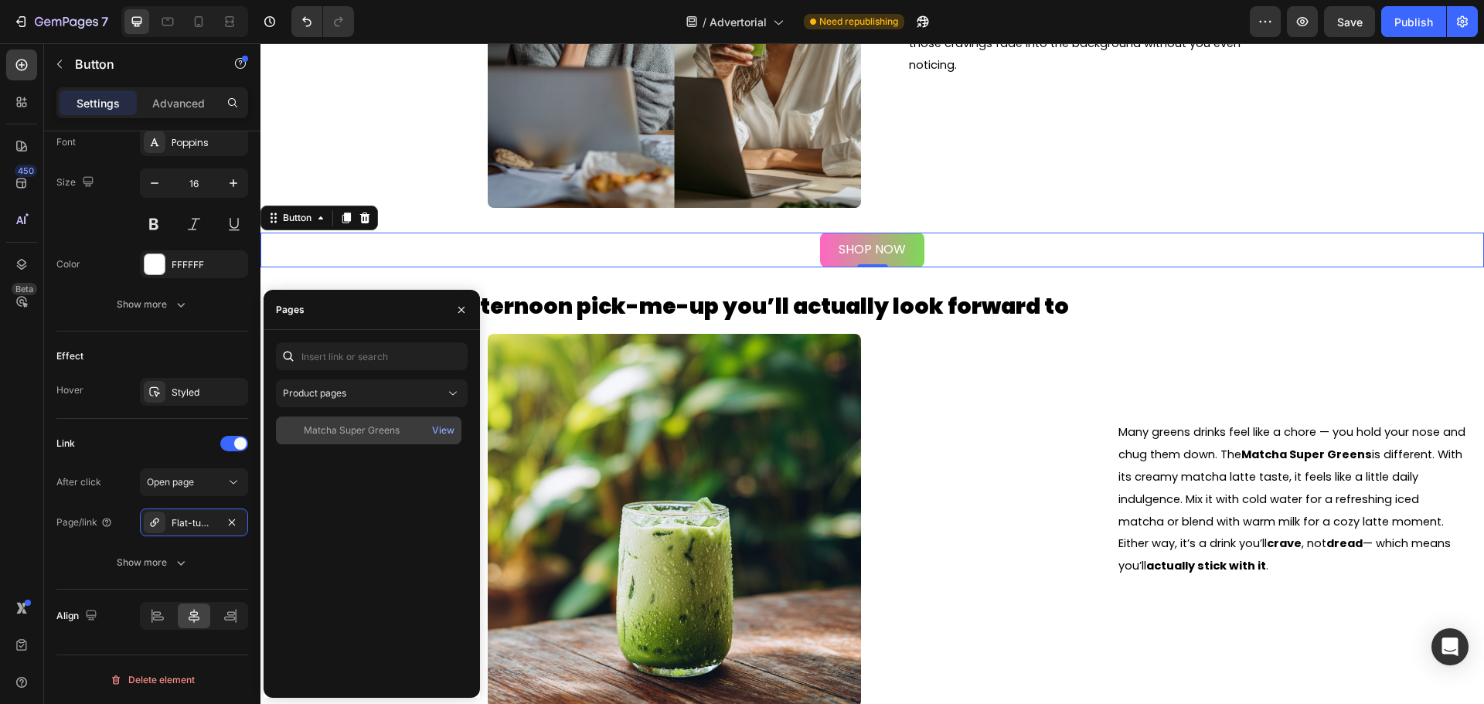
click at [371, 435] on div "Matcha Super Greens" at bounding box center [352, 431] width 96 height 14
click at [1153, 259] on div "SHOP NOW Button 0" at bounding box center [873, 250] width 1224 height 35
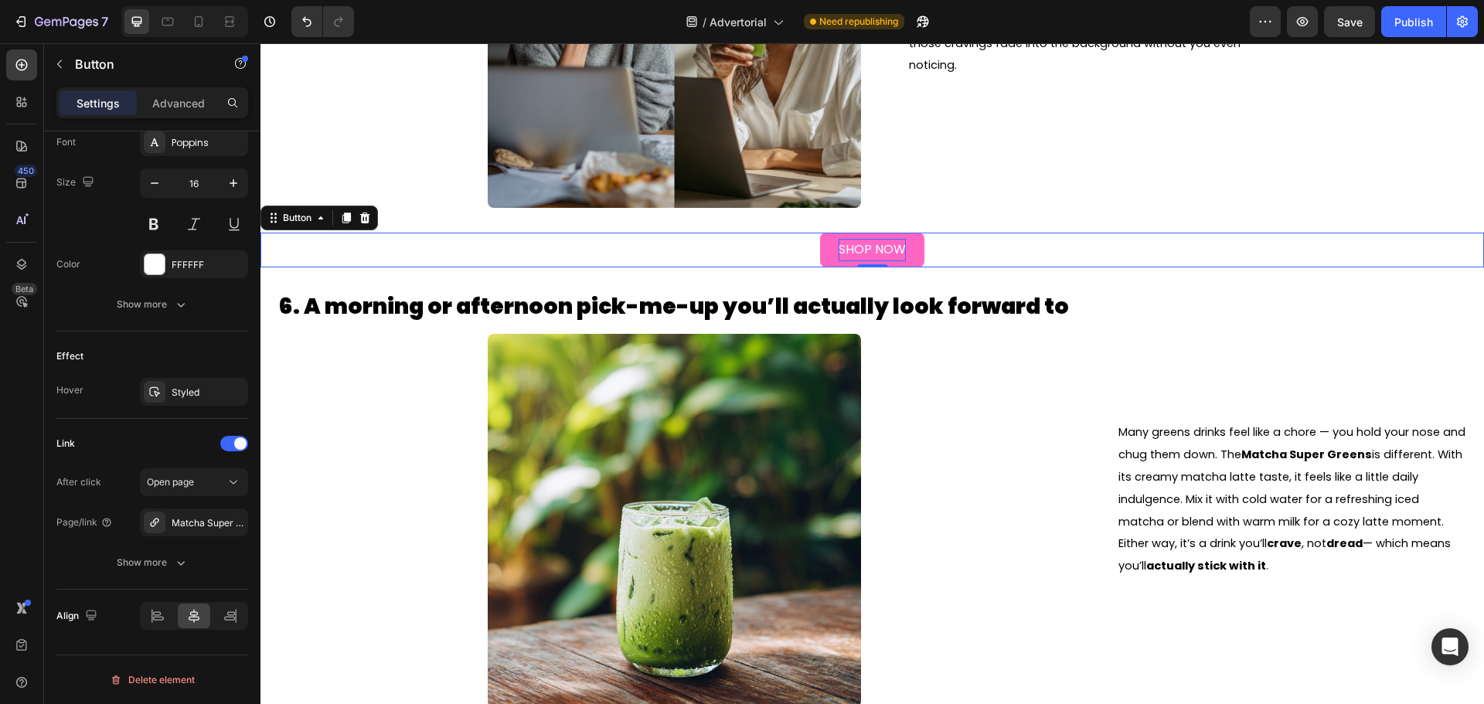
click at [895, 256] on p "SHOP NOW" at bounding box center [872, 250] width 67 height 22
click at [189, 392] on div "Styled" at bounding box center [194, 393] width 45 height 14
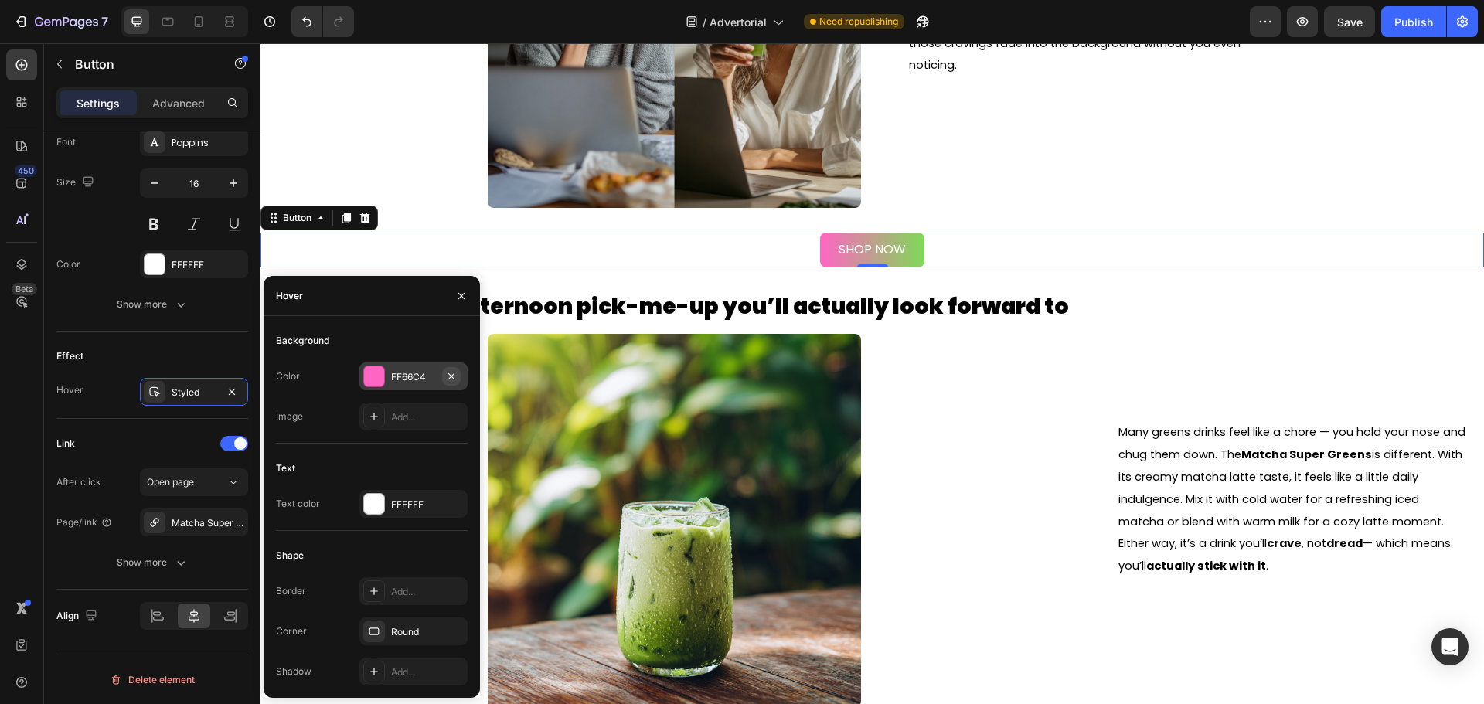
click at [448, 373] on icon "button" at bounding box center [451, 376] width 6 height 6
click at [238, 390] on button "button" at bounding box center [232, 392] width 19 height 19
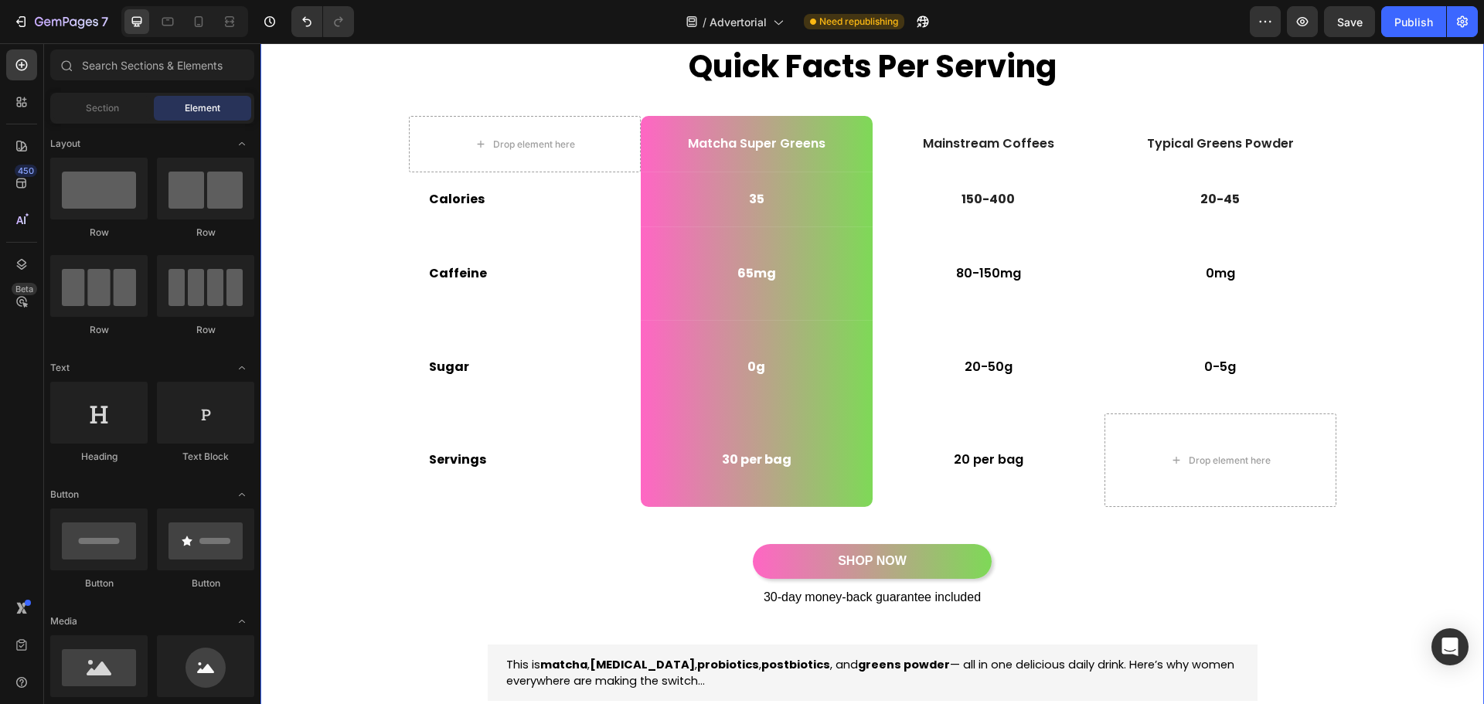
scroll to position [464, 0]
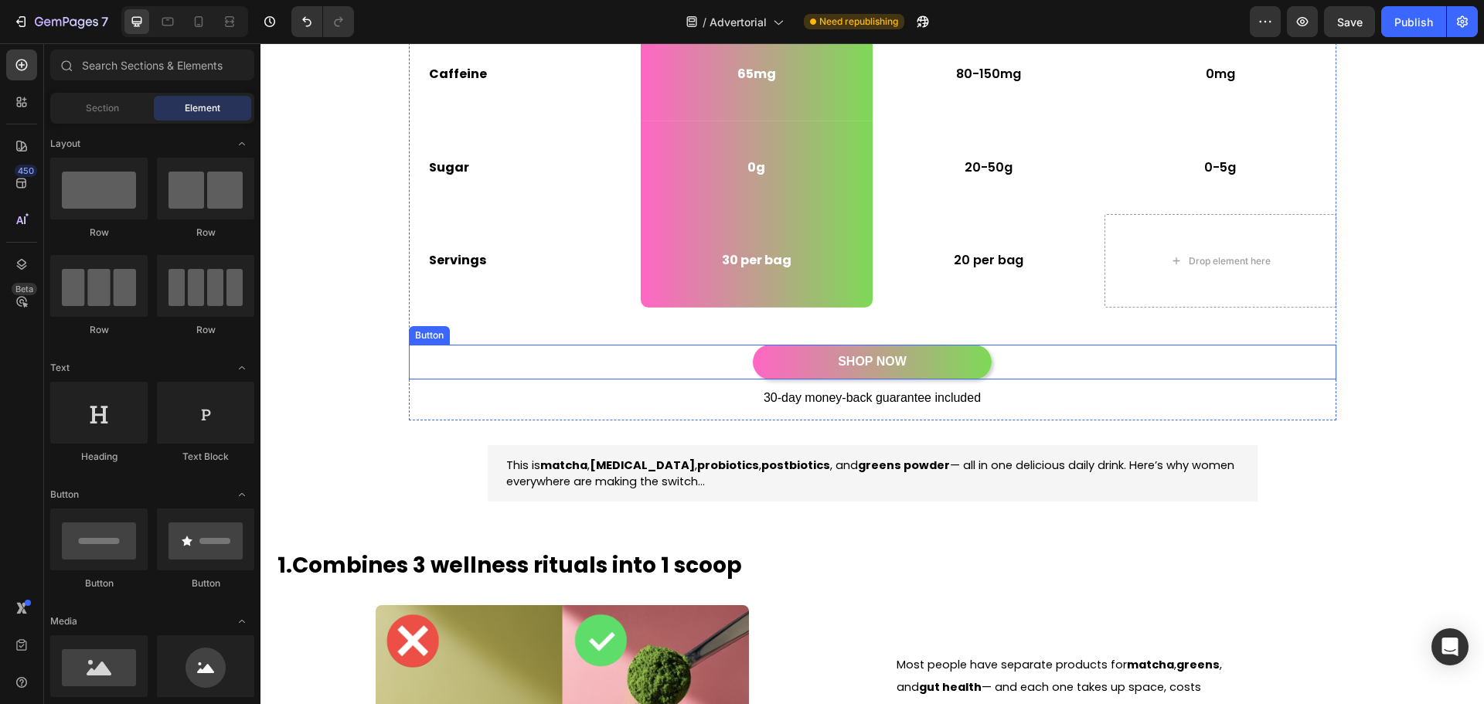
click at [962, 363] on button "SHOP NOW" at bounding box center [872, 362] width 239 height 35
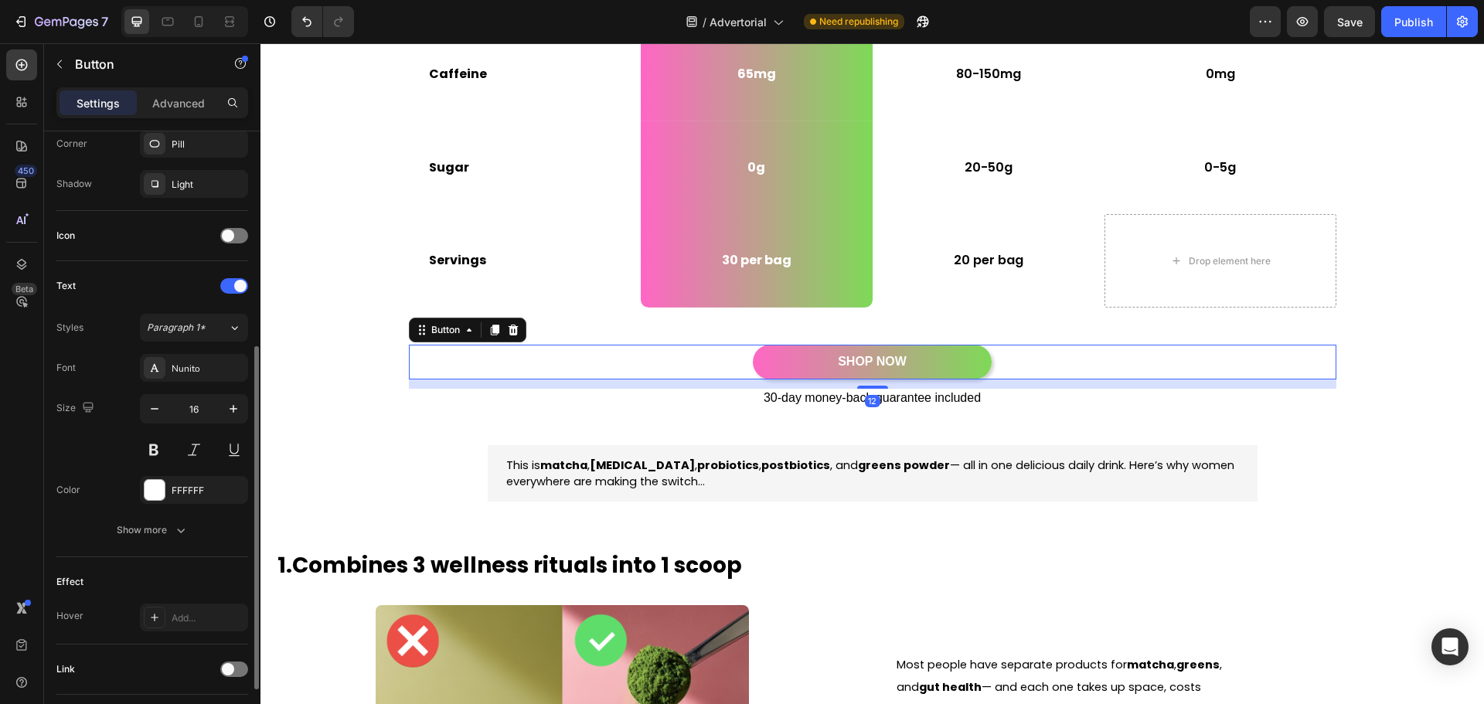
scroll to position [492, 0]
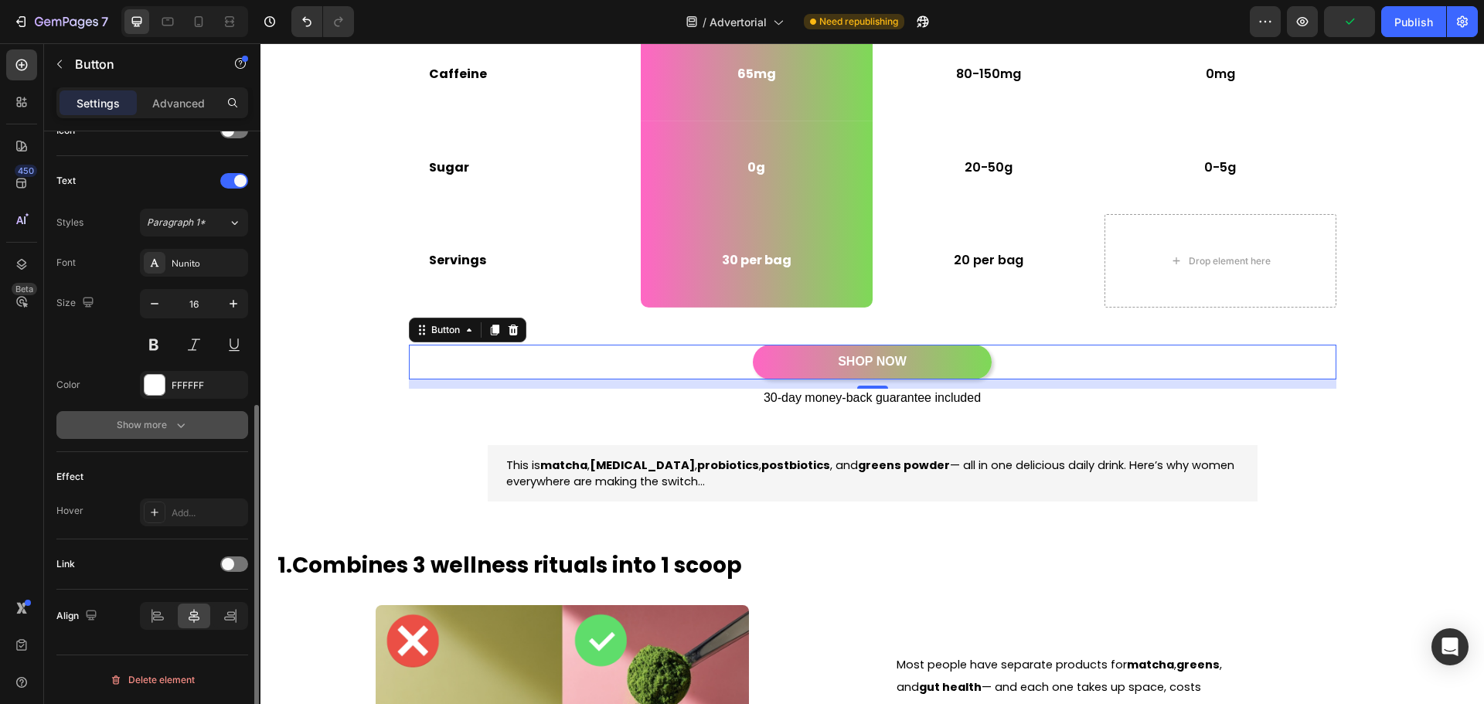
click at [155, 424] on div "Show more" at bounding box center [153, 424] width 72 height 15
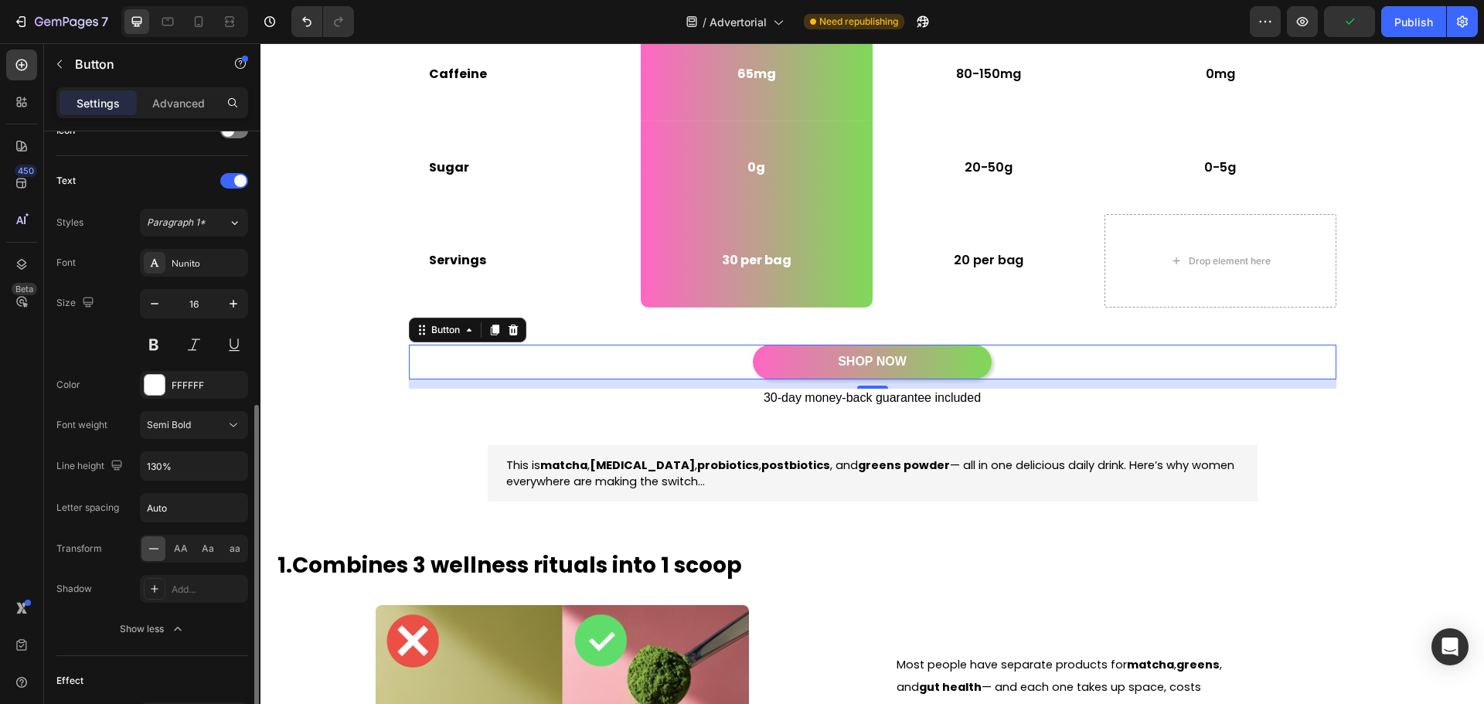
scroll to position [696, 0]
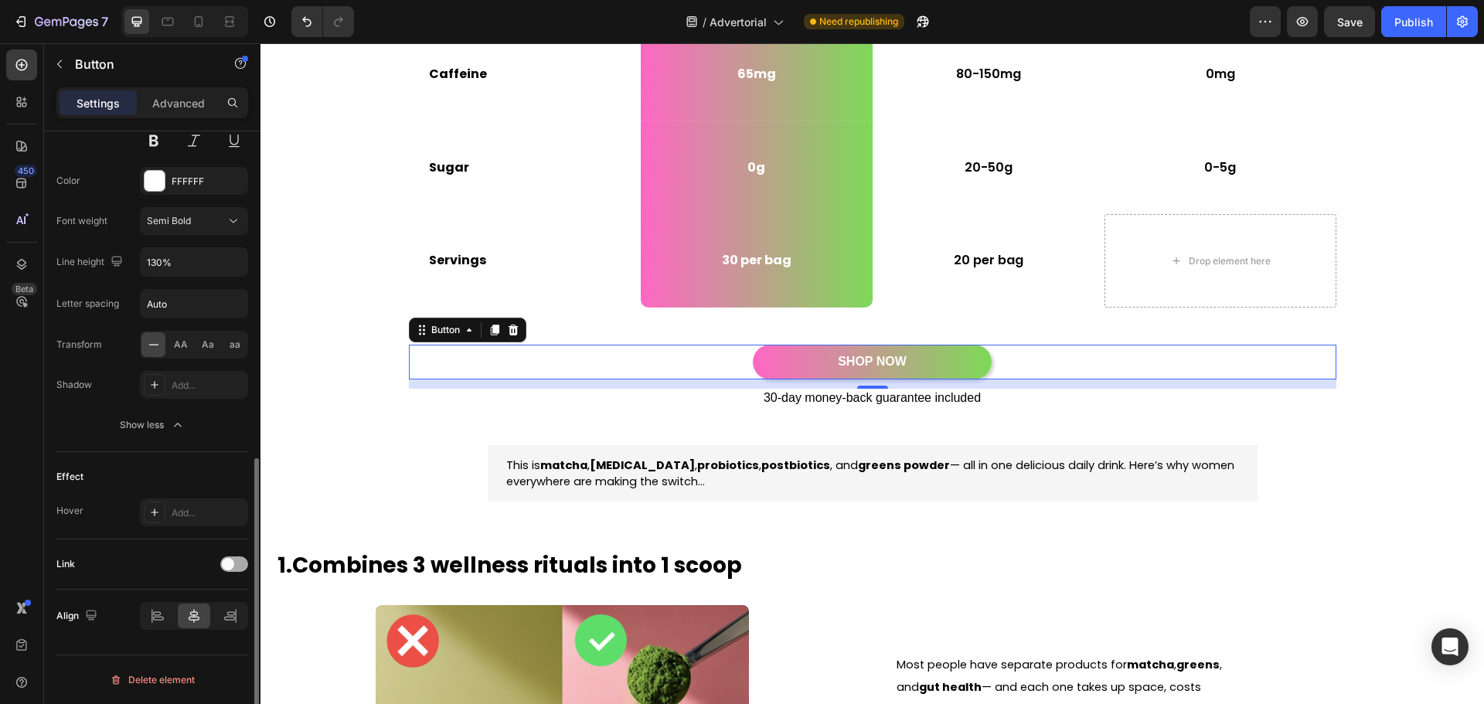
click at [233, 563] on span at bounding box center [228, 564] width 12 height 12
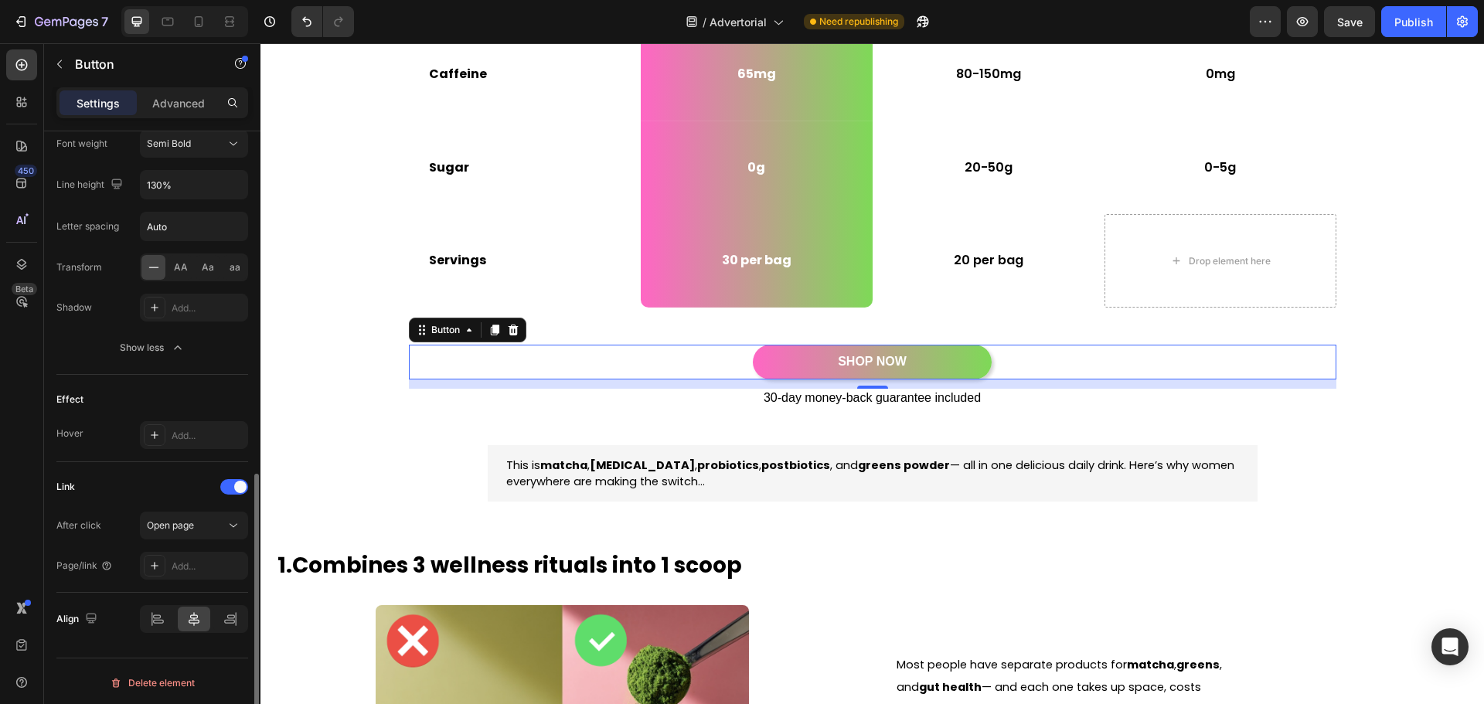
scroll to position [776, 0]
click at [209, 525] on div "Open page" at bounding box center [186, 523] width 79 height 14
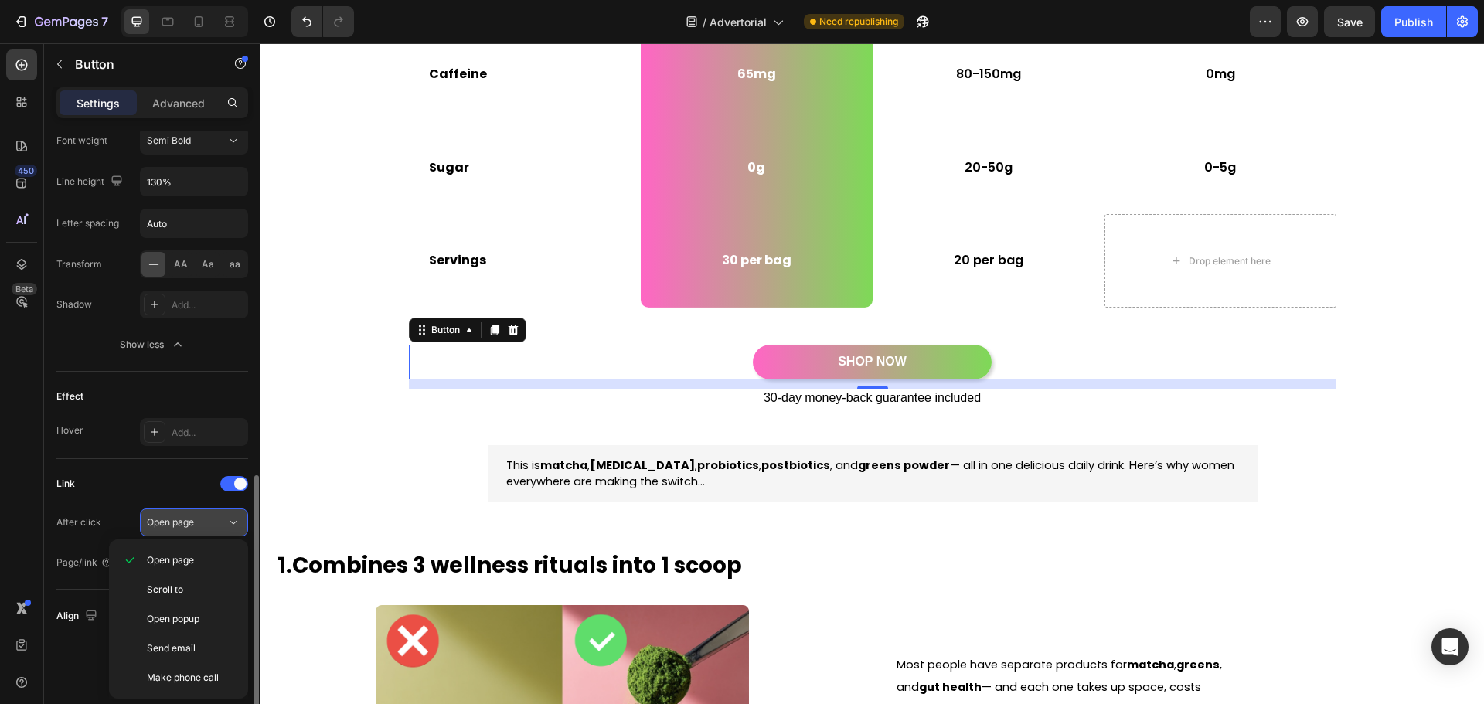
click at [209, 530] on div "Open page" at bounding box center [194, 522] width 94 height 15
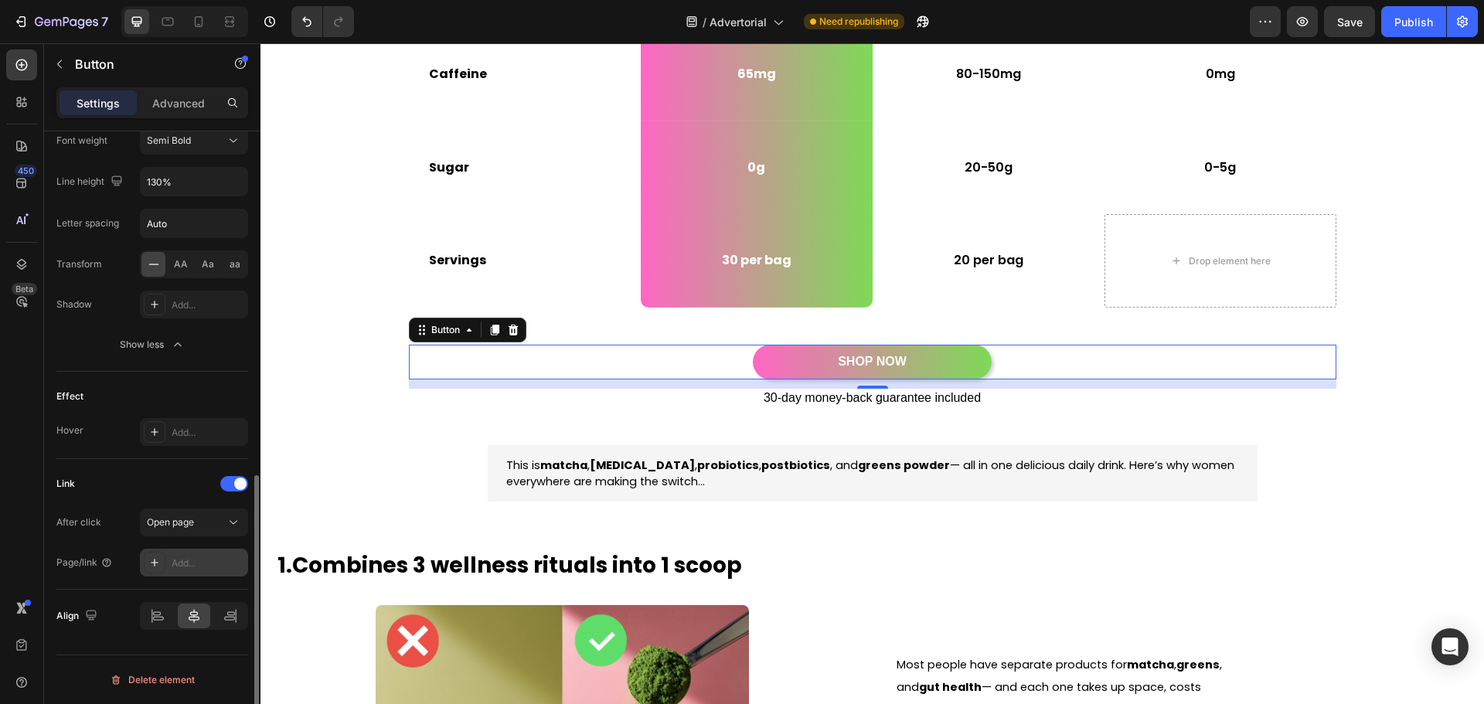
click at [197, 563] on div "Add..." at bounding box center [208, 564] width 73 height 14
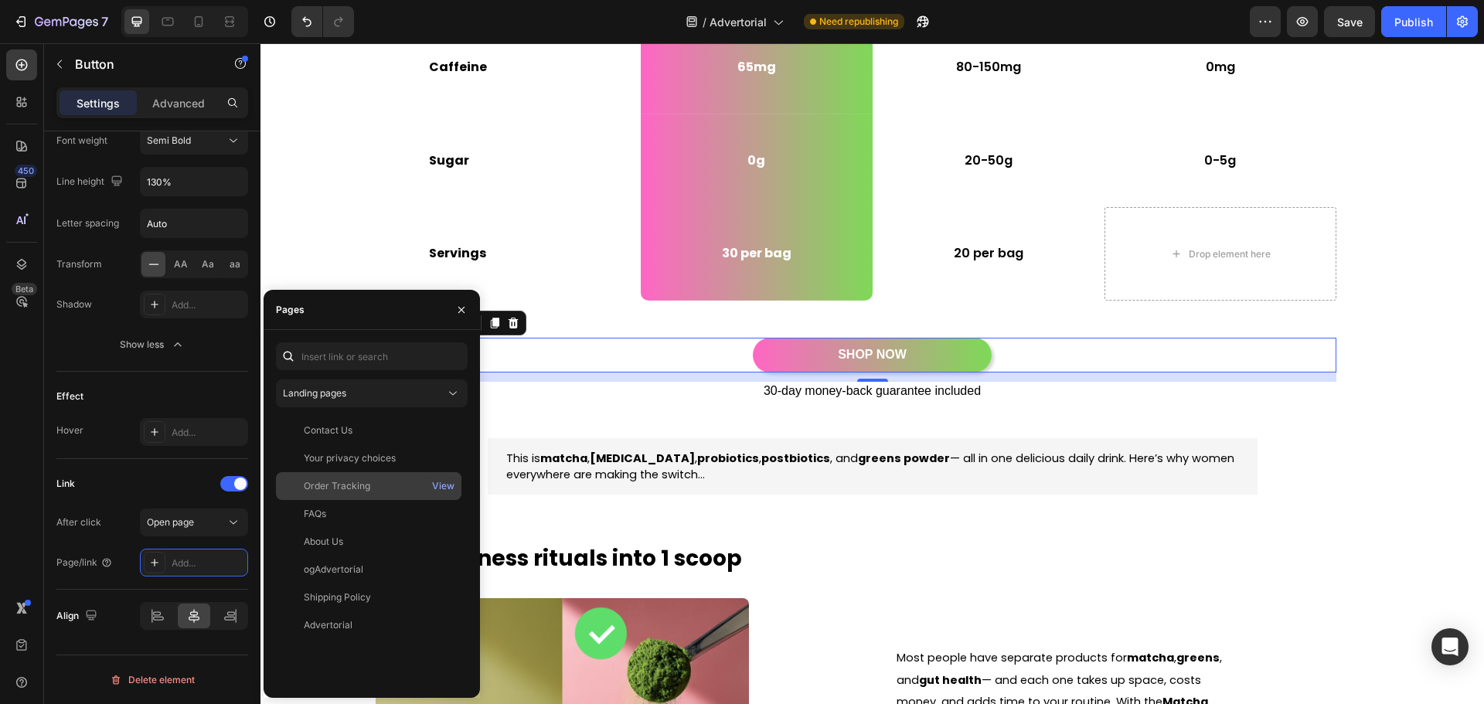
scroll to position [464, 0]
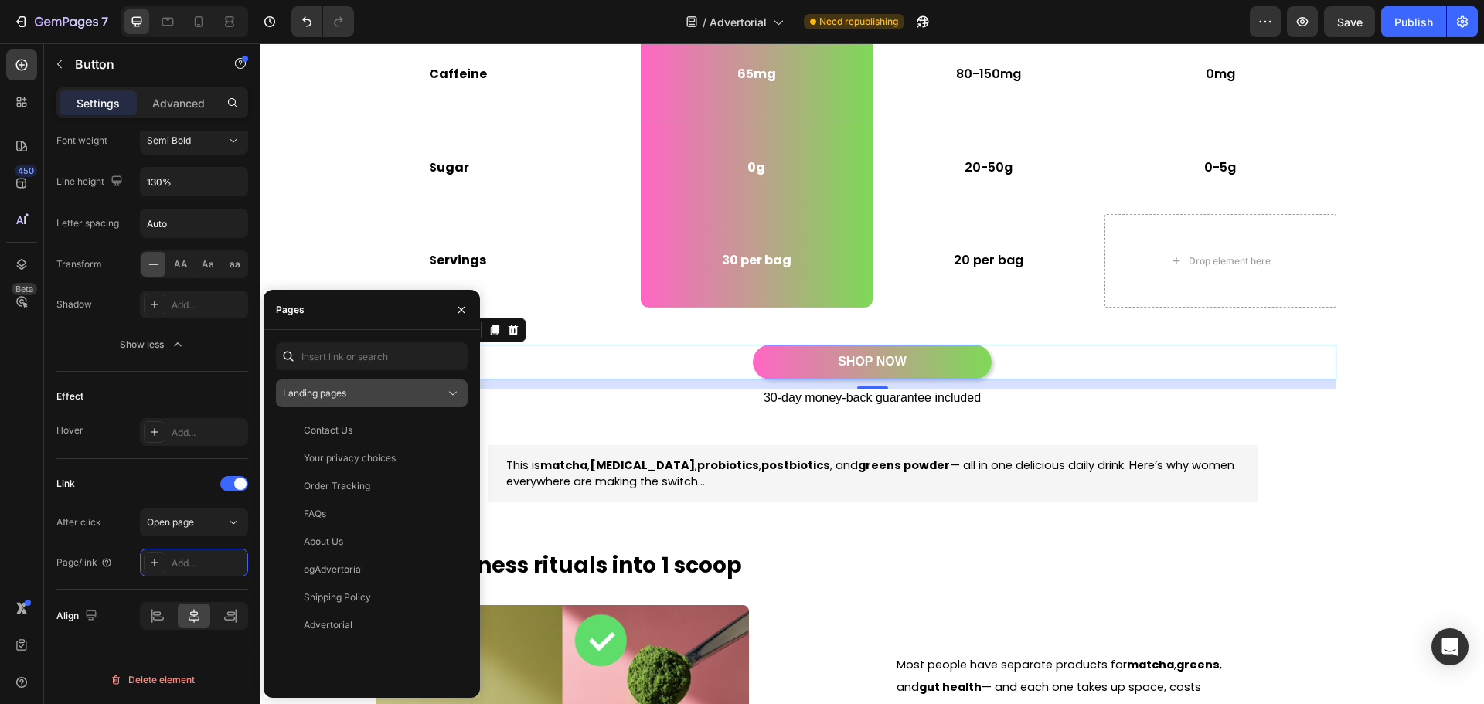
click at [363, 397] on div "Landing pages" at bounding box center [364, 394] width 162 height 14
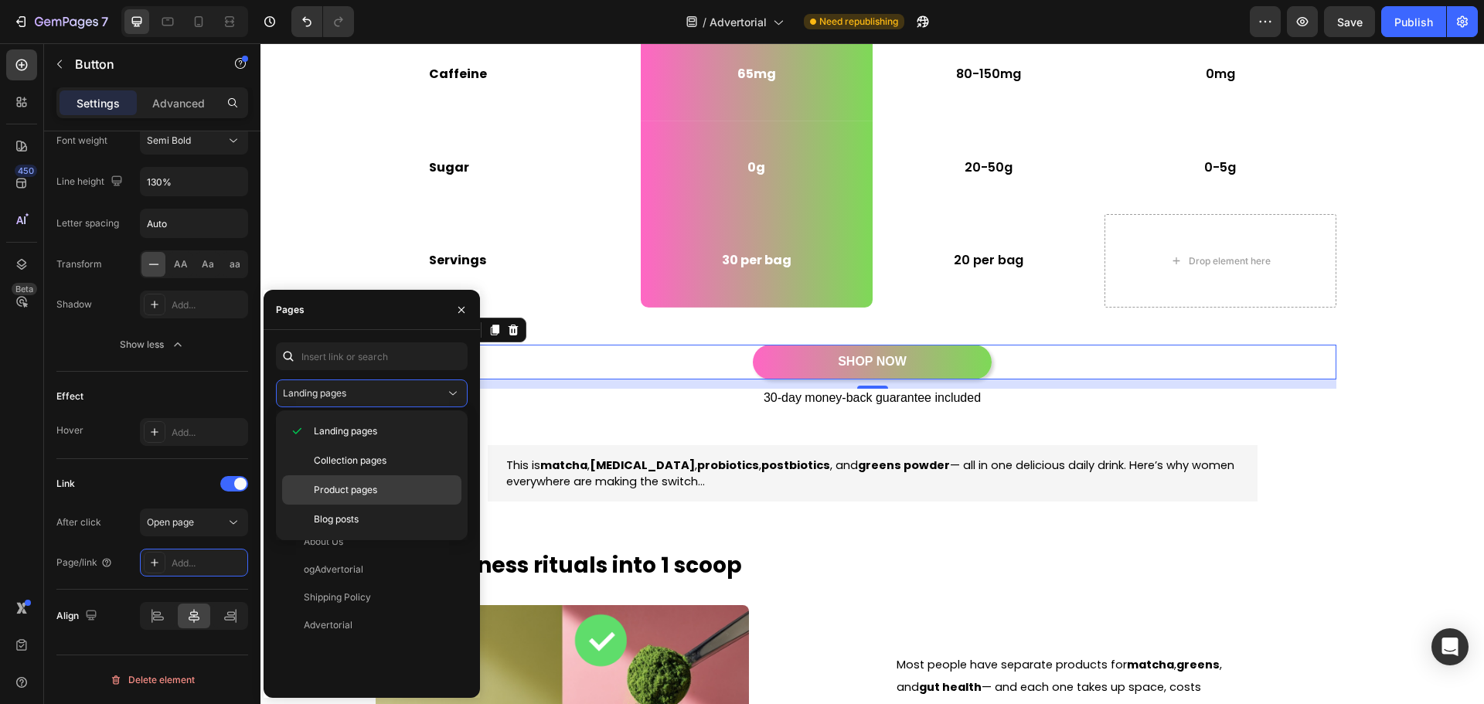
click at [347, 489] on span "Product pages" at bounding box center [345, 490] width 63 height 14
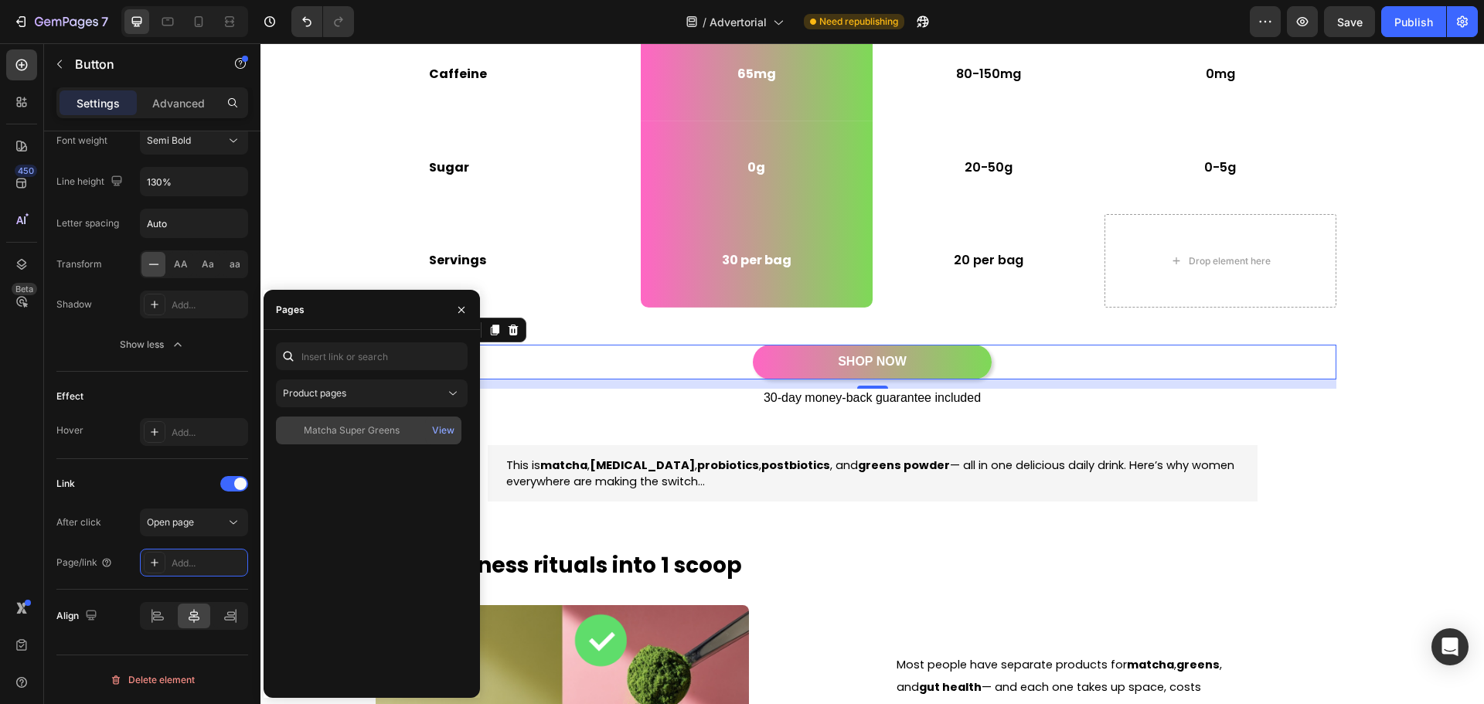
click at [364, 429] on div "Matcha Super Greens" at bounding box center [352, 431] width 96 height 14
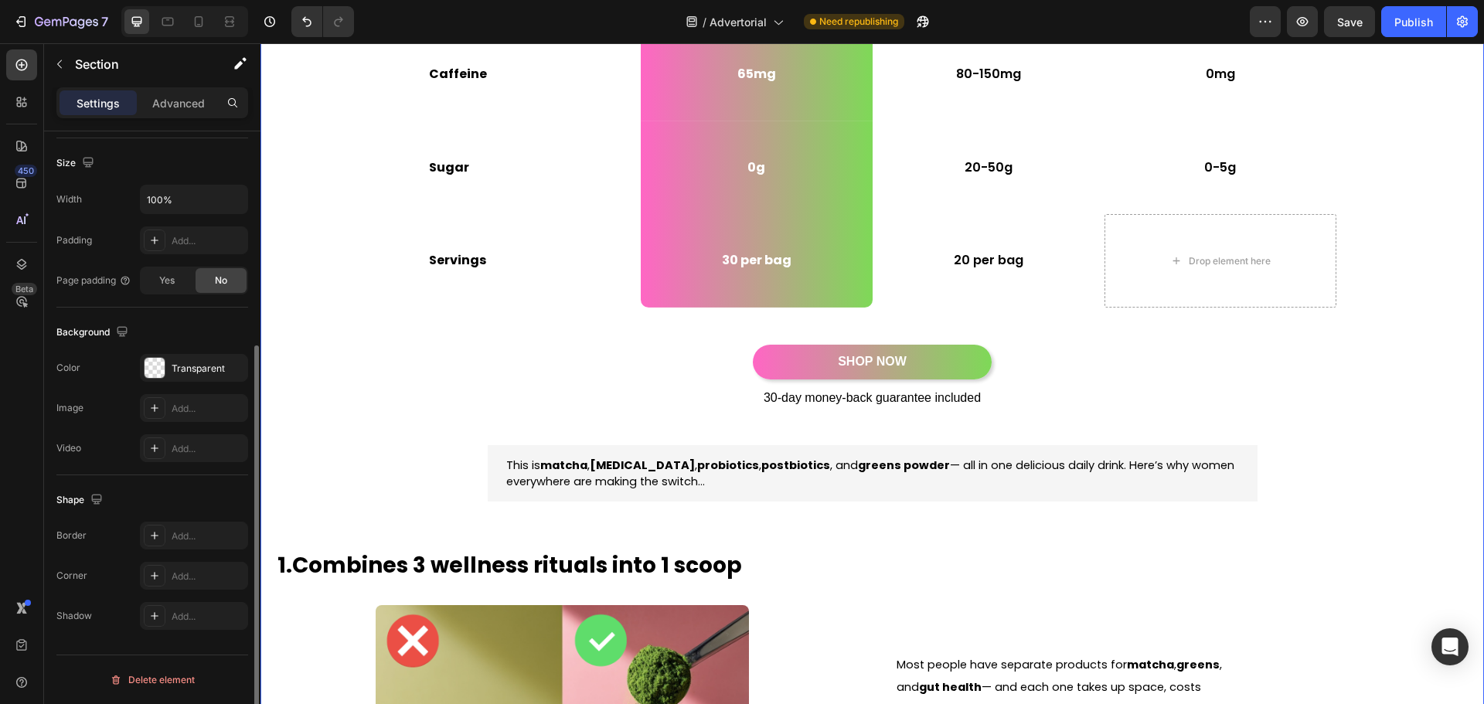
scroll to position [0, 0]
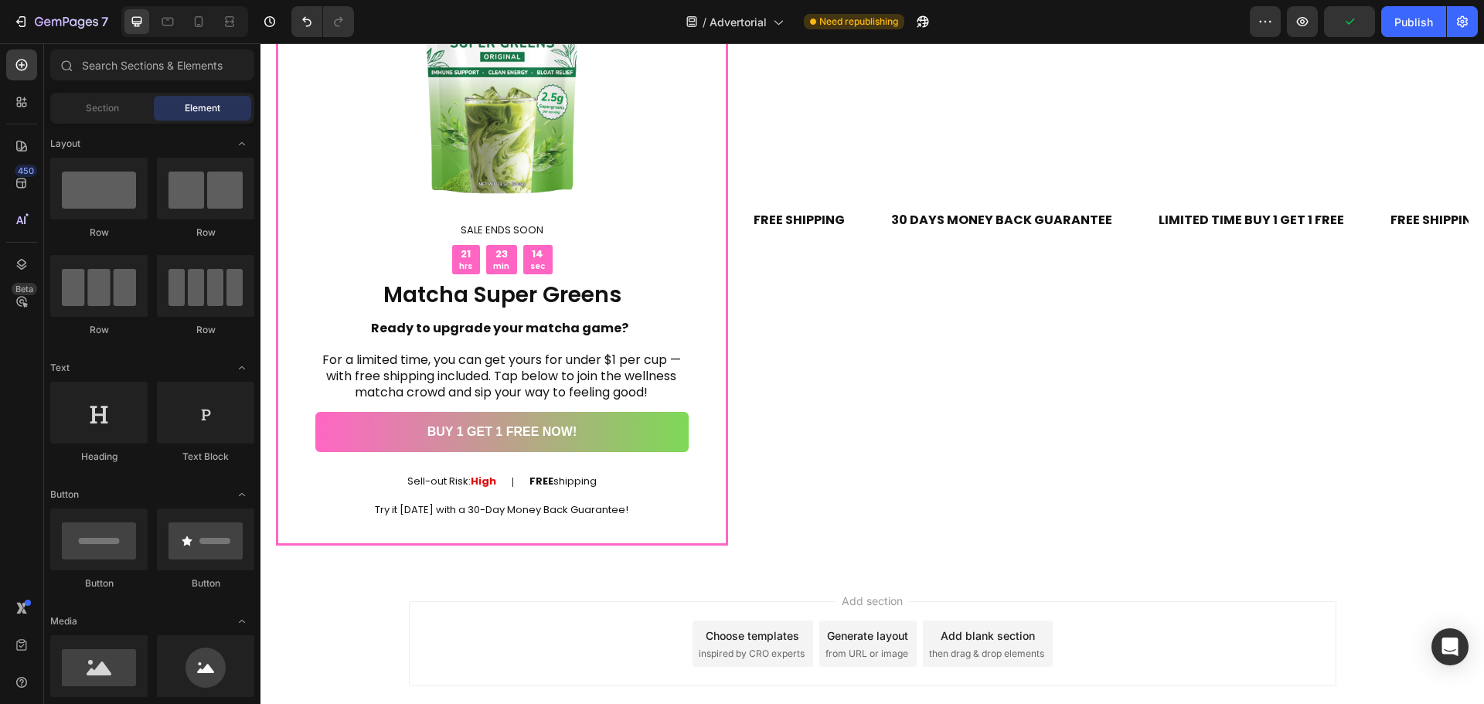
scroll to position [6044, 0]
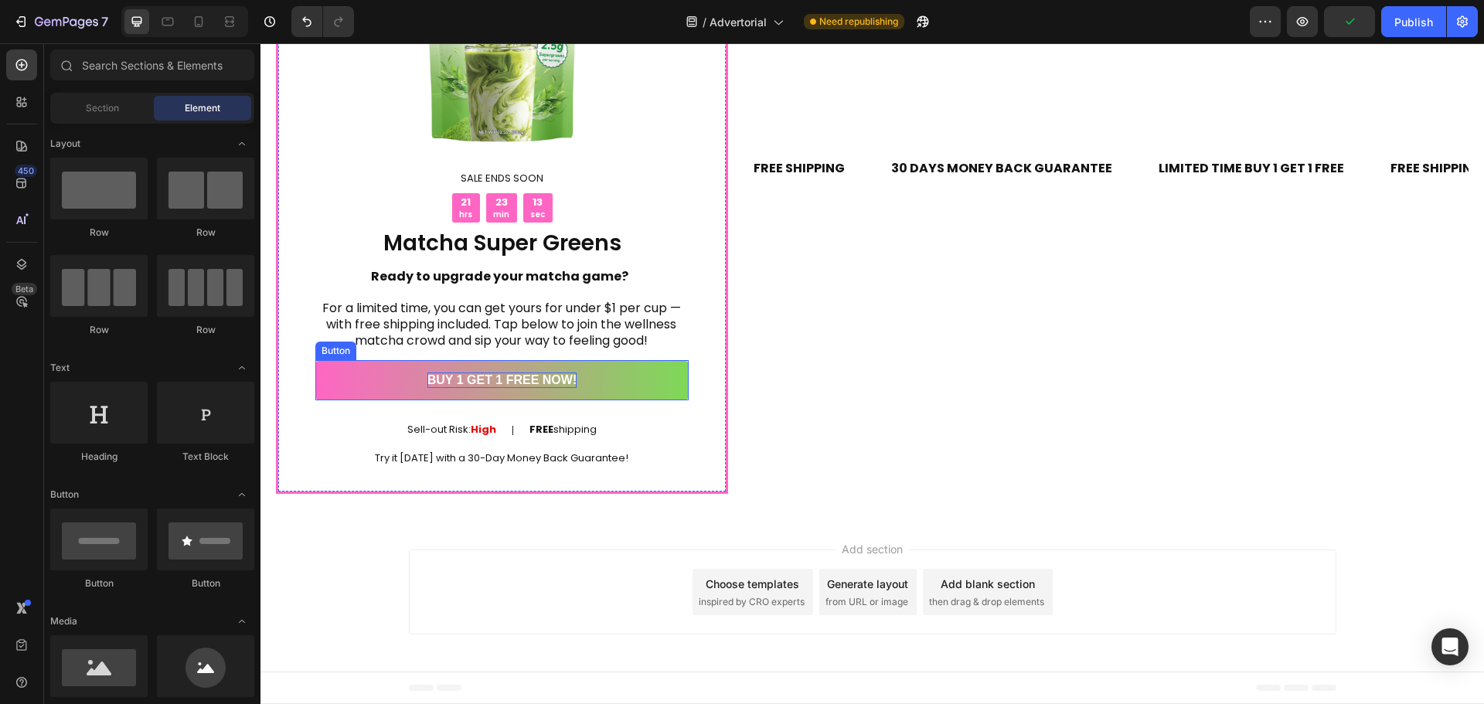
click at [499, 380] on p "BUY 1 GET 1 FREE NOW!" at bounding box center [503, 381] width 150 height 16
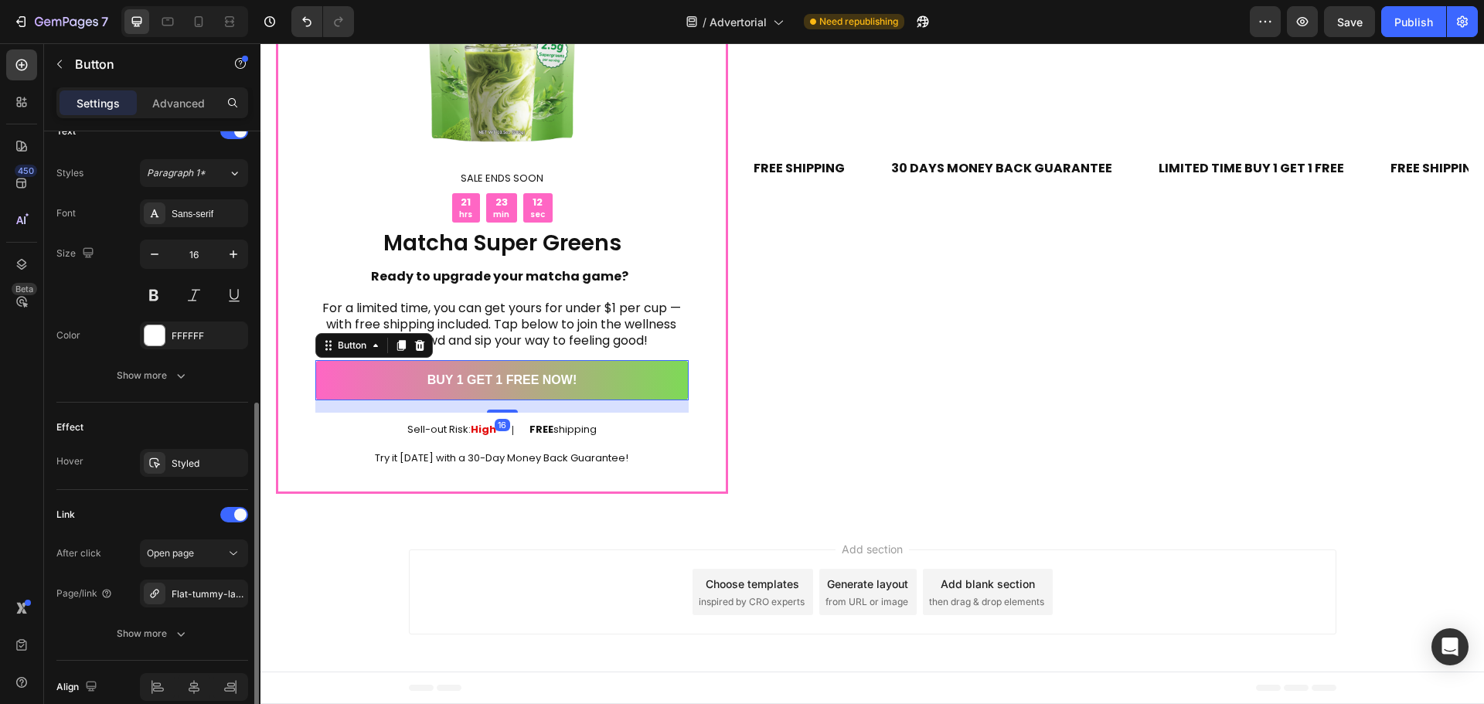
scroll to position [612, 0]
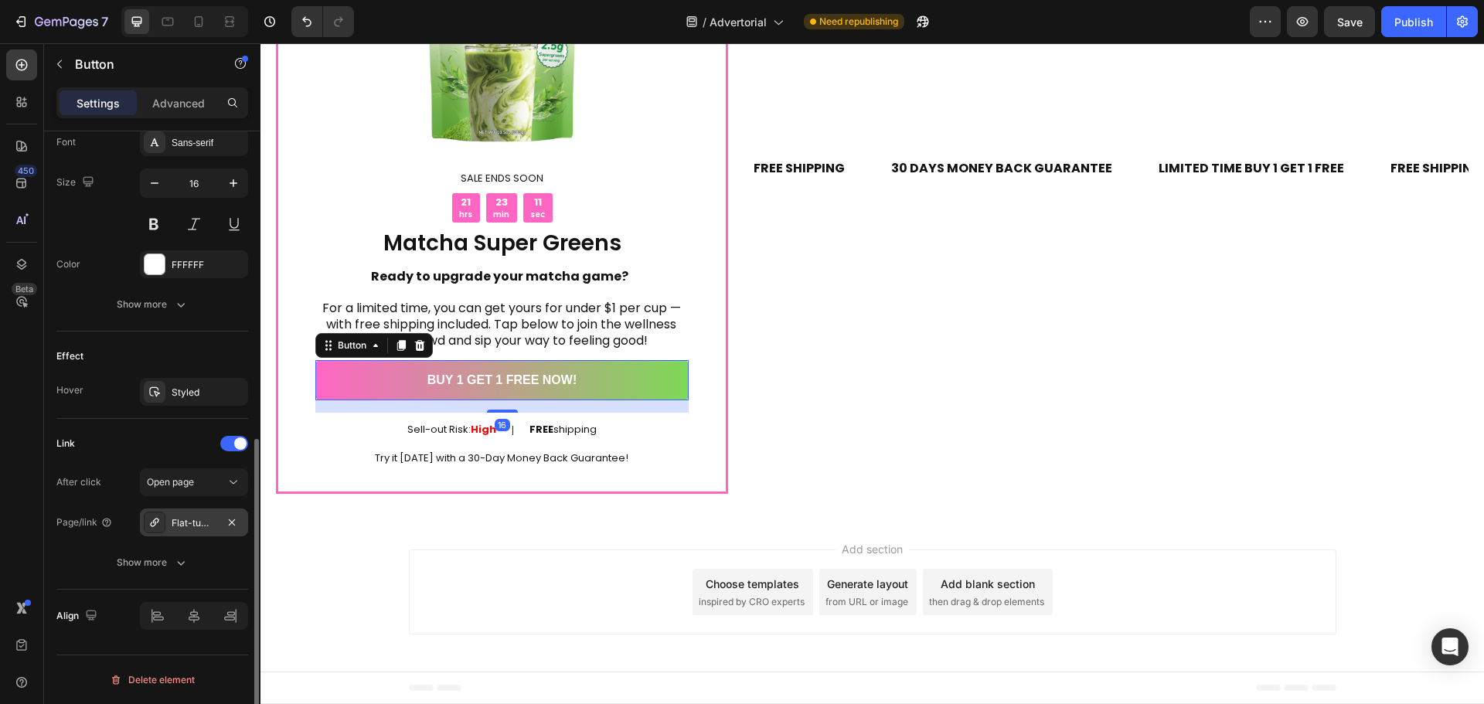
click at [214, 527] on div "Flat-tummy-latte" at bounding box center [194, 523] width 45 height 14
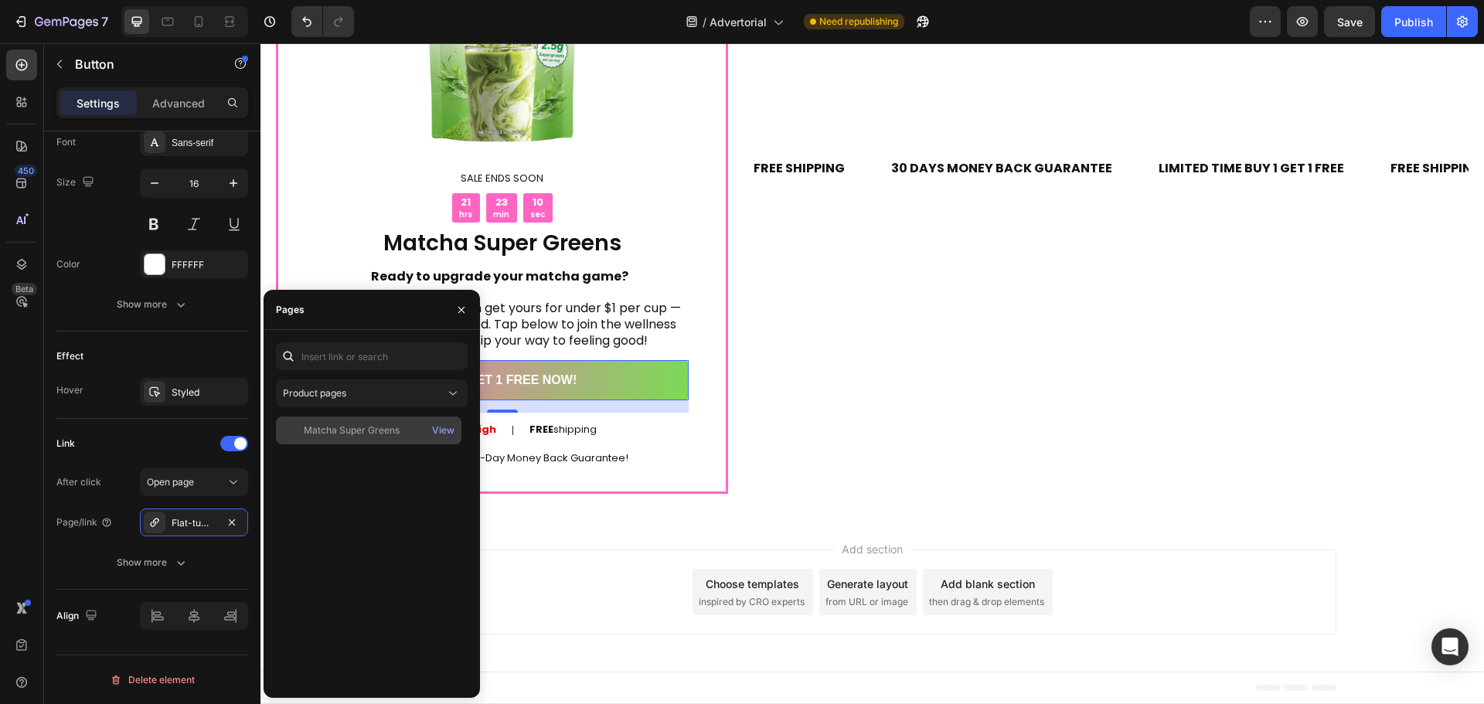
click at [337, 427] on div "Matcha Super Greens" at bounding box center [352, 431] width 96 height 14
click at [943, 378] on div "FREE SHIPPING Text 30 DAYS MONEY BACK GUARANTEE Text LIMITED TIME BUY 1 GET 1 F…" at bounding box center [1109, 168] width 717 height 651
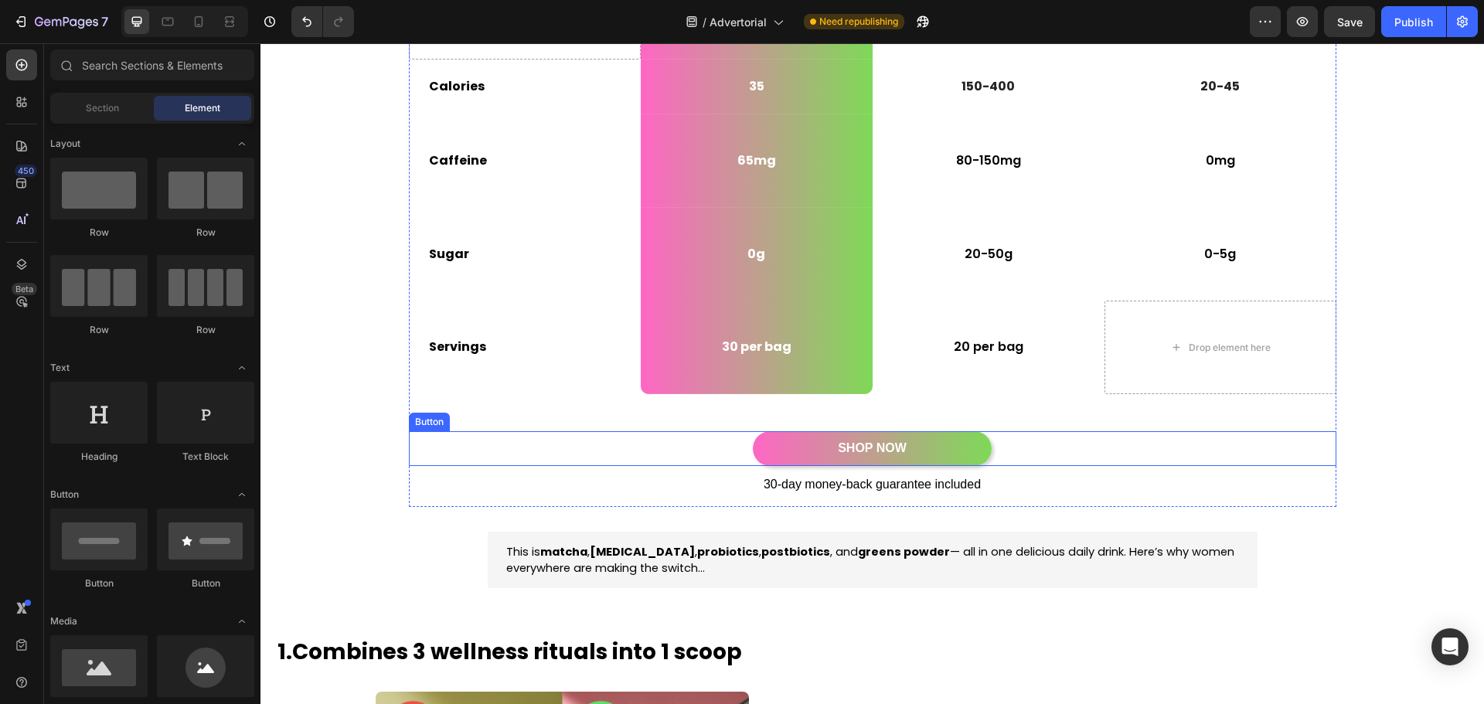
scroll to position [373, 0]
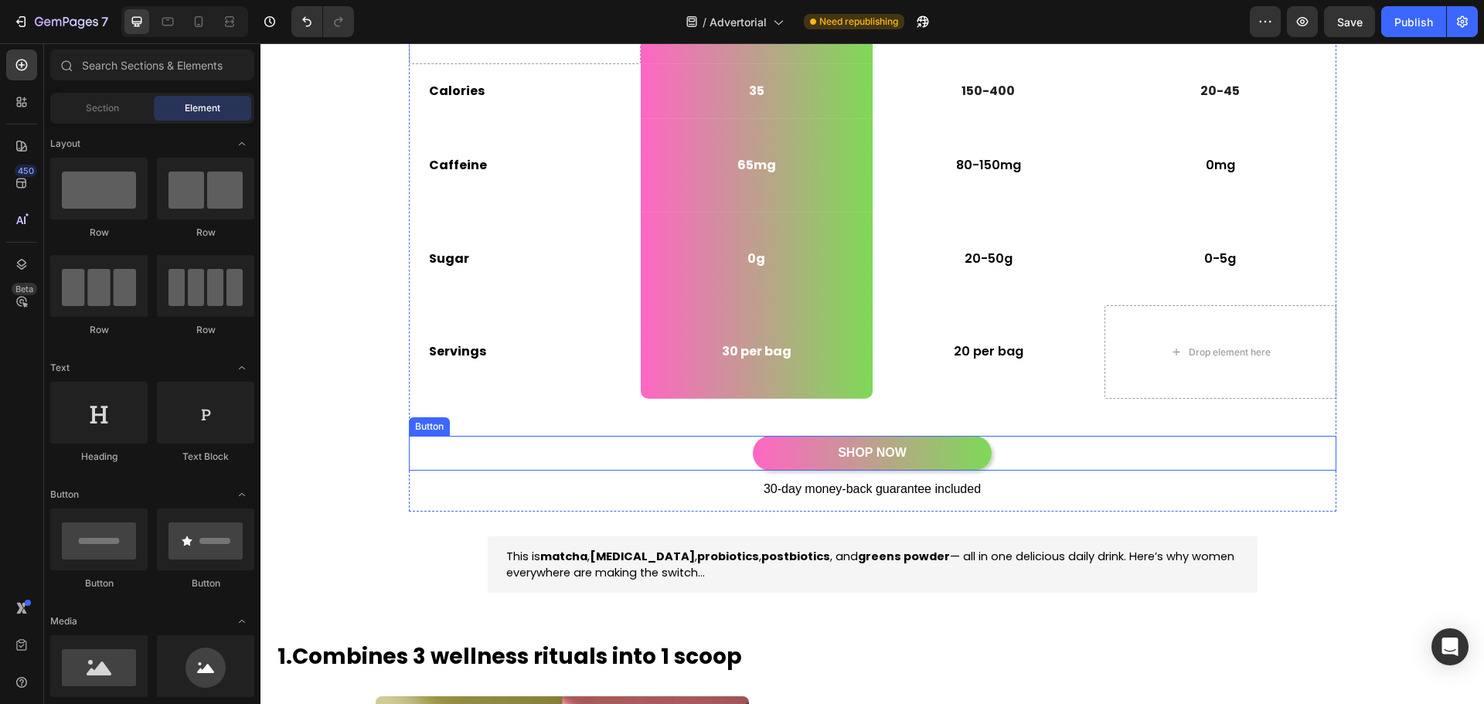
click at [1014, 449] on div "SHOP NOW Button" at bounding box center [873, 453] width 928 height 35
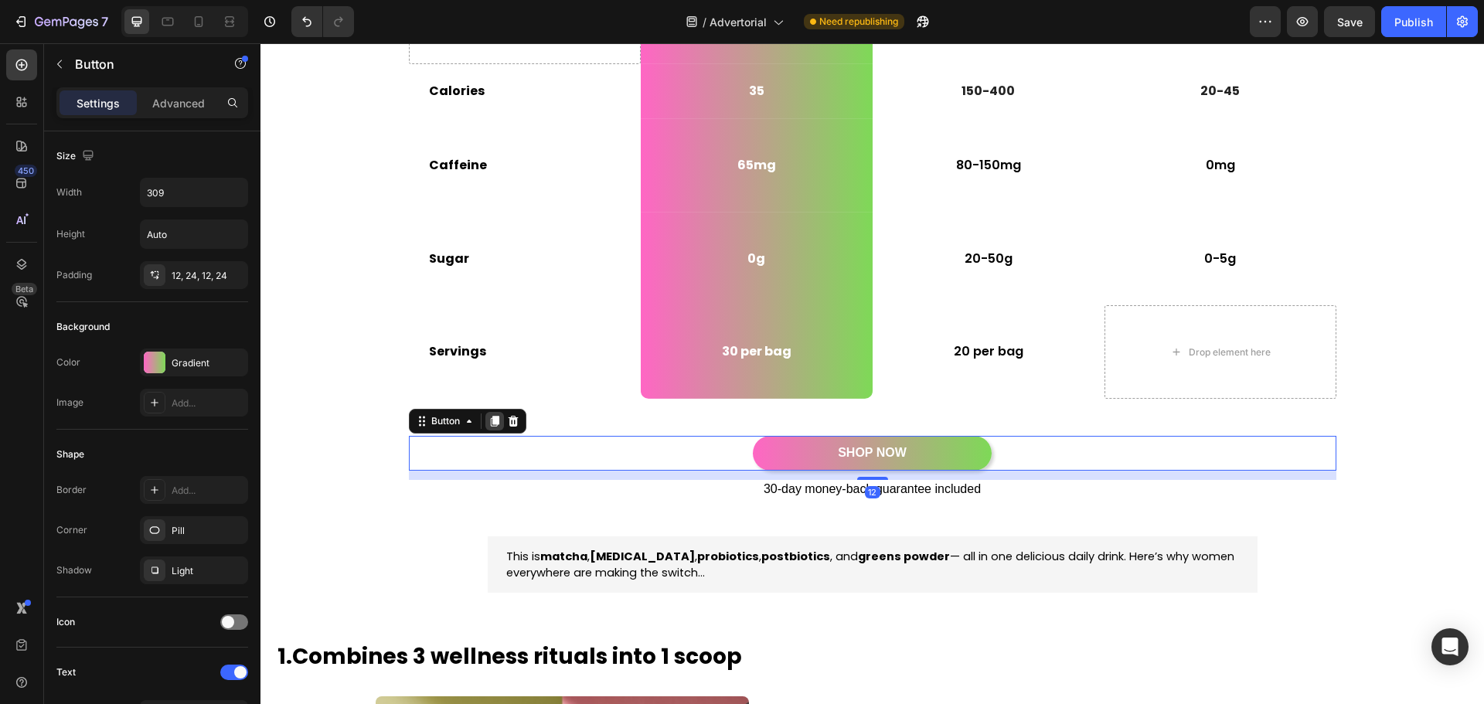
click at [489, 428] on icon at bounding box center [495, 421] width 12 height 12
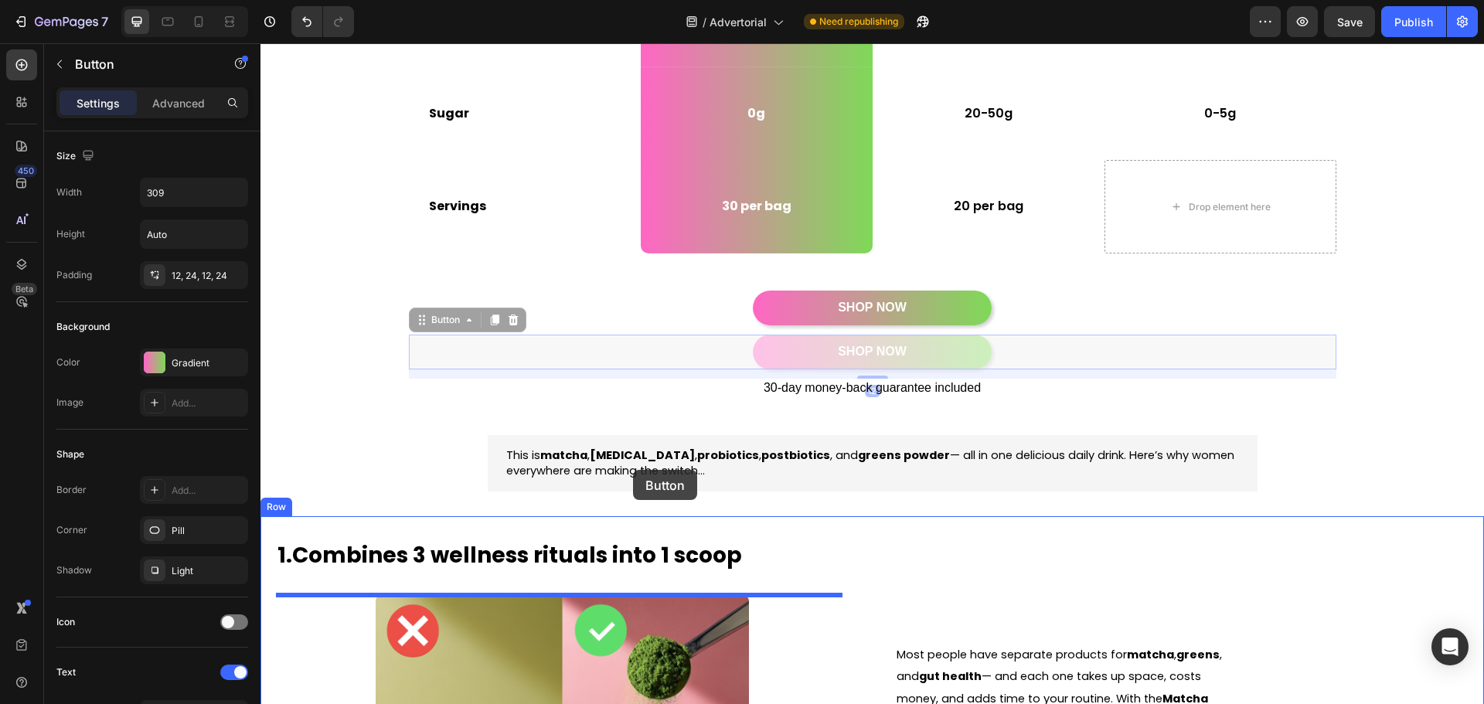
scroll to position [450, 0]
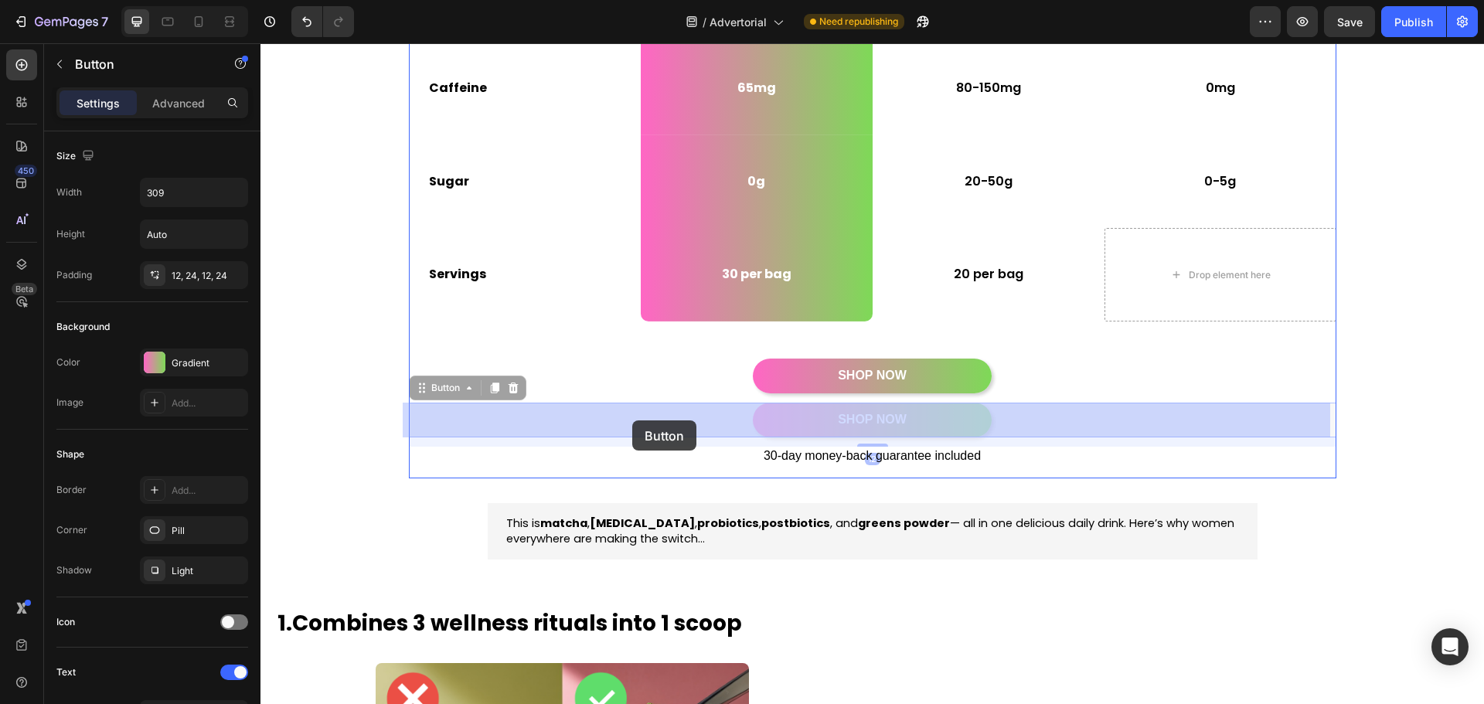
drag, startPoint x: 585, startPoint y: 493, endPoint x: 632, endPoint y: 417, distance: 89.2
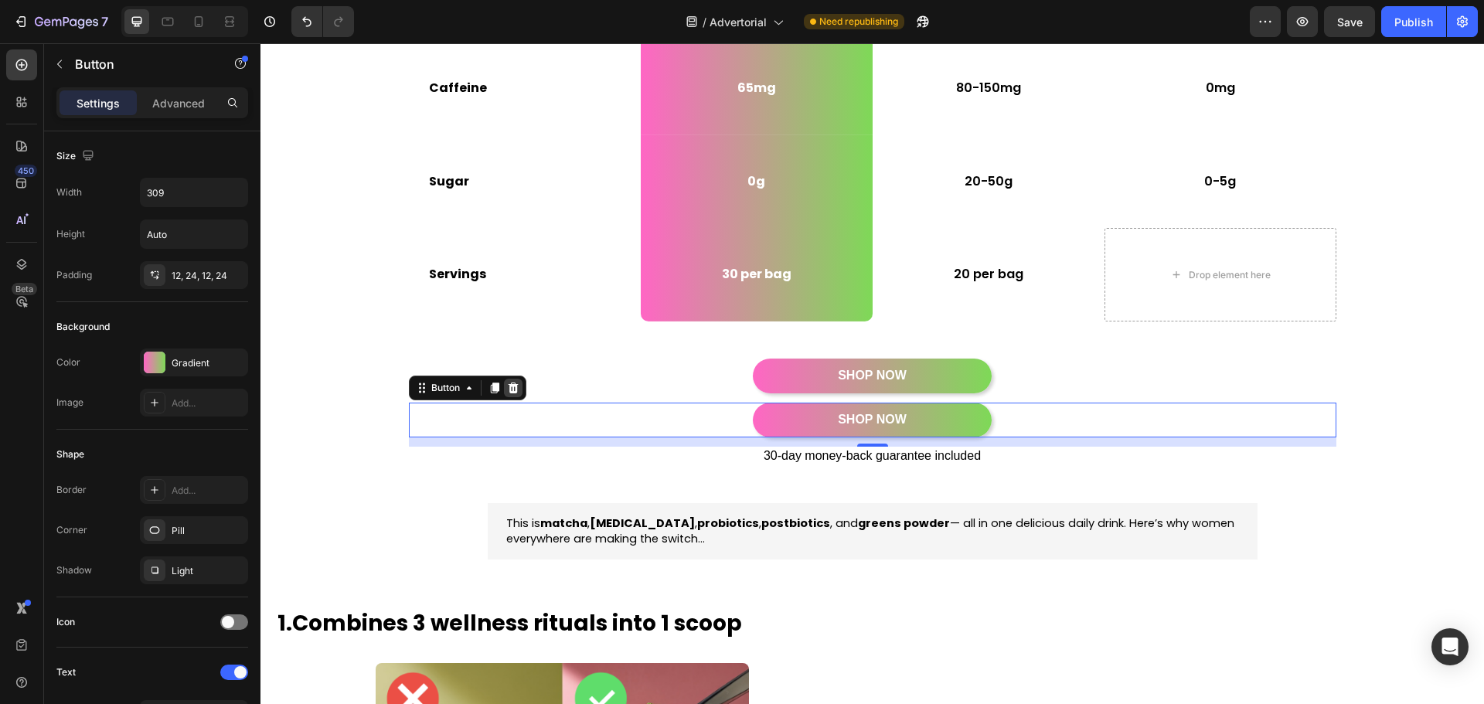
click at [513, 381] on div at bounding box center [513, 388] width 19 height 19
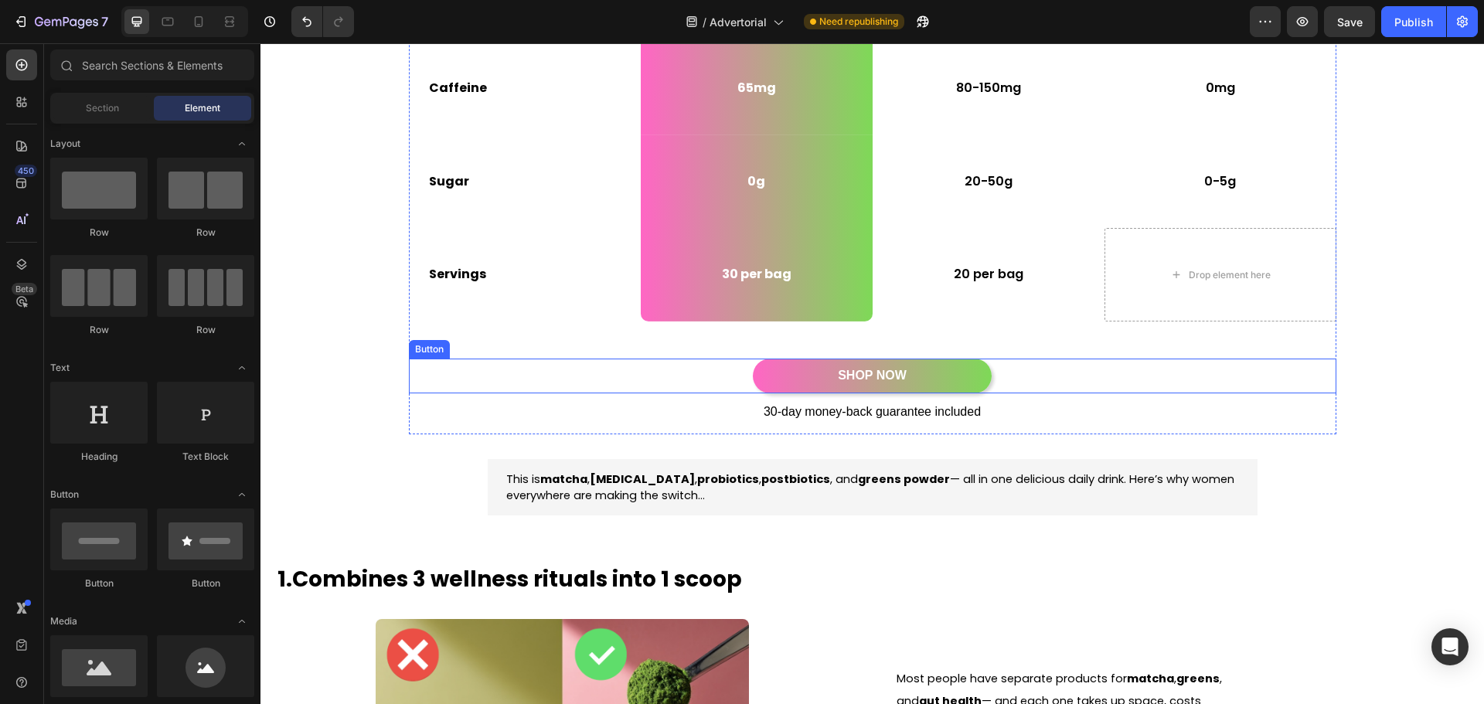
click at [638, 377] on div "SHOP NOW Button" at bounding box center [873, 376] width 928 height 35
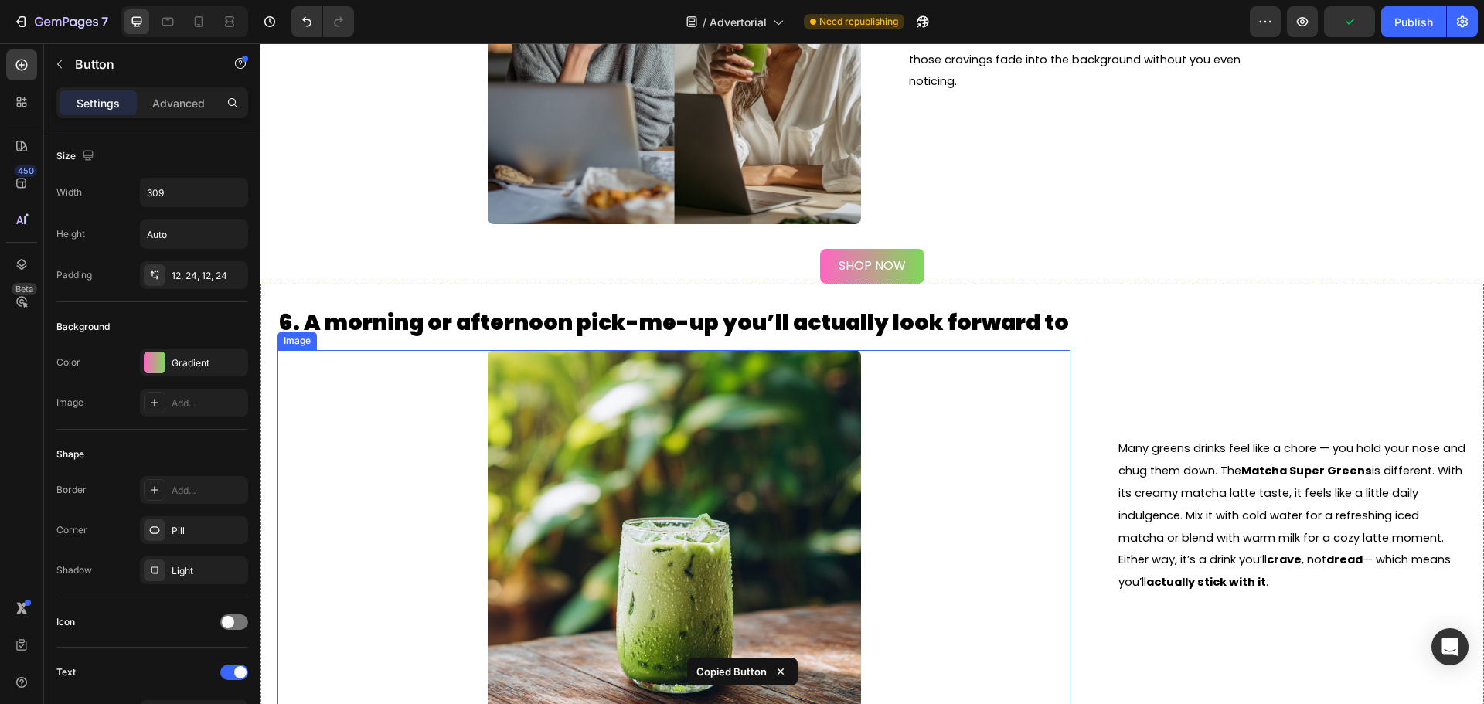
scroll to position [3079, 0]
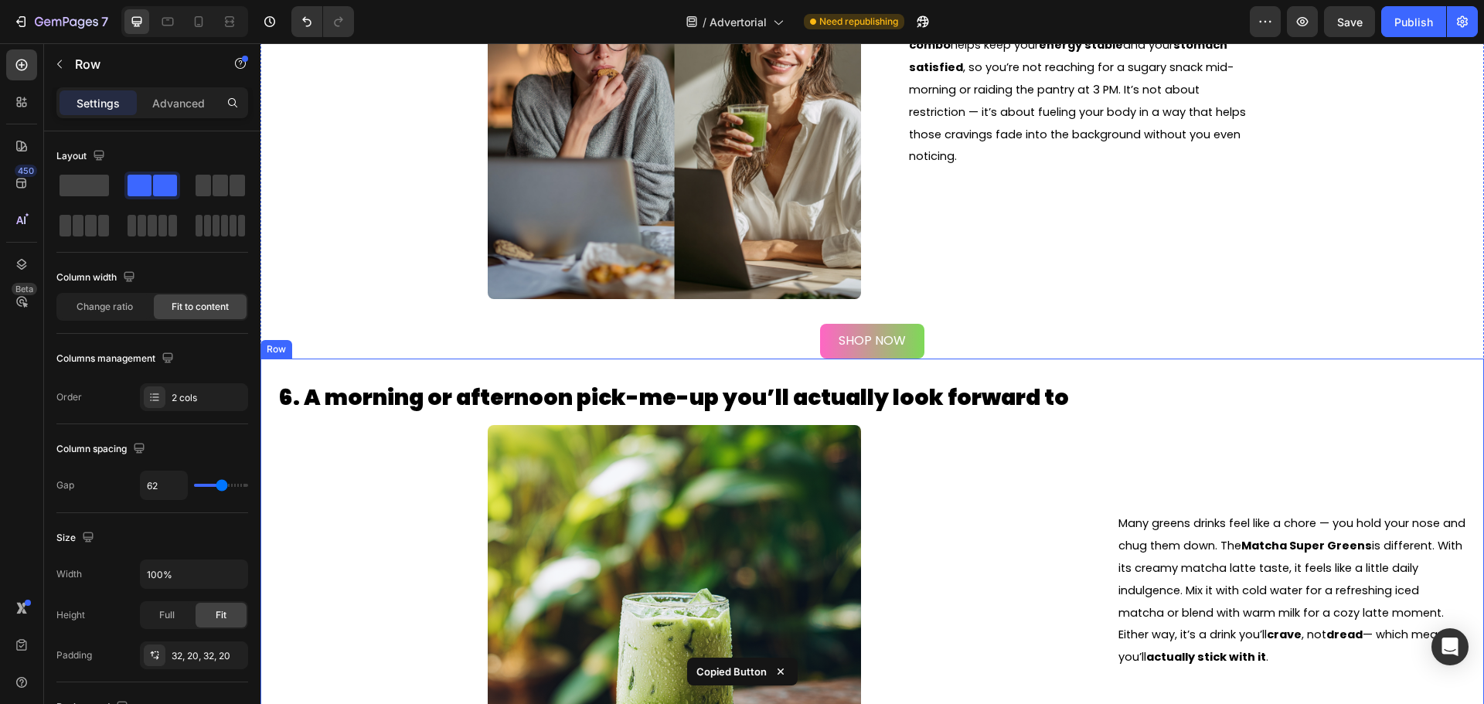
click at [1007, 359] on div "6. A morning or afternoon pick-me-up you’ll actually look forward to Heading Im…" at bounding box center [873, 591] width 1224 height 465
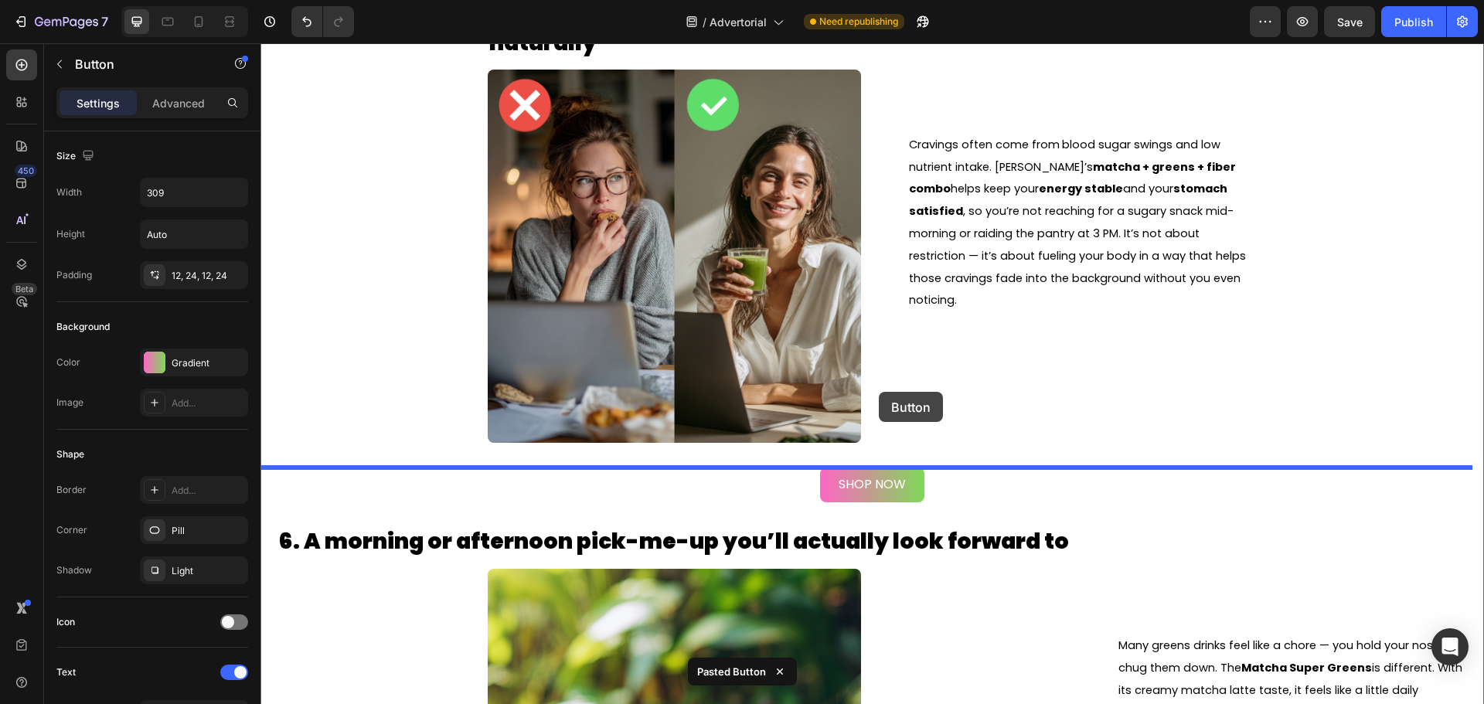
scroll to position [2933, 0]
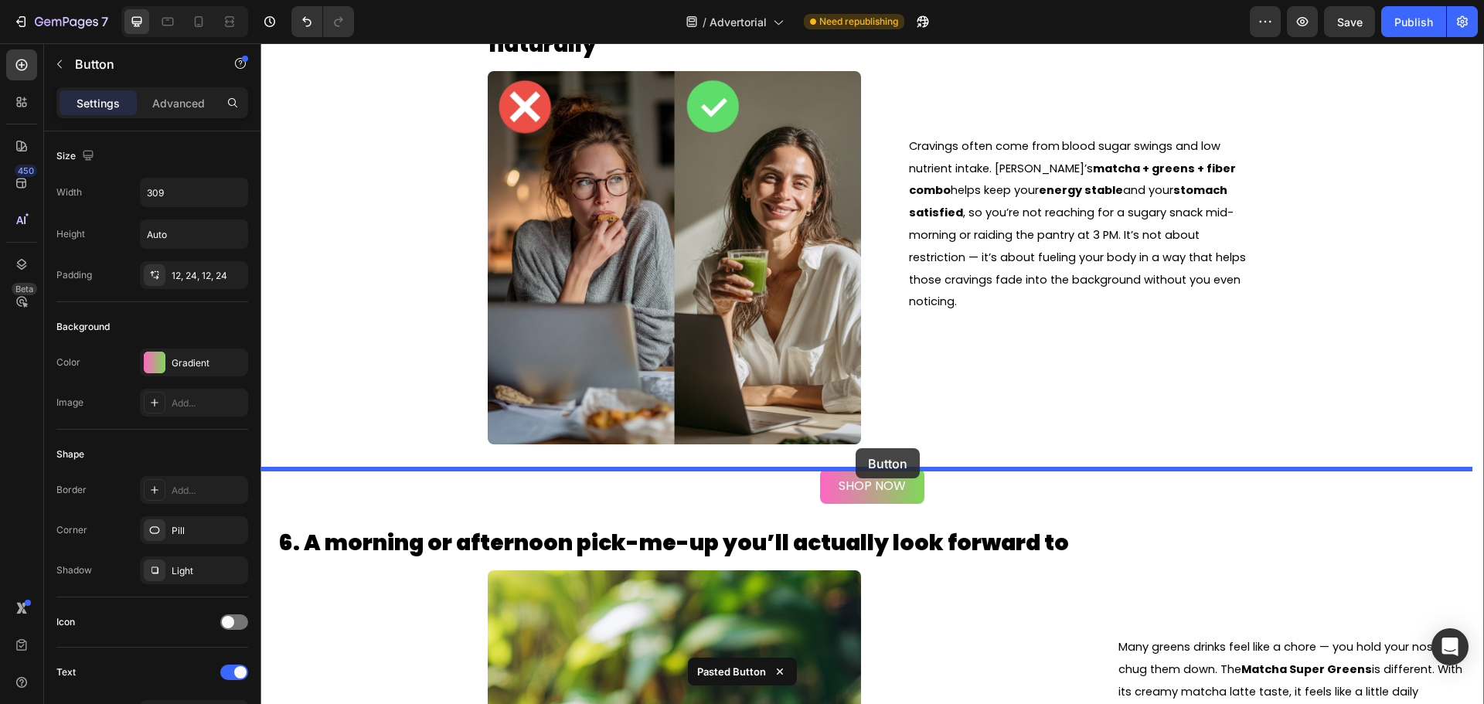
drag, startPoint x: 1151, startPoint y: 656, endPoint x: 856, endPoint y: 448, distance: 361.2
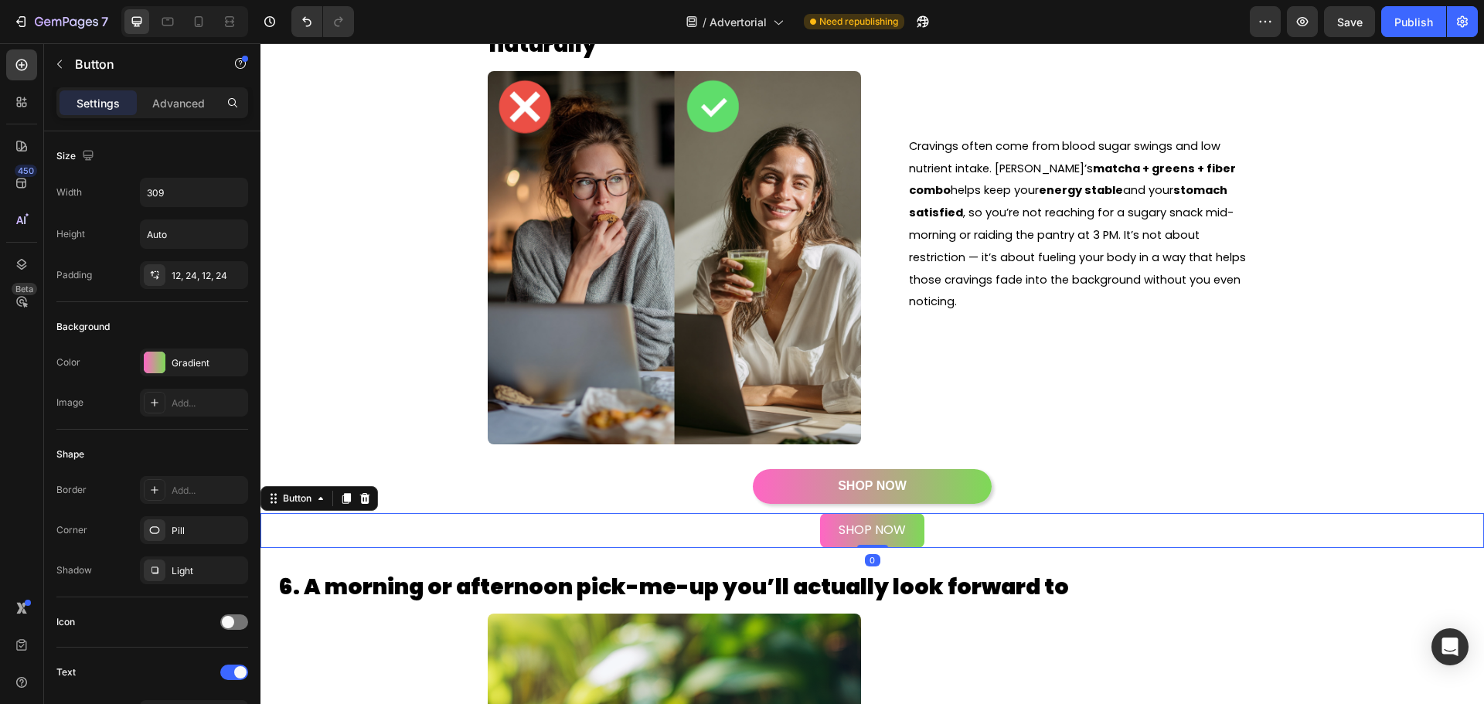
click at [971, 524] on div "SHOP NOW Button 0" at bounding box center [873, 530] width 1224 height 35
click at [365, 497] on icon at bounding box center [365, 498] width 10 height 11
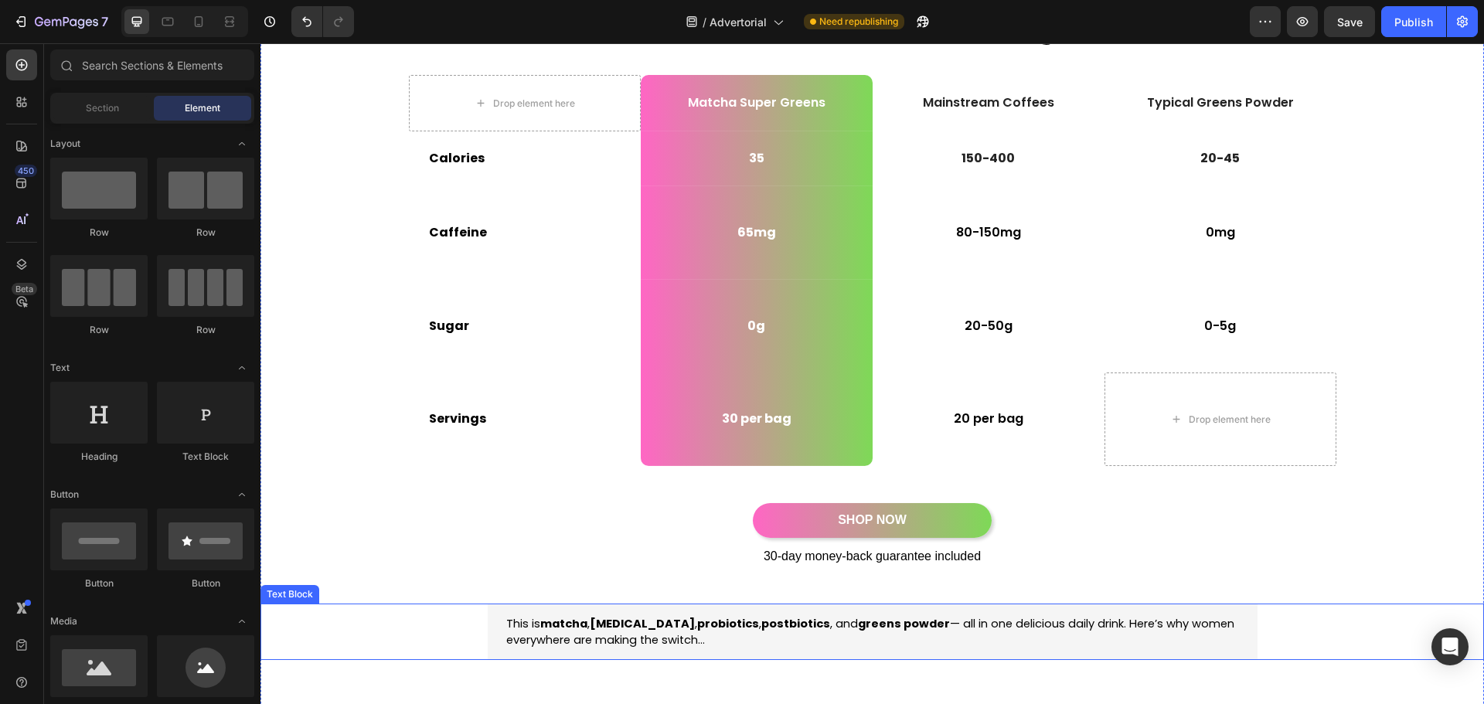
scroll to position [309, 0]
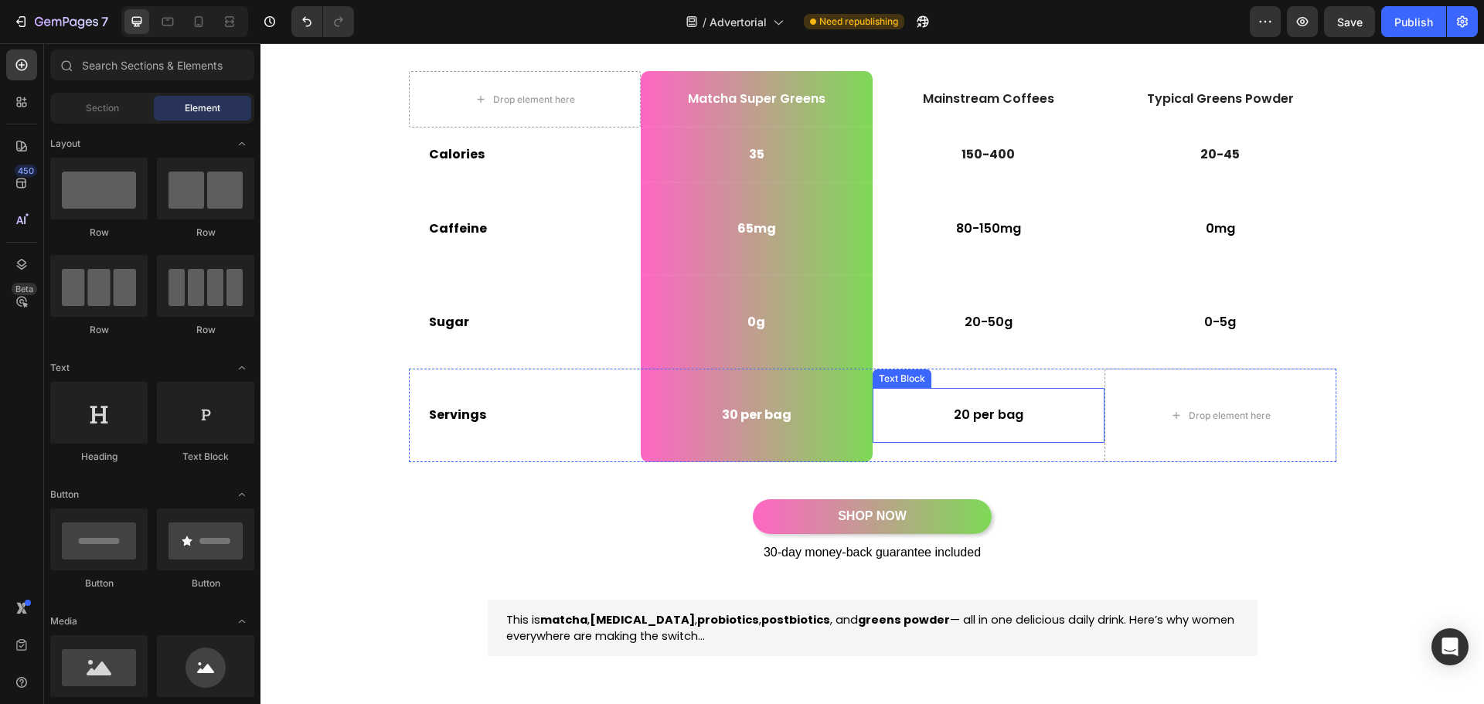
click at [983, 412] on p "20 per bag" at bounding box center [988, 415] width 229 height 16
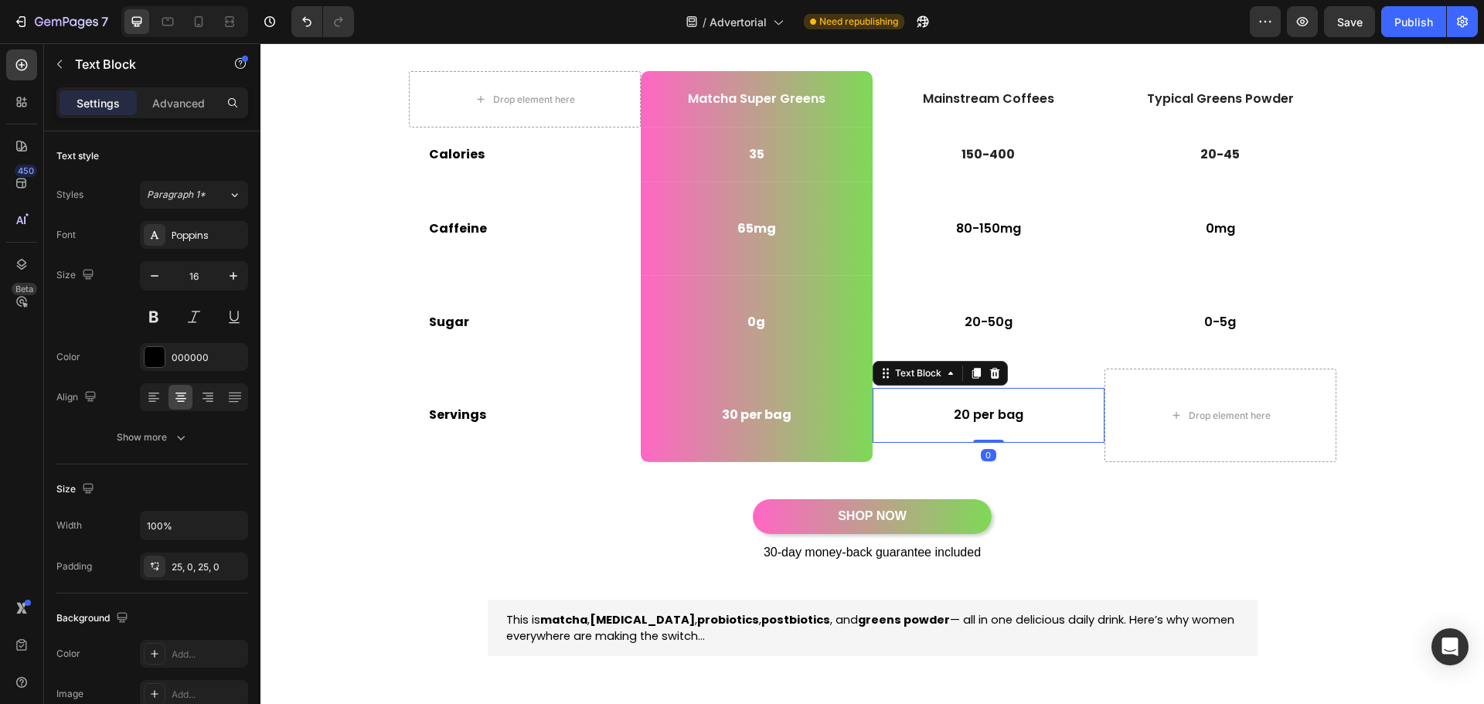
click at [940, 415] on p "20 per bag" at bounding box center [988, 415] width 229 height 16
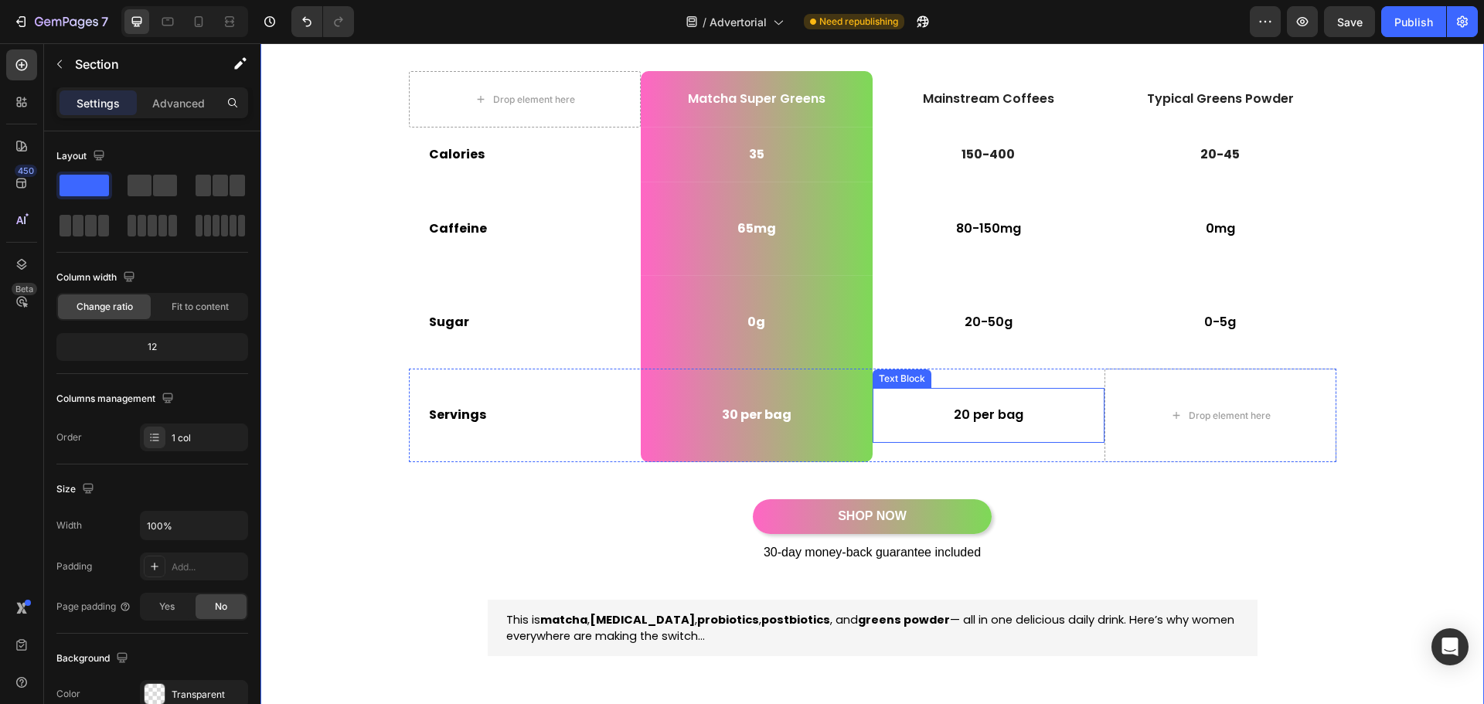
click at [979, 419] on p "20 per bag" at bounding box center [988, 415] width 229 height 16
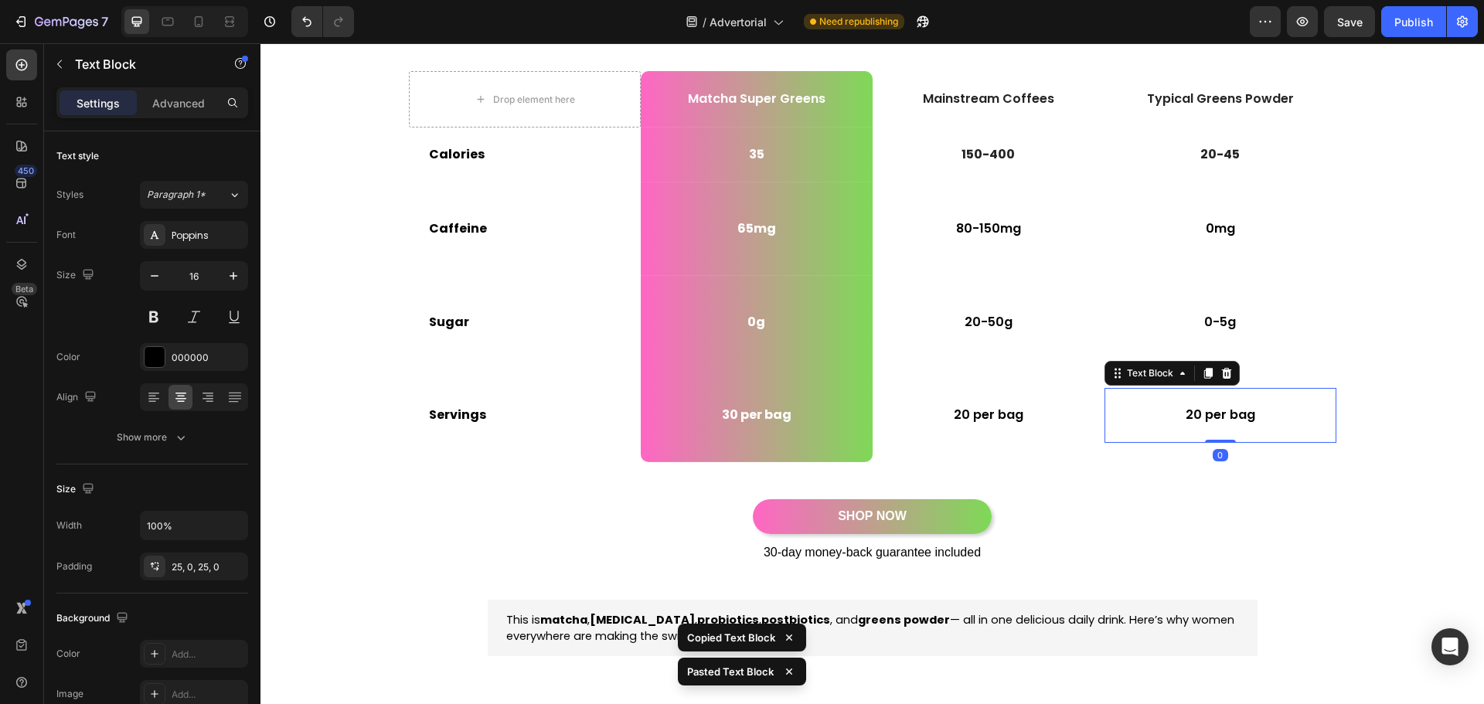
click at [1189, 417] on p "20 per bag" at bounding box center [1220, 415] width 229 height 16
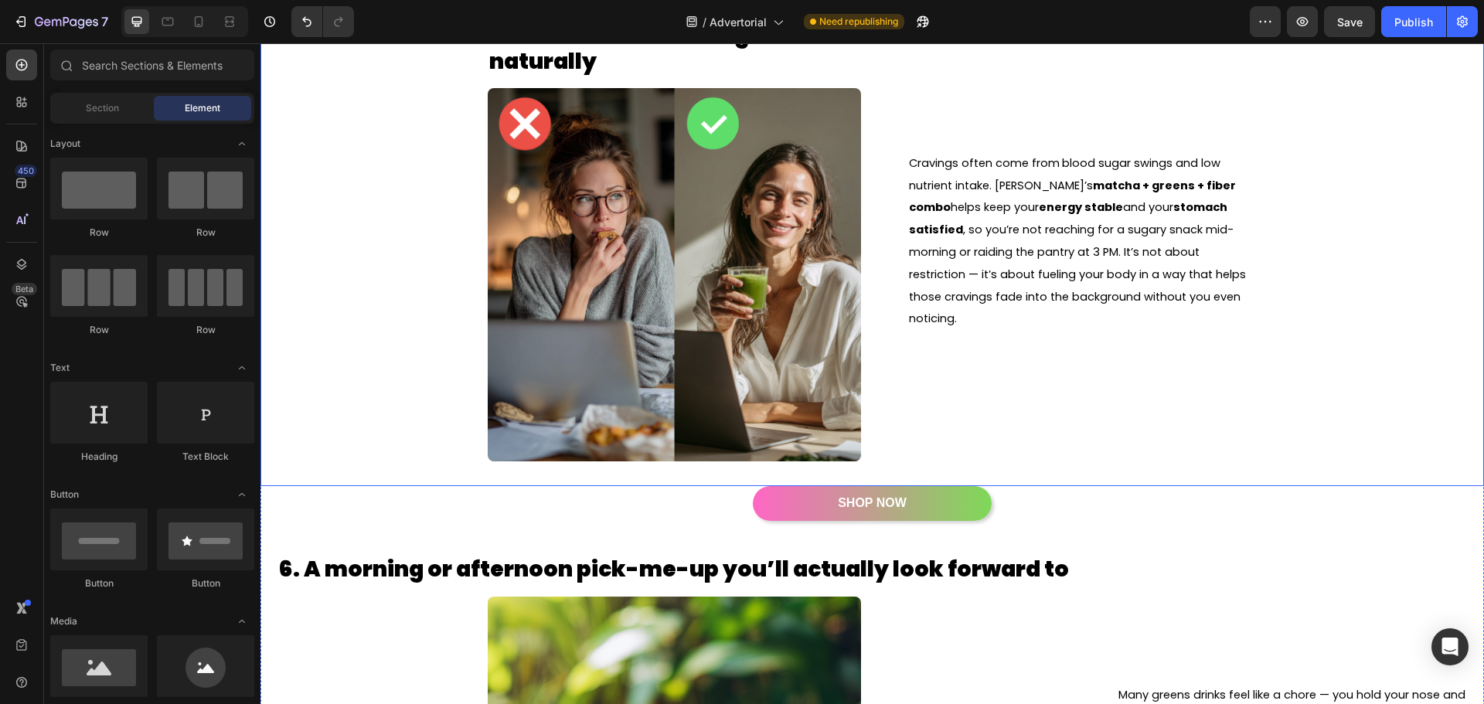
scroll to position [2884, 0]
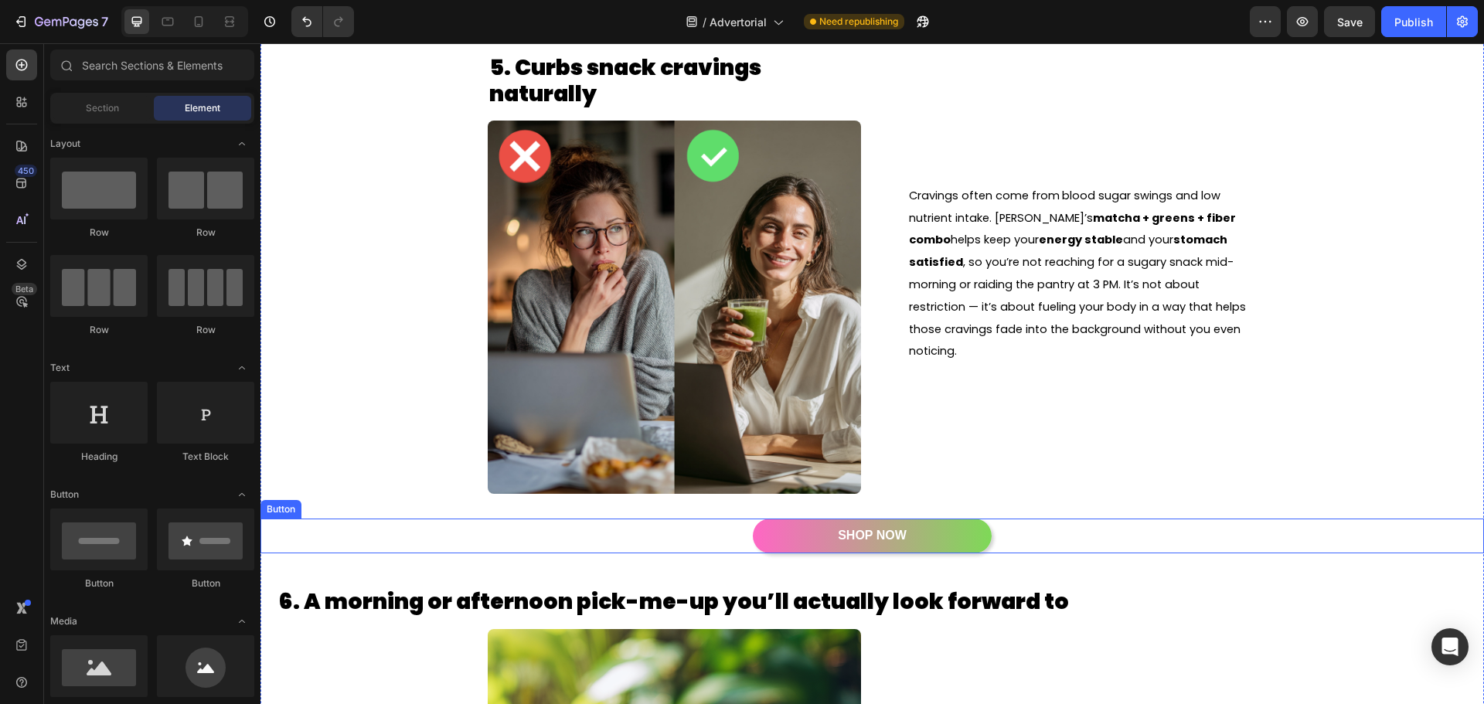
click at [1006, 536] on div "SHOP NOW Button" at bounding box center [873, 536] width 1224 height 35
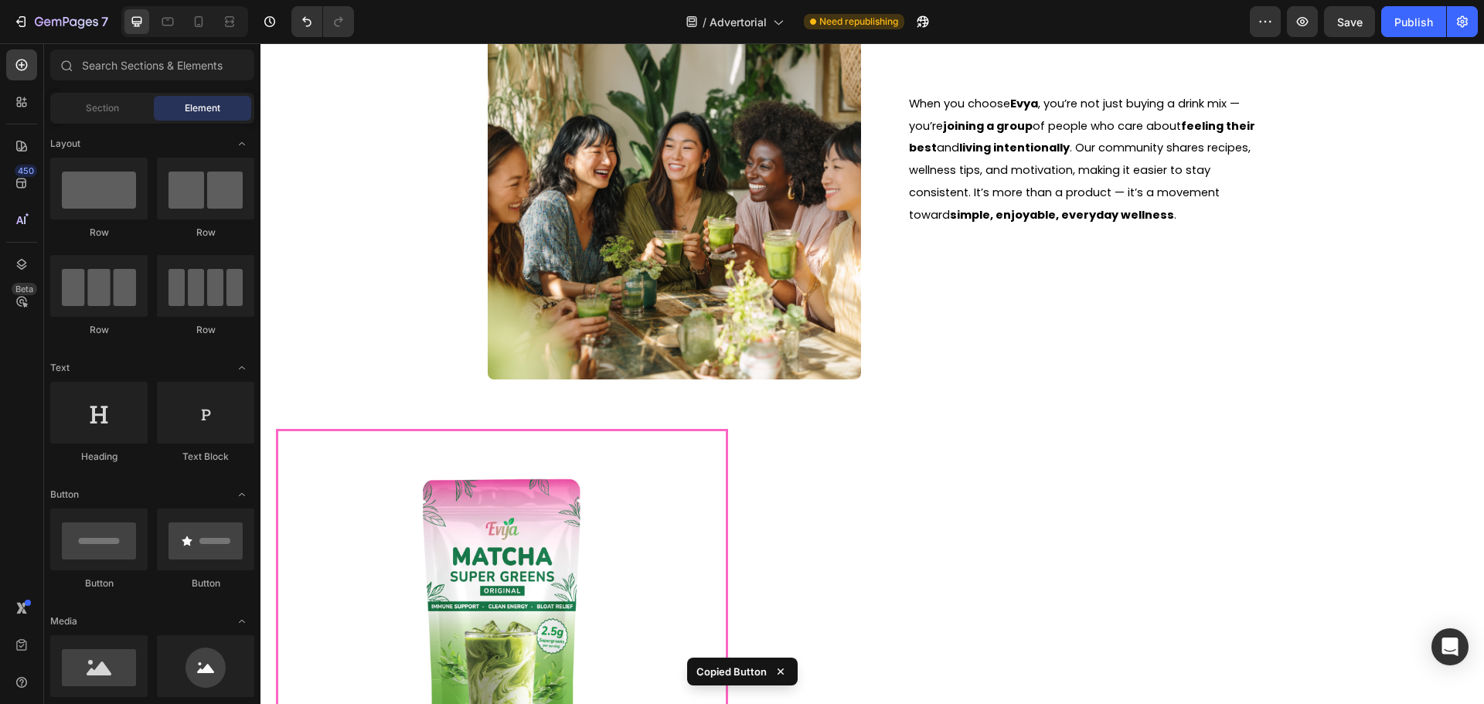
scroll to position [6053, 0]
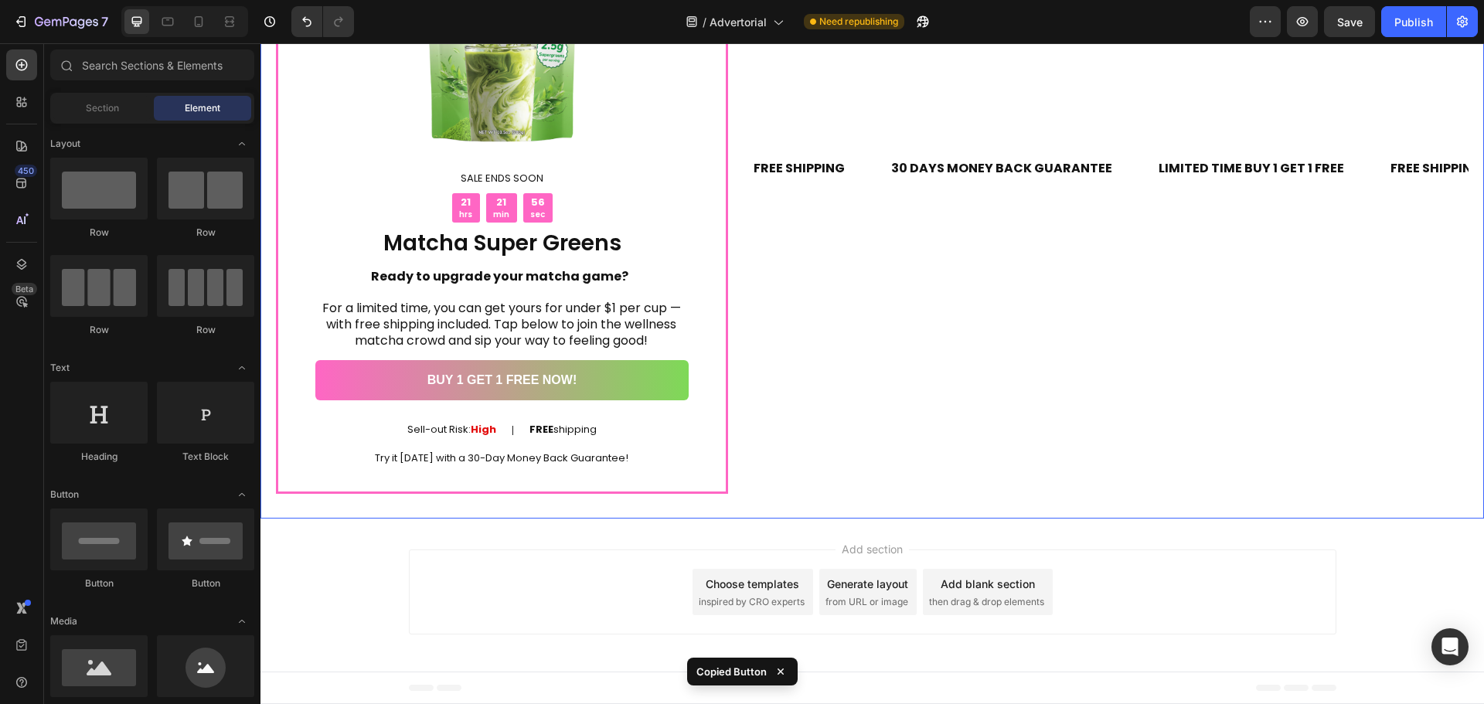
click at [761, 401] on div "FREE SHIPPING Text 30 DAYS MONEY BACK GUARANTEE Text LIMITED TIME BUY 1 GET 1 F…" at bounding box center [1109, 168] width 717 height 651
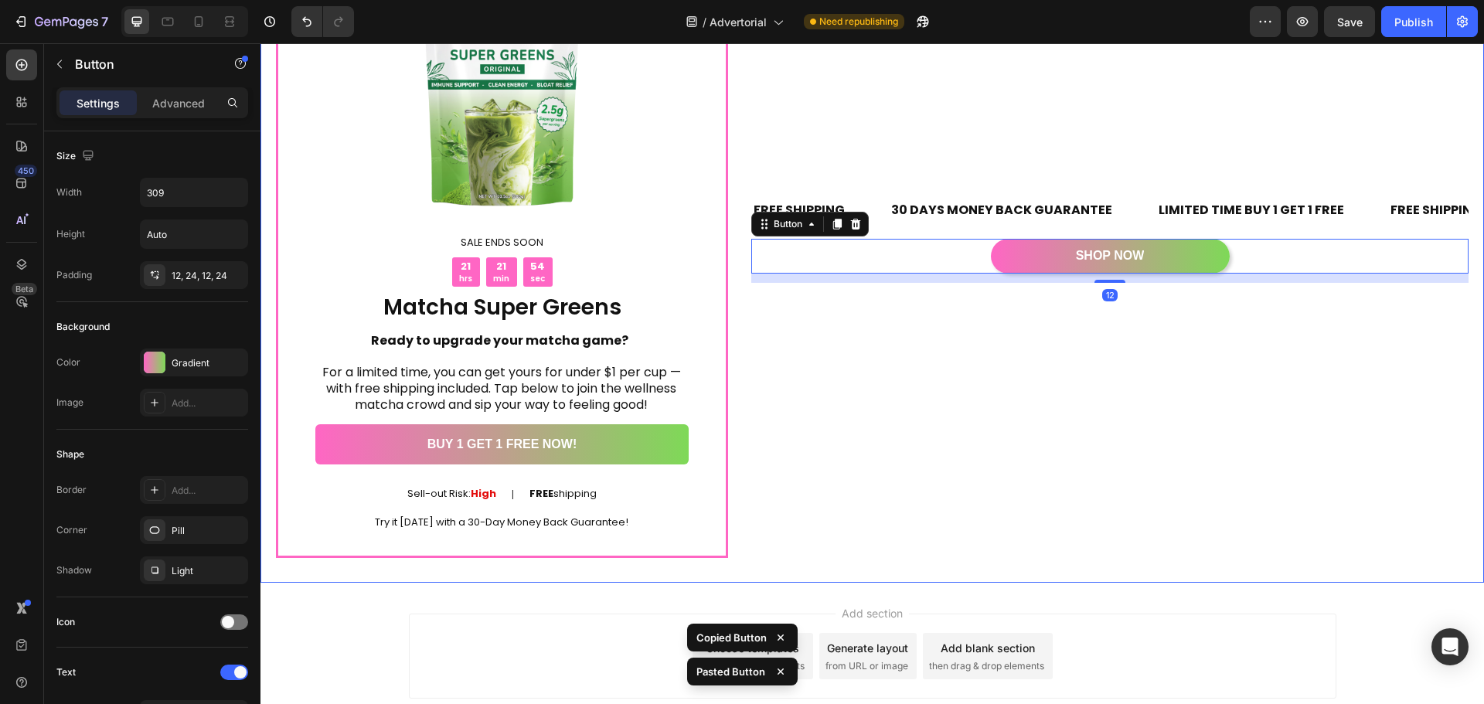
scroll to position [5976, 0]
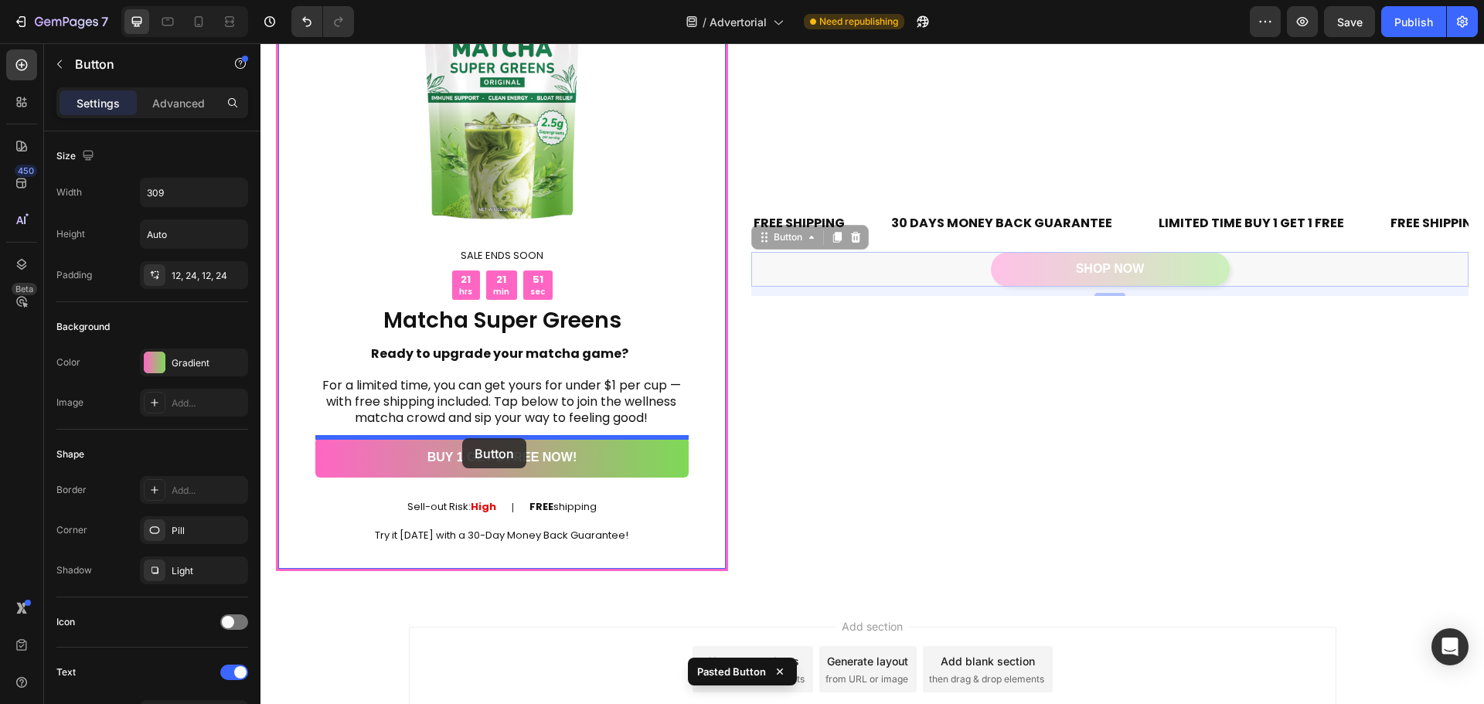
drag, startPoint x: 946, startPoint y: 268, endPoint x: 462, endPoint y: 438, distance: 512.3
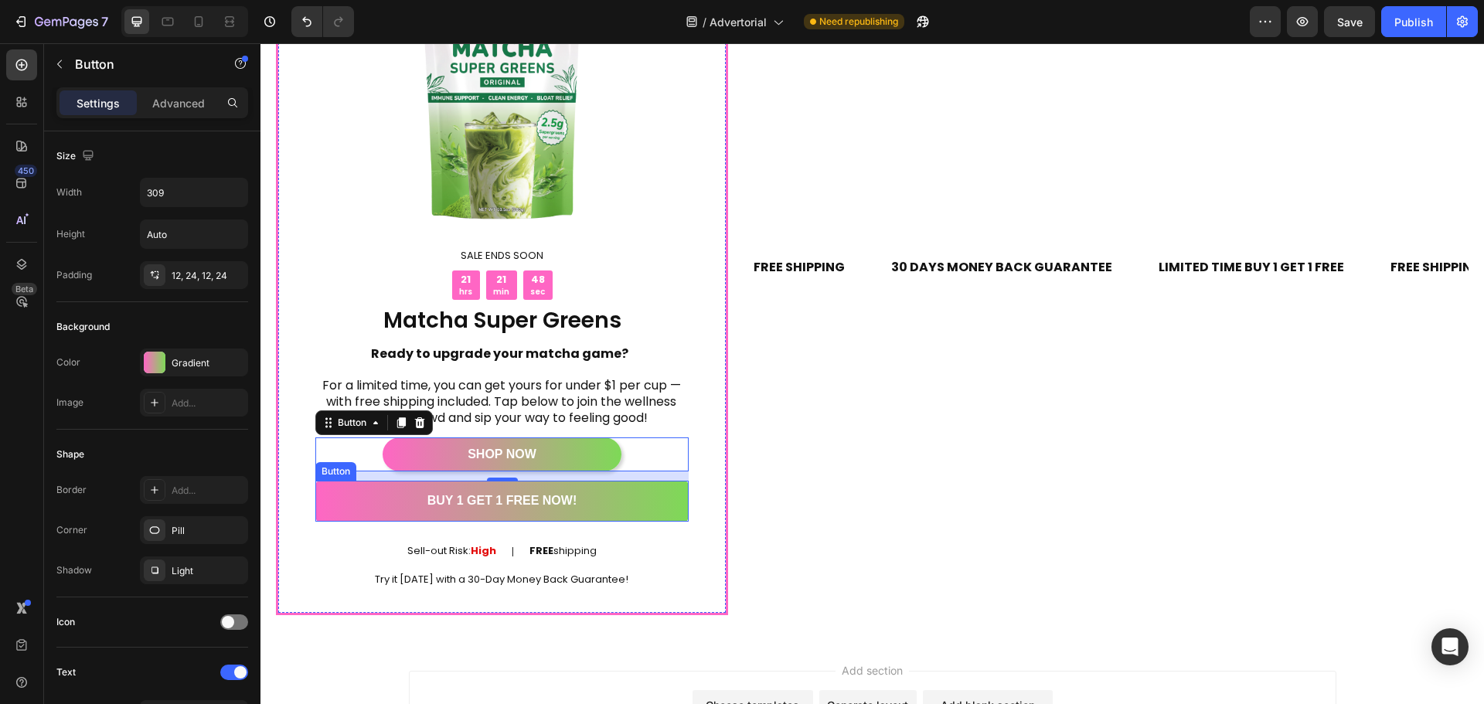
click at [346, 506] on link "BUY 1 GET 1 FREE NOW!" at bounding box center [501, 501] width 373 height 41
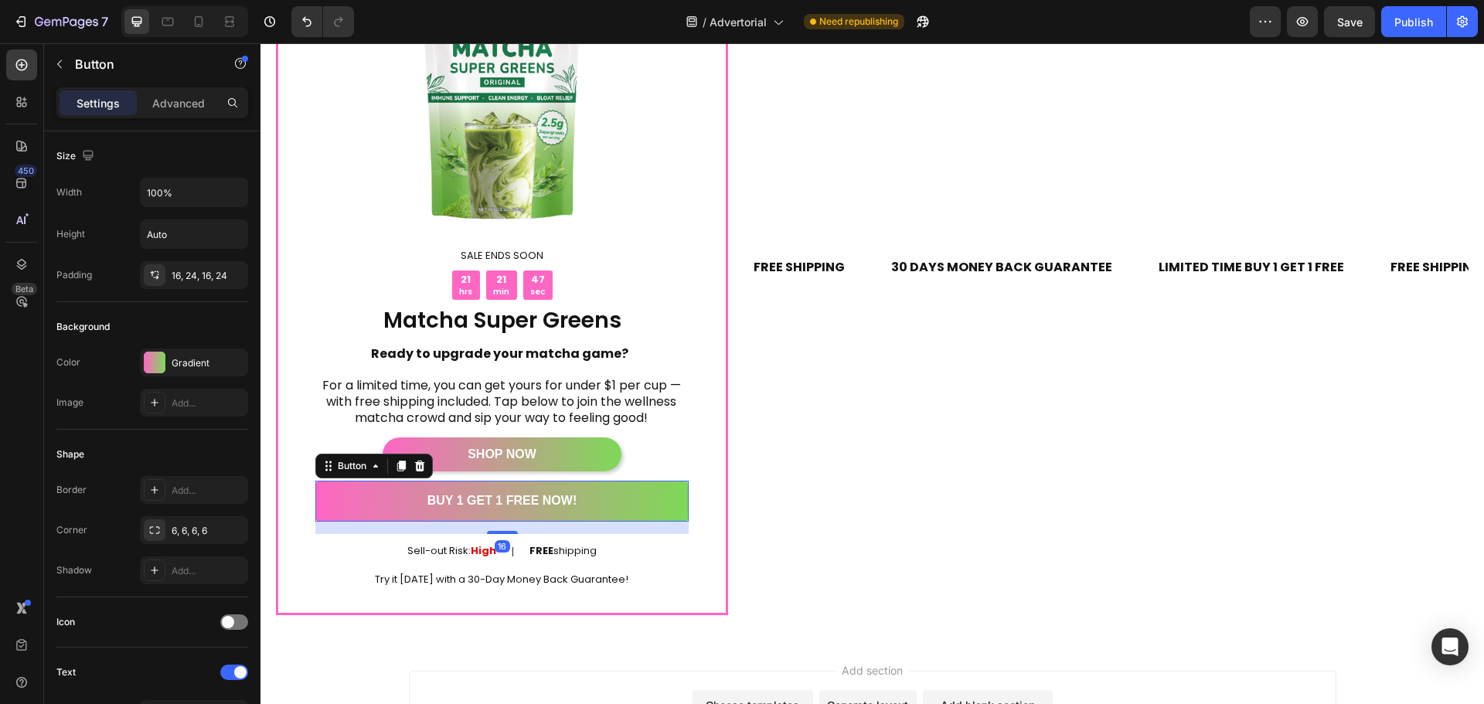
click at [420, 468] on icon at bounding box center [420, 466] width 10 height 11
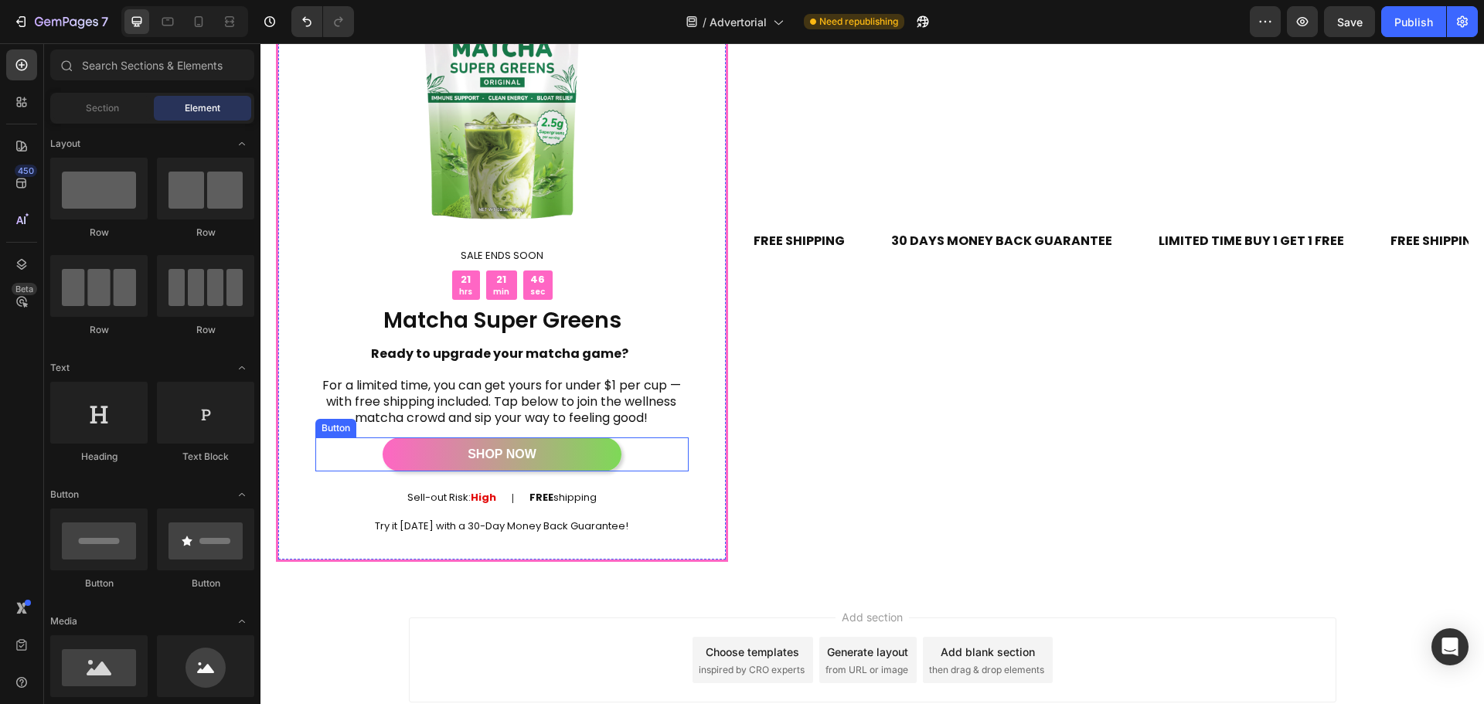
click at [636, 450] on div "SHOP NOW Button" at bounding box center [501, 455] width 373 height 35
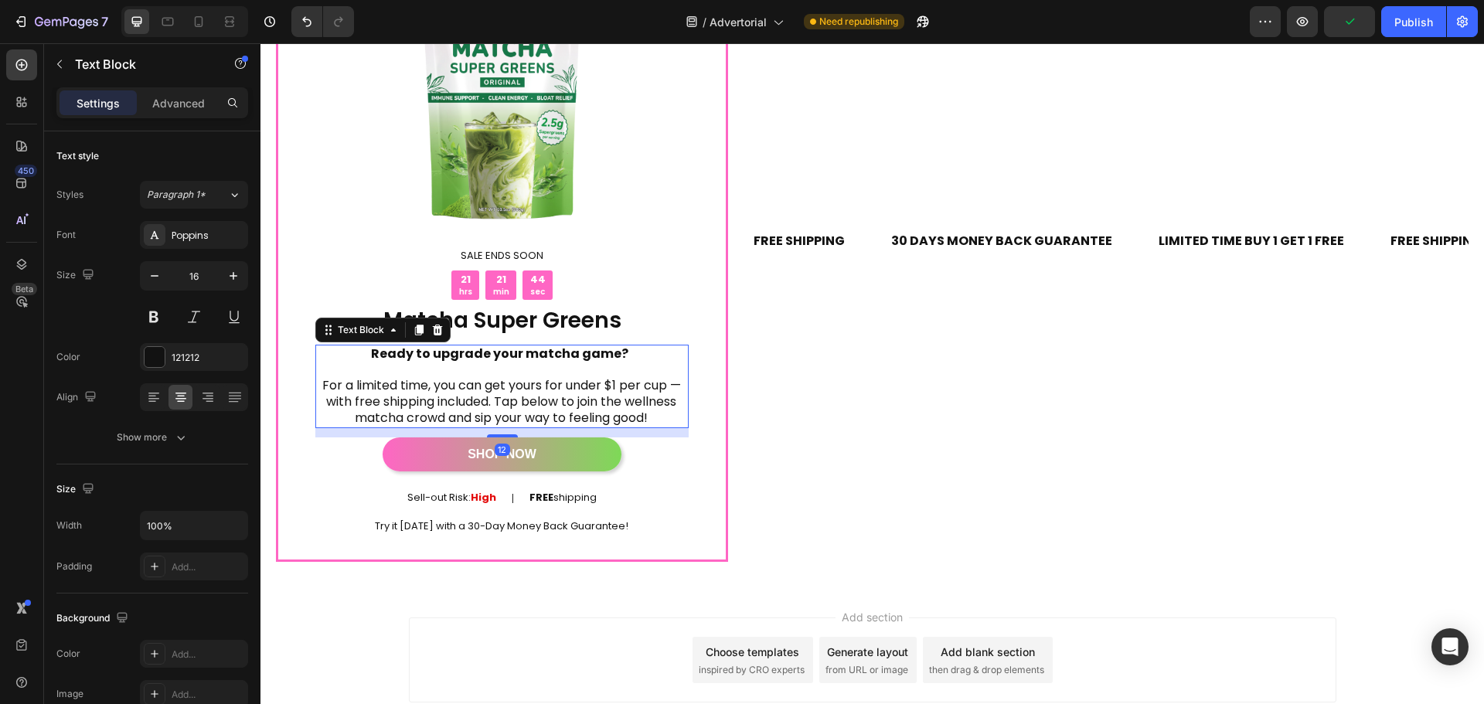
click at [634, 423] on p "For a limited time, you can get yours for under $1 per cup — with free shipping…" at bounding box center [501, 402] width 372 height 48
click at [641, 457] on div "SHOP NOW Button" at bounding box center [501, 455] width 373 height 35
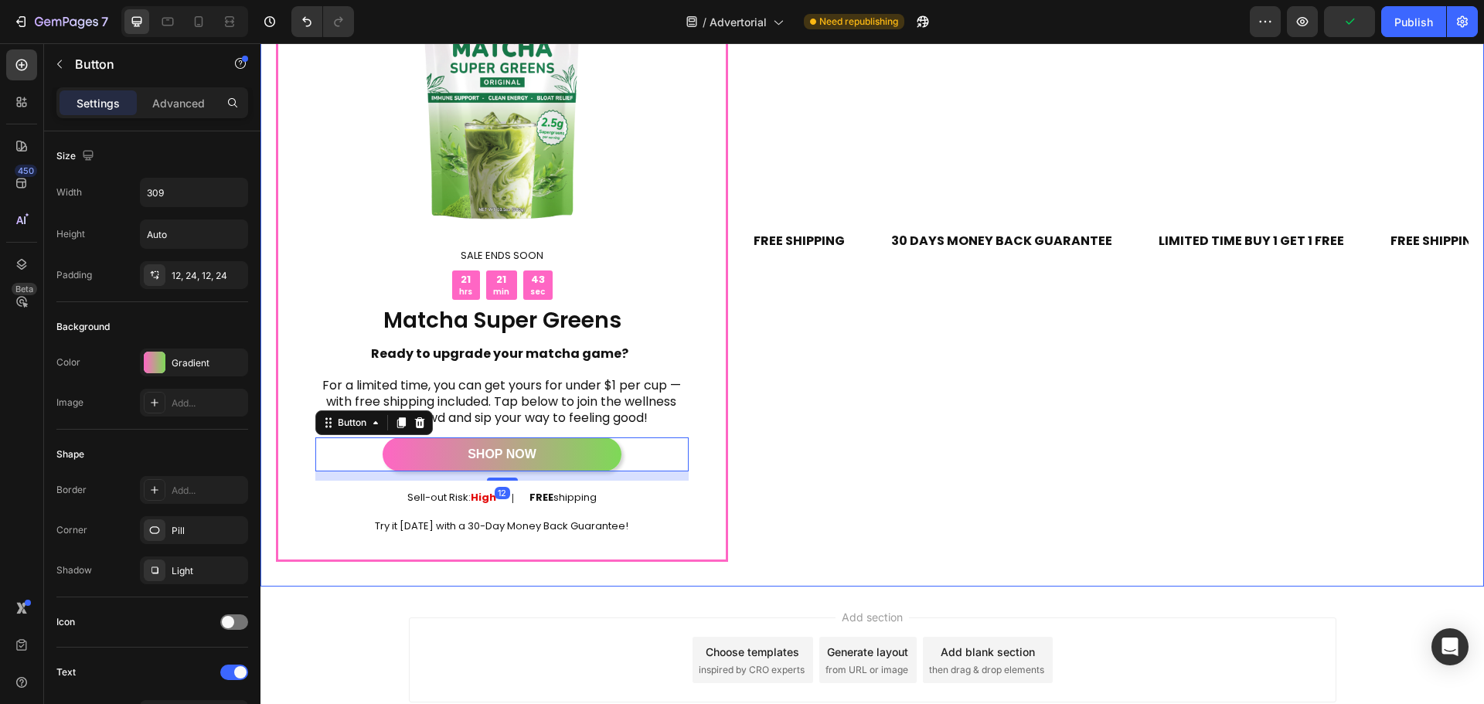
click at [903, 463] on div "FREE SHIPPING Text 30 DAYS MONEY BACK GUARANTEE Text LIMITED TIME BUY 1 GET 1 F…" at bounding box center [1109, 241] width 717 height 642
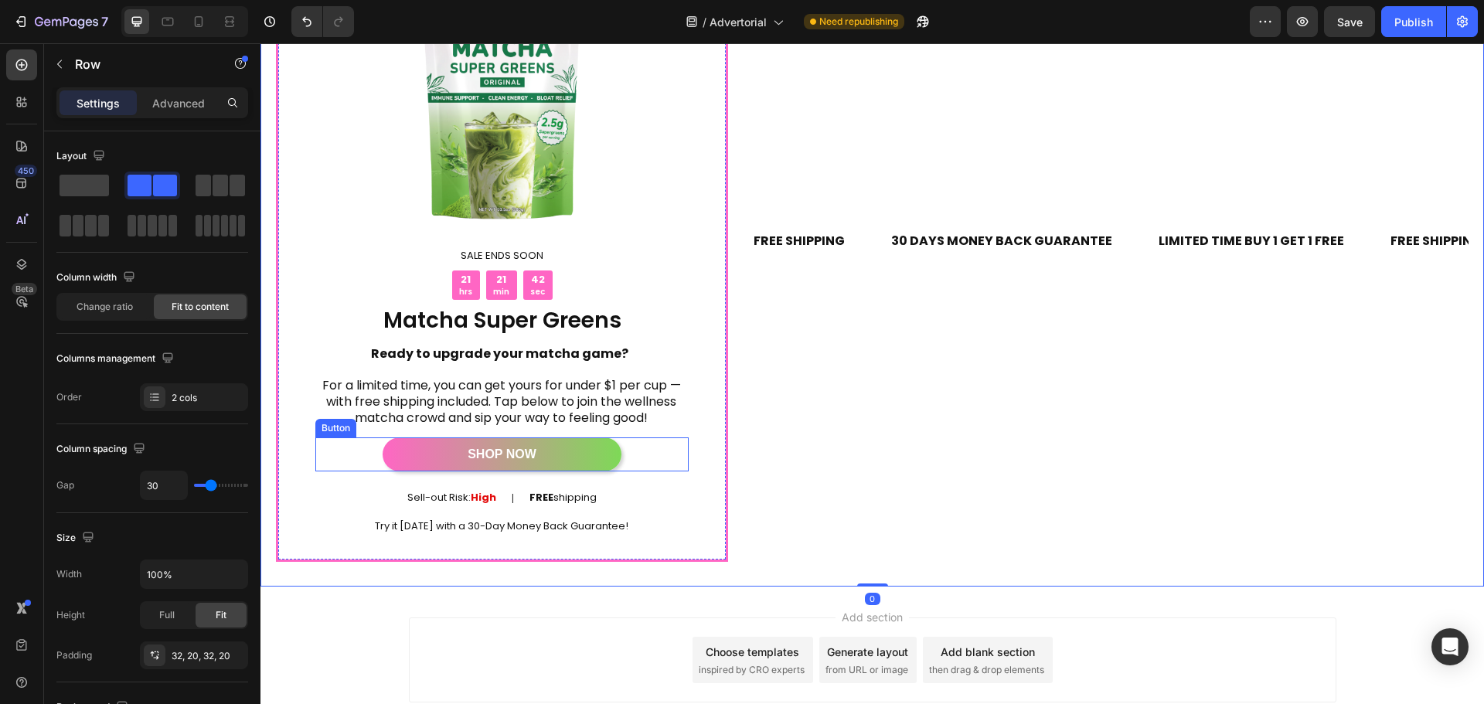
click at [584, 451] on link "SHOP NOW" at bounding box center [502, 455] width 239 height 35
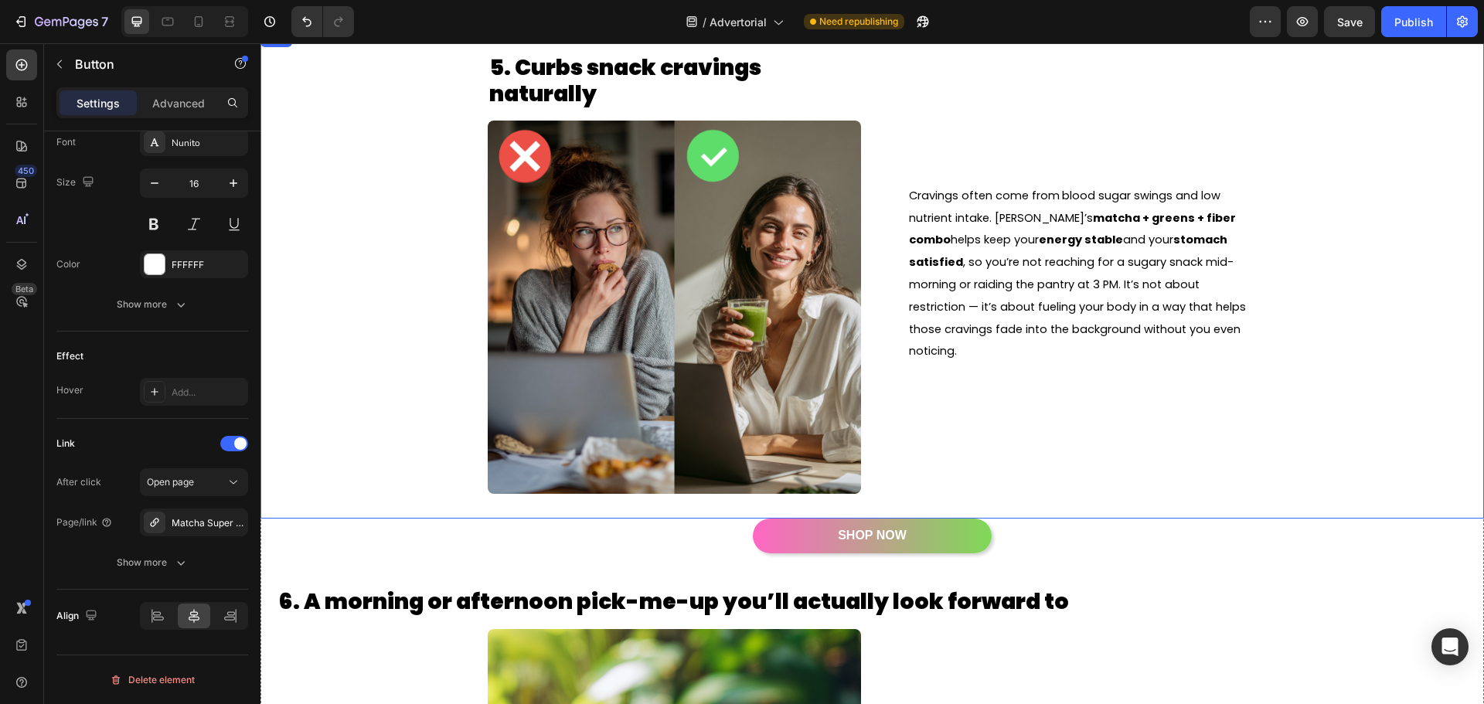
scroll to position [2806, 0]
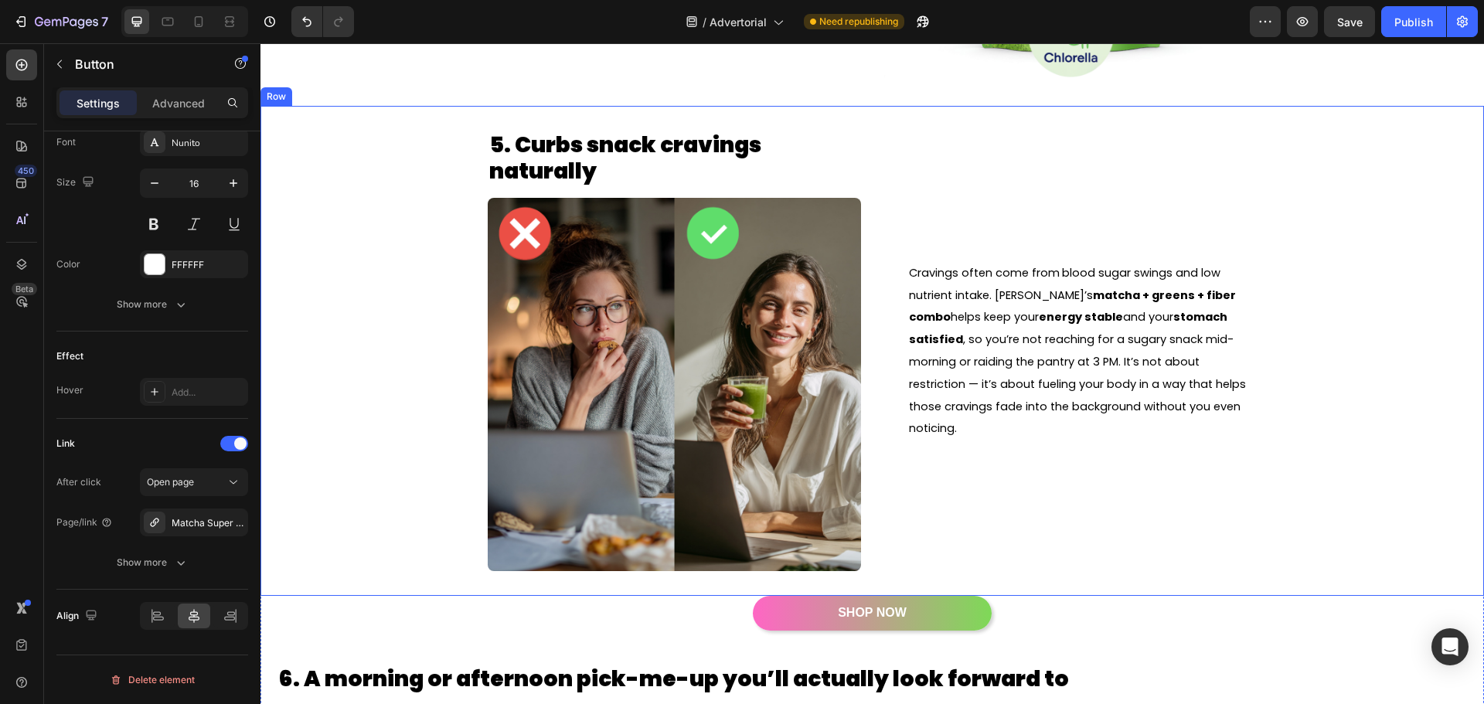
click at [943, 611] on link "SHOP NOW" at bounding box center [872, 613] width 239 height 35
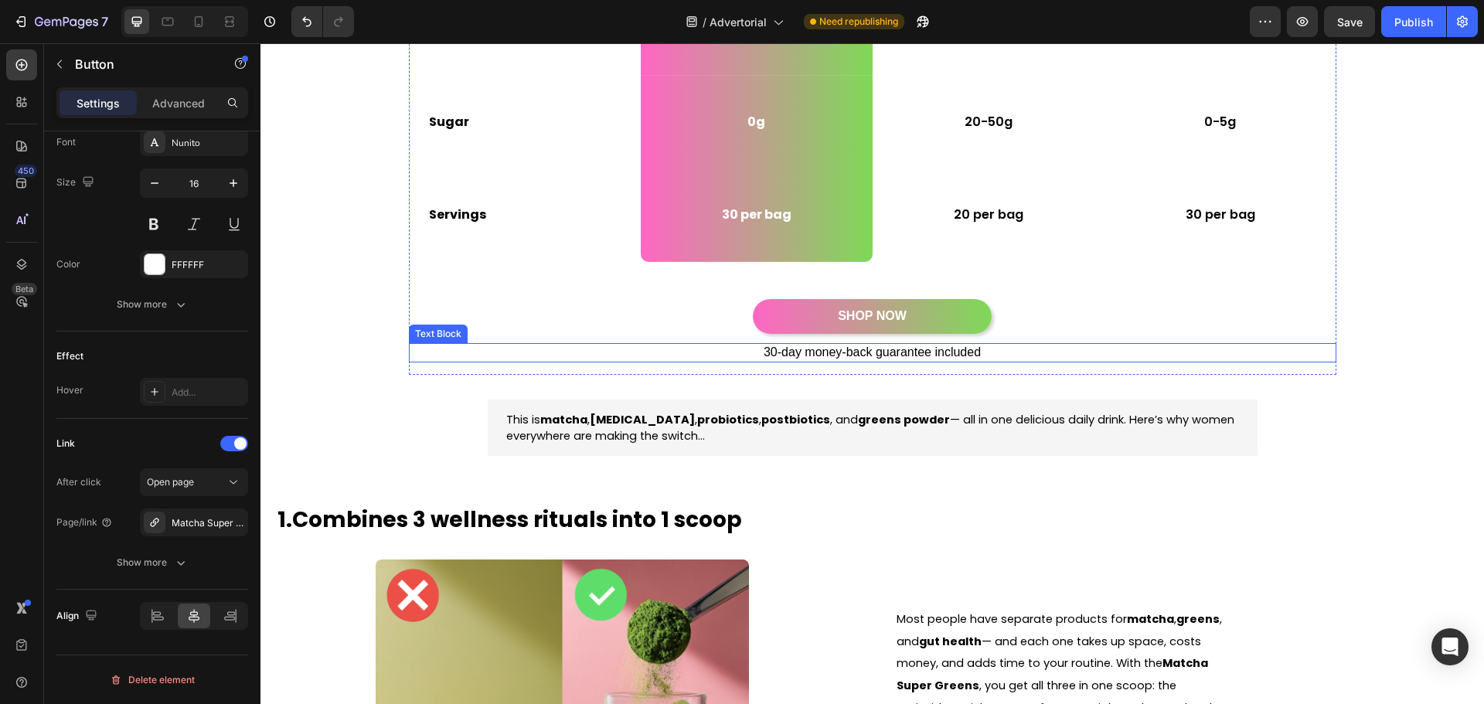
scroll to position [541, 0]
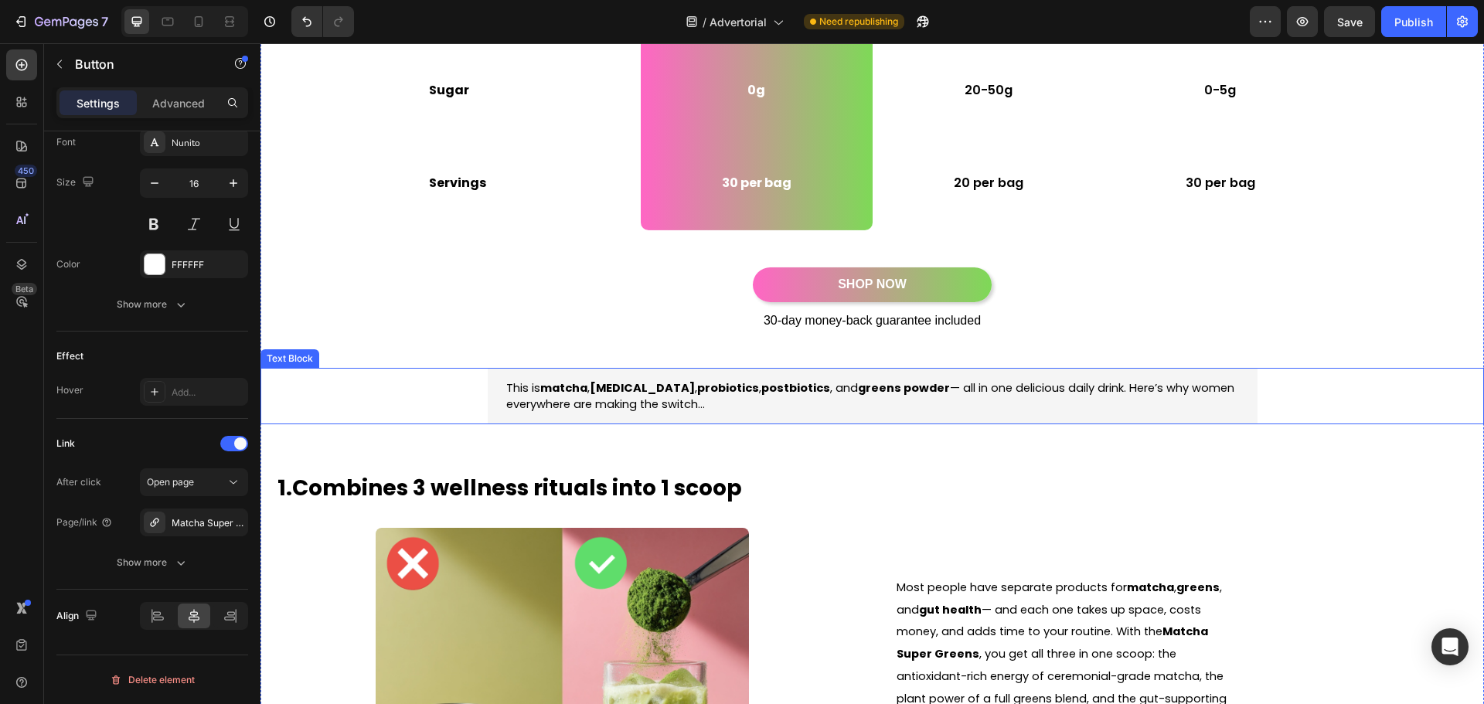
click at [506, 384] on span "This is matcha , prebiotics , probiotics , postbiotics , and greens powder — al…" at bounding box center [870, 396] width 728 height 32
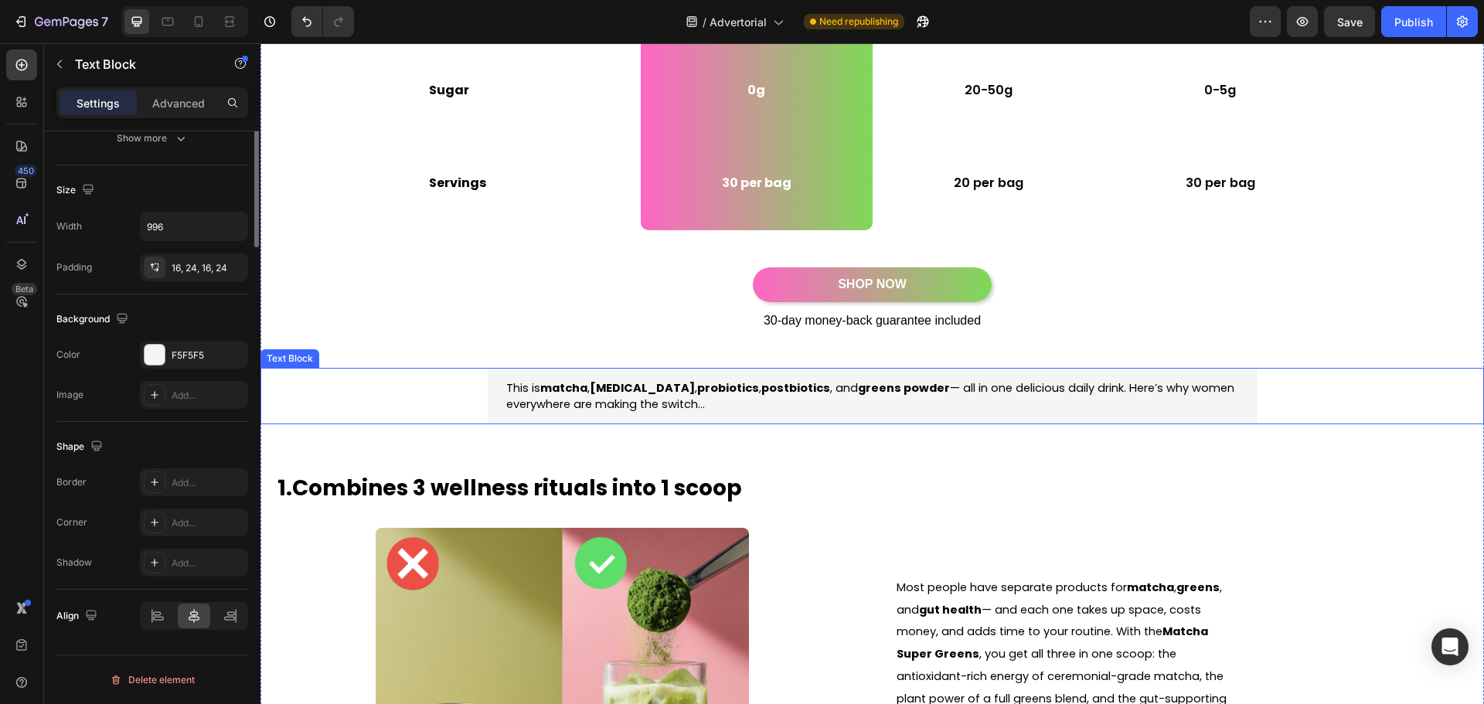
scroll to position [0, 0]
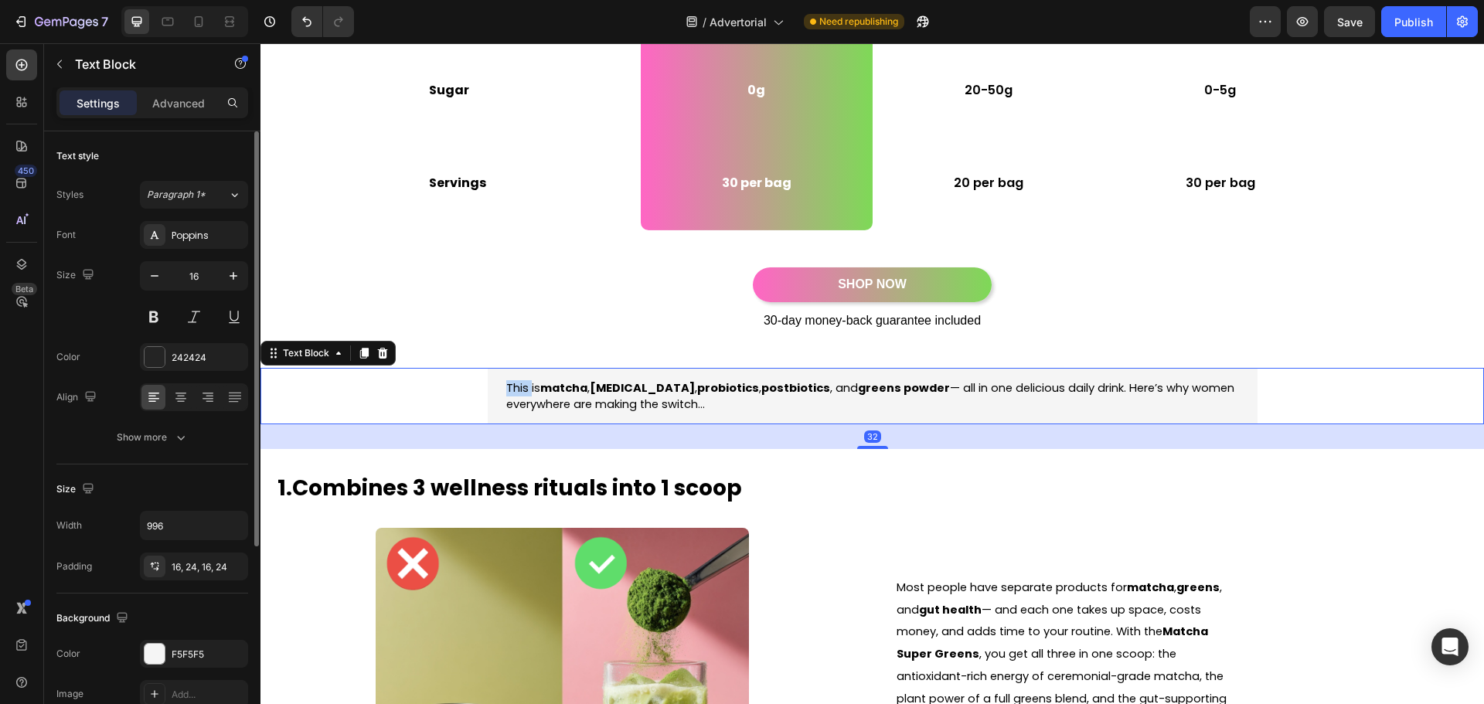
click at [506, 384] on span "This is matcha , prebiotics , probiotics , postbiotics , and greens powder — al…" at bounding box center [870, 396] width 728 height 32
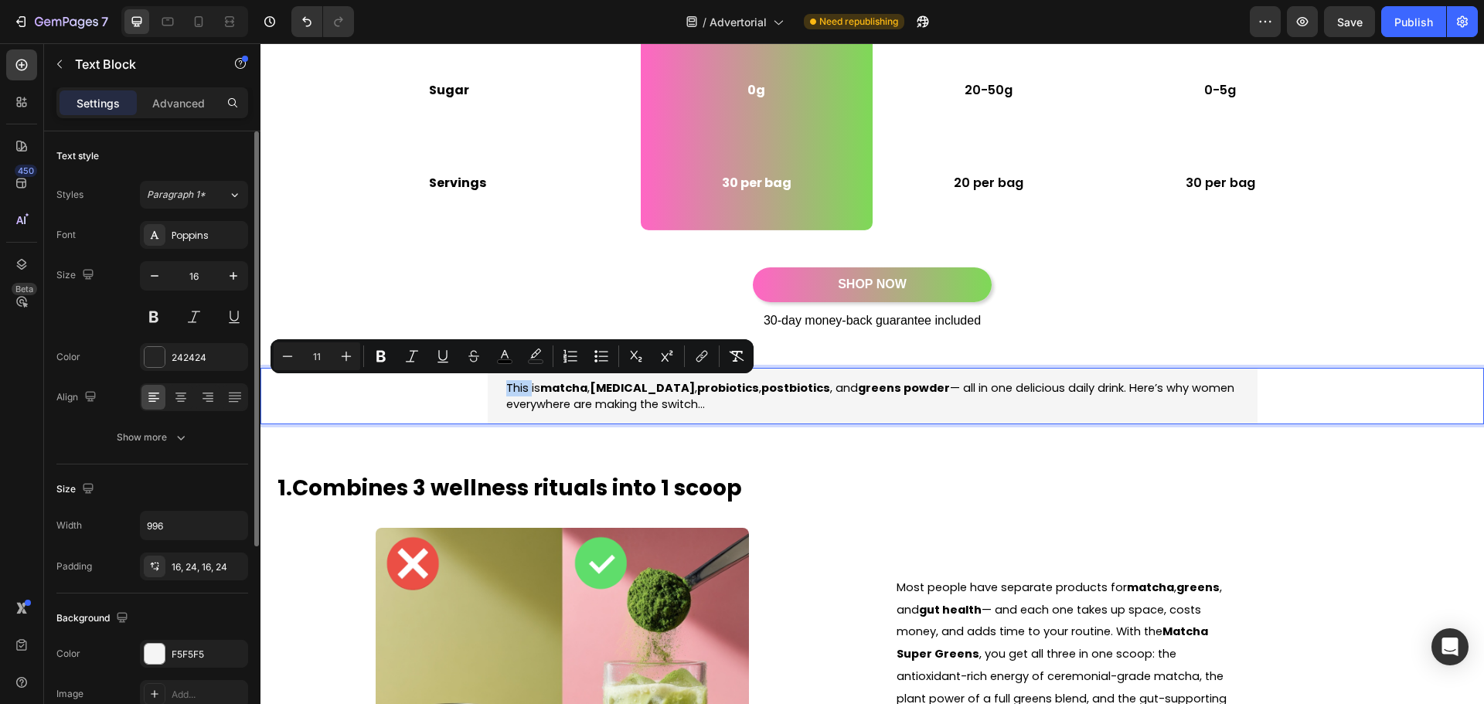
click at [499, 390] on div "This is matcha , prebiotics , probiotics , postbiotics , and greens powder — al…" at bounding box center [873, 396] width 770 height 57
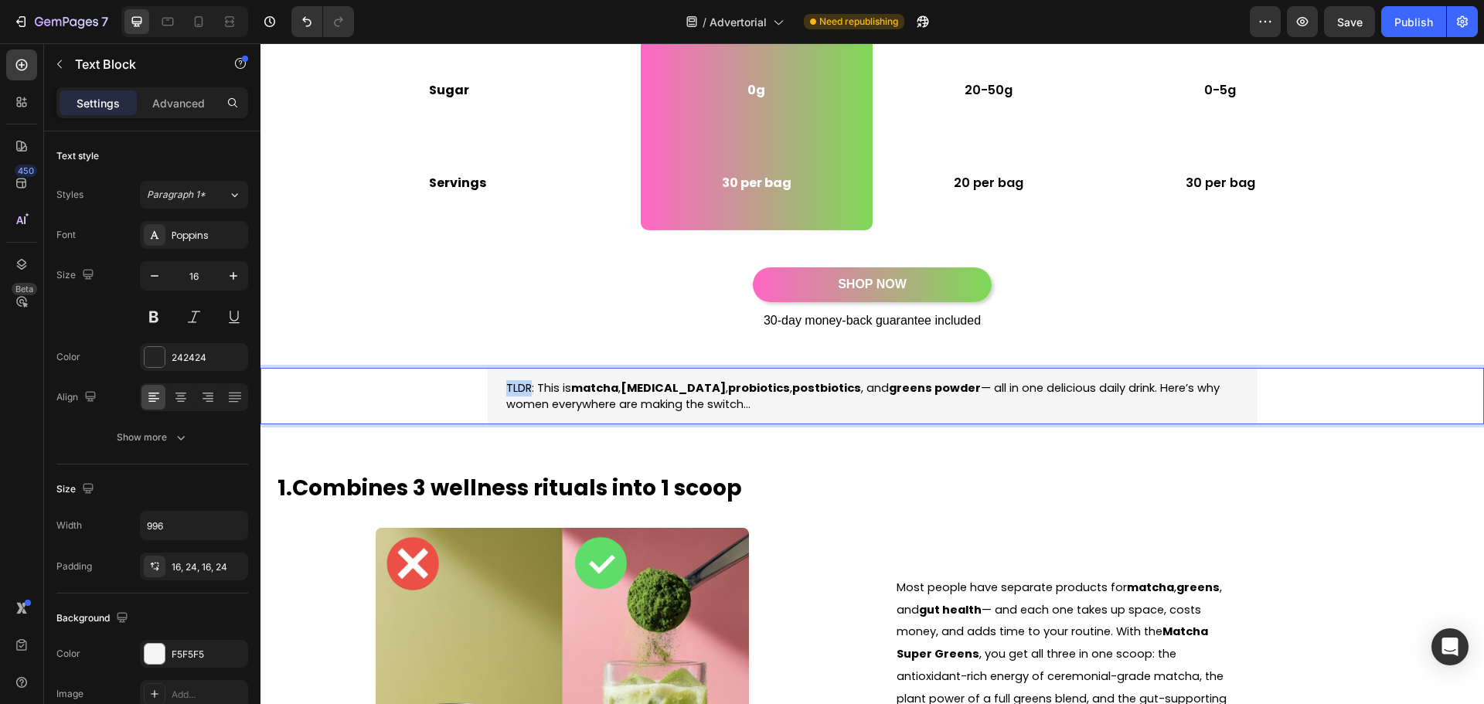
drag, startPoint x: 496, startPoint y: 385, endPoint x: 525, endPoint y: 387, distance: 28.6
click at [525, 387] on div "TLDR: This is matcha , prebiotics , probiotics , postbiotics , and greens powde…" at bounding box center [873, 396] width 770 height 57
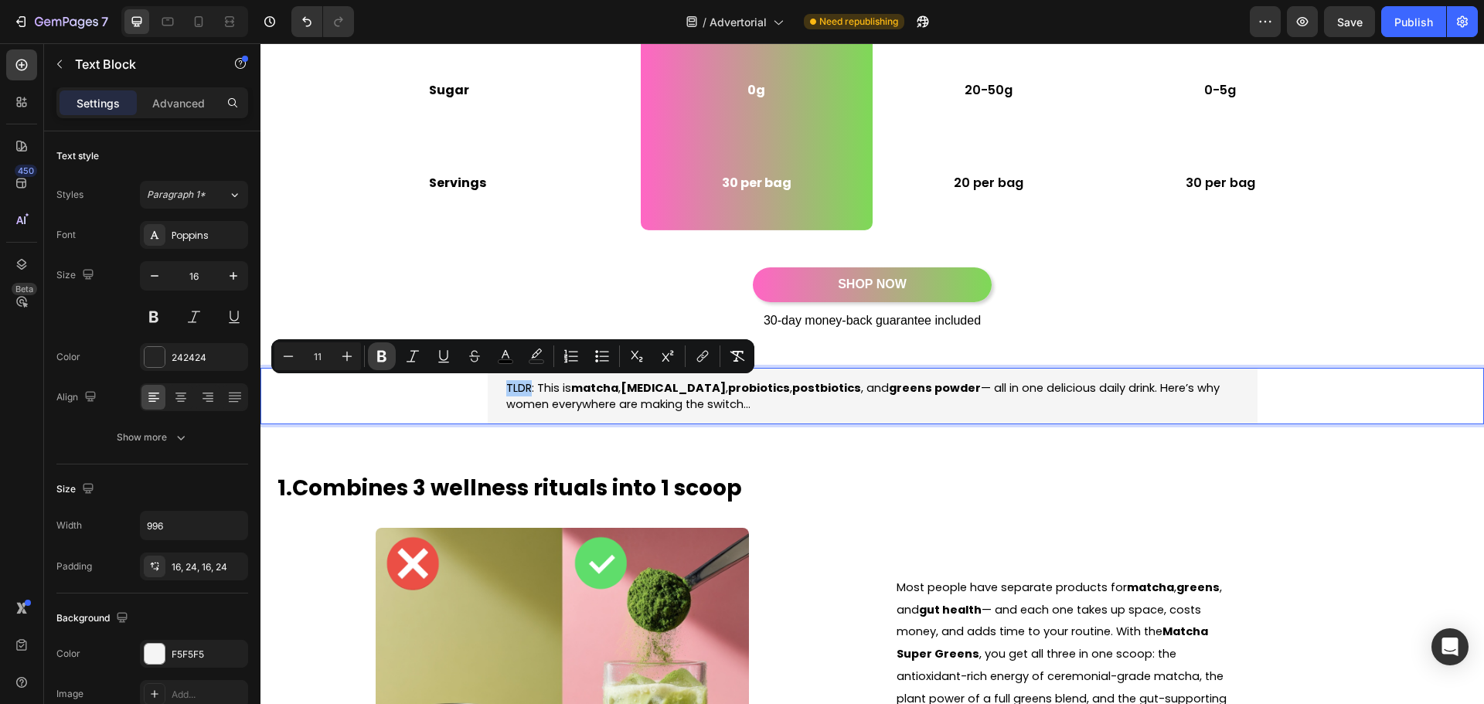
click at [387, 347] on button "Bold" at bounding box center [382, 356] width 28 height 28
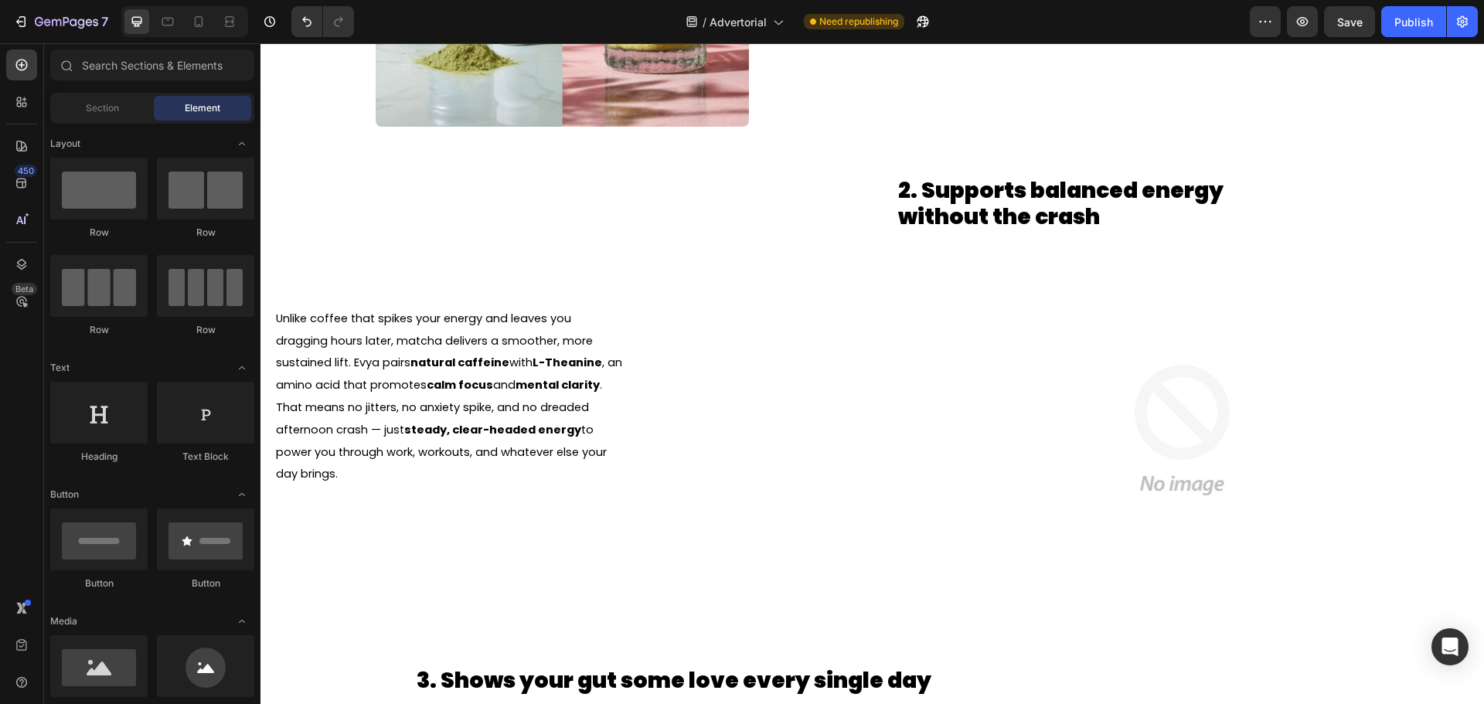
scroll to position [1193, 0]
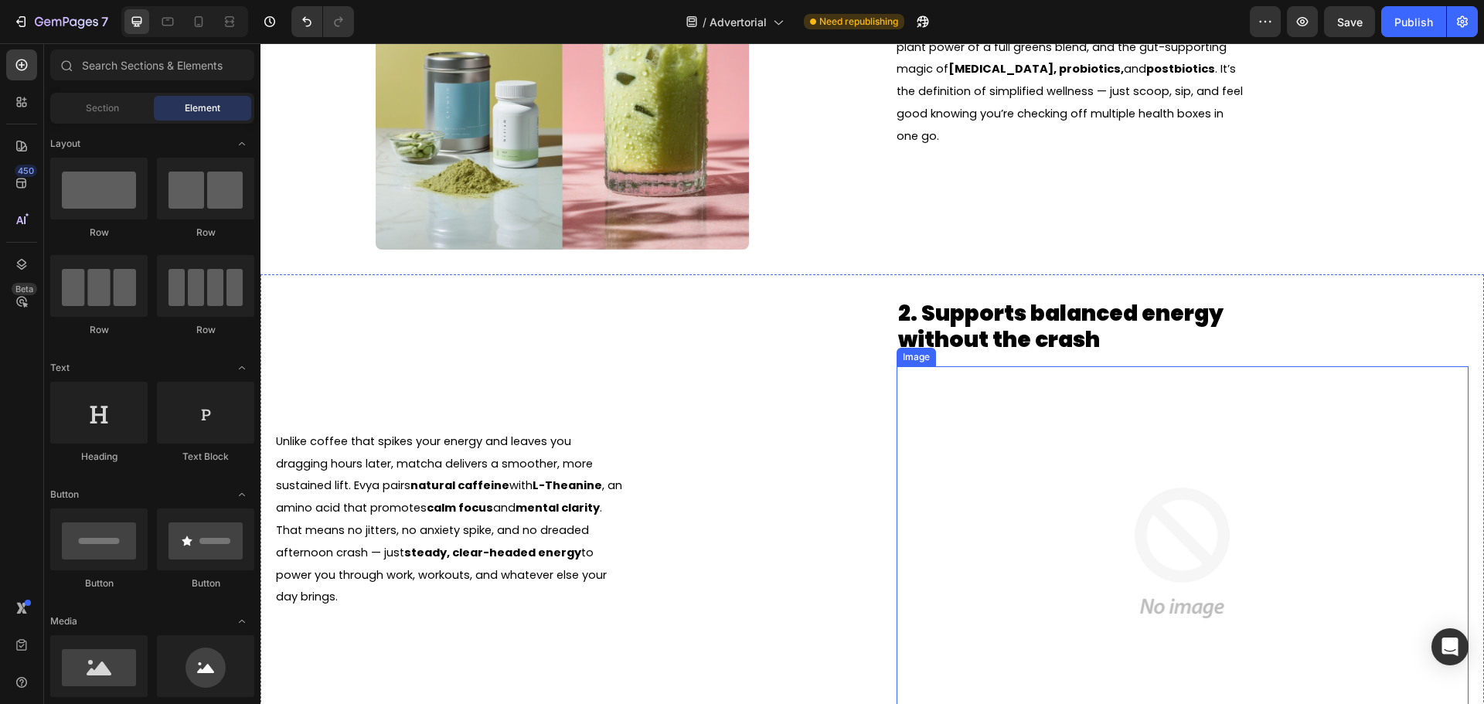
click at [1130, 460] on img at bounding box center [1182, 552] width 373 height 373
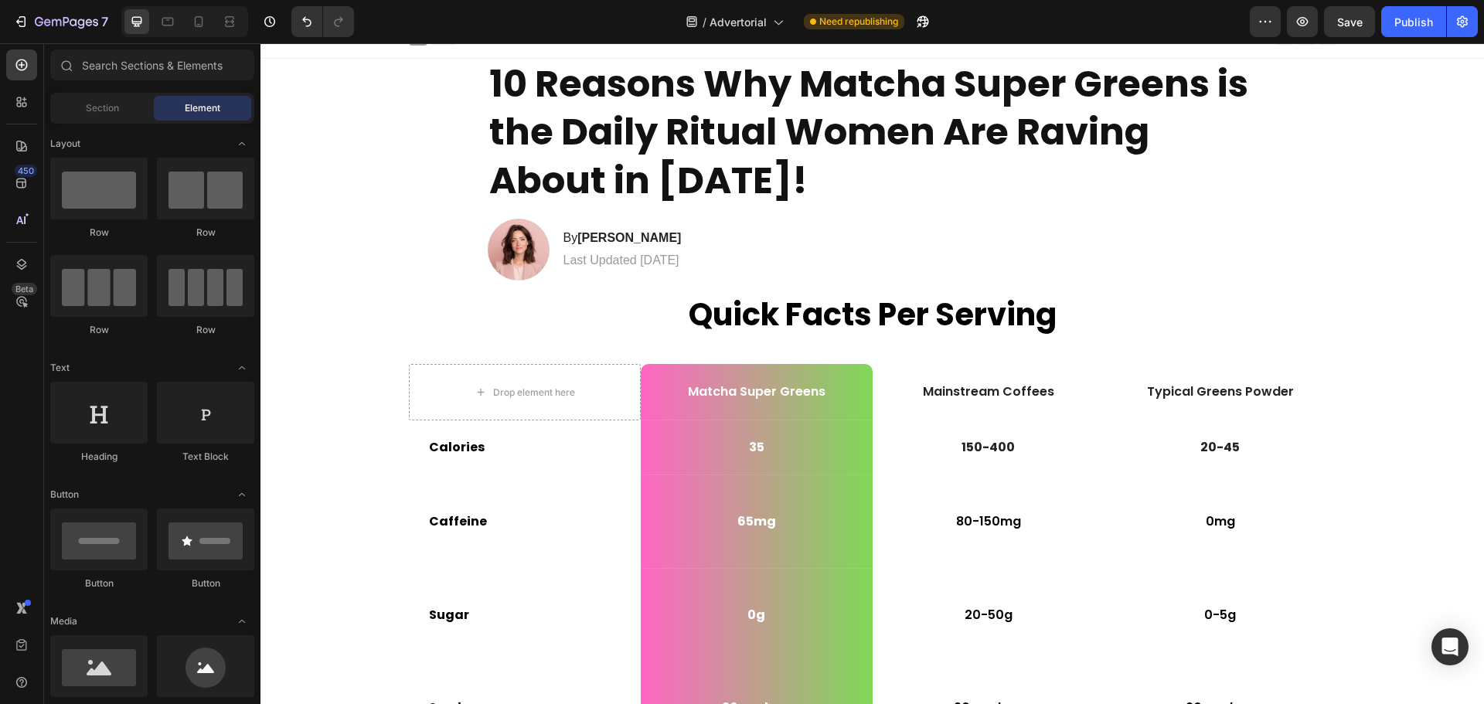
scroll to position [0, 0]
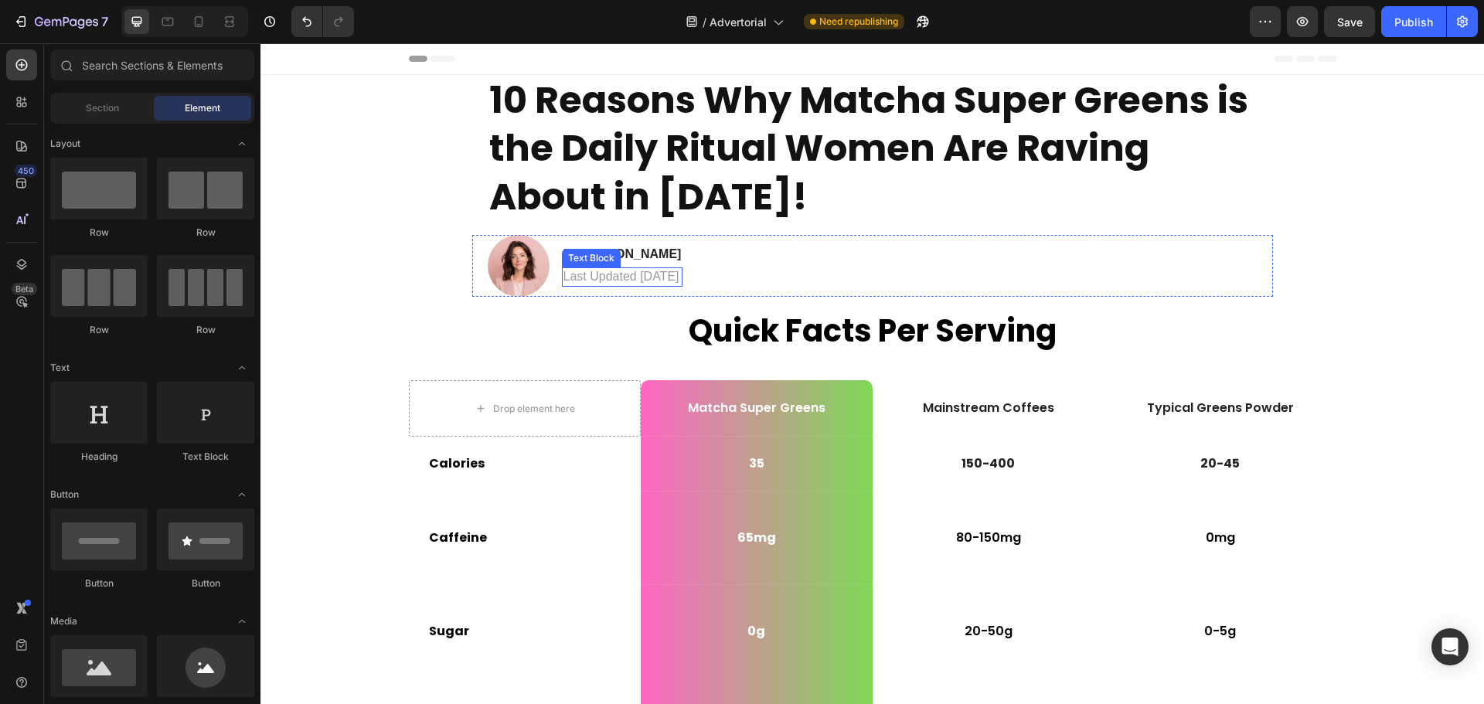
click at [669, 271] on p "Last Updated July 21, 2025" at bounding box center [623, 277] width 118 height 16
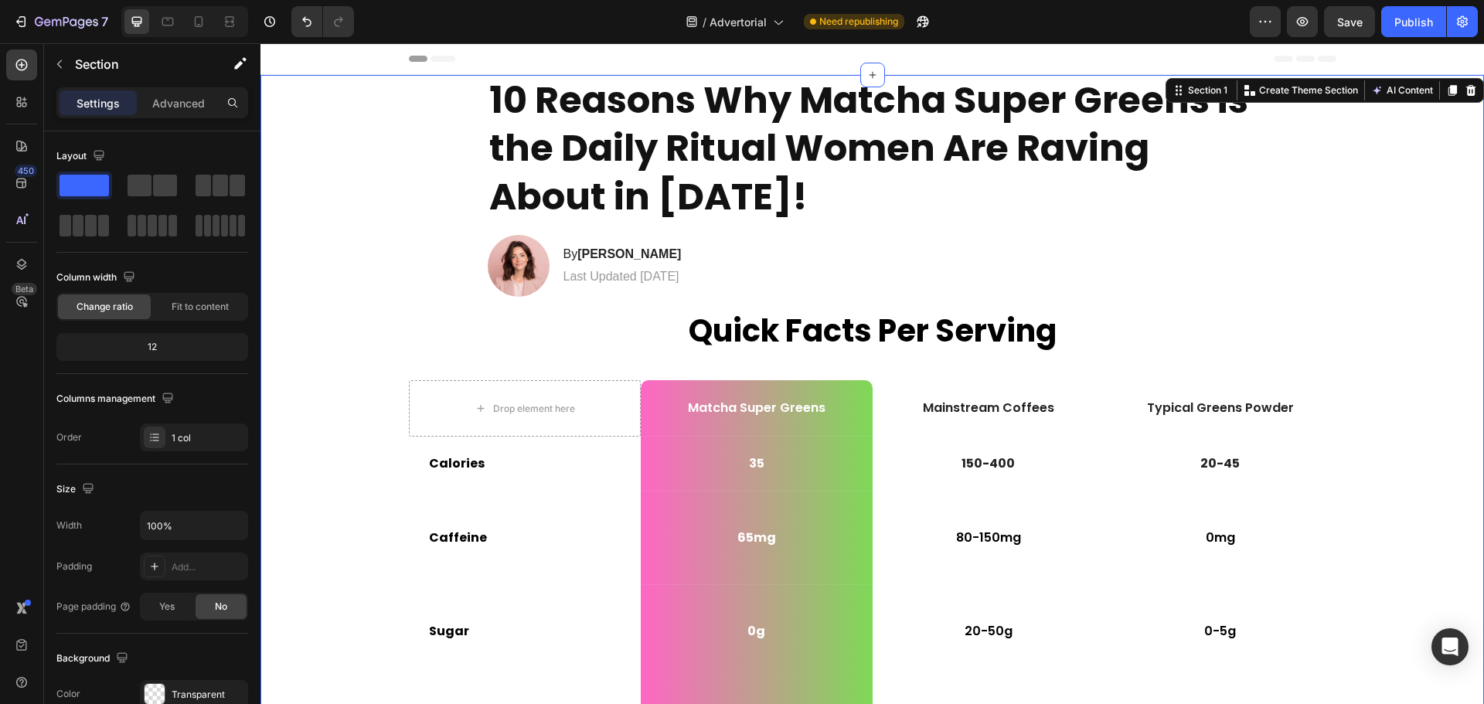
click at [1372, 13] on button "Save" at bounding box center [1349, 21] width 51 height 31
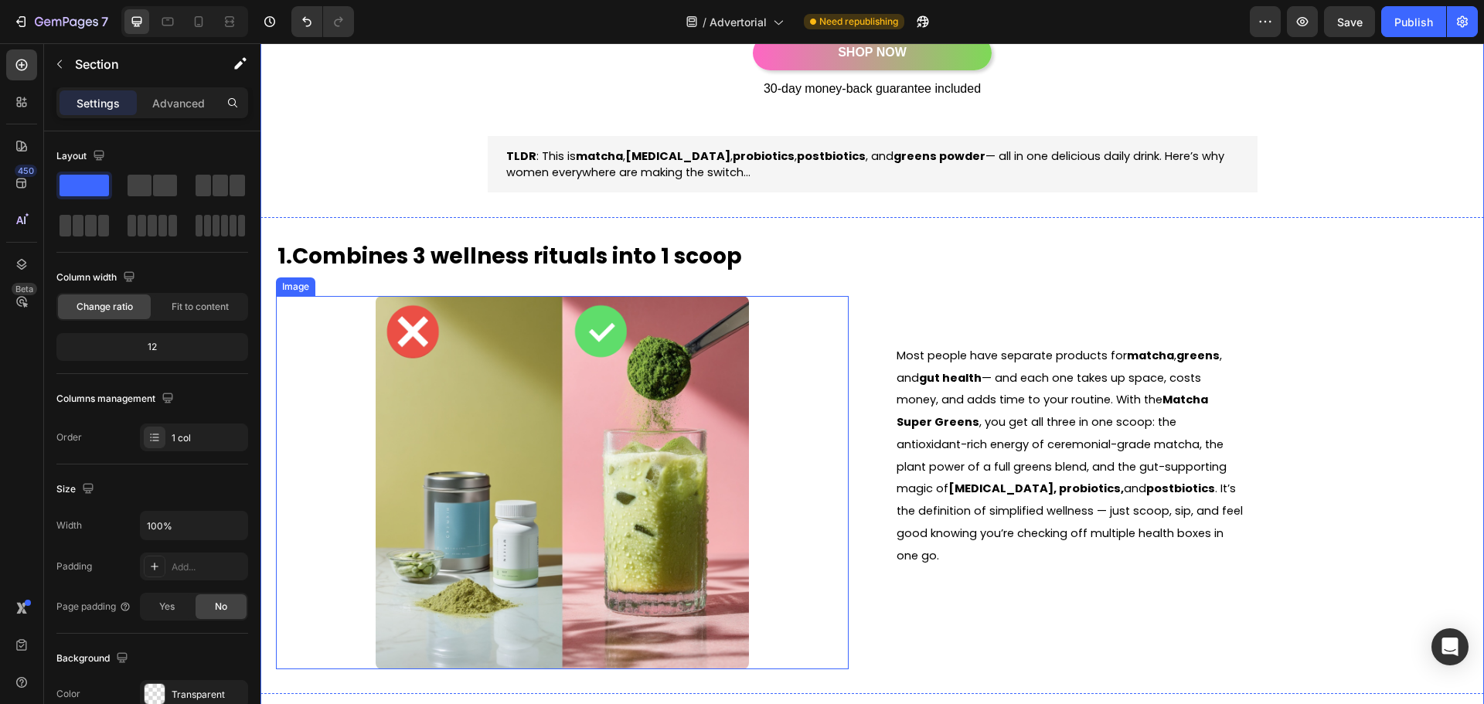
scroll to position [464, 0]
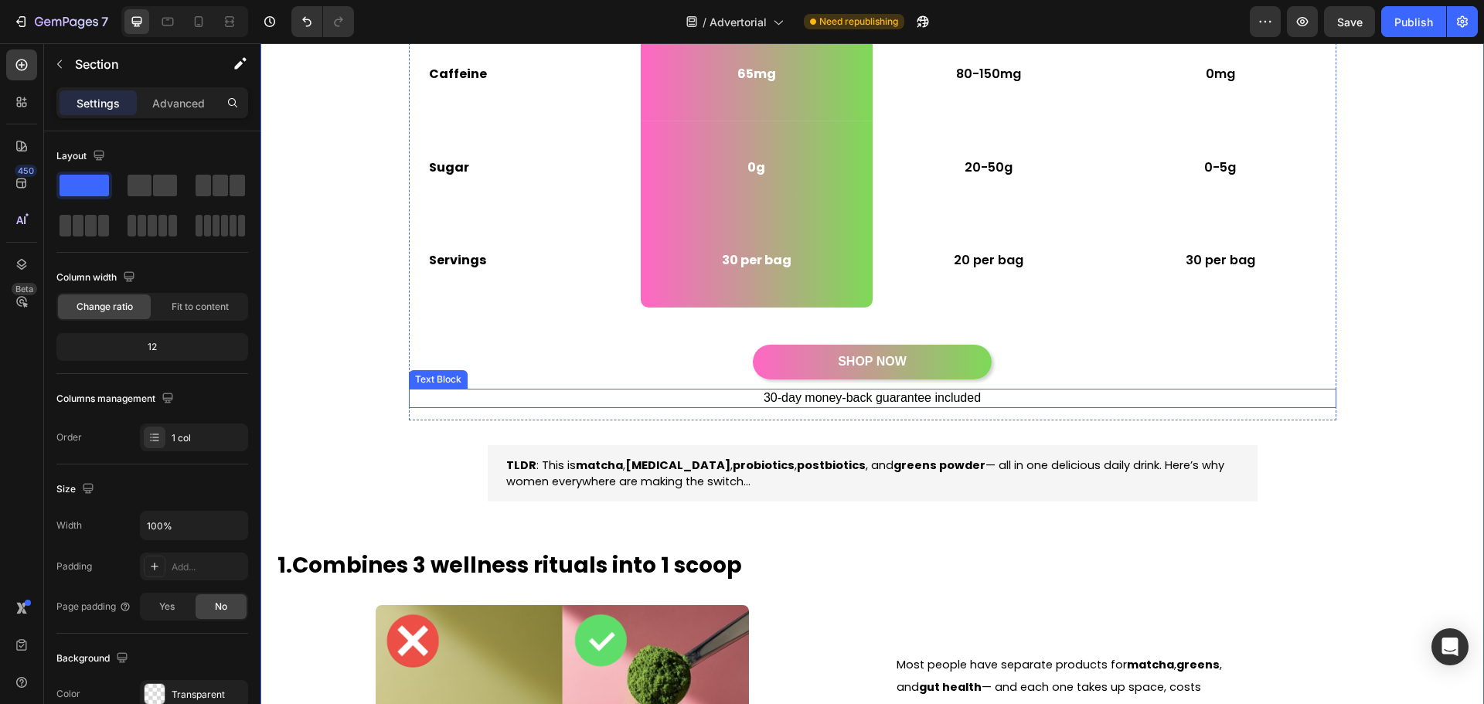
click at [962, 403] on p "30-day money-back guarantee included" at bounding box center [873, 398] width 925 height 16
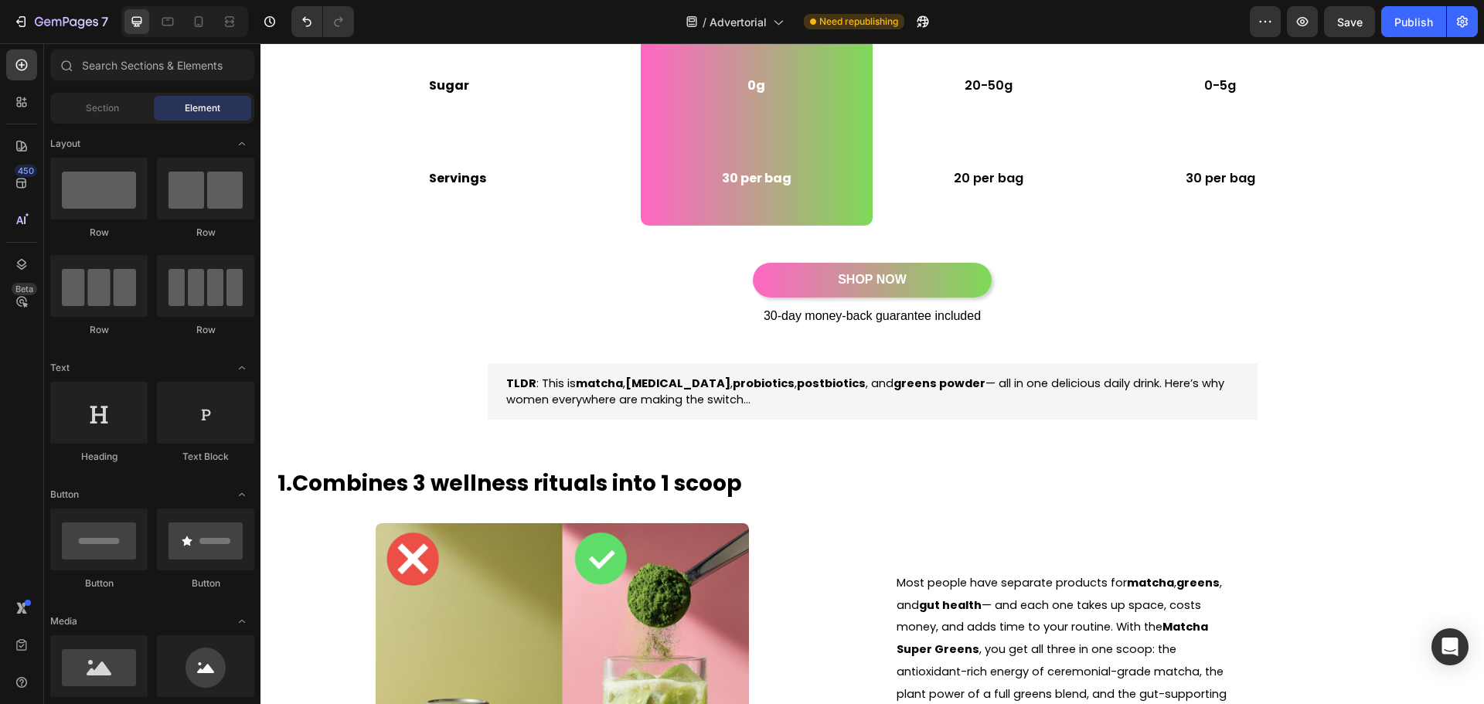
scroll to position [734, 0]
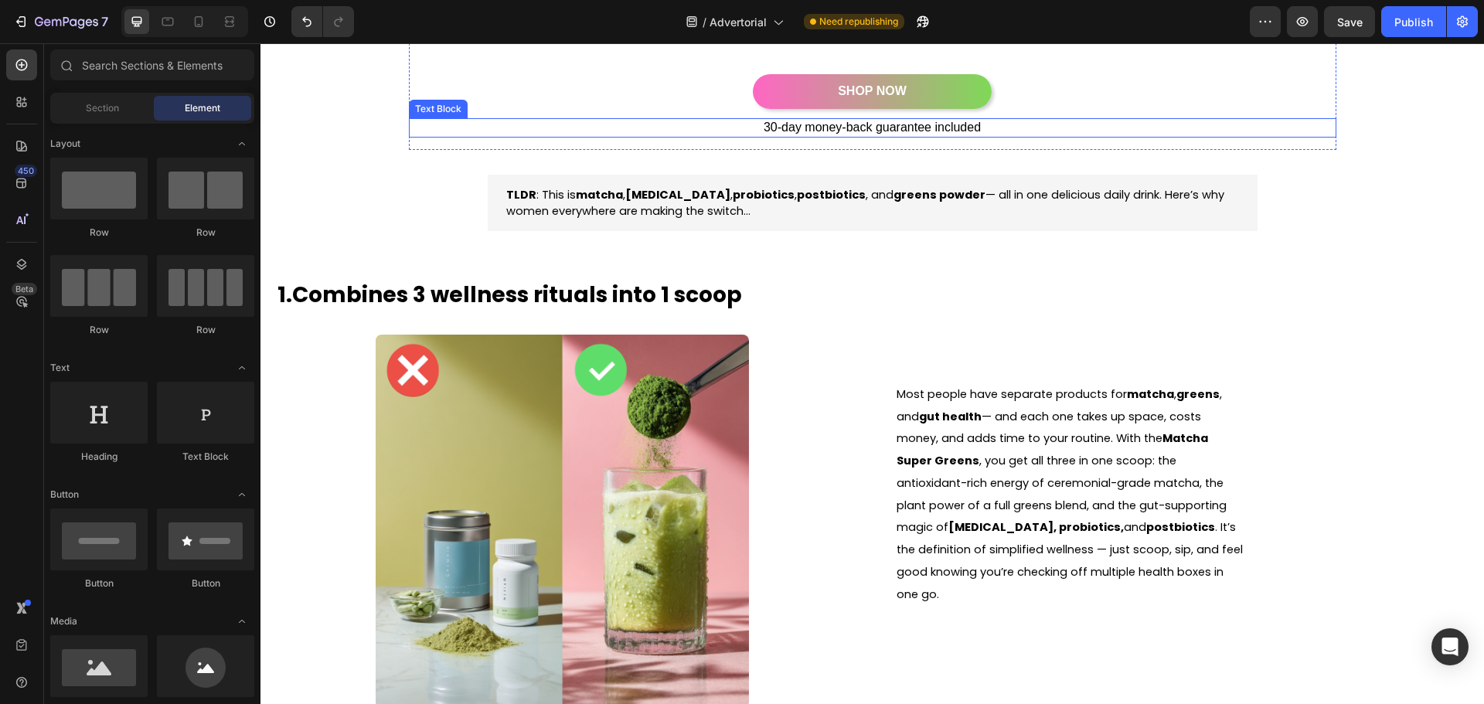
click at [918, 127] on p "30-day money-back guarantee included" at bounding box center [873, 128] width 925 height 16
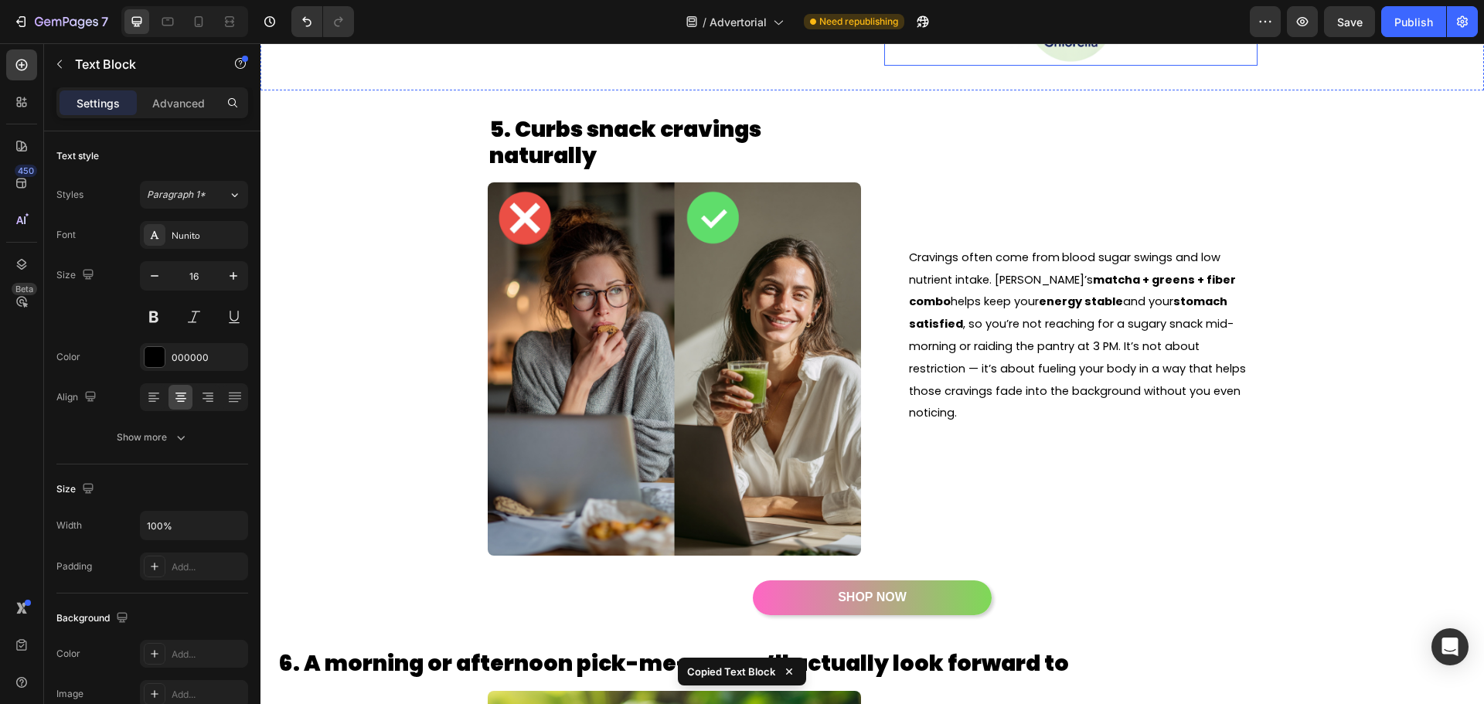
scroll to position [3208, 0]
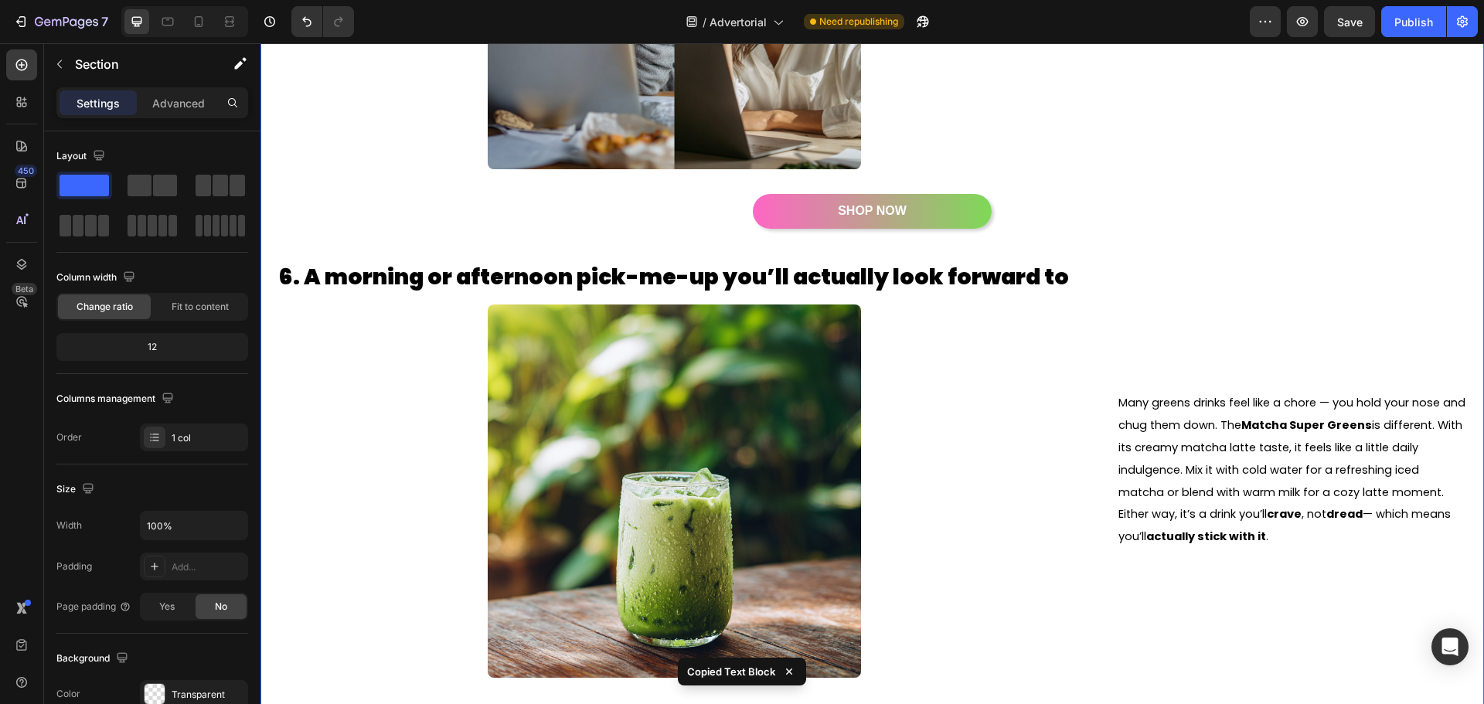
click at [882, 233] on div "SHOP NOW Button" at bounding box center [873, 216] width 1224 height 44
click at [871, 239] on div "6. A morning or afternoon pick-me-up you’ll actually look forward to Heading Im…" at bounding box center [873, 470] width 1224 height 465
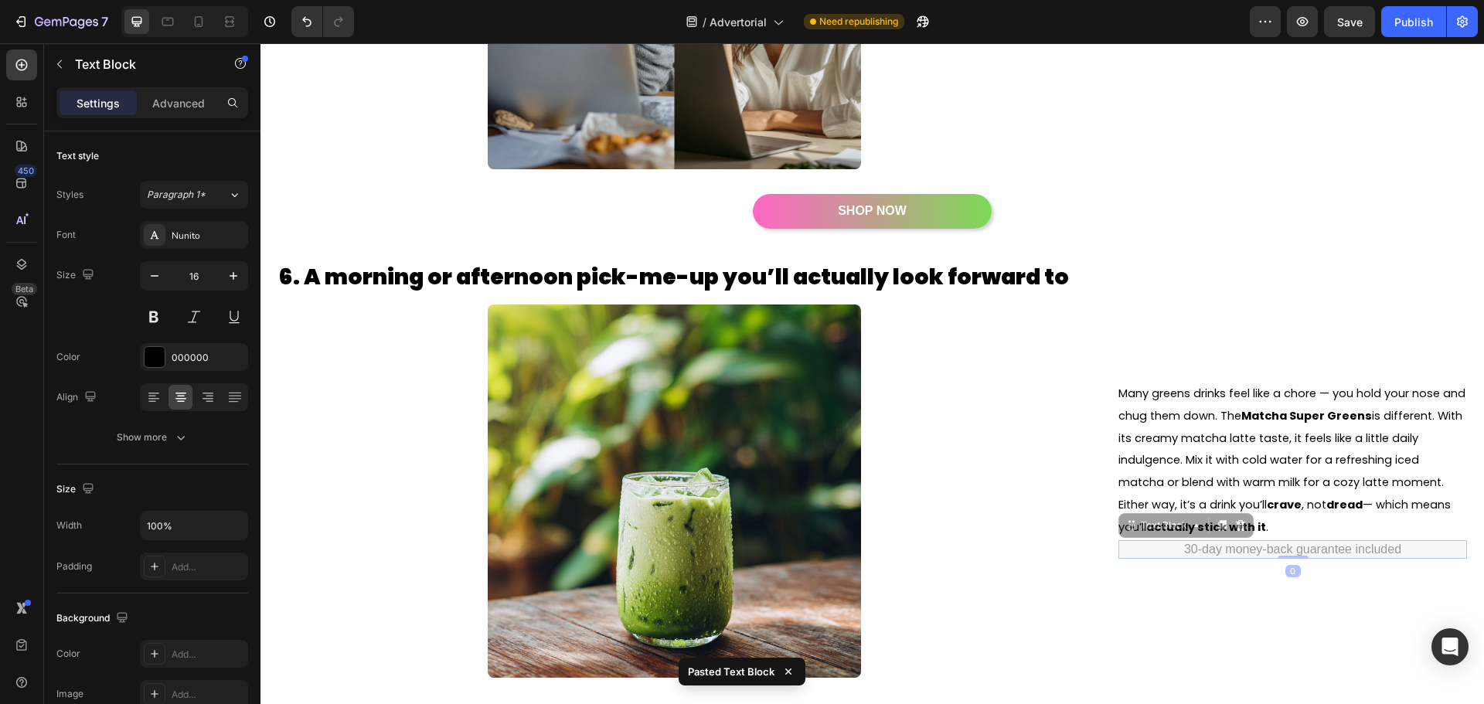
scroll to position [3198, 0]
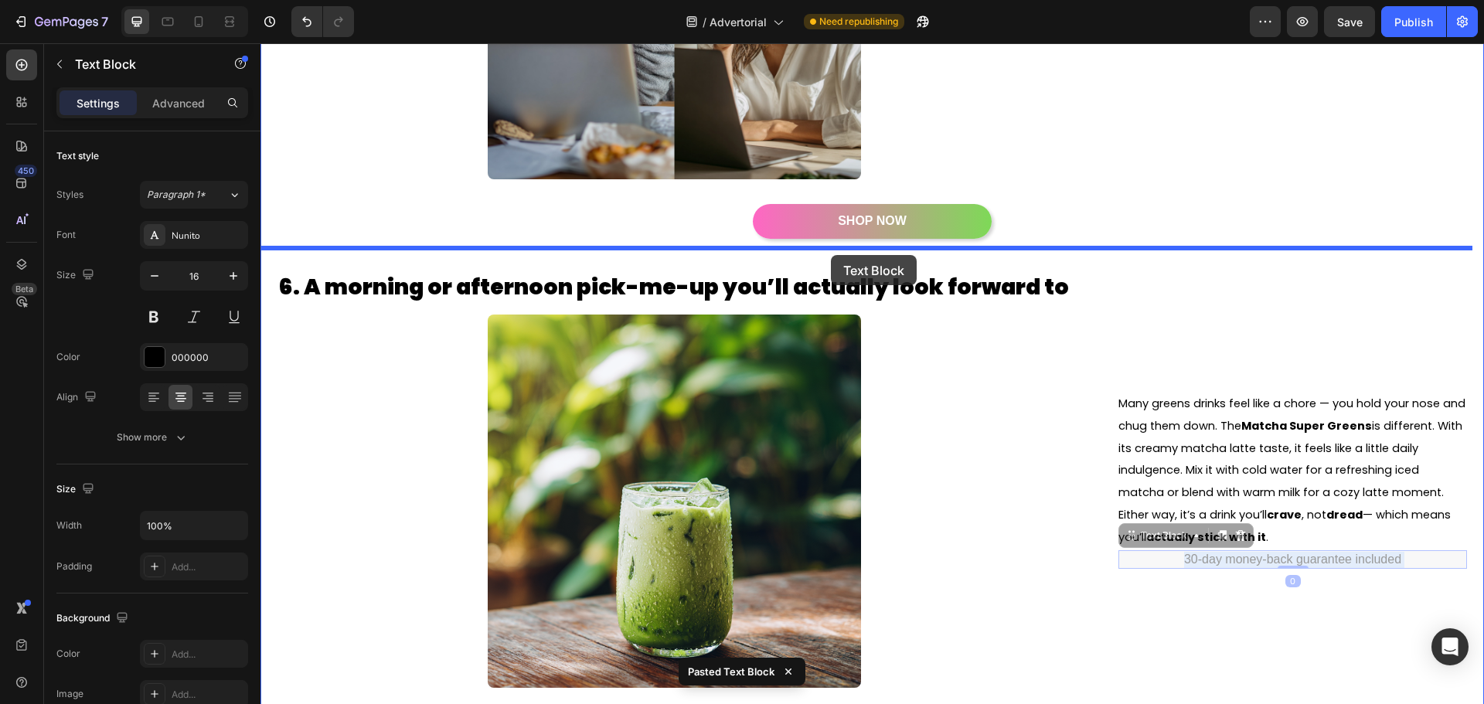
drag, startPoint x: 1168, startPoint y: 547, endPoint x: 831, endPoint y: 255, distance: 445.6
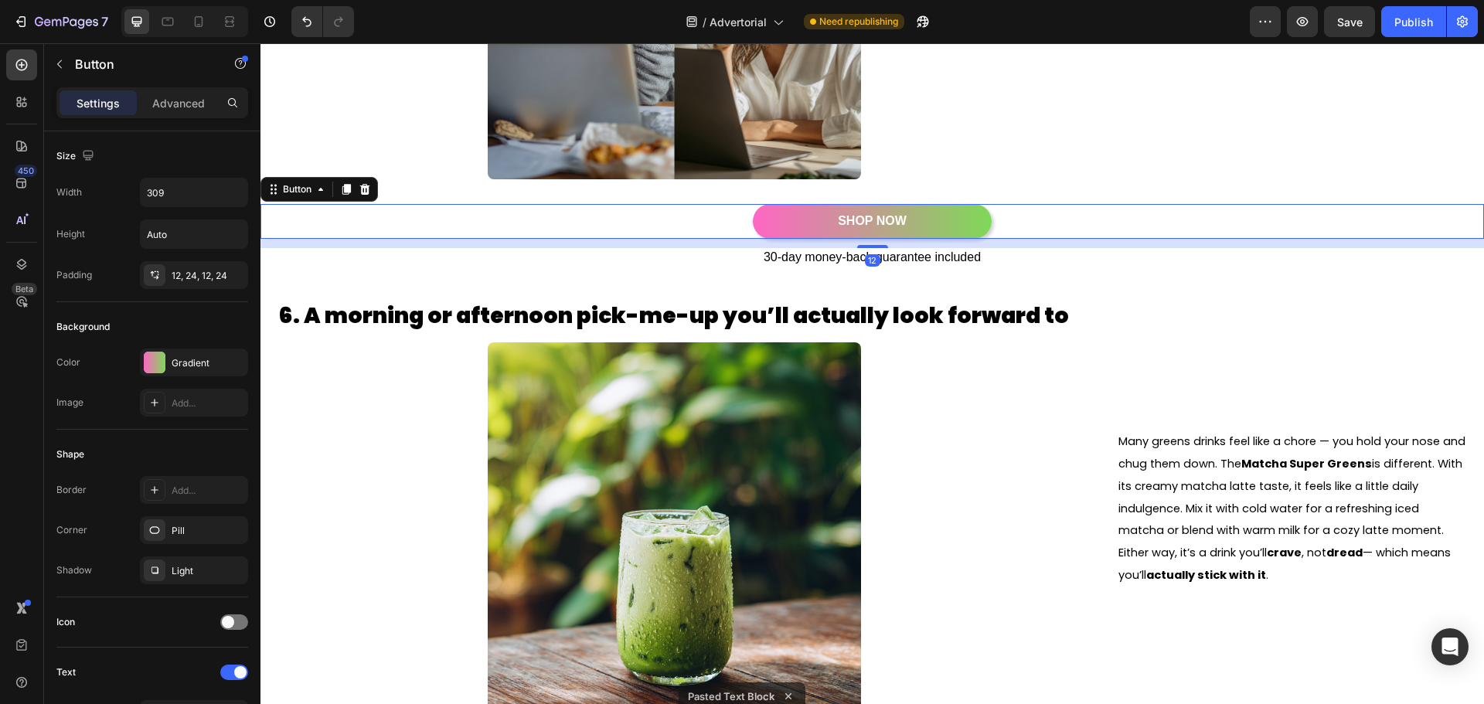
click at [1147, 220] on div "SHOP NOW Button 12" at bounding box center [873, 221] width 1224 height 35
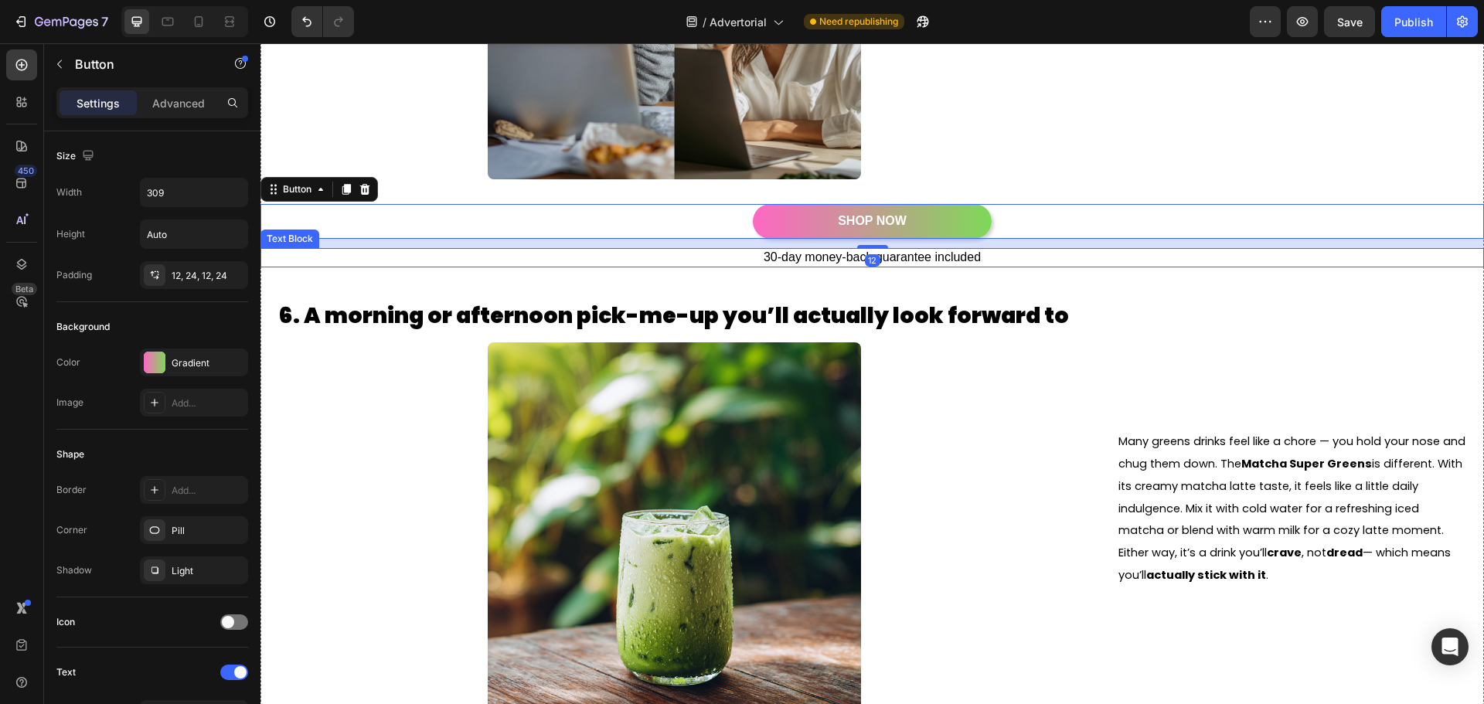
click at [1092, 264] on p "30-day money-back guarantee included" at bounding box center [872, 258] width 1221 height 16
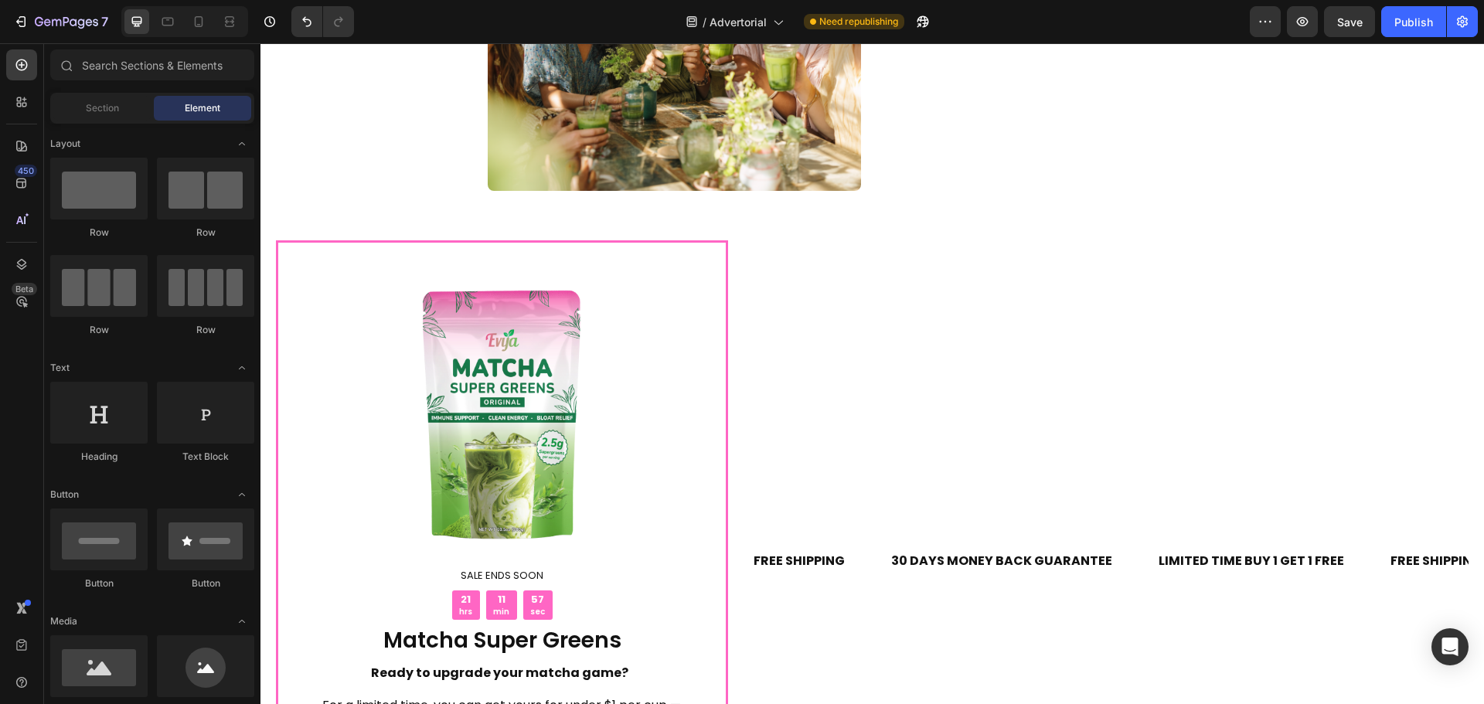
scroll to position [6073, 0]
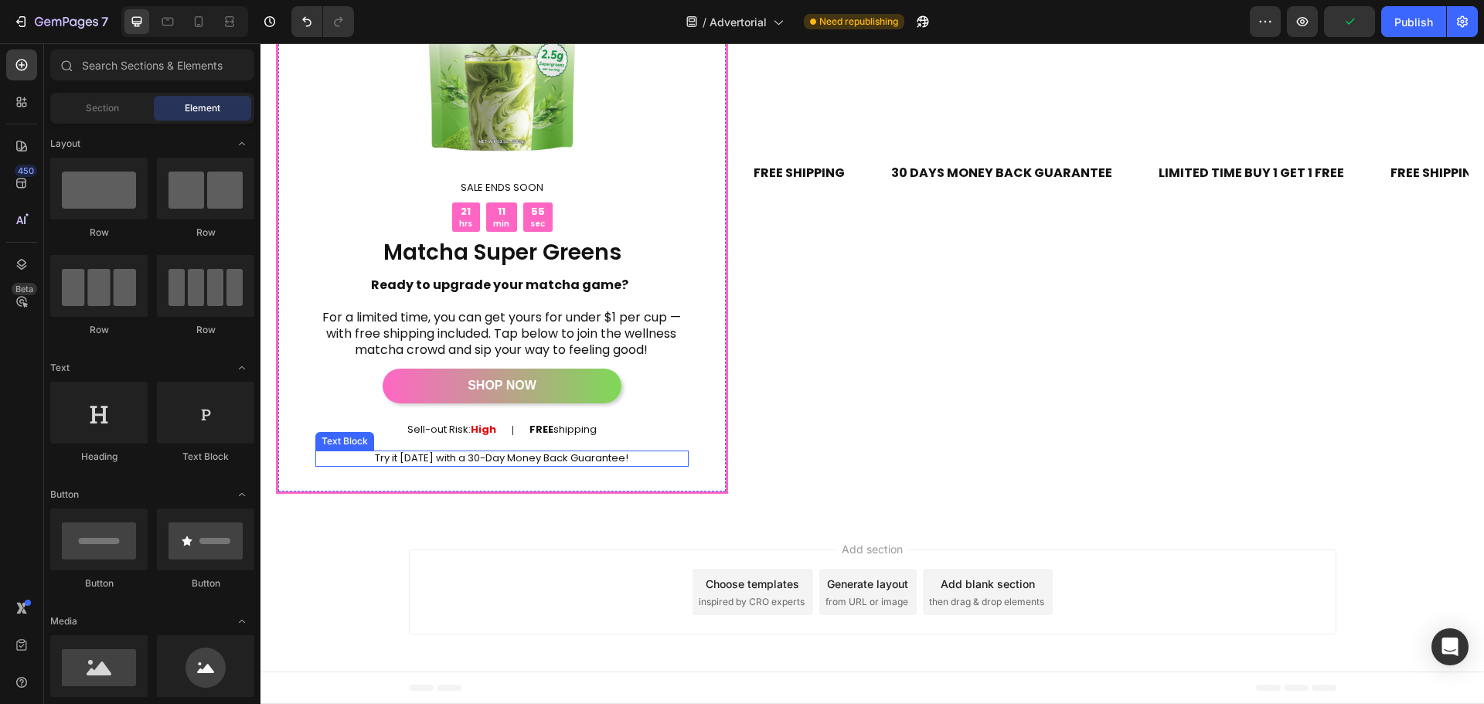
click at [383, 463] on p "Try it today with a 30-Day Money Back Guarantee!" at bounding box center [501, 458] width 372 height 13
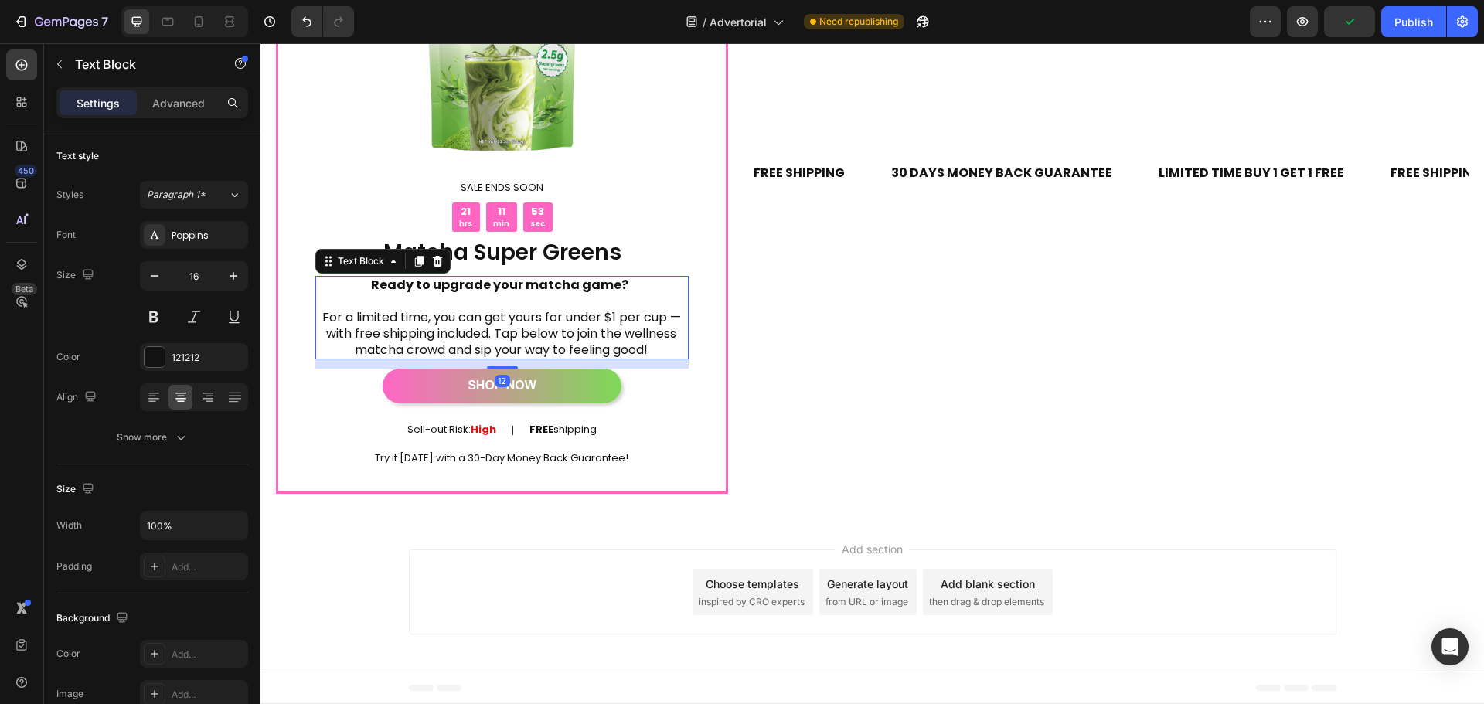
click at [400, 339] on p "For a limited time, you can get yours for under $1 per cup — with free shipping…" at bounding box center [501, 334] width 372 height 48
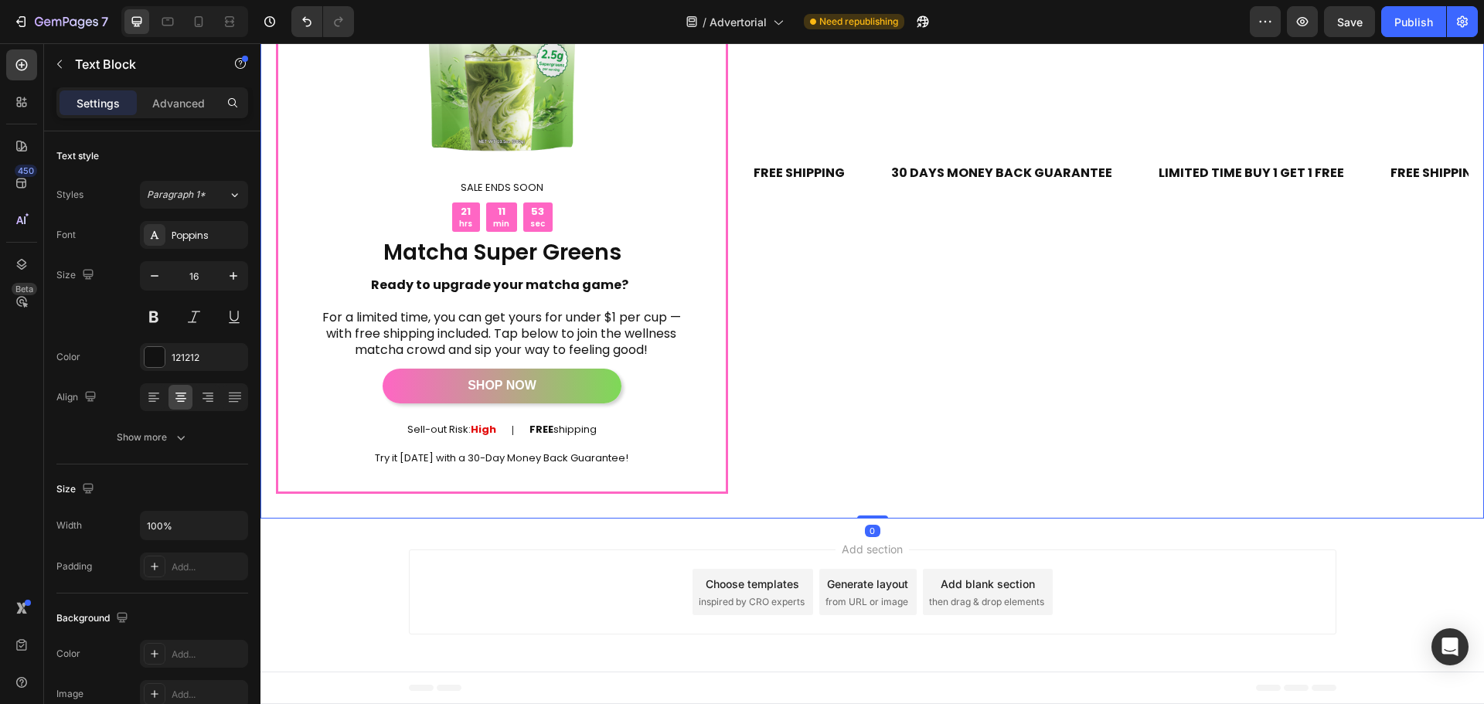
click at [990, 390] on div "FREE SHIPPING Text 30 DAYS MONEY BACK GUARANTEE Text LIMITED TIME BUY 1 GET 1 F…" at bounding box center [1109, 173] width 717 height 642
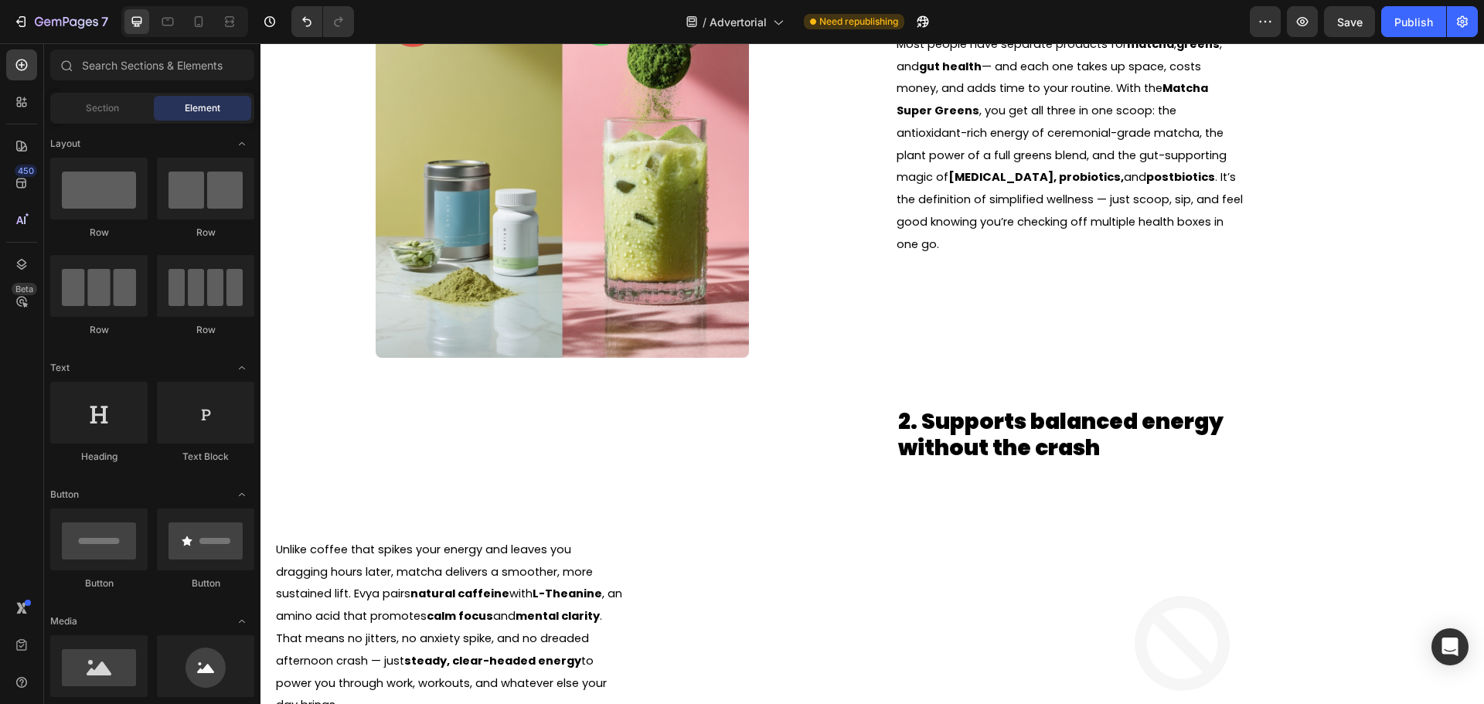
scroll to position [0, 0]
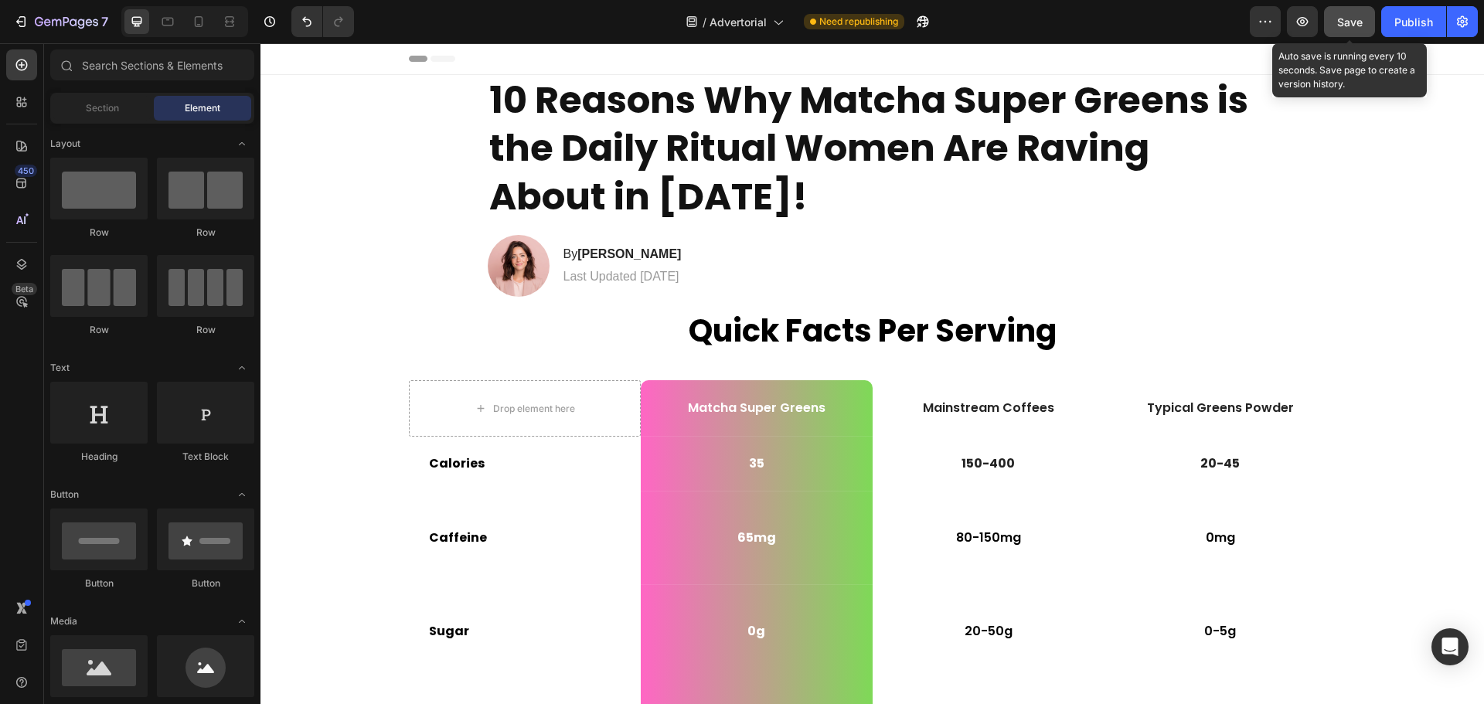
click at [1362, 21] on span "Save" at bounding box center [1350, 21] width 26 height 13
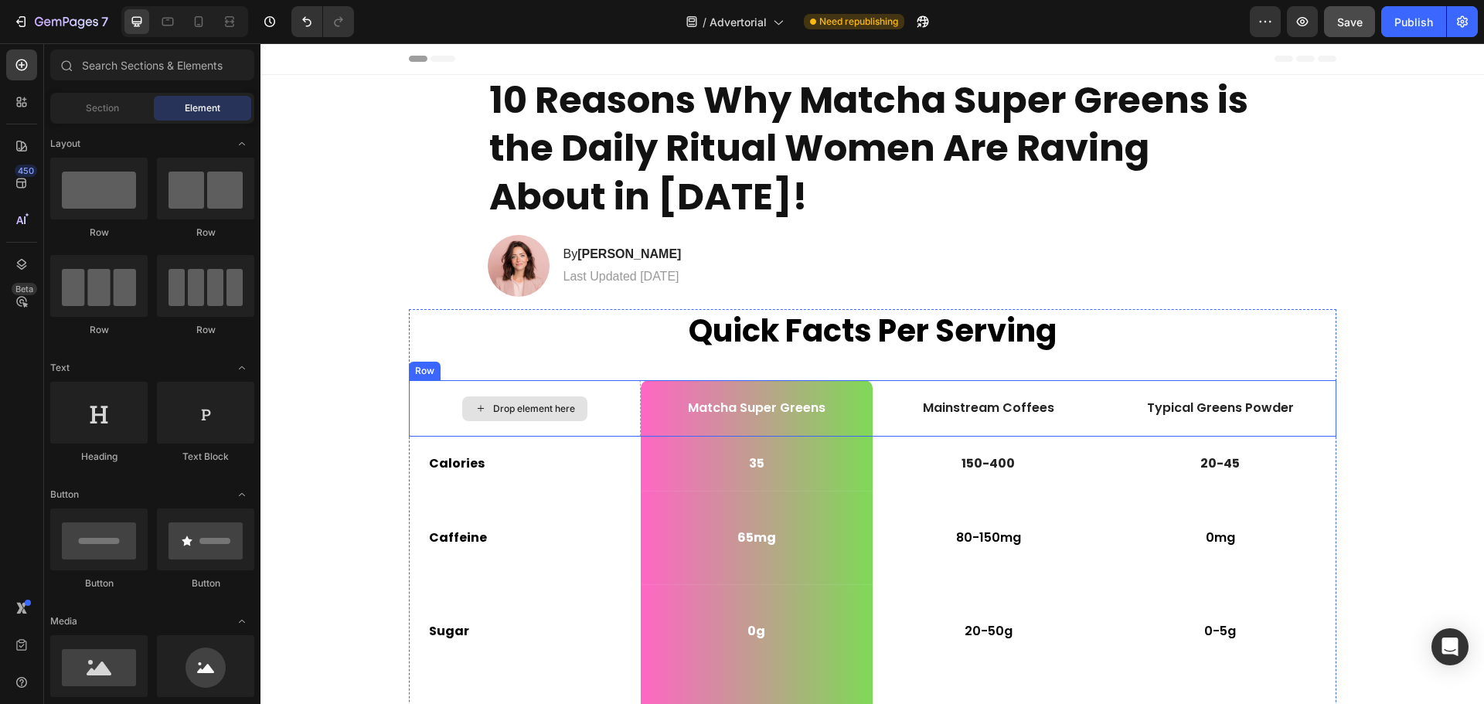
click at [465, 398] on div "Drop element here" at bounding box center [524, 409] width 125 height 25
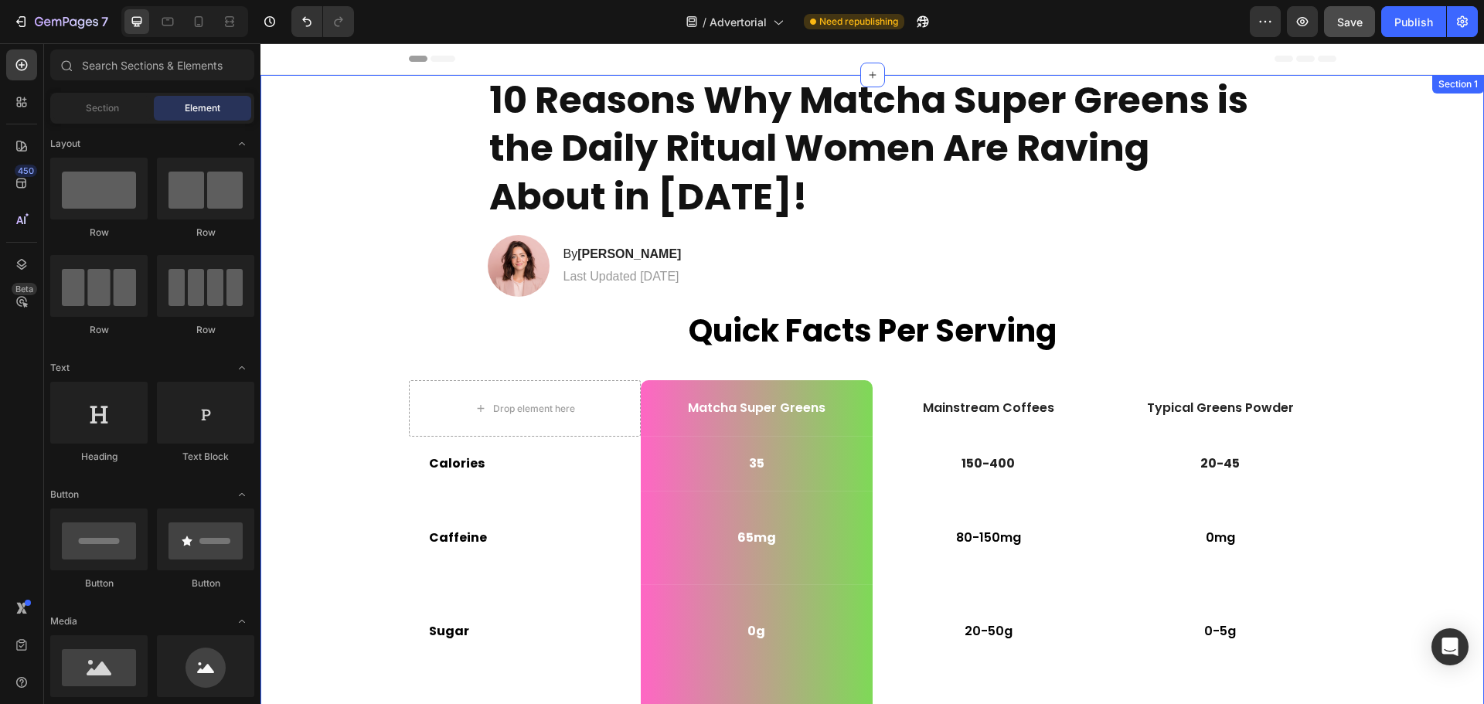
drag, startPoint x: 1484, startPoint y: 418, endPoint x: 1743, endPoint y: 69, distance: 435.0
drag, startPoint x: 1741, startPoint y: 75, endPoint x: 1481, endPoint y: 52, distance: 261.6
drag, startPoint x: 1744, startPoint y: 76, endPoint x: 1484, endPoint y: 46, distance: 262.2
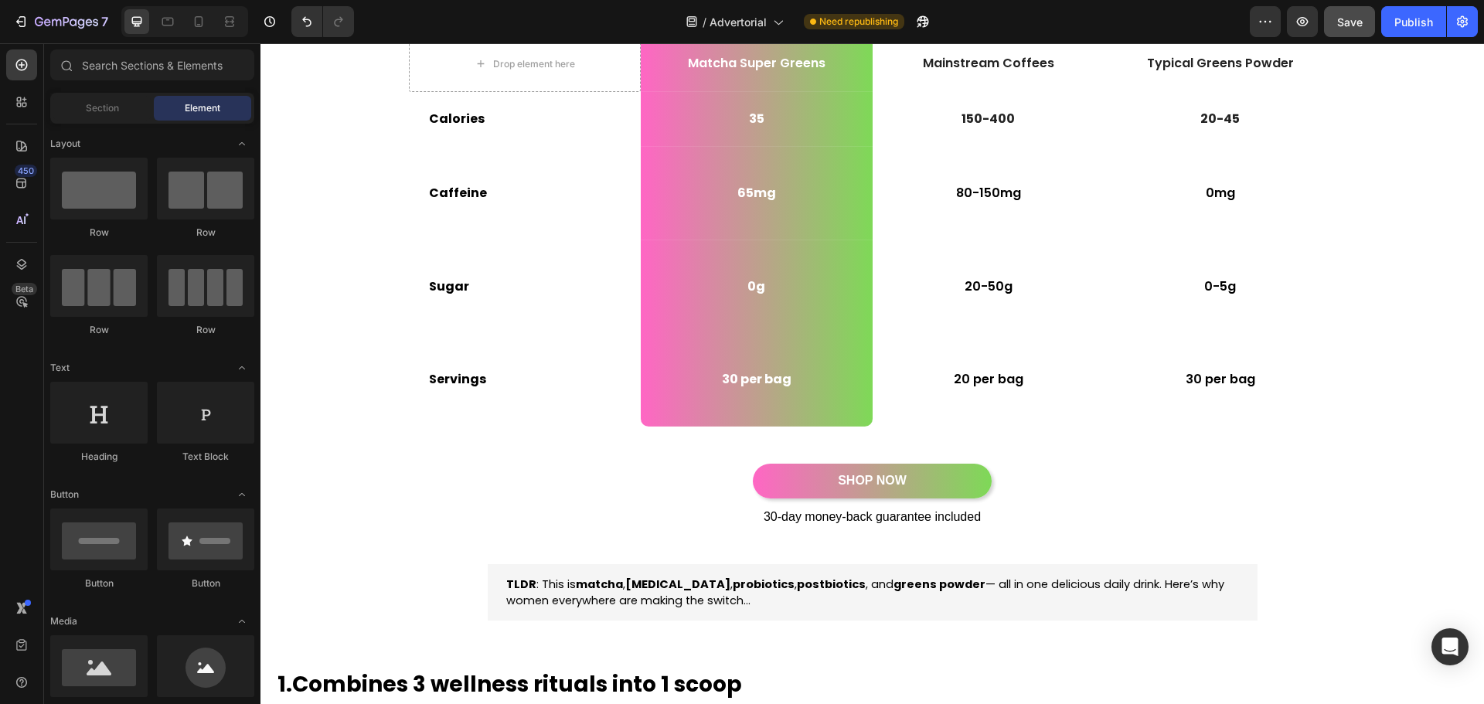
scroll to position [444, 0]
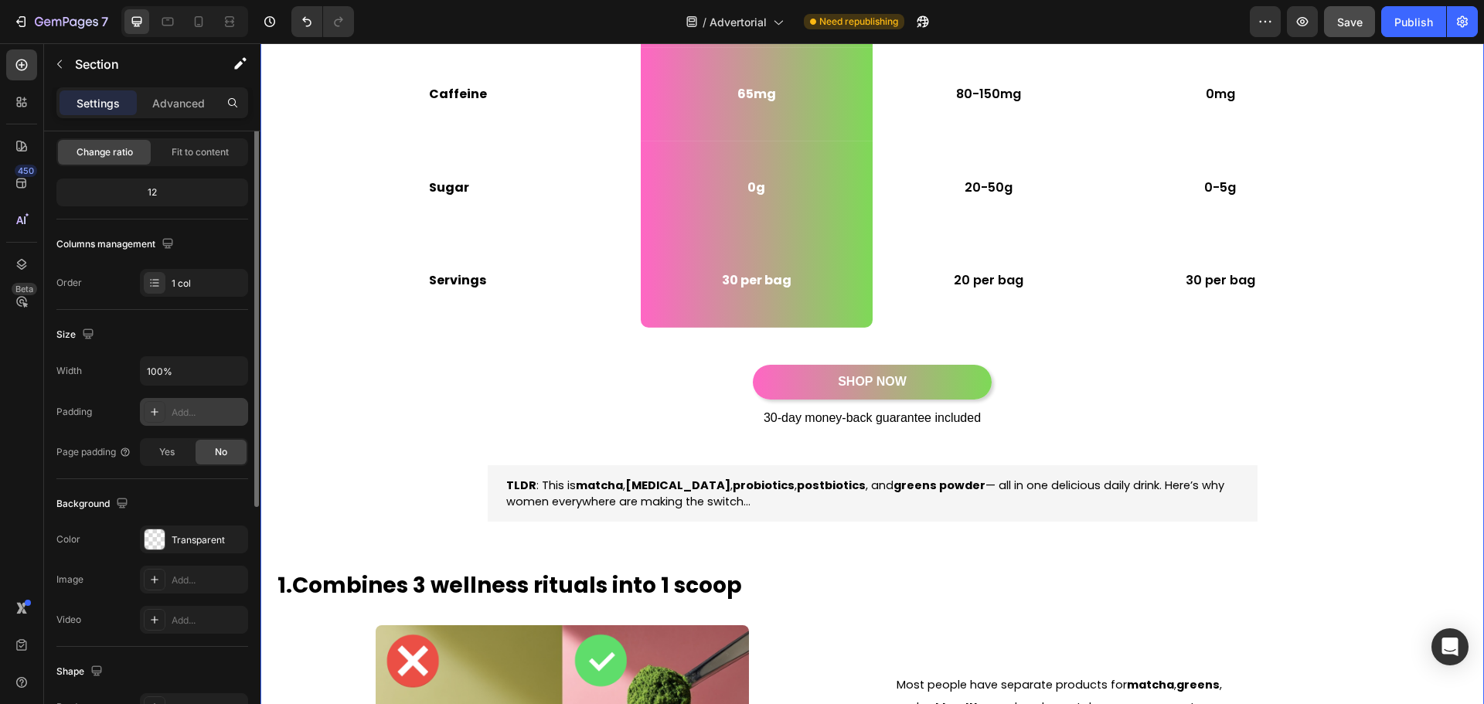
scroll to position [0, 0]
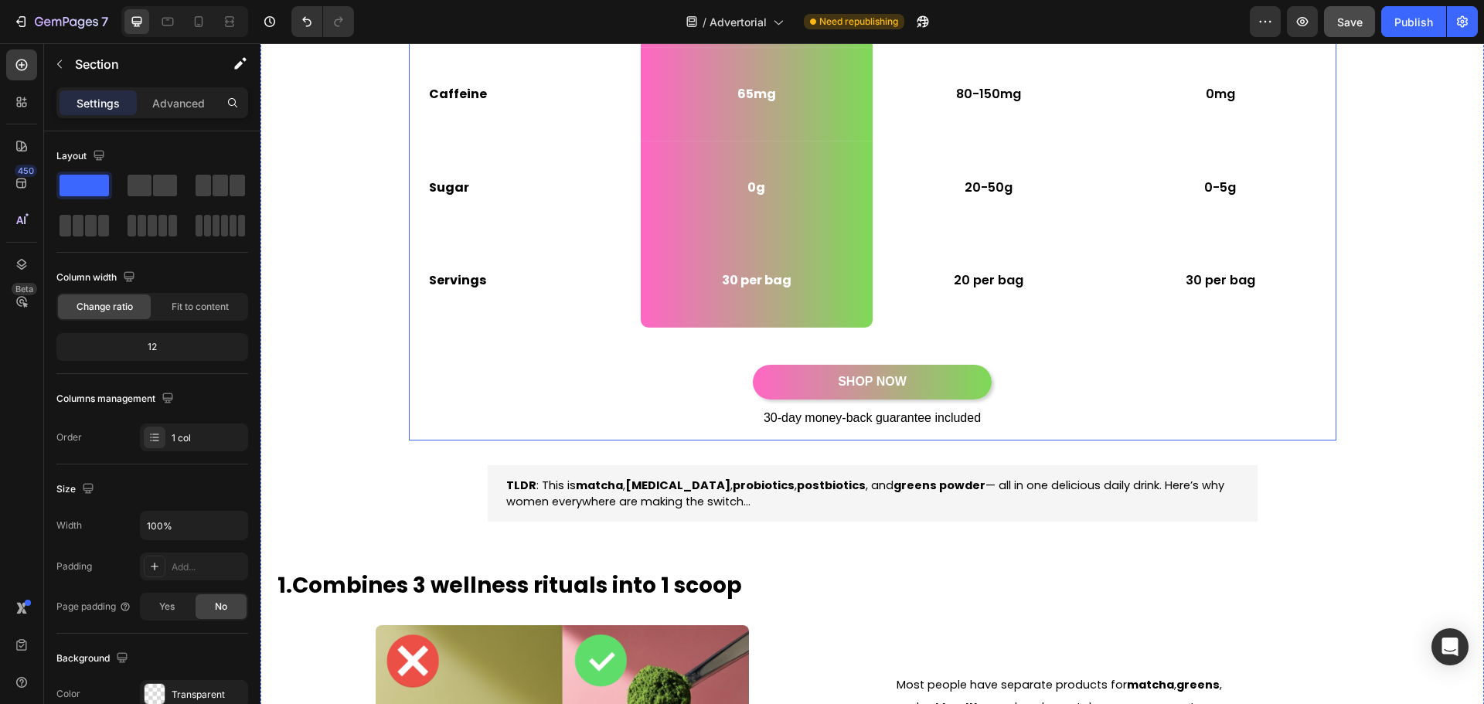
click at [472, 353] on div "Quick Facts Per Serving Heading Drop element here Matcha Super Greens Text Bloc…" at bounding box center [873, 152] width 928 height 575
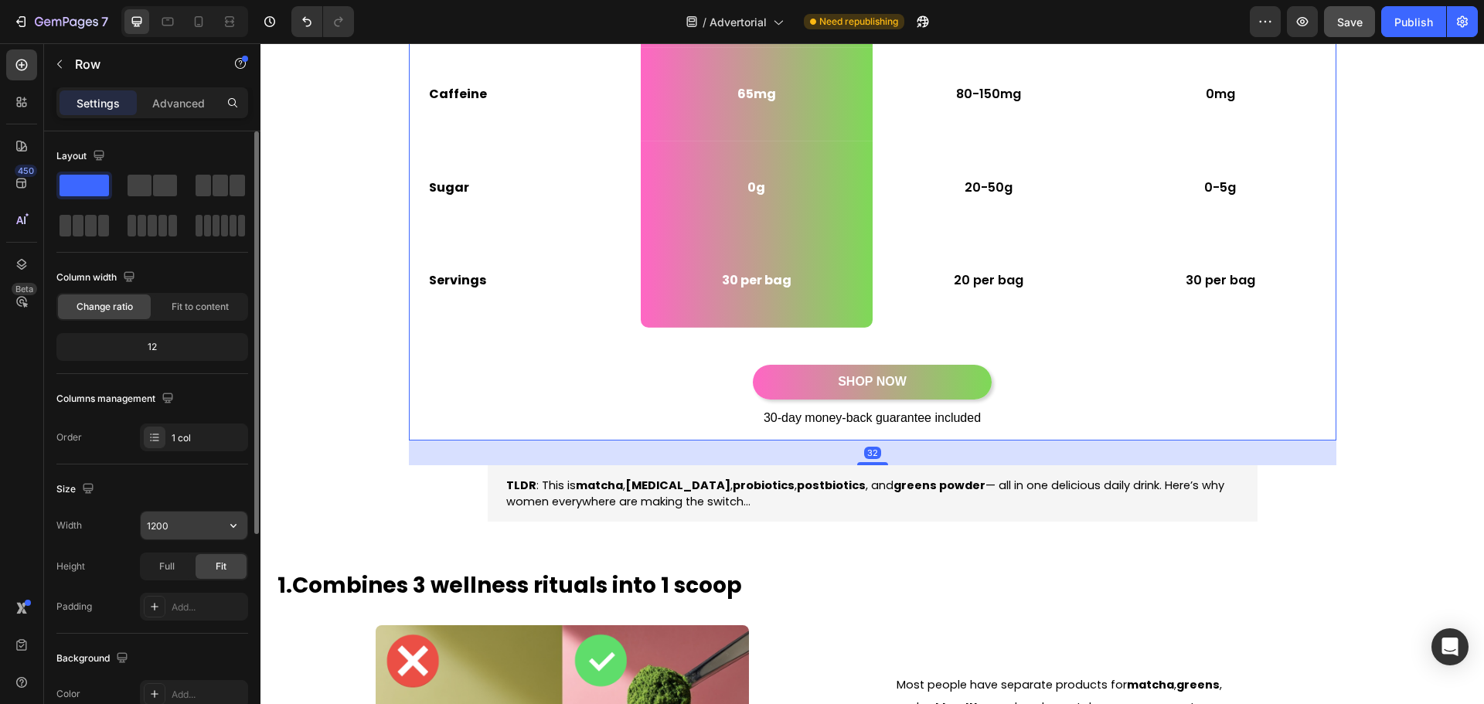
click at [169, 526] on input "1200" at bounding box center [194, 526] width 107 height 28
click at [155, 532] on input "1200" at bounding box center [194, 526] width 107 height 28
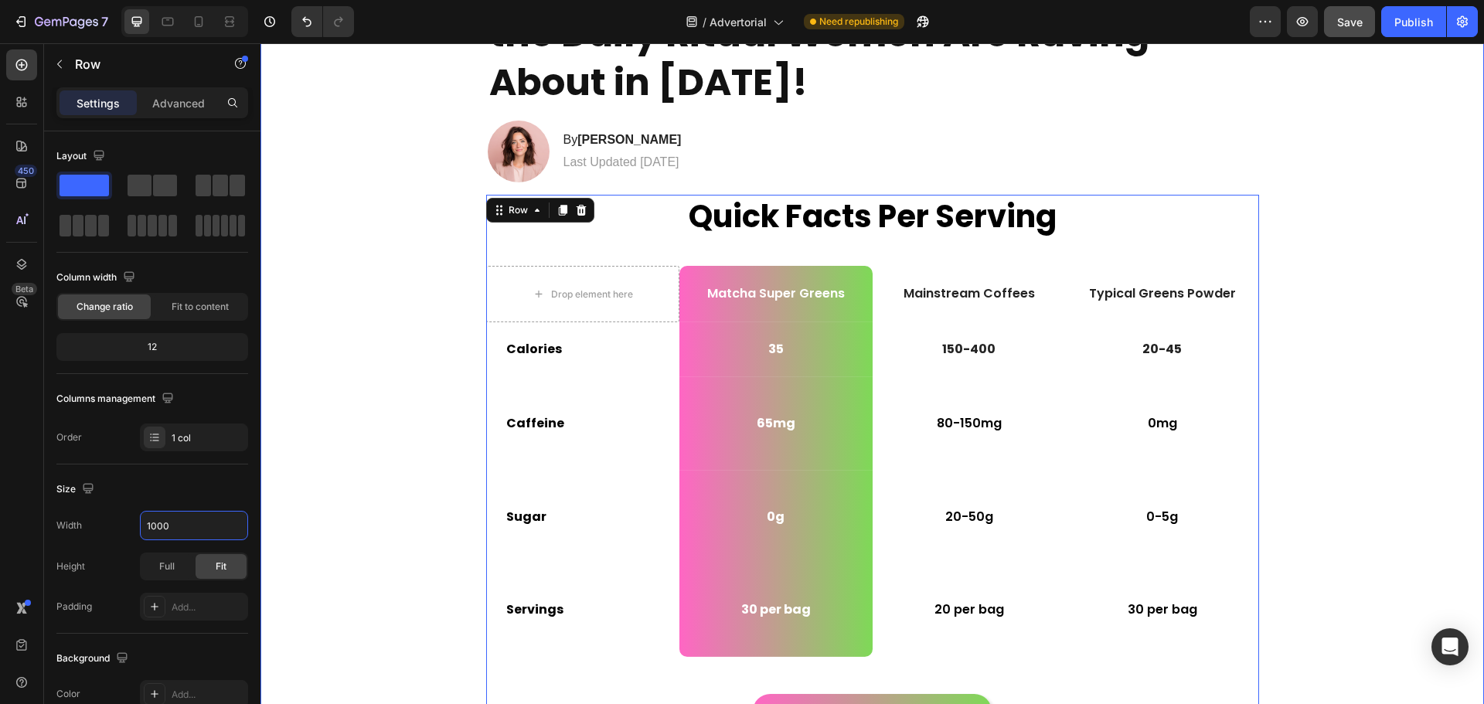
scroll to position [57, 0]
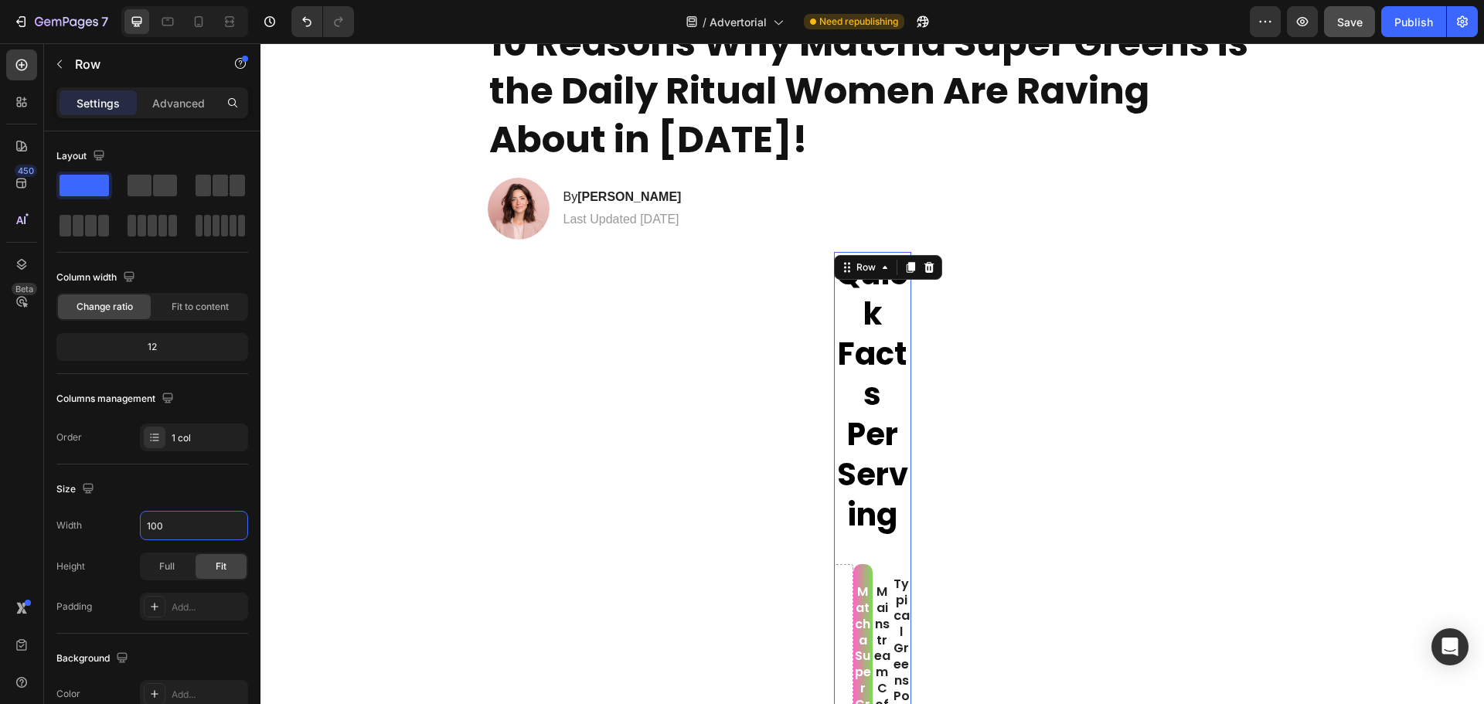
type input "1200"
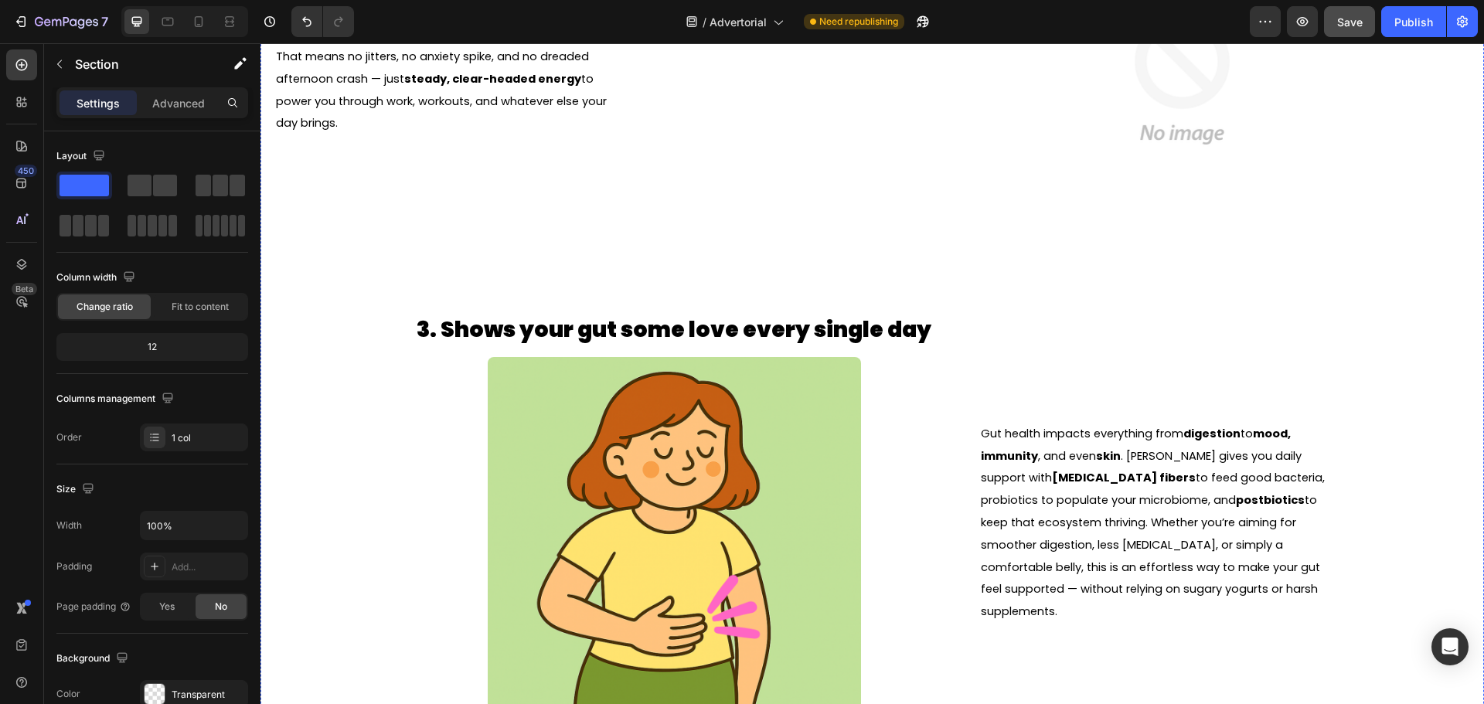
scroll to position [1603, 0]
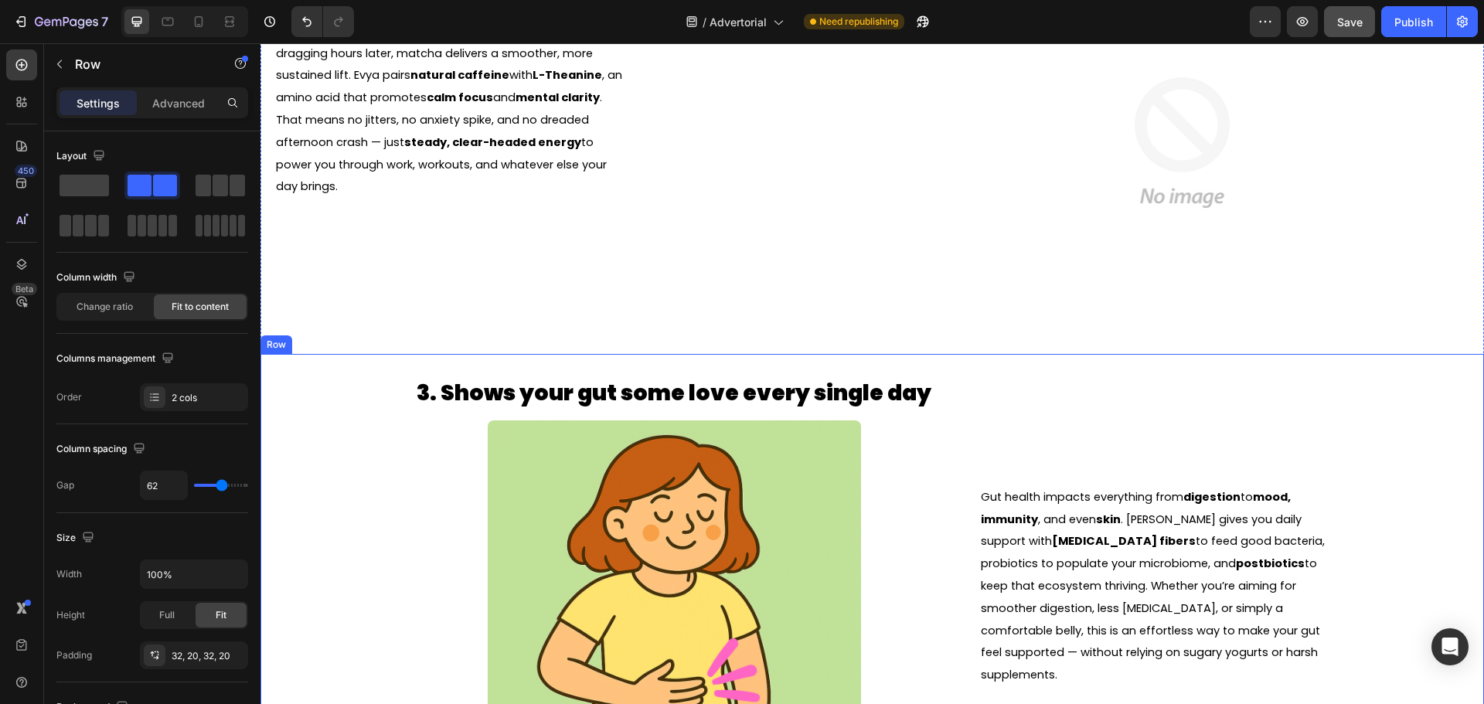
click at [346, 403] on div "3. Shows your gut some love every single day Heading Image Gut health impacts e…" at bounding box center [873, 586] width 1224 height 465
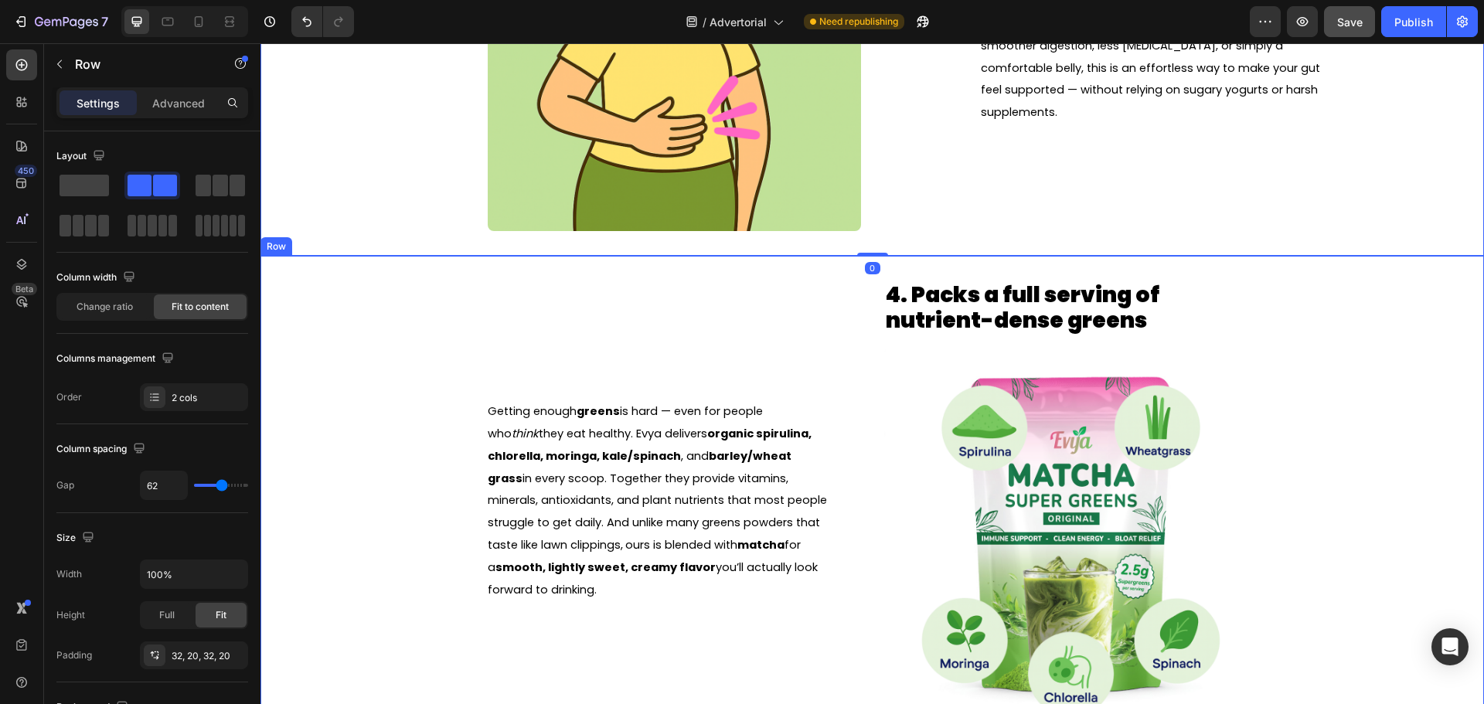
scroll to position [2222, 0]
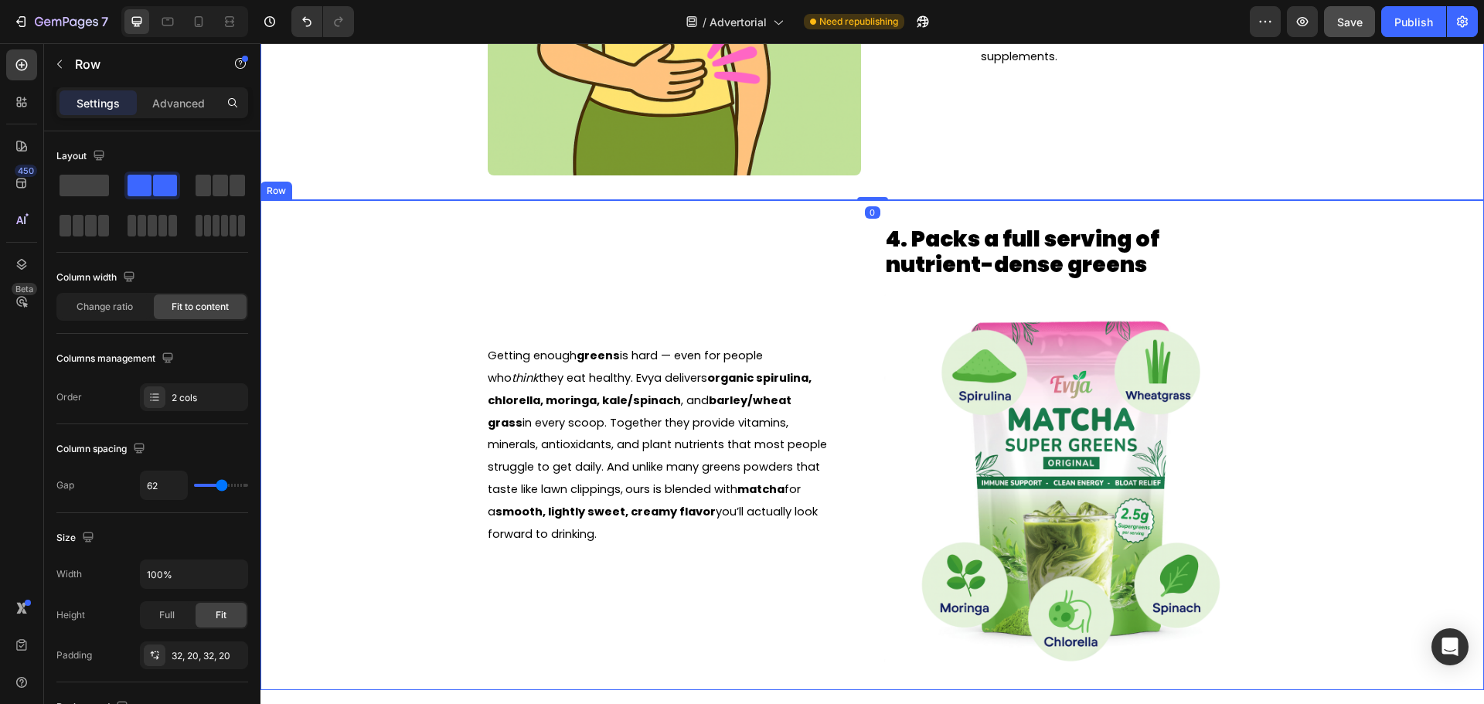
click at [367, 376] on div "Getting enough greens is hard — even for people who think they eat healthy. Evy…" at bounding box center [873, 445] width 1224 height 490
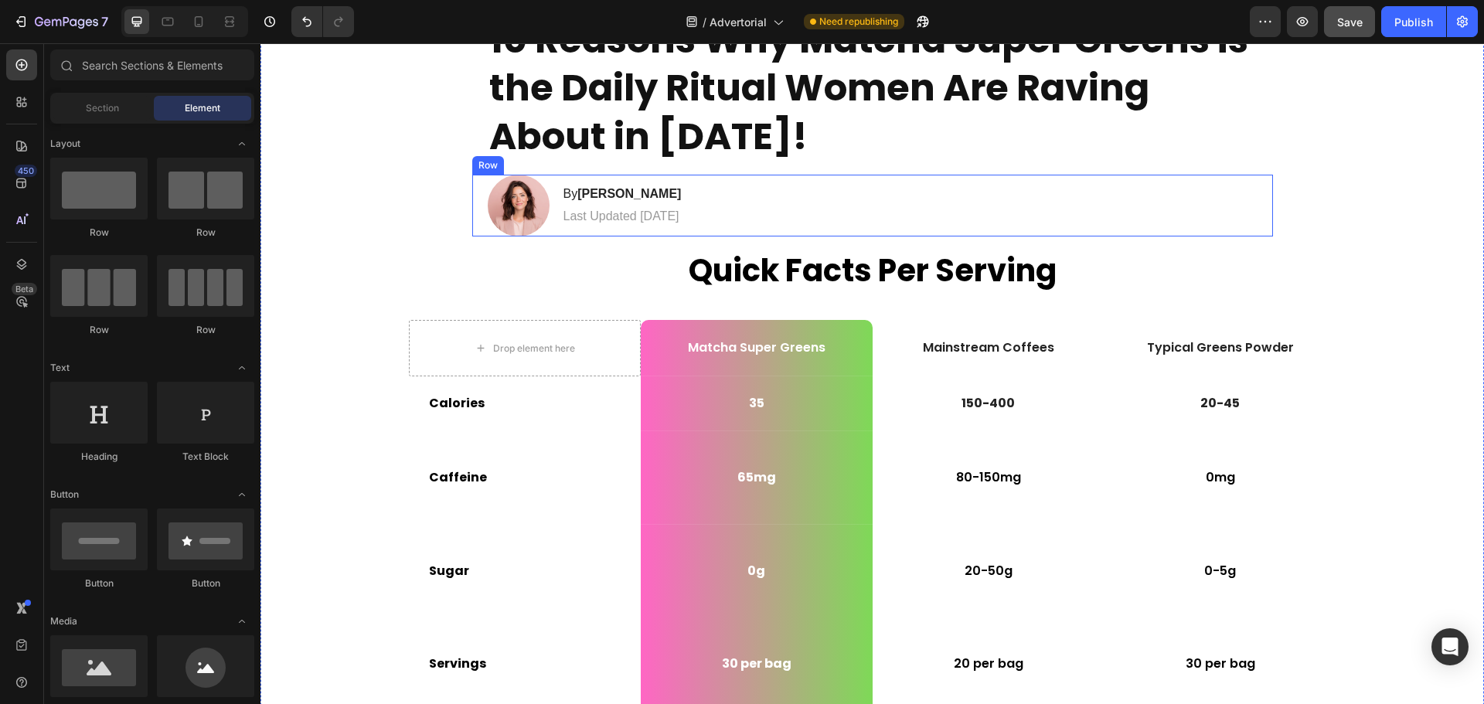
scroll to position [0, 0]
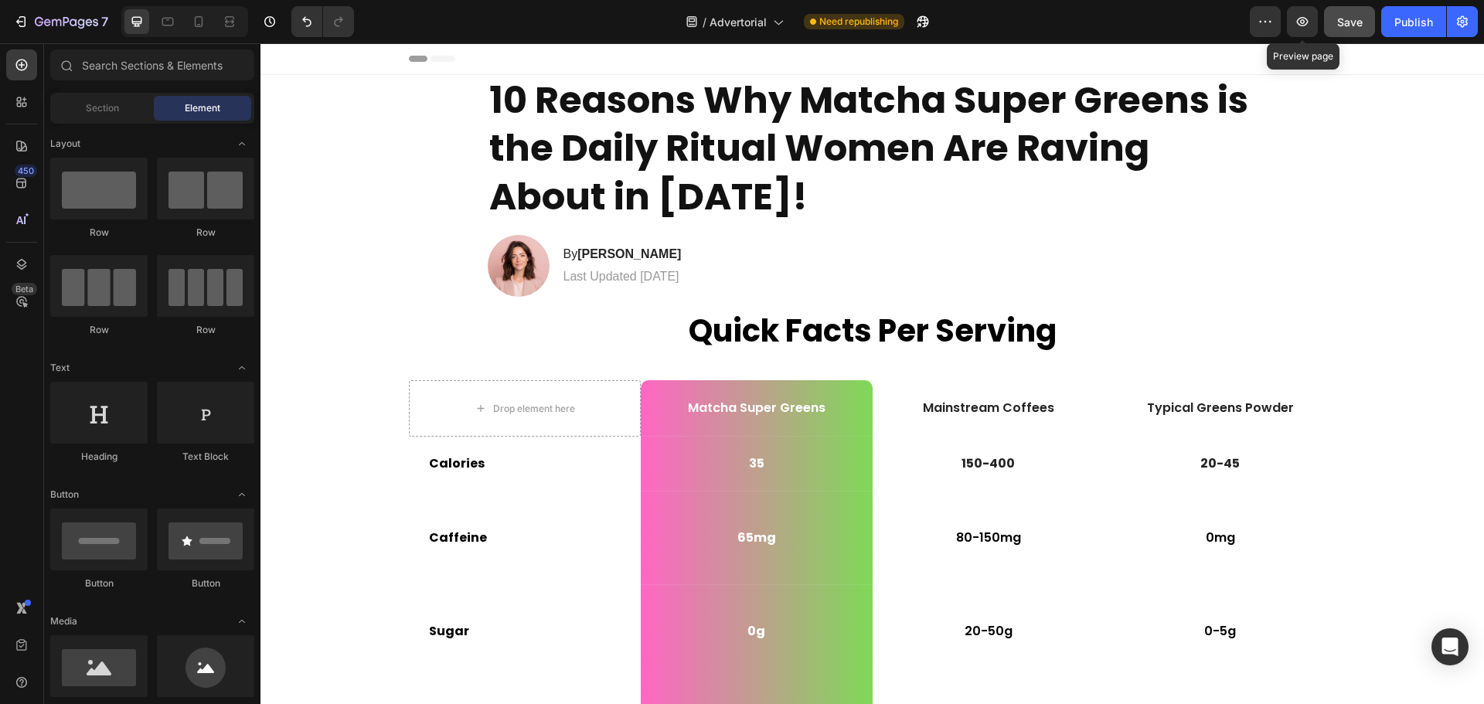
drag, startPoint x: 1306, startPoint y: 20, endPoint x: 1136, endPoint y: 9, distance: 170.4
click at [1136, 9] on div "/ Advertorial Need republishing" at bounding box center [808, 21] width 884 height 31
click at [1351, 19] on span "Save" at bounding box center [1350, 21] width 26 height 13
drag, startPoint x: 1303, startPoint y: 15, endPoint x: 1218, endPoint y: 11, distance: 85.9
click at [1218, 11] on div "/ Advertorial Need republishing" at bounding box center [808, 21] width 884 height 31
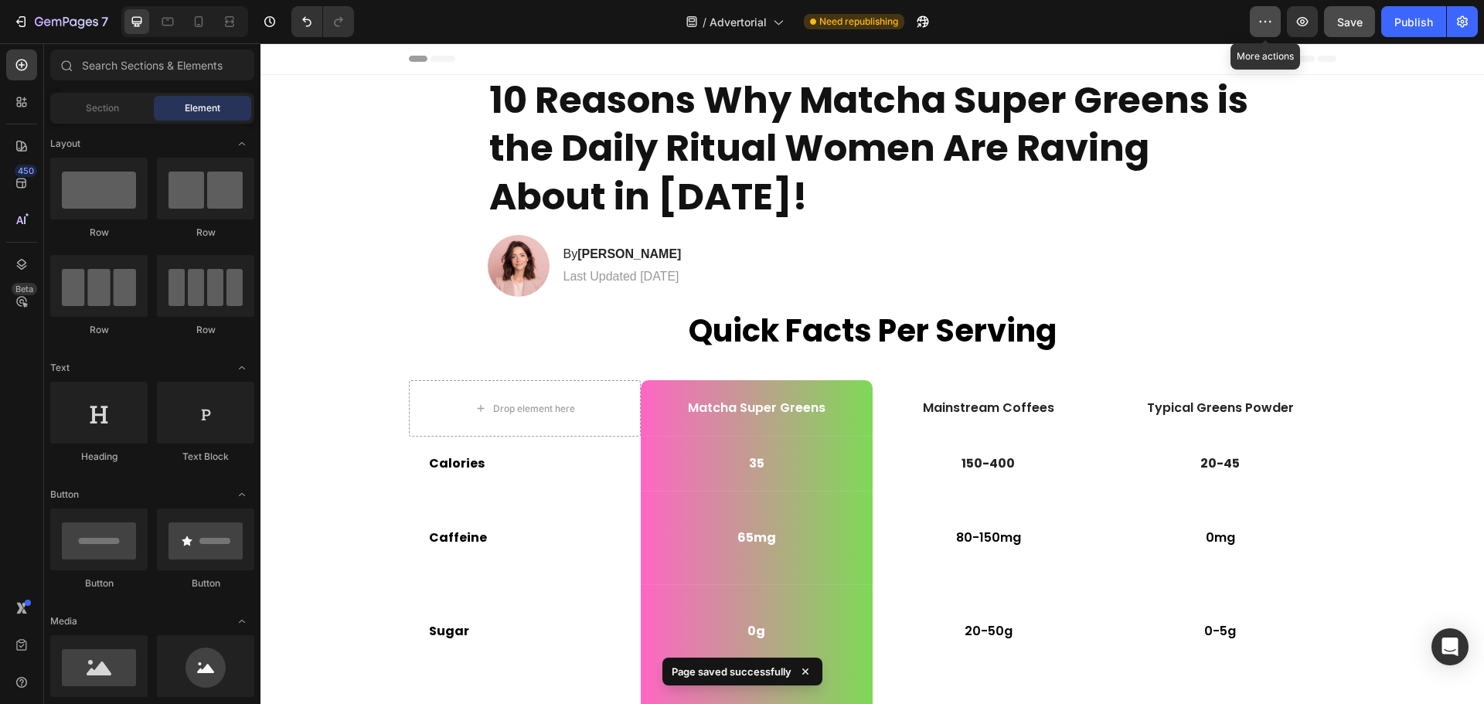
click at [1261, 15] on icon "button" at bounding box center [1265, 21] width 15 height 15
click at [1153, 26] on div "/ Advertorial Need republishing" at bounding box center [808, 21] width 884 height 31
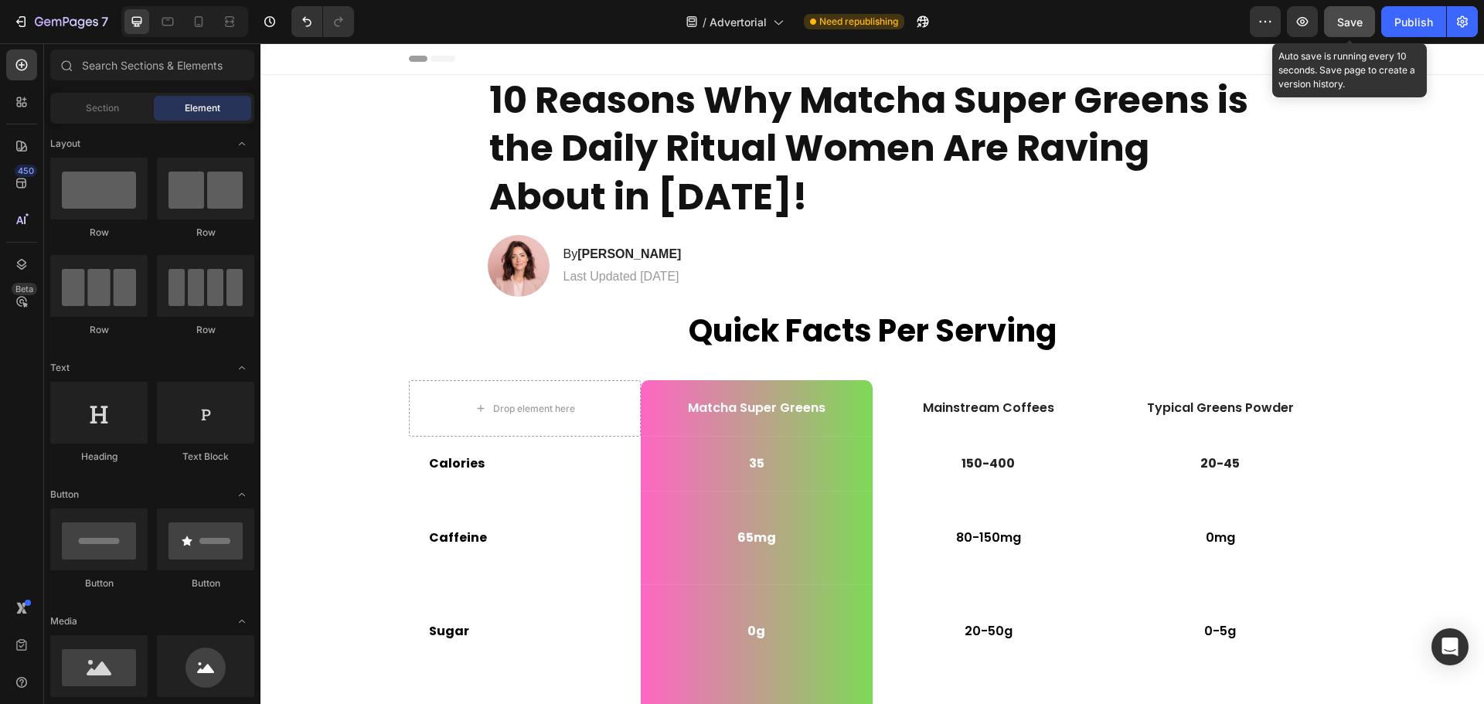
click at [1365, 22] on button "Save" at bounding box center [1349, 21] width 51 height 31
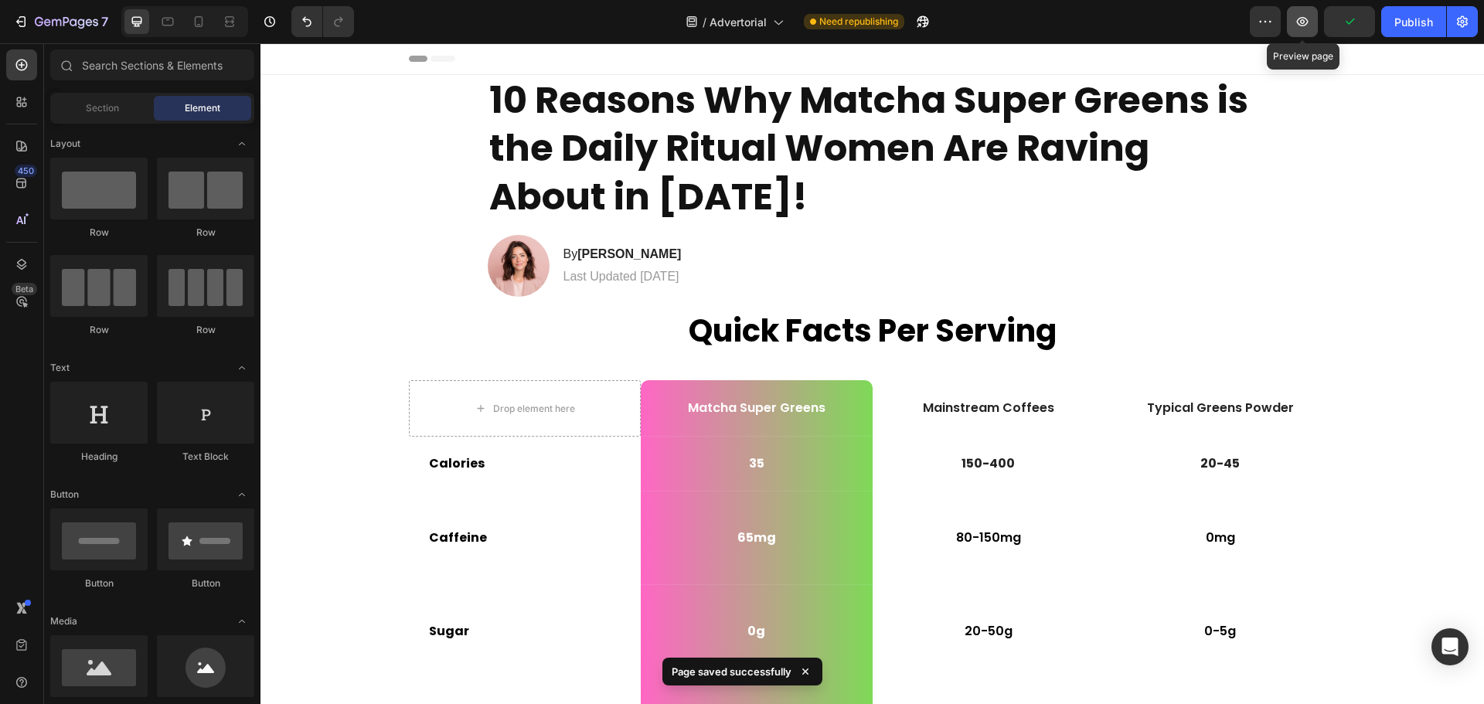
click at [1303, 26] on icon "button" at bounding box center [1303, 21] width 12 height 9
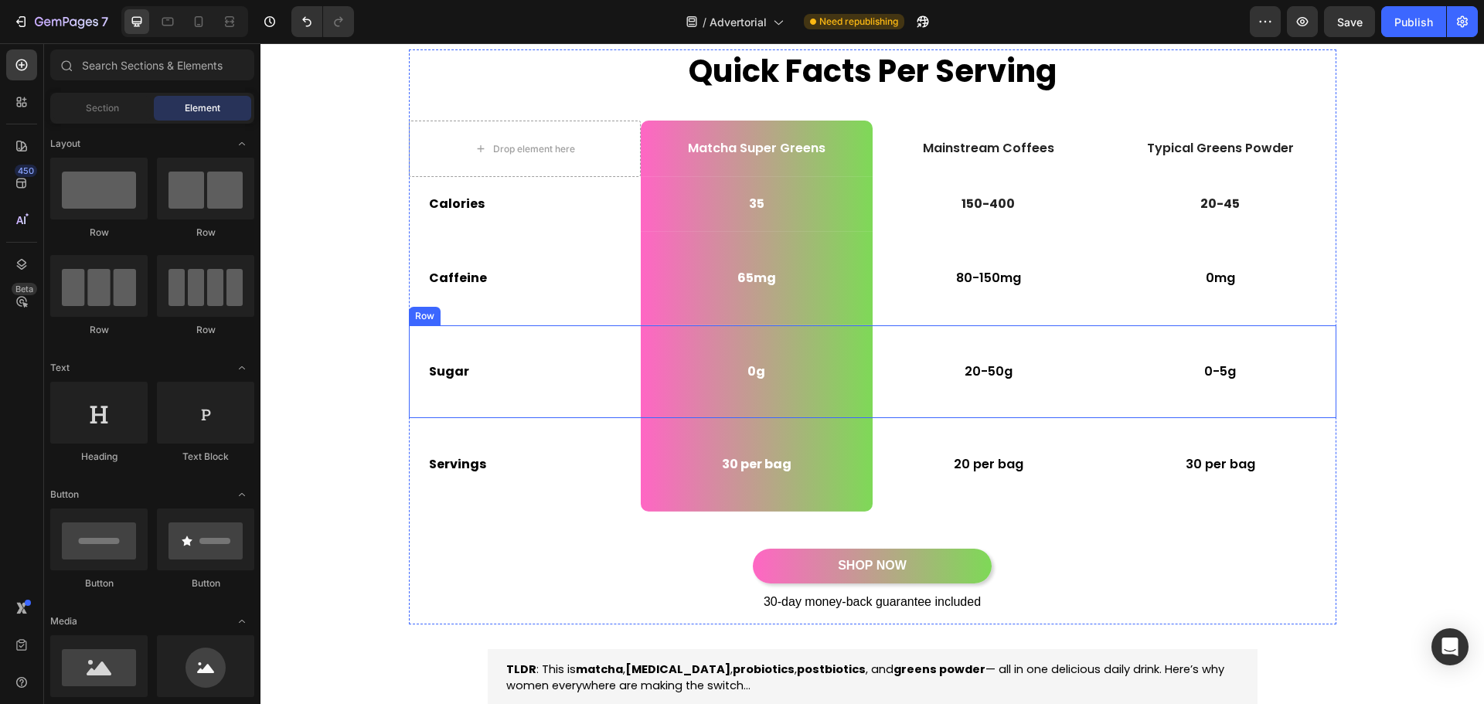
scroll to position [77, 0]
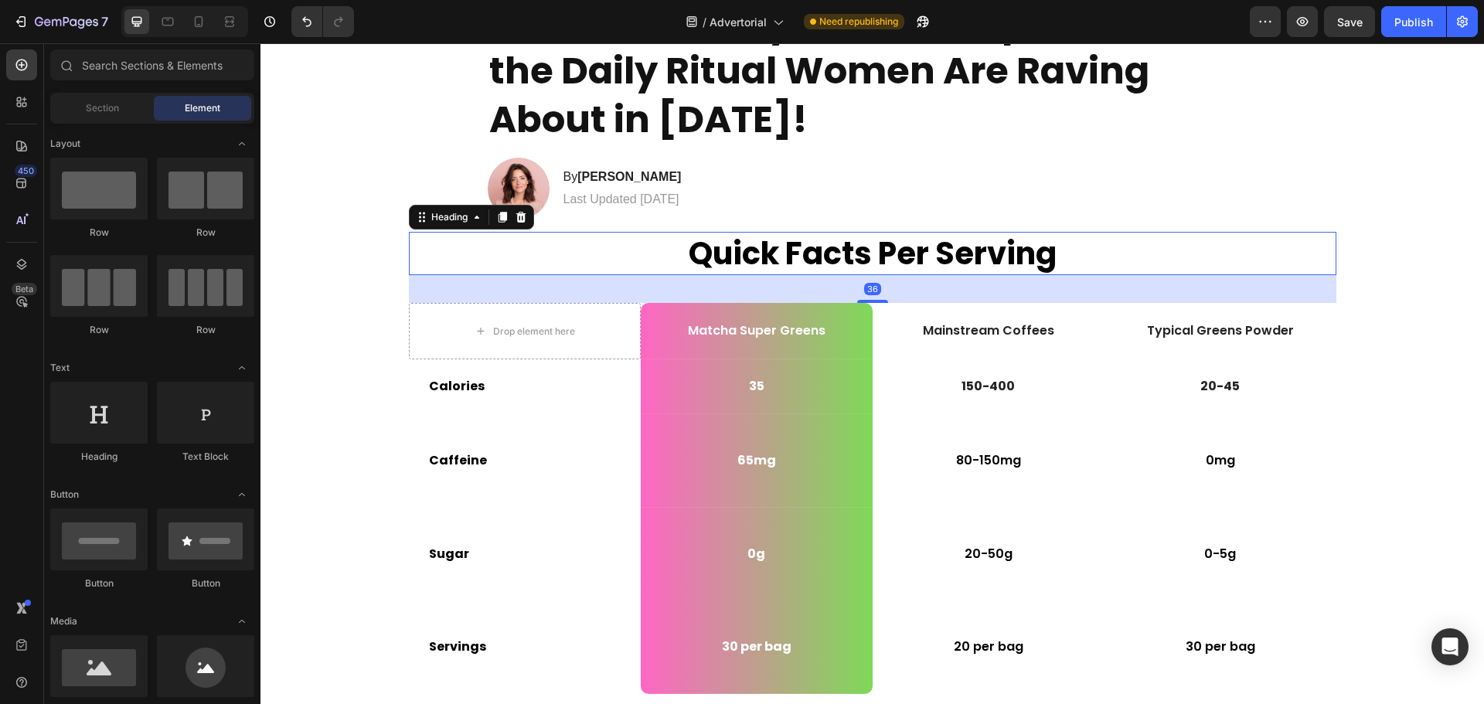
click at [715, 248] on h2 "Quick Facts Per Serving" at bounding box center [873, 253] width 928 height 43
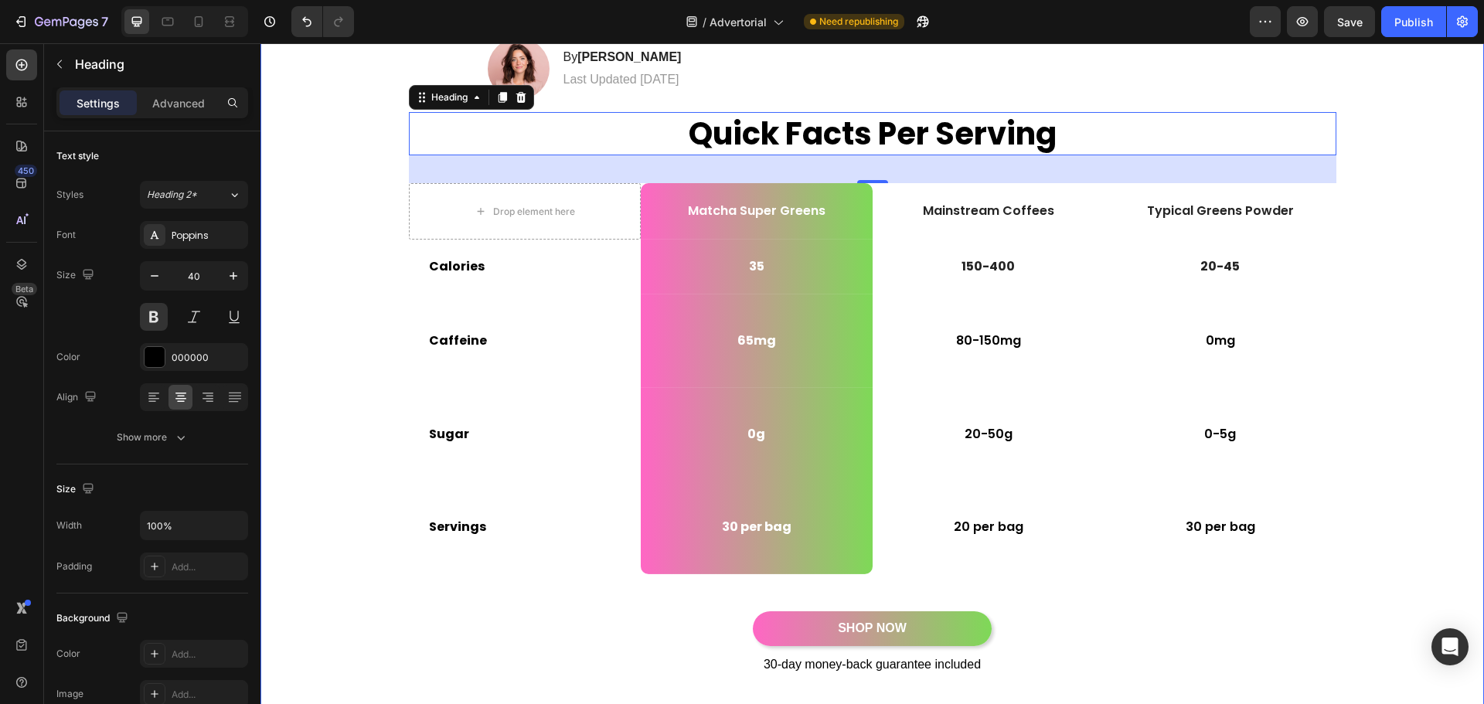
scroll to position [232, 0]
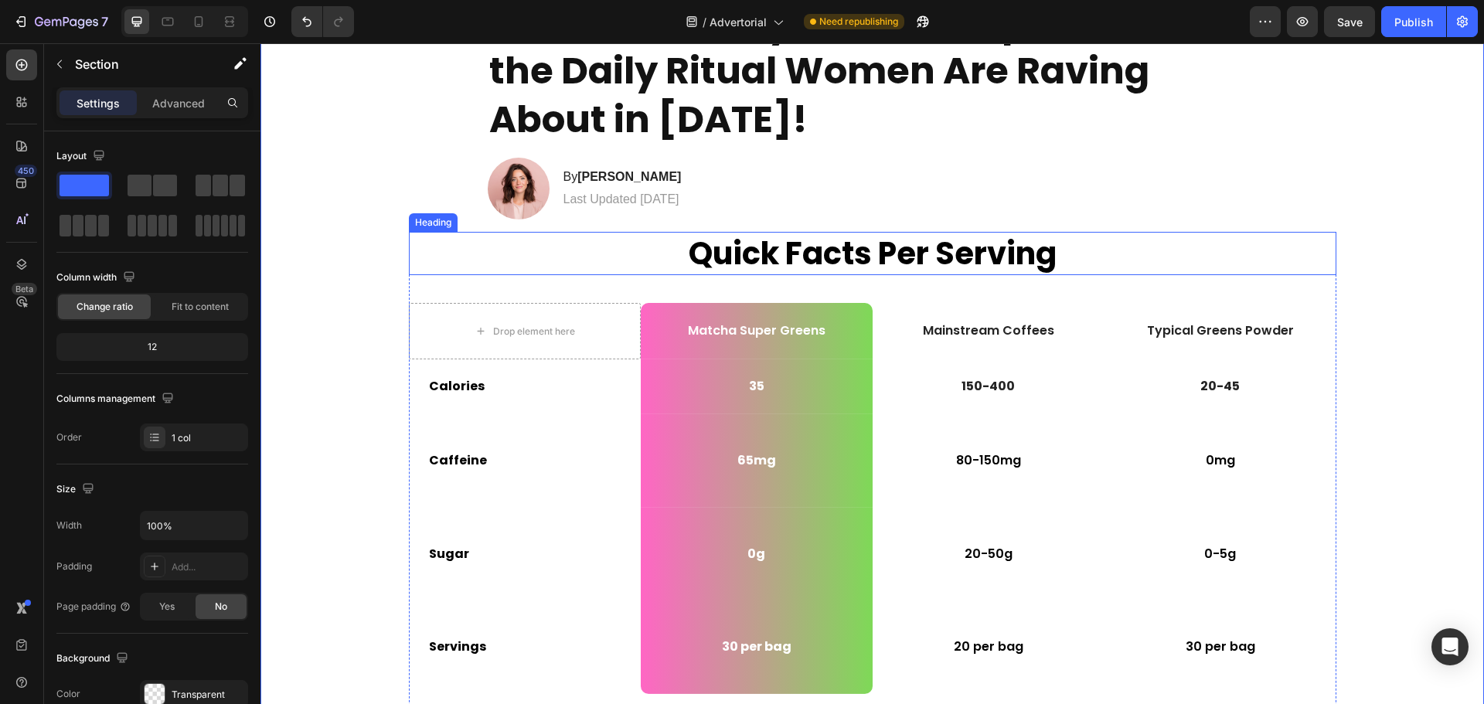
scroll to position [464, 0]
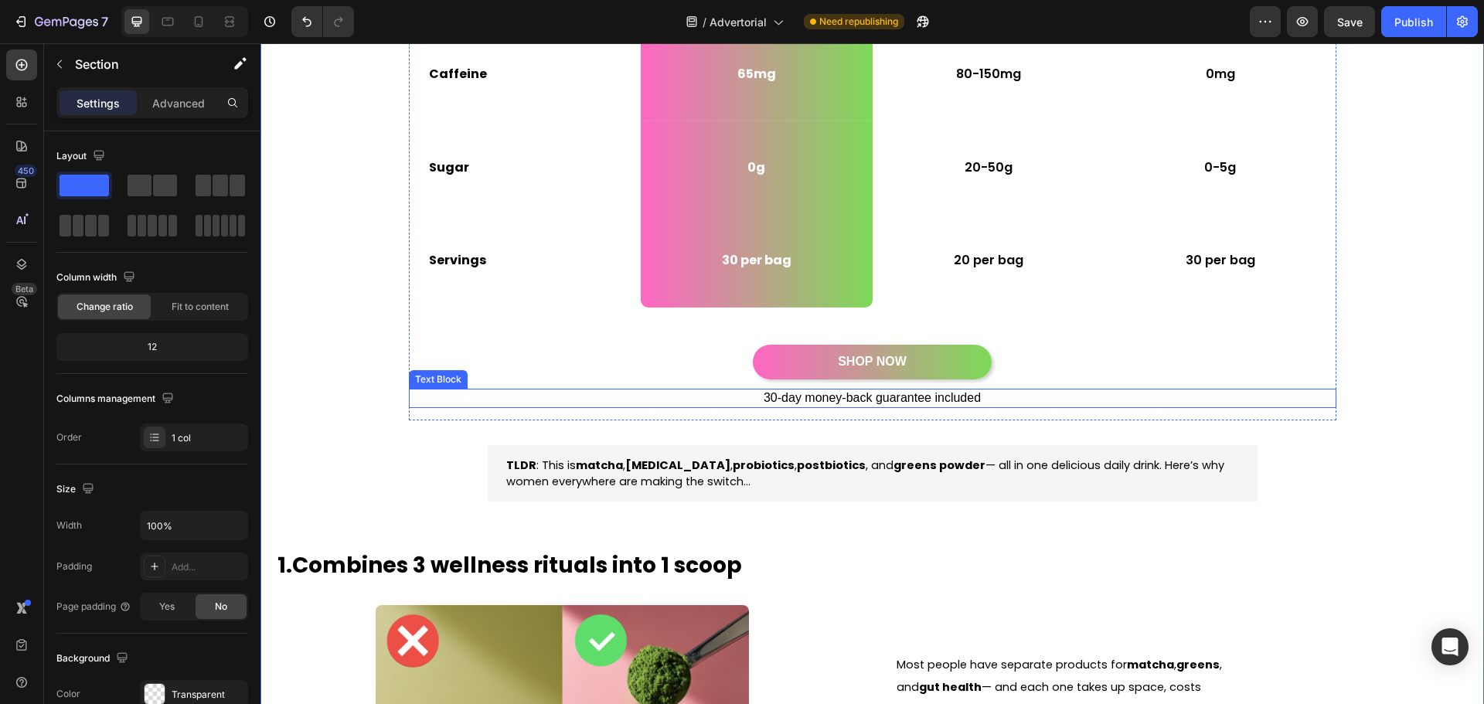
click at [471, 394] on p "30-day money-back guarantee included" at bounding box center [873, 398] width 925 height 16
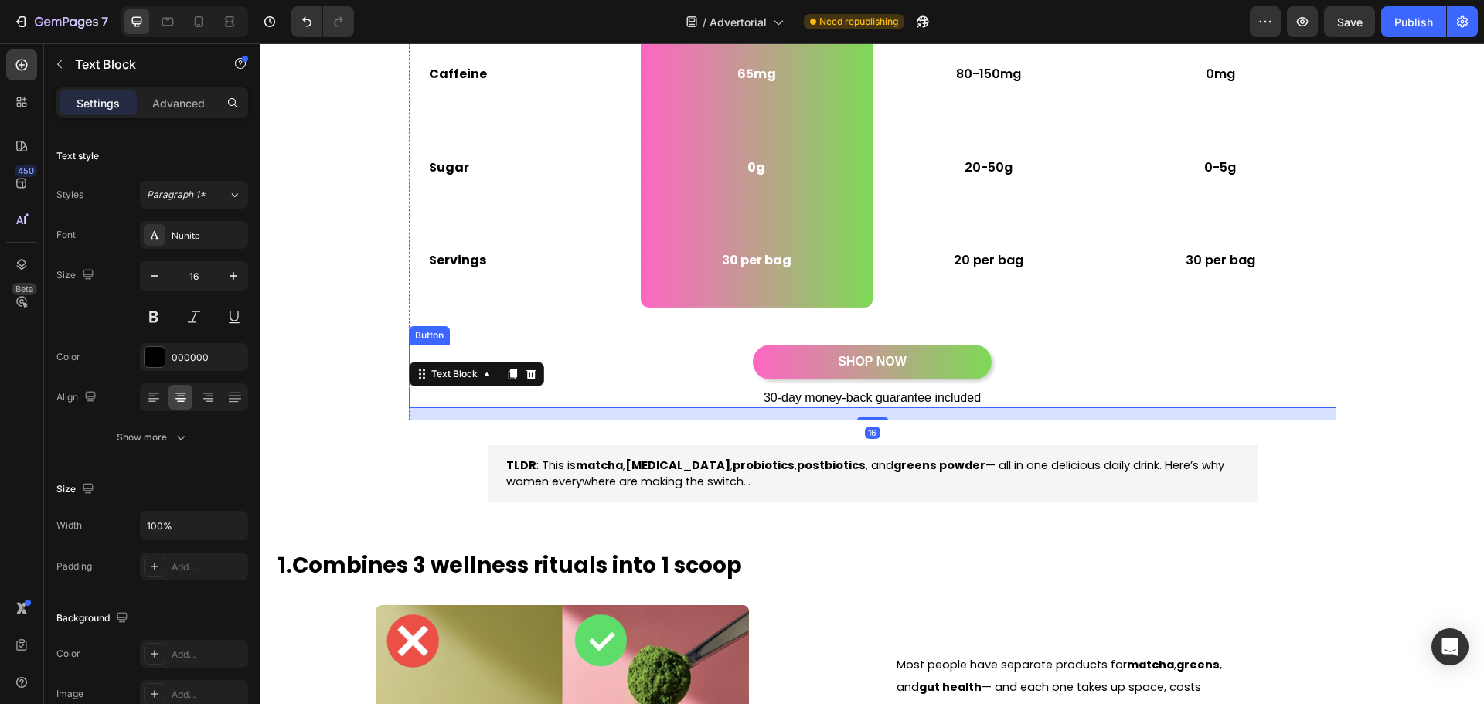
click at [462, 348] on div "SHOP NOW Button" at bounding box center [873, 362] width 928 height 35
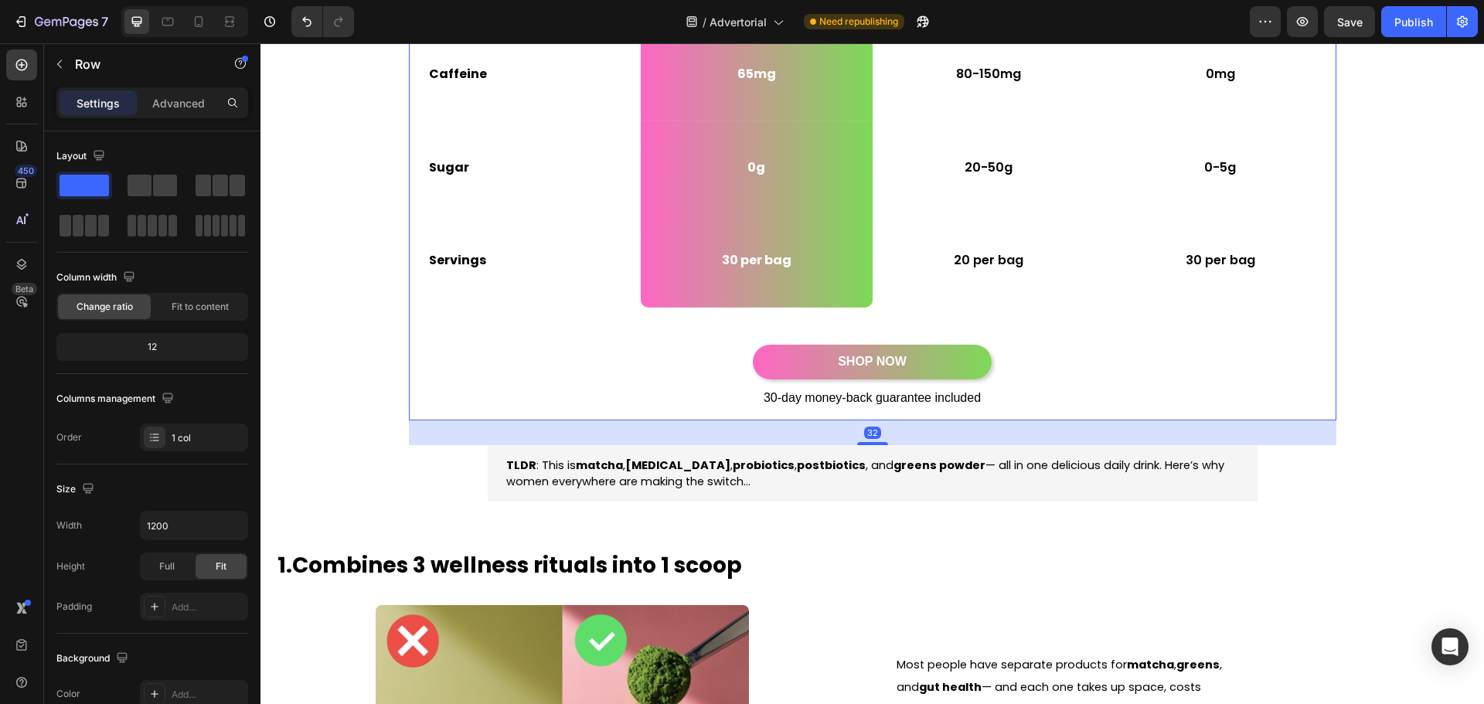
click at [561, 329] on div "Quick Facts Per Serving Heading Drop element here Matcha Super Greens Text Bloc…" at bounding box center [873, 132] width 928 height 575
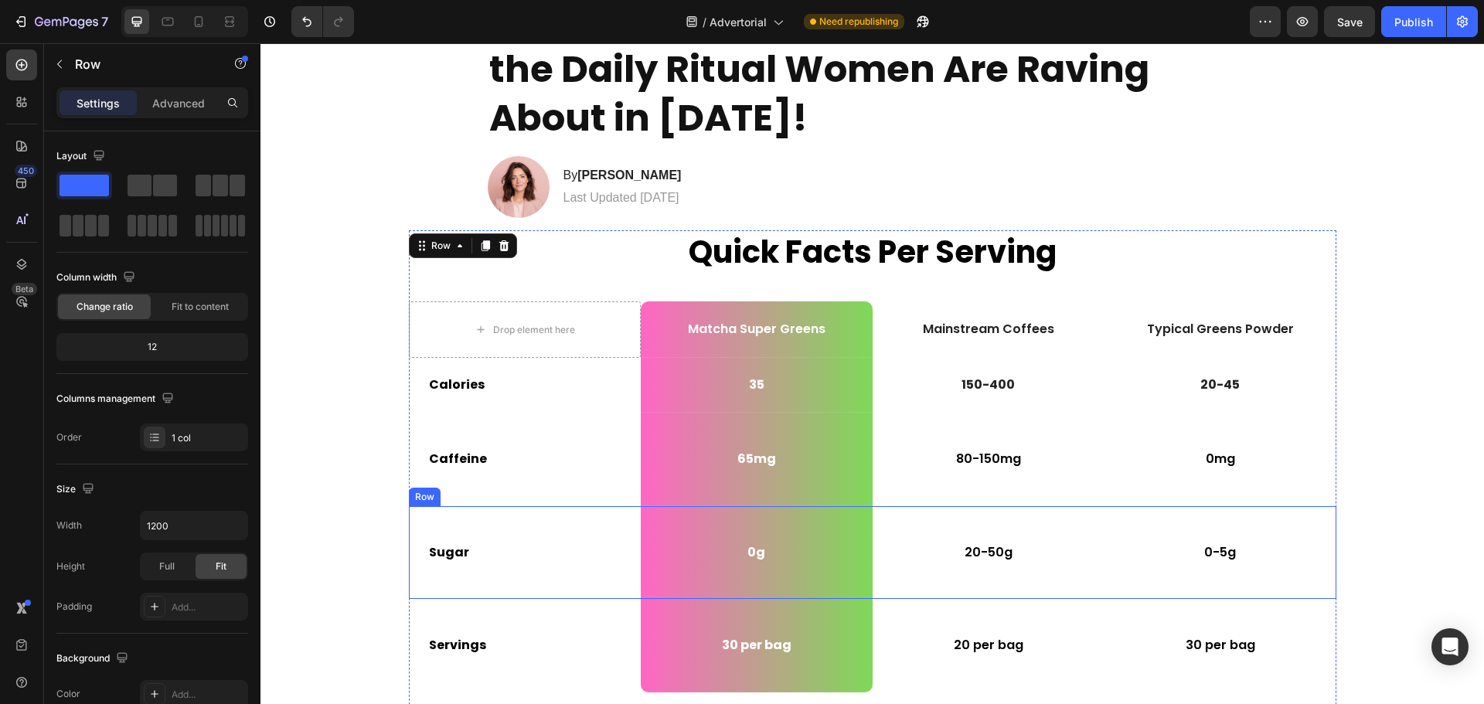
scroll to position [77, 0]
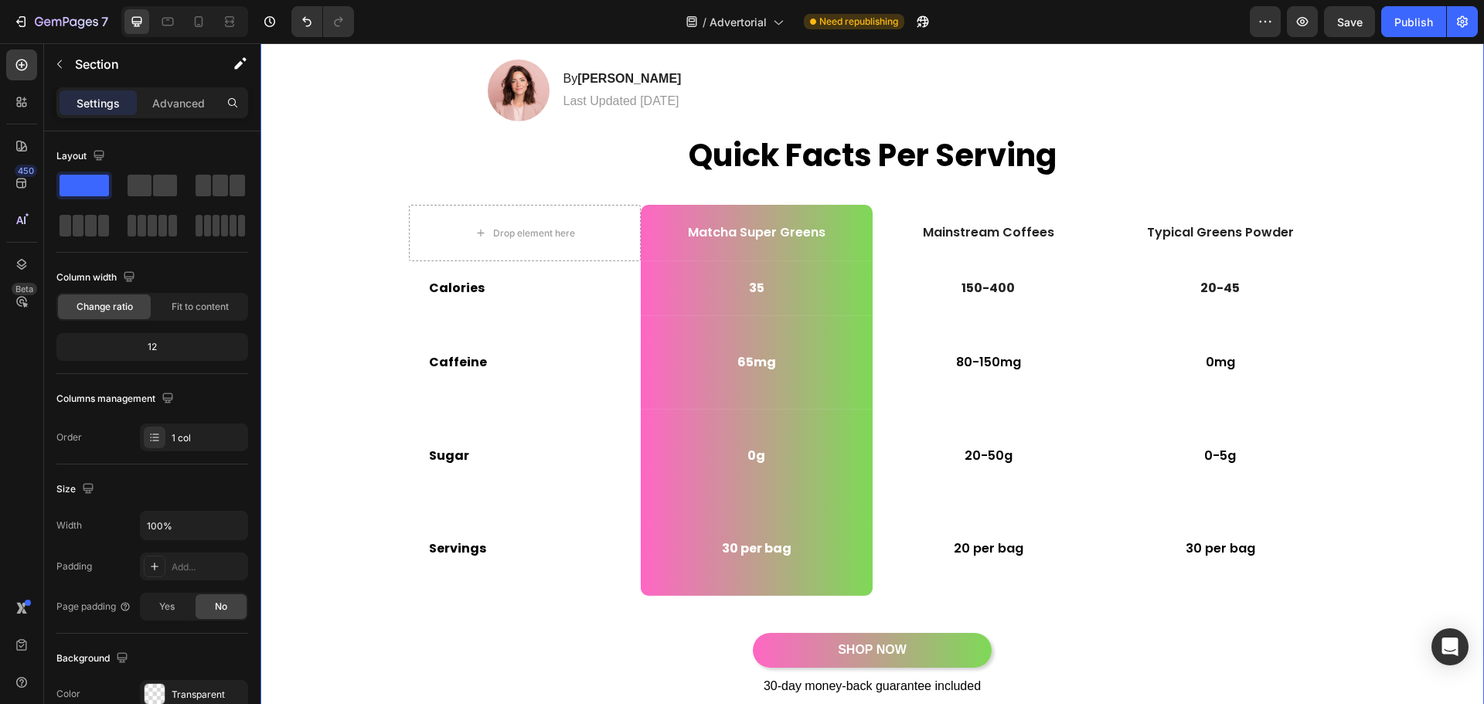
scroll to position [232, 0]
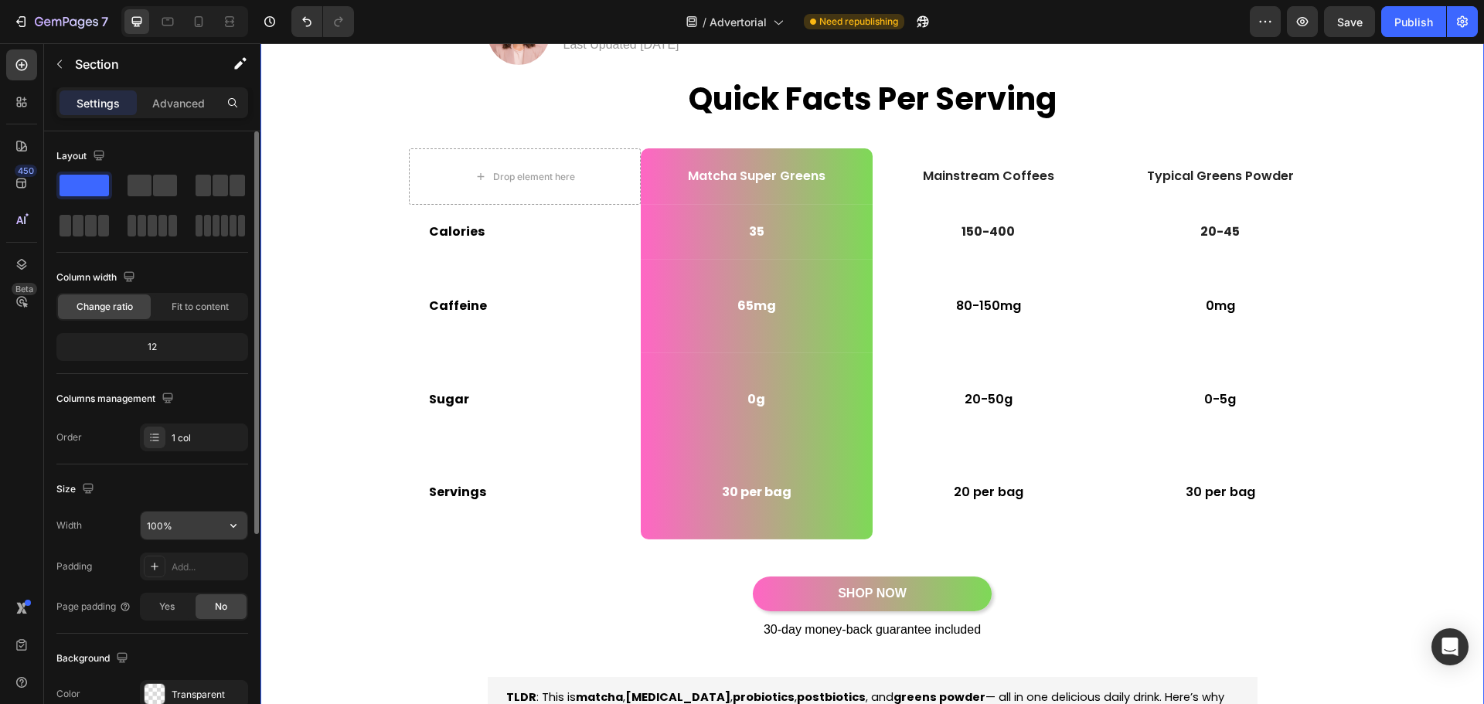
click at [205, 532] on input "100%" at bounding box center [194, 526] width 107 height 28
click at [228, 529] on icon "button" at bounding box center [233, 525] width 15 height 15
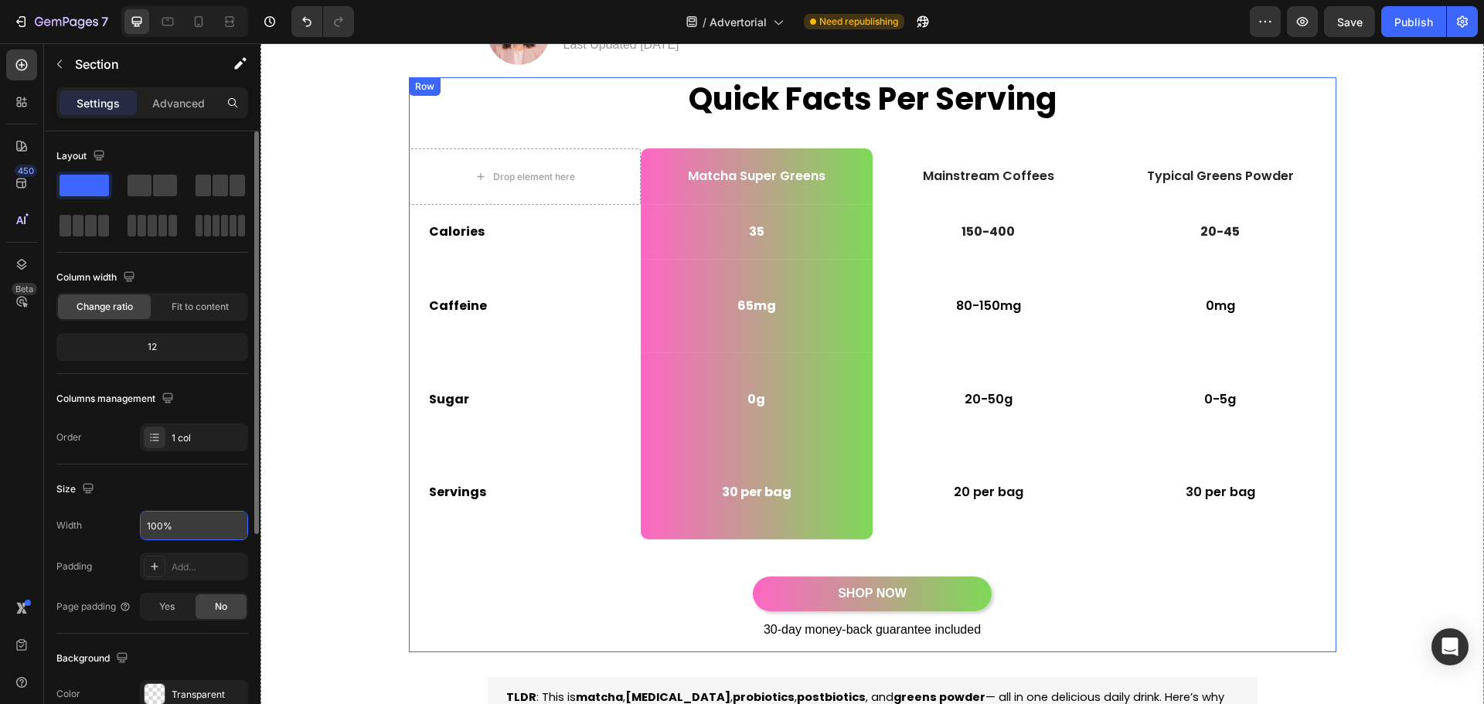
click at [509, 571] on div "Quick Facts Per Serving Heading Drop element here Matcha Super Greens Text Bloc…" at bounding box center [873, 364] width 928 height 575
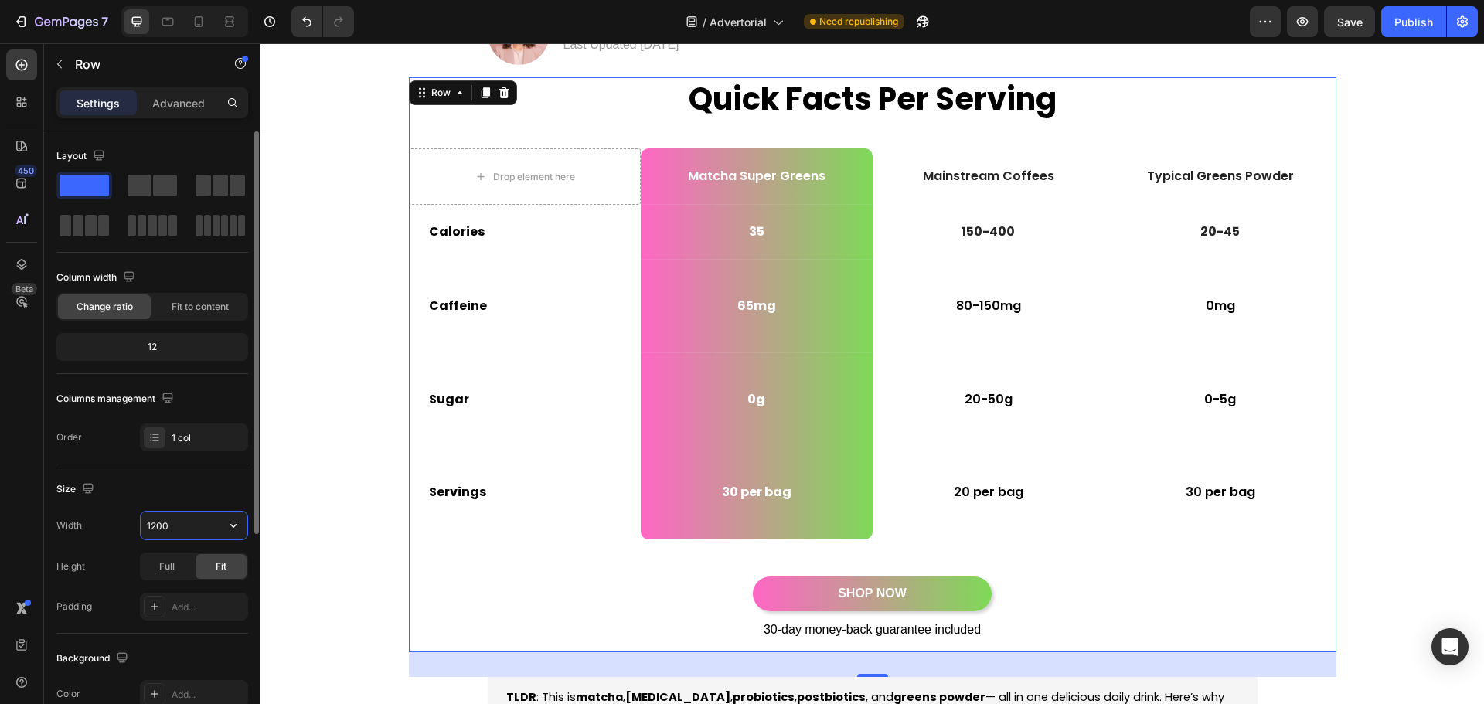
click at [151, 530] on input "1200" at bounding box center [194, 526] width 107 height 28
click at [231, 522] on icon "button" at bounding box center [233, 525] width 15 height 15
drag, startPoint x: 196, startPoint y: 25, endPoint x: 211, endPoint y: 37, distance: 19.8
click at [197, 25] on icon at bounding box center [198, 21] width 15 height 15
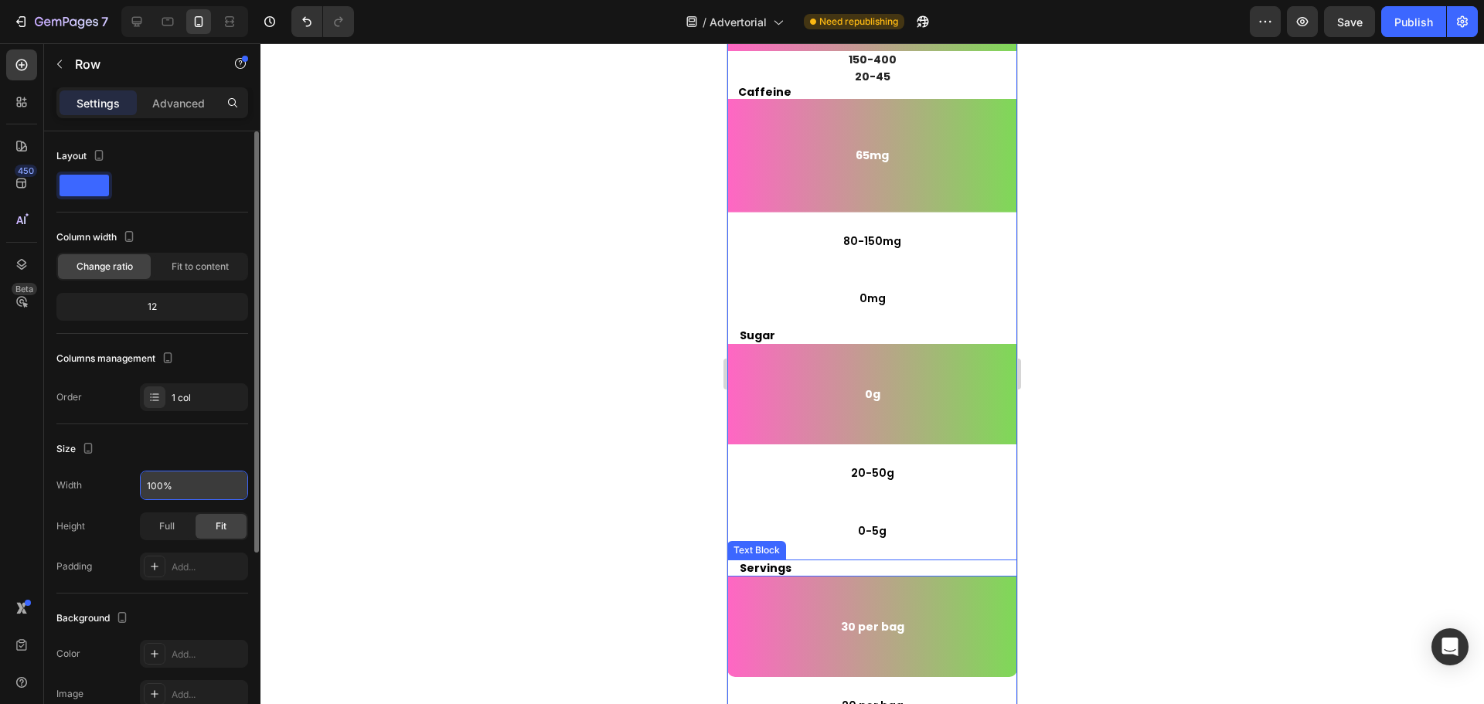
scroll to position [133, 0]
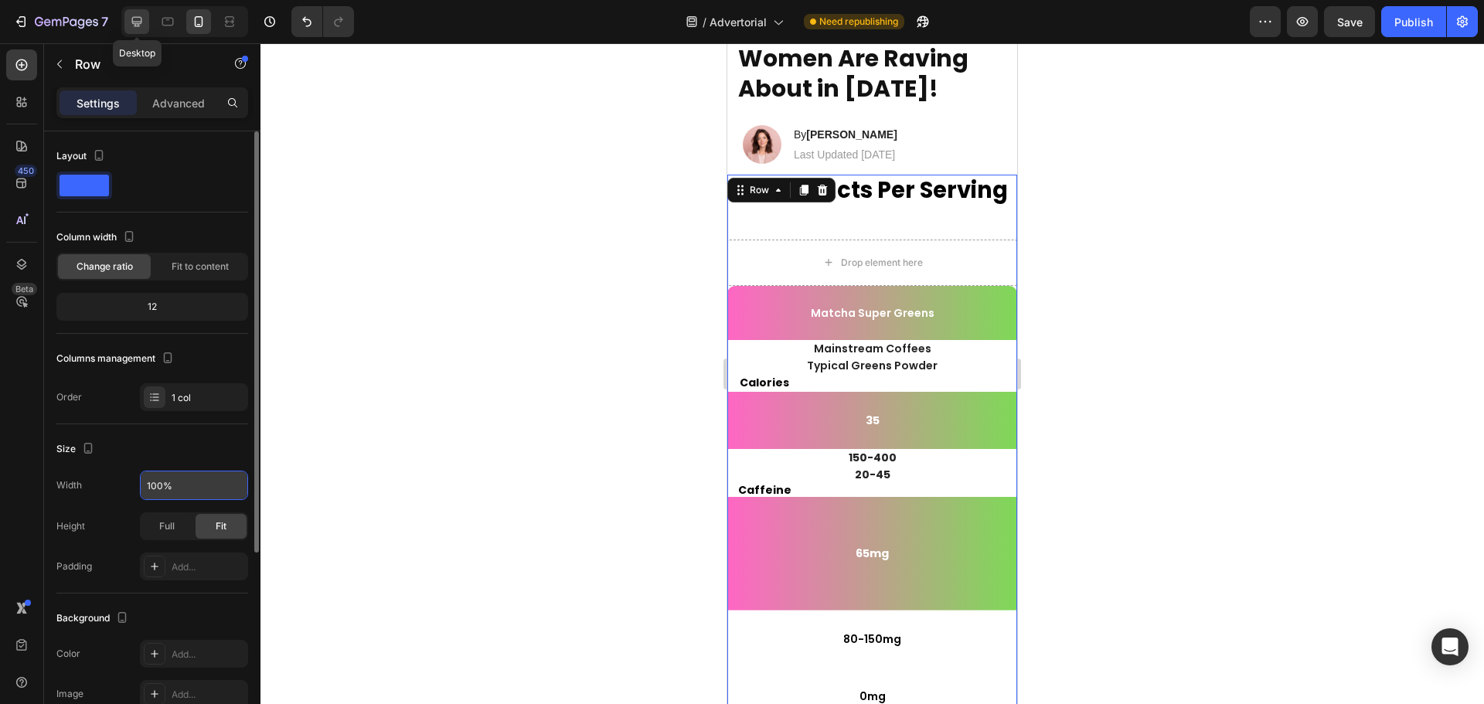
click at [138, 27] on icon at bounding box center [136, 21] width 15 height 15
type input "1200"
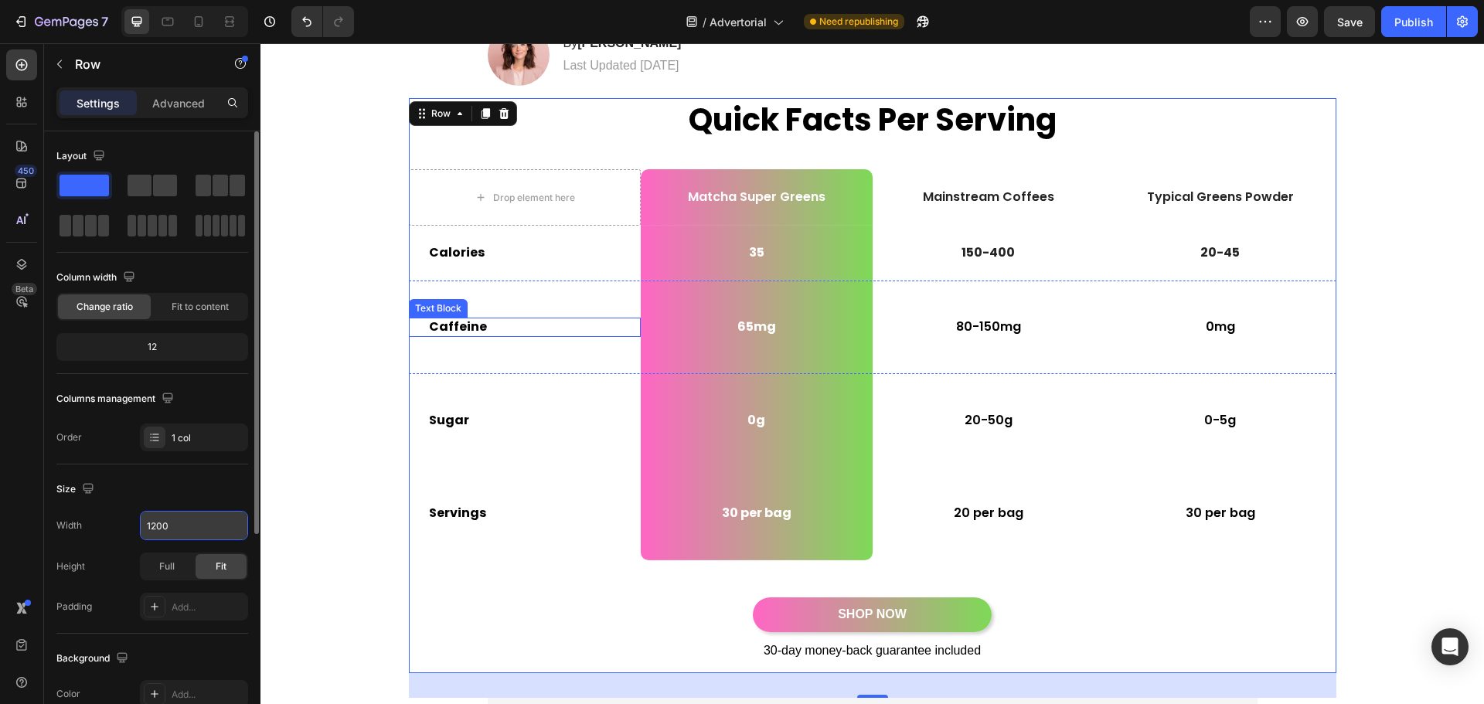
scroll to position [212, 0]
click at [228, 528] on icon "button" at bounding box center [233, 525] width 15 height 15
click at [709, 550] on div "30 per bag Text Block Row" at bounding box center [757, 513] width 232 height 94
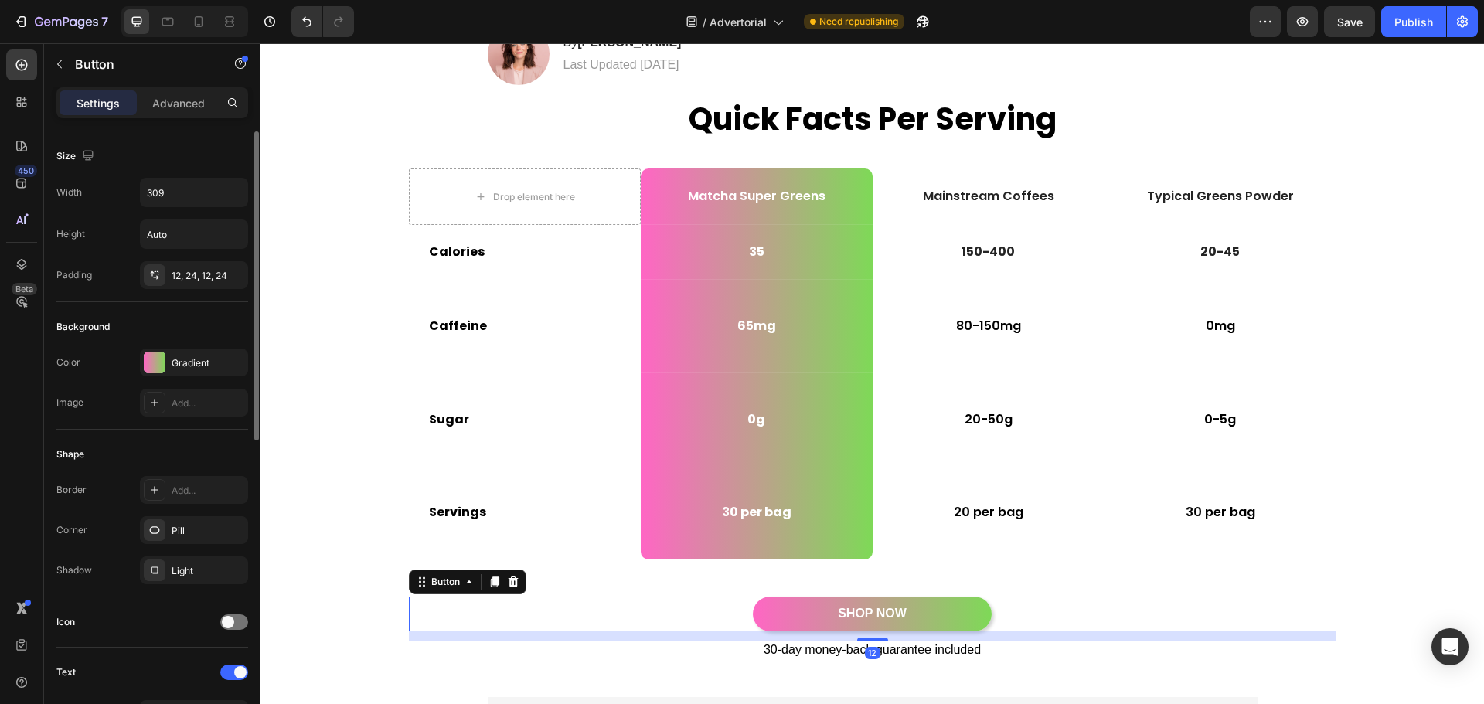
click at [523, 601] on div "SHOP NOW Button 12" at bounding box center [873, 614] width 928 height 35
click at [607, 568] on div "Quick Facts Per Serving Heading Drop element here Matcha Super Greens Text Bloc…" at bounding box center [873, 384] width 928 height 575
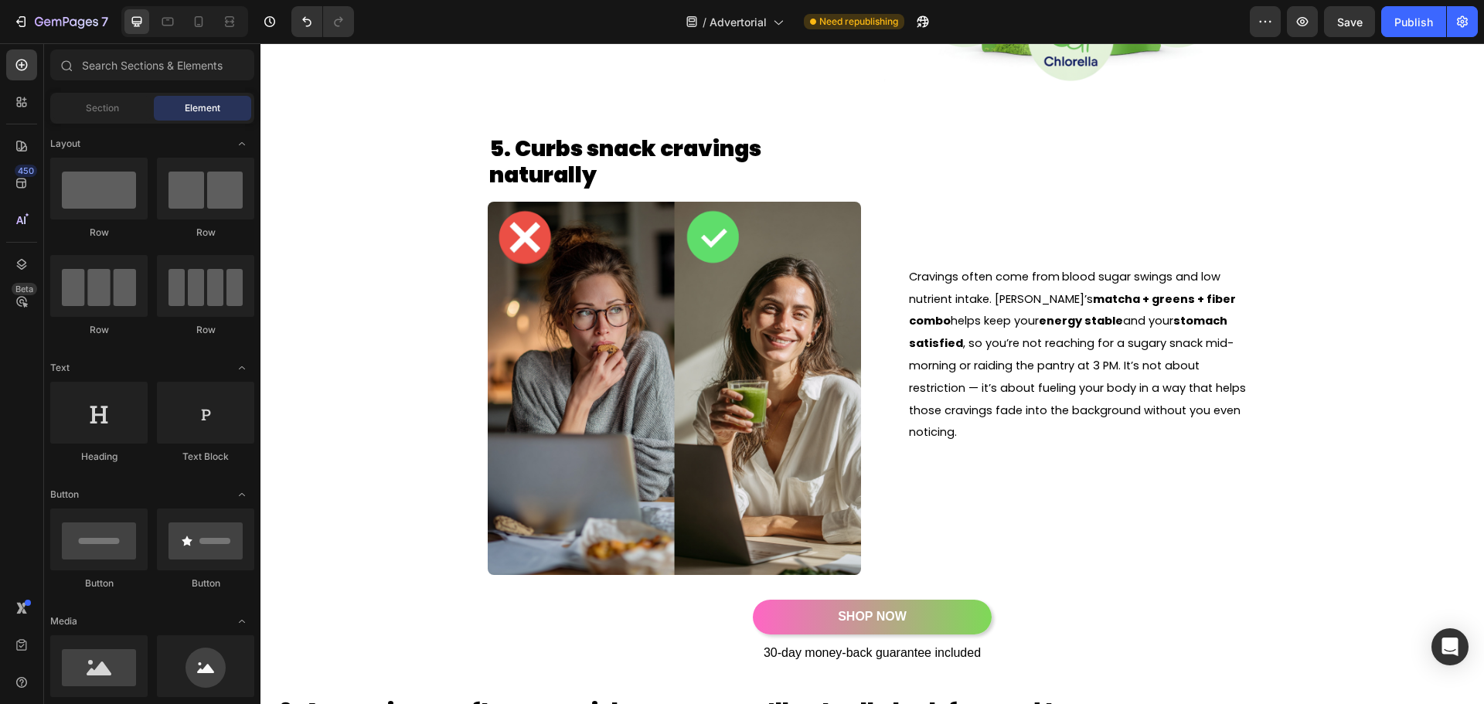
scroll to position [0, 0]
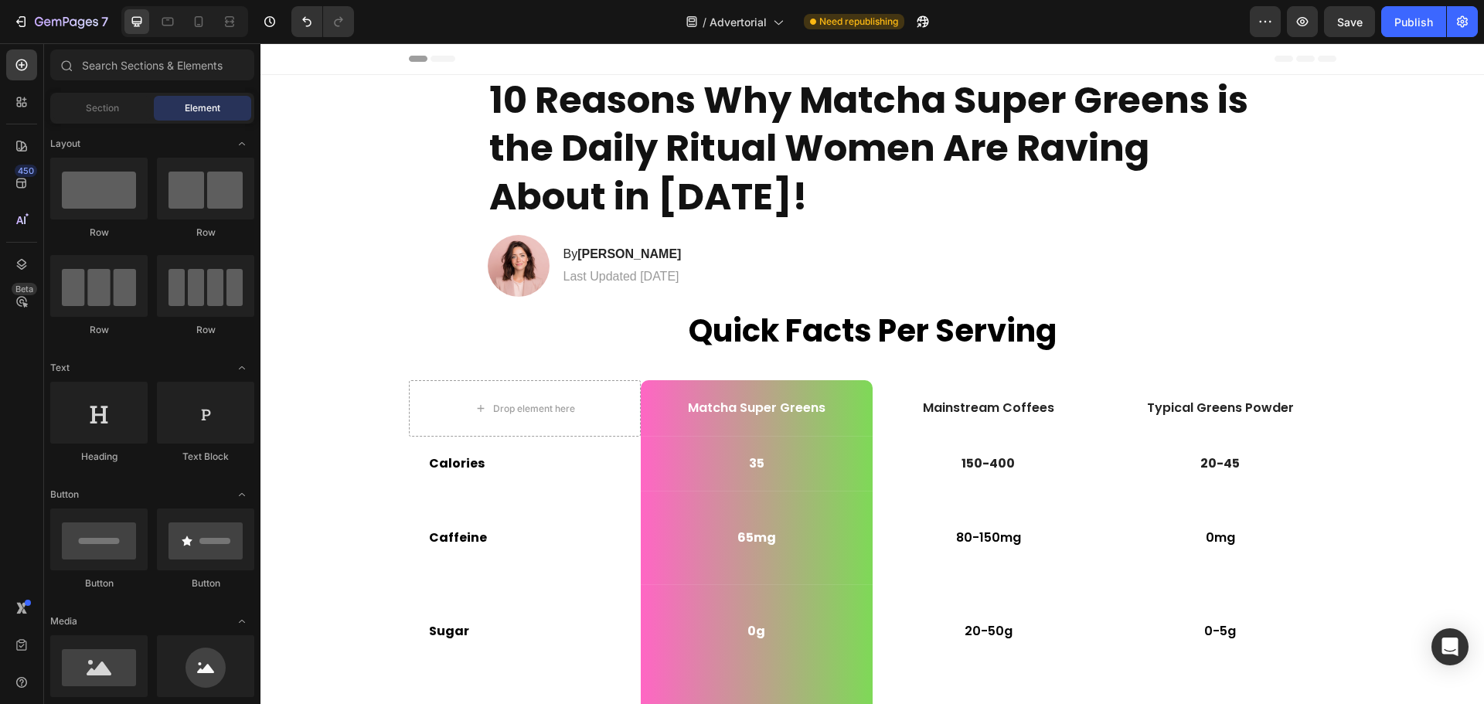
drag, startPoint x: 1482, startPoint y: 342, endPoint x: 1683, endPoint y: 87, distance: 325.4
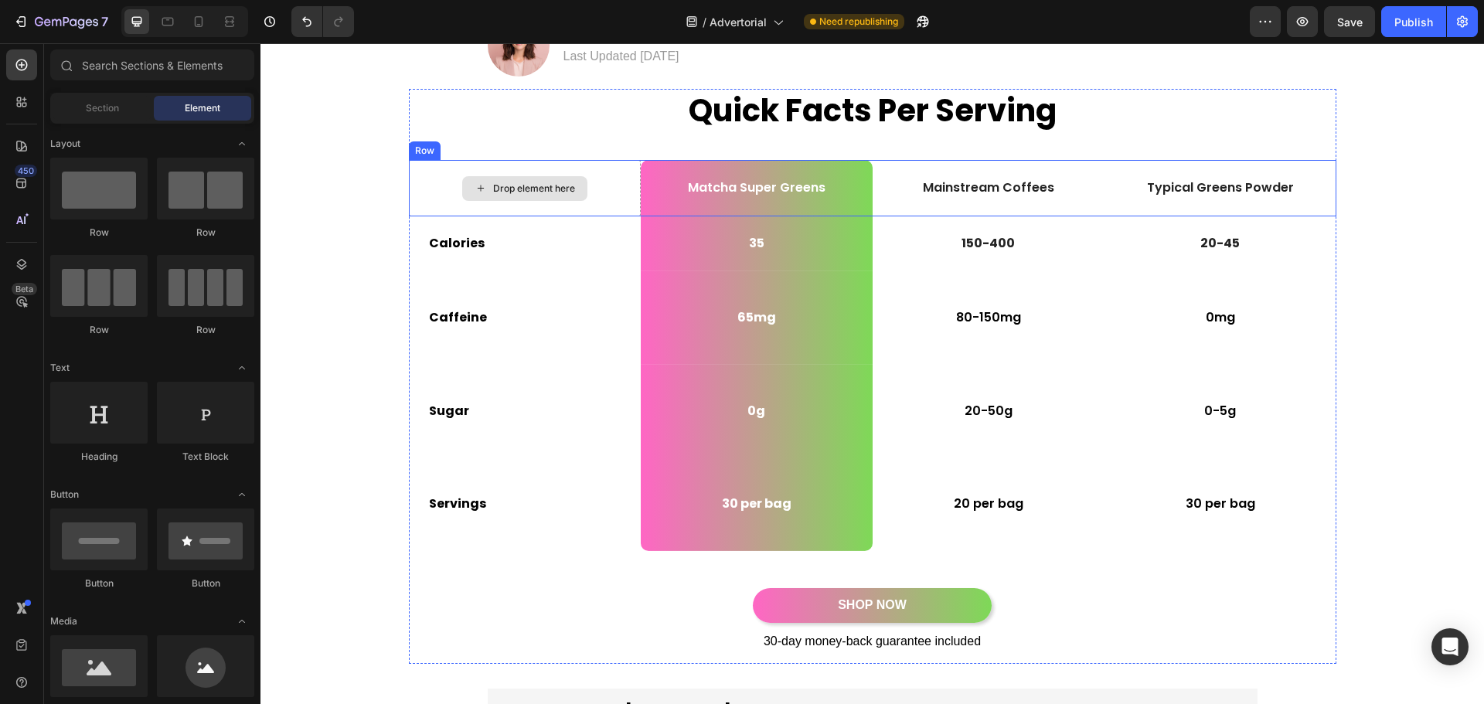
scroll to position [309, 0]
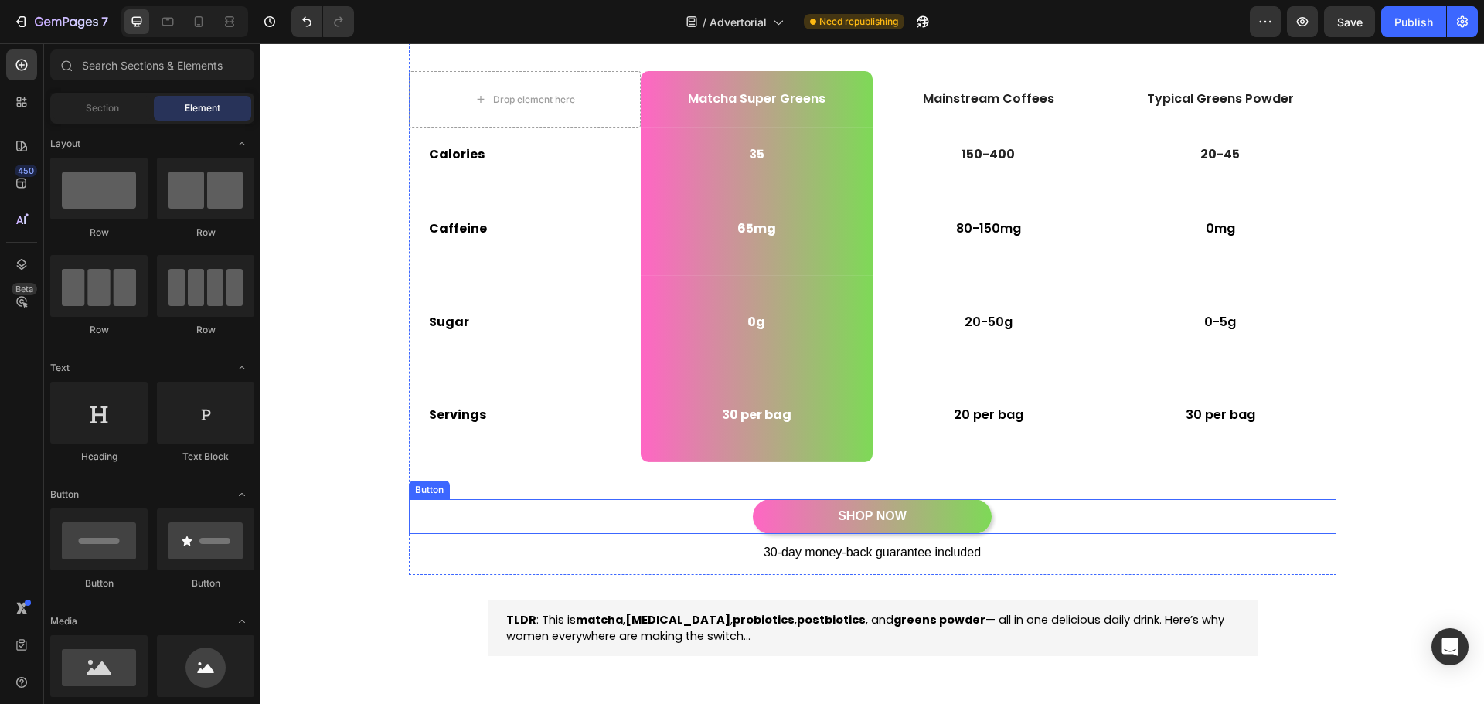
click at [526, 527] on div "SHOP NOW Button" at bounding box center [873, 516] width 928 height 35
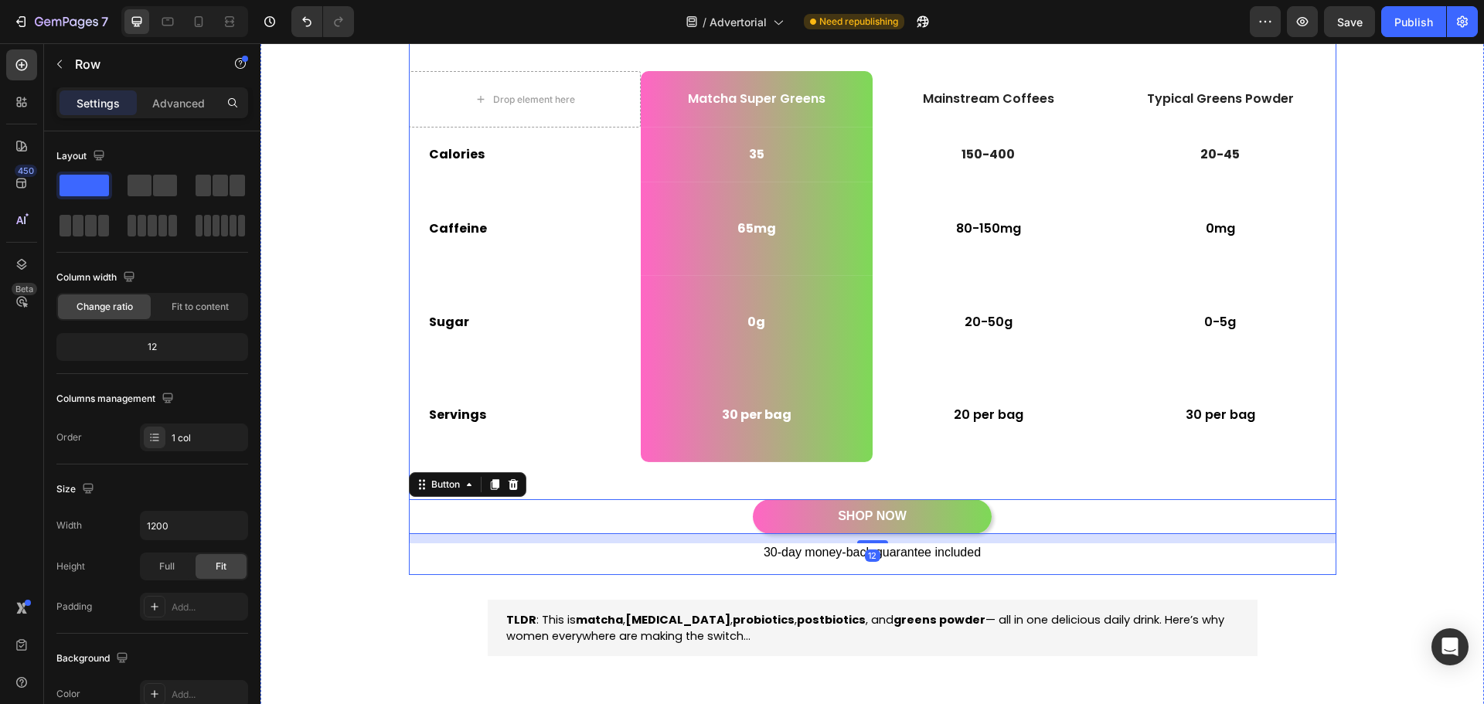
click at [500, 572] on div "Quick Facts Per Serving Heading Drop element here Matcha Super Greens Text Bloc…" at bounding box center [873, 287] width 928 height 575
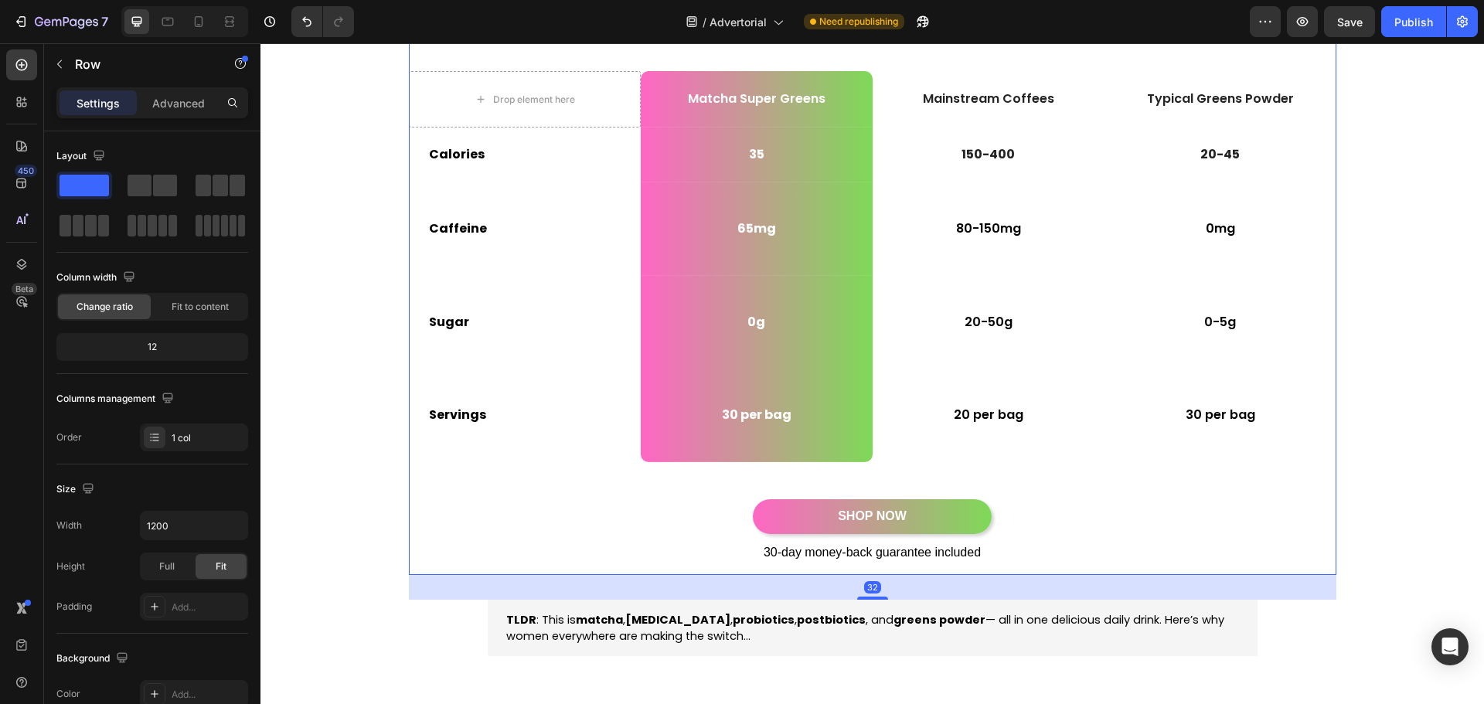
click at [501, 566] on div "Quick Facts Per Serving Heading Drop element here Matcha Super Greens Text Bloc…" at bounding box center [873, 287] width 928 height 575
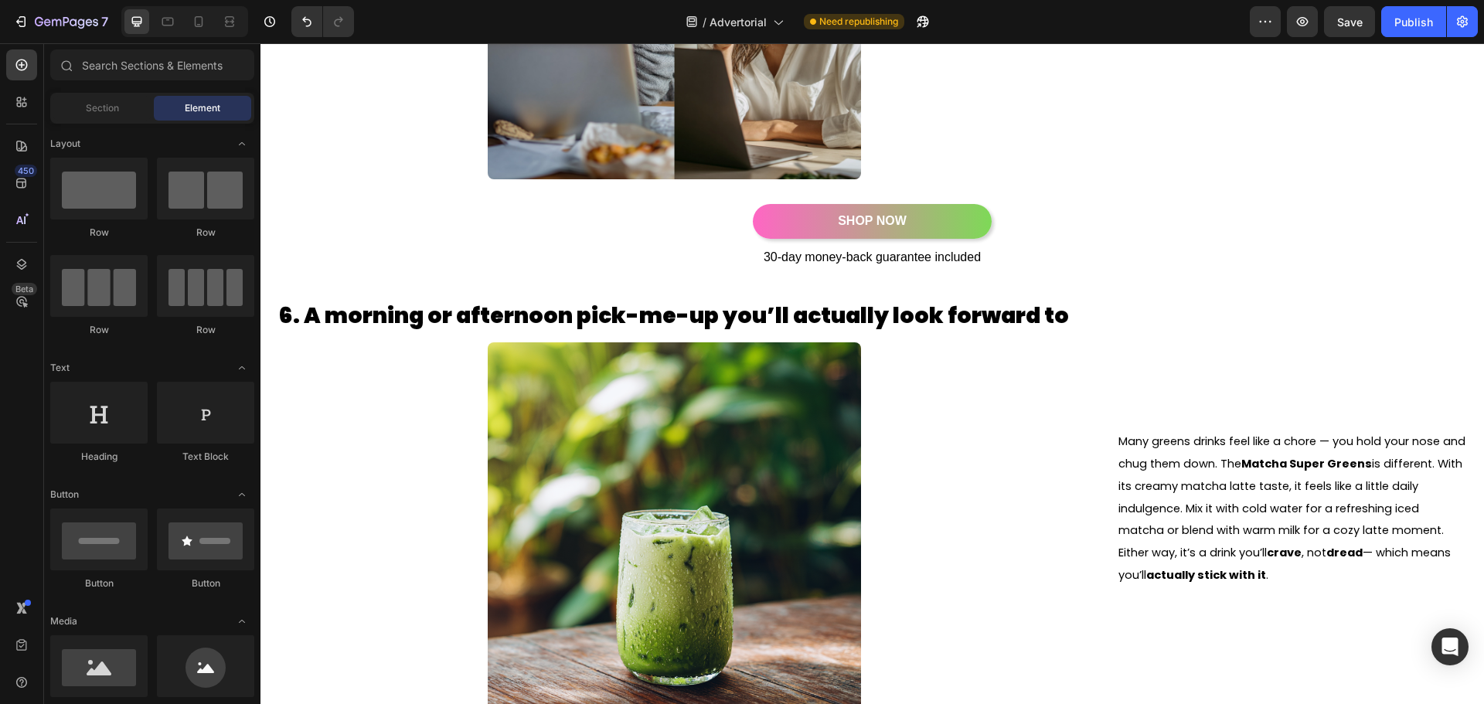
scroll to position [0, 0]
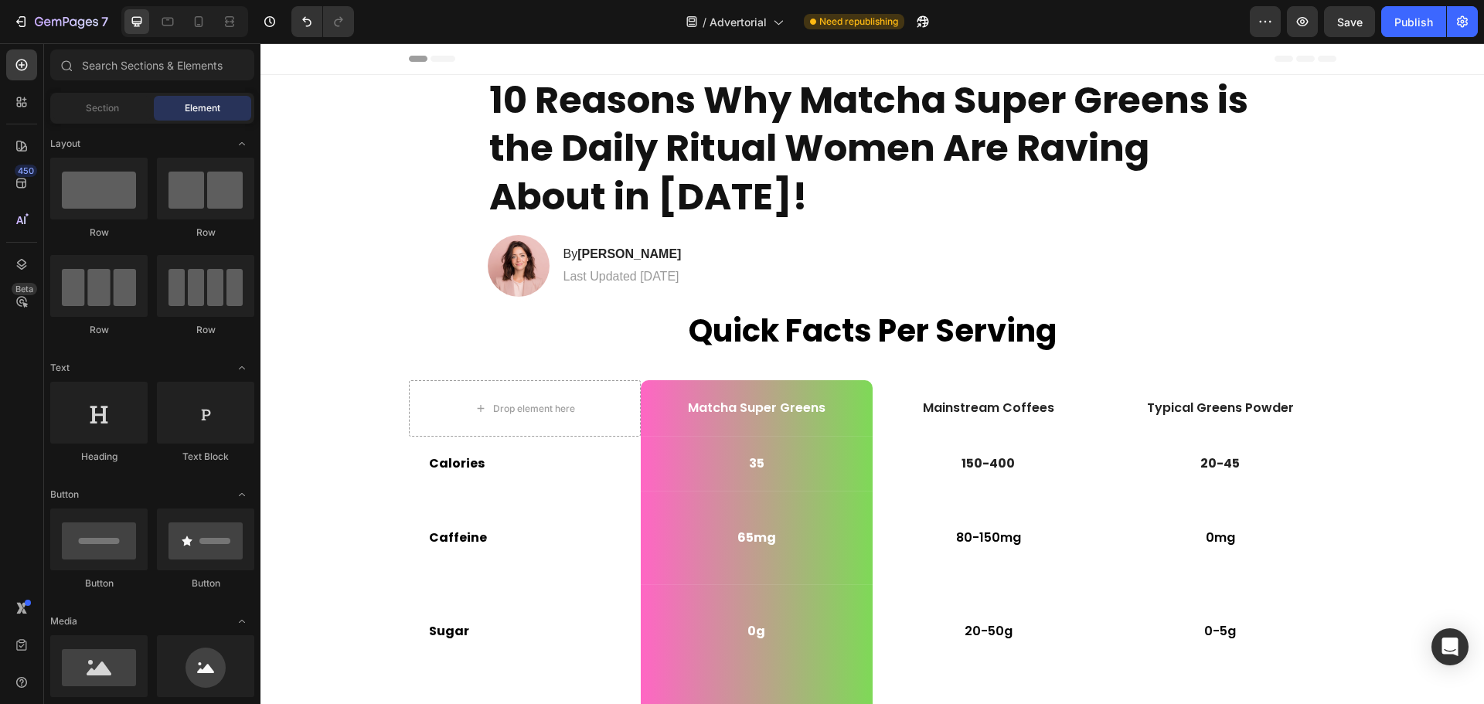
drag, startPoint x: 1484, startPoint y: 457, endPoint x: 1744, endPoint y: 57, distance: 477.1
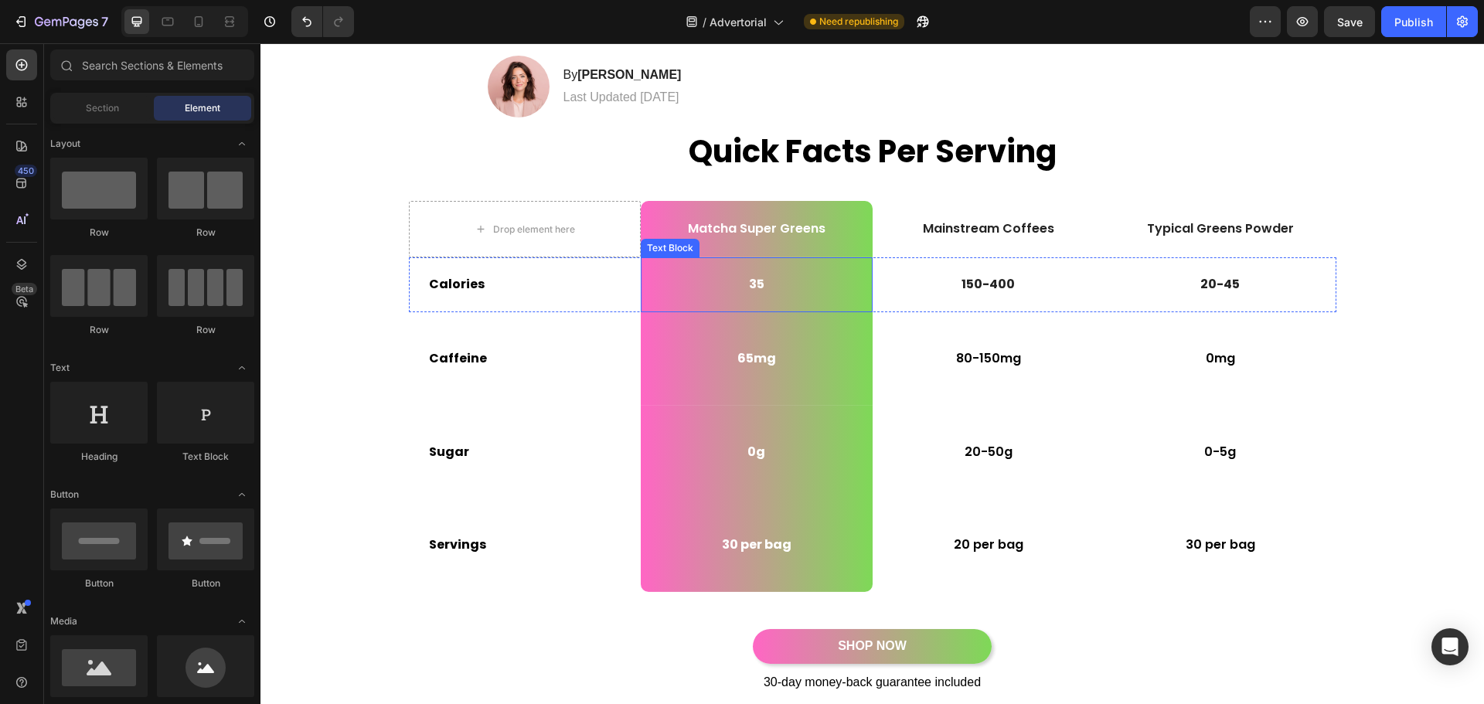
scroll to position [232, 0]
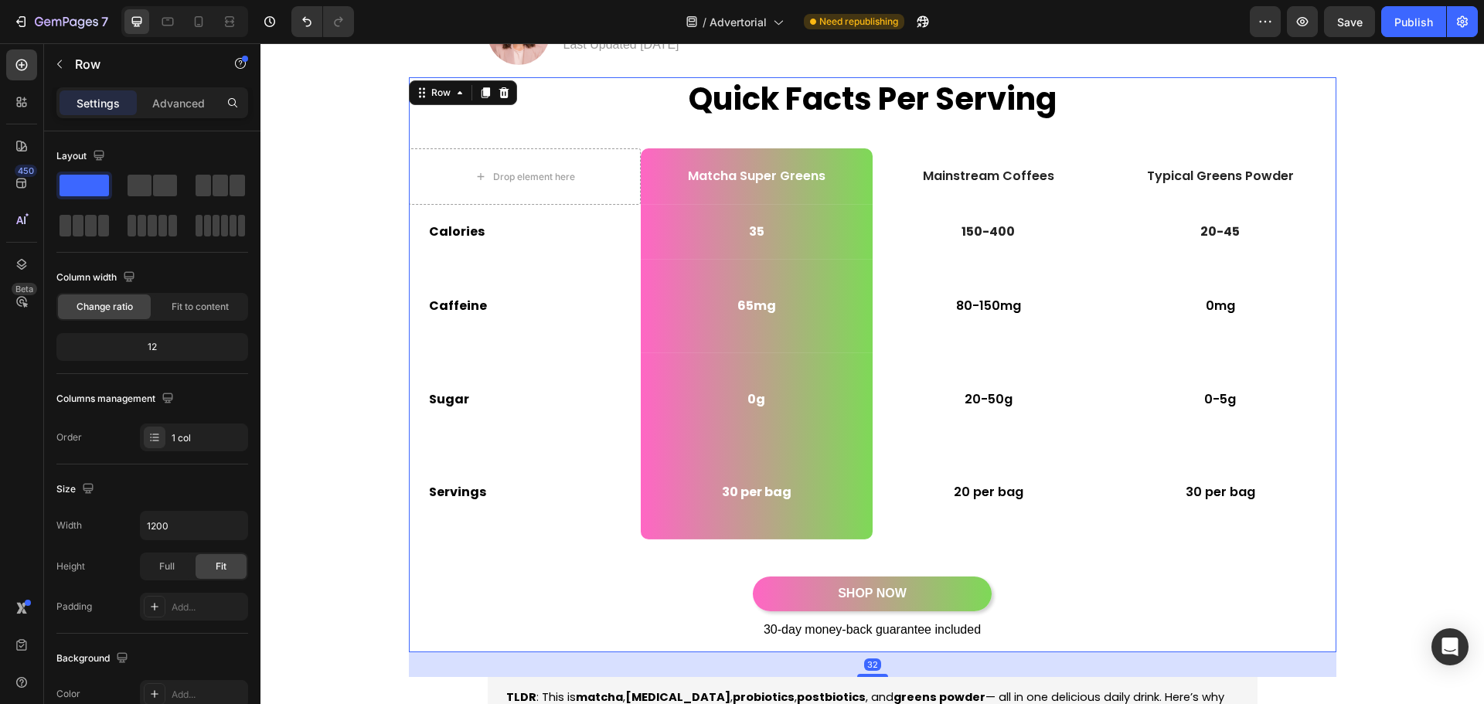
click at [504, 573] on div "Quick Facts Per Serving Heading Drop element here Matcha Super Greens Text Bloc…" at bounding box center [873, 364] width 928 height 575
drag, startPoint x: 224, startPoint y: 19, endPoint x: 203, endPoint y: 16, distance: 21.0
click at [219, 15] on div at bounding box center [229, 21] width 25 height 25
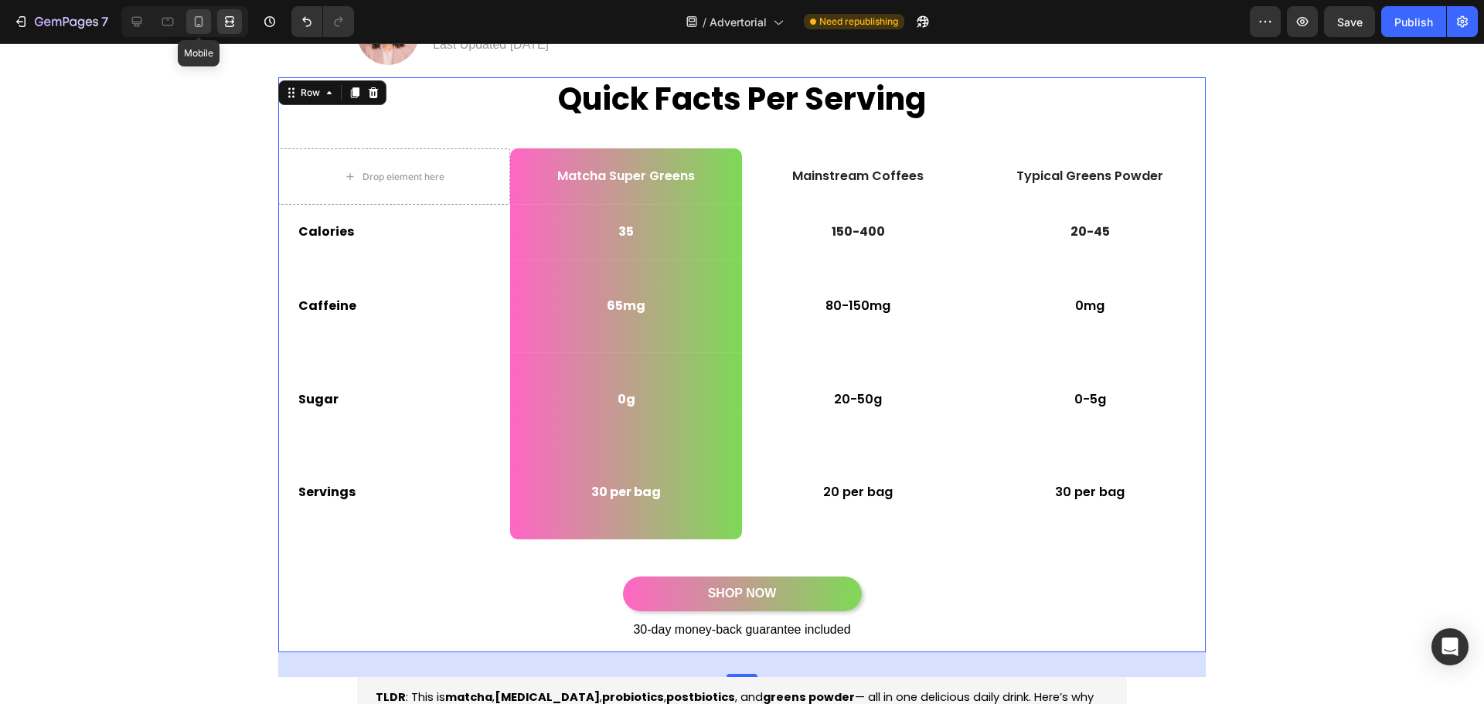
click at [200, 18] on icon at bounding box center [198, 21] width 15 height 15
type input "100%"
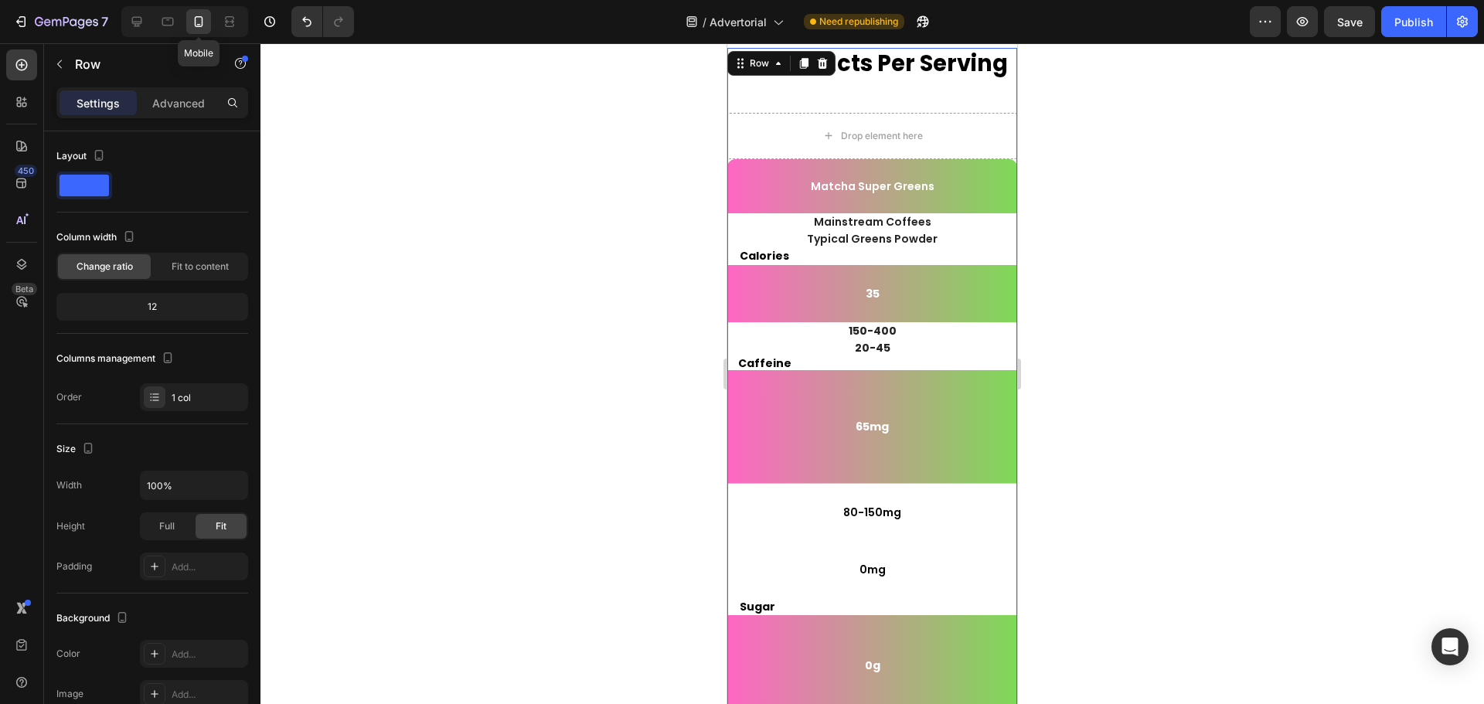
scroll to position [210, 0]
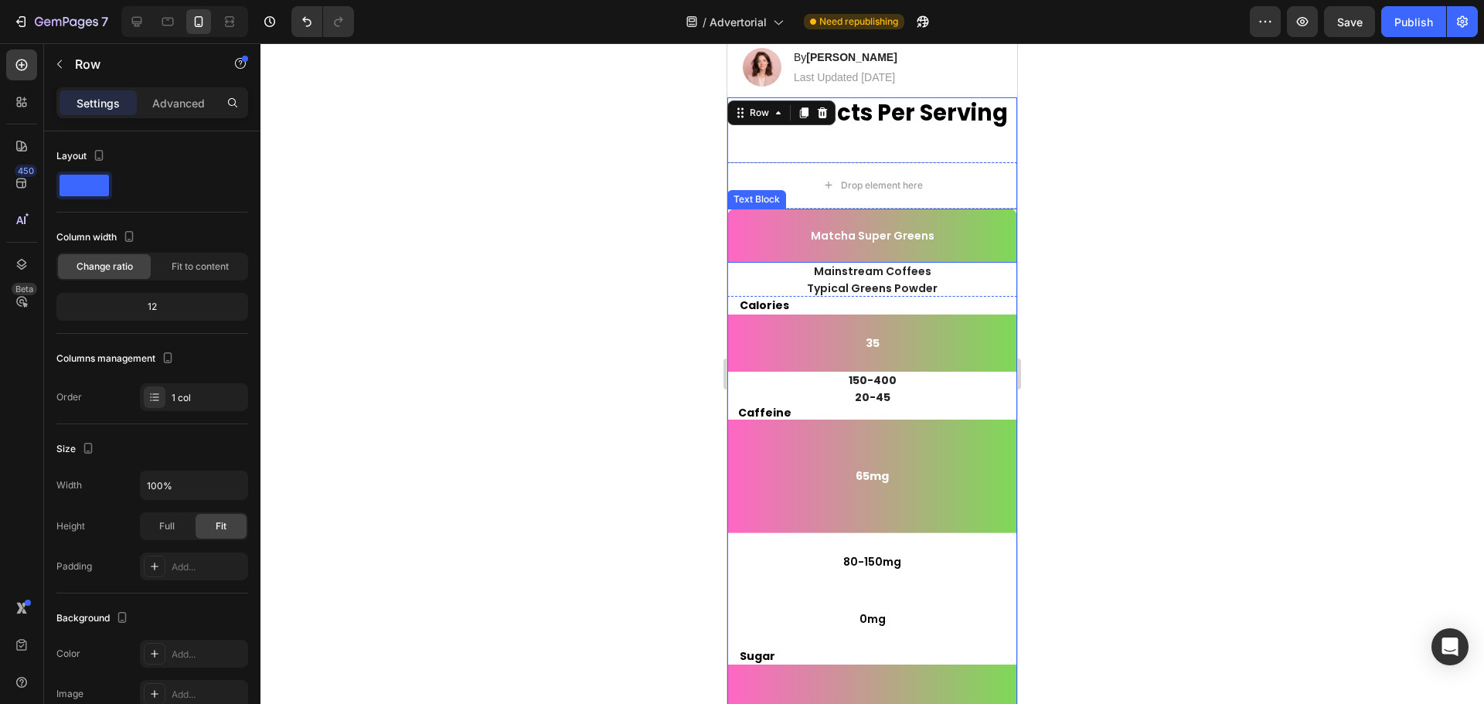
click at [759, 238] on p "Matcha Super Greens" at bounding box center [872, 236] width 287 height 14
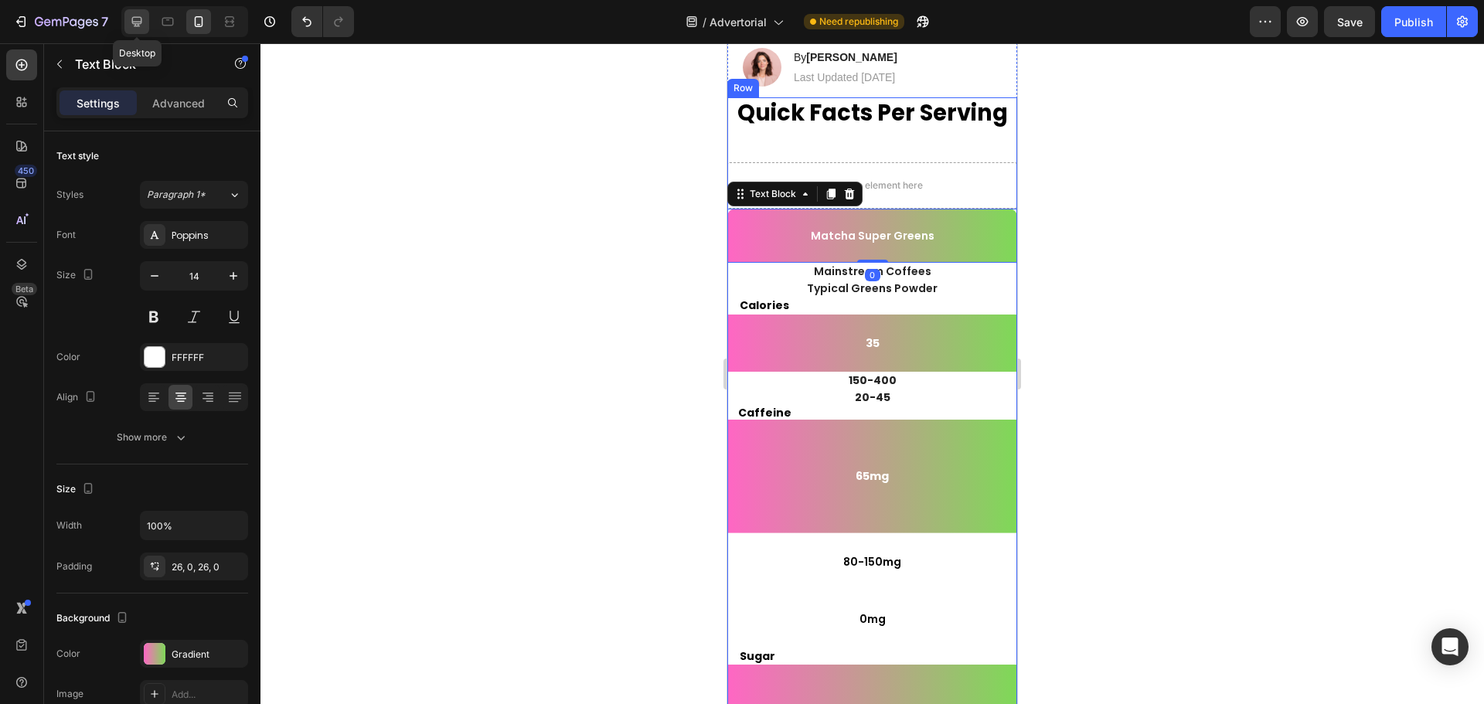
click at [135, 26] on icon at bounding box center [137, 22] width 10 height 10
type input "16"
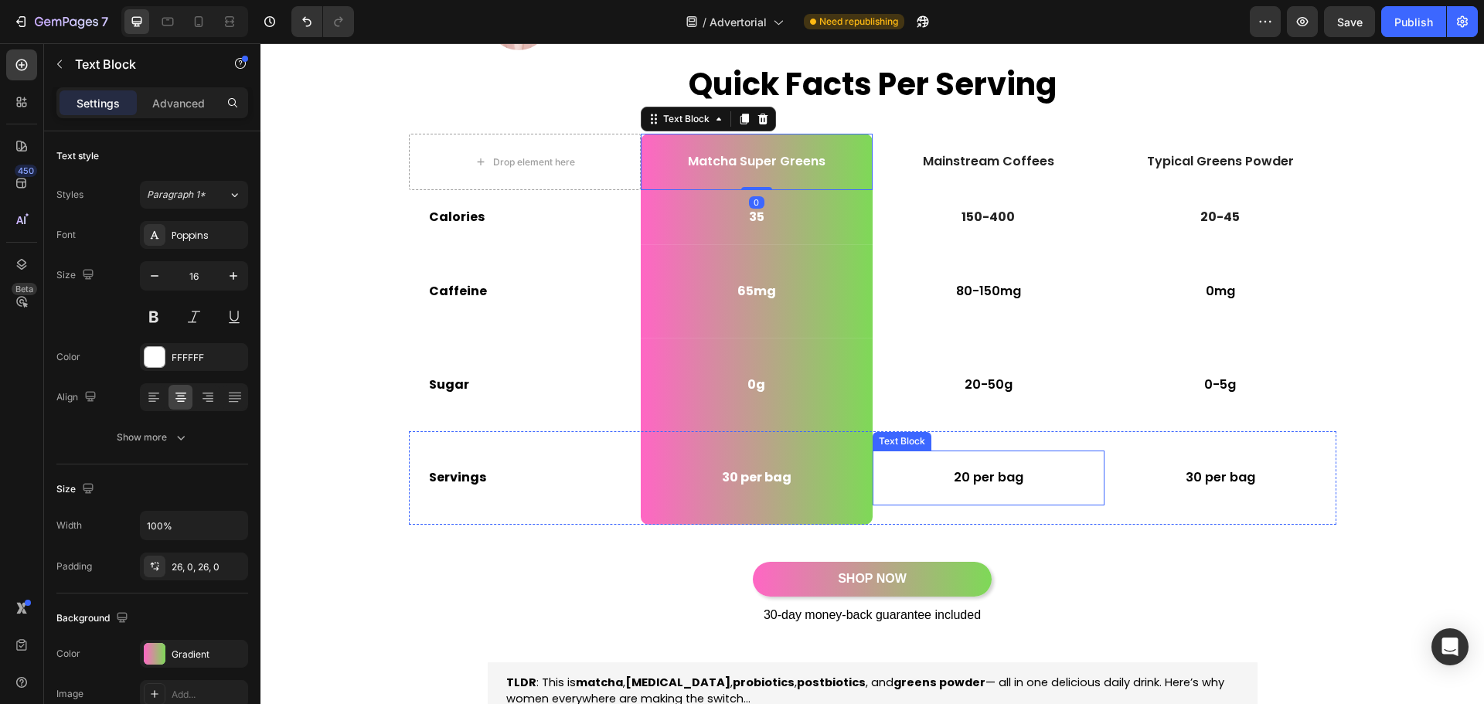
scroll to position [283, 0]
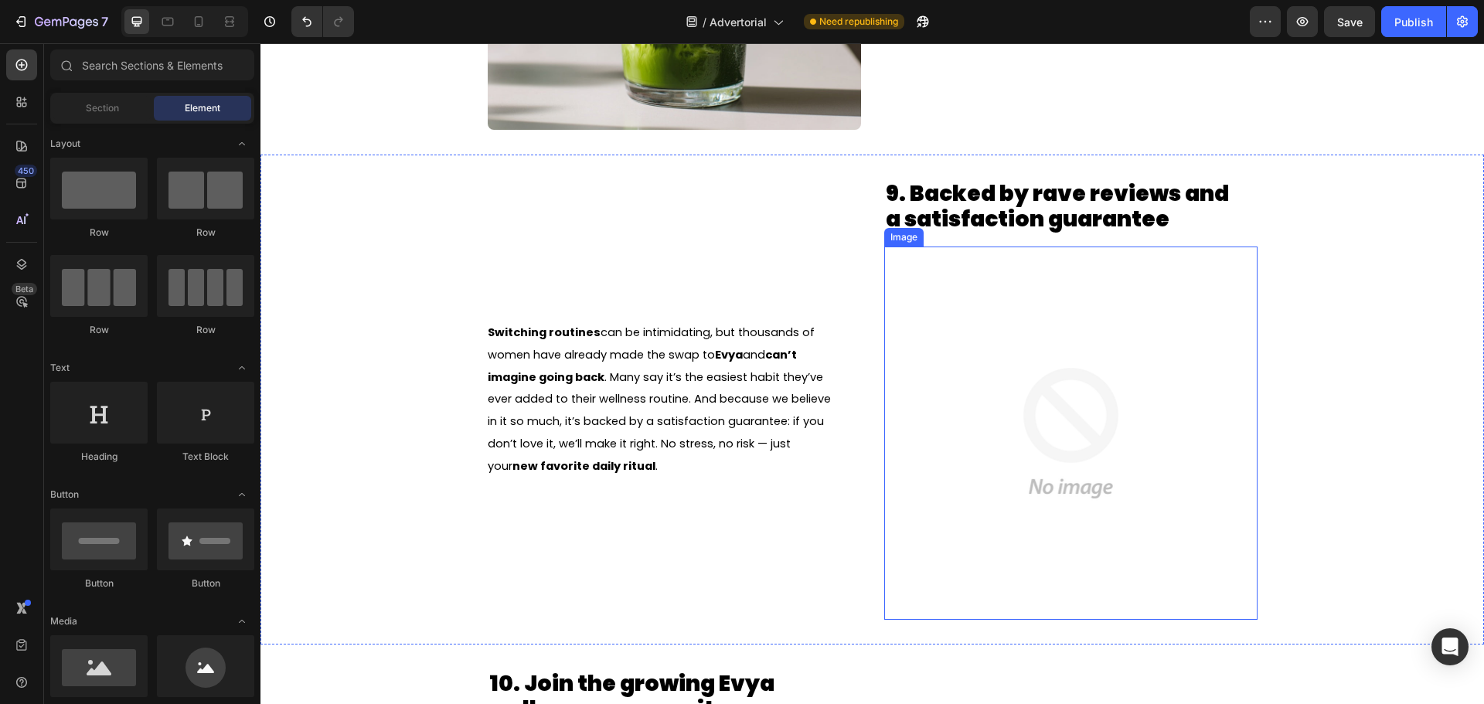
scroll to position [4750, 0]
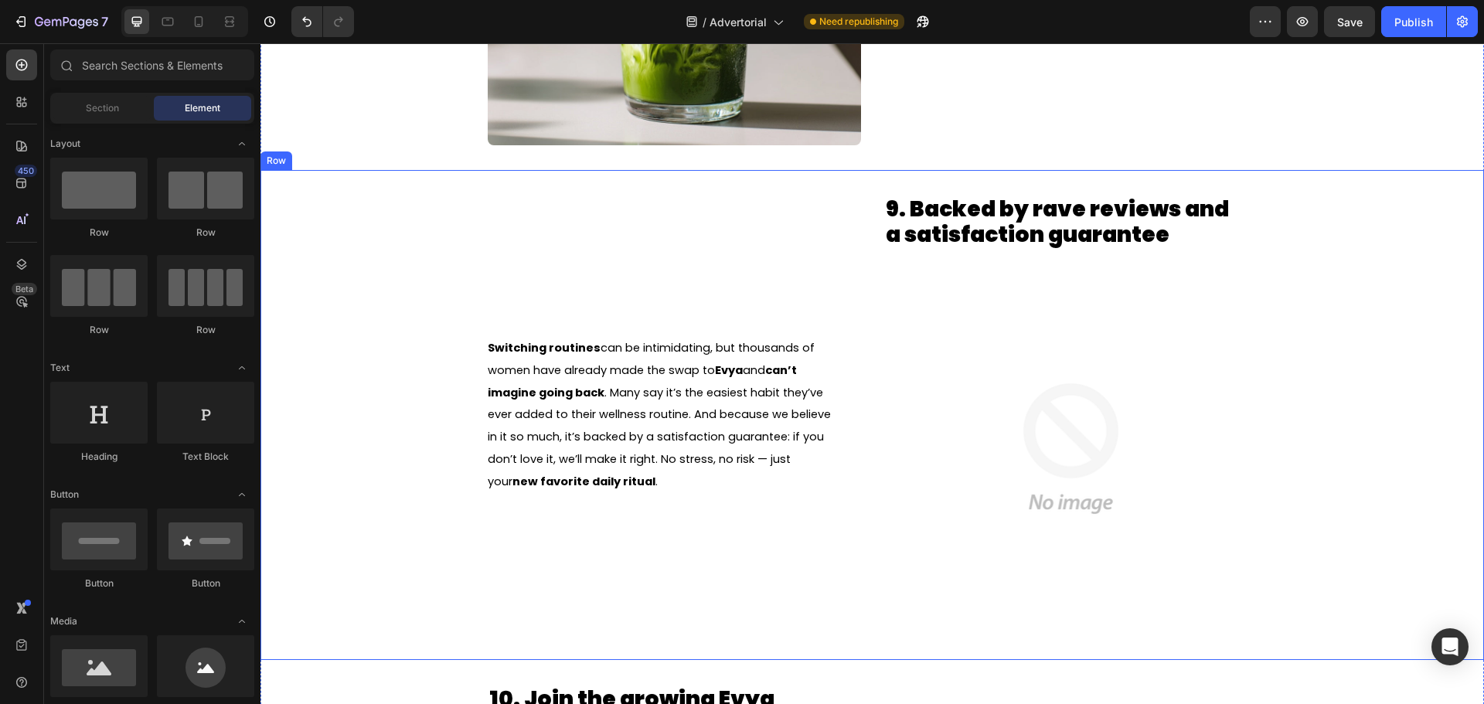
click at [395, 351] on div "Switching routines can be intimidating, but thousands of women have already mad…" at bounding box center [873, 415] width 1224 height 490
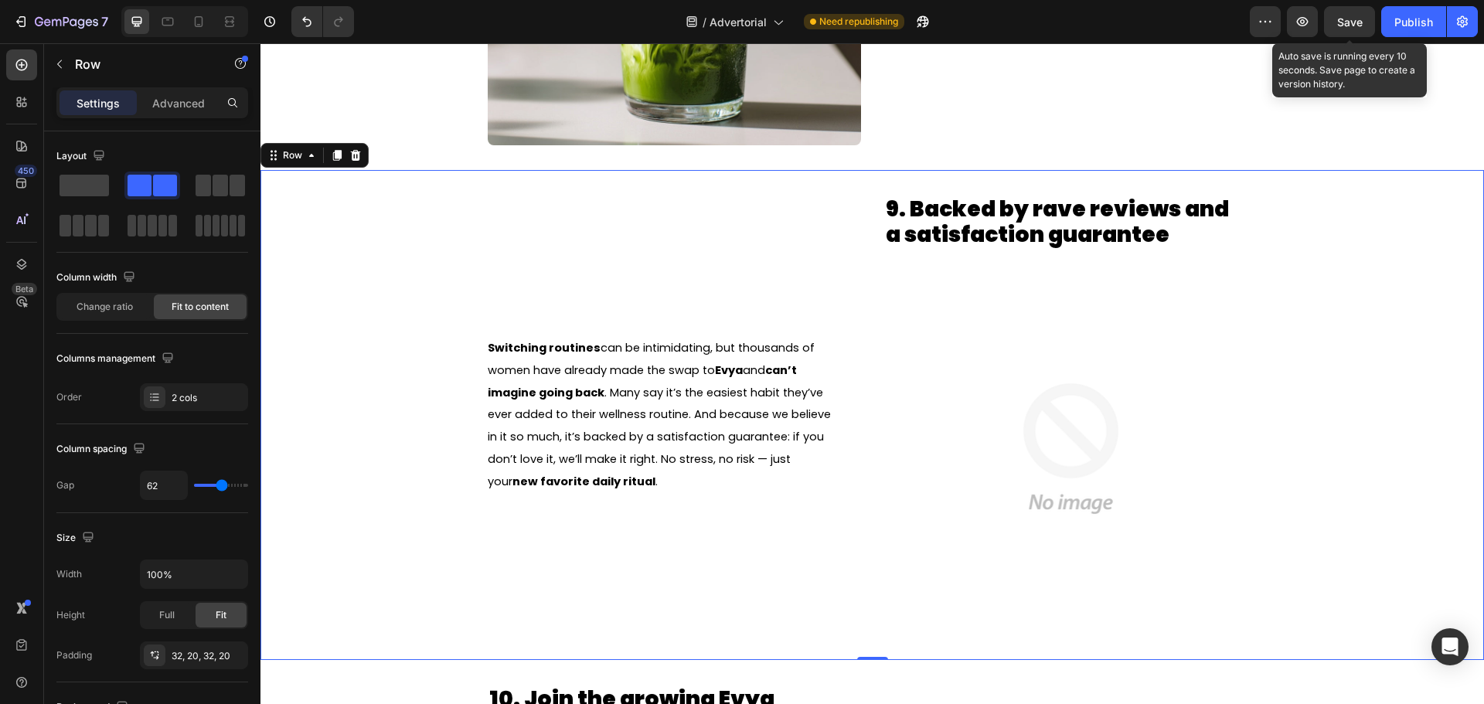
click at [1351, 26] on span "Save" at bounding box center [1350, 21] width 26 height 13
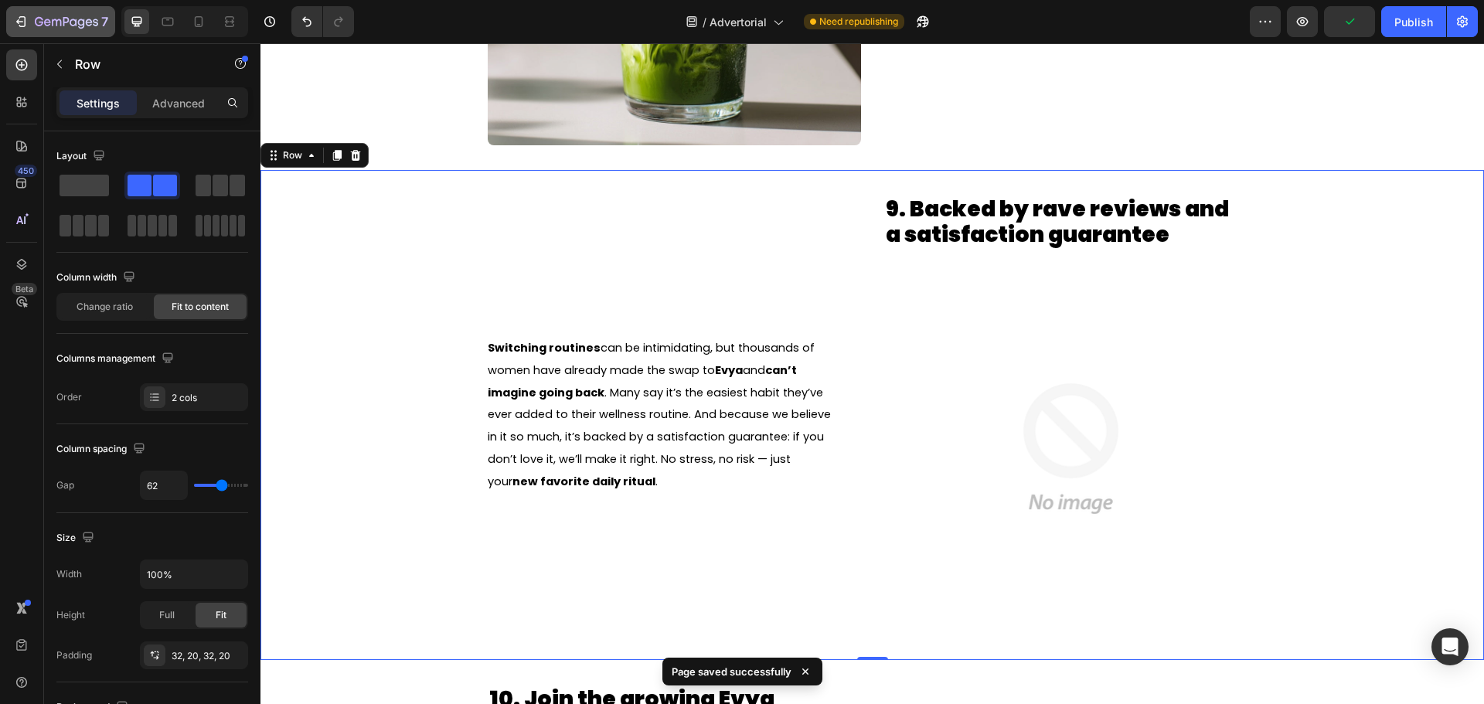
click at [6, 14] on div "7" at bounding box center [57, 21] width 115 height 31
click at [15, 17] on icon "button" at bounding box center [20, 21] width 15 height 15
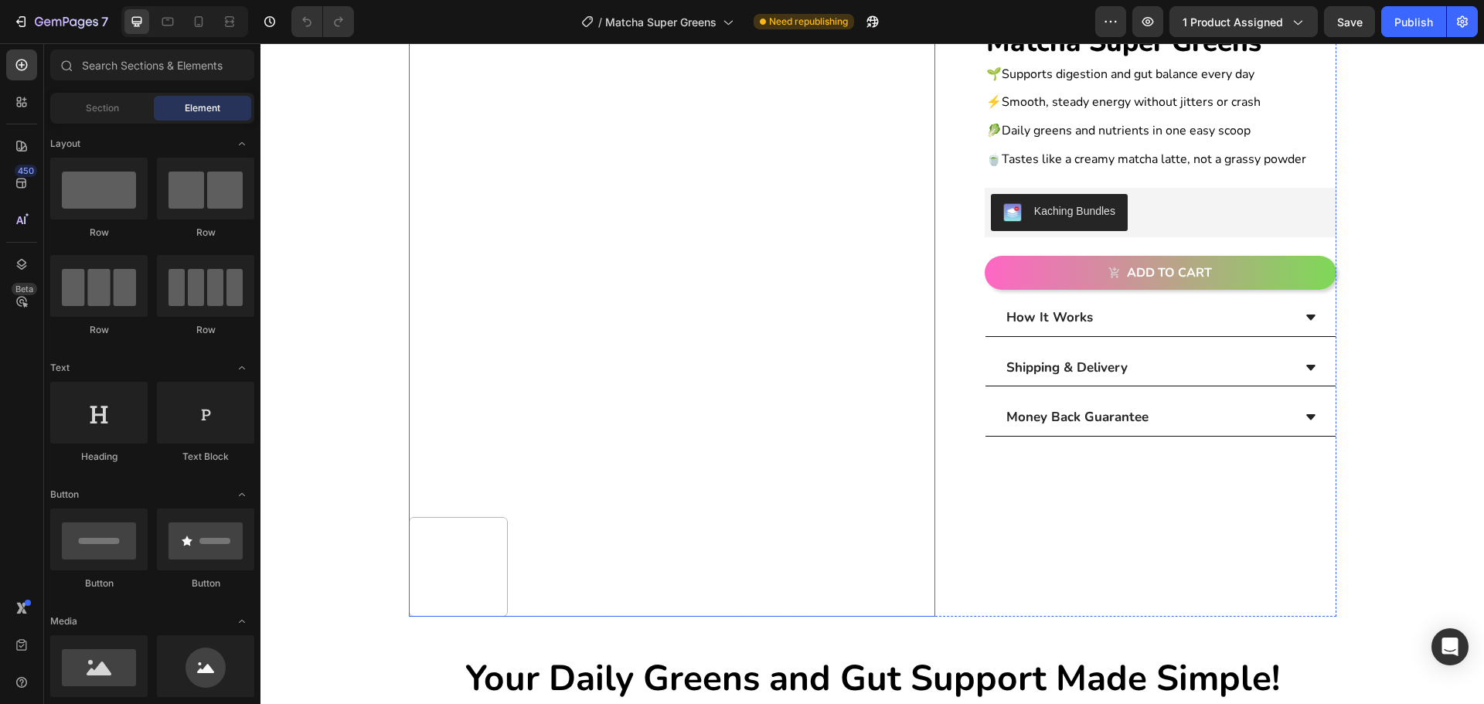
scroll to position [232, 0]
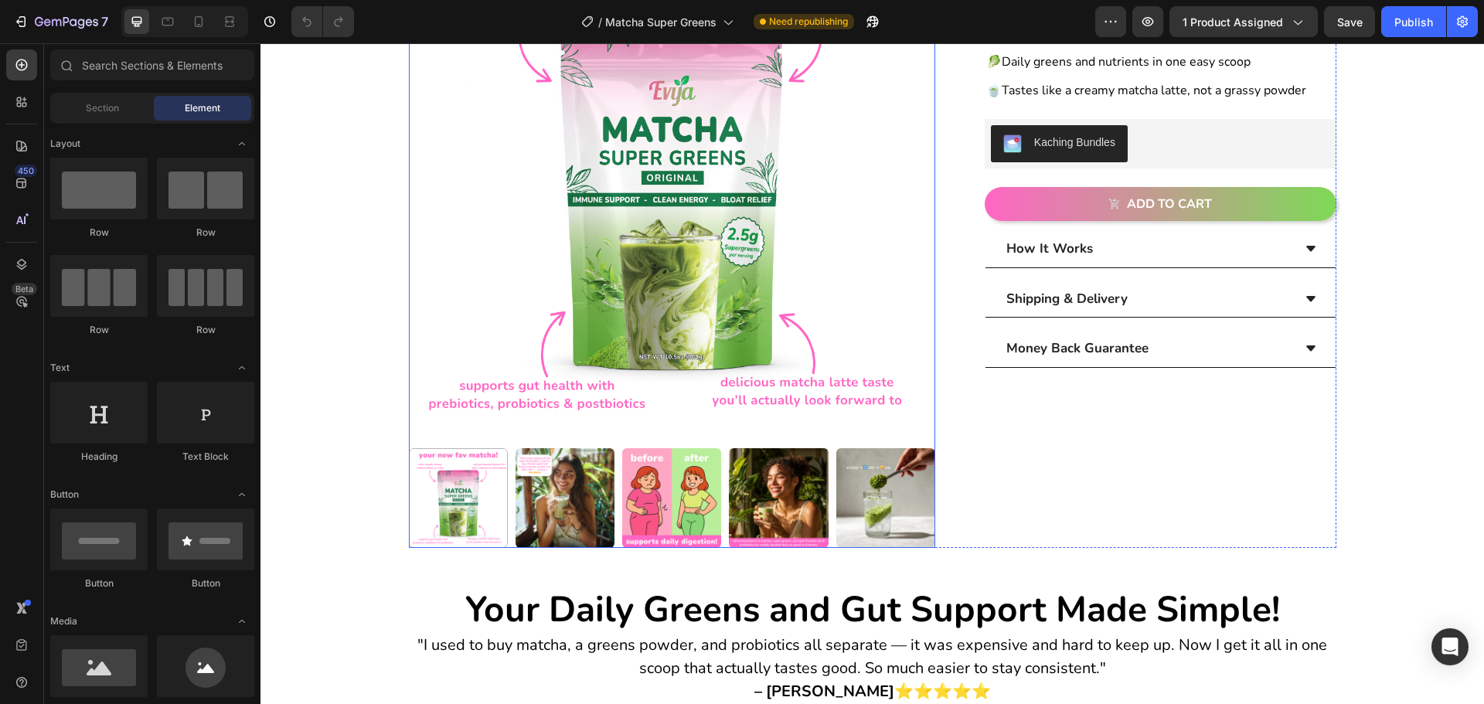
click at [572, 497] on img at bounding box center [565, 497] width 99 height 99
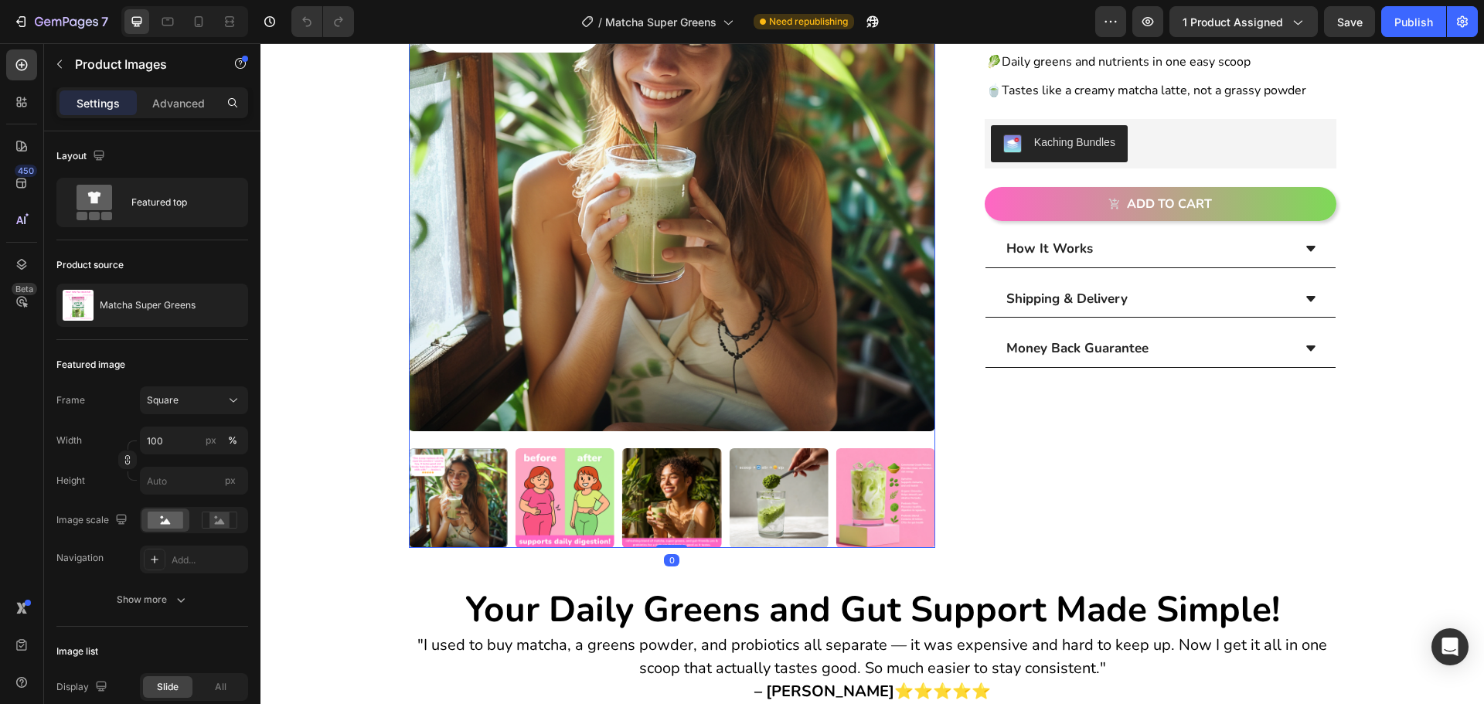
scroll to position [155, 0]
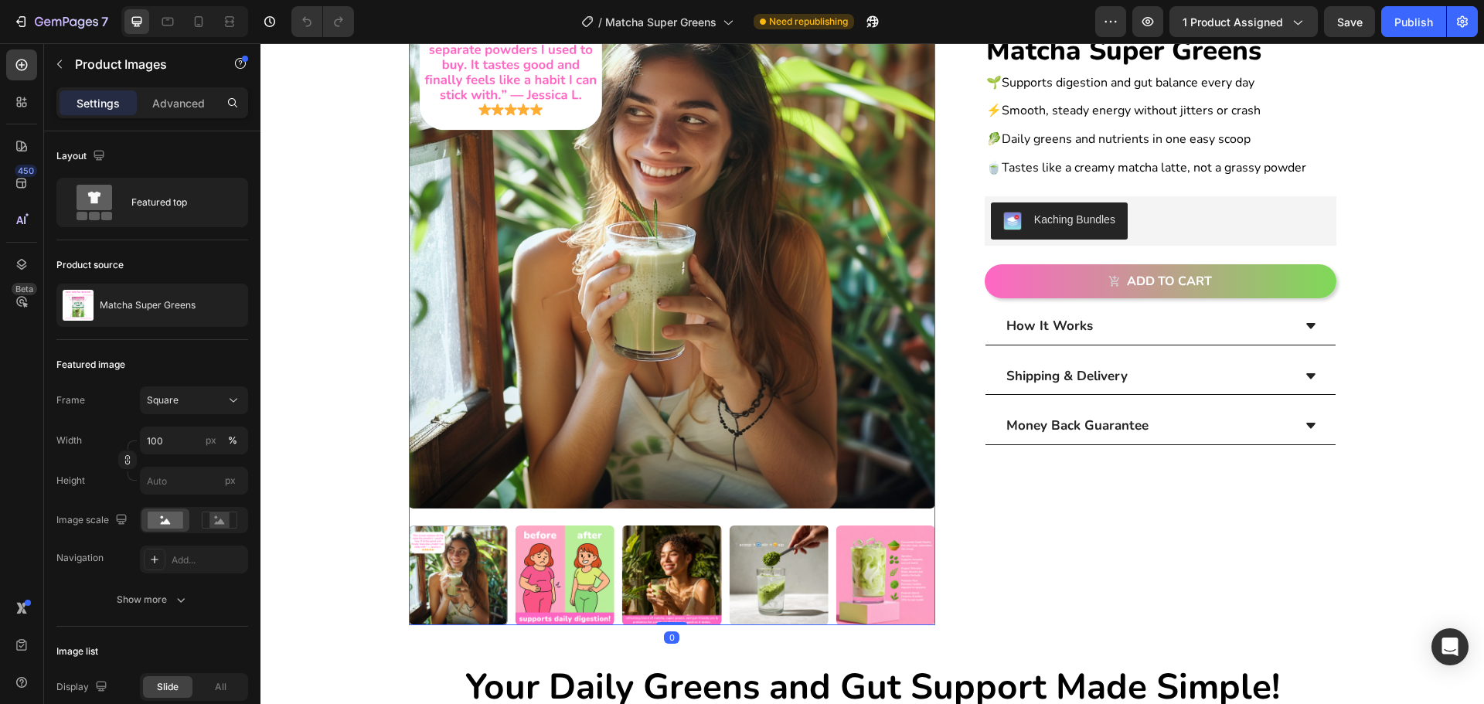
click at [556, 565] on img at bounding box center [565, 575] width 99 height 99
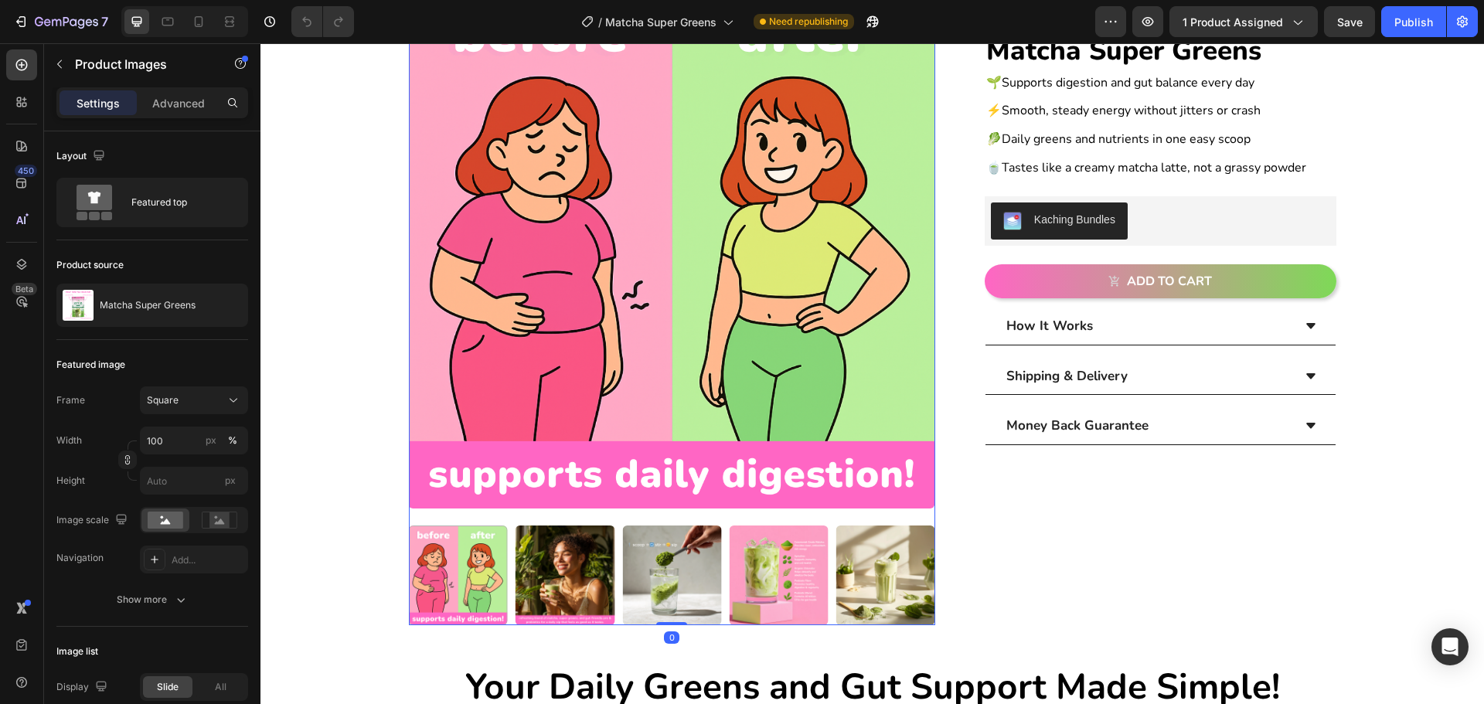
click at [579, 574] on img at bounding box center [565, 575] width 99 height 99
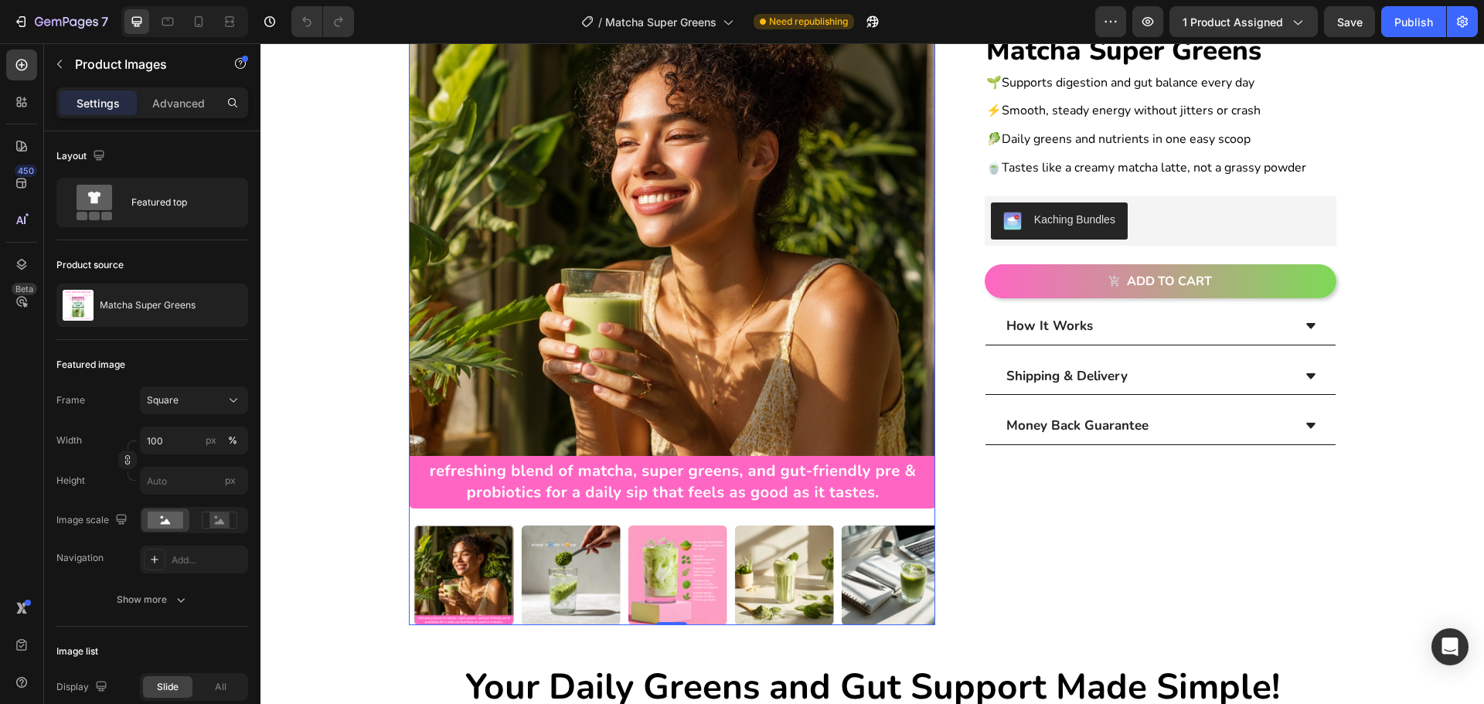
click at [601, 574] on img at bounding box center [570, 575] width 99 height 99
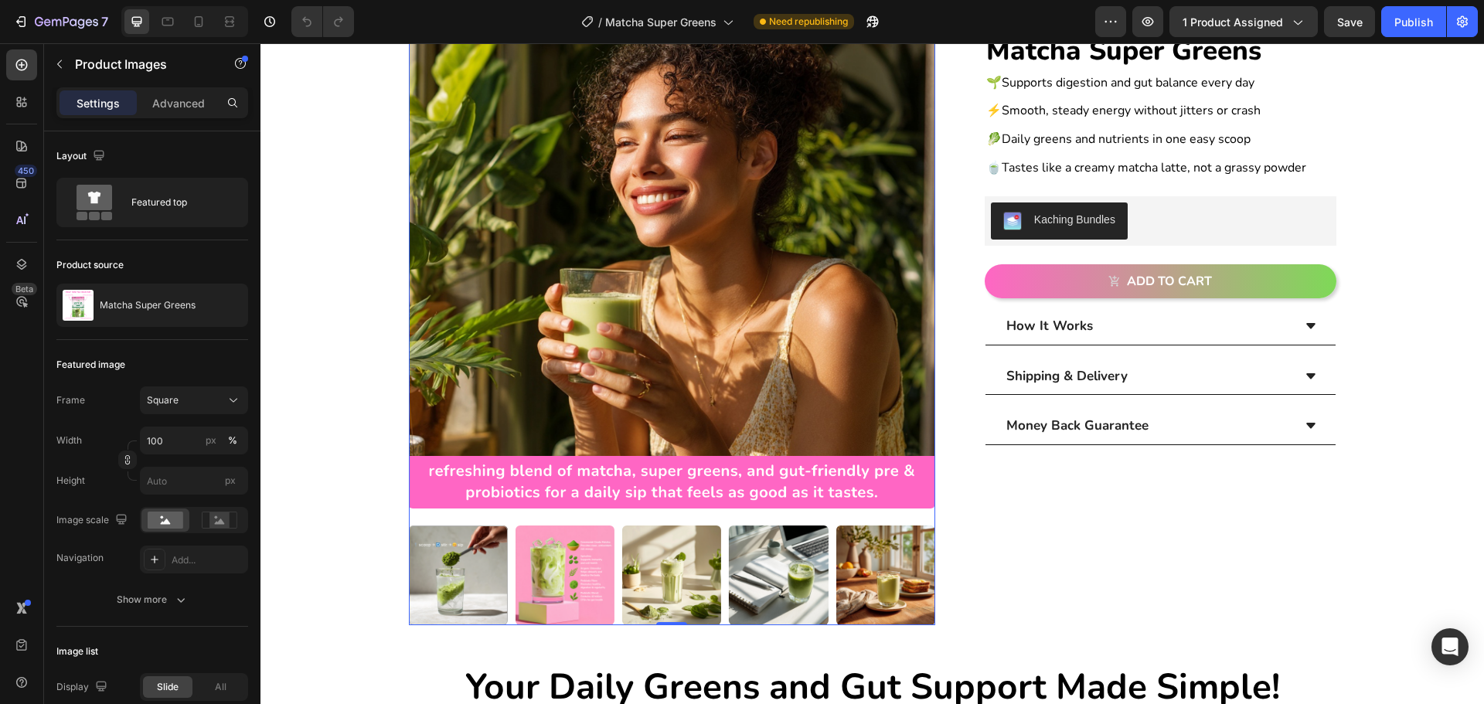
click at [554, 568] on img at bounding box center [565, 575] width 99 height 99
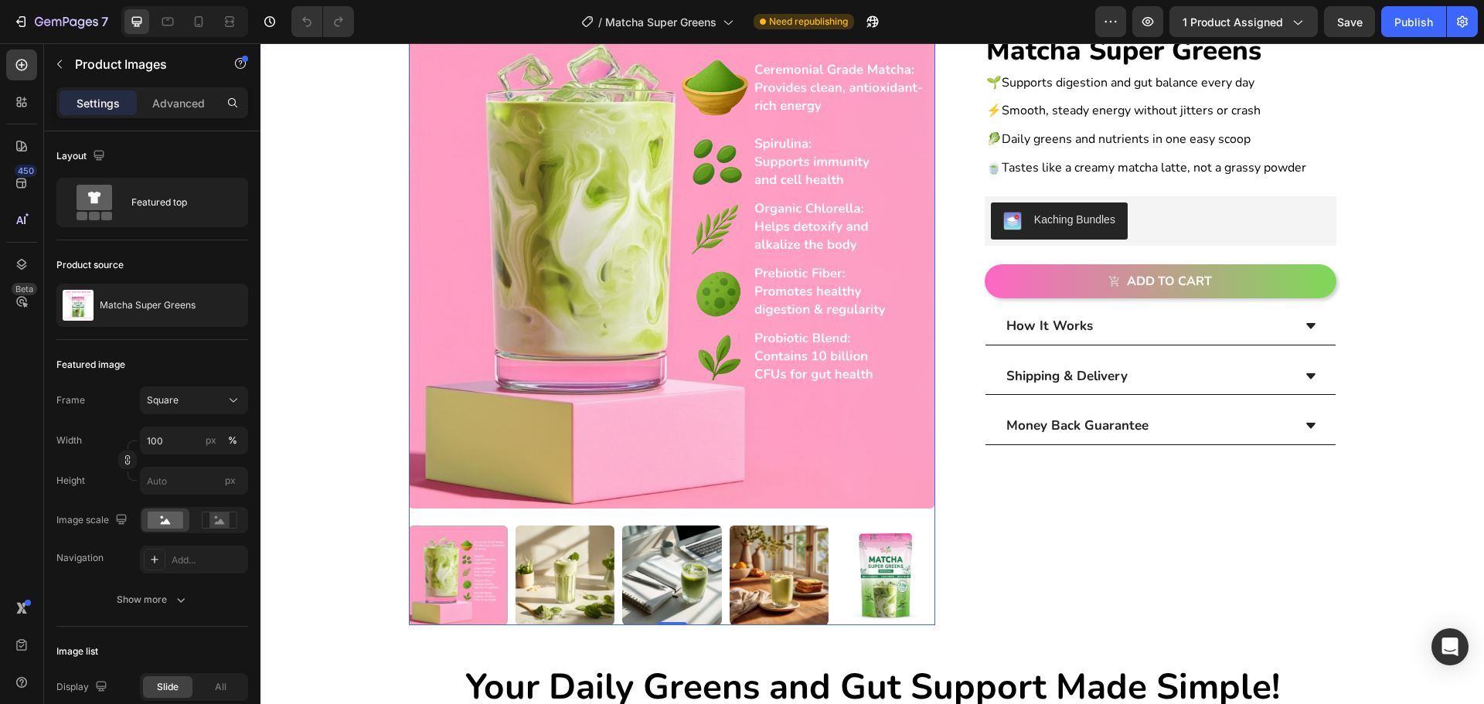
click at [581, 554] on img at bounding box center [565, 575] width 99 height 99
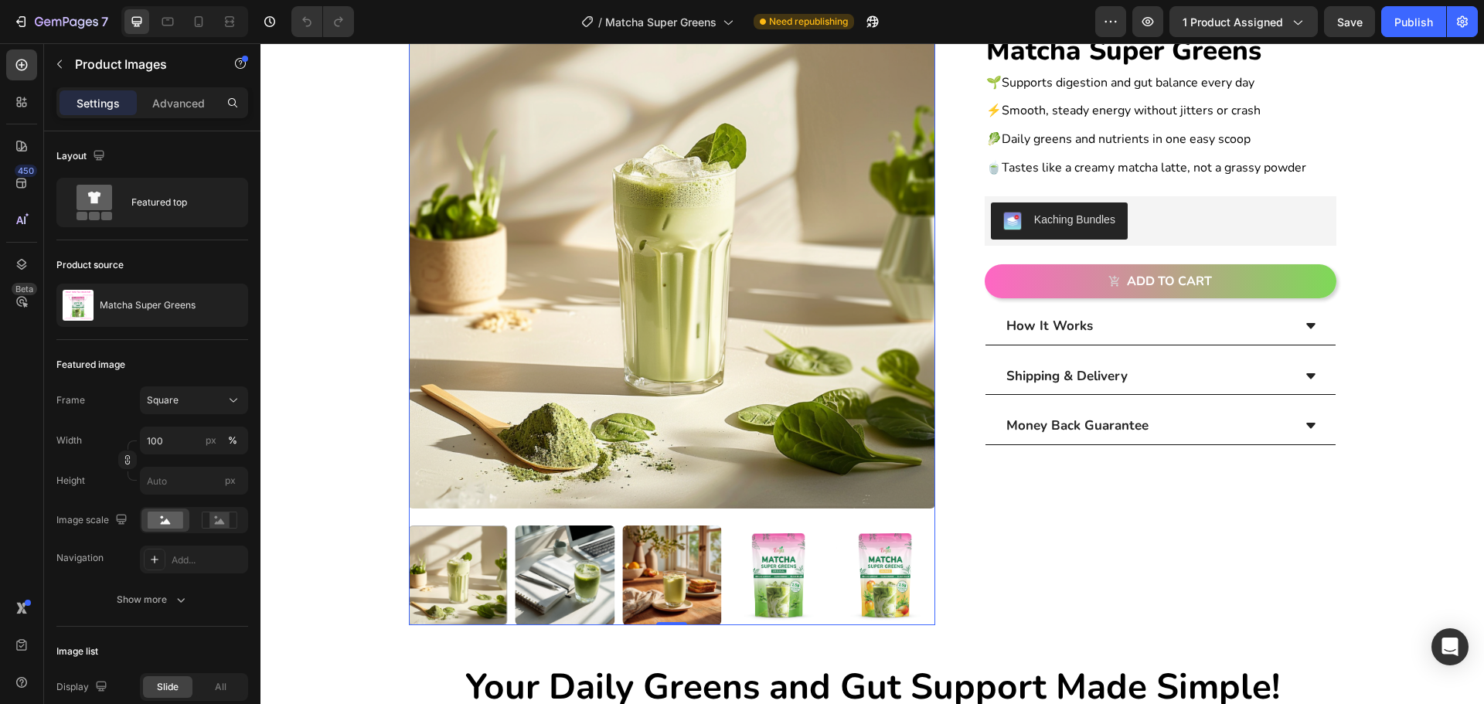
click at [586, 561] on img at bounding box center [565, 575] width 99 height 99
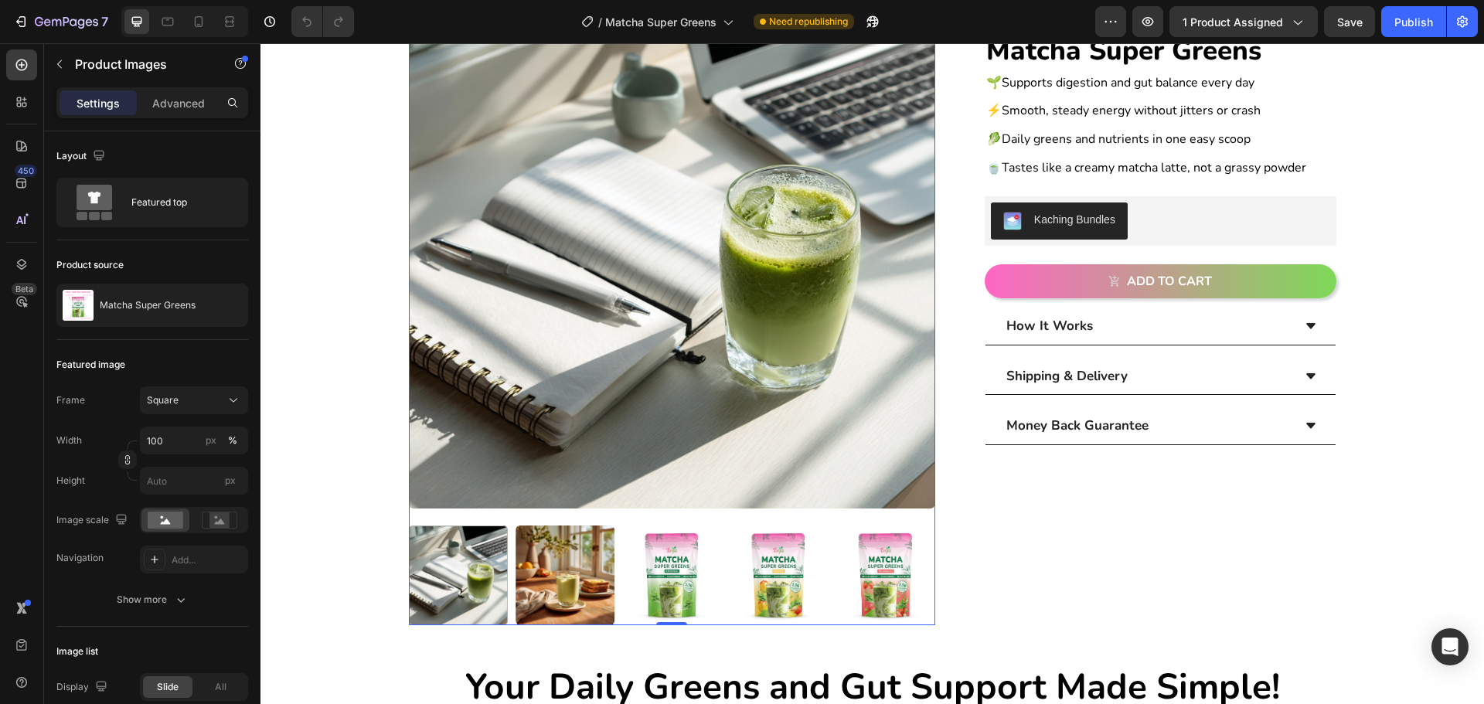
click at [601, 564] on img at bounding box center [565, 575] width 99 height 99
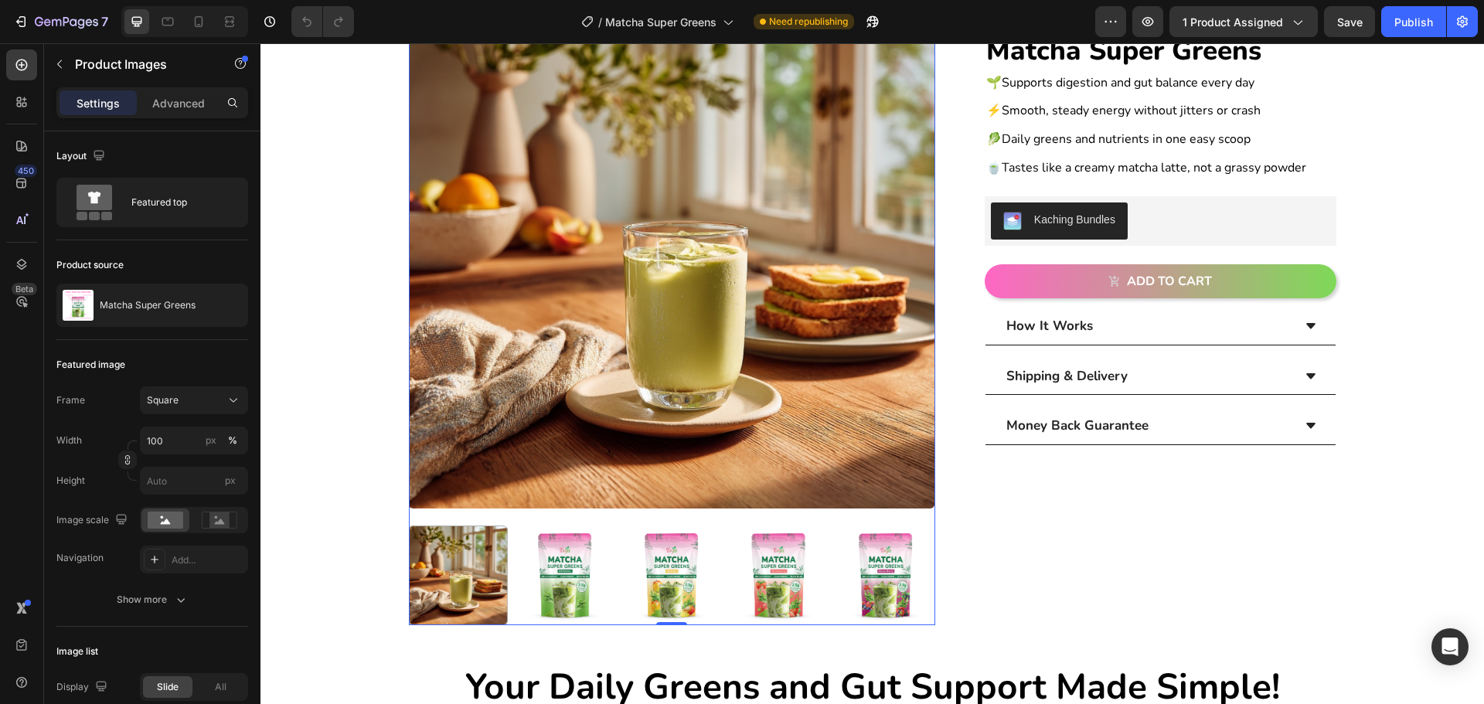
click at [584, 576] on img at bounding box center [565, 575] width 99 height 99
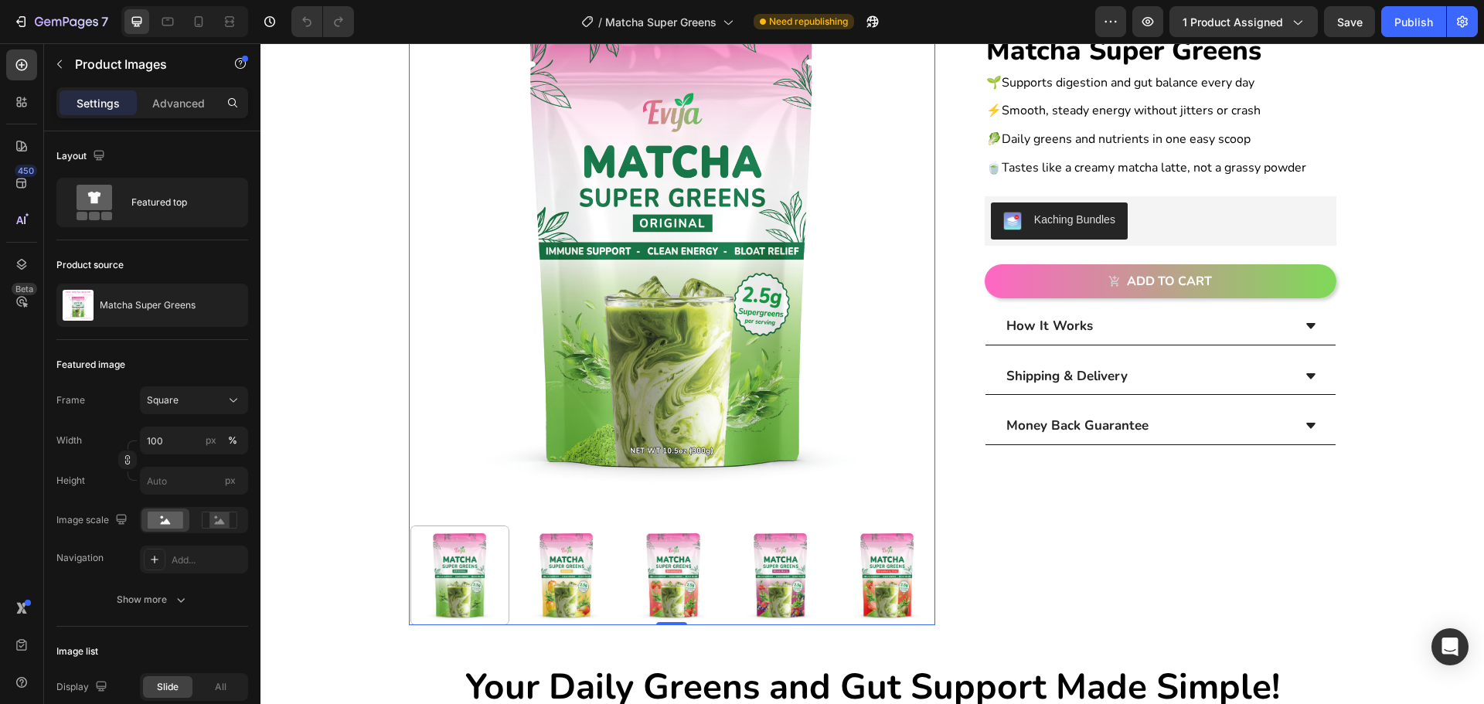
click at [591, 577] on img at bounding box center [566, 575] width 99 height 99
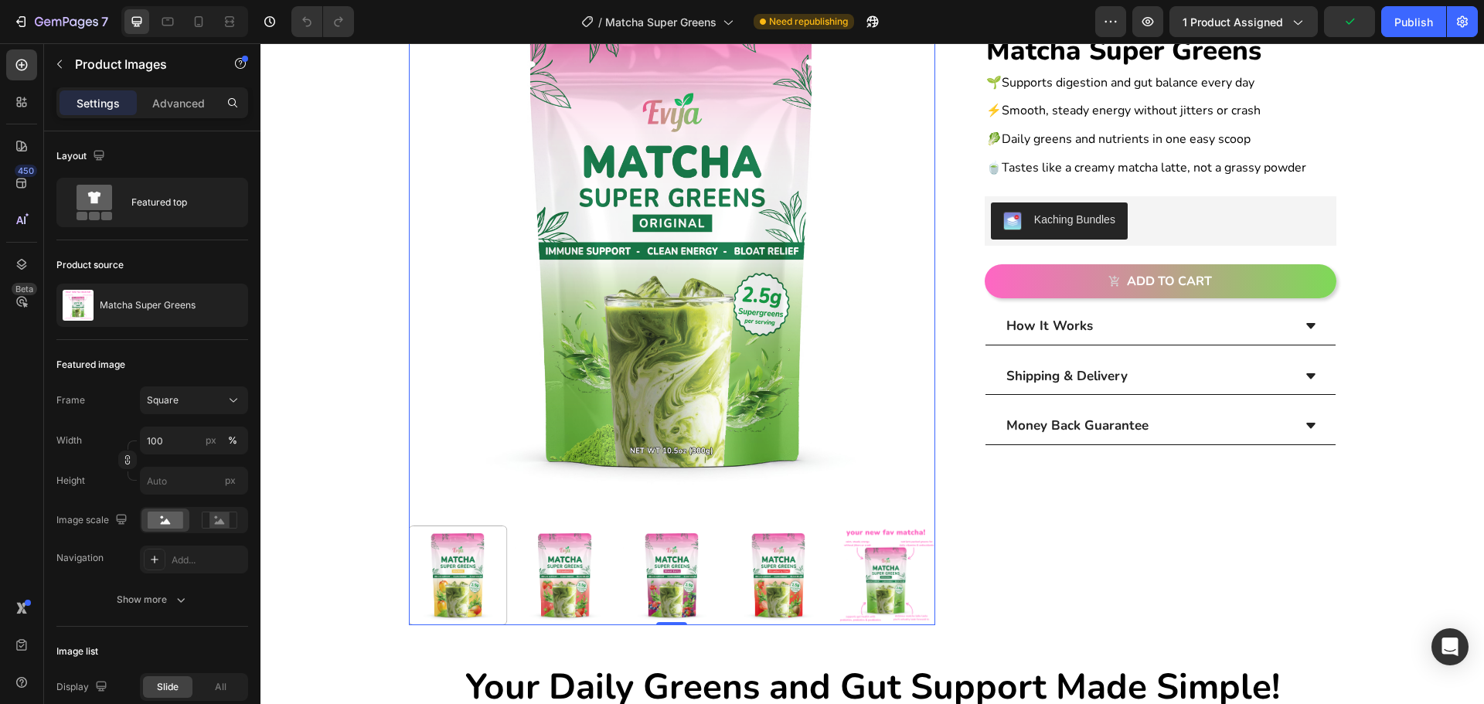
click at [869, 573] on img at bounding box center [886, 575] width 99 height 99
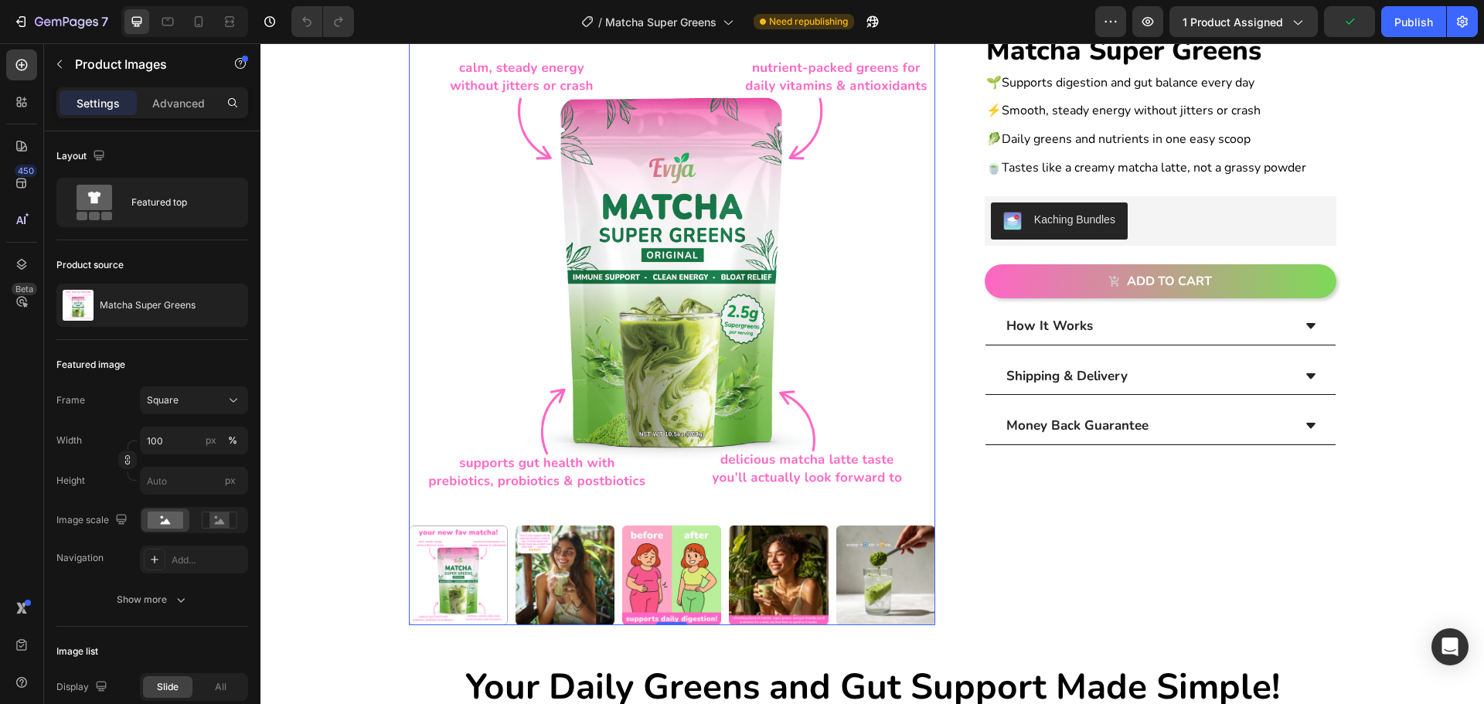
click at [541, 589] on img at bounding box center [565, 575] width 99 height 99
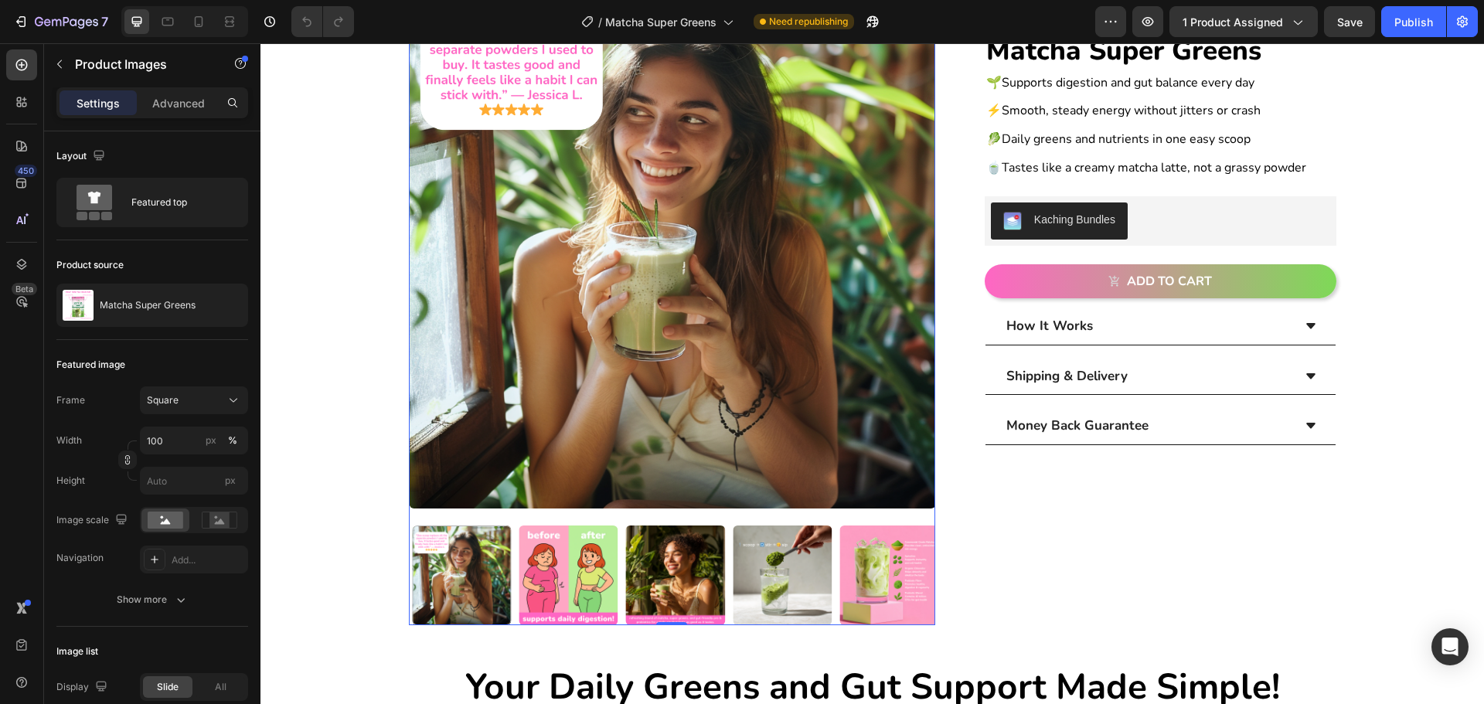
click at [570, 578] on img at bounding box center [568, 575] width 99 height 99
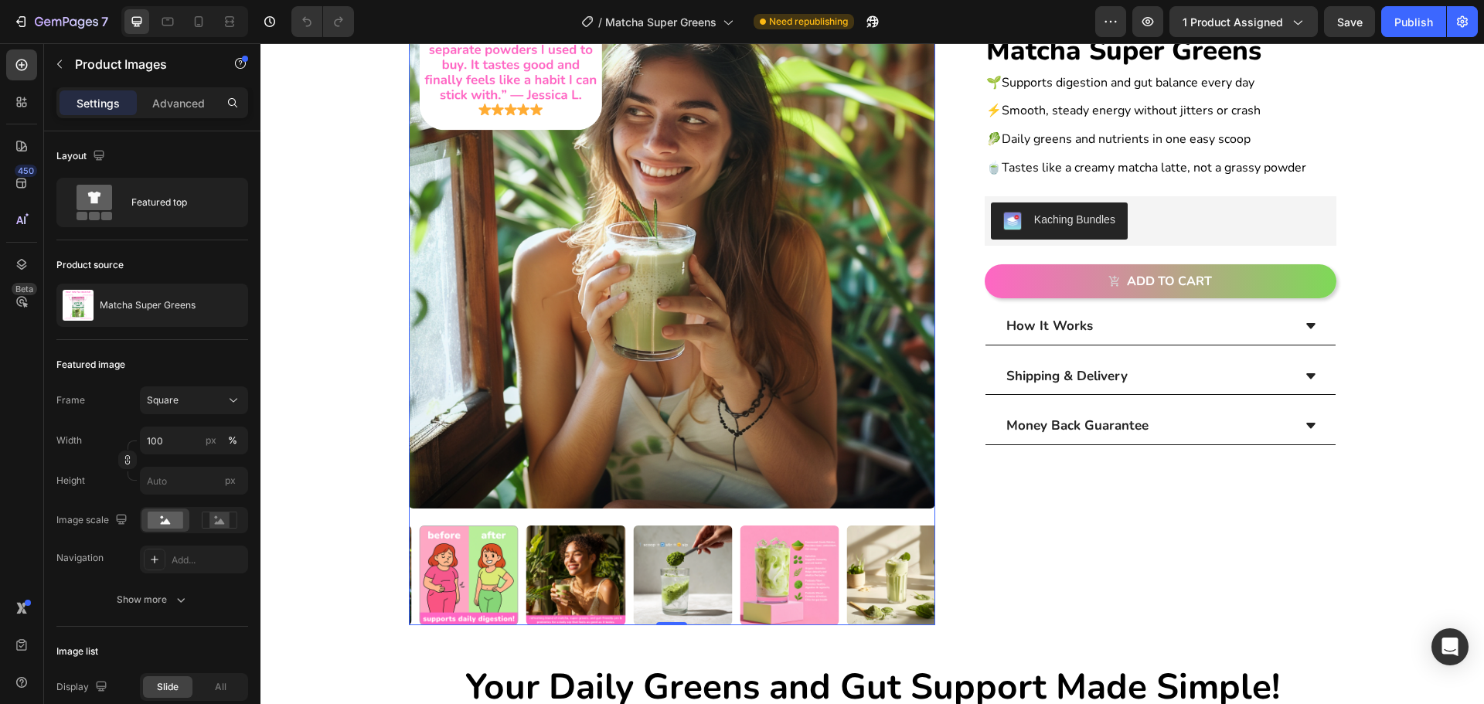
click at [552, 568] on img at bounding box center [575, 575] width 99 height 99
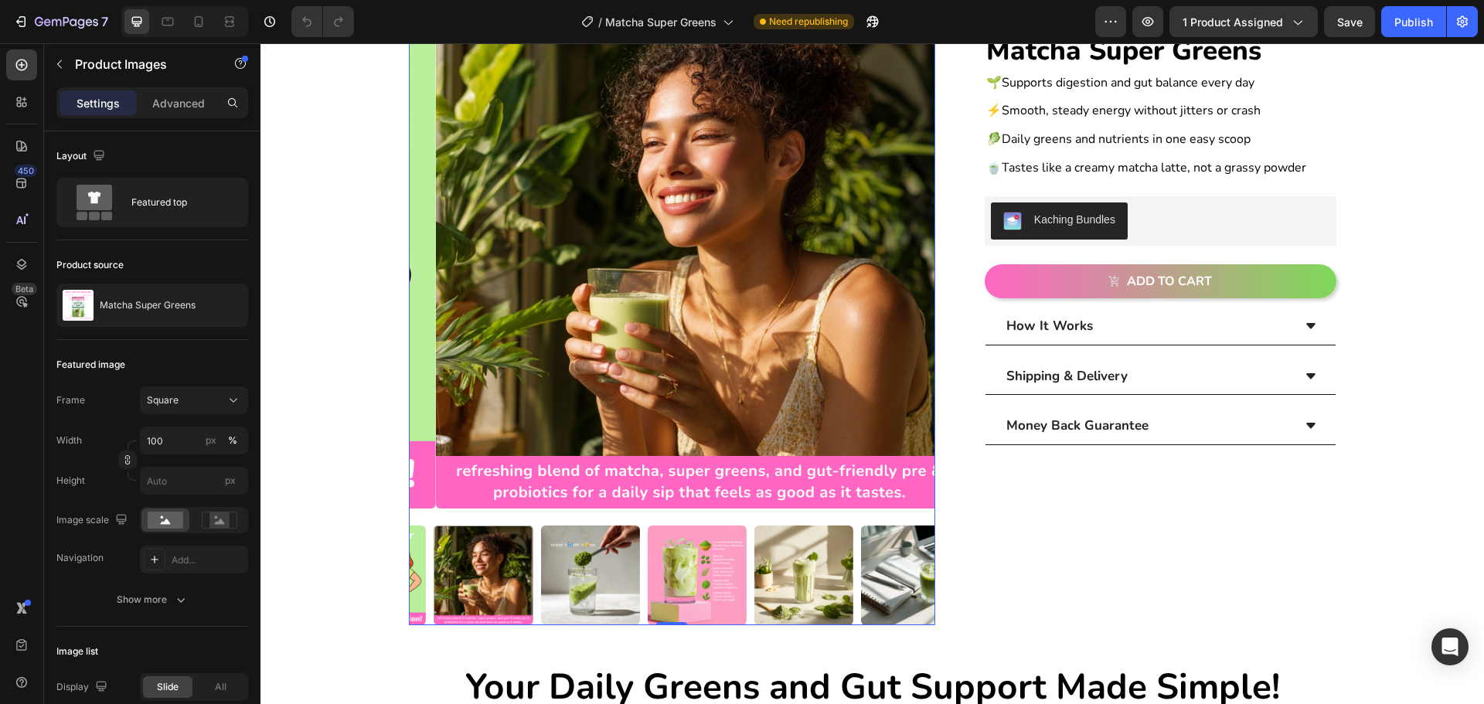
click at [614, 578] on div at bounding box center [672, 575] width 526 height 99
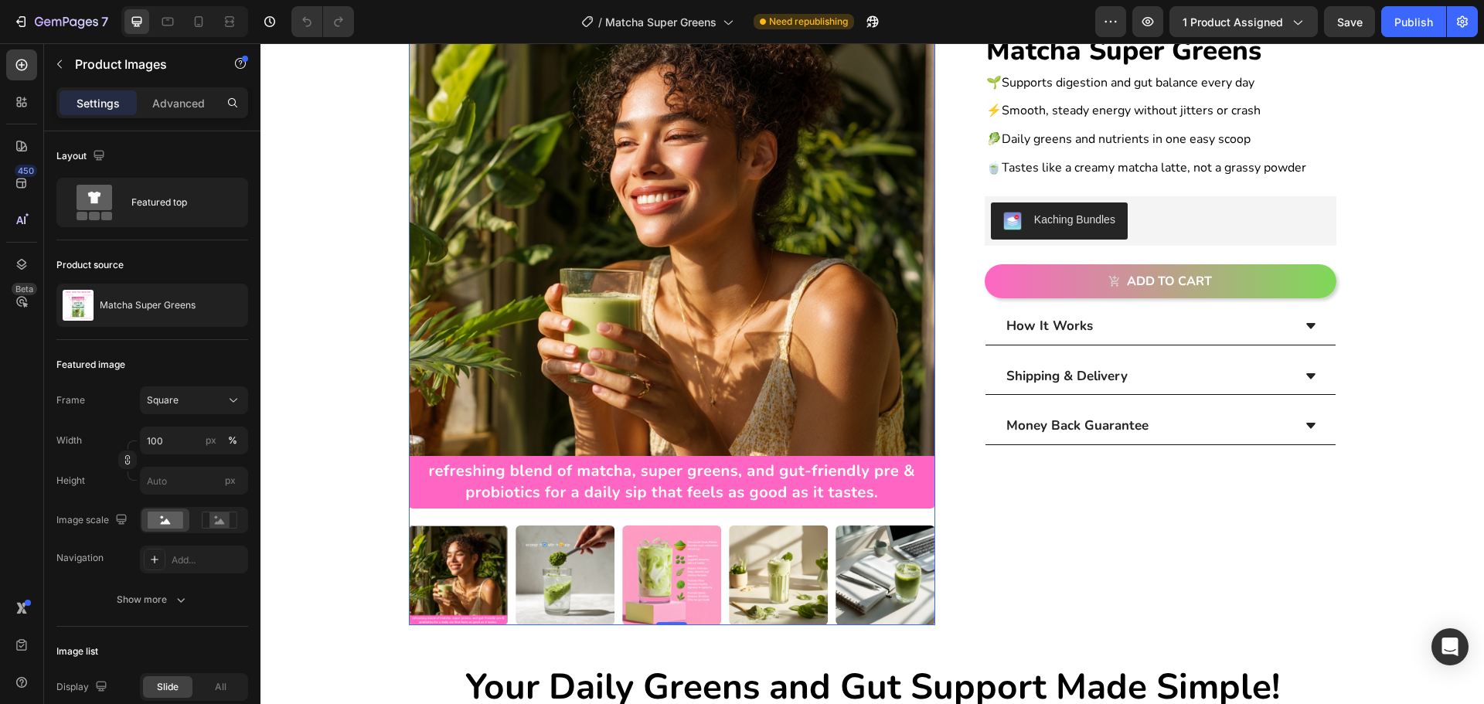
click at [573, 577] on img at bounding box center [565, 575] width 99 height 99
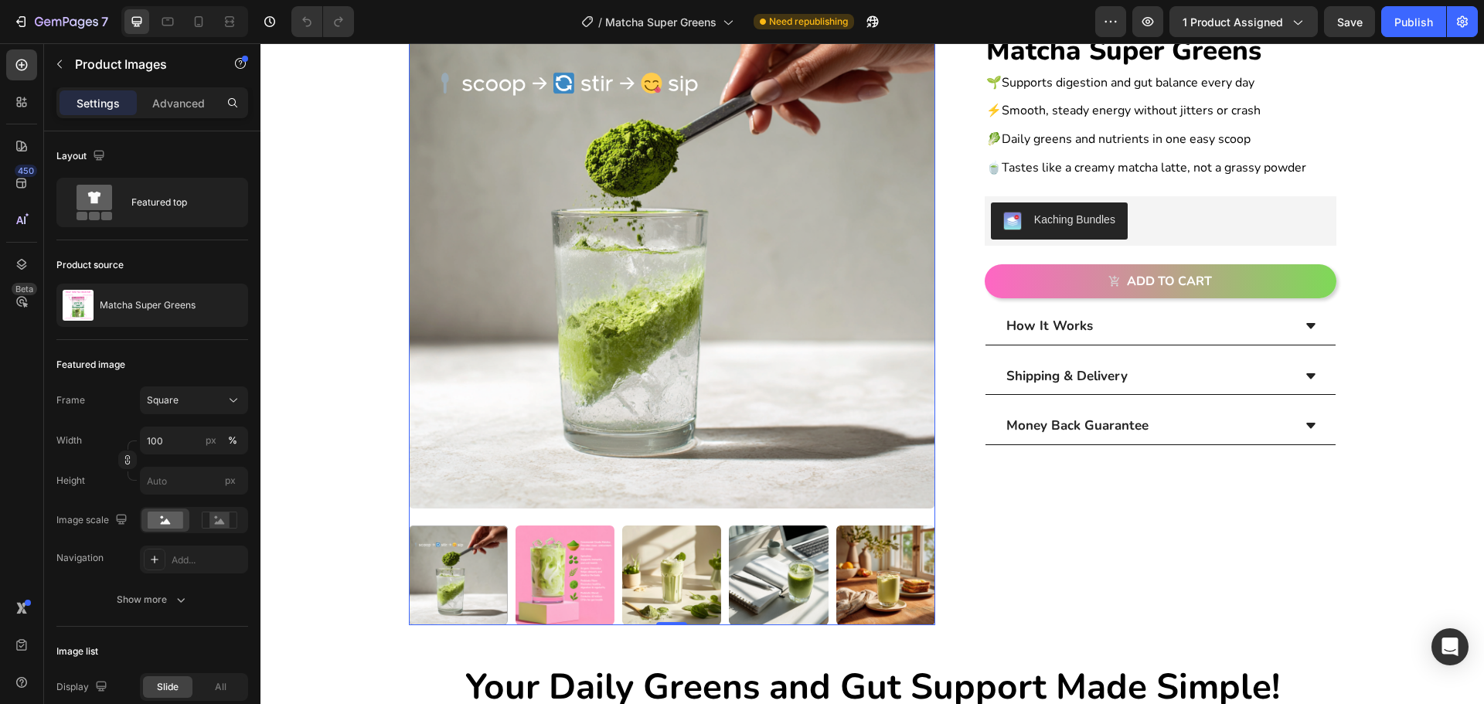
click at [543, 569] on div at bounding box center [672, 575] width 526 height 99
click at [598, 583] on img at bounding box center [565, 575] width 99 height 99
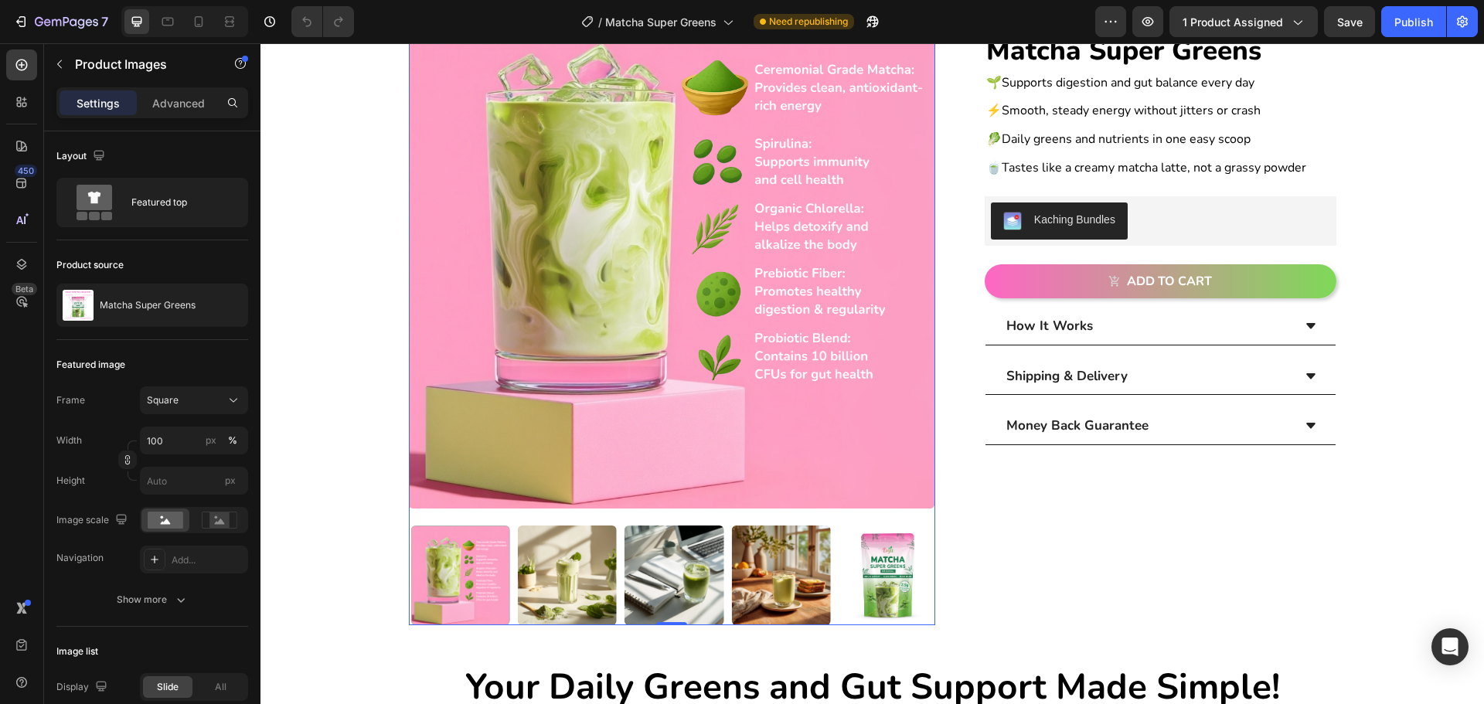
click at [553, 558] on div at bounding box center [672, 575] width 526 height 99
click at [585, 567] on img at bounding box center [565, 575] width 99 height 99
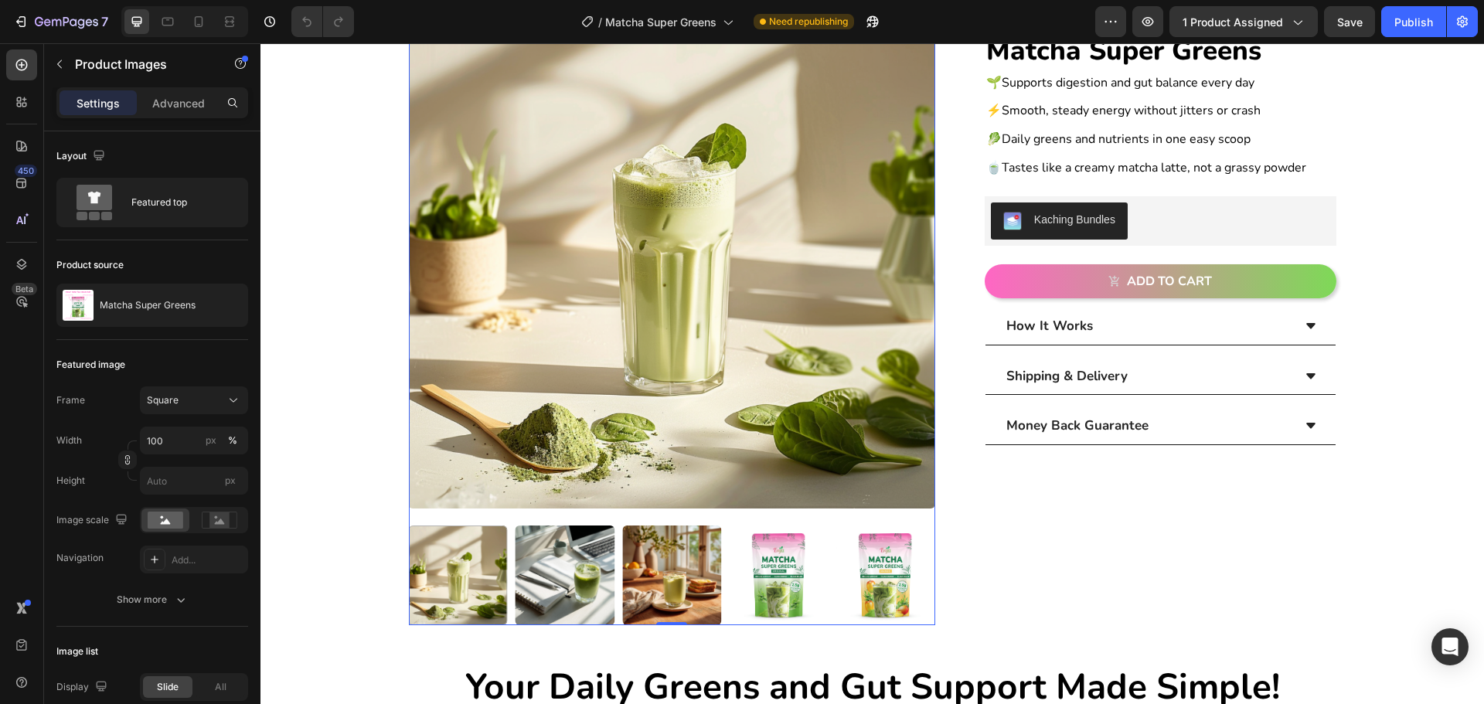
click at [566, 567] on div at bounding box center [672, 575] width 526 height 99
click at [573, 561] on img at bounding box center [565, 575] width 99 height 99
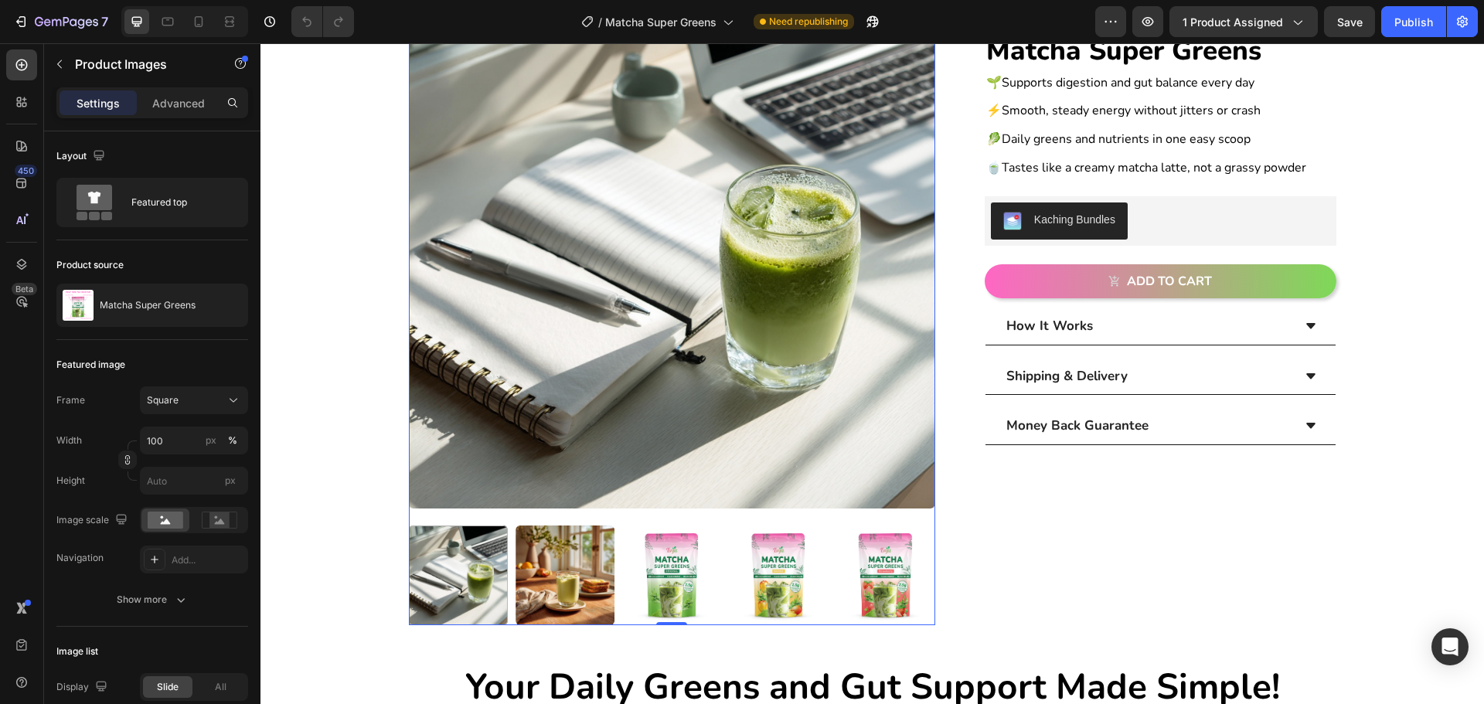
click at [551, 561] on img at bounding box center [565, 575] width 99 height 99
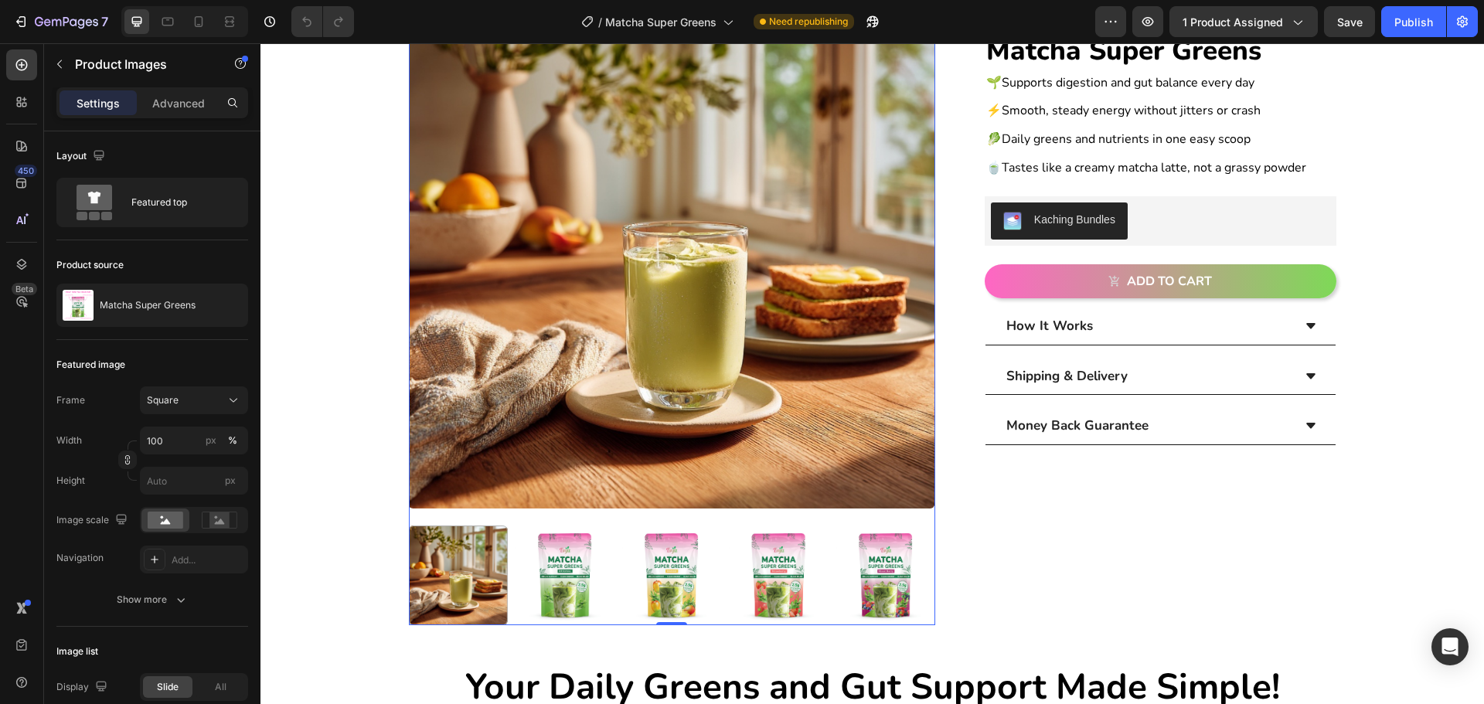
click at [864, 584] on img at bounding box center [886, 575] width 99 height 99
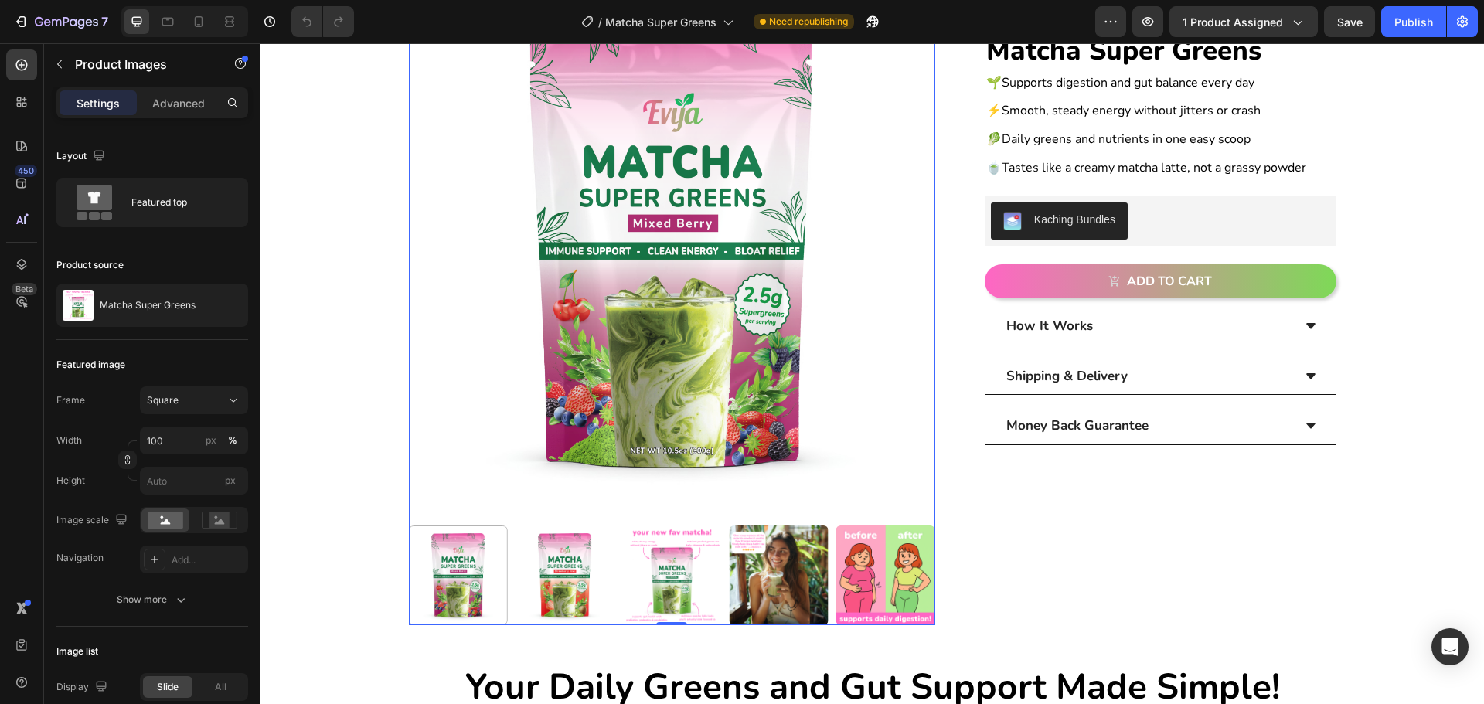
click at [791, 577] on img at bounding box center [778, 575] width 99 height 99
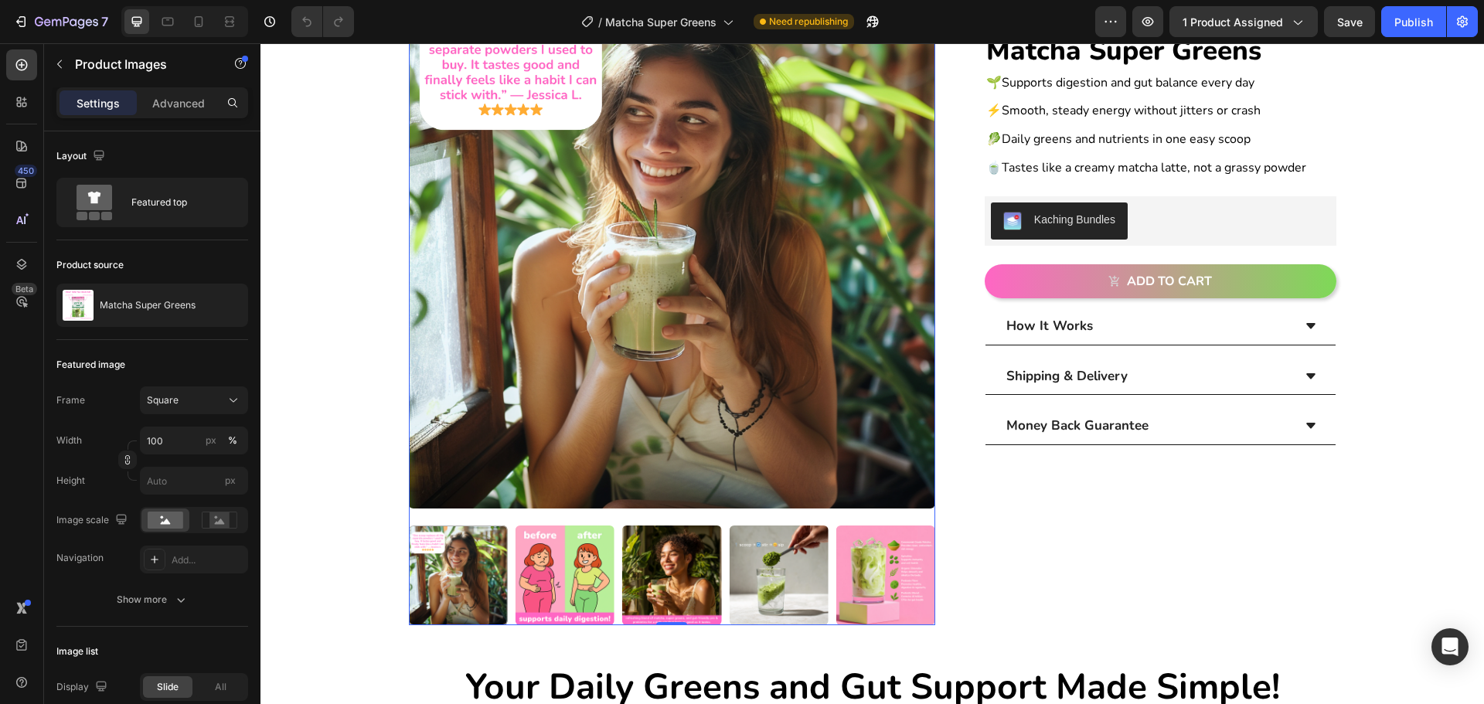
click at [537, 574] on img at bounding box center [565, 575] width 99 height 99
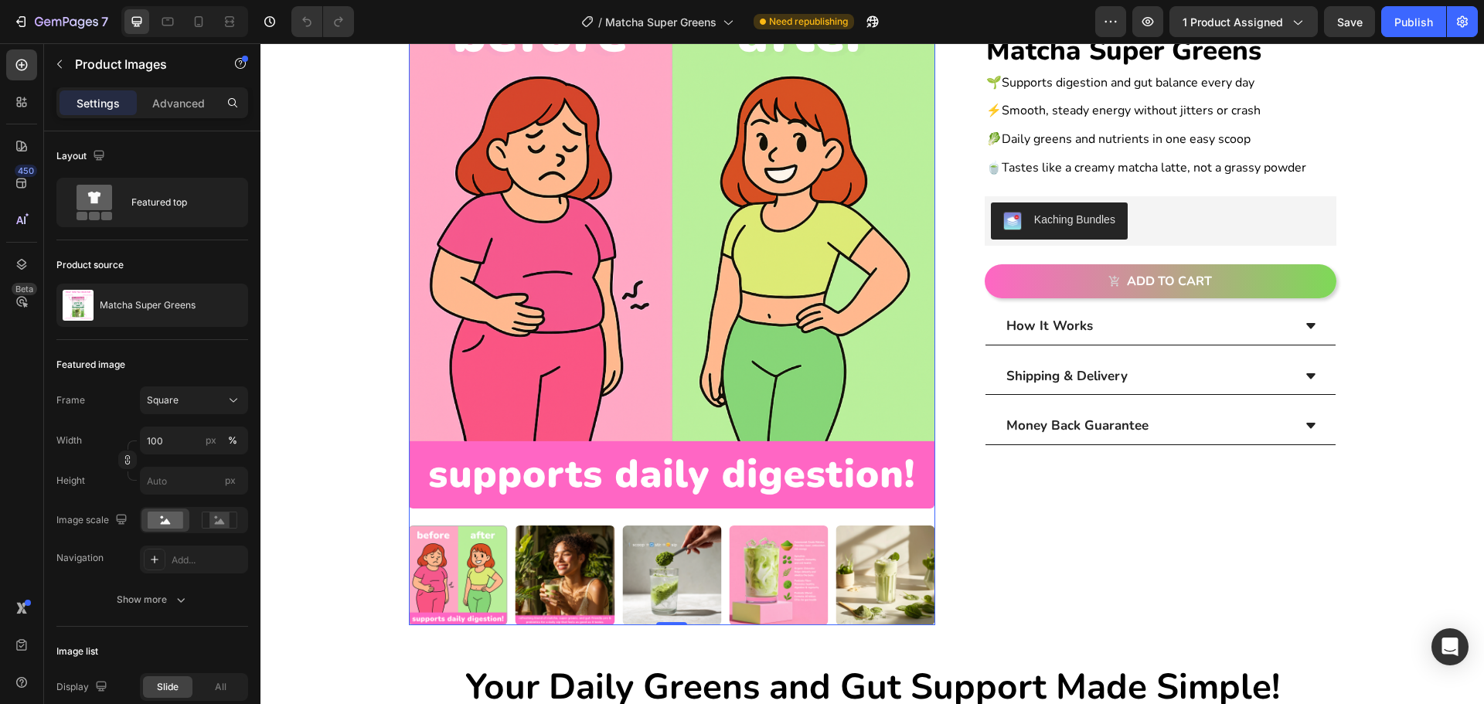
click at [854, 564] on img at bounding box center [886, 575] width 99 height 99
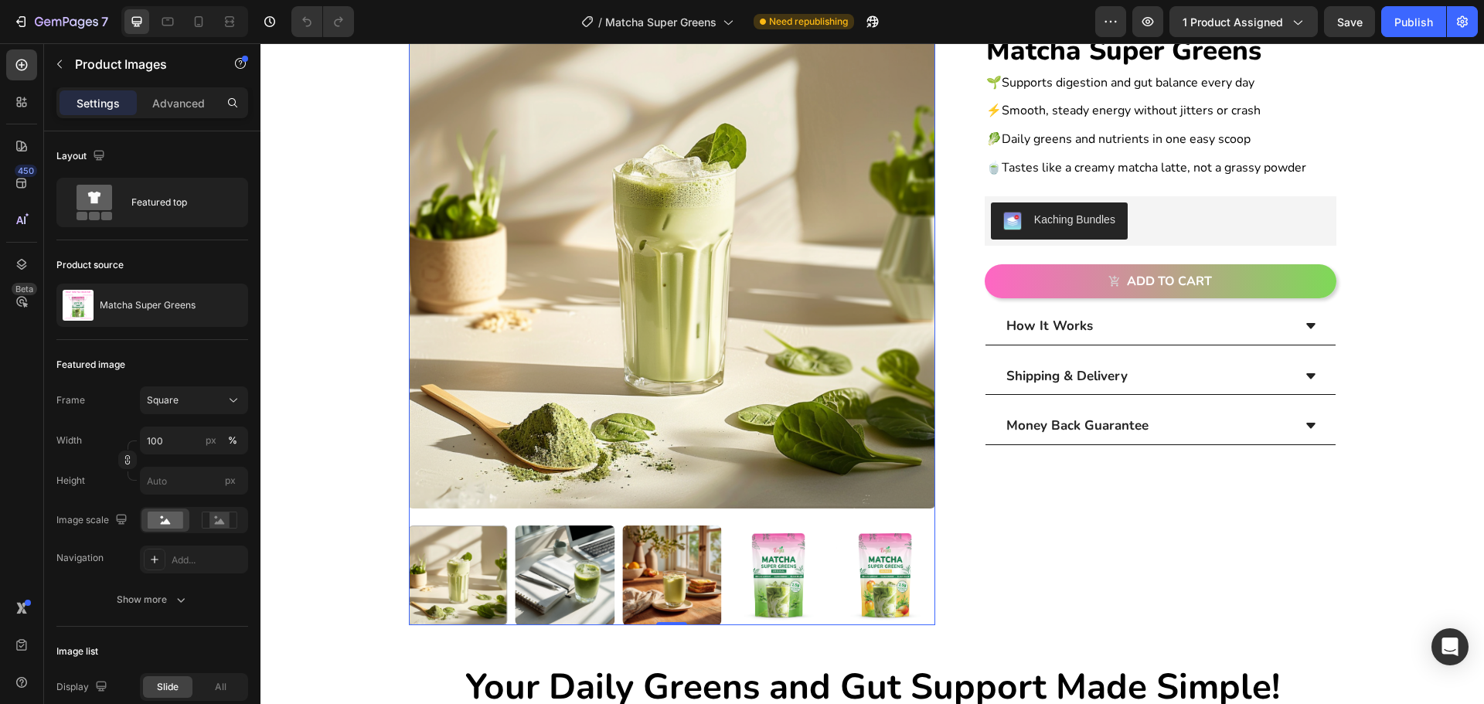
click at [757, 572] on img at bounding box center [778, 575] width 99 height 99
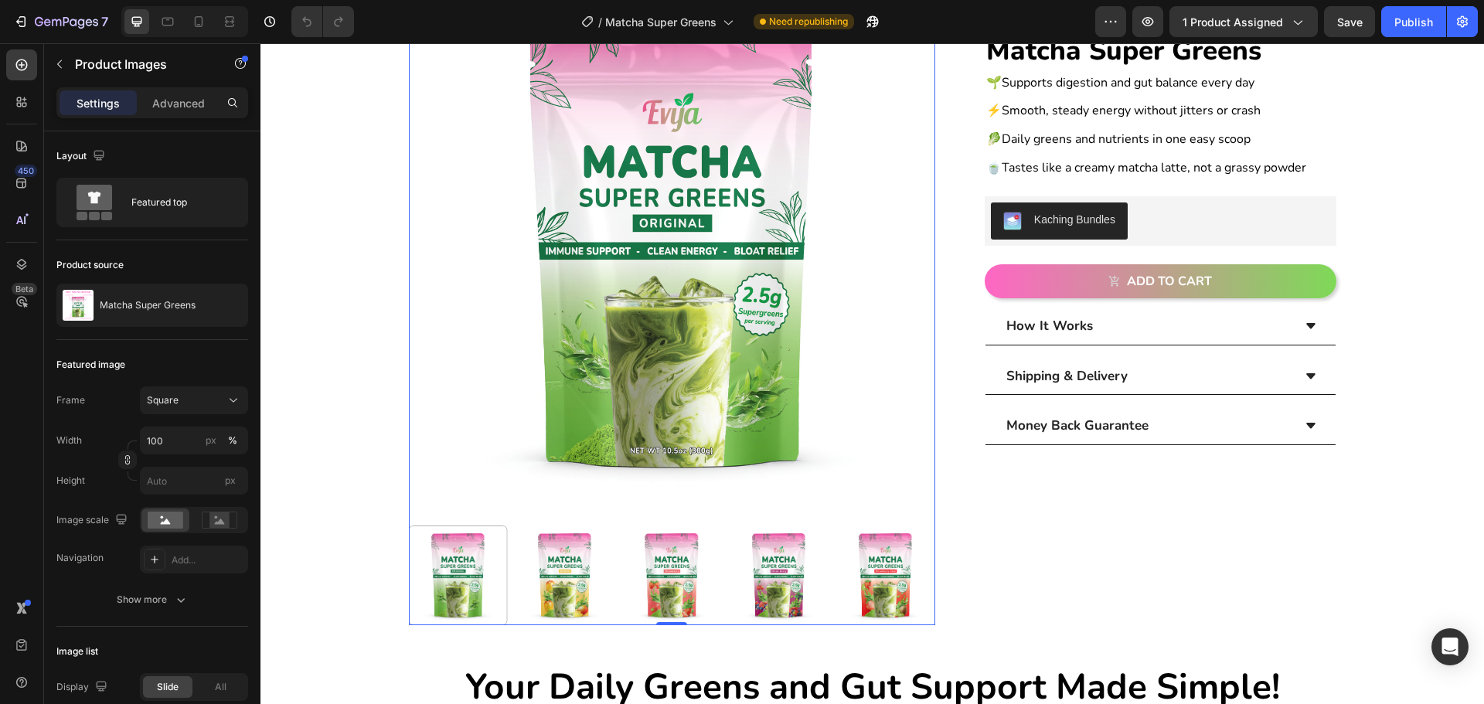
click at [859, 563] on img at bounding box center [886, 575] width 99 height 99
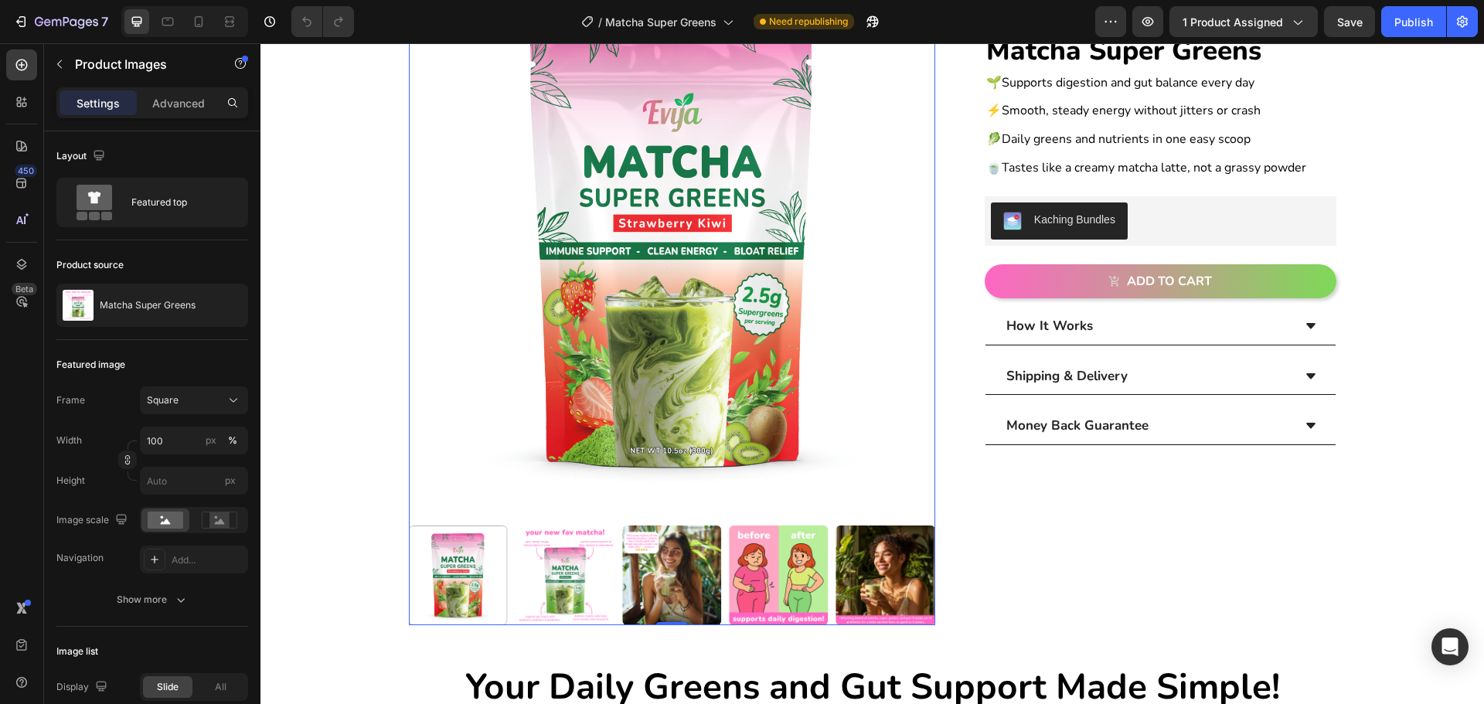
click at [557, 556] on img at bounding box center [565, 575] width 99 height 99
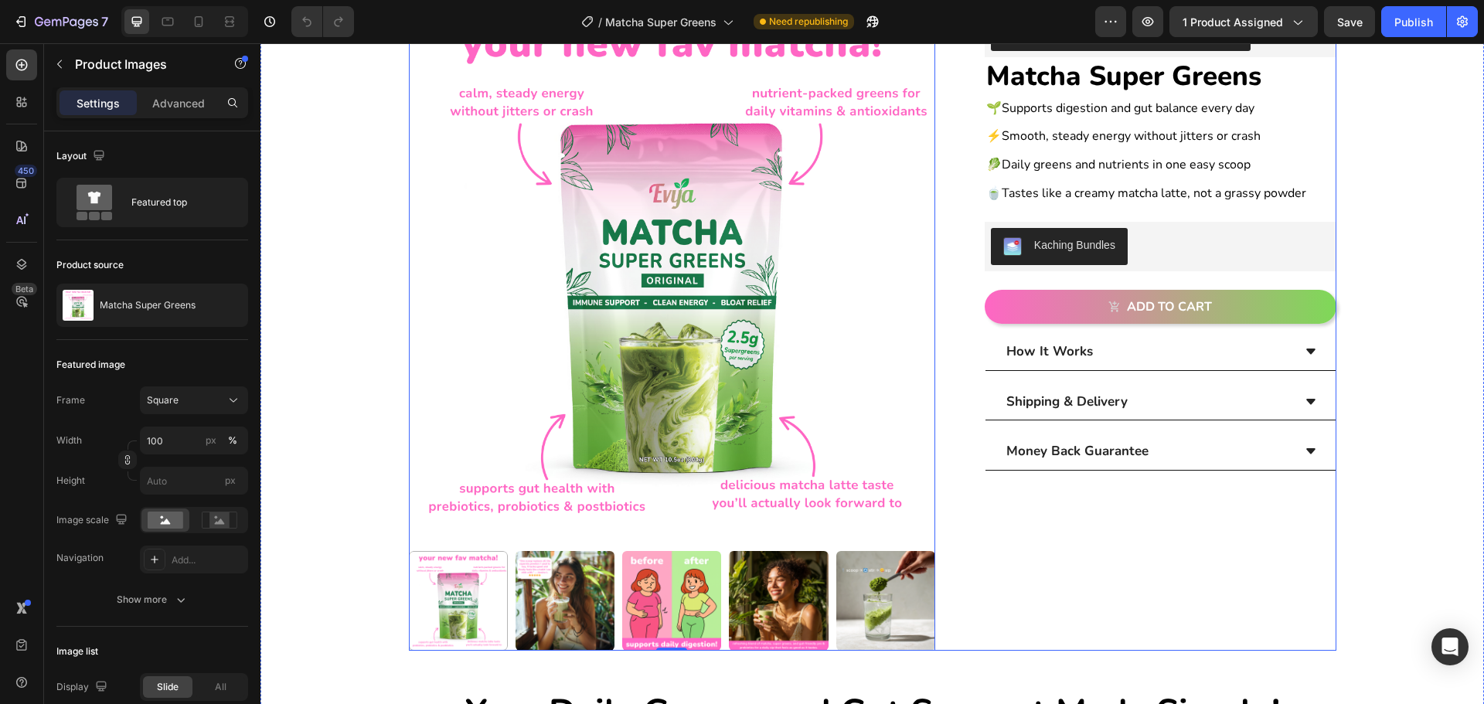
scroll to position [77, 0]
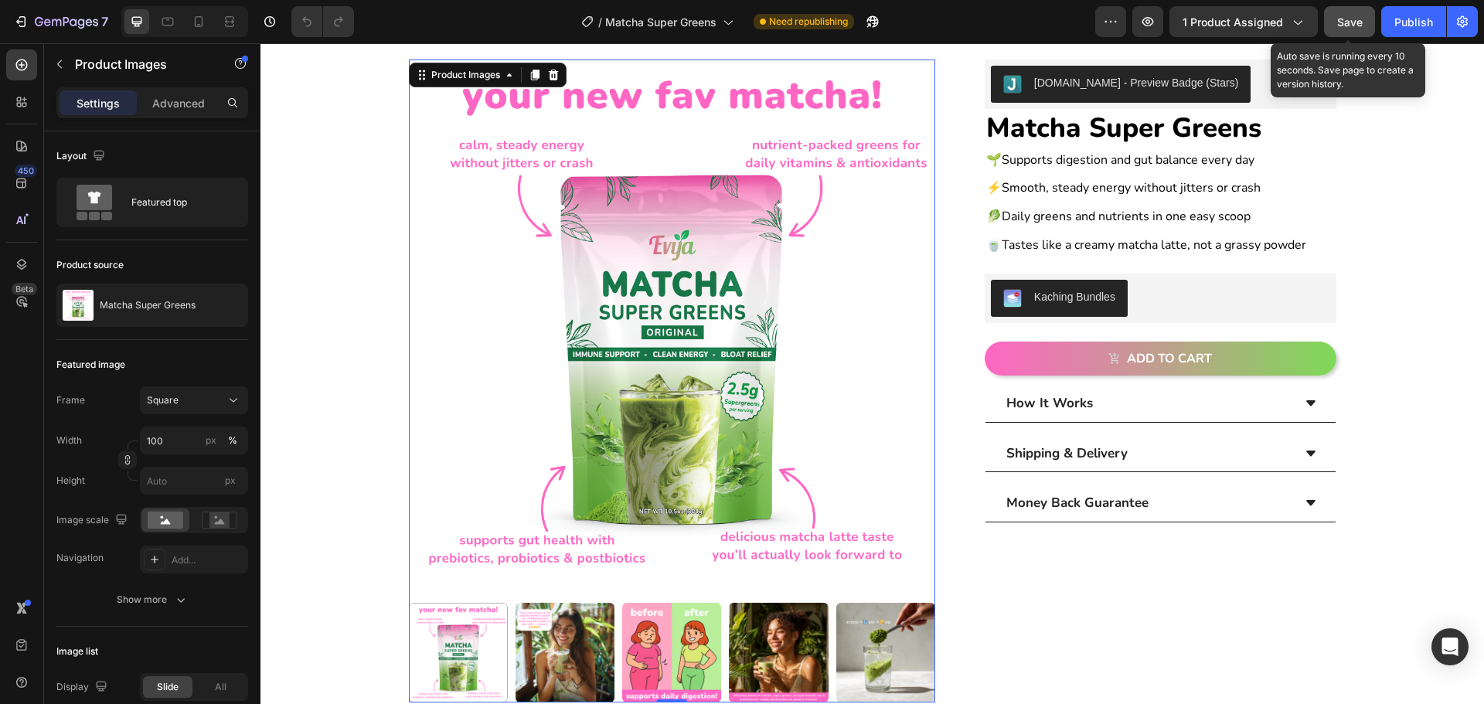
click at [1358, 22] on span "Save" at bounding box center [1350, 21] width 26 height 13
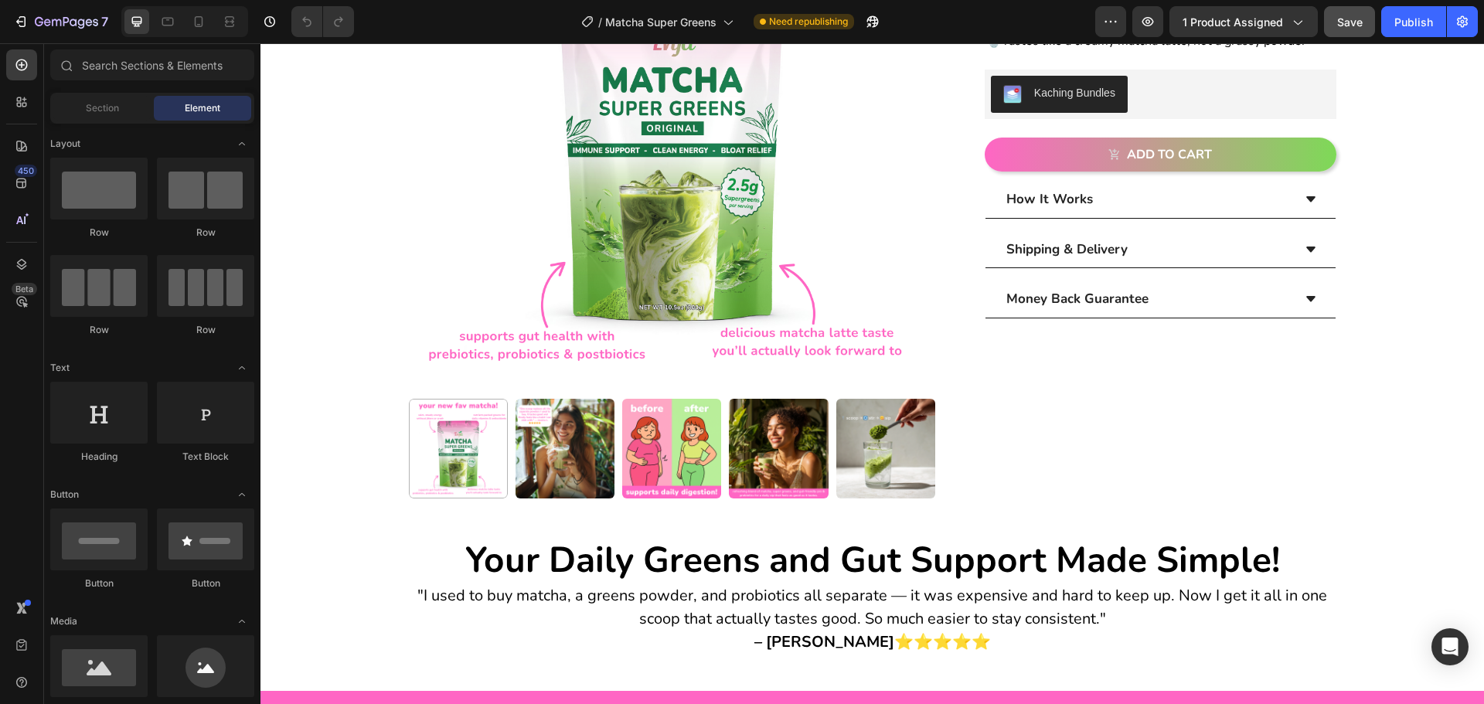
scroll to position [0, 0]
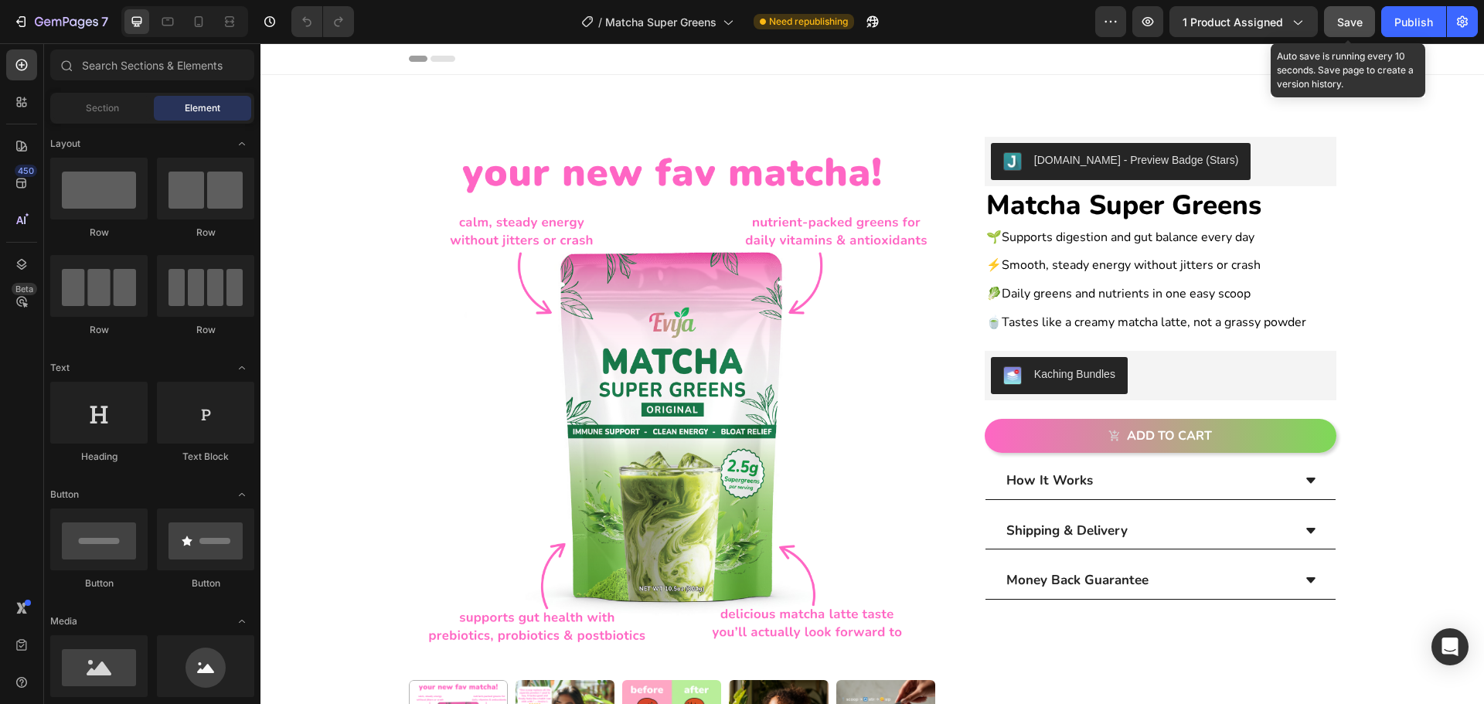
click at [1358, 20] on span "Save" at bounding box center [1350, 21] width 26 height 13
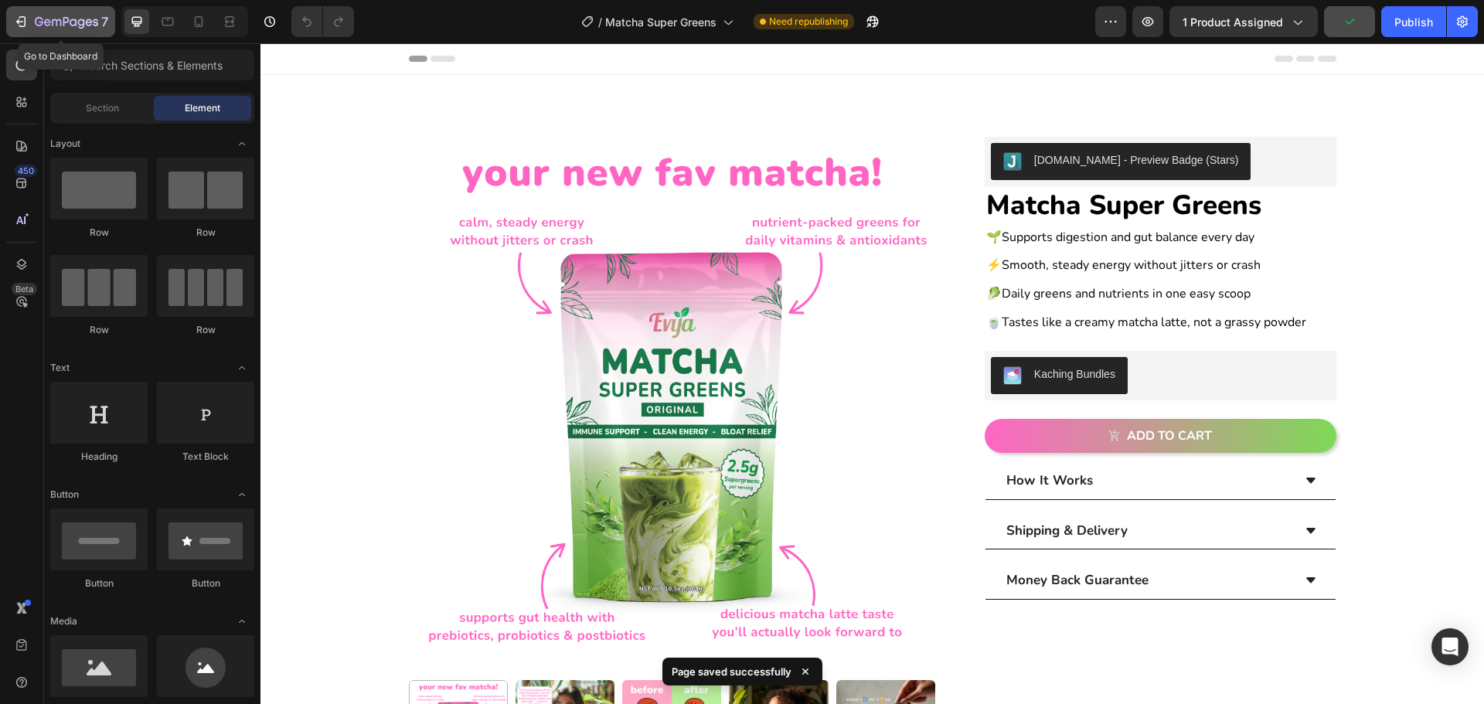
click at [29, 23] on div "7" at bounding box center [60, 21] width 95 height 19
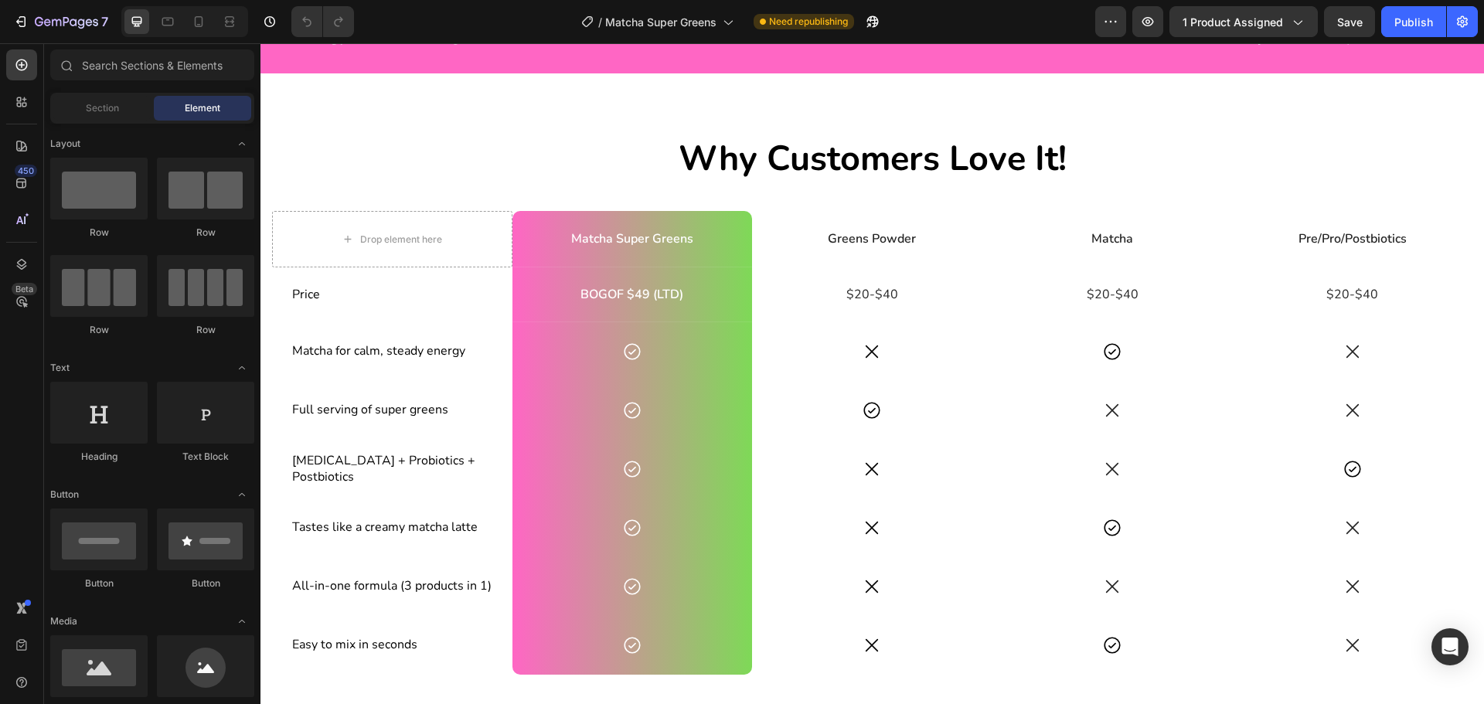
scroll to position [1618, 0]
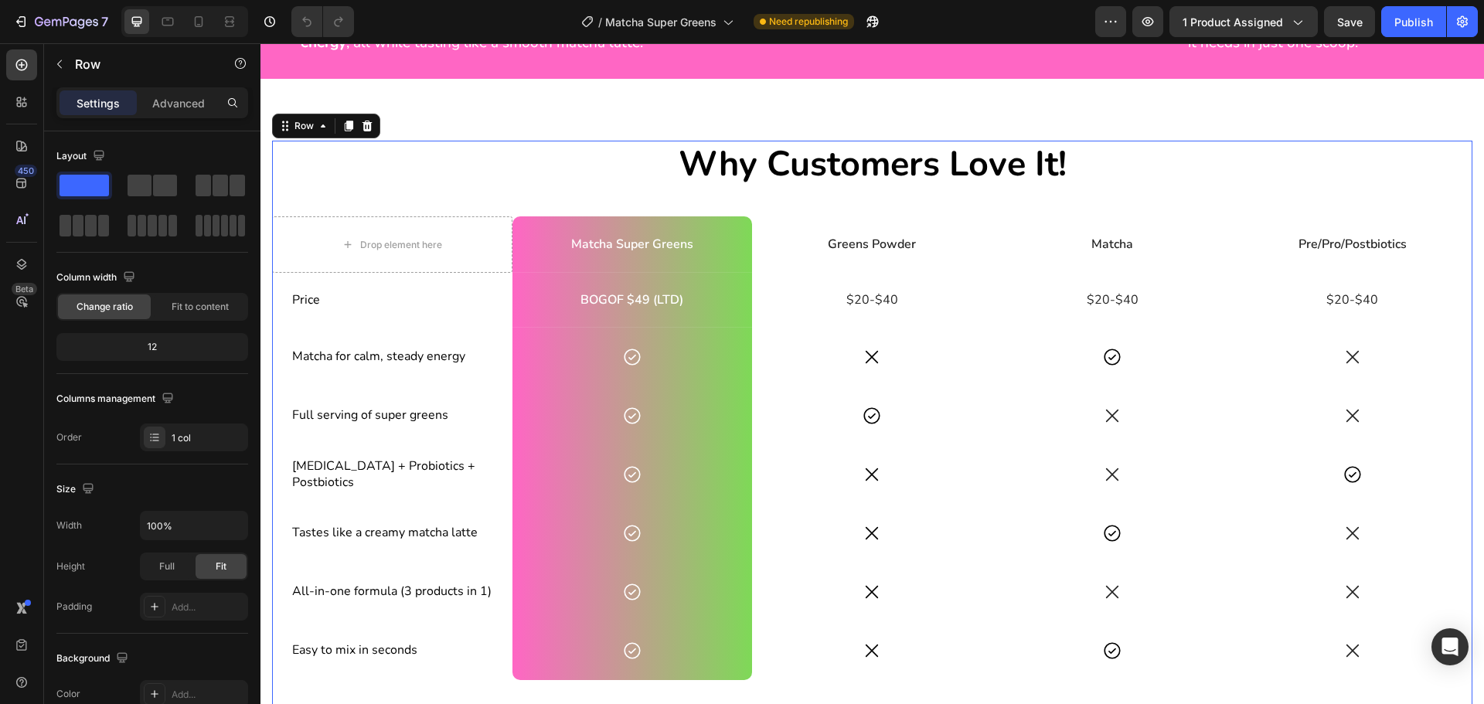
click at [522, 220] on div "Why Customers Love It! Heading Drop element here Matcha Super Greens Text Block…" at bounding box center [872, 467] width 1201 height 653
click at [193, 18] on icon at bounding box center [198, 21] width 15 height 15
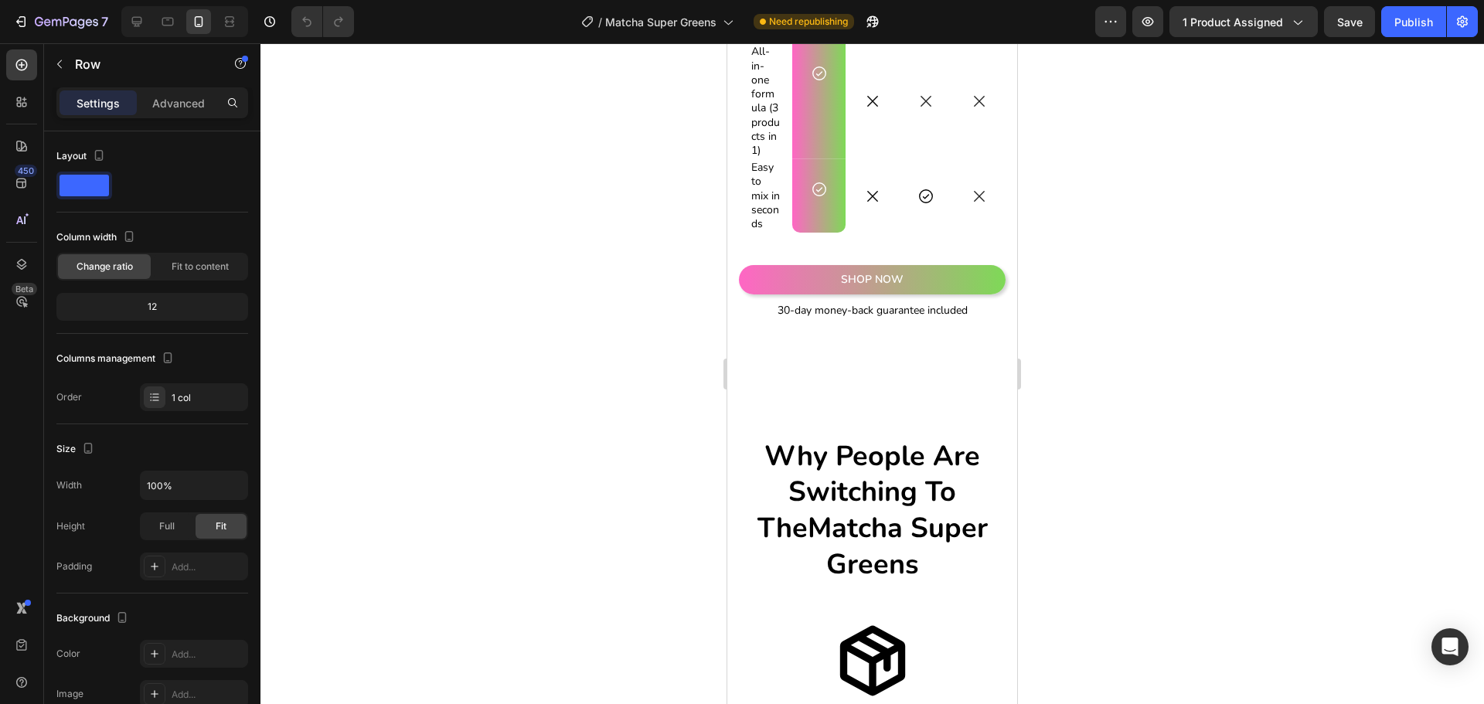
scroll to position [3412, 0]
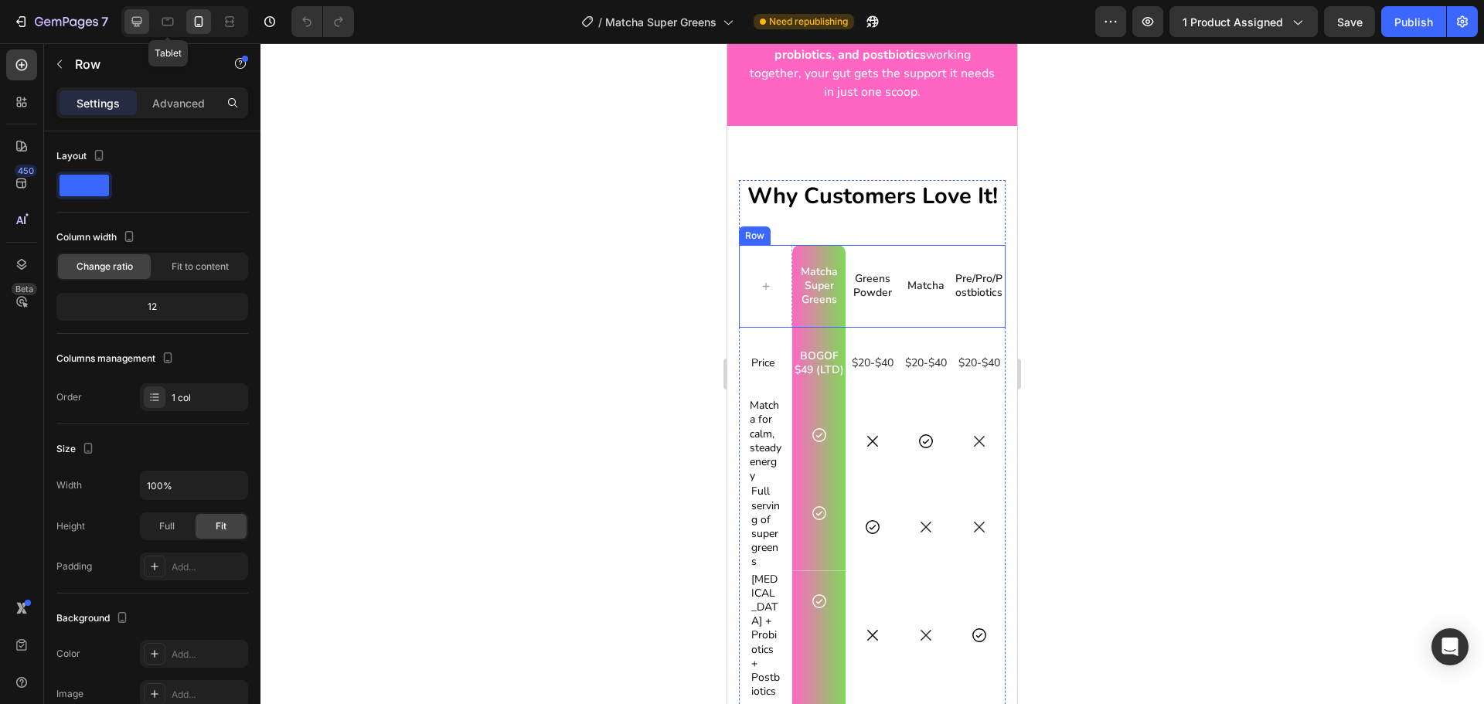
click at [140, 18] on icon at bounding box center [137, 22] width 10 height 10
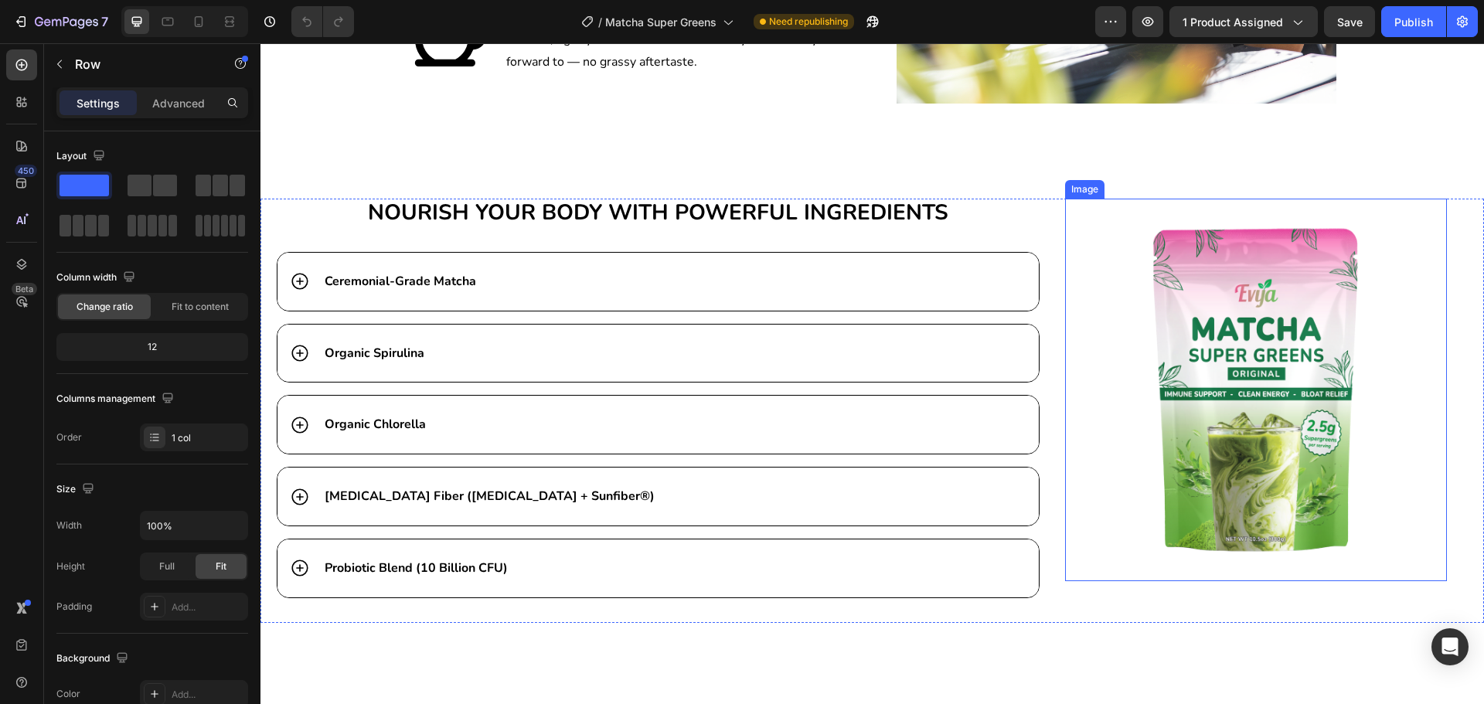
scroll to position [2841, 0]
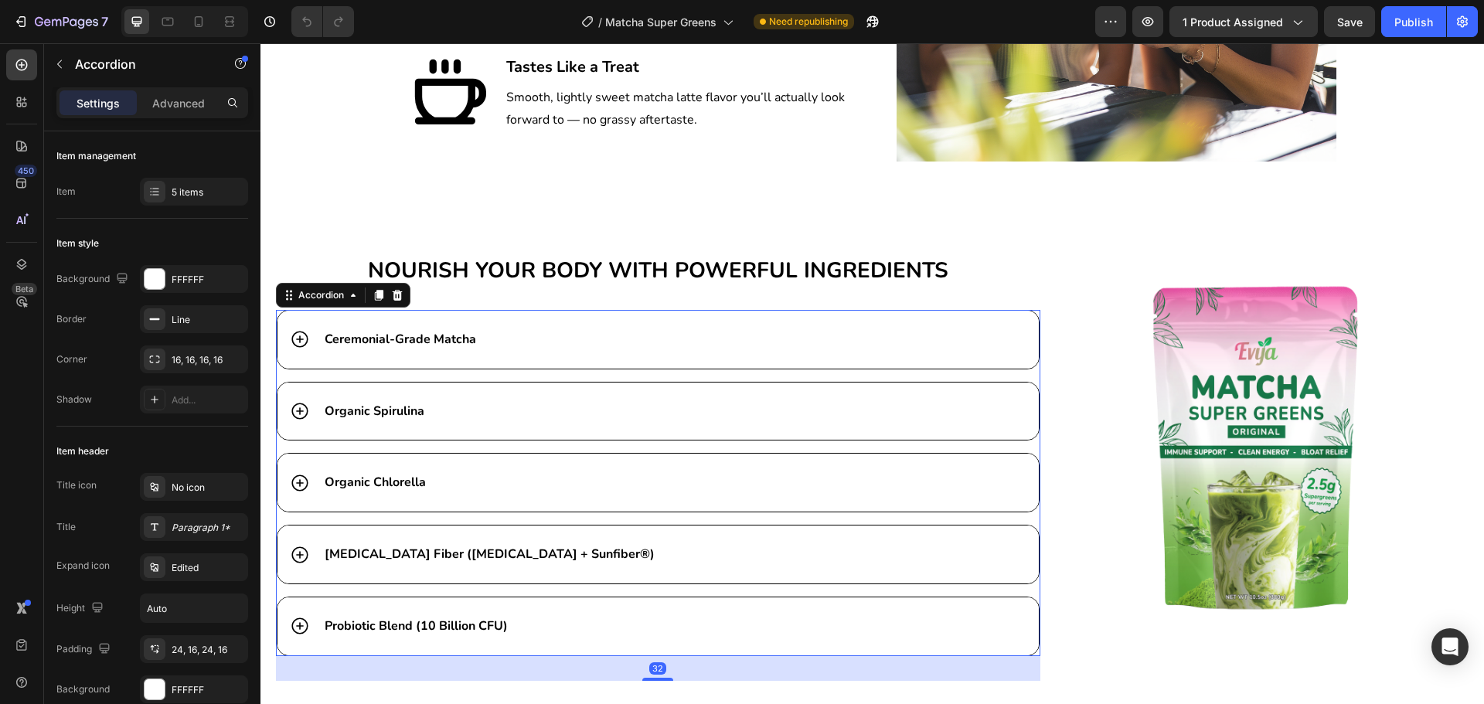
click at [303, 340] on icon at bounding box center [300, 339] width 20 height 20
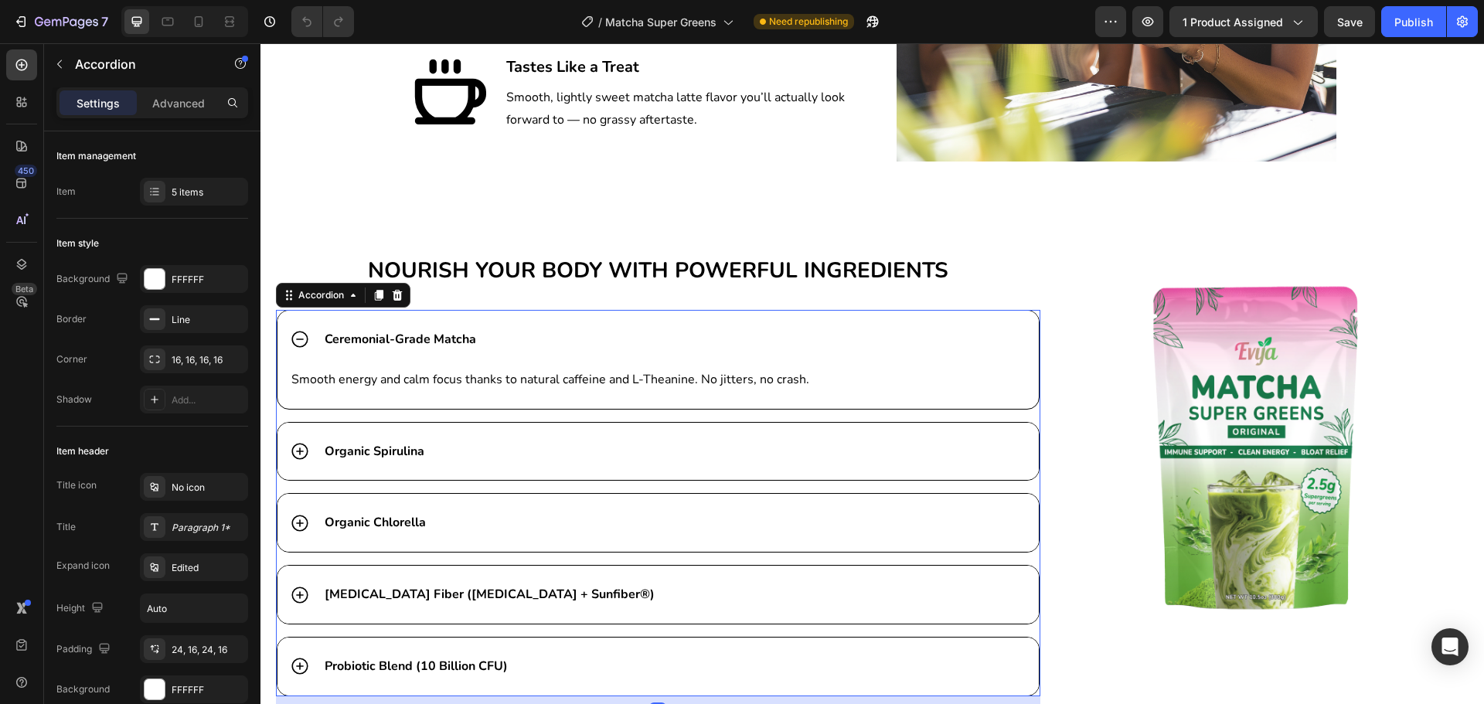
click at [303, 340] on icon at bounding box center [300, 339] width 20 height 20
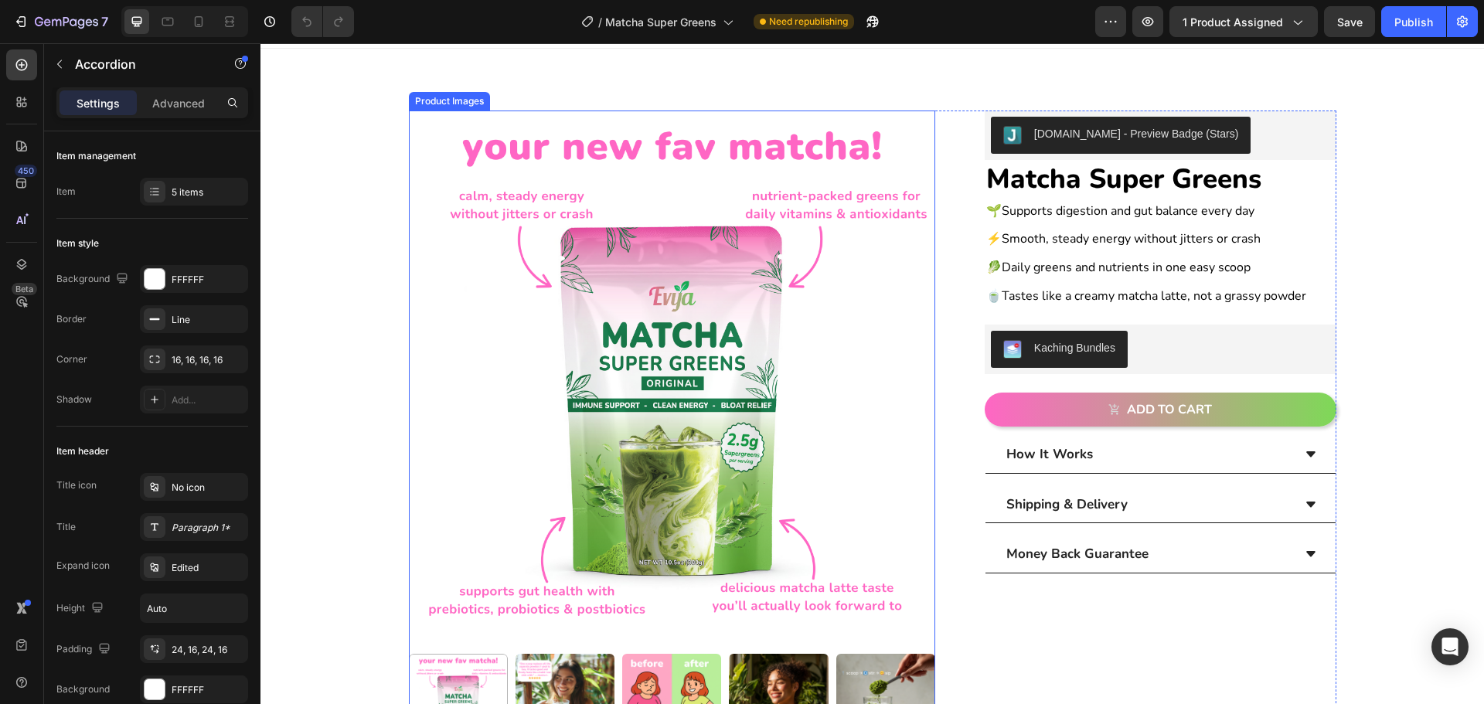
scroll to position [155, 0]
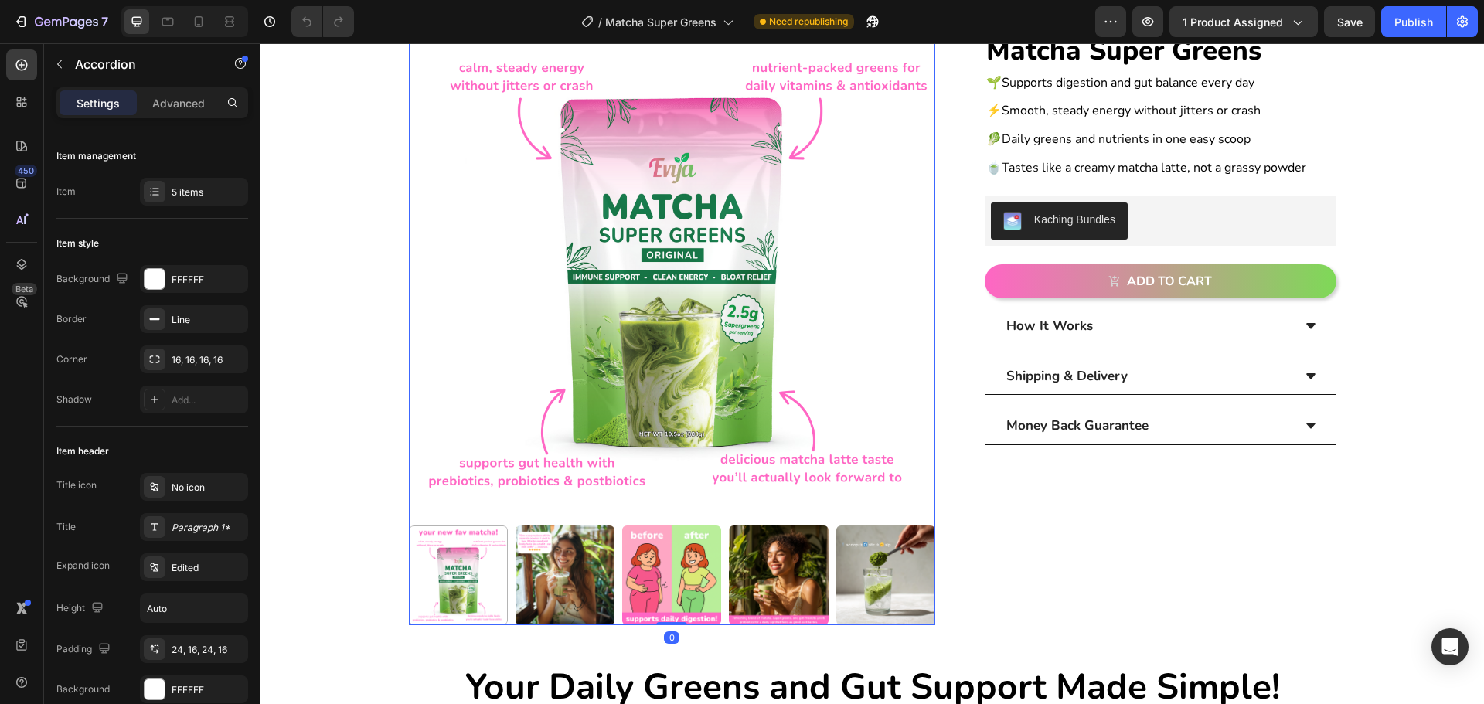
click at [571, 587] on img at bounding box center [565, 575] width 99 height 99
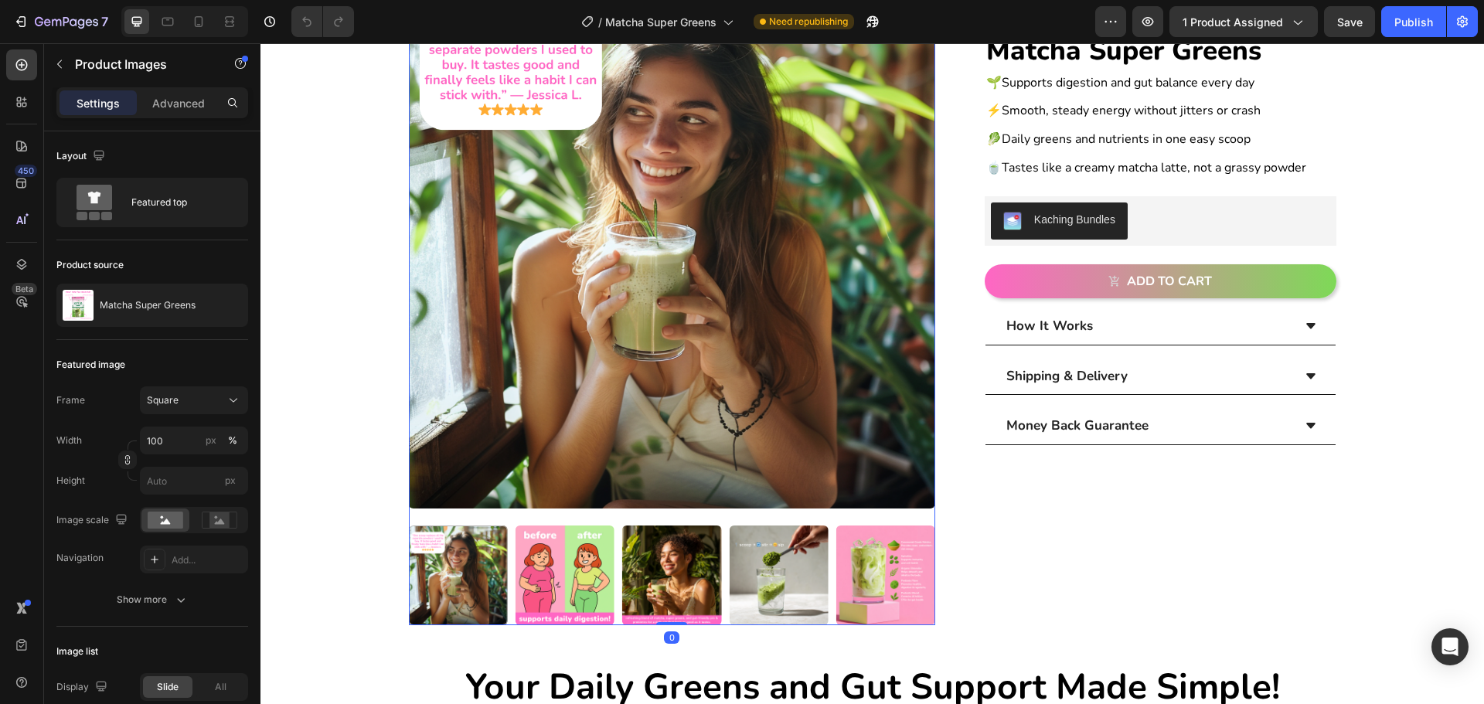
click at [537, 575] on img at bounding box center [565, 575] width 99 height 99
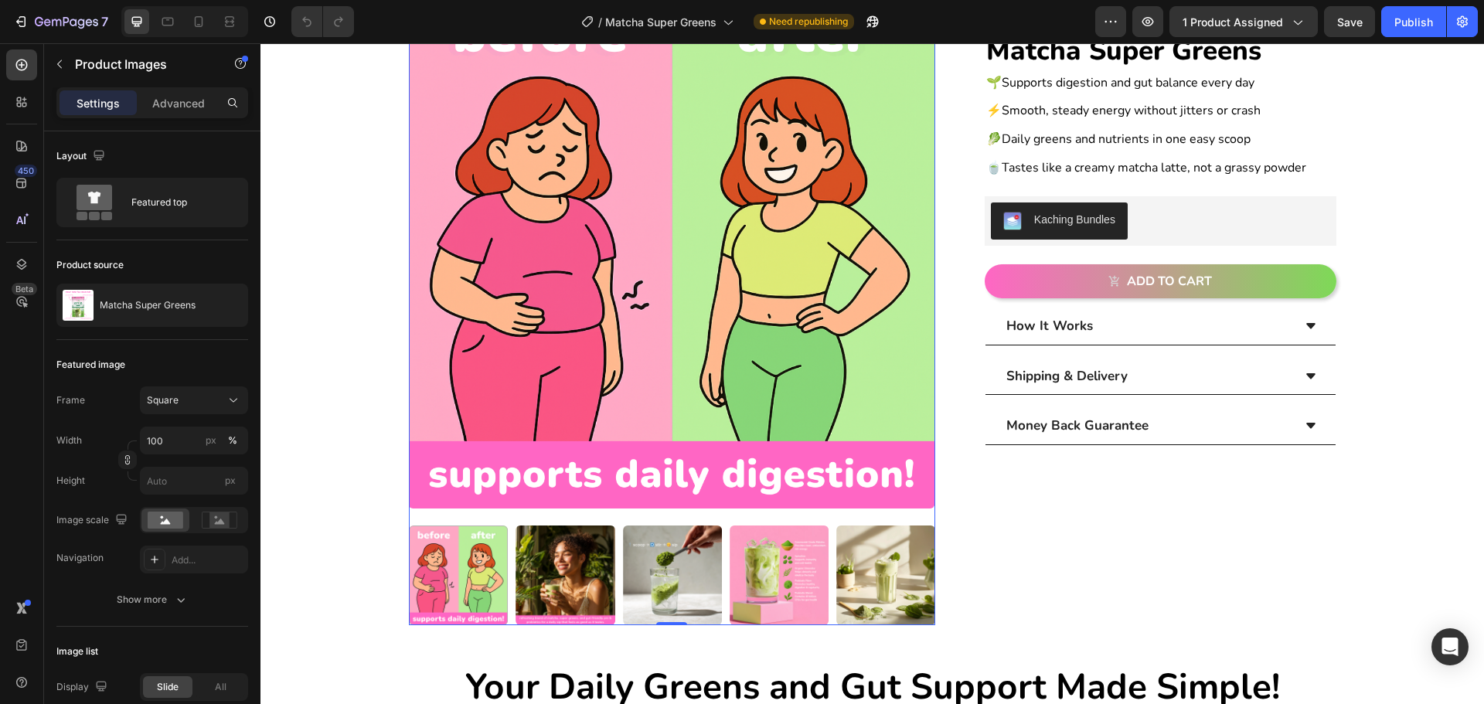
click at [889, 569] on img at bounding box center [886, 575] width 99 height 99
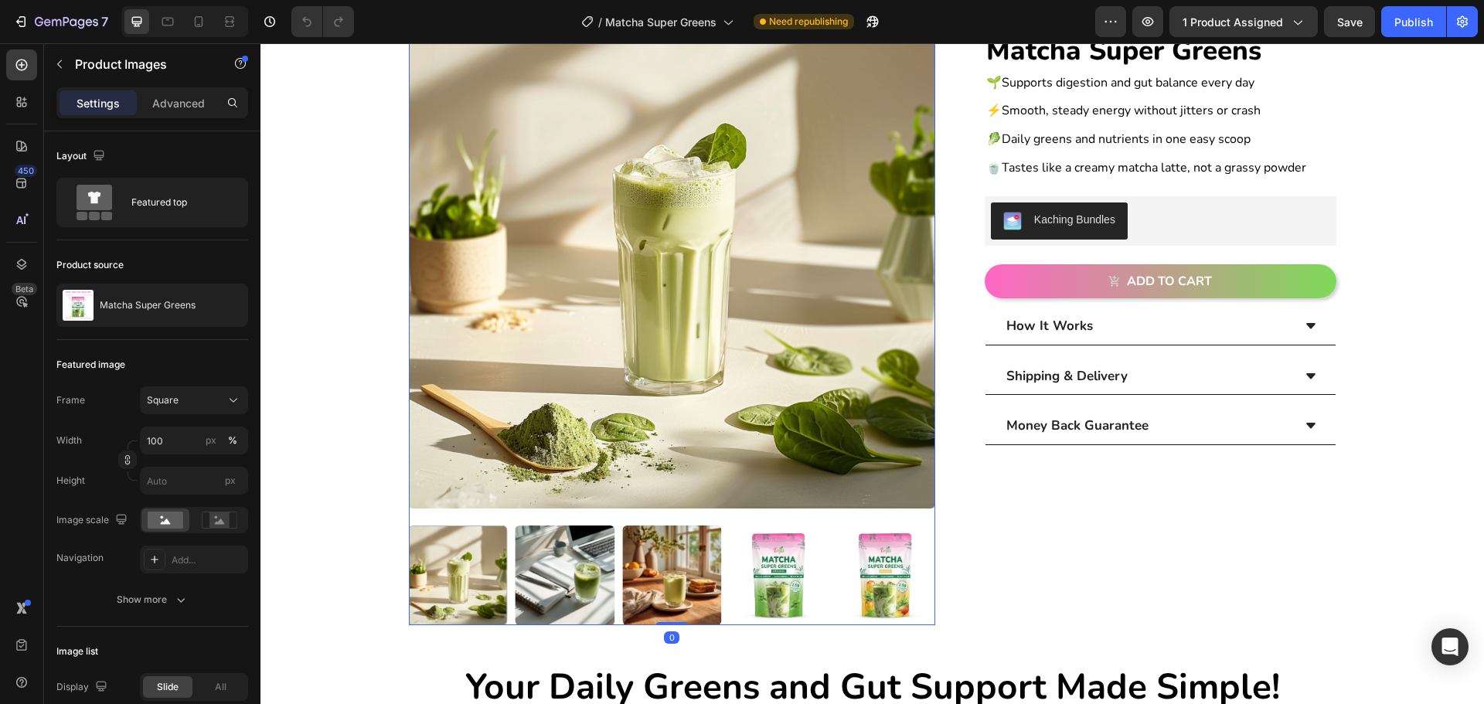
click at [796, 574] on img at bounding box center [778, 575] width 99 height 99
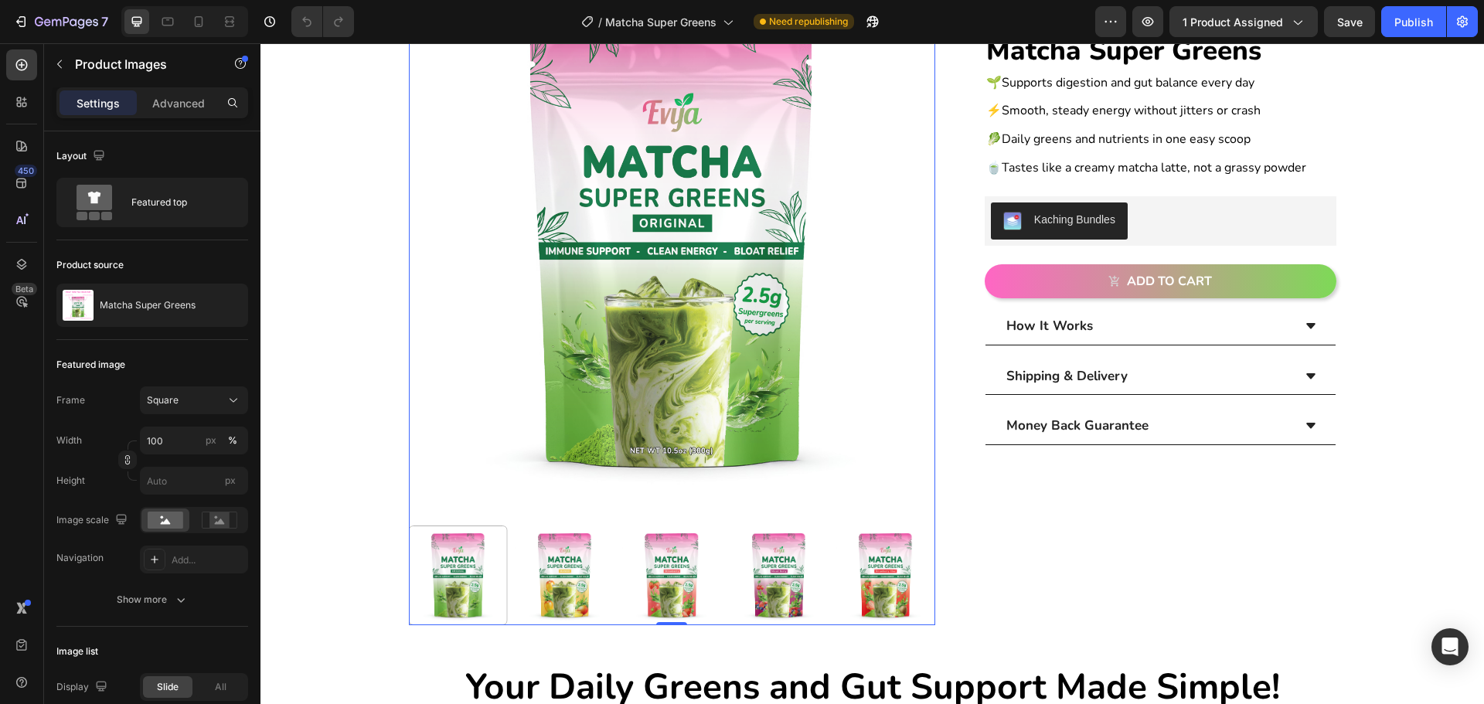
click at [802, 569] on img at bounding box center [778, 575] width 99 height 99
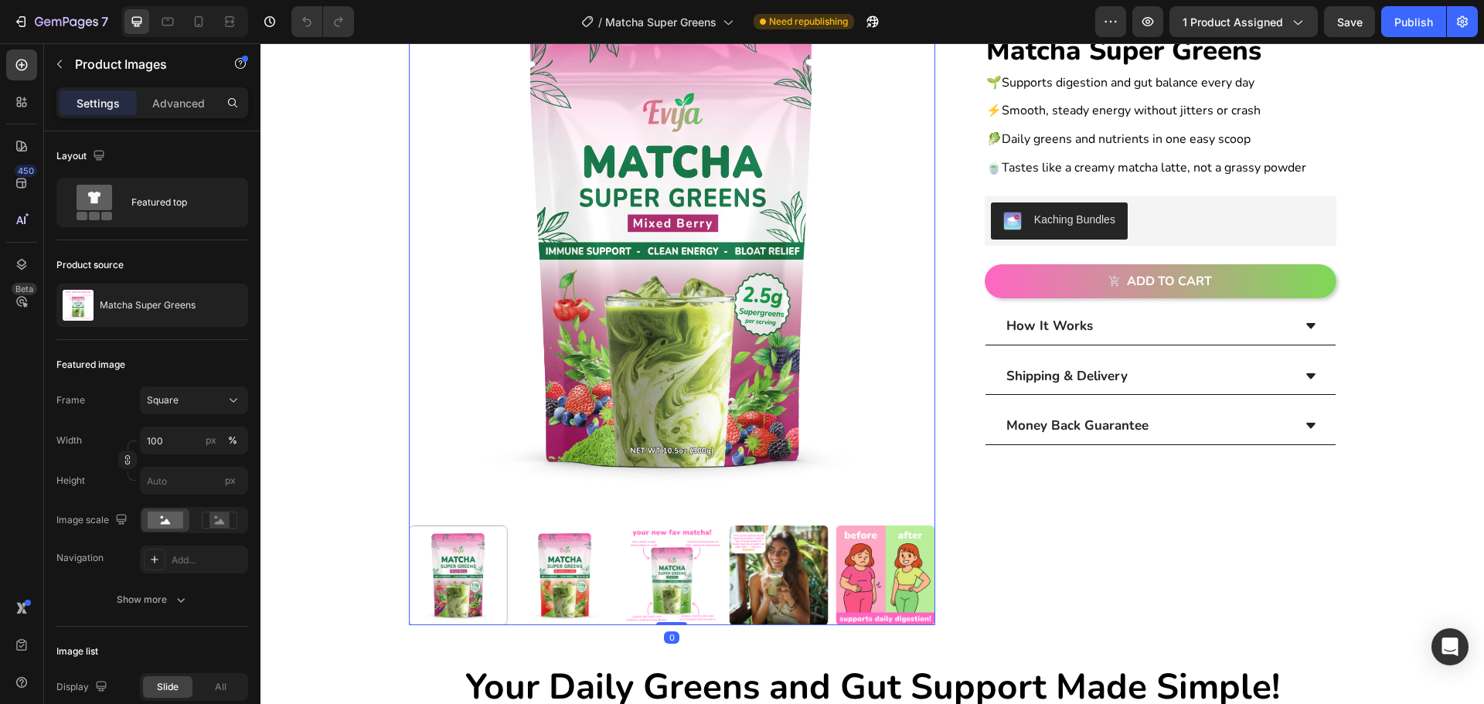
click at [646, 567] on img at bounding box center [671, 575] width 99 height 99
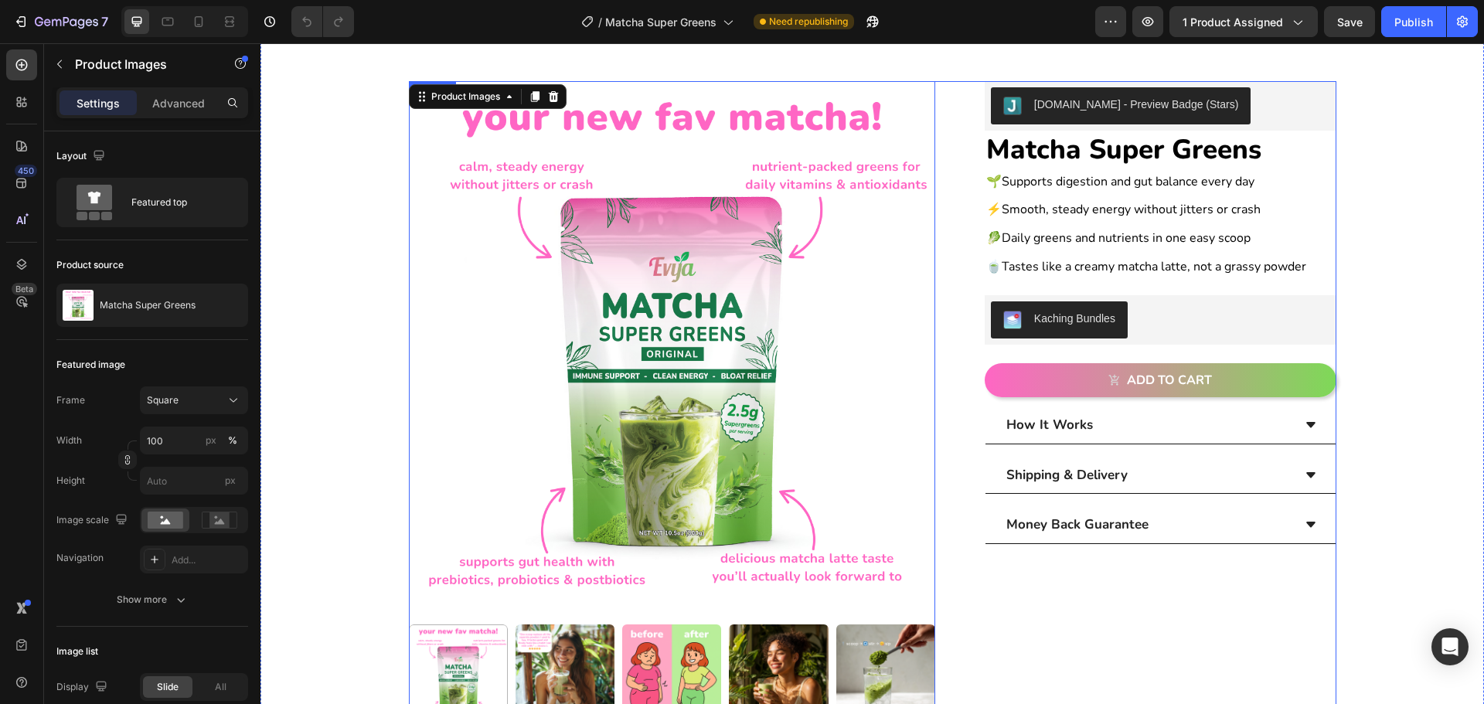
scroll to position [0, 0]
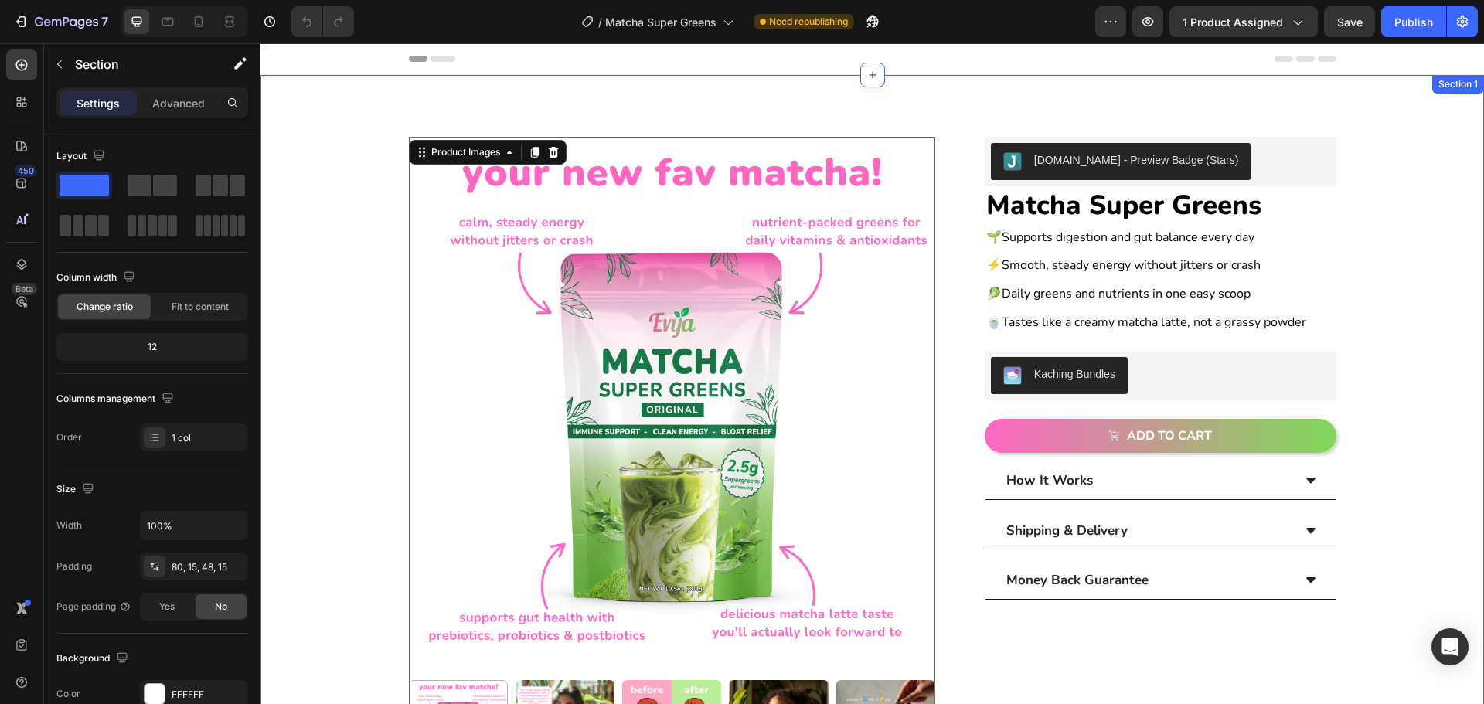
click at [367, 358] on div "Product Images 0 [DOMAIN_NAME] - Preview Badge (Stars) [DOMAIN_NAME] Matcha Sup…" at bounding box center [872, 536] width 1201 height 799
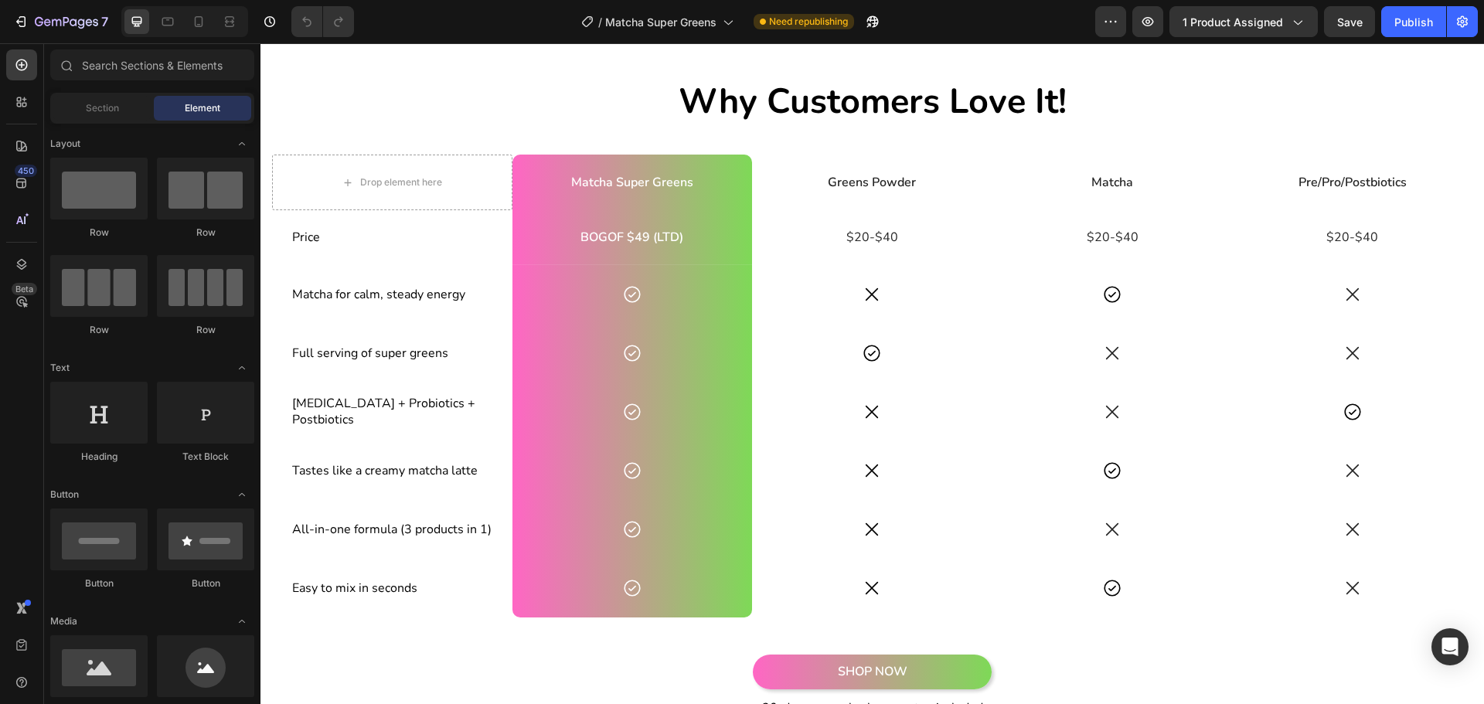
scroll to position [1711, 0]
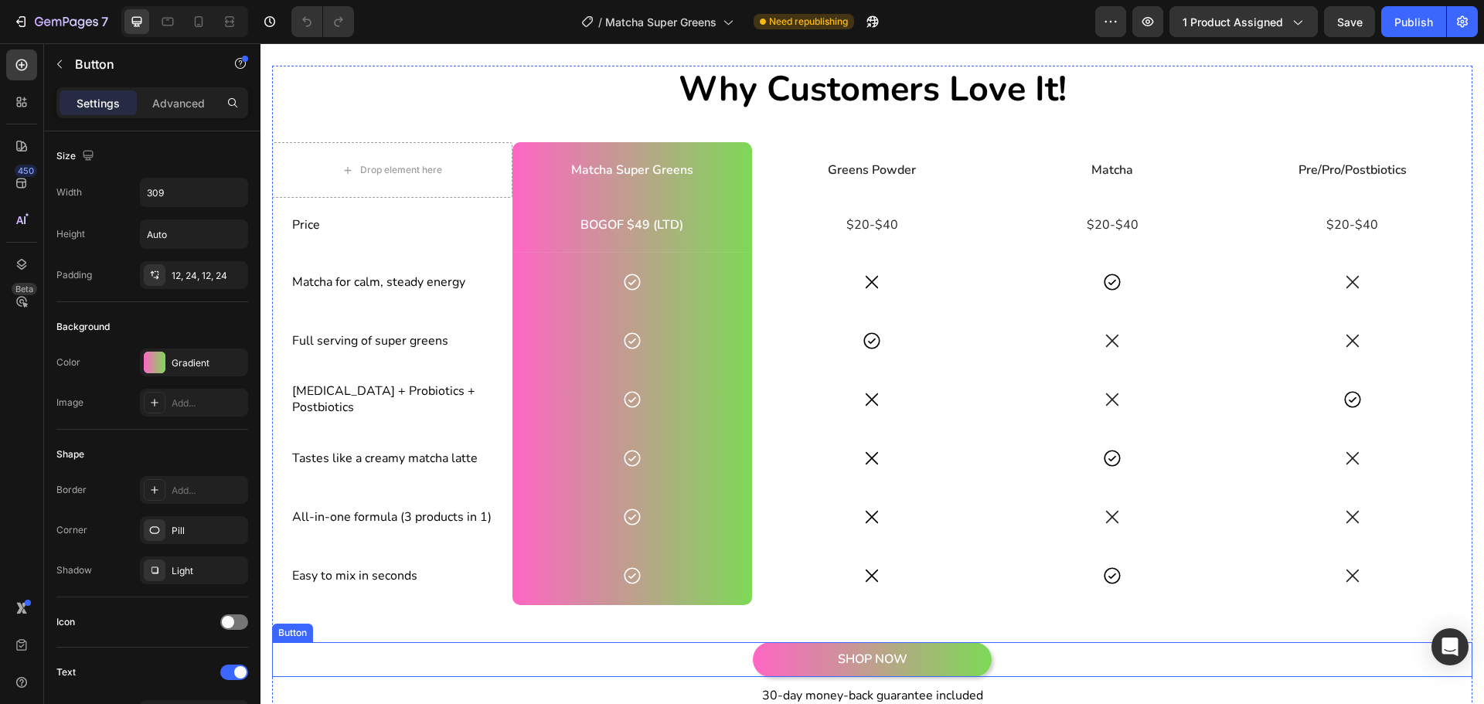
click at [387, 642] on div "SHOP NOW Button" at bounding box center [872, 659] width 1201 height 35
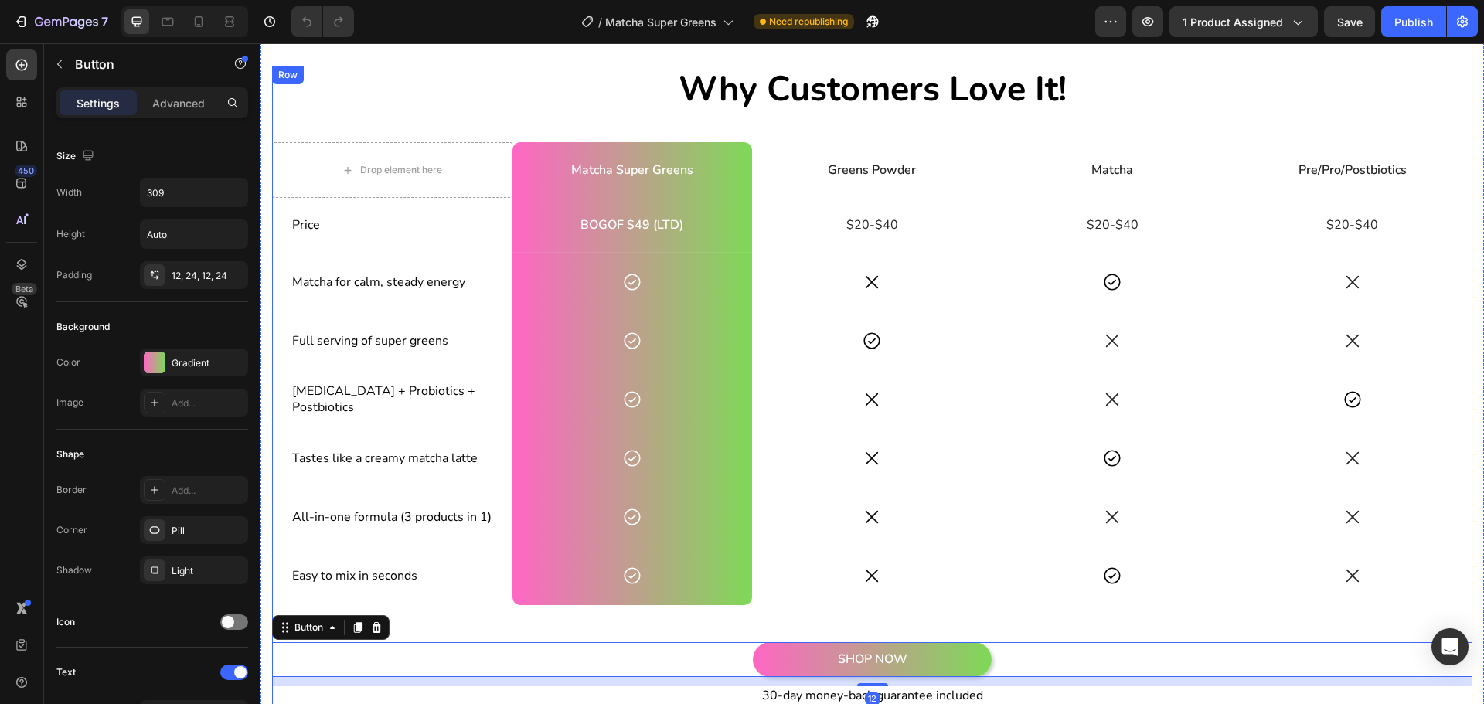
click at [393, 608] on div "Why Customers Love It! Heading Drop element here Matcha Super Greens Text Block…" at bounding box center [872, 392] width 1201 height 653
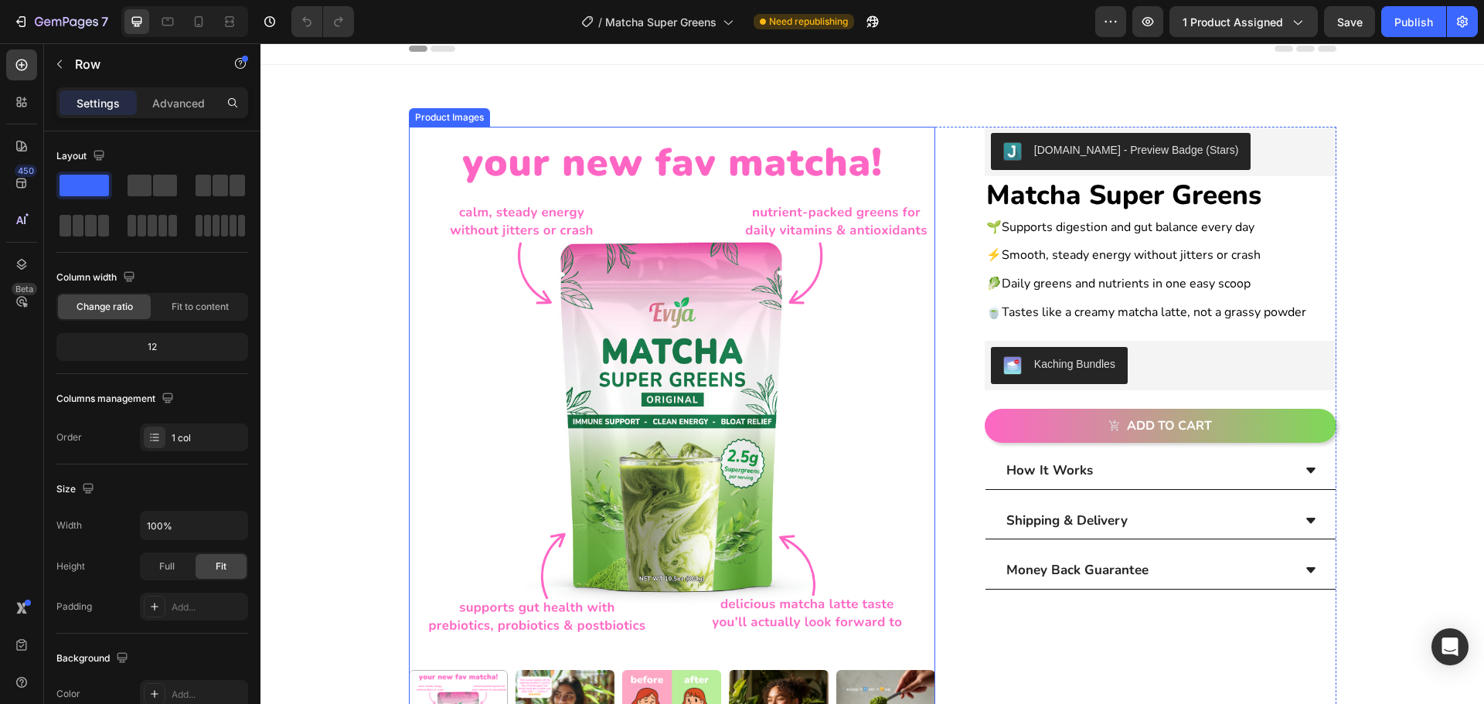
scroll to position [0, 0]
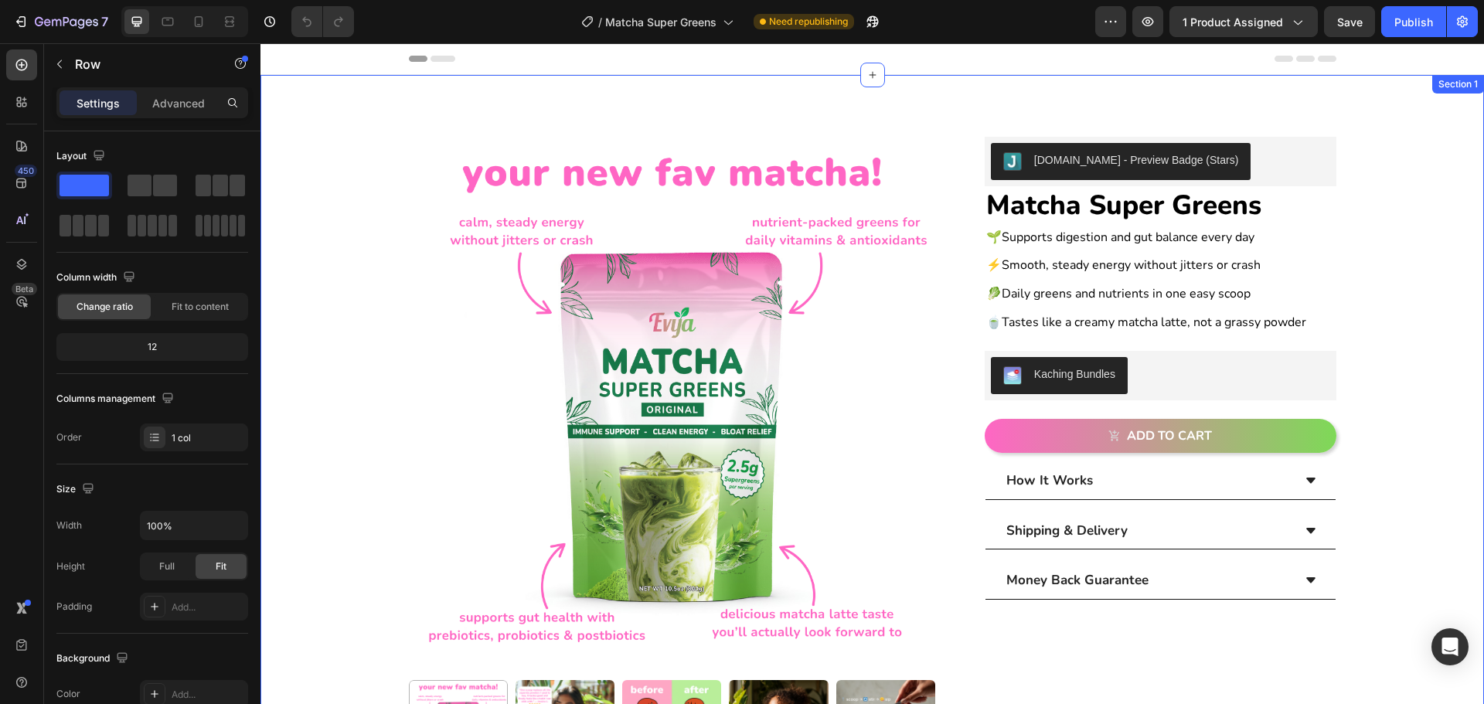
click at [1351, 191] on div "Product Images [DOMAIN_NAME] - Preview Badge (Stars) [DOMAIN_NAME] Matcha Super…" at bounding box center [872, 536] width 1201 height 799
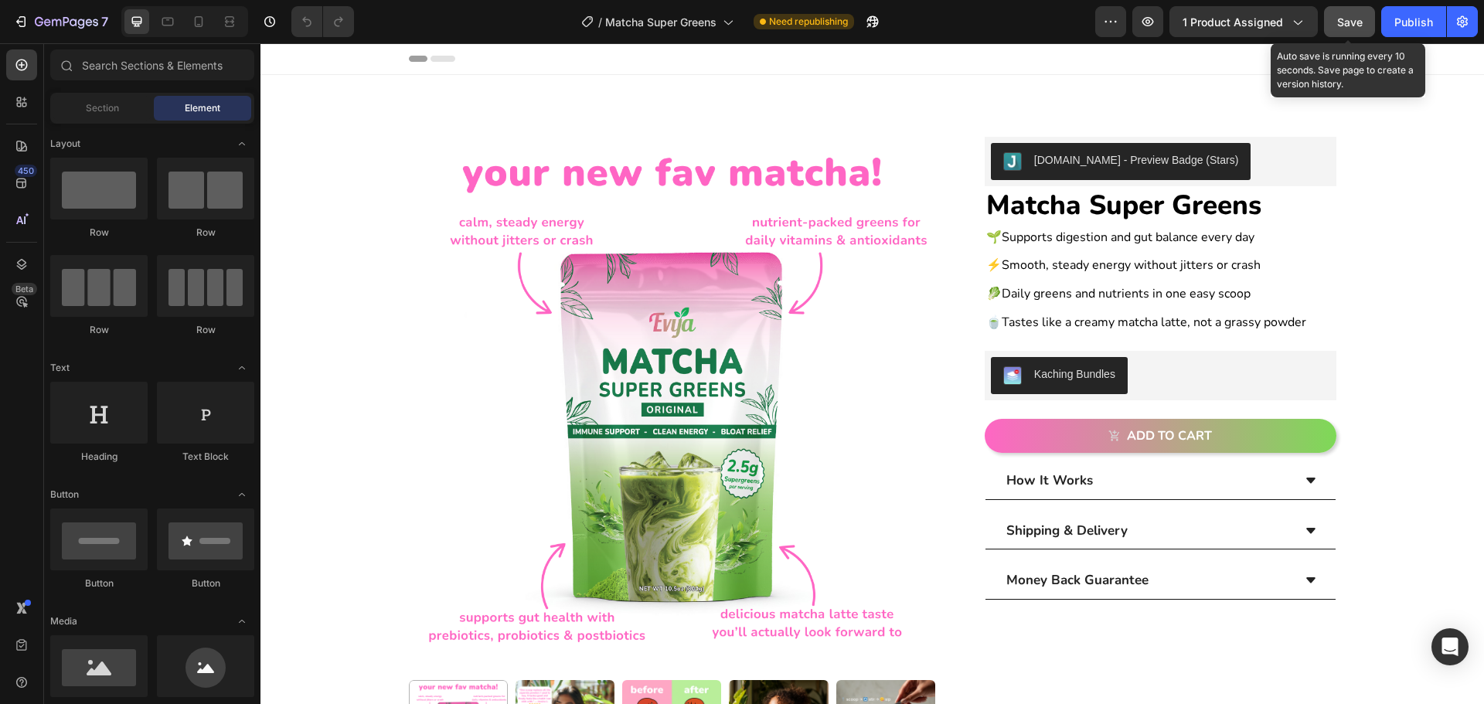
click at [1356, 21] on span "Save" at bounding box center [1350, 21] width 26 height 13
click at [1359, 17] on span "Save" at bounding box center [1350, 21] width 26 height 13
